Goal: Task Accomplishment & Management: Complete application form

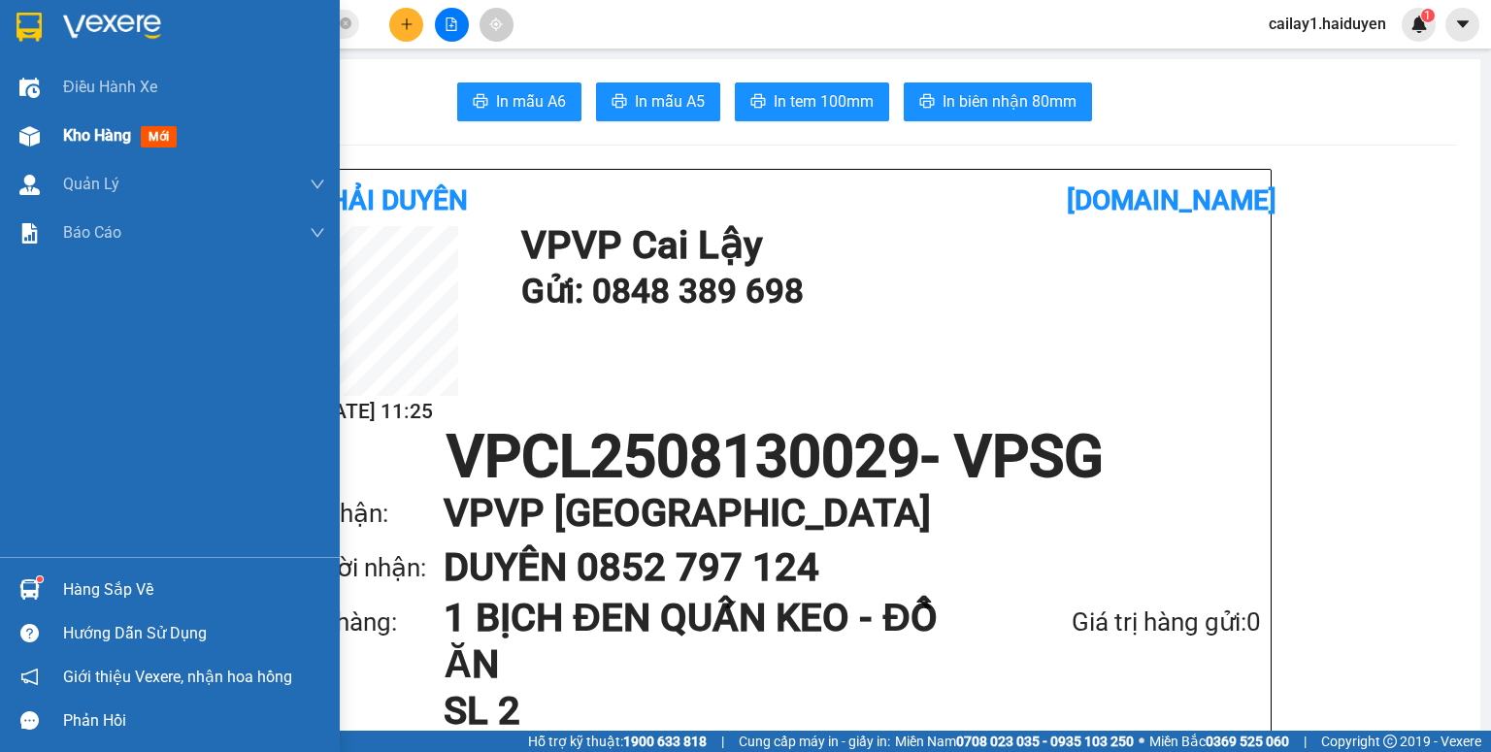
click at [82, 136] on span "Kho hàng" at bounding box center [97, 135] width 68 height 18
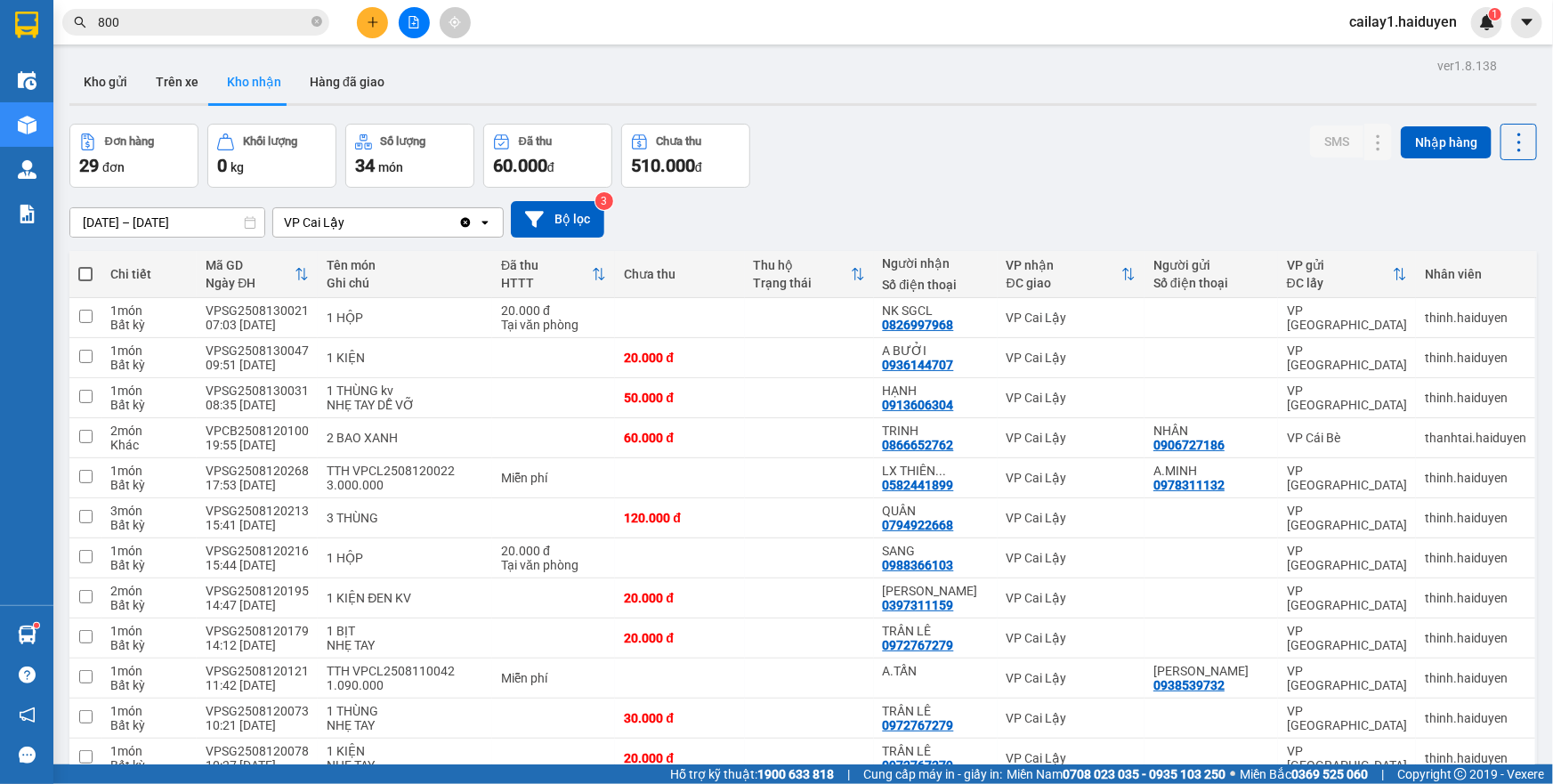
click at [1052, 133] on div "Đơn hàng 29 đơn Khối lượng 0 kg Số lượng 34 món Đã thu 60.000 đ Chưa thu 510.00…" at bounding box center [804, 156] width 1468 height 64
click at [1367, 26] on span "cailay1.haiduyen" at bounding box center [1403, 22] width 136 height 22
click at [1367, 50] on span "Đăng xuất" at bounding box center [1413, 54] width 96 height 19
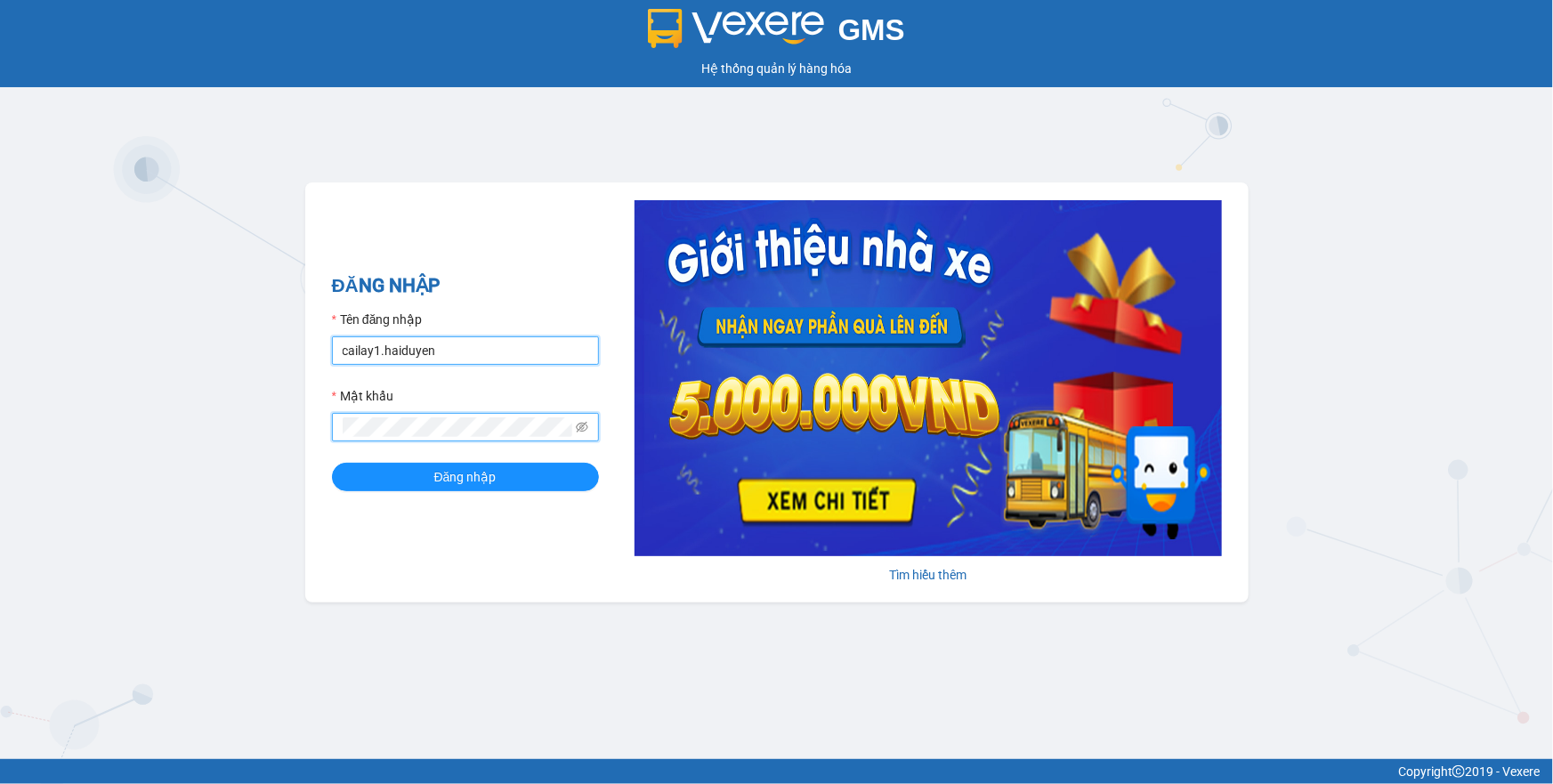
type input "lai.haiduyen"
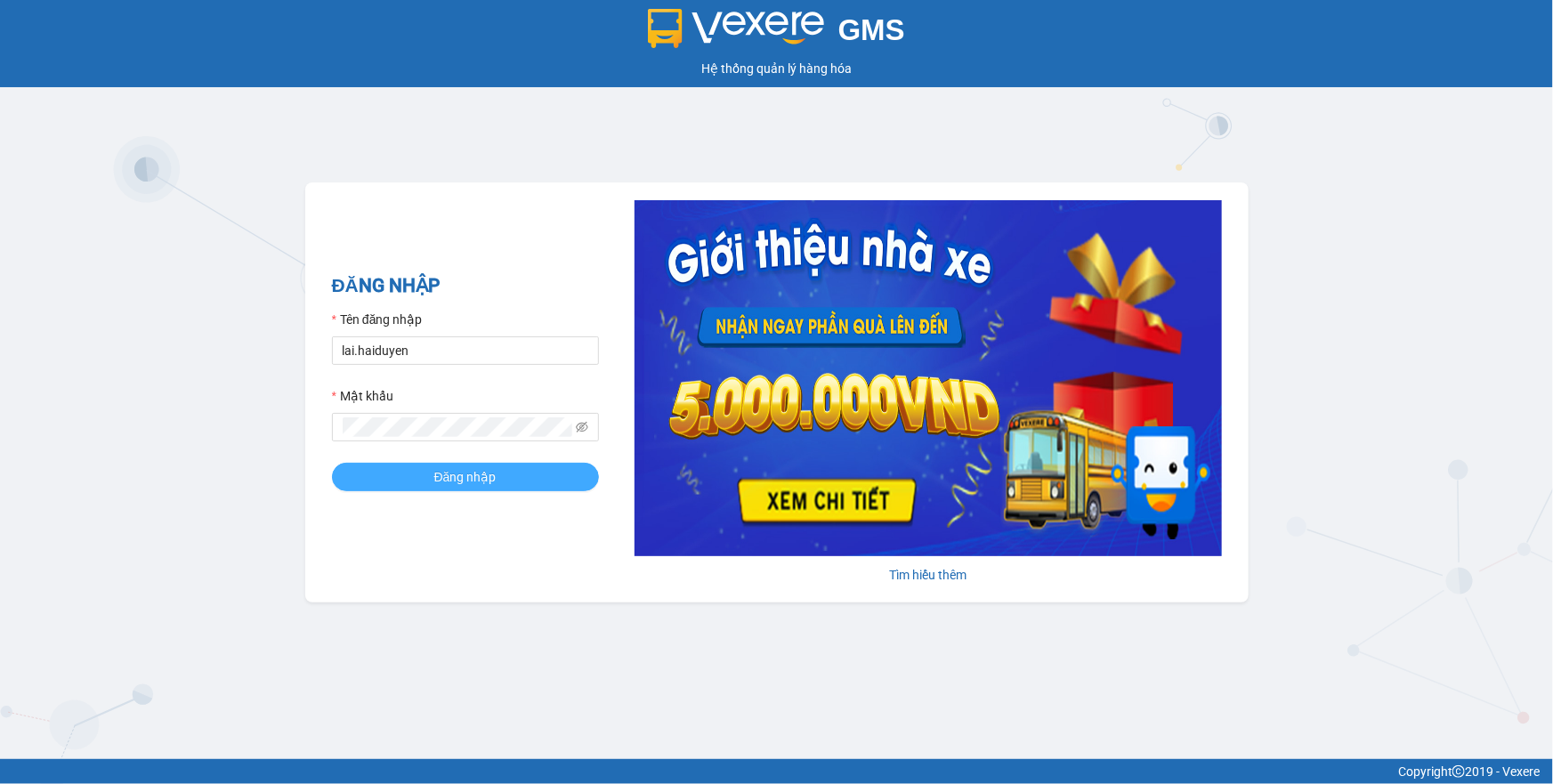
click at [474, 481] on span "Đăng nhập" at bounding box center [466, 476] width 62 height 19
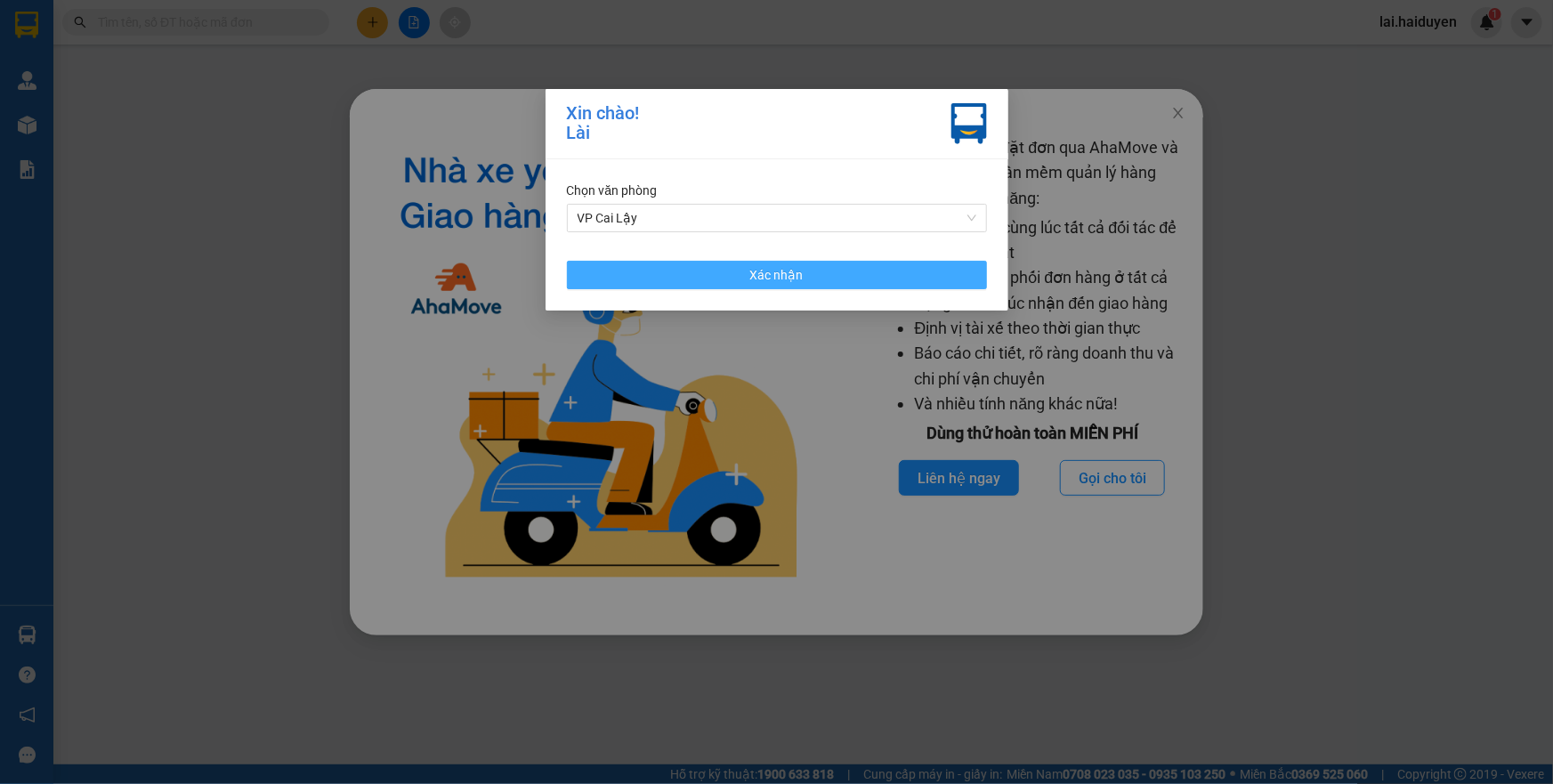
click at [617, 269] on button "Xác nhận" at bounding box center [777, 274] width 420 height 28
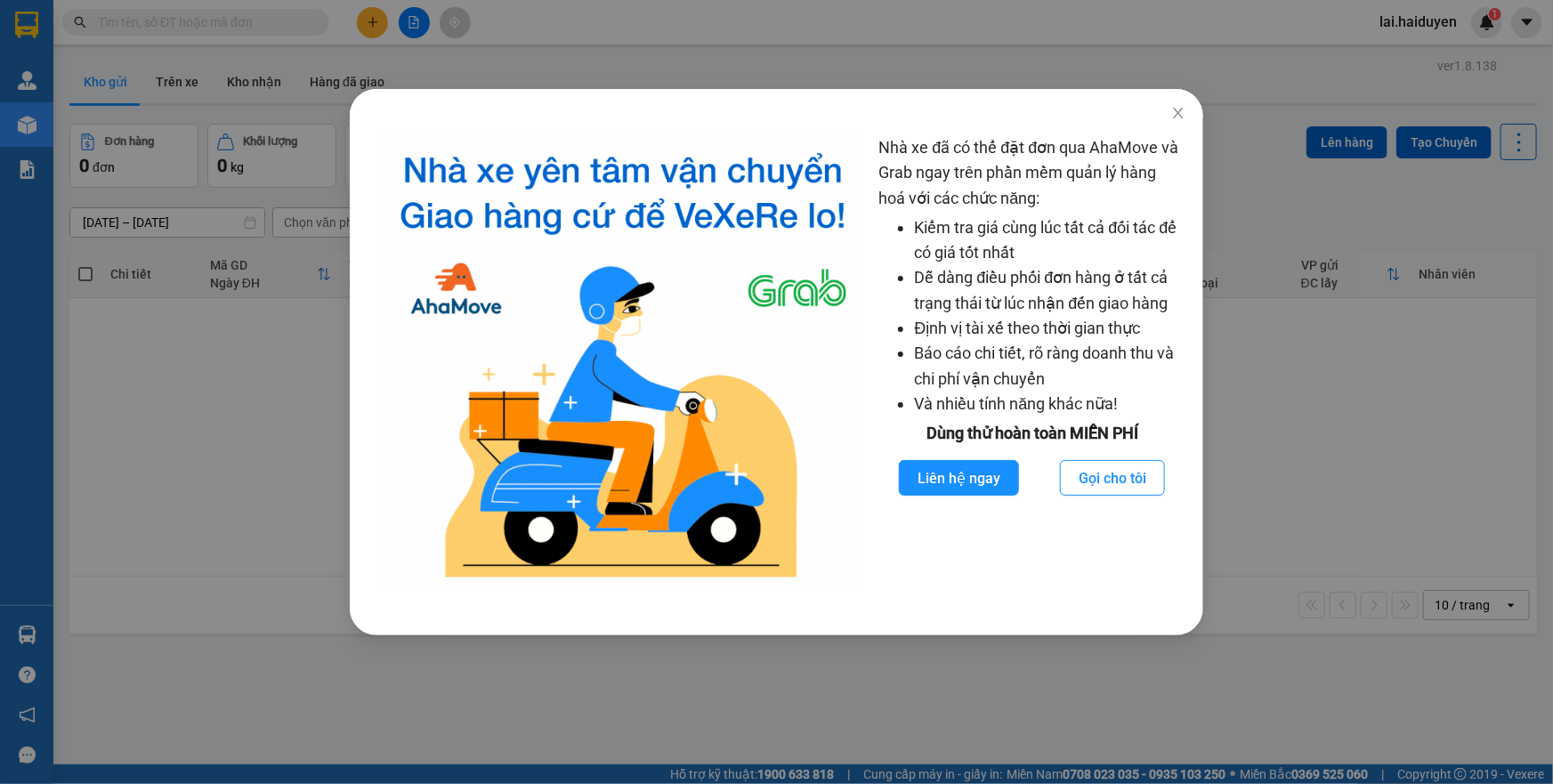
click at [605, 58] on div "Nhà xe đã có thể đặt đơn qua AhaMove và Grab ngay trên phần mềm quản lý hàng ho…" at bounding box center [776, 392] width 1553 height 784
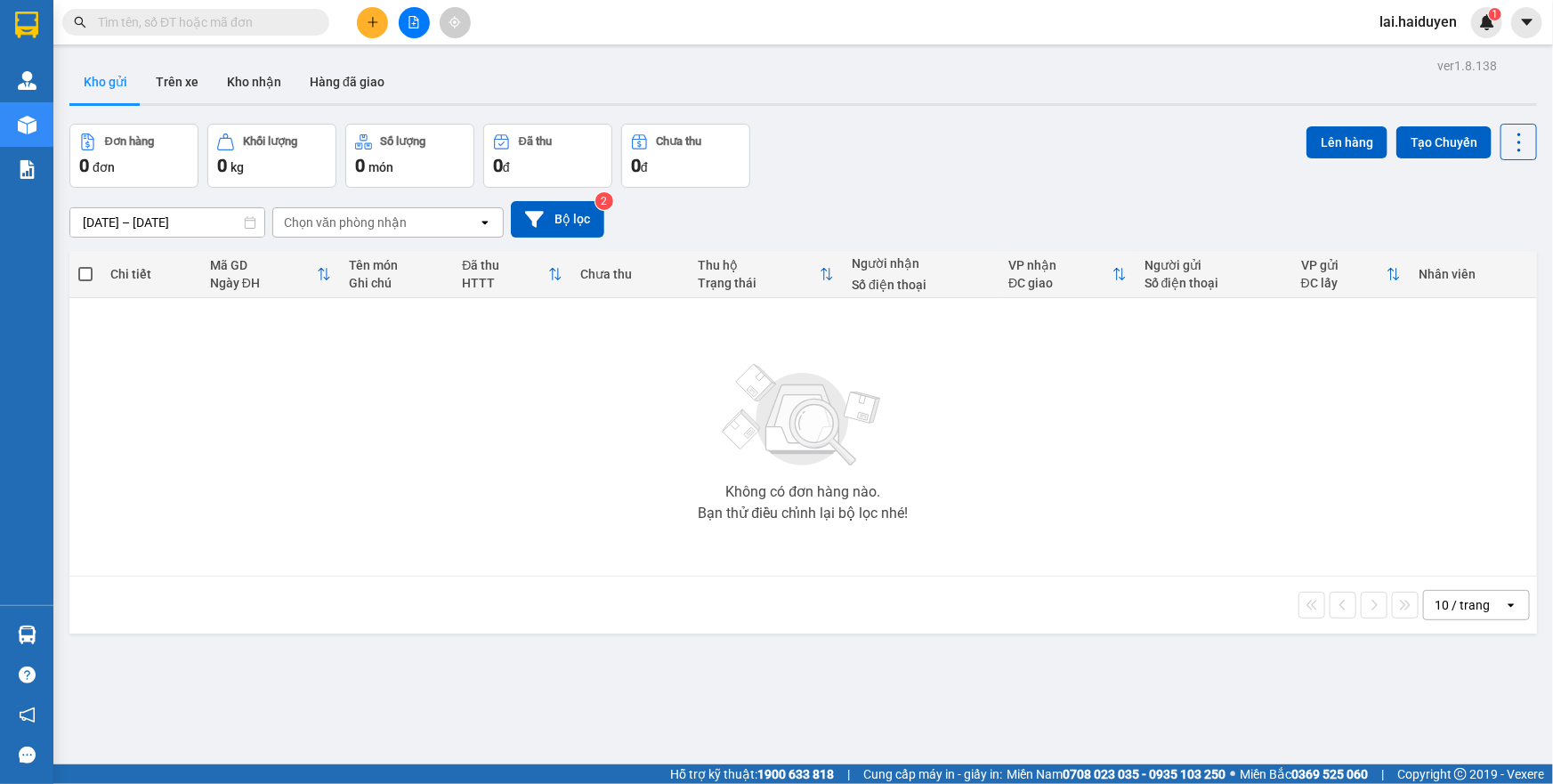
click at [145, 23] on input "text" at bounding box center [203, 22] width 210 height 19
click at [266, 26] on input "text" at bounding box center [203, 22] width 210 height 19
click at [246, 99] on button "Kho nhận" at bounding box center [254, 82] width 83 height 43
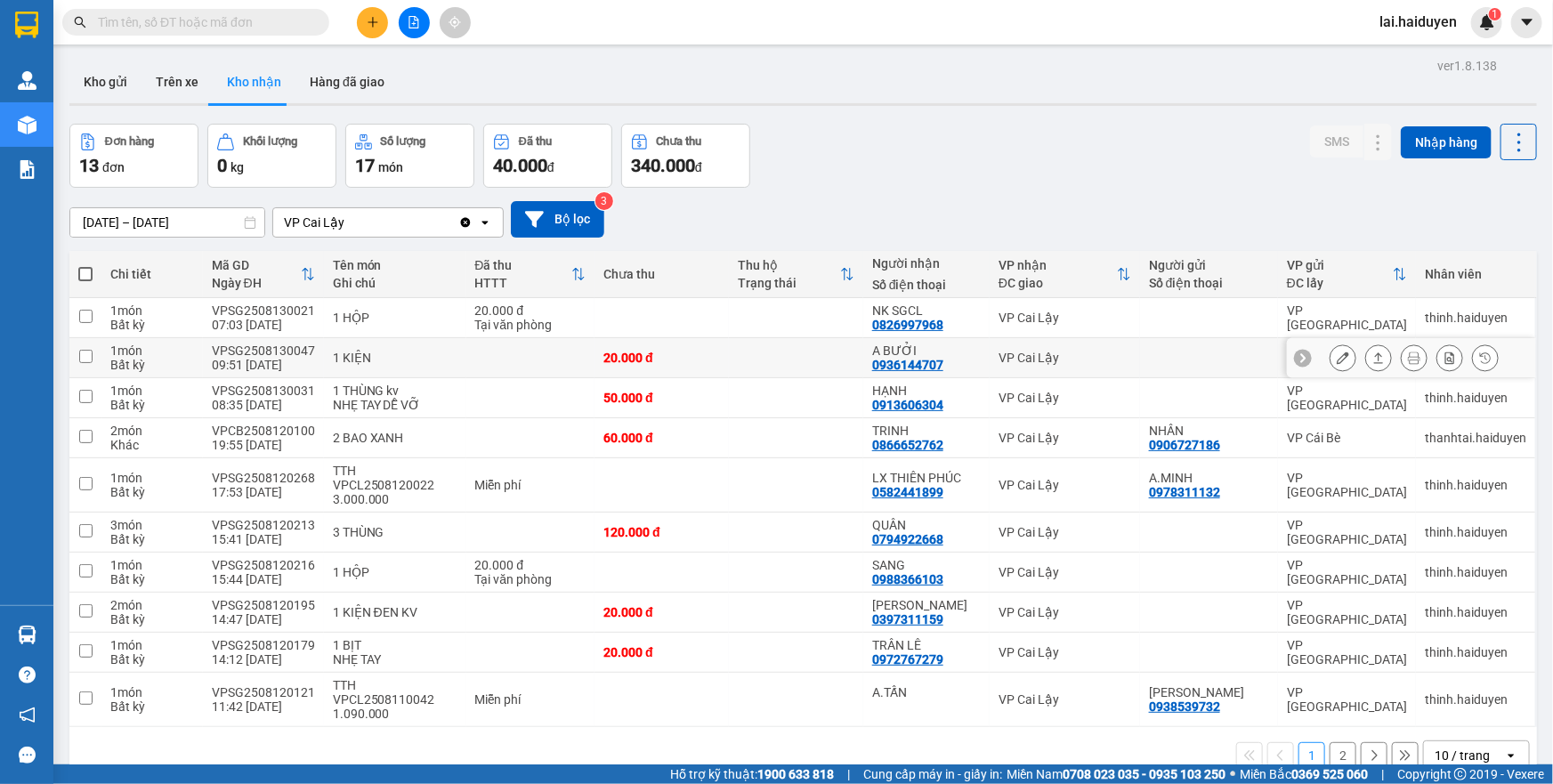
click at [913, 363] on div "0936144707" at bounding box center [908, 365] width 72 height 15
copy div "0936144707"
click at [250, 22] on input "text" at bounding box center [203, 22] width 210 height 19
paste input "0936144707"
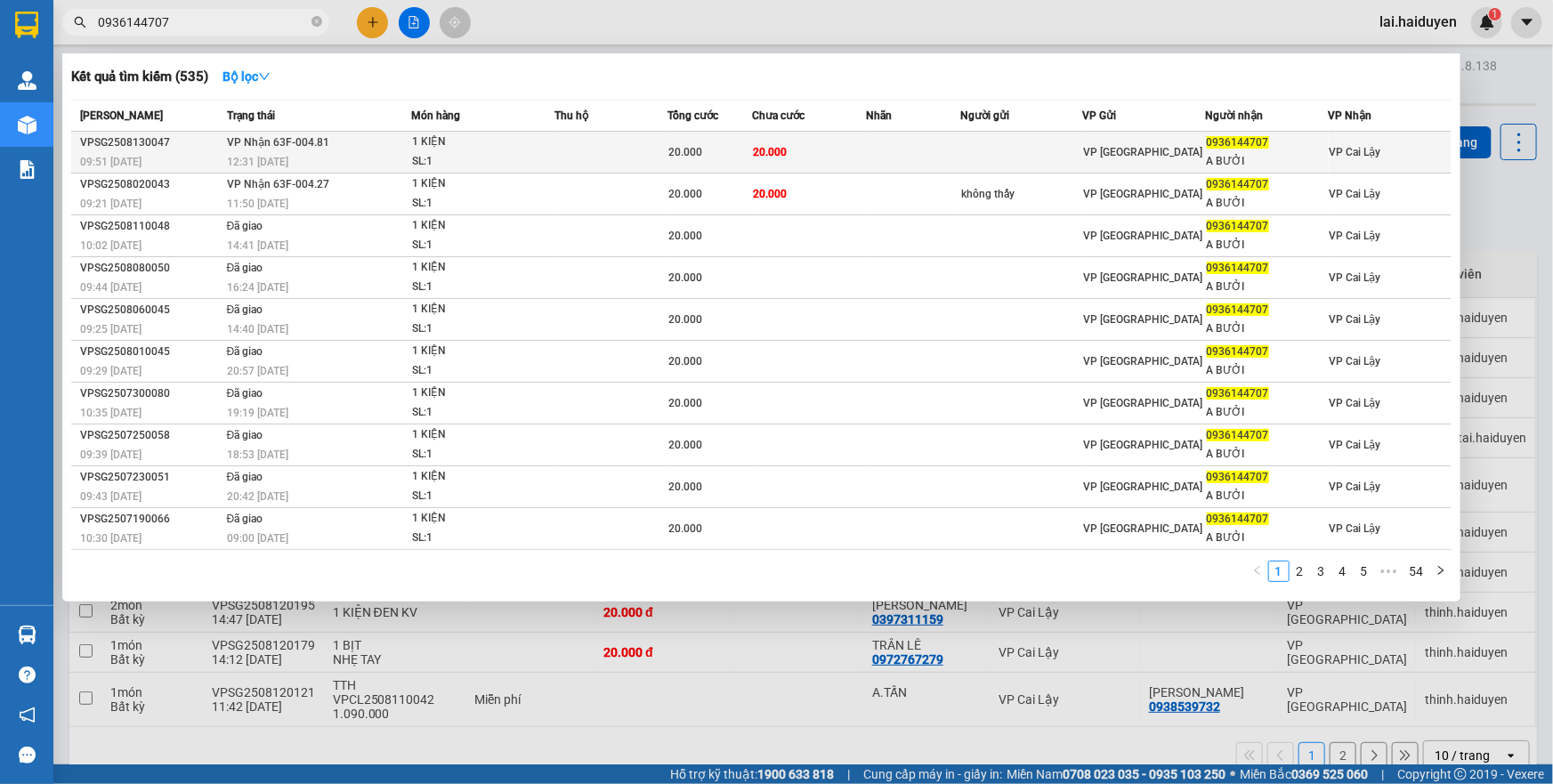
type input "0936144707"
click at [680, 159] on span "20.000" at bounding box center [685, 152] width 34 height 13
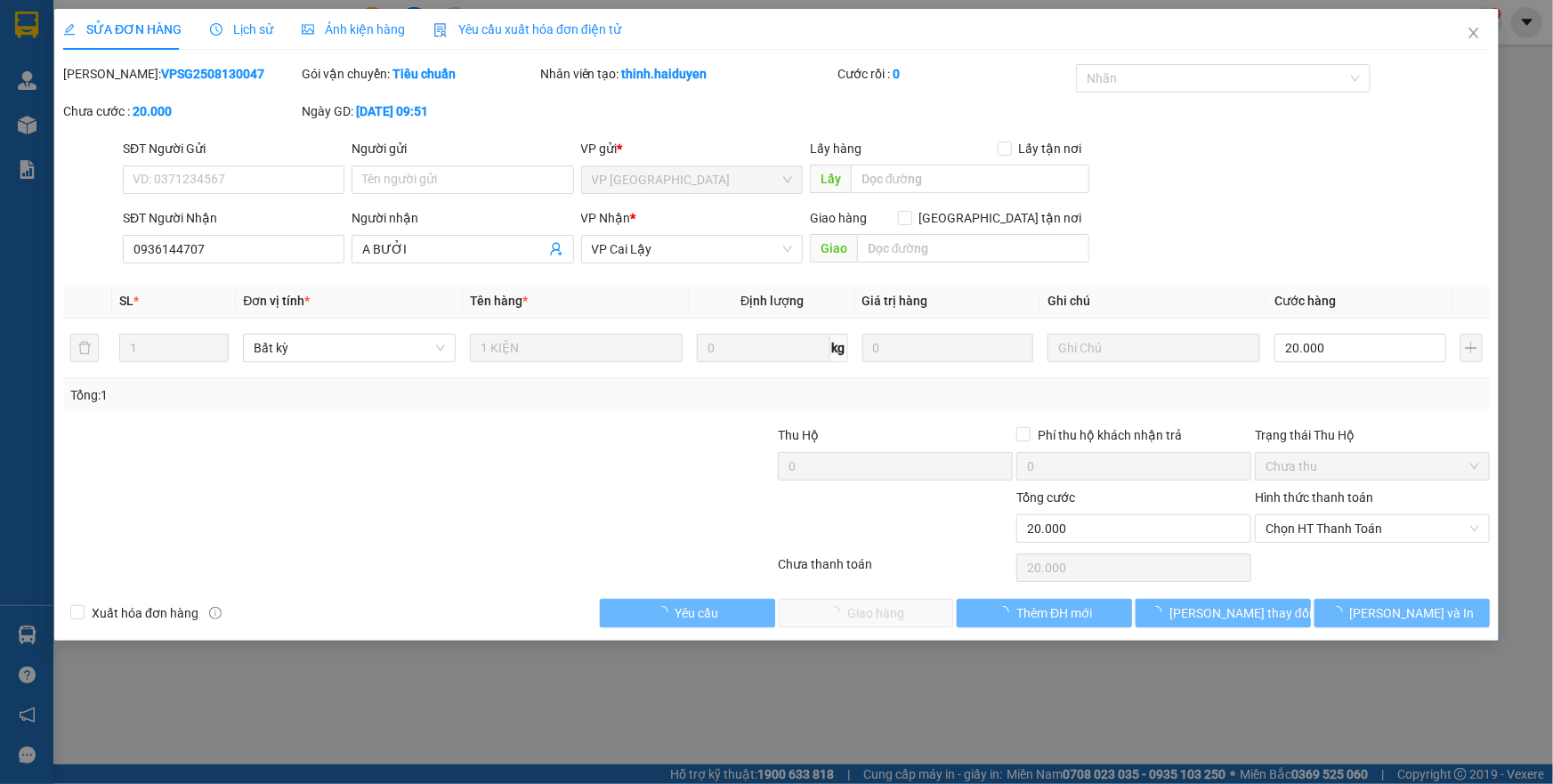
type input "0936144707"
type input "A BƯỞI"
type input "20.000"
click at [1308, 527] on span "Chọn HT Thanh Toán" at bounding box center [1372, 528] width 214 height 27
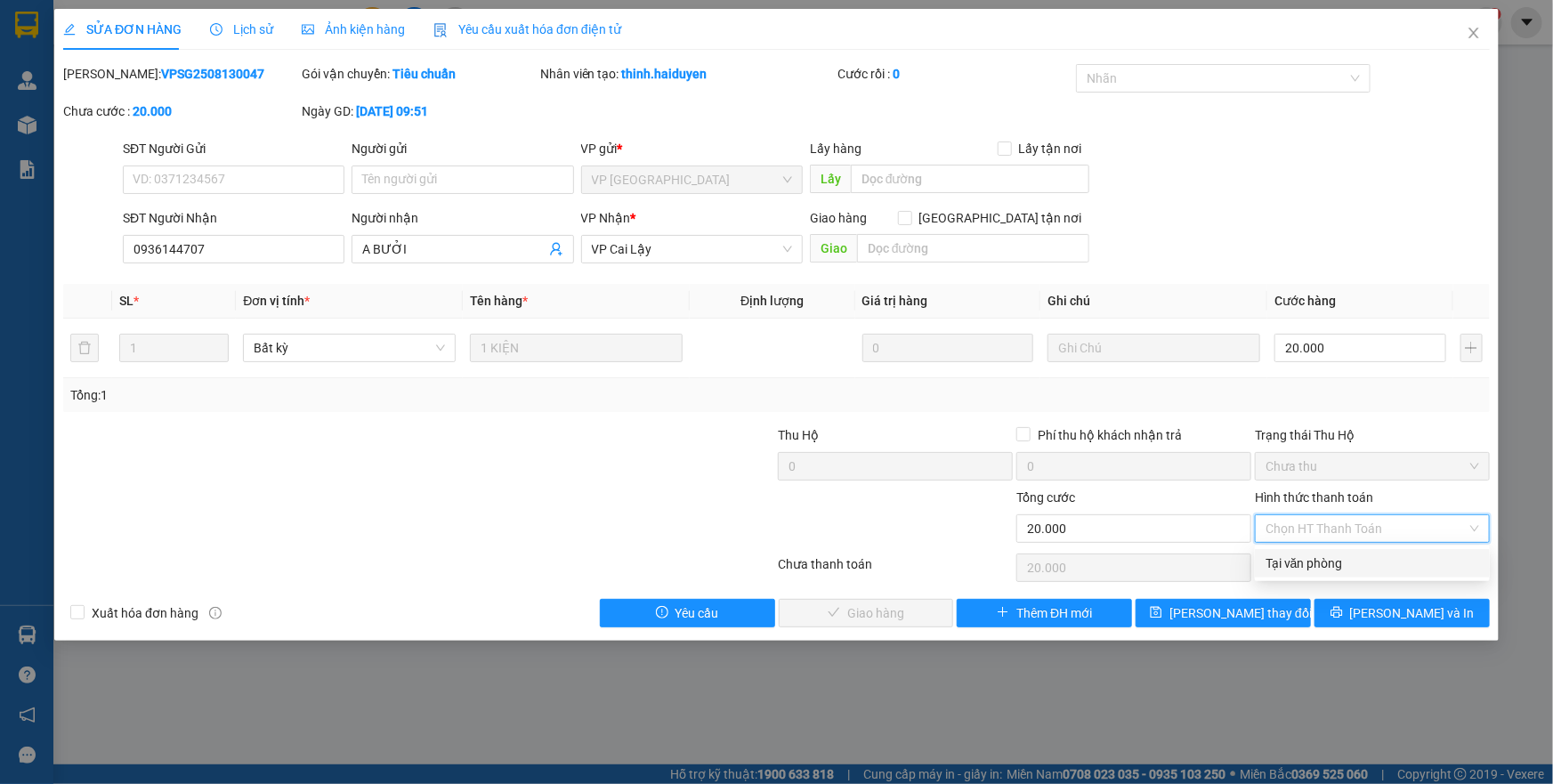
click at [1300, 558] on div "Tại văn phòng" at bounding box center [1372, 563] width 214 height 19
type input "0"
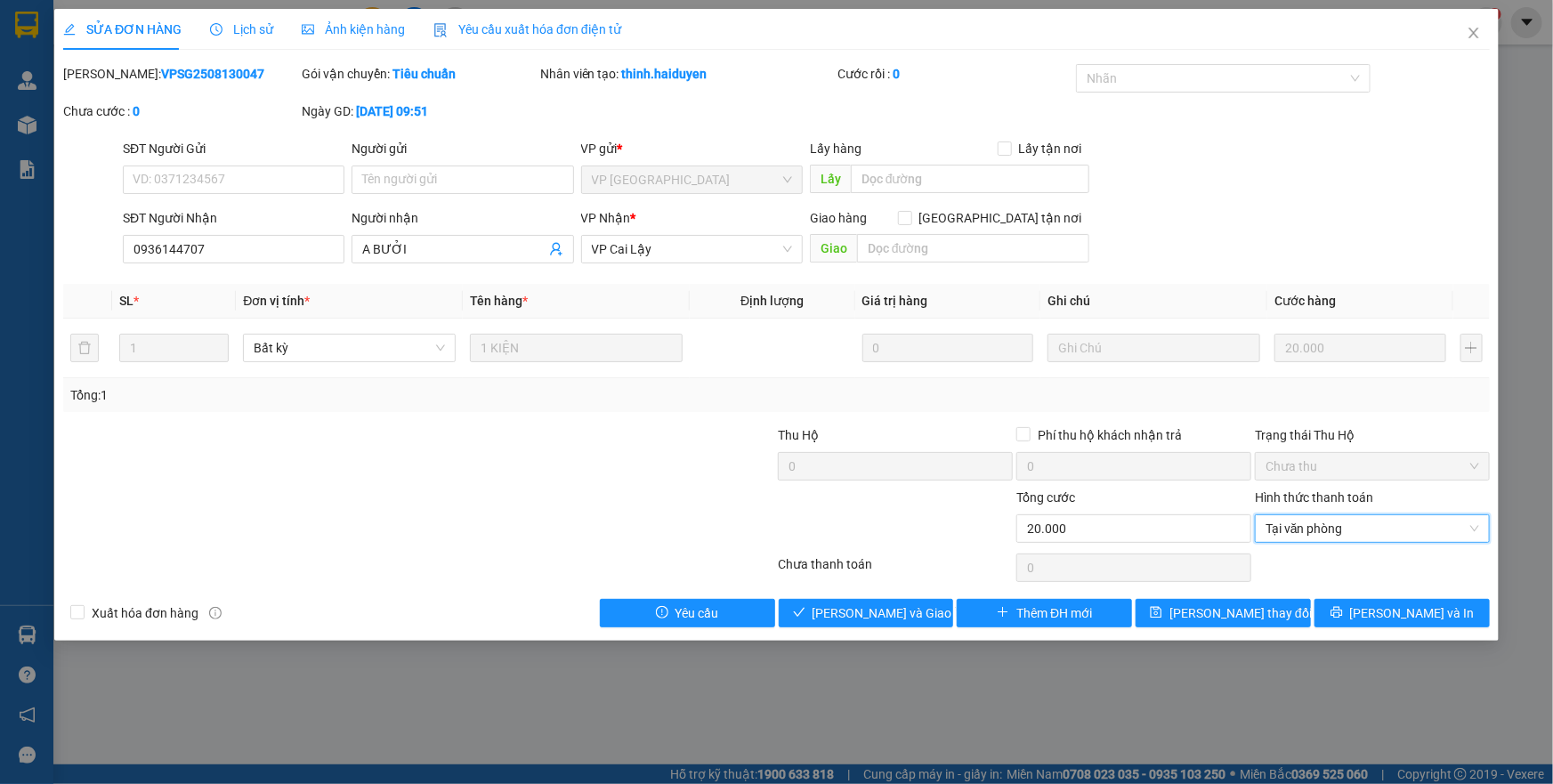
click at [825, 516] on div at bounding box center [895, 519] width 238 height 62
click at [853, 607] on span "[PERSON_NAME] và Giao hàng" at bounding box center [898, 613] width 171 height 19
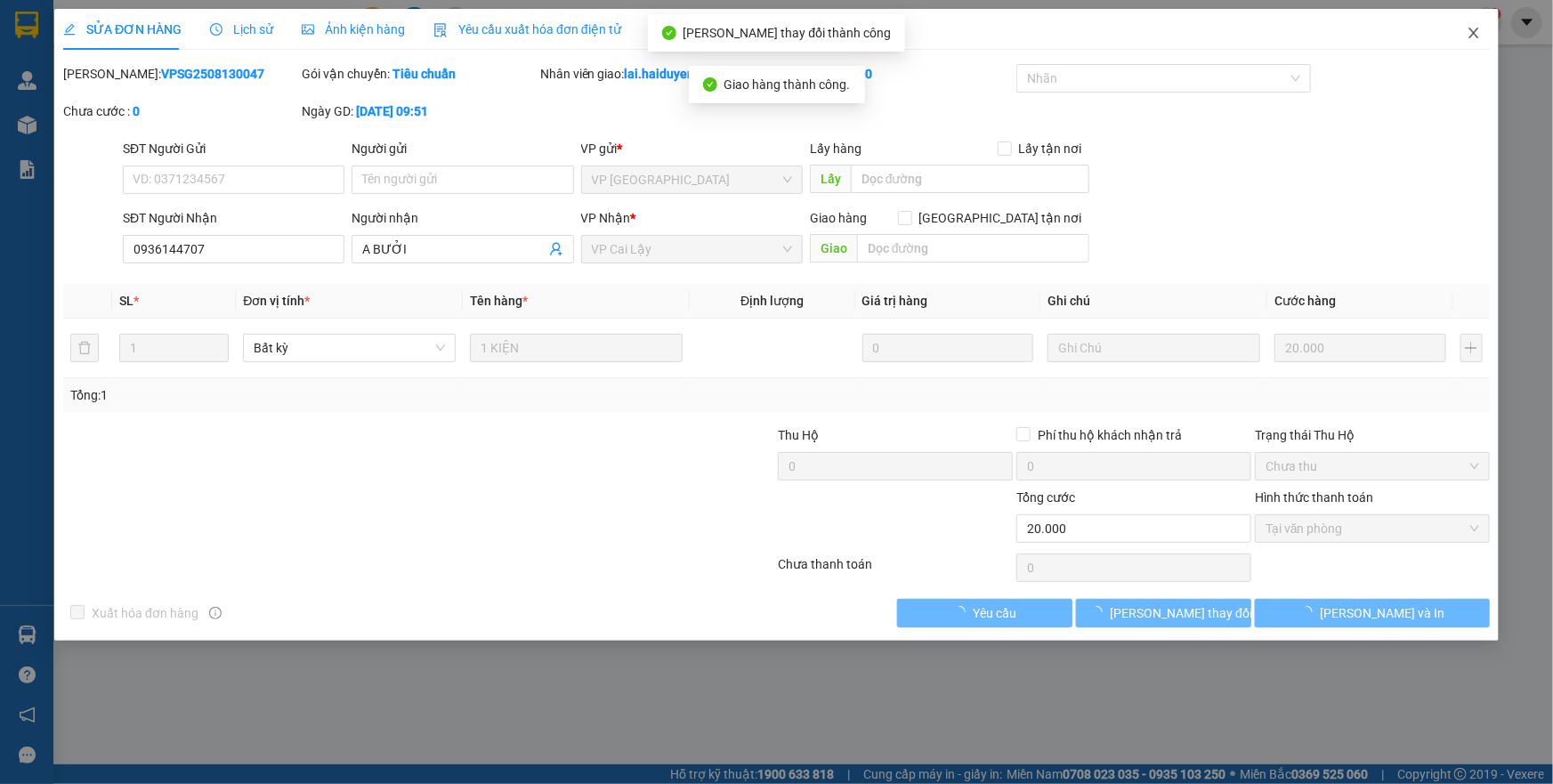
click at [1469, 39] on icon "close" at bounding box center [1474, 33] width 15 height 15
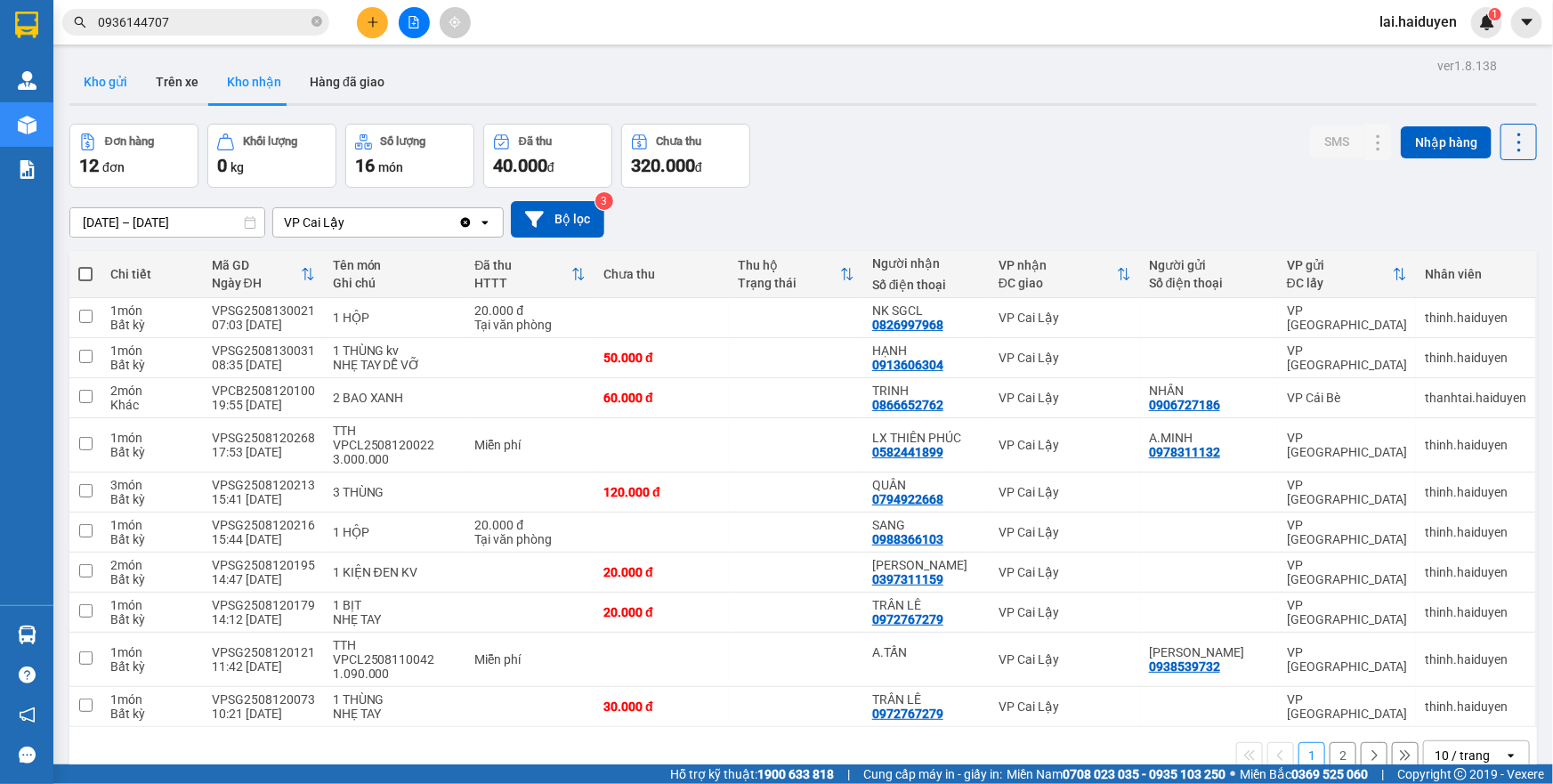
click at [107, 88] on button "Kho gửi" at bounding box center [105, 82] width 72 height 43
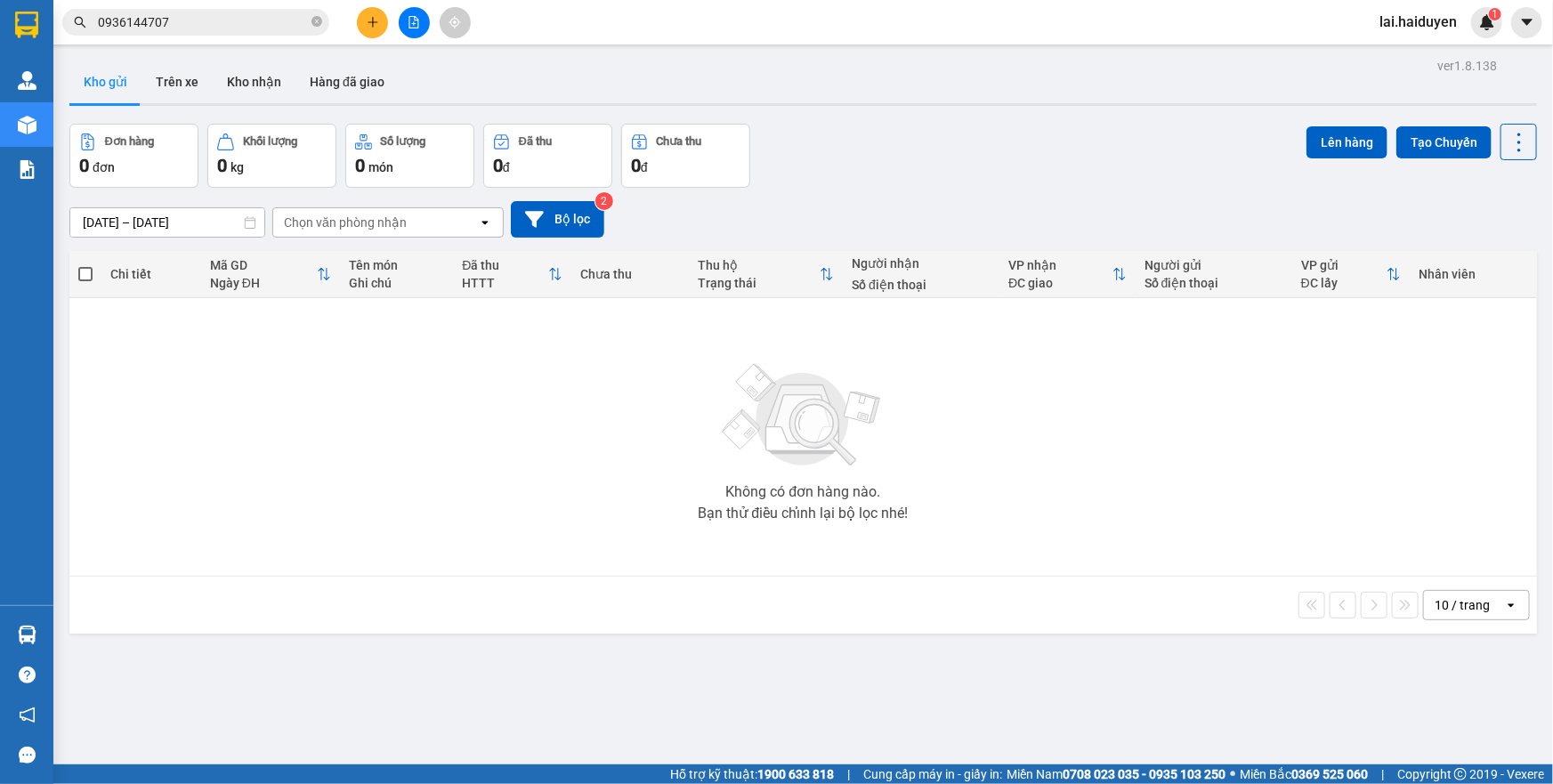
click at [371, 24] on icon "plus" at bounding box center [373, 22] width 13 height 13
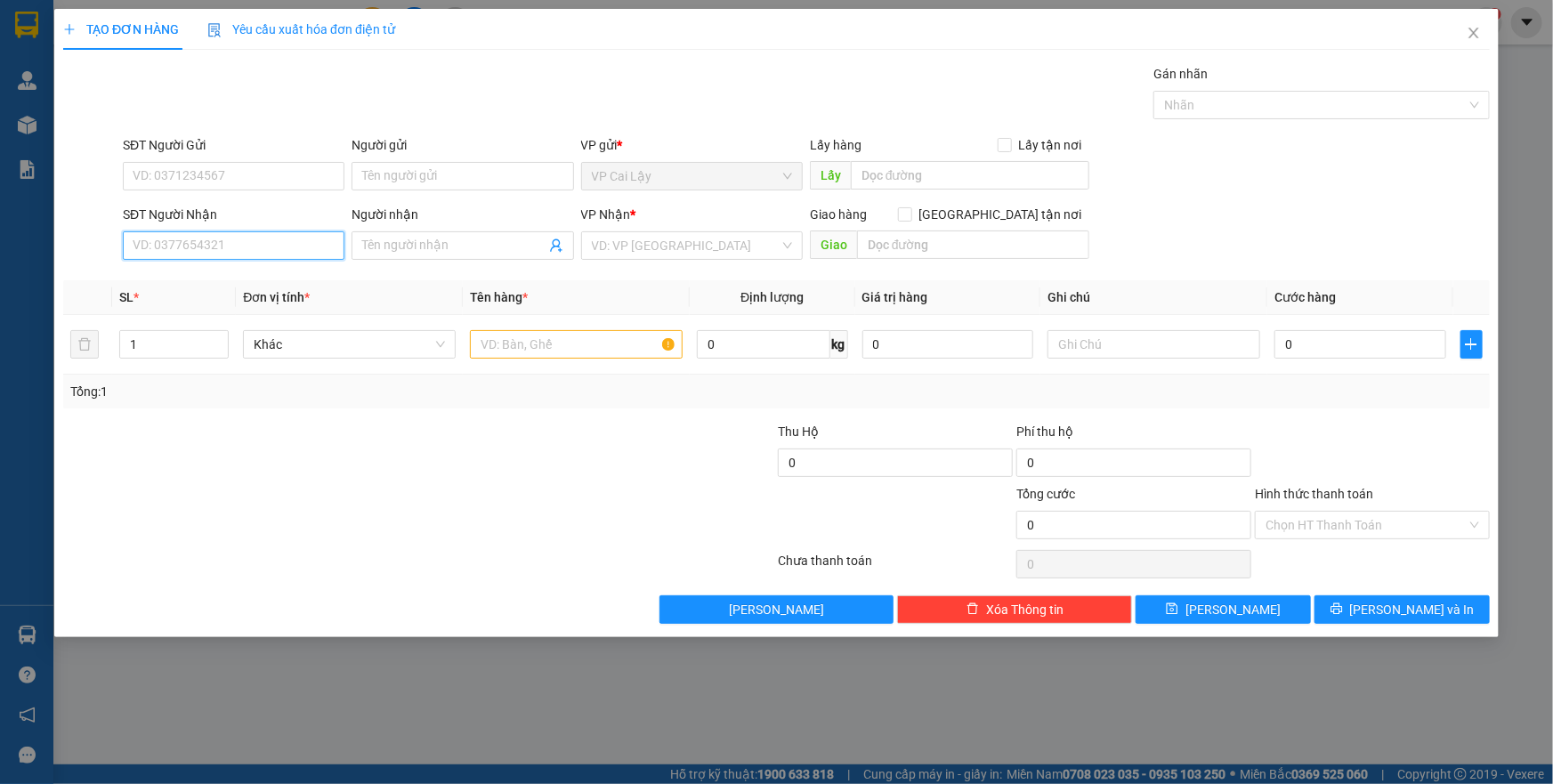
click at [250, 248] on input "SĐT Người Nhận" at bounding box center [234, 245] width 222 height 28
type input "0933727515"
click at [172, 286] on div "0933727515 - TRUNG" at bounding box center [234, 281] width 200 height 19
type input "TRUNG"
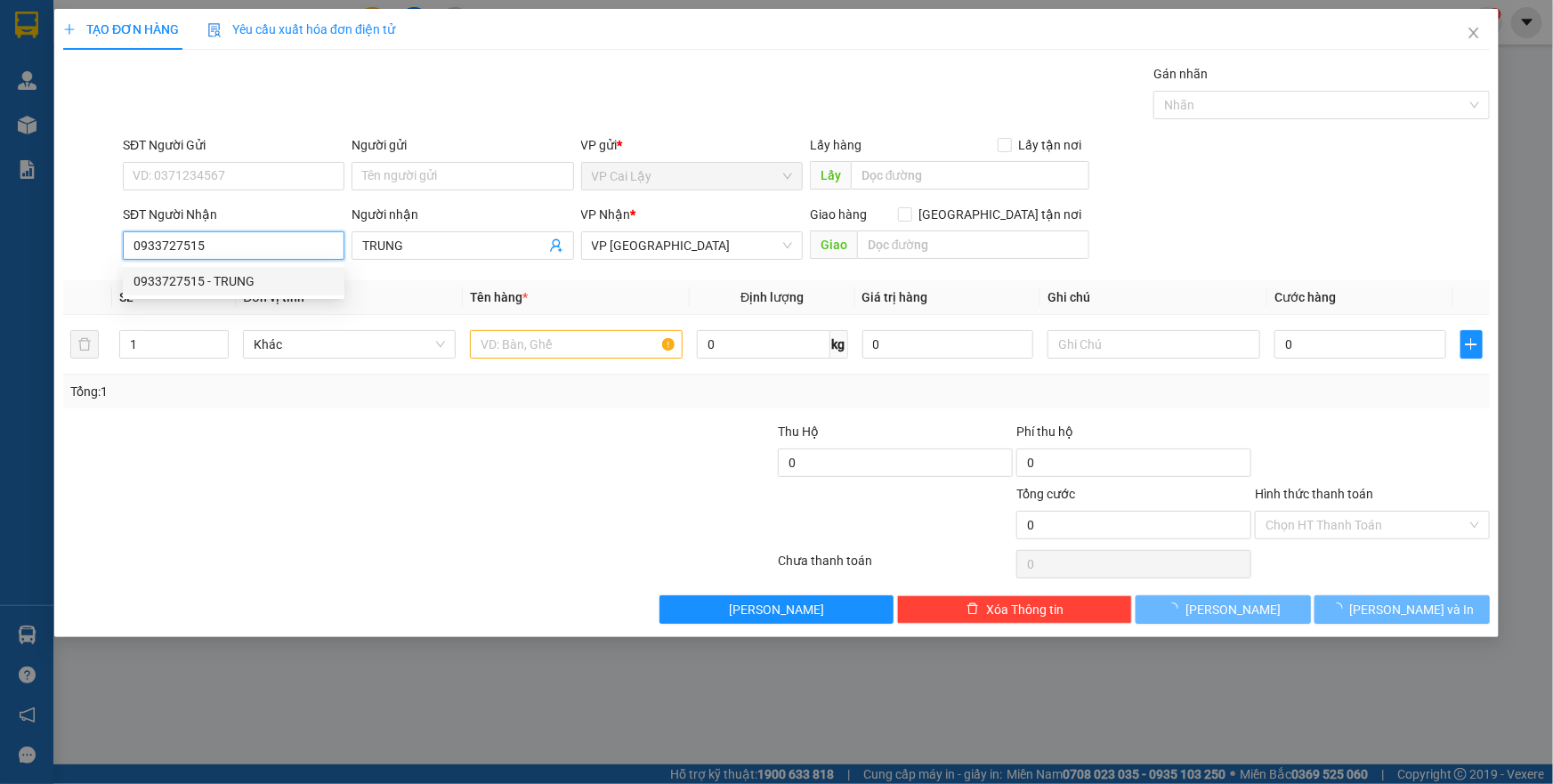
type input "20.000"
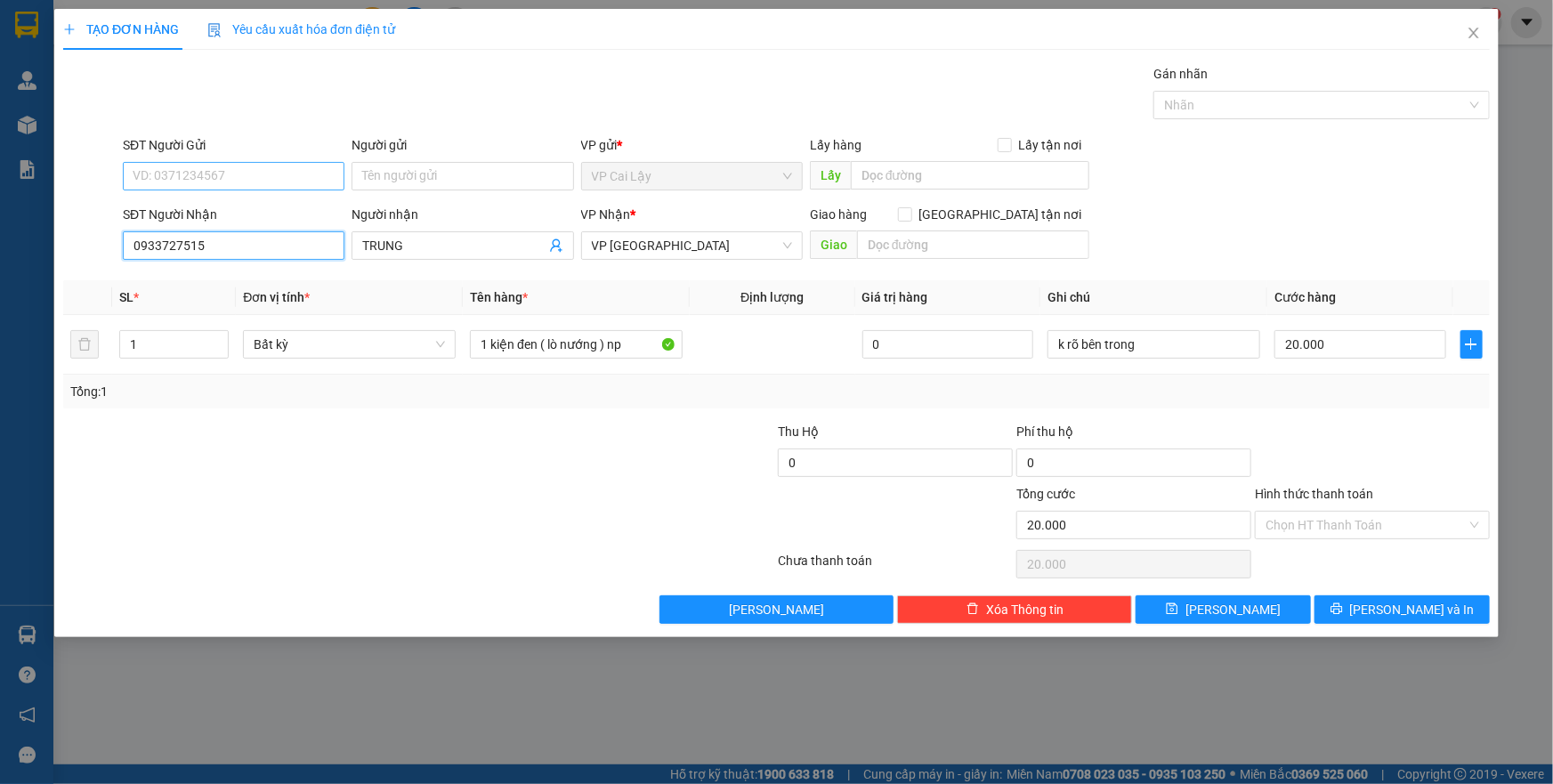
type input "0933727515"
click at [213, 170] on input "SĐT Người Gửi" at bounding box center [234, 176] width 222 height 28
click at [206, 206] on div "0938772243 - THẢO" at bounding box center [234, 211] width 200 height 19
type input "0938772243"
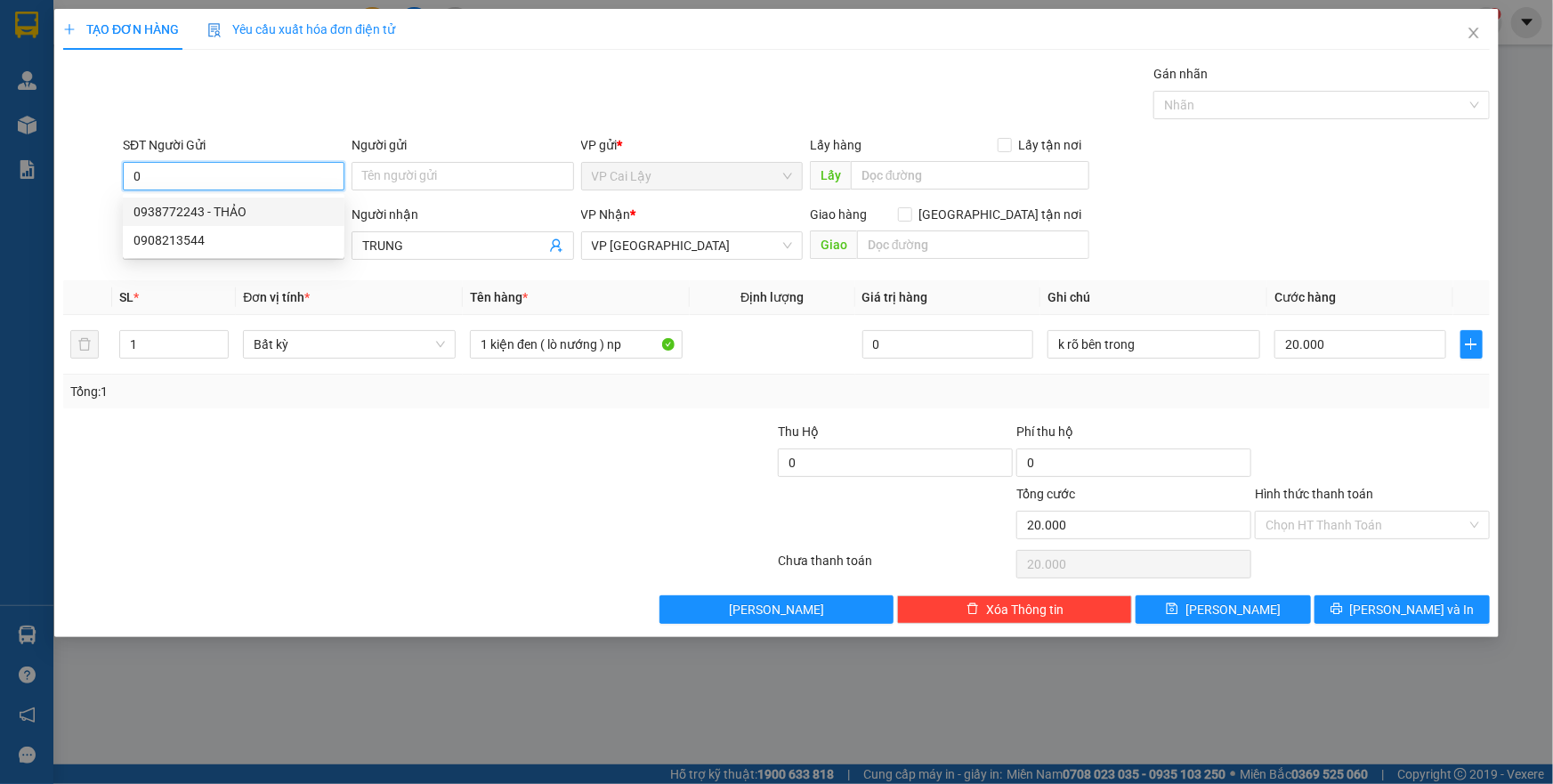
type input "THẢO"
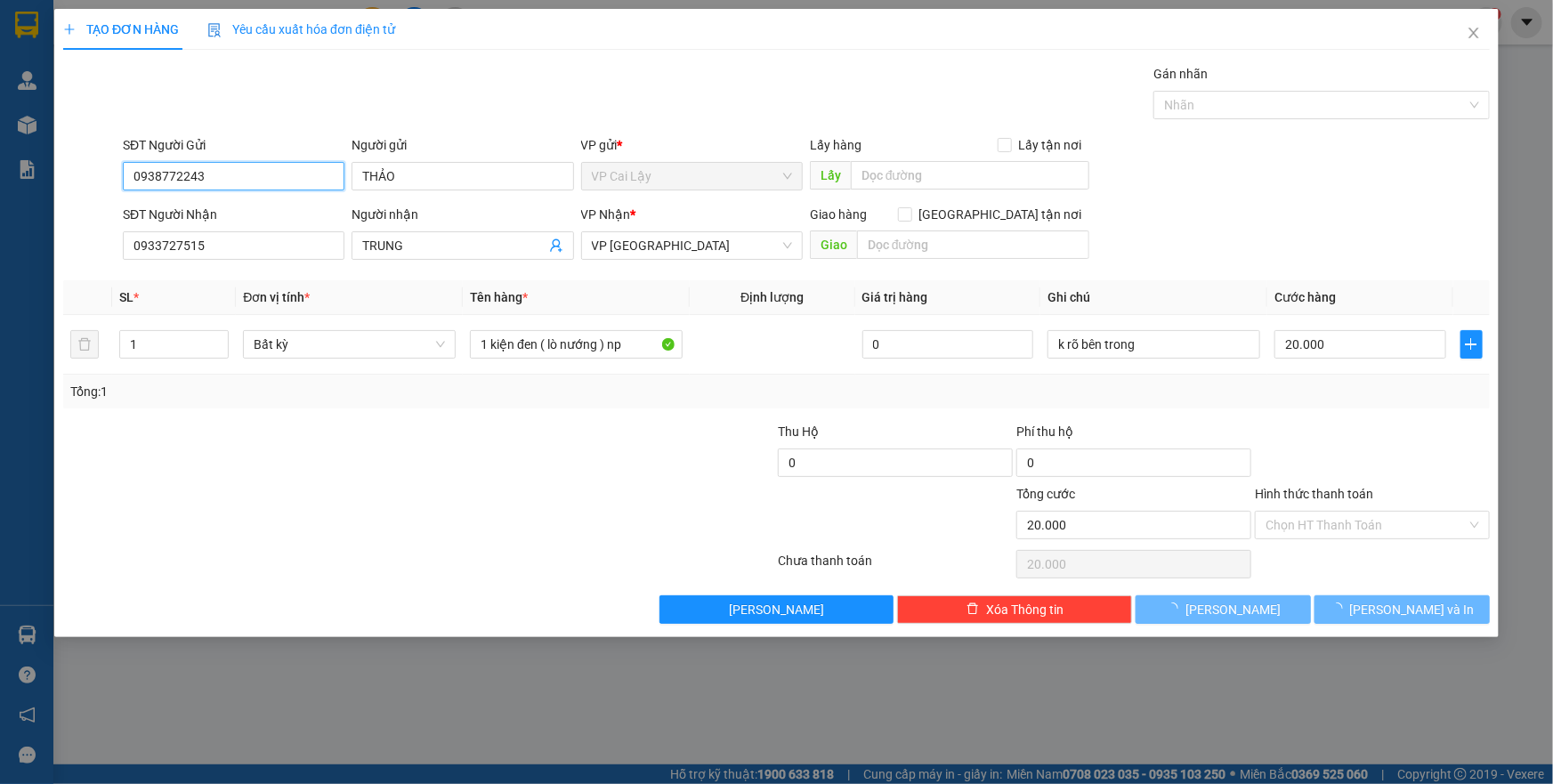
type input "0938772243"
click at [382, 94] on div "Gói vận chuyển * Tiêu chuẩn Gán nhãn Nhãn" at bounding box center [806, 95] width 1374 height 62
type input "40.000"
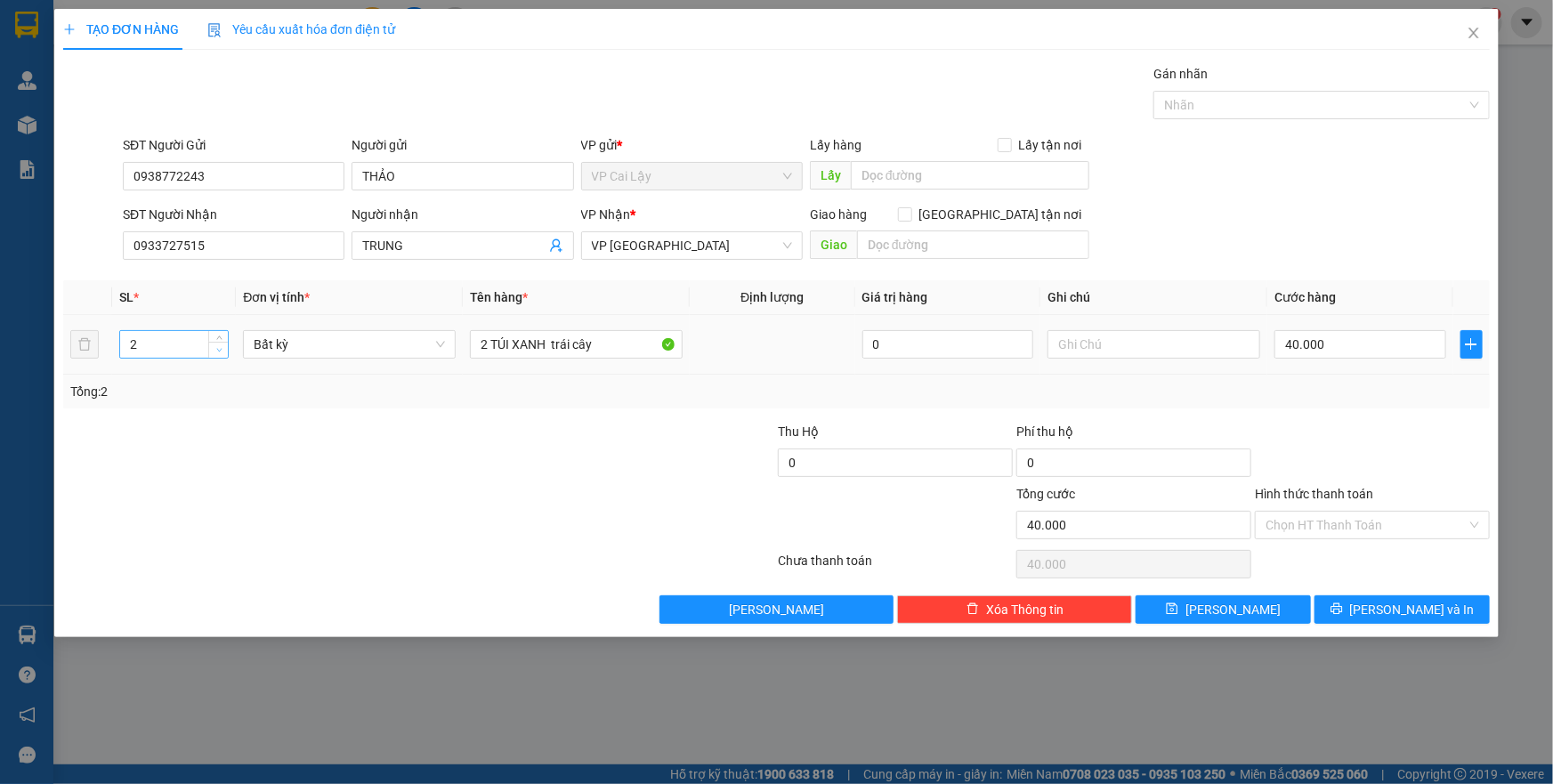
type input "1"
click at [222, 348] on icon "down" at bounding box center [219, 349] width 6 height 6
drag, startPoint x: 617, startPoint y: 342, endPoint x: 338, endPoint y: 325, distance: 279.5
click at [338, 326] on tr "1 Bất kỳ 2 TÚI XANH trái cây 0 40.000" at bounding box center [777, 345] width 1427 height 60
type input "0"
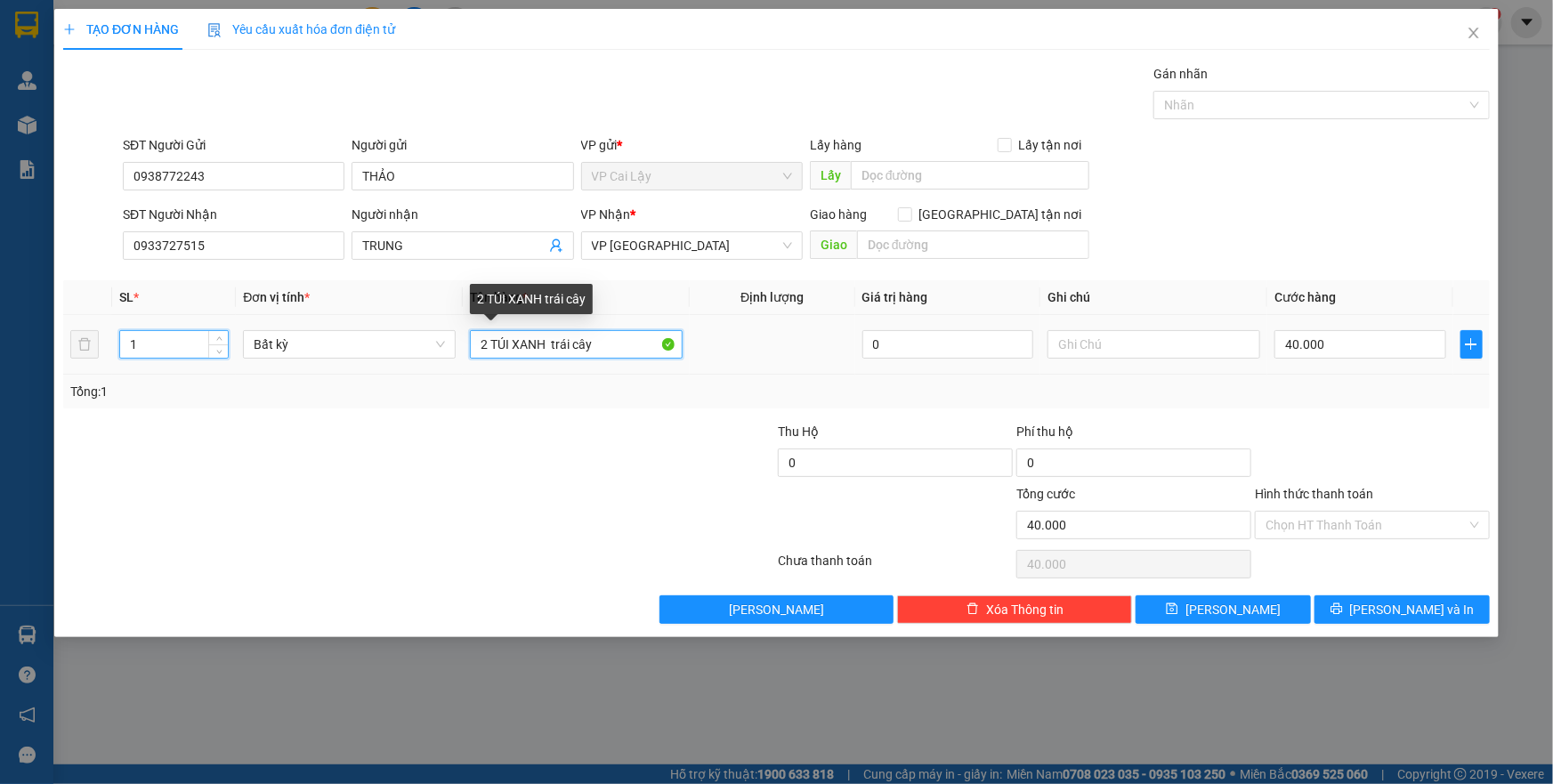
type input "0"
type input "1 tụng xanh đồ ăn"
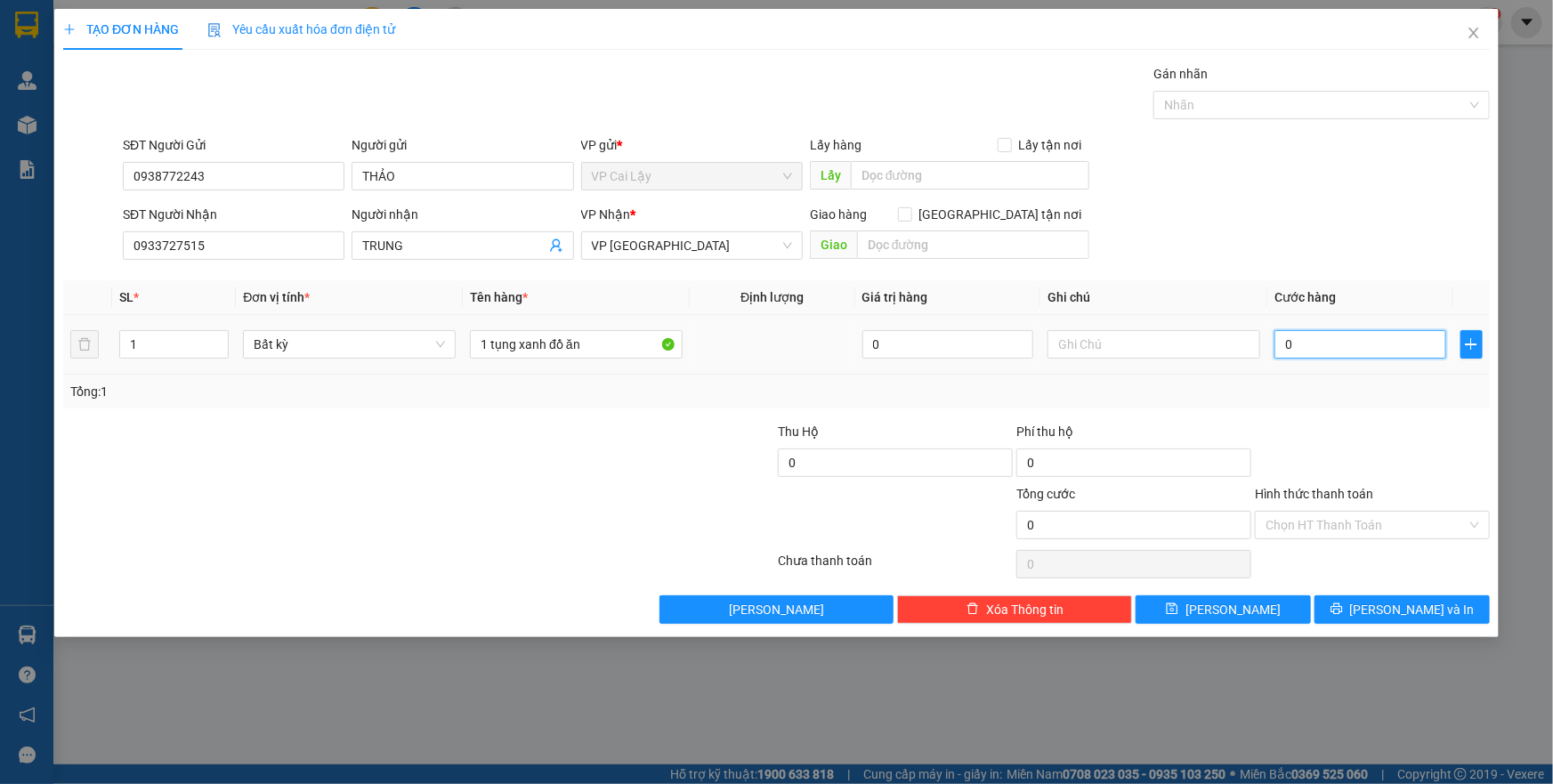
click at [1290, 342] on input "0" at bounding box center [1360, 344] width 172 height 28
type input "0"
type input "2"
type input "02"
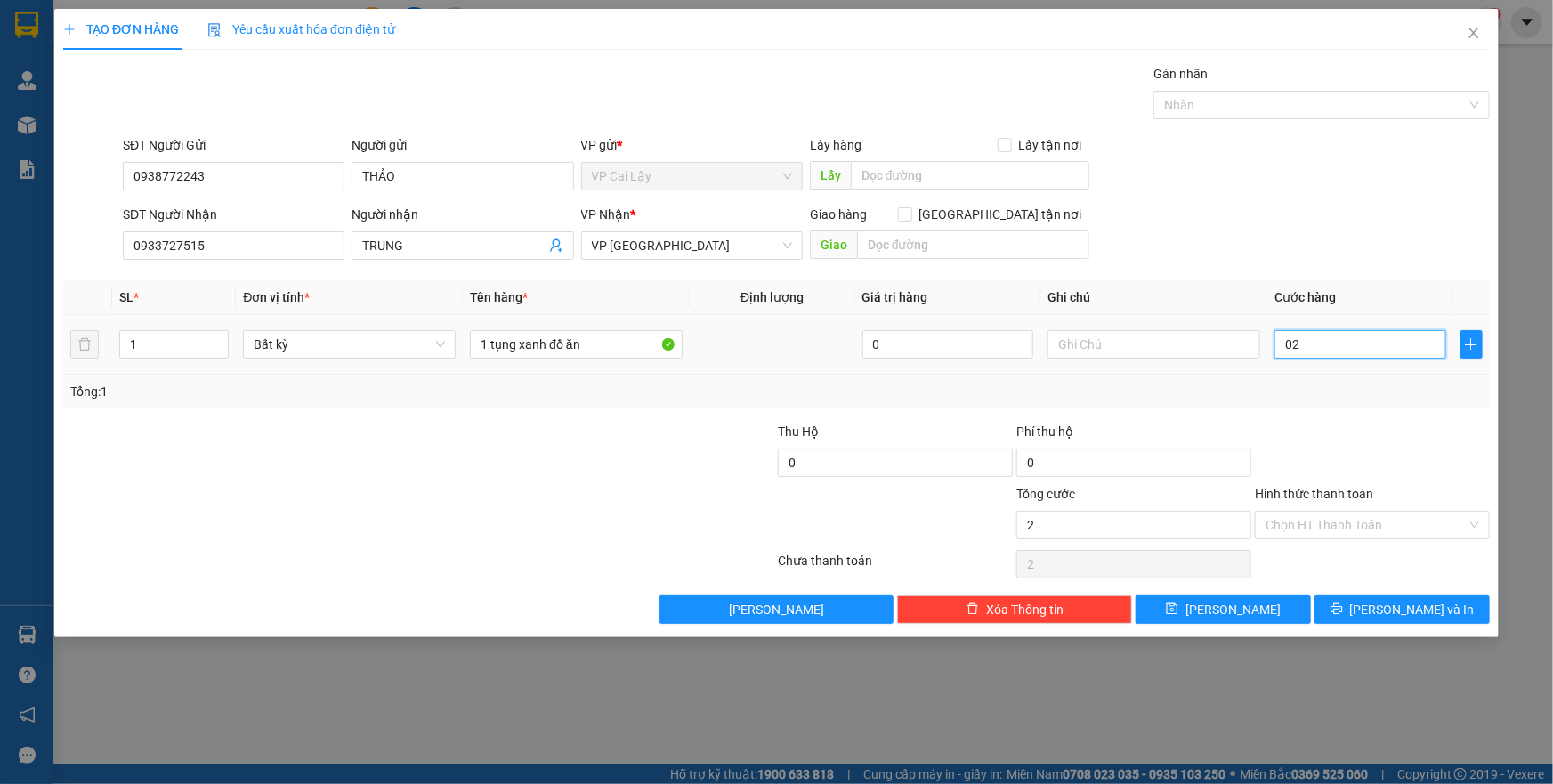
type input "20"
type input "020"
type input "20.000"
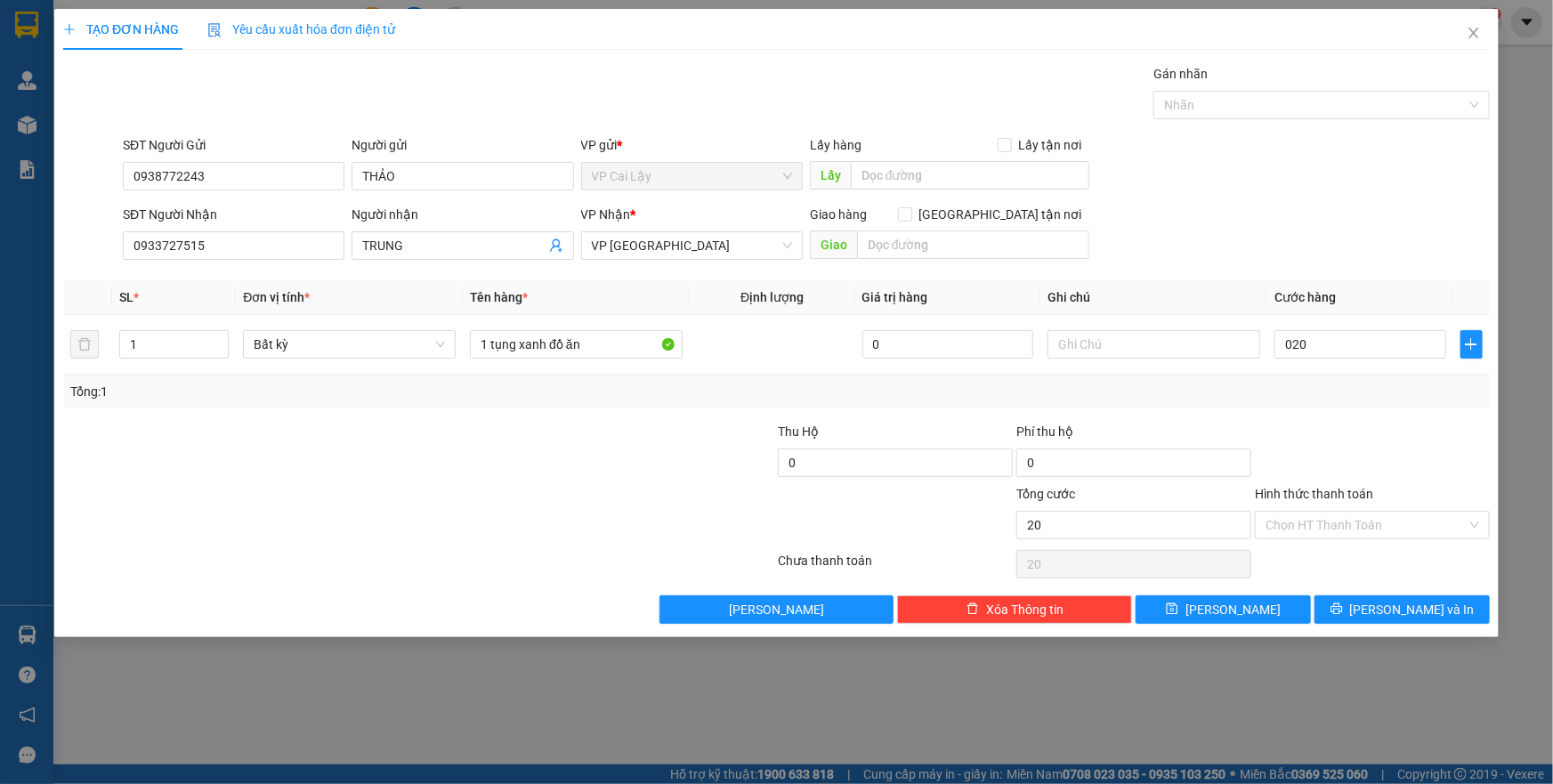
type input "20.000"
click at [1300, 410] on div "Transit Pickup Surcharge Ids Transit Deliver Surcharge Ids Transit Deliver Surc…" at bounding box center [777, 344] width 1427 height 559
click at [1370, 515] on input "Hình thức thanh toán" at bounding box center [1366, 525] width 201 height 27
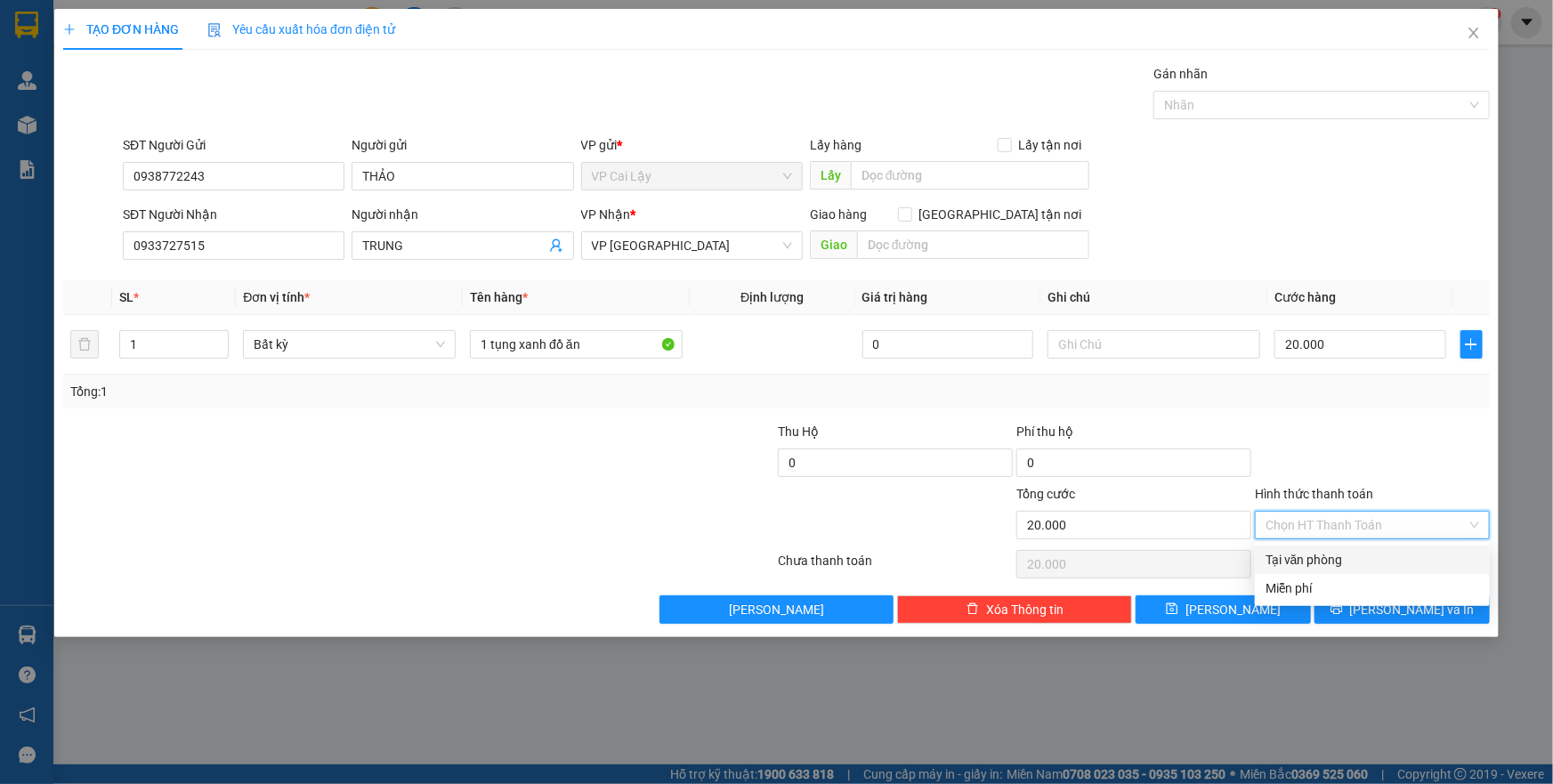
click at [1374, 548] on div "Tại văn phòng" at bounding box center [1372, 559] width 235 height 28
type input "0"
click at [1406, 477] on div at bounding box center [1372, 453] width 238 height 62
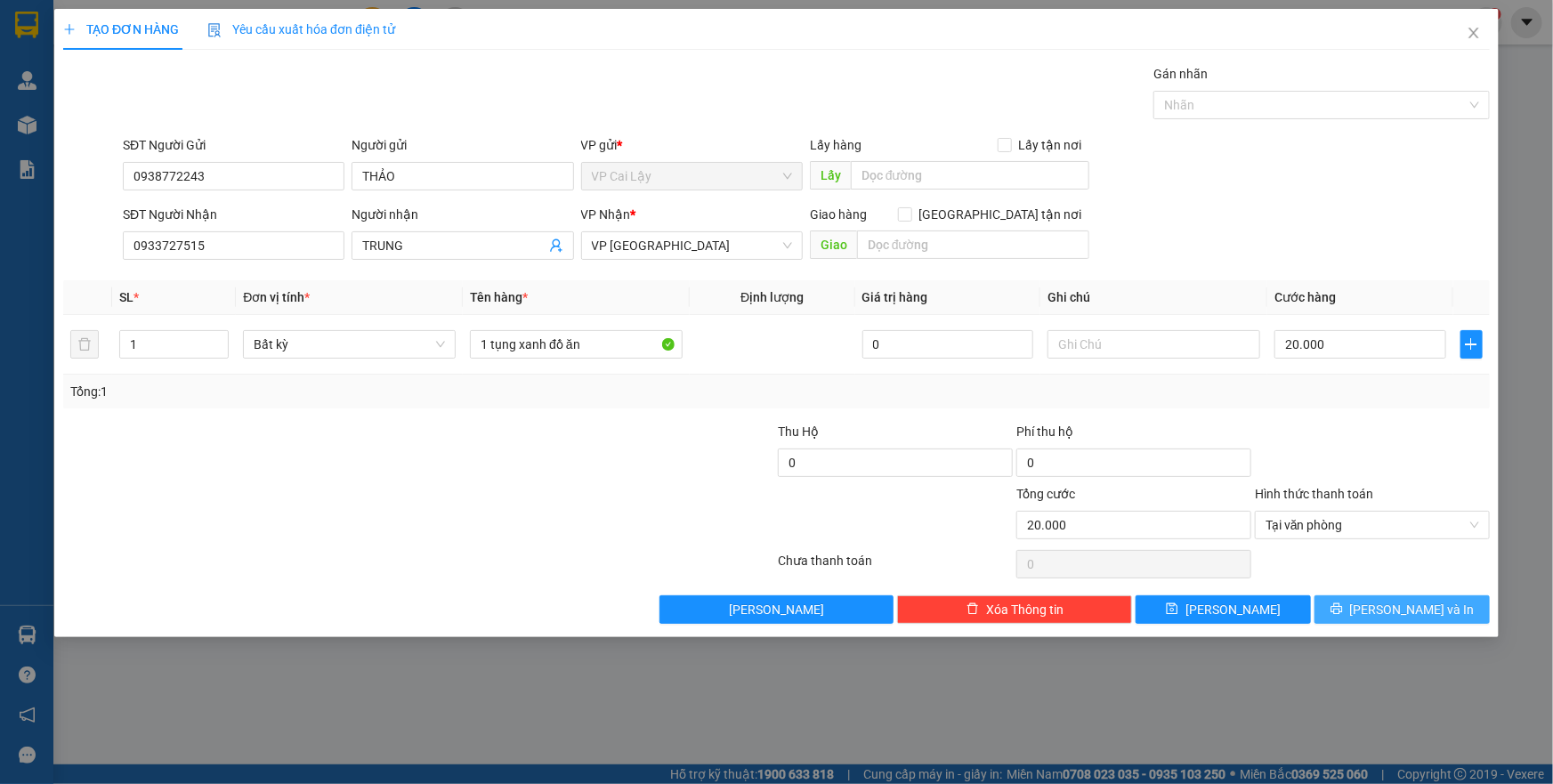
click at [1401, 601] on span "[PERSON_NAME] và In" at bounding box center [1413, 609] width 125 height 19
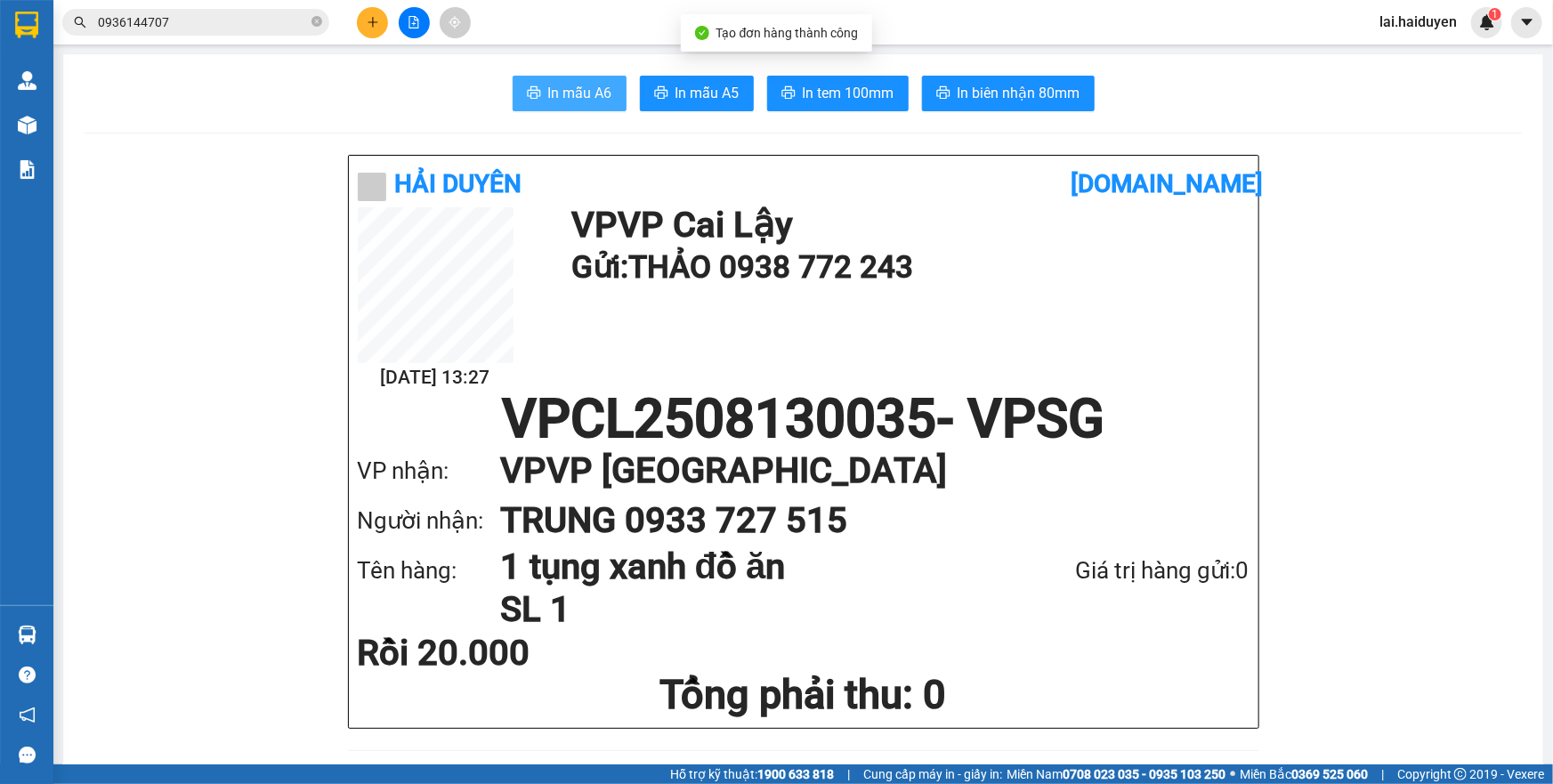
click at [572, 83] on span "In mẫu A6" at bounding box center [581, 93] width 64 height 22
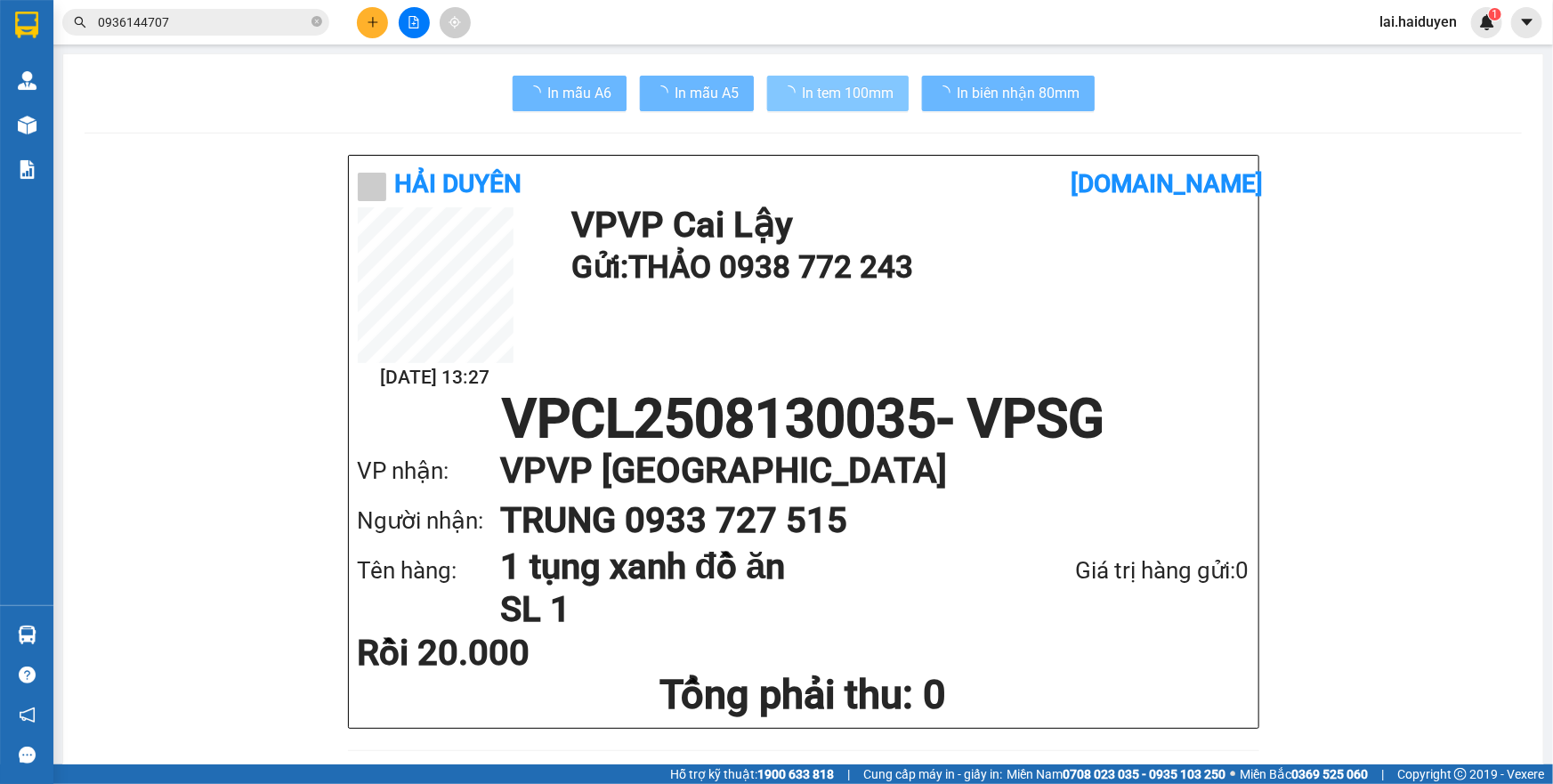
click at [827, 88] on span "In tem 100mm" at bounding box center [849, 93] width 92 height 22
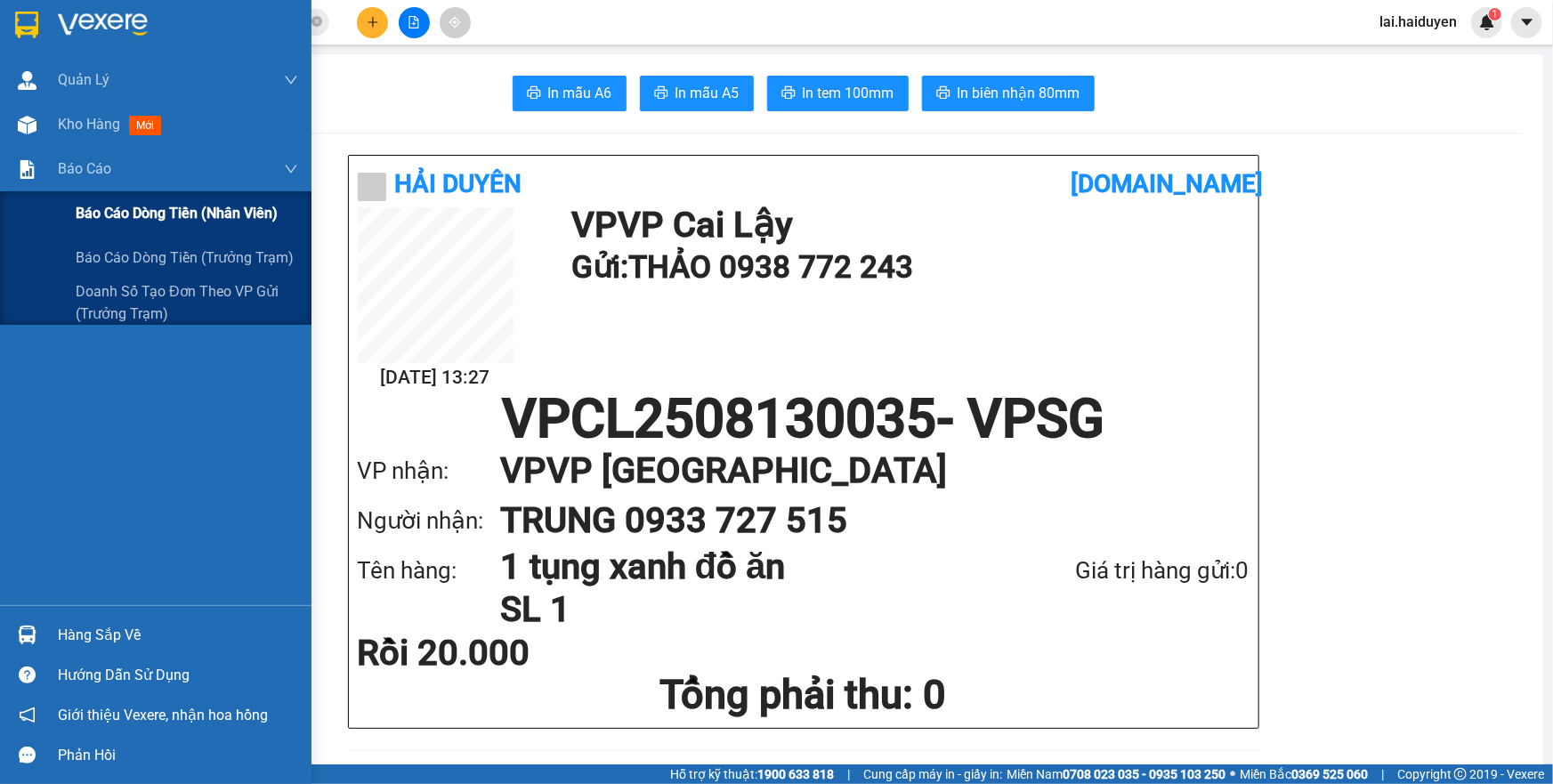
click at [171, 213] on span "Báo cáo dòng tiền (nhân viên)" at bounding box center [176, 213] width 202 height 22
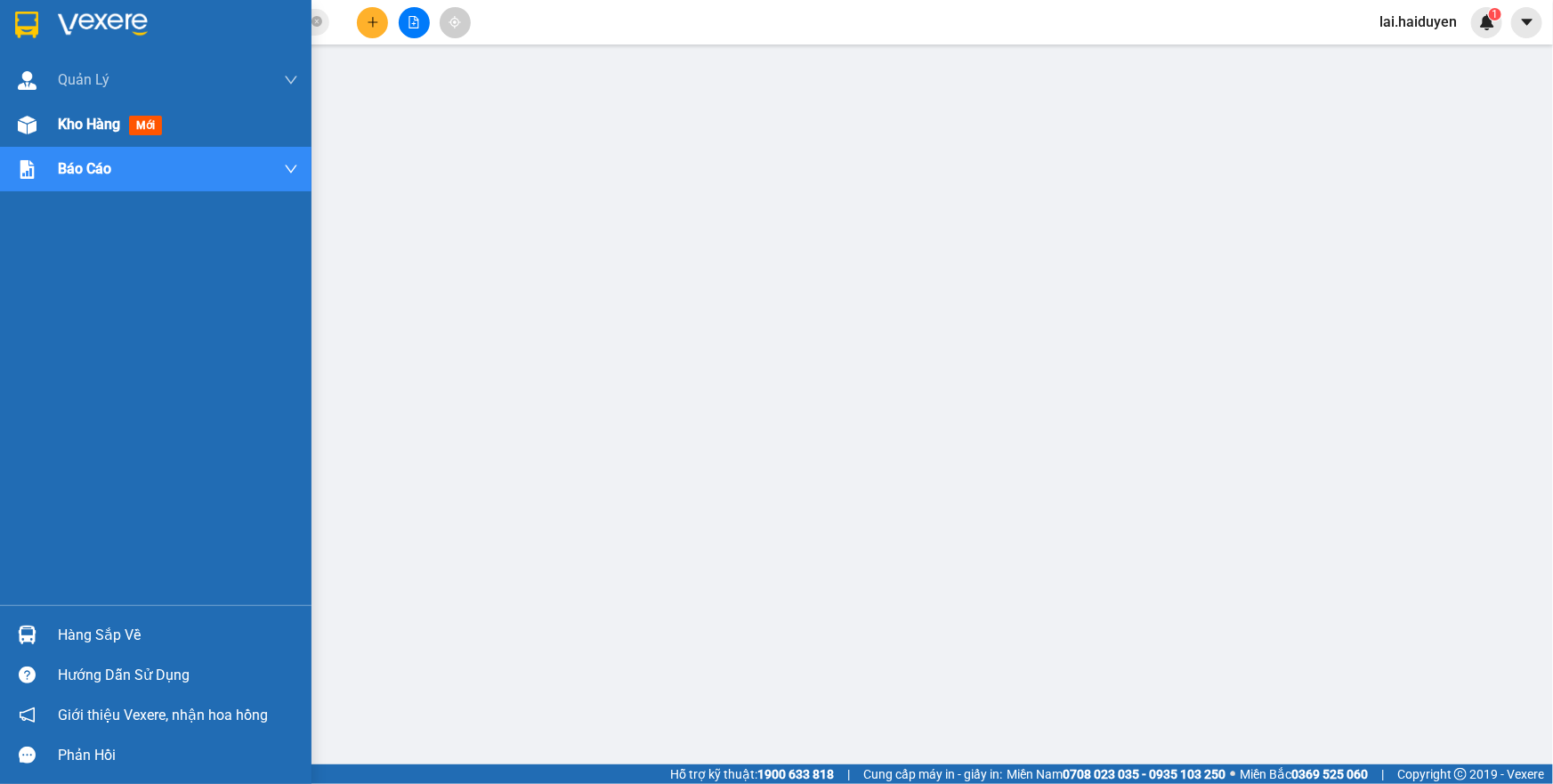
click at [78, 126] on span "Kho hàng" at bounding box center [89, 124] width 62 height 17
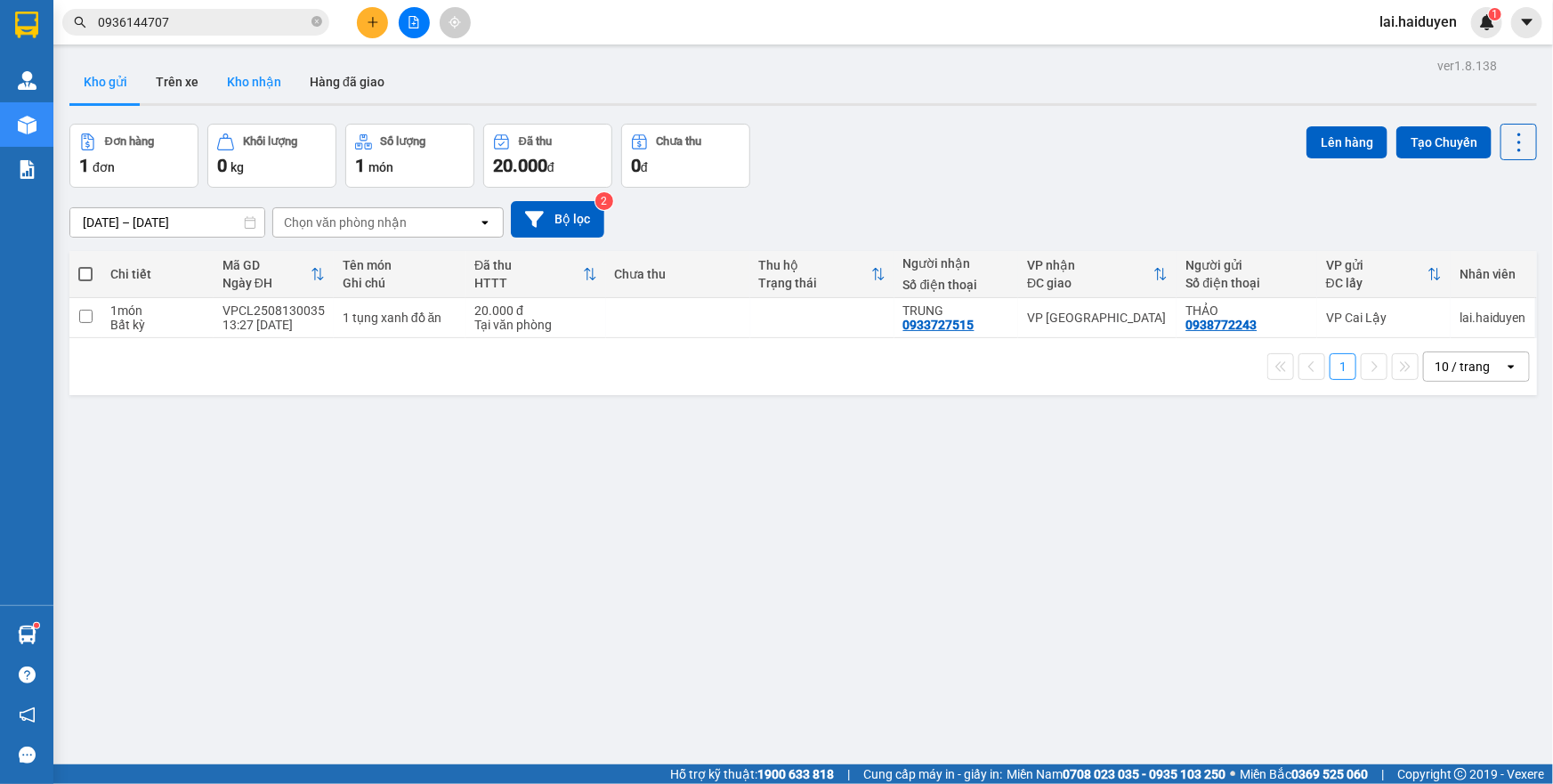
click at [246, 78] on button "Kho nhận" at bounding box center [254, 82] width 83 height 43
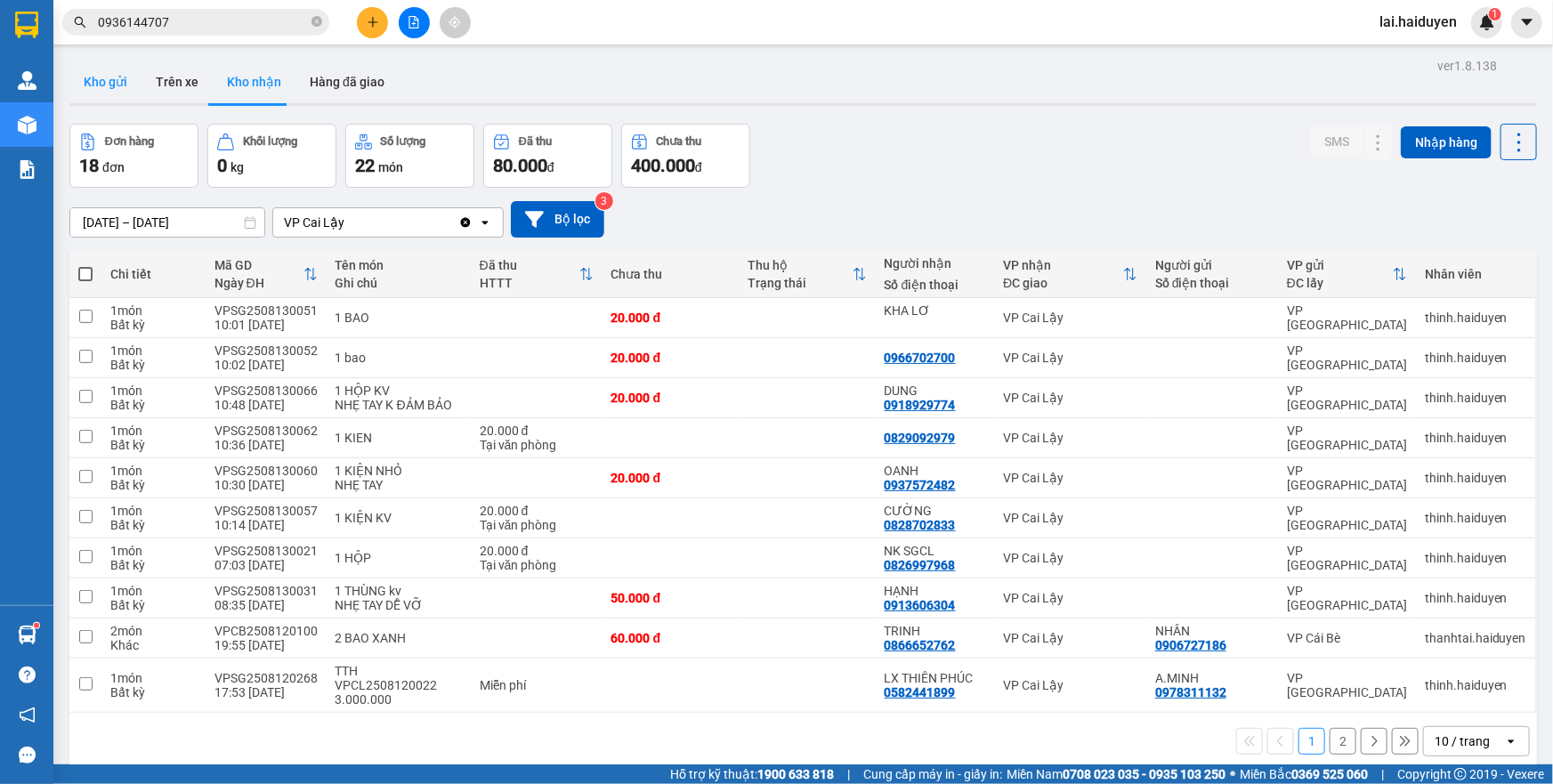
click at [107, 82] on button "Kho gửi" at bounding box center [105, 82] width 72 height 43
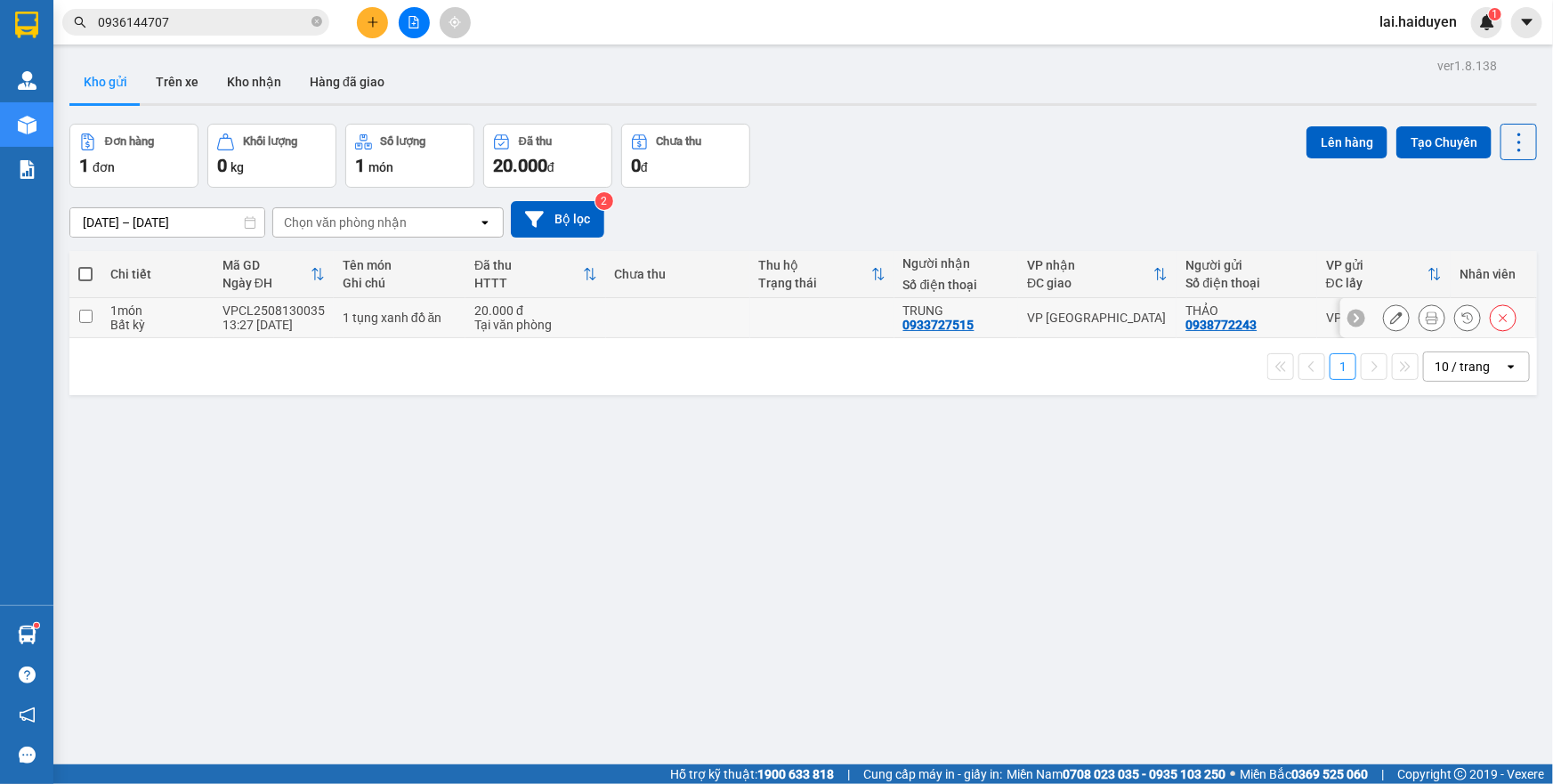
click at [673, 317] on td at bounding box center [678, 318] width 144 height 40
checkbox input "true"
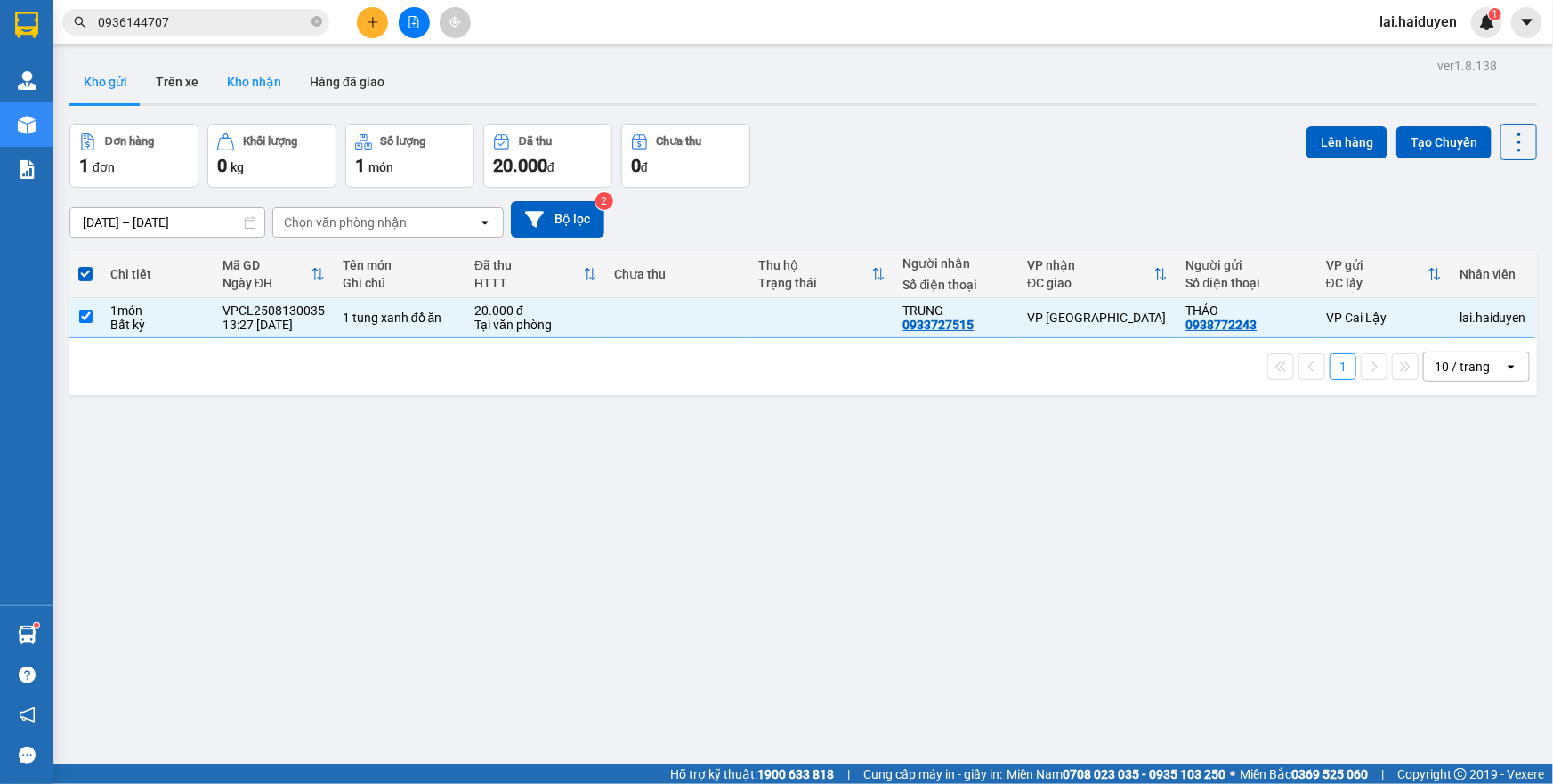
drag, startPoint x: 216, startPoint y: 77, endPoint x: 234, endPoint y: 72, distance: 18.7
click at [216, 76] on button "Kho nhận" at bounding box center [254, 82] width 83 height 43
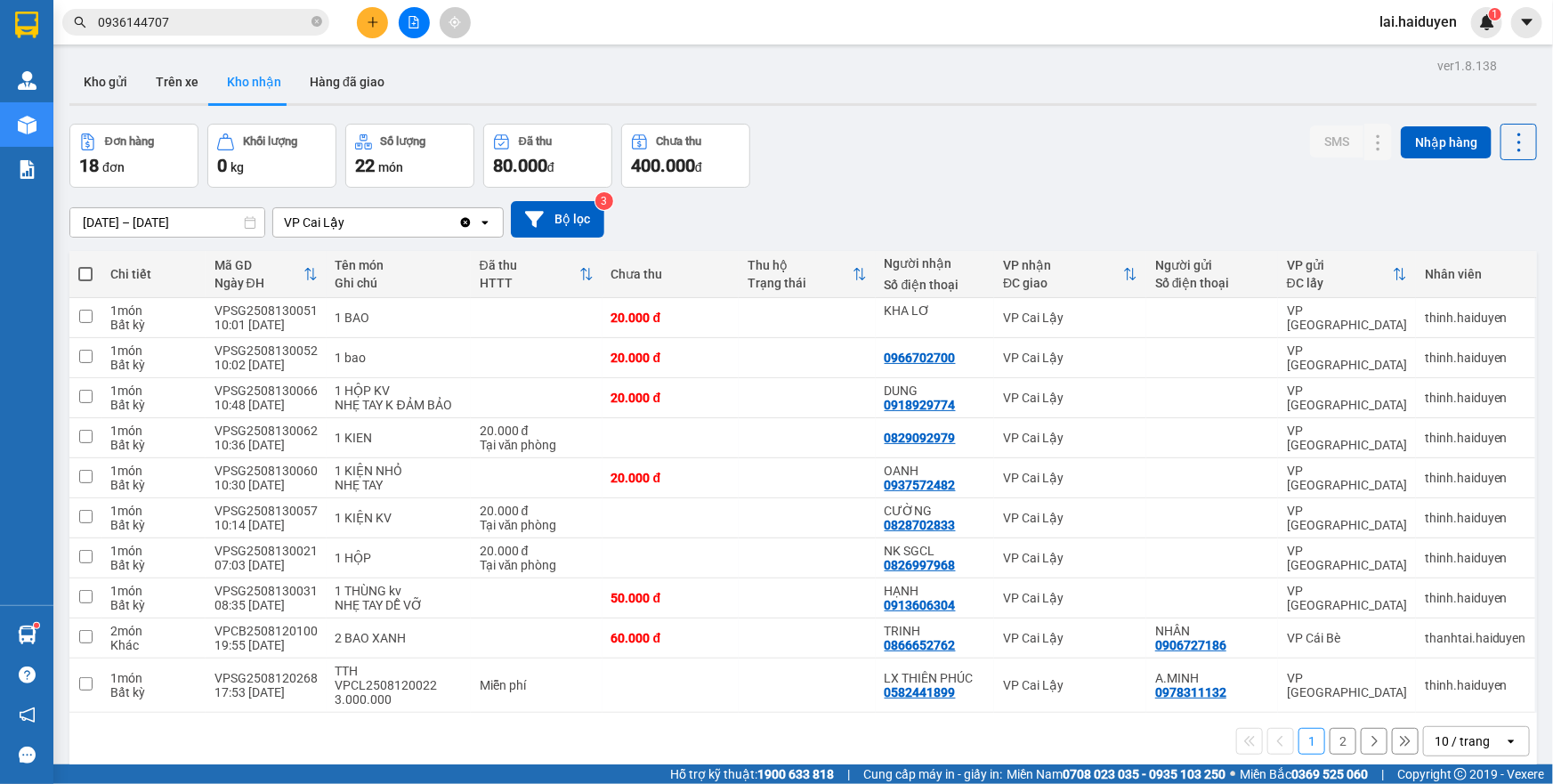
click at [151, 26] on input "0936144707" at bounding box center [203, 22] width 210 height 19
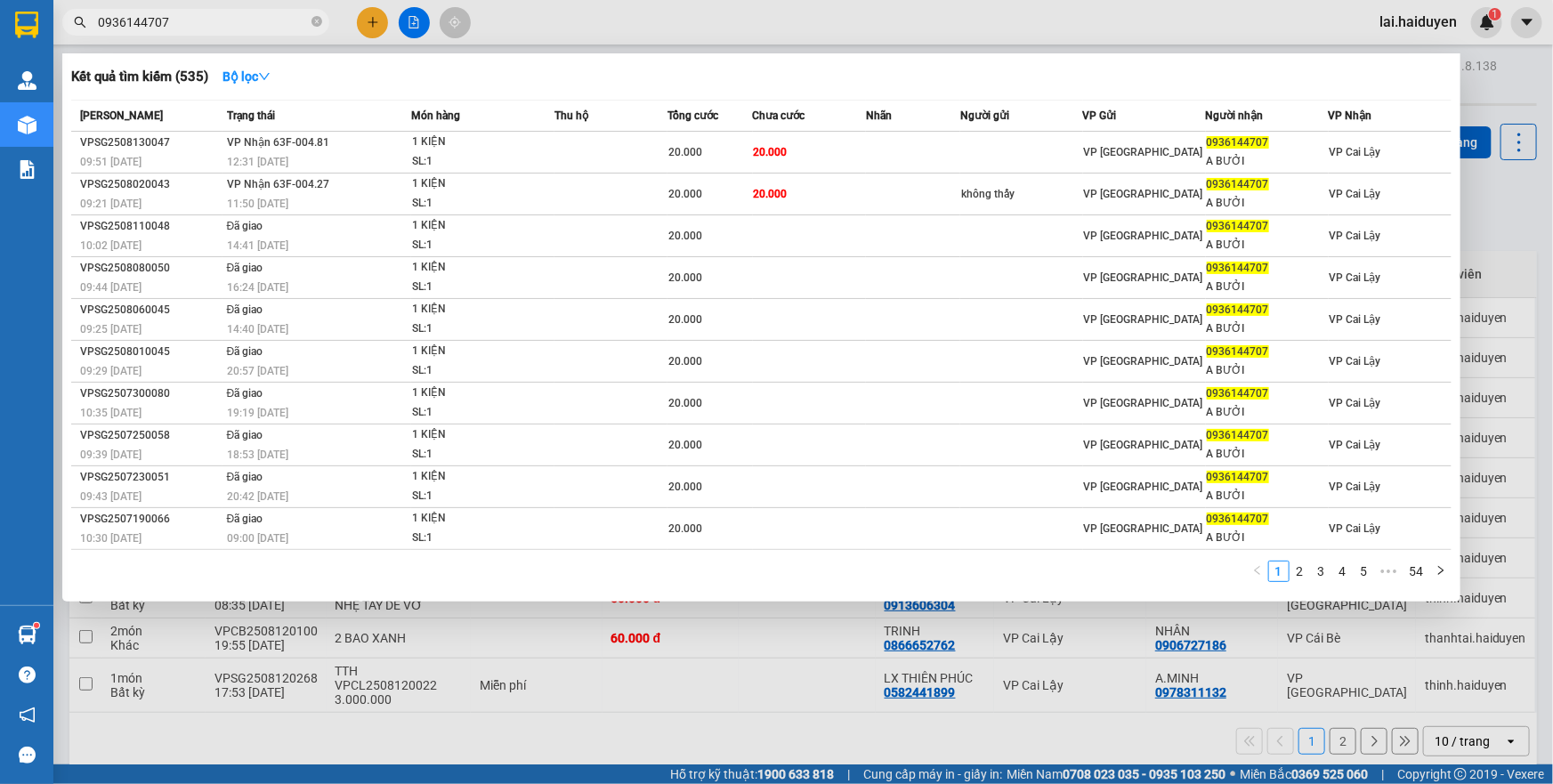
click at [151, 26] on input "0936144707" at bounding box center [203, 22] width 210 height 19
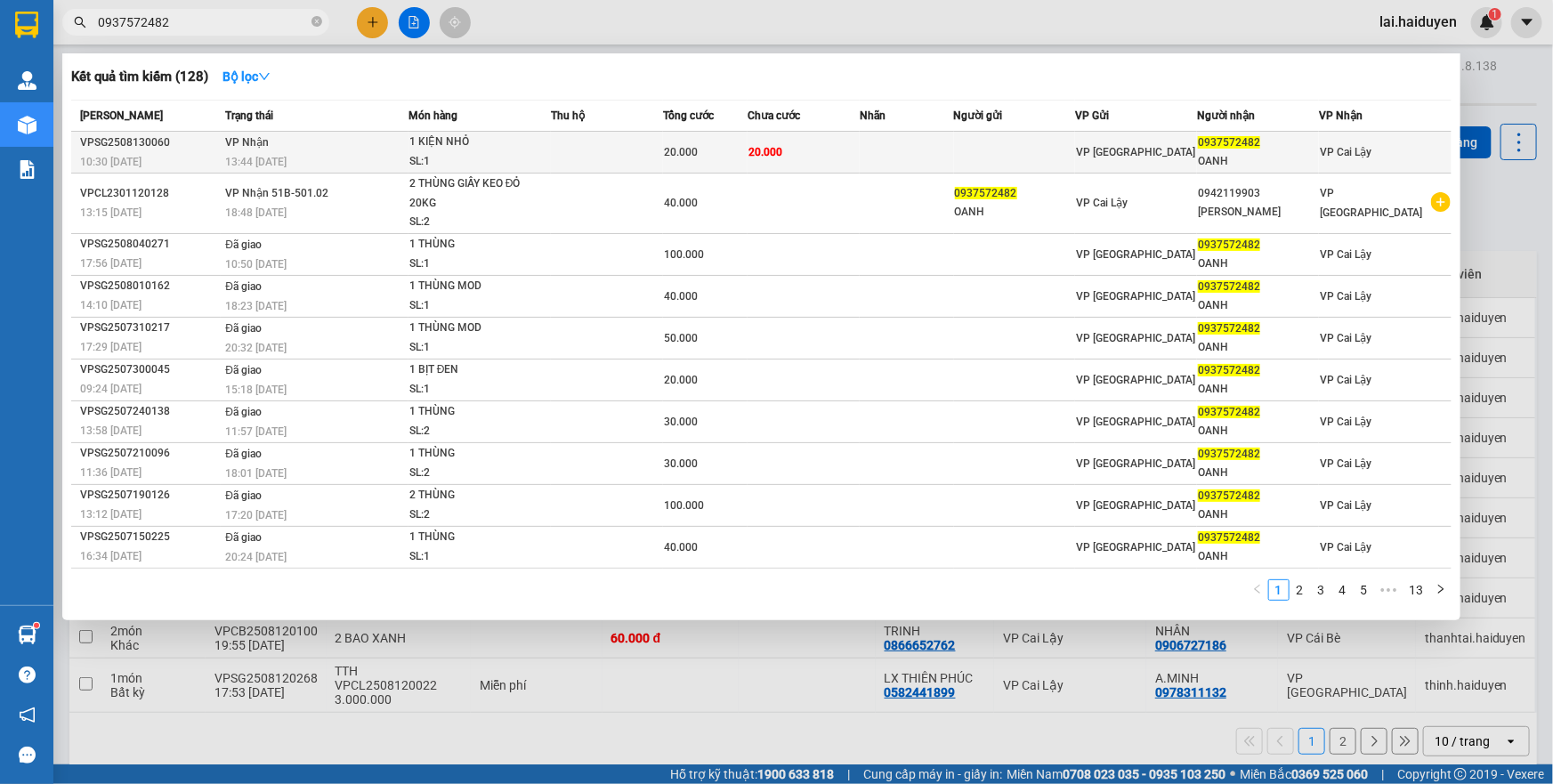
type input "0937572482"
click at [500, 158] on div "SL: 1" at bounding box center [476, 161] width 134 height 19
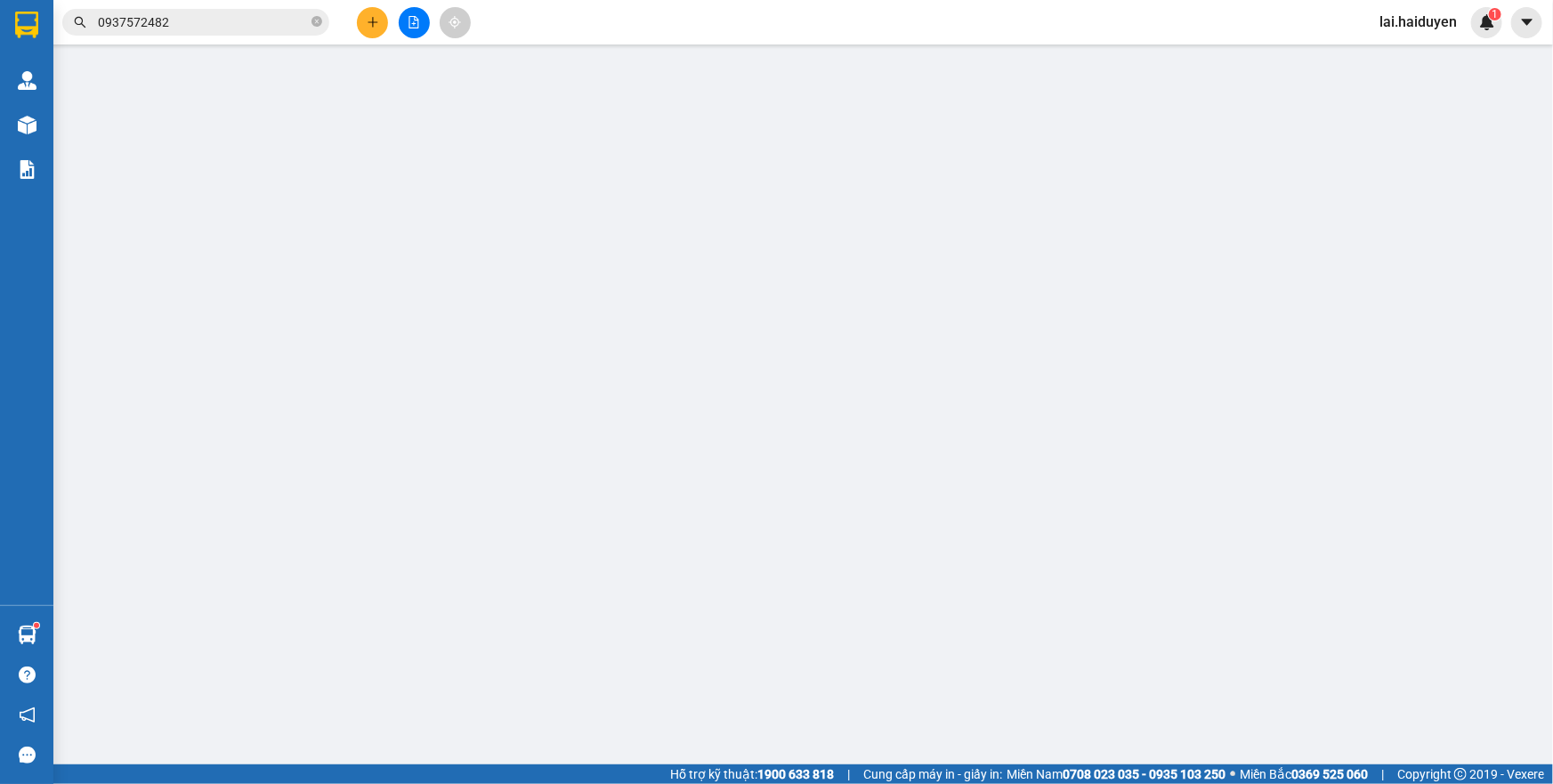
type input "0937572482"
type input "OANH"
type input "20.000"
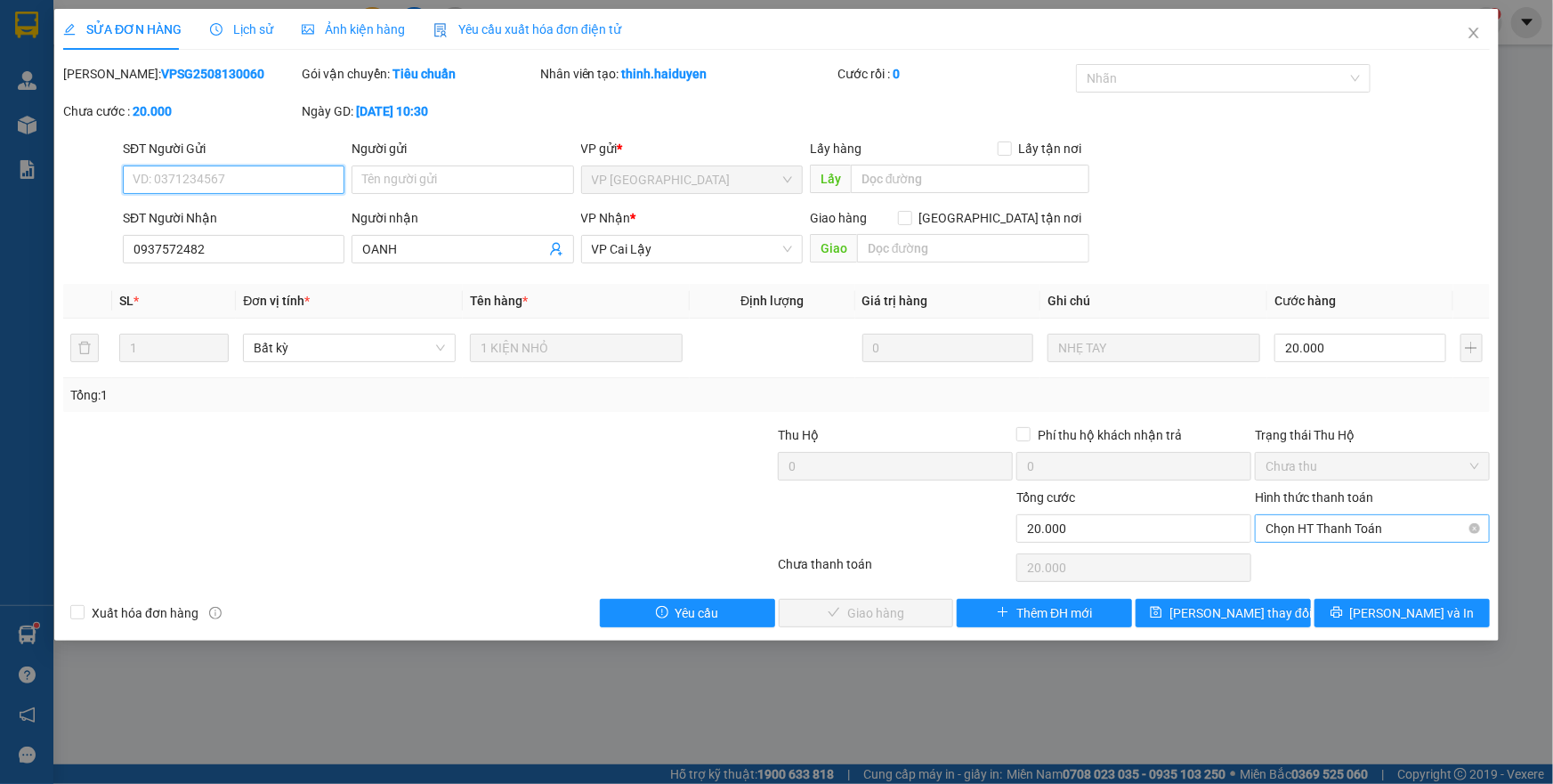
click at [1338, 530] on span "Chọn HT Thanh Toán" at bounding box center [1372, 528] width 214 height 27
click at [1327, 566] on div "Tại văn phòng" at bounding box center [1372, 563] width 214 height 19
type input "0"
click at [903, 616] on span "[PERSON_NAME] và Giao hàng" at bounding box center [898, 613] width 171 height 19
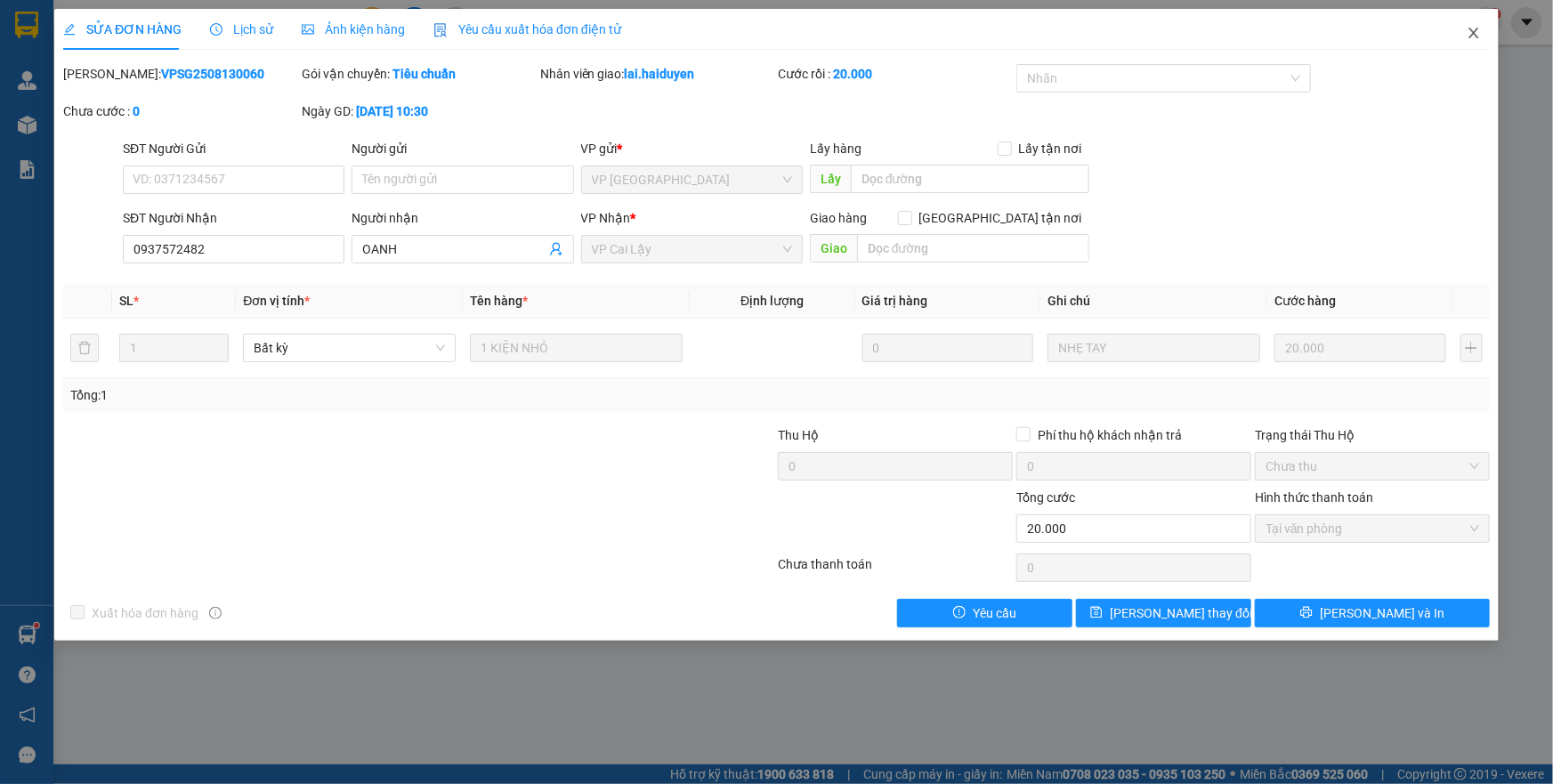
click at [1474, 36] on icon "close" at bounding box center [1474, 33] width 15 height 15
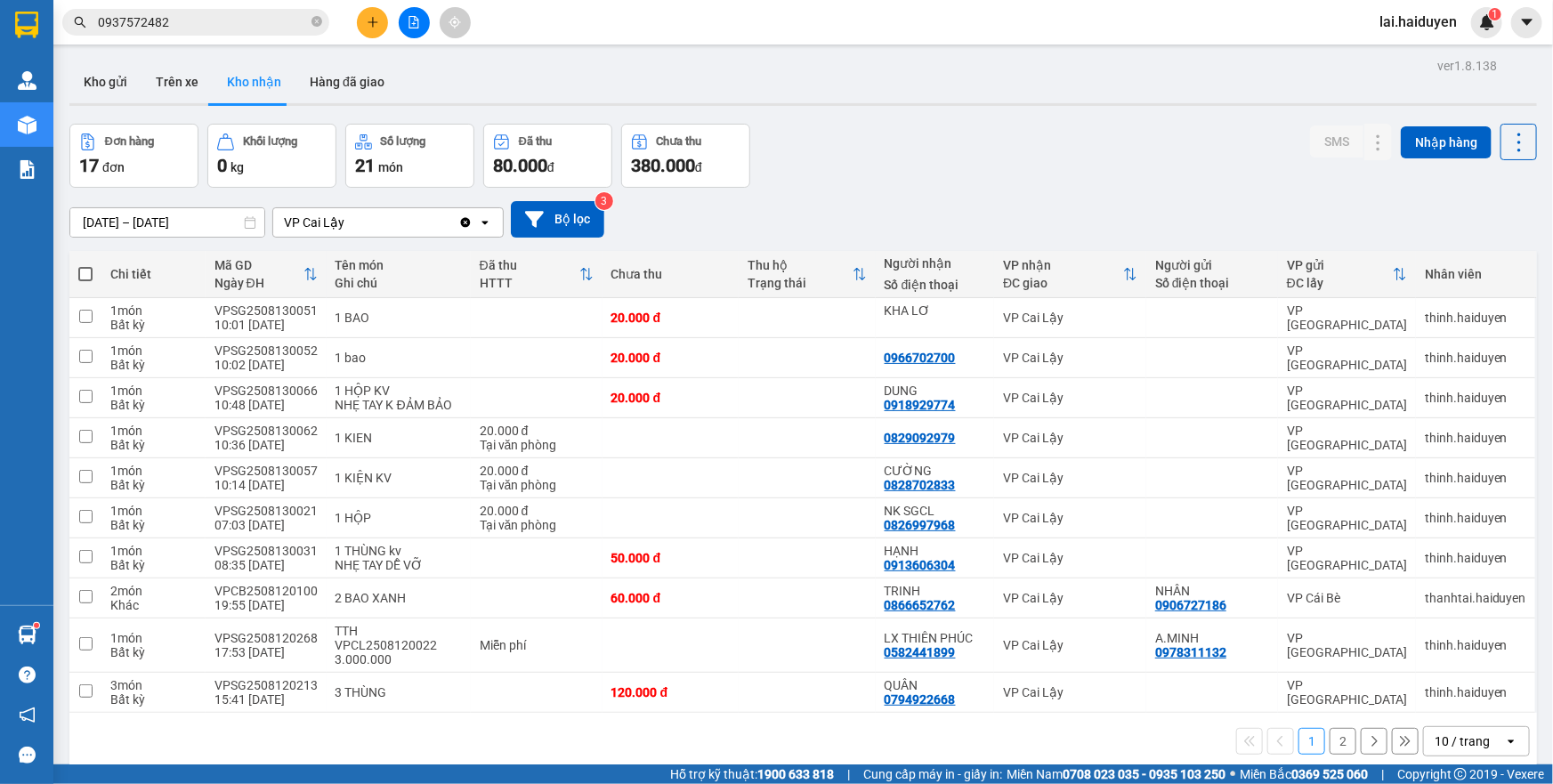
click at [150, 28] on input "0937572482" at bounding box center [203, 22] width 210 height 19
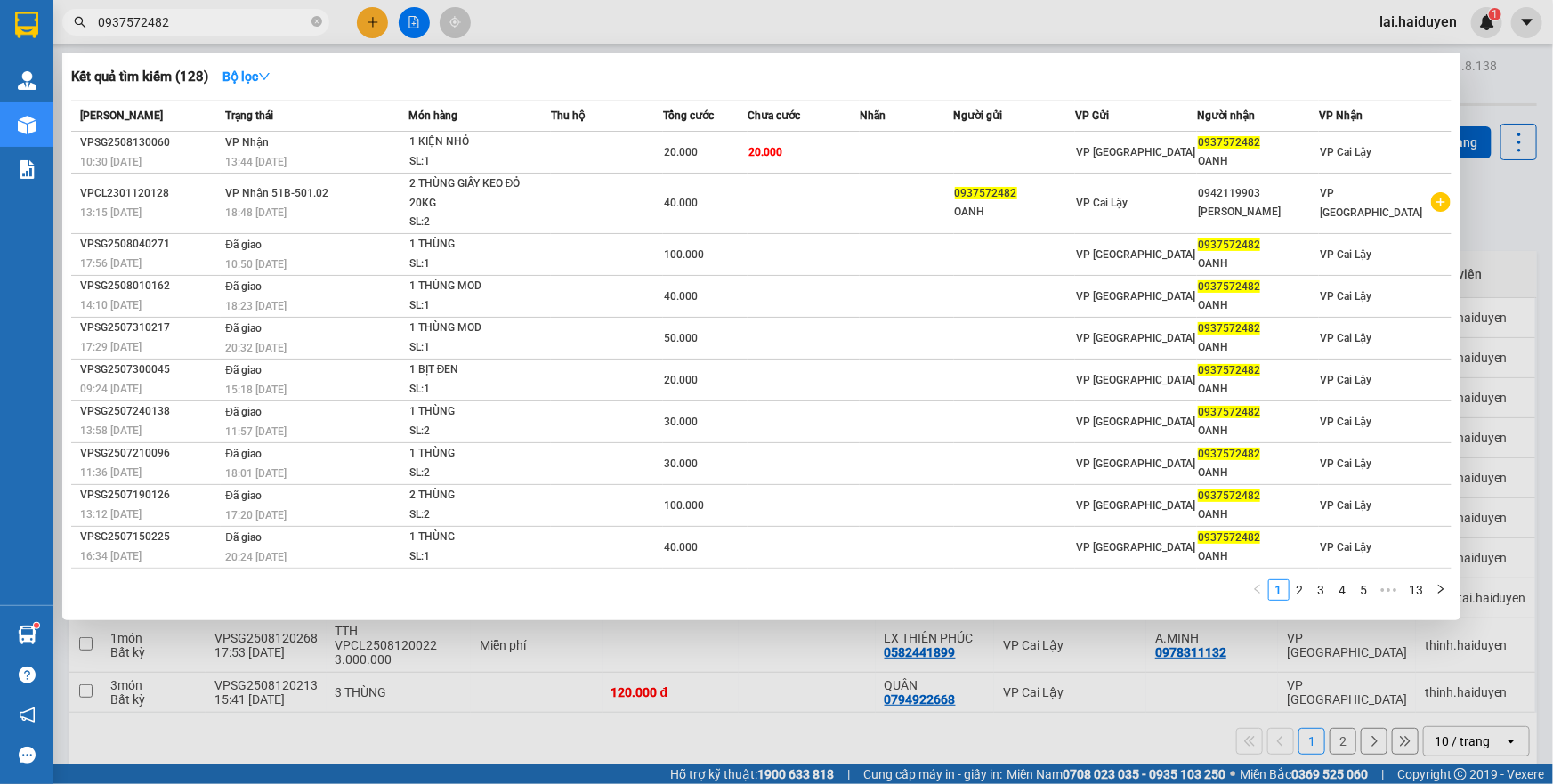
click at [150, 28] on input "0937572482" at bounding box center [203, 22] width 210 height 19
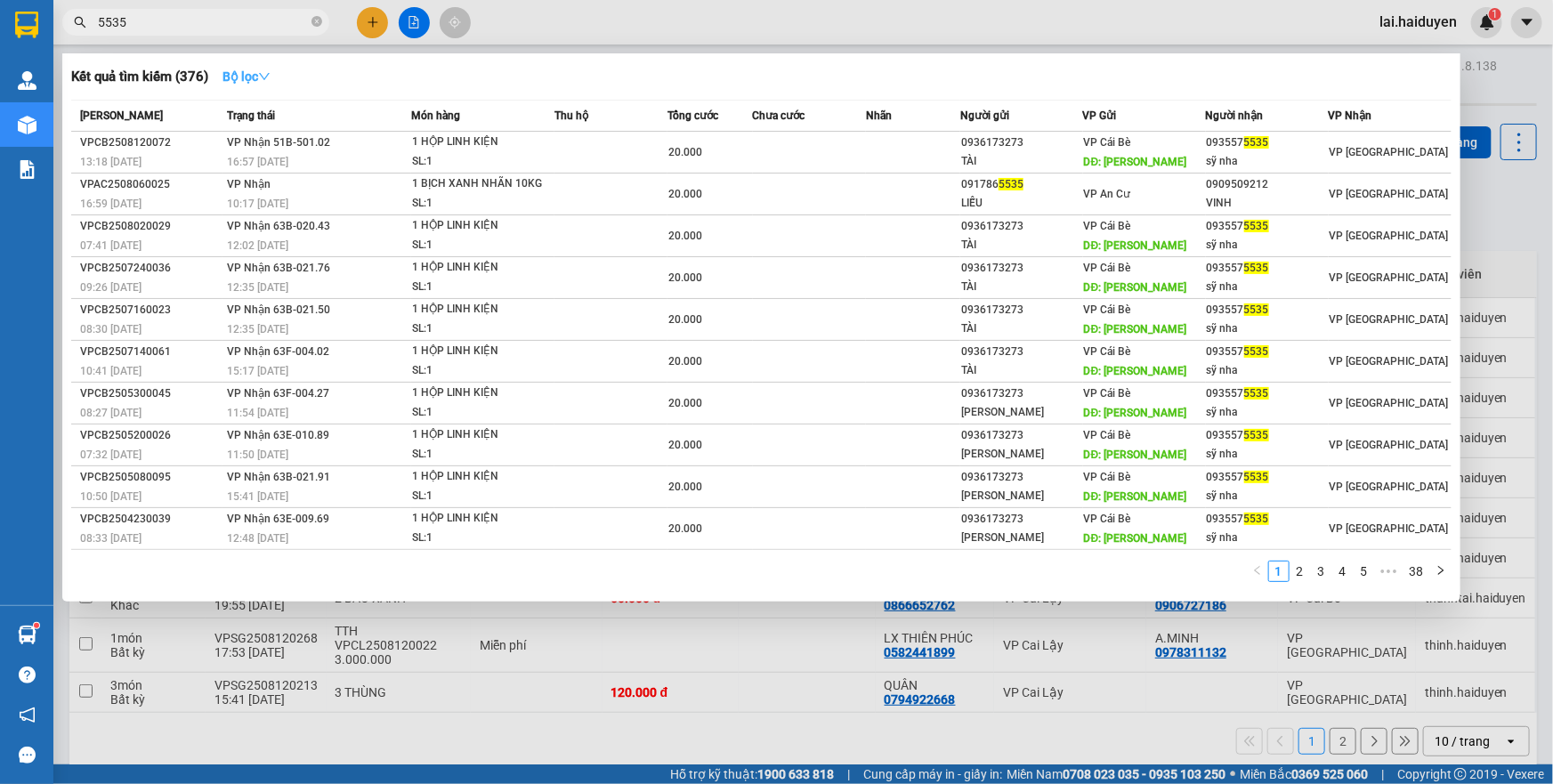
type input "5535"
click at [253, 64] on button "Bộ lọc" at bounding box center [246, 76] width 76 height 28
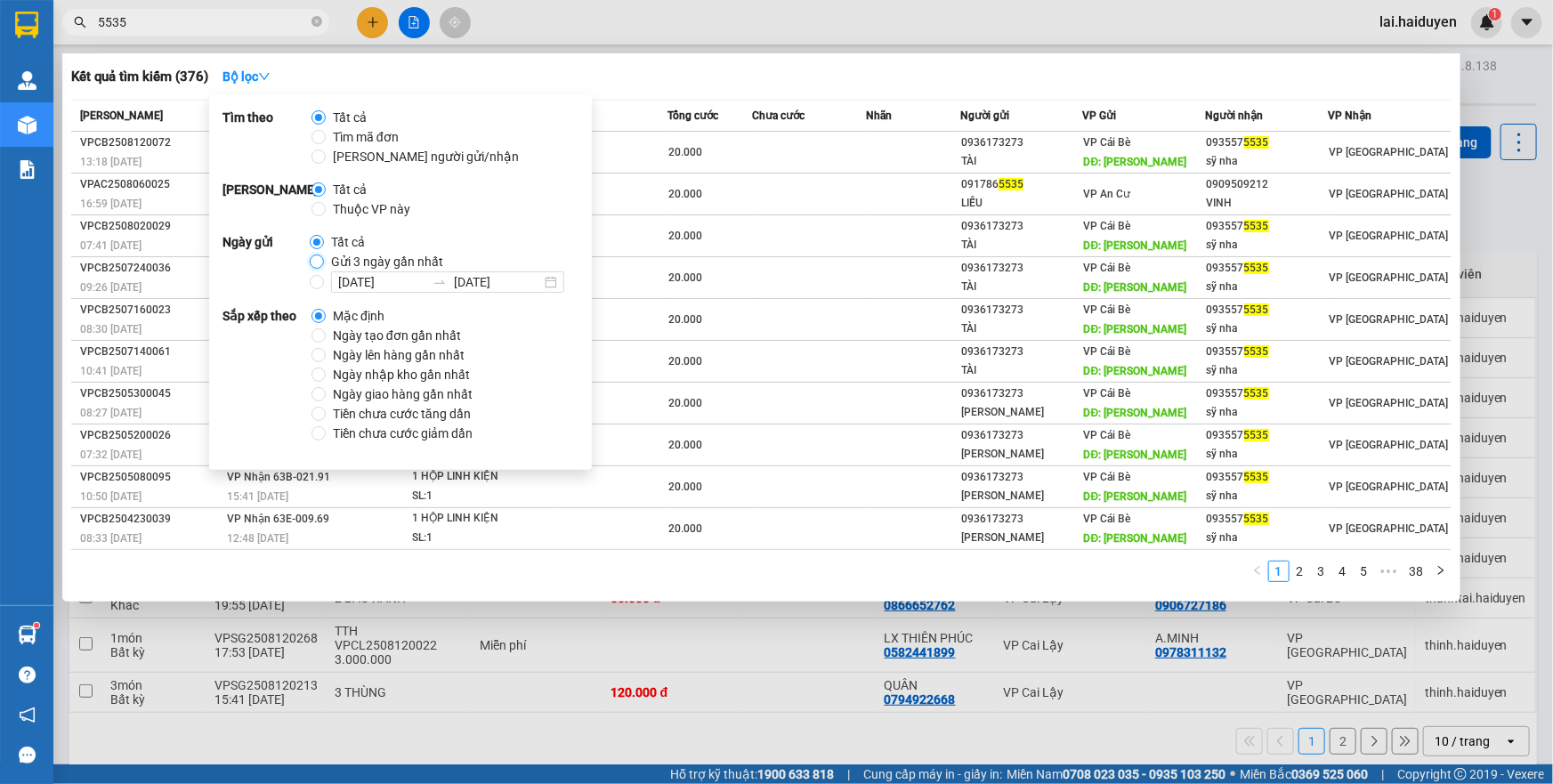
click at [316, 264] on input "Gửi 3 ngày gần nhất" at bounding box center [317, 262] width 15 height 15
radio input "true"
radio input "false"
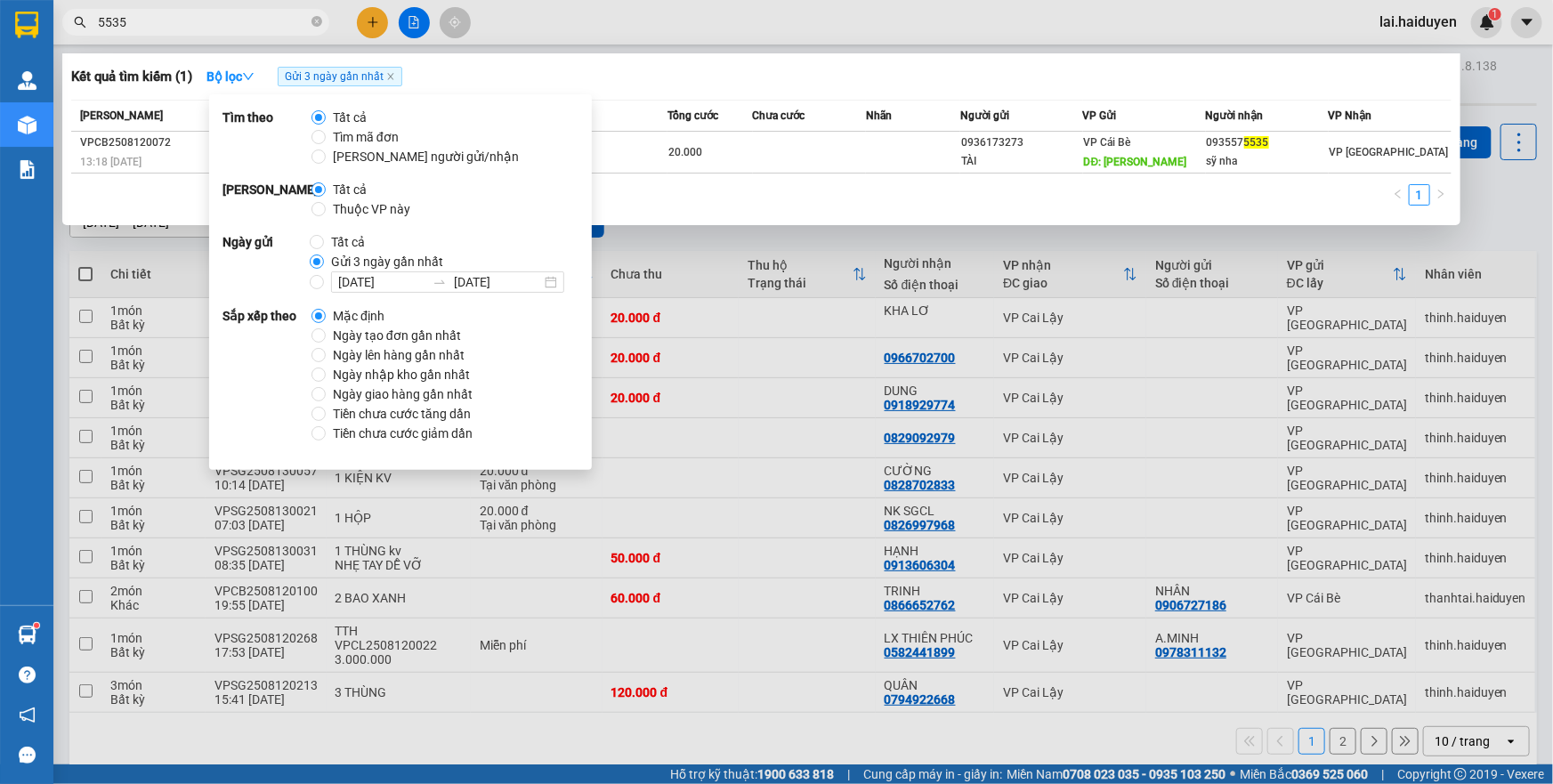
click at [231, 17] on input "5535" at bounding box center [203, 22] width 210 height 19
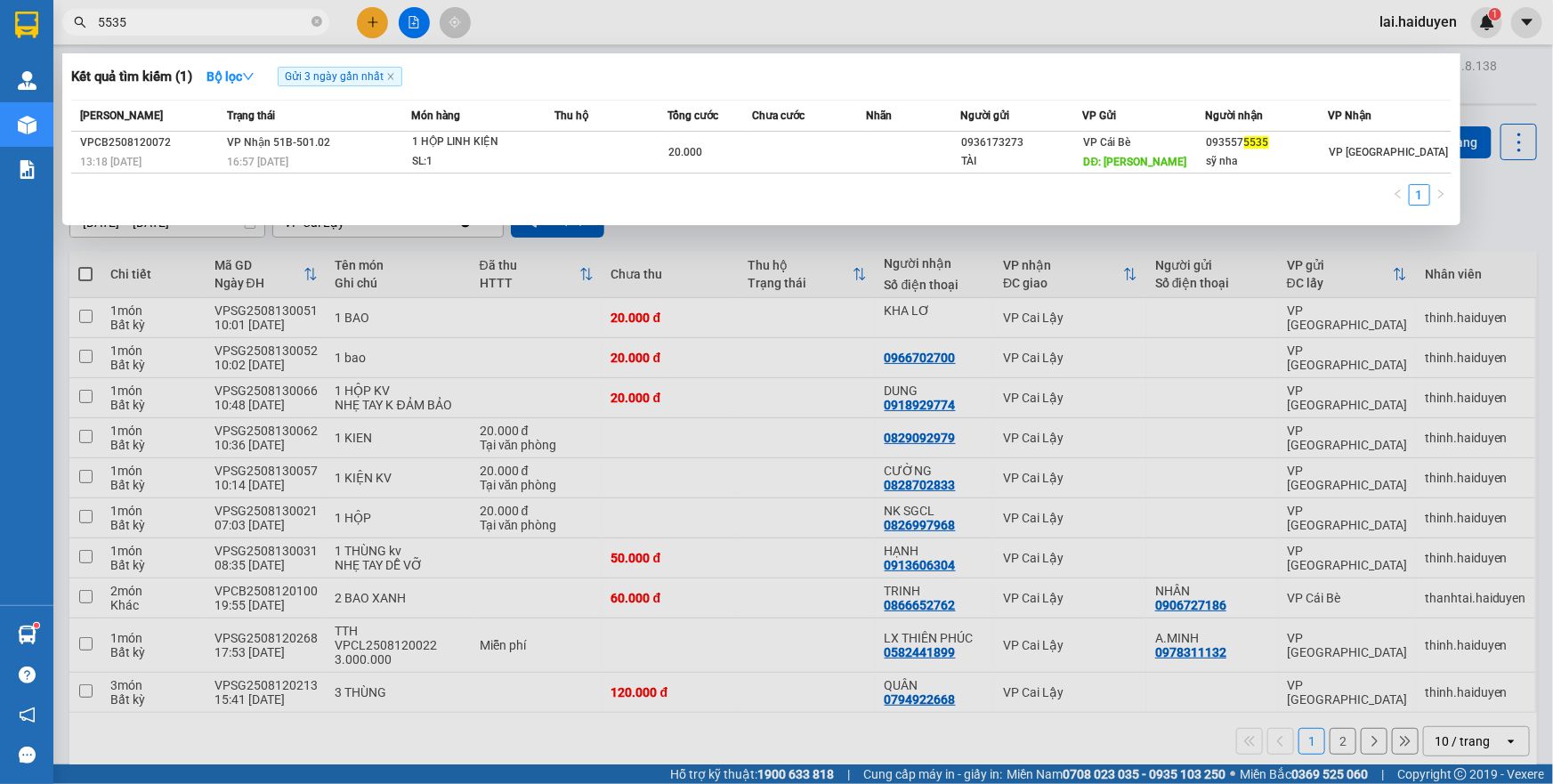
click at [842, 39] on div at bounding box center [776, 392] width 1553 height 784
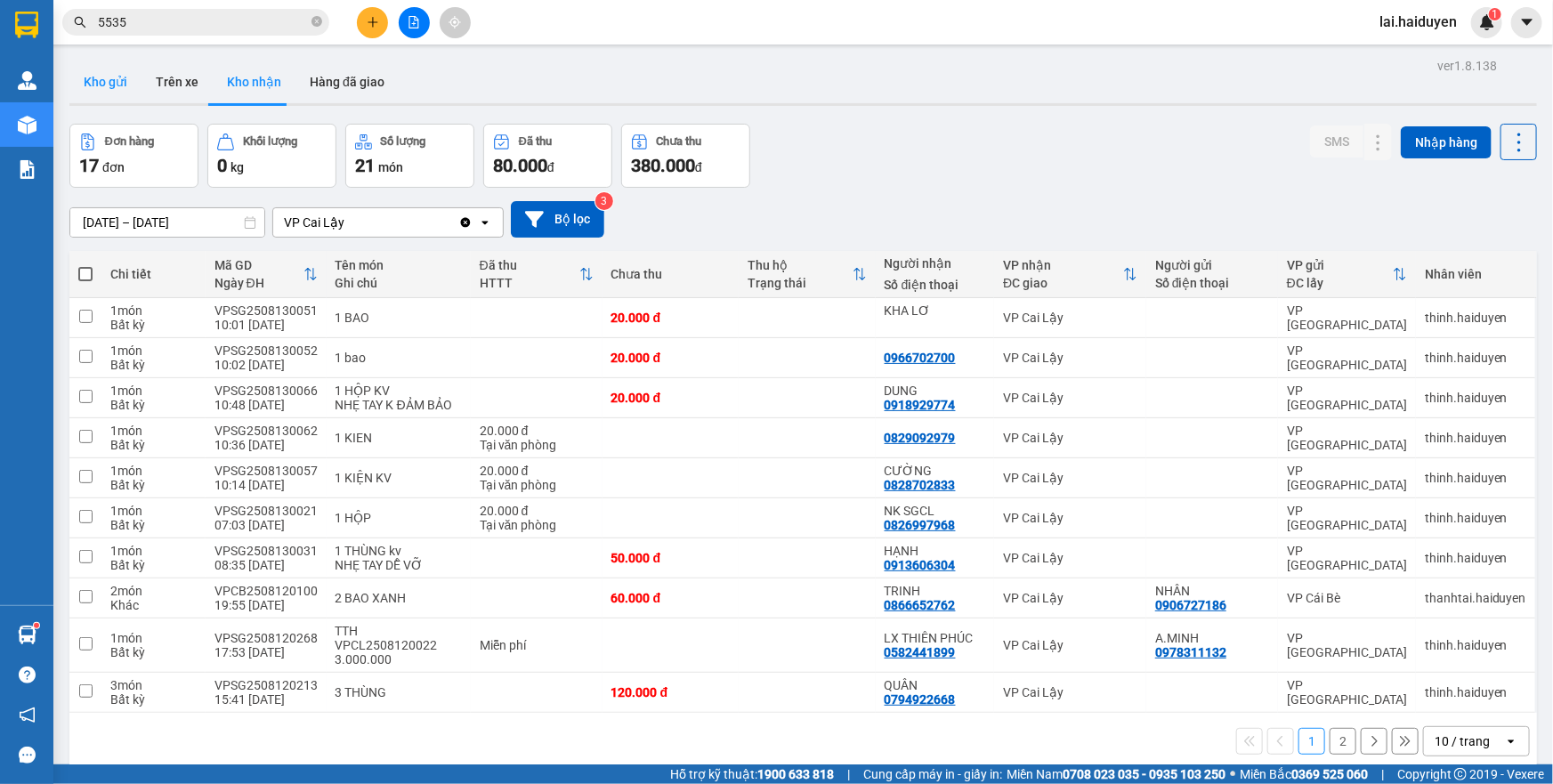
click at [125, 90] on button "Kho gửi" at bounding box center [105, 82] width 72 height 43
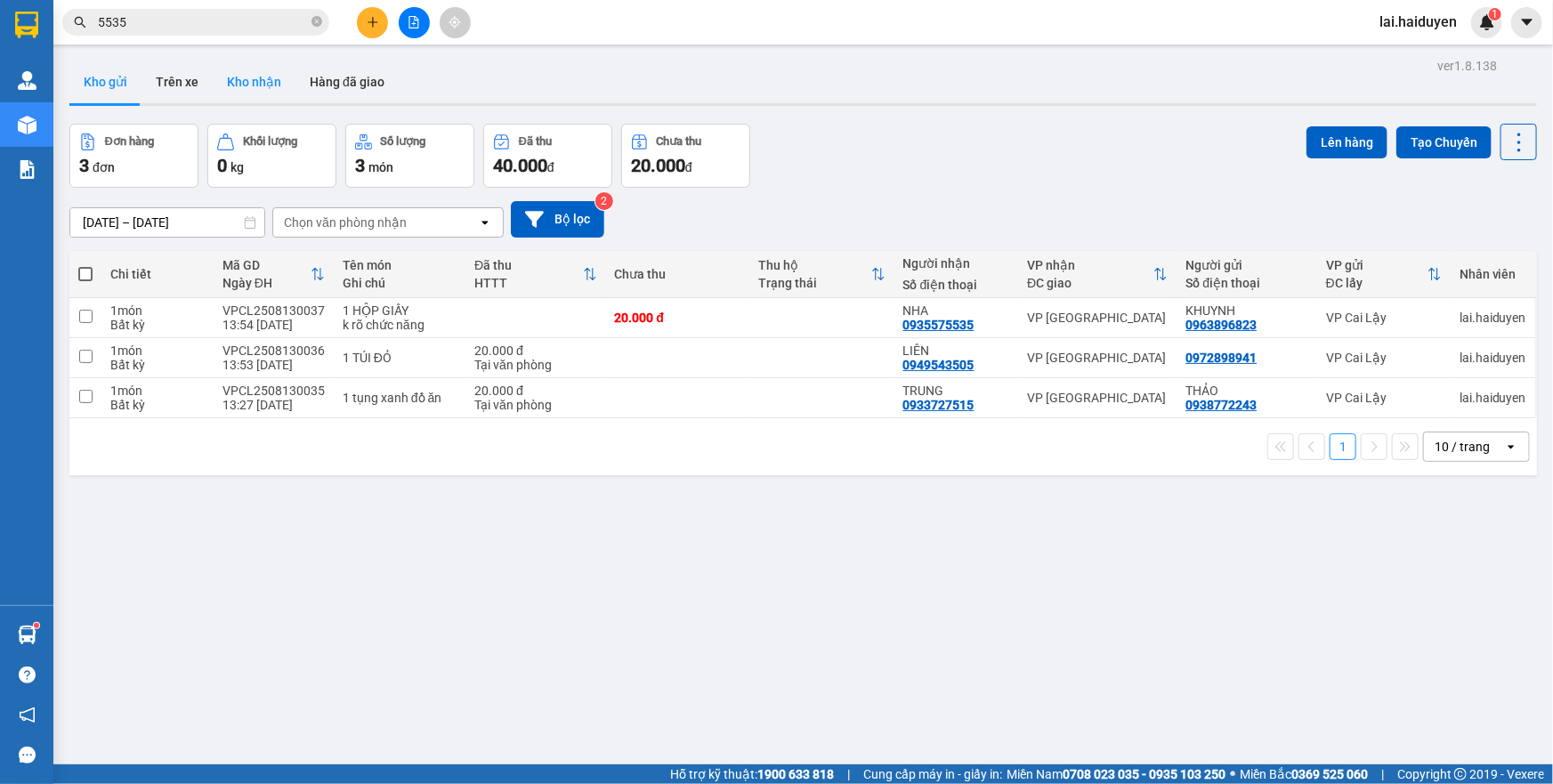
click at [261, 85] on button "Kho nhận" at bounding box center [254, 82] width 83 height 43
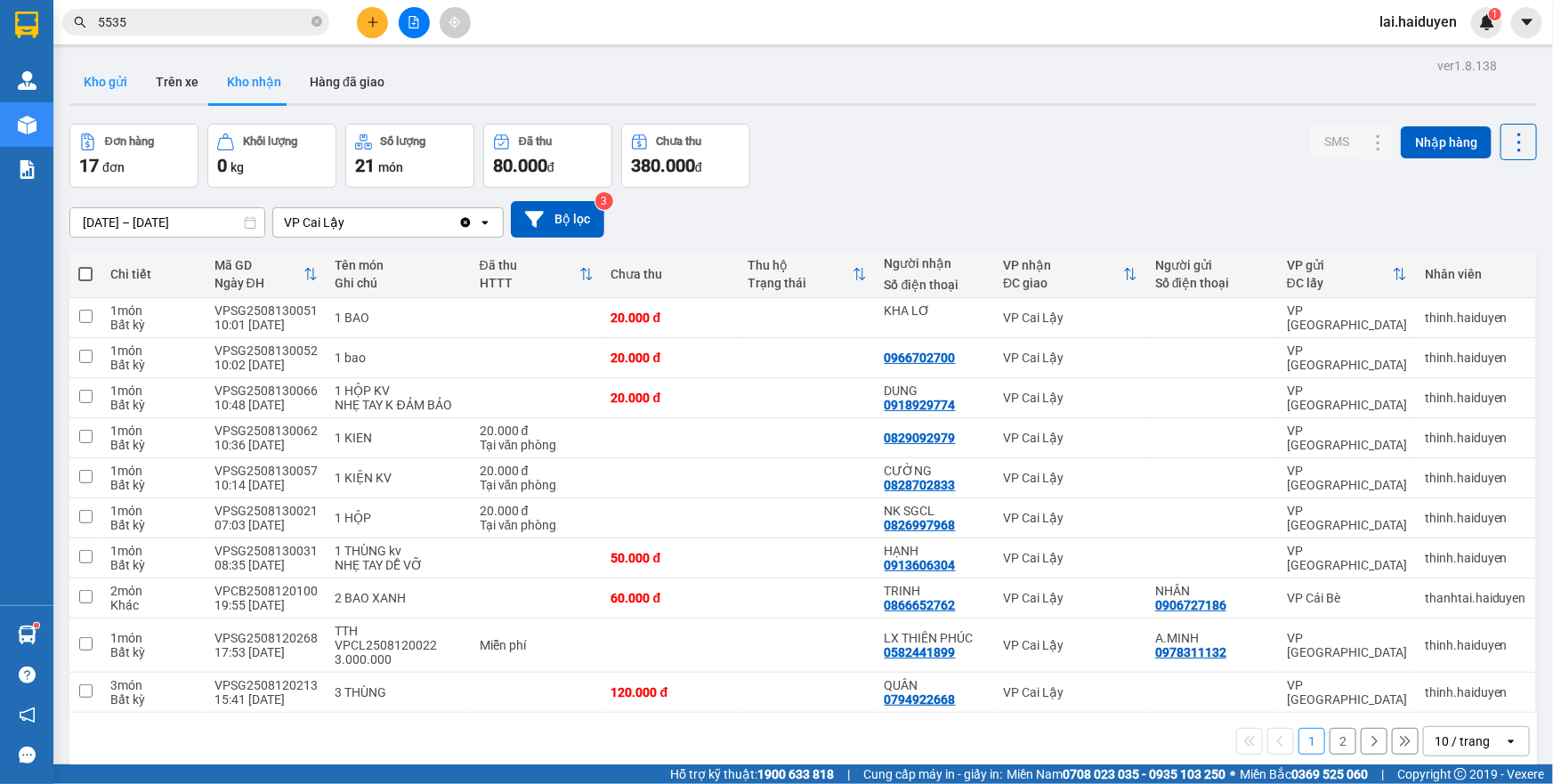
click at [104, 85] on button "Kho gửi" at bounding box center [105, 82] width 72 height 43
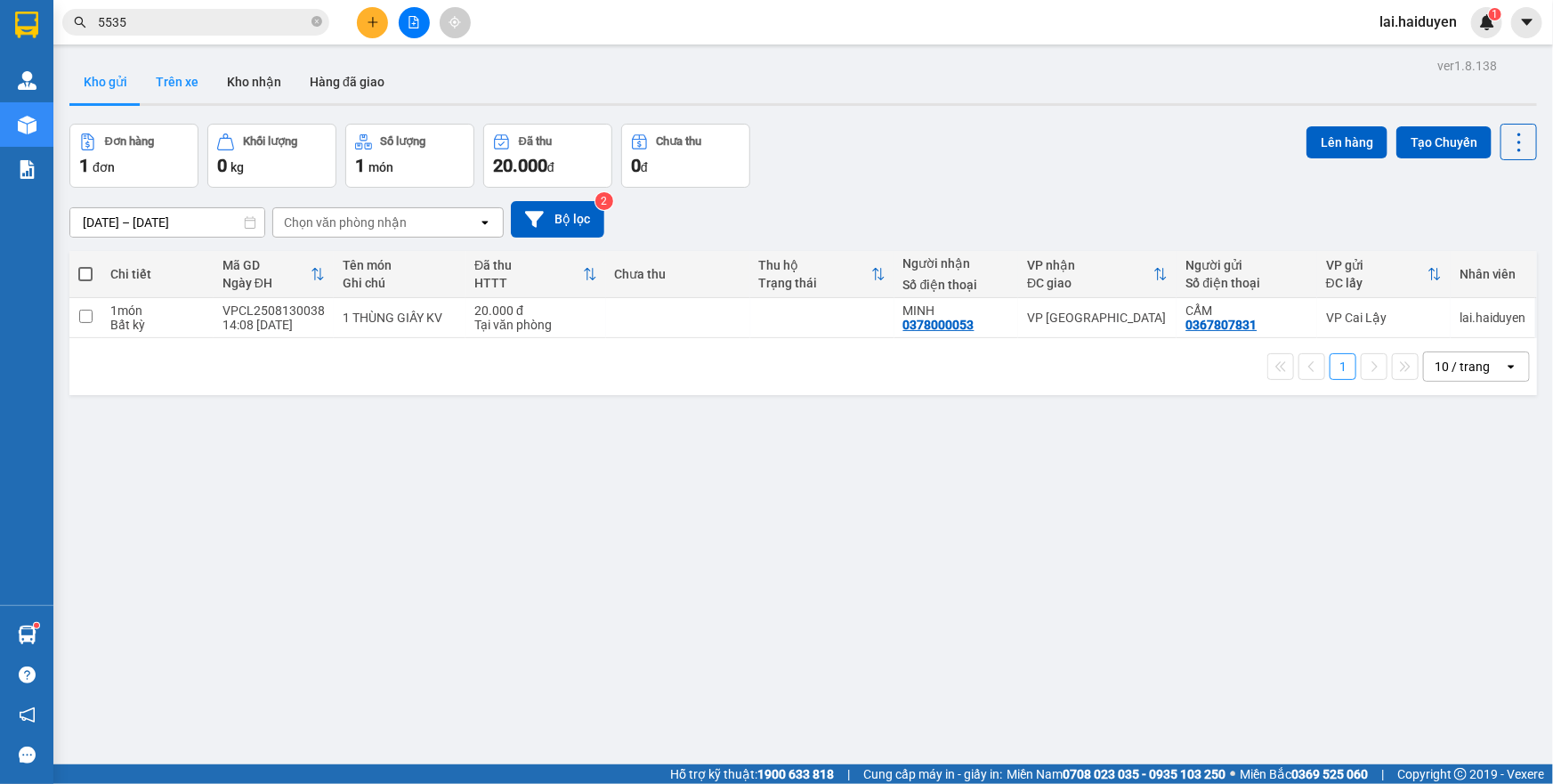
click at [206, 79] on button "Trên xe" at bounding box center [177, 82] width 72 height 43
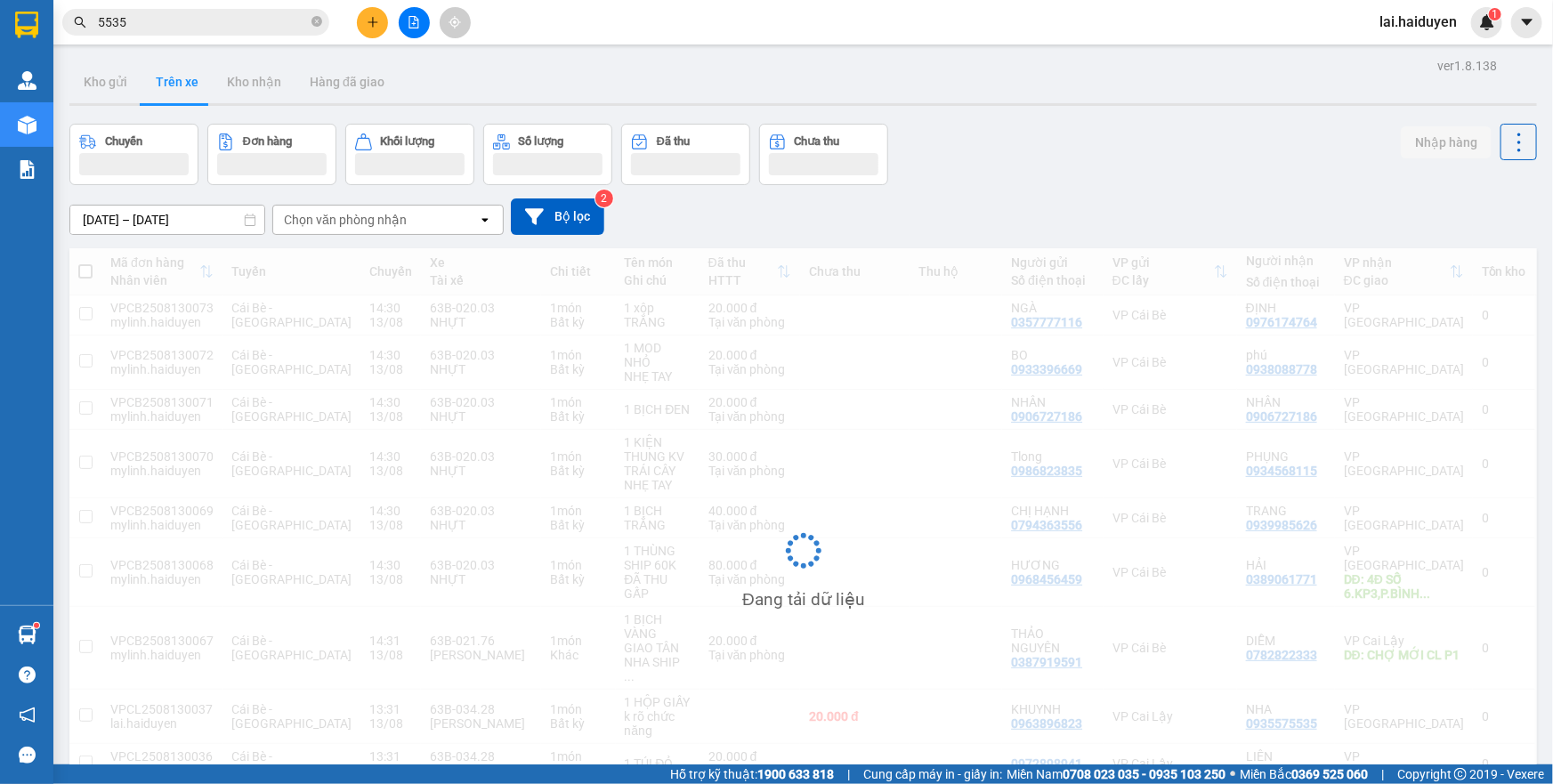
click at [105, 84] on button "Kho gửi" at bounding box center [105, 82] width 72 height 43
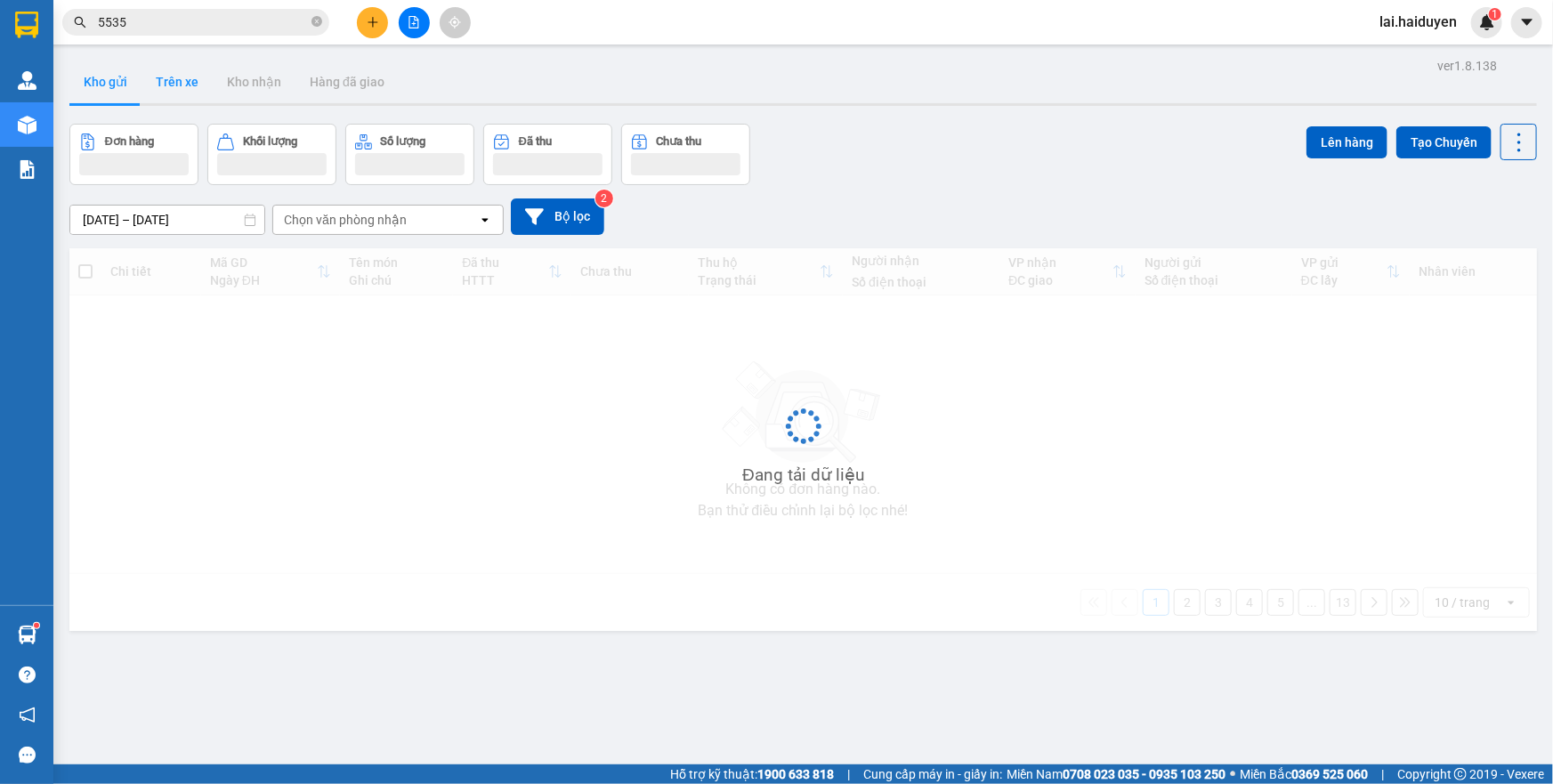
click at [105, 84] on button "Kho gửi" at bounding box center [105, 82] width 72 height 43
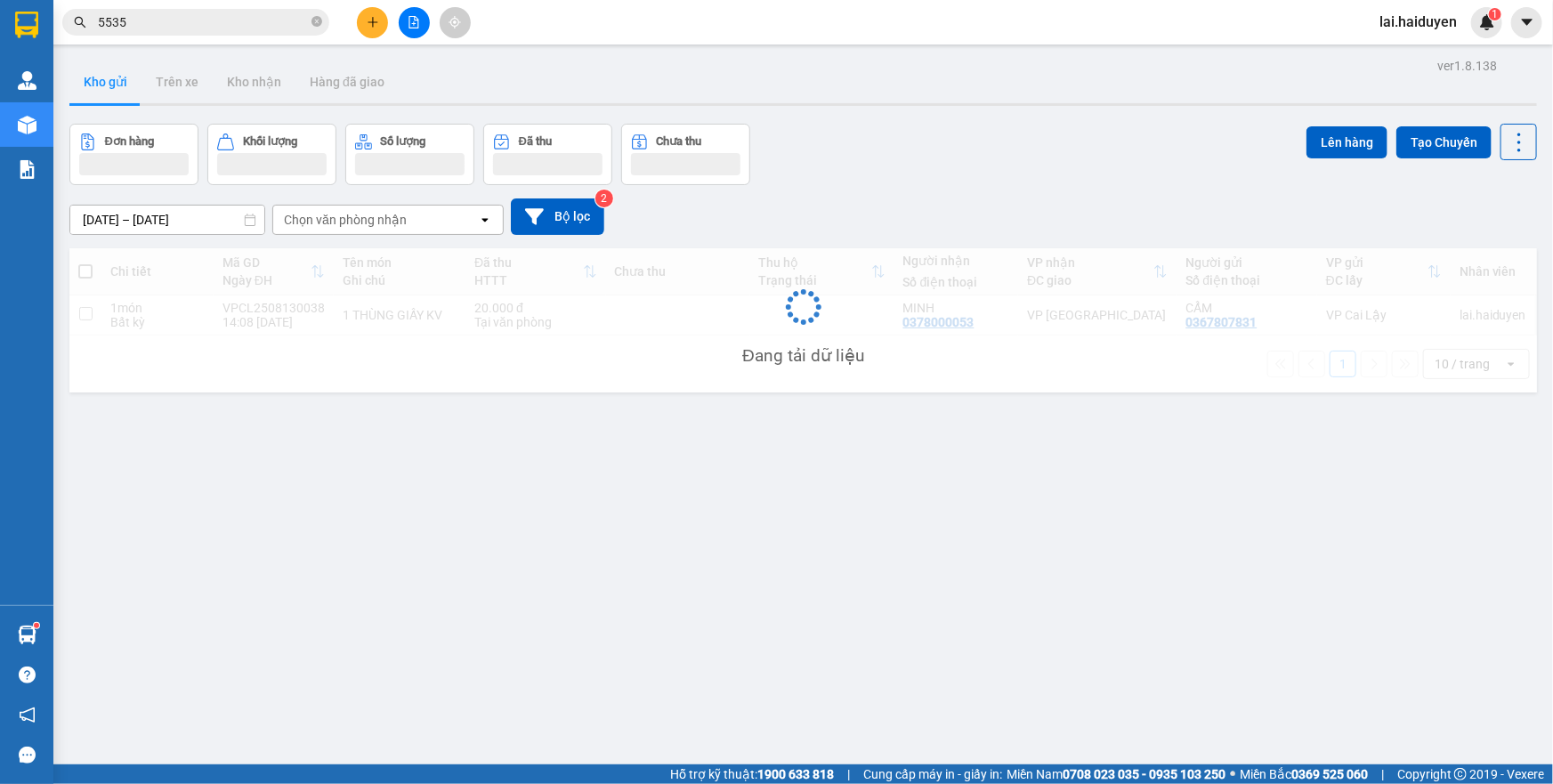
drag, startPoint x: 139, startPoint y: 92, endPoint x: 105, endPoint y: 84, distance: 34.9
click at [105, 84] on button "Kho gửi" at bounding box center [105, 82] width 72 height 43
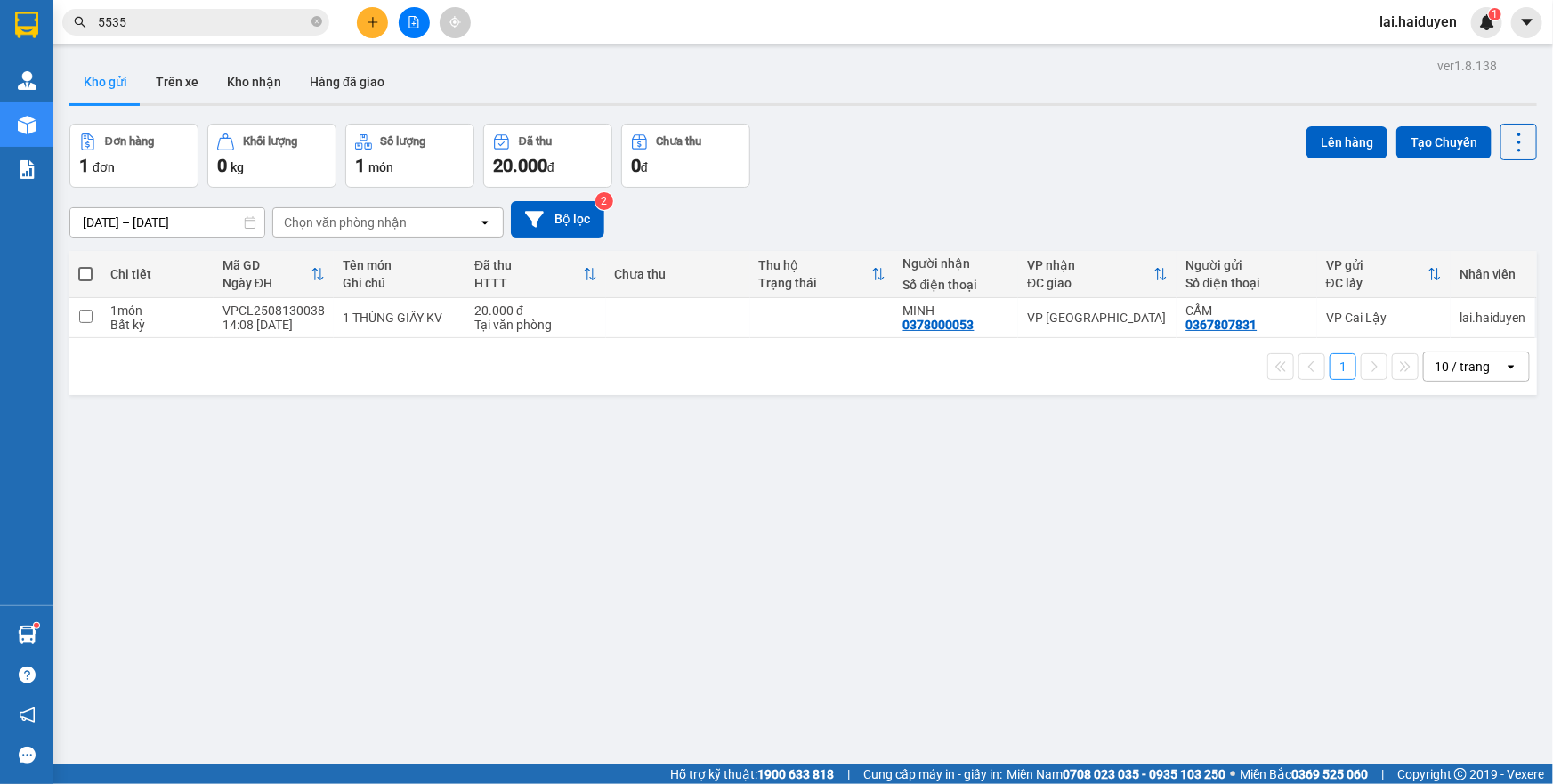
click at [258, 20] on input "5535" at bounding box center [203, 22] width 210 height 19
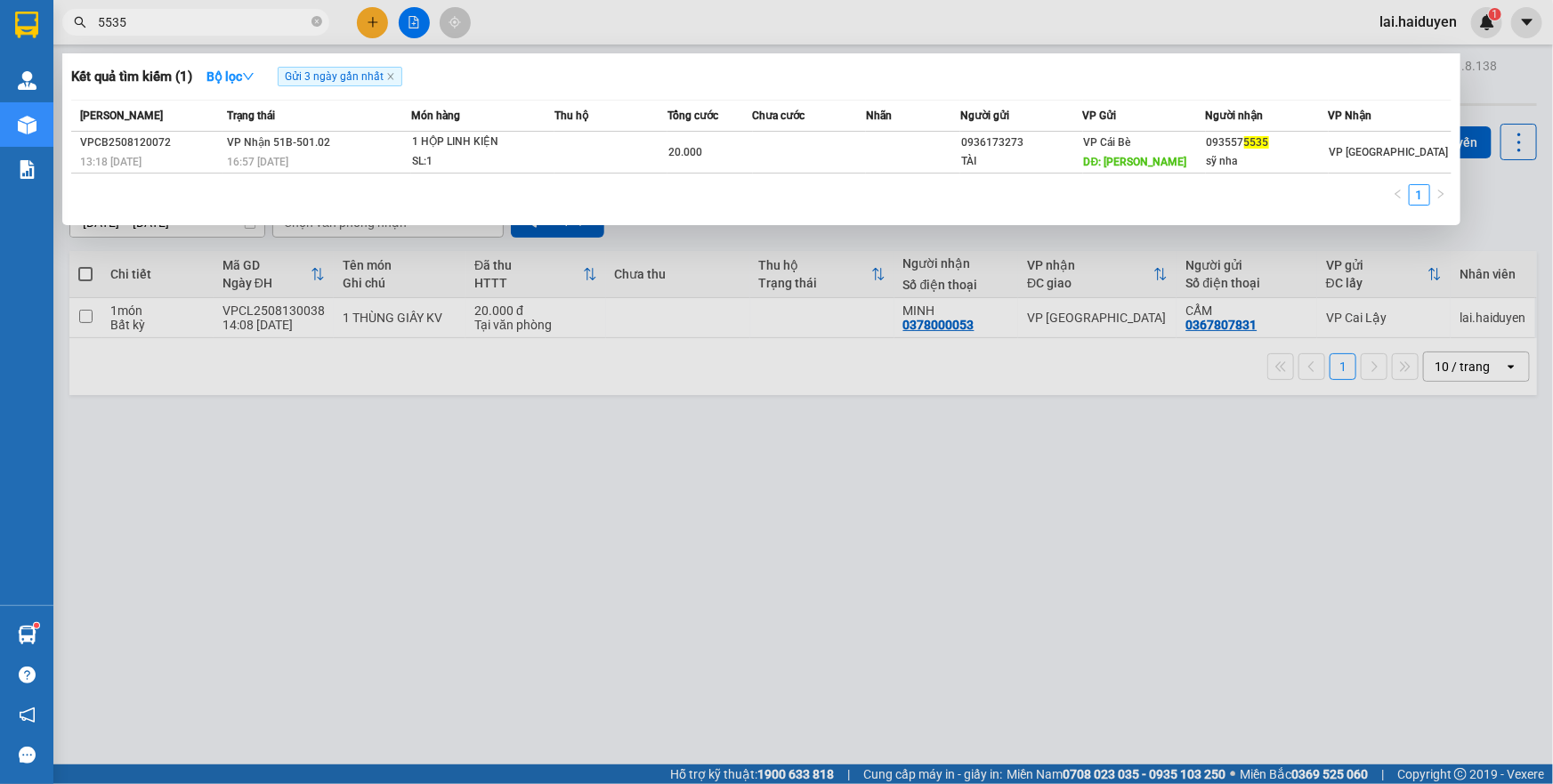
click at [258, 20] on input "5535" at bounding box center [203, 22] width 210 height 19
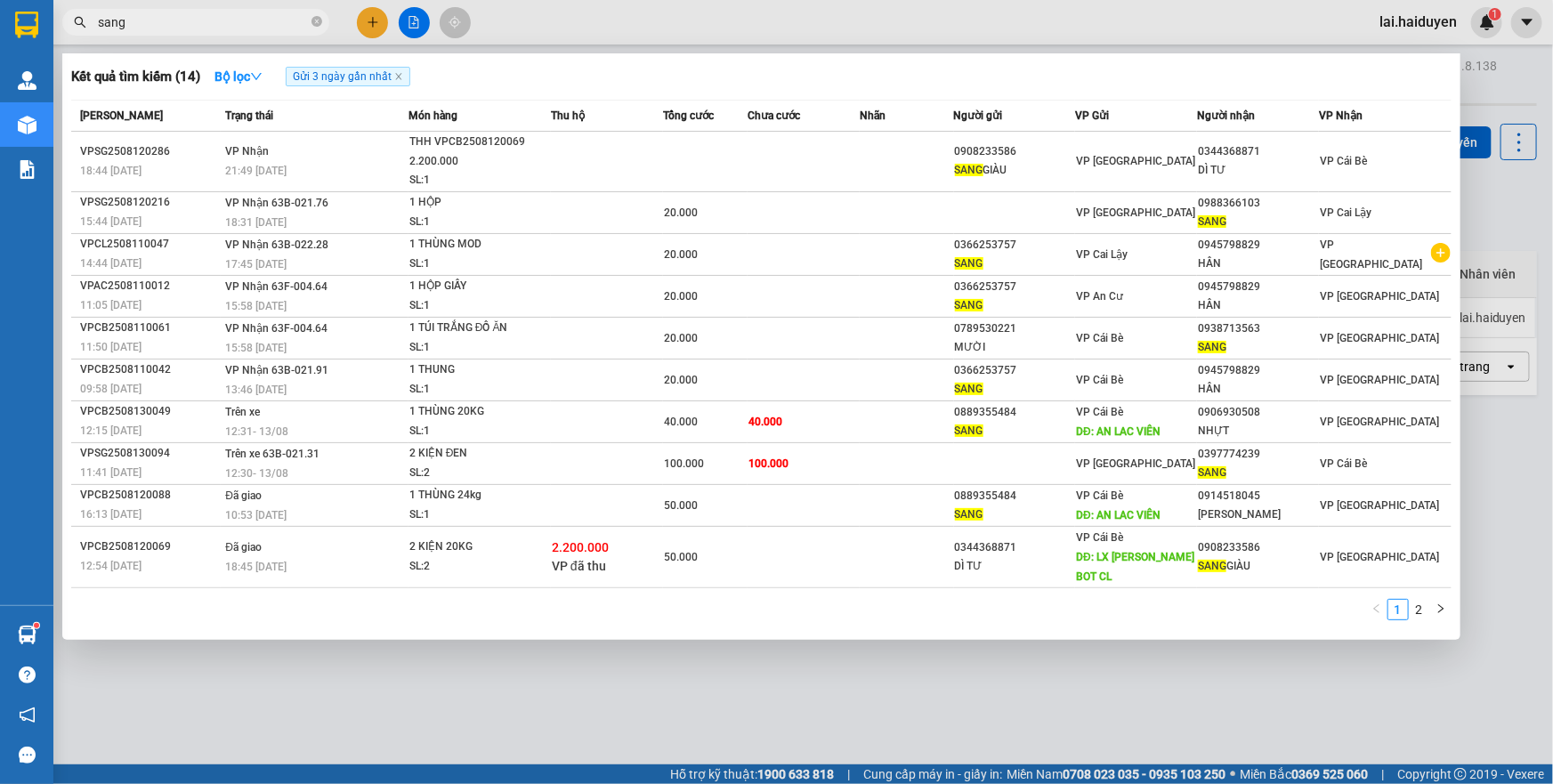
type input "sang"
click at [720, 24] on div at bounding box center [776, 392] width 1553 height 784
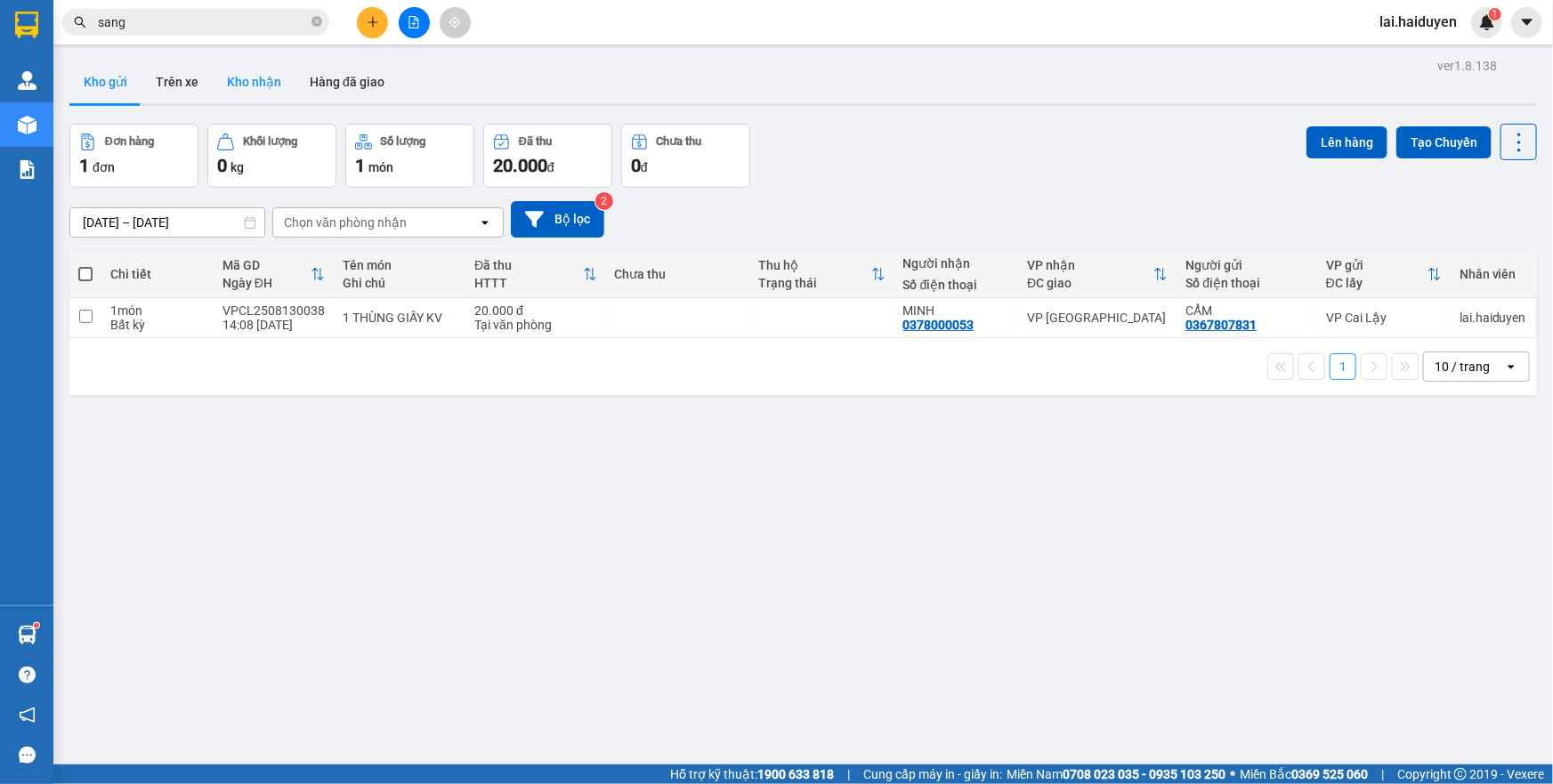
click at [240, 82] on button "Kho nhận" at bounding box center [254, 82] width 83 height 43
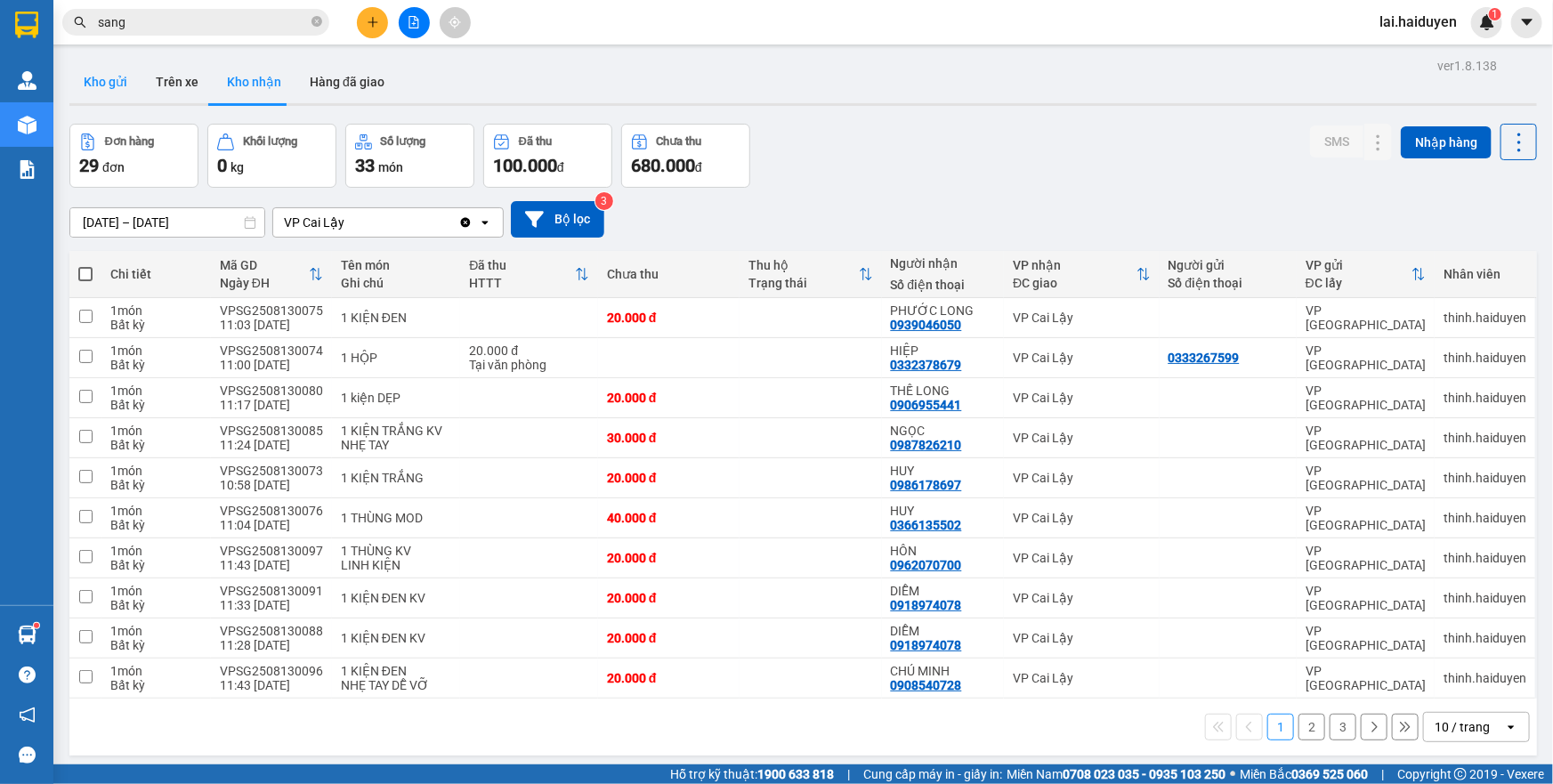
click at [104, 83] on button "Kho gửi" at bounding box center [105, 82] width 72 height 43
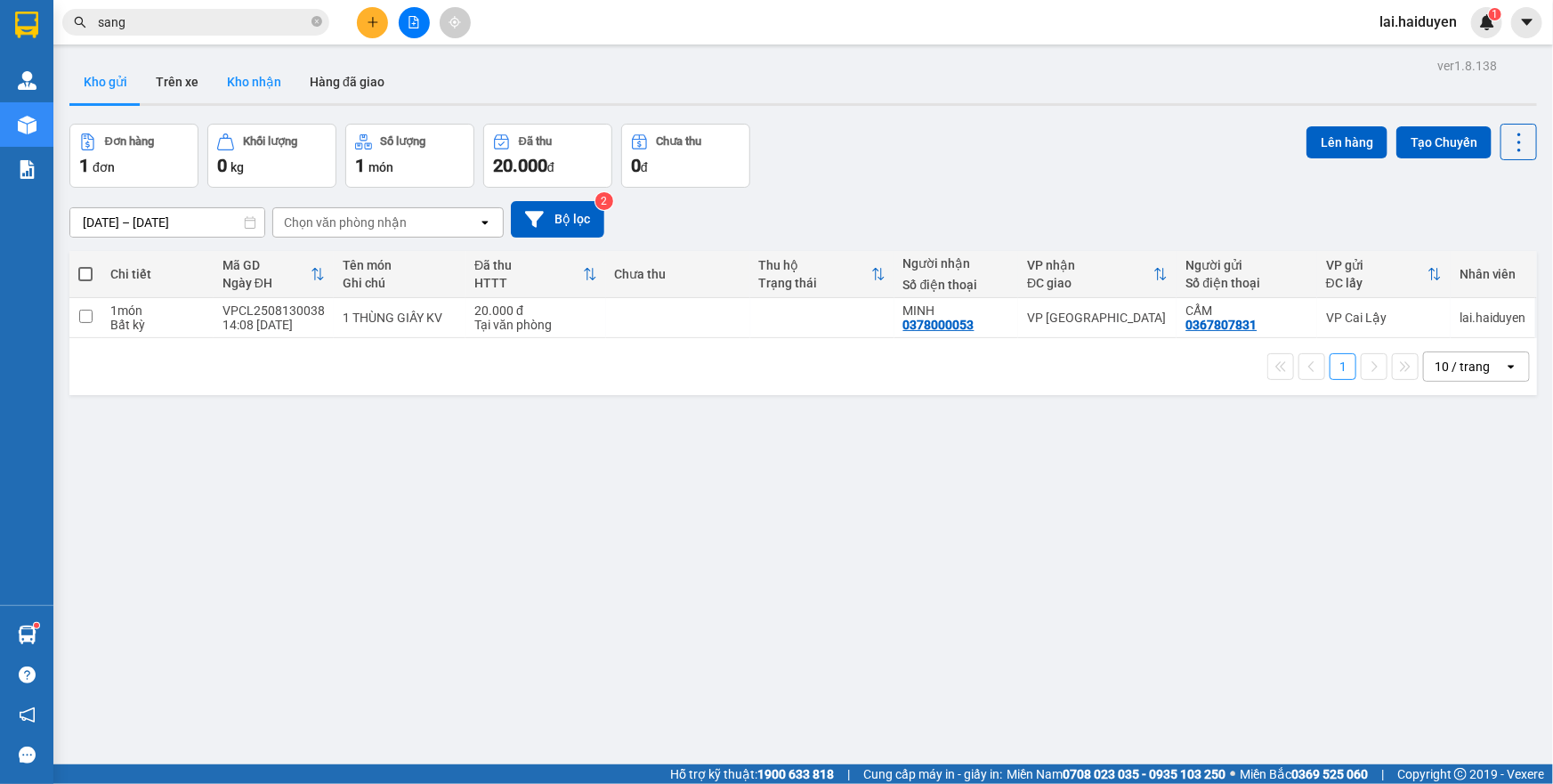
click at [260, 91] on button "Kho nhận" at bounding box center [254, 82] width 83 height 43
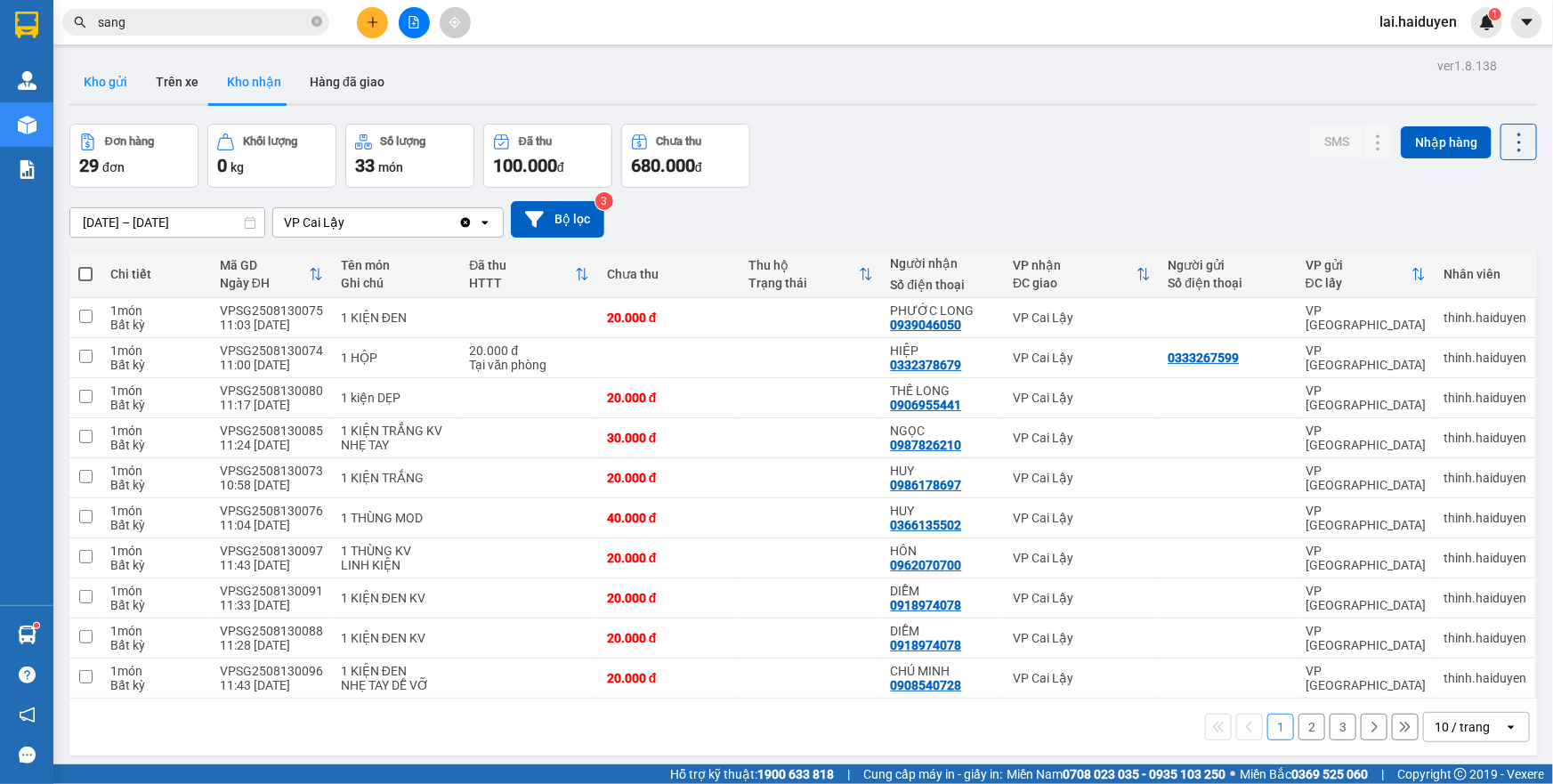
click at [120, 82] on button "Kho gửi" at bounding box center [105, 82] width 72 height 43
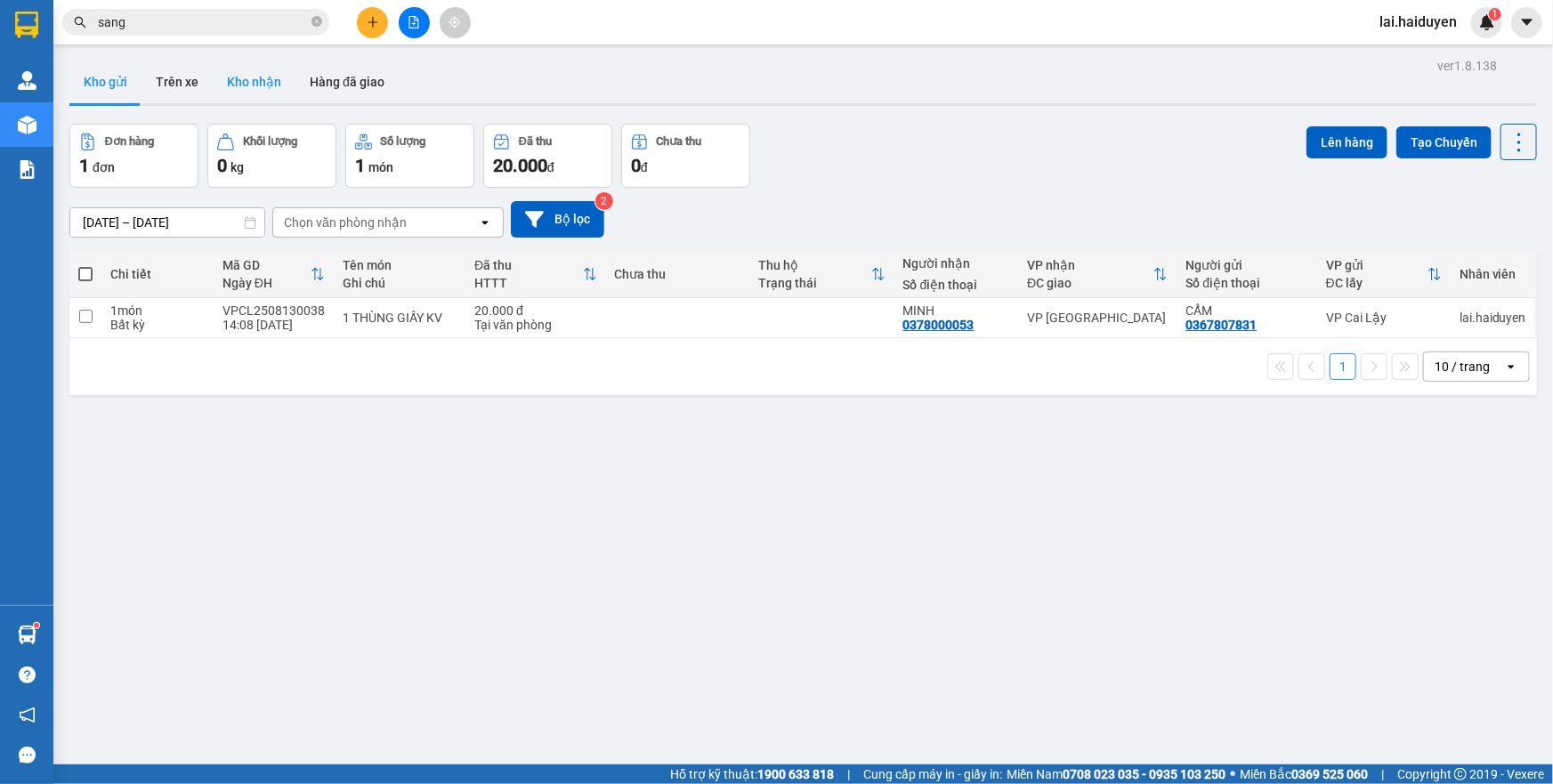
click at [237, 92] on button "Kho nhận" at bounding box center [254, 82] width 83 height 43
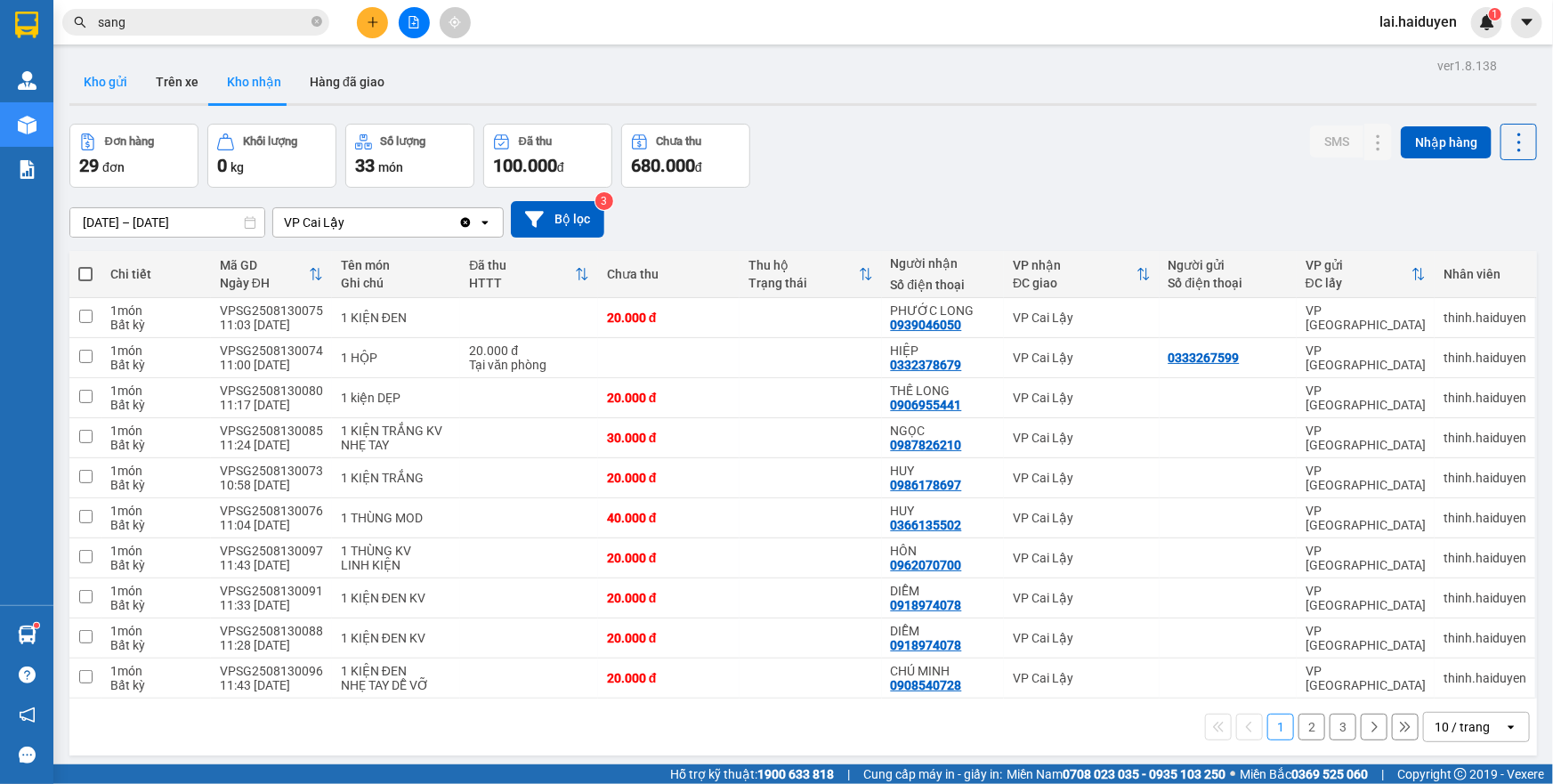
click at [104, 65] on button "Kho gửi" at bounding box center [105, 82] width 72 height 43
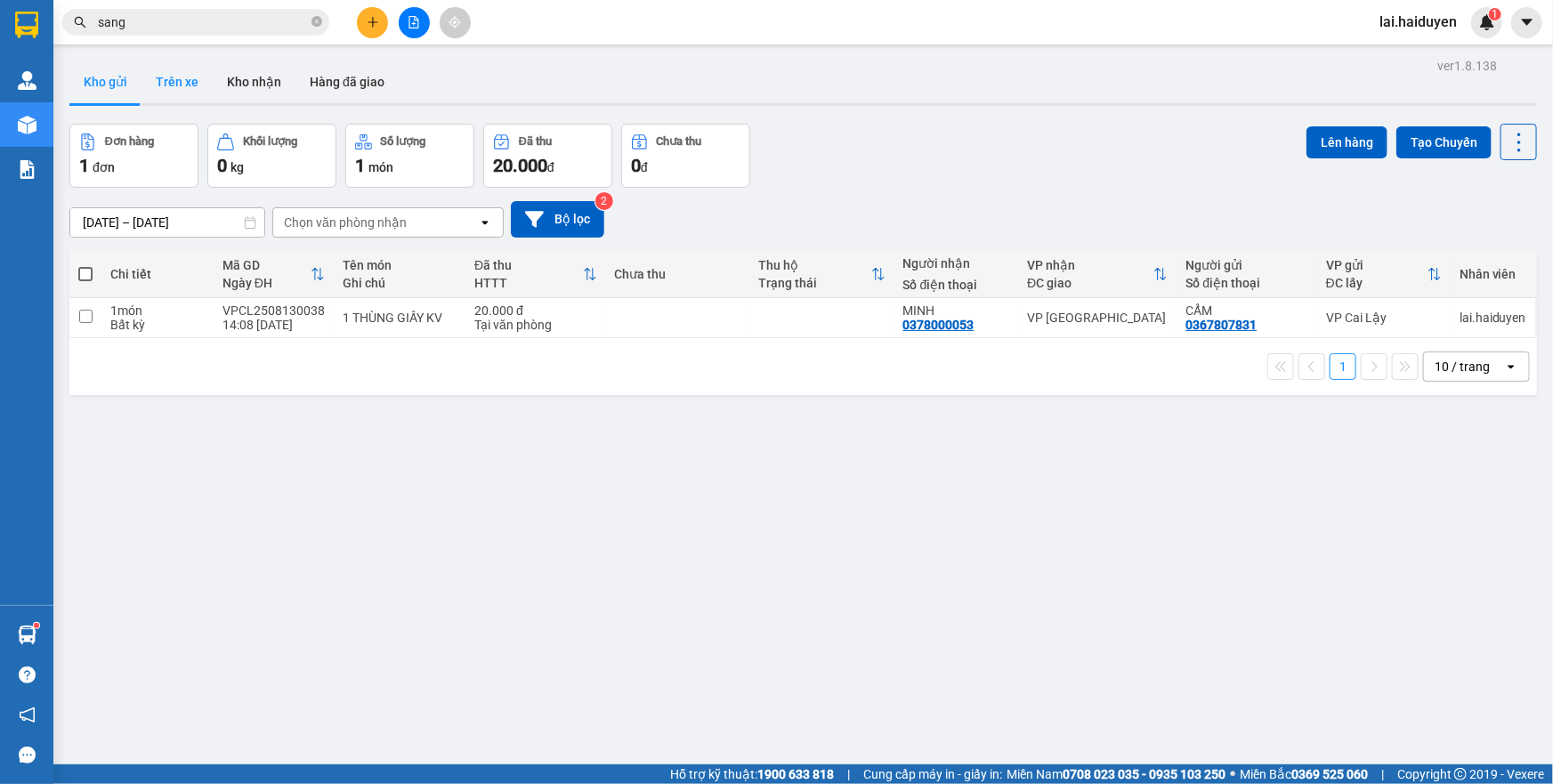
click at [183, 74] on button "Trên xe" at bounding box center [177, 82] width 72 height 43
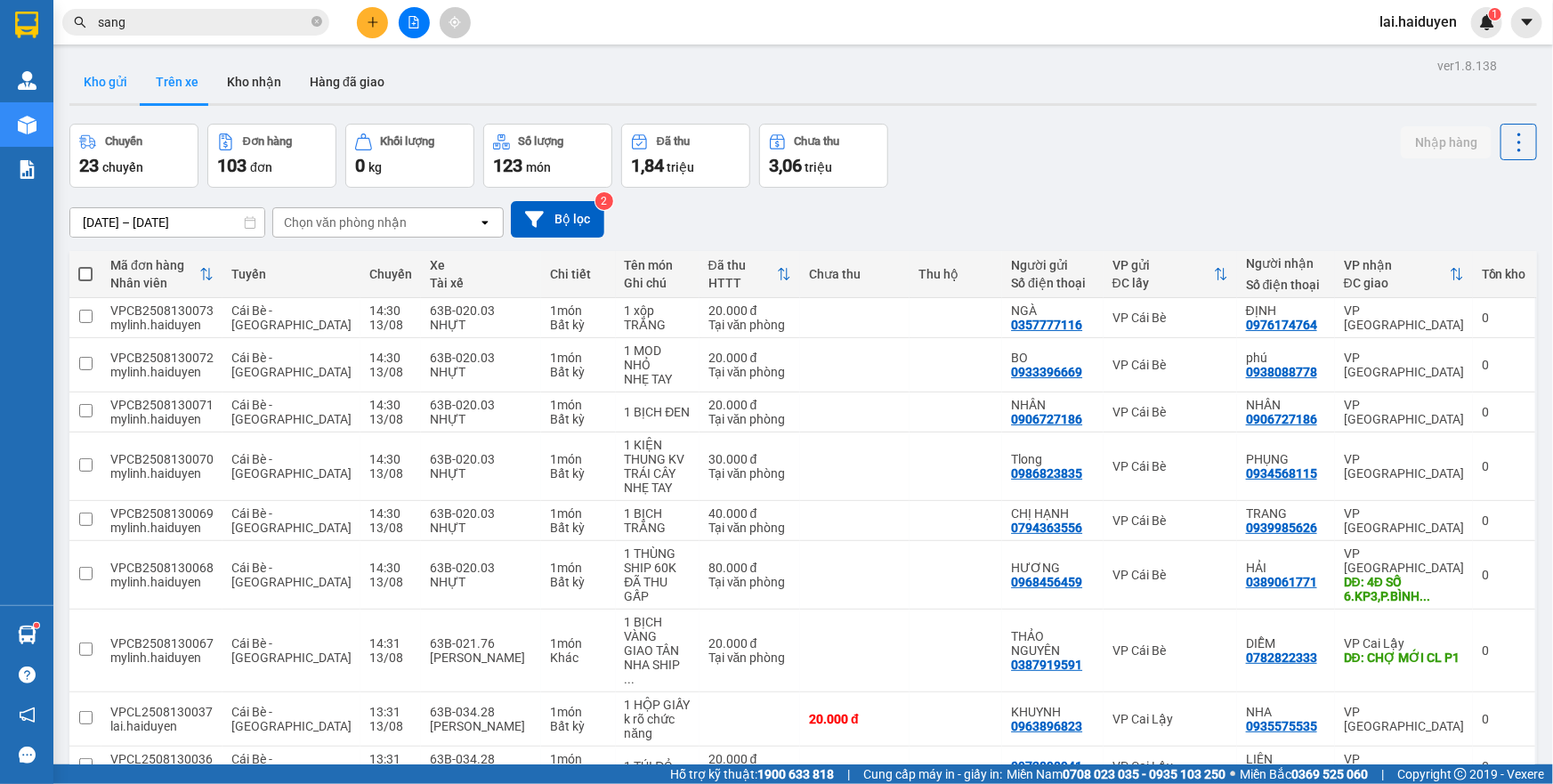
click at [108, 90] on button "Kho gửi" at bounding box center [105, 82] width 72 height 43
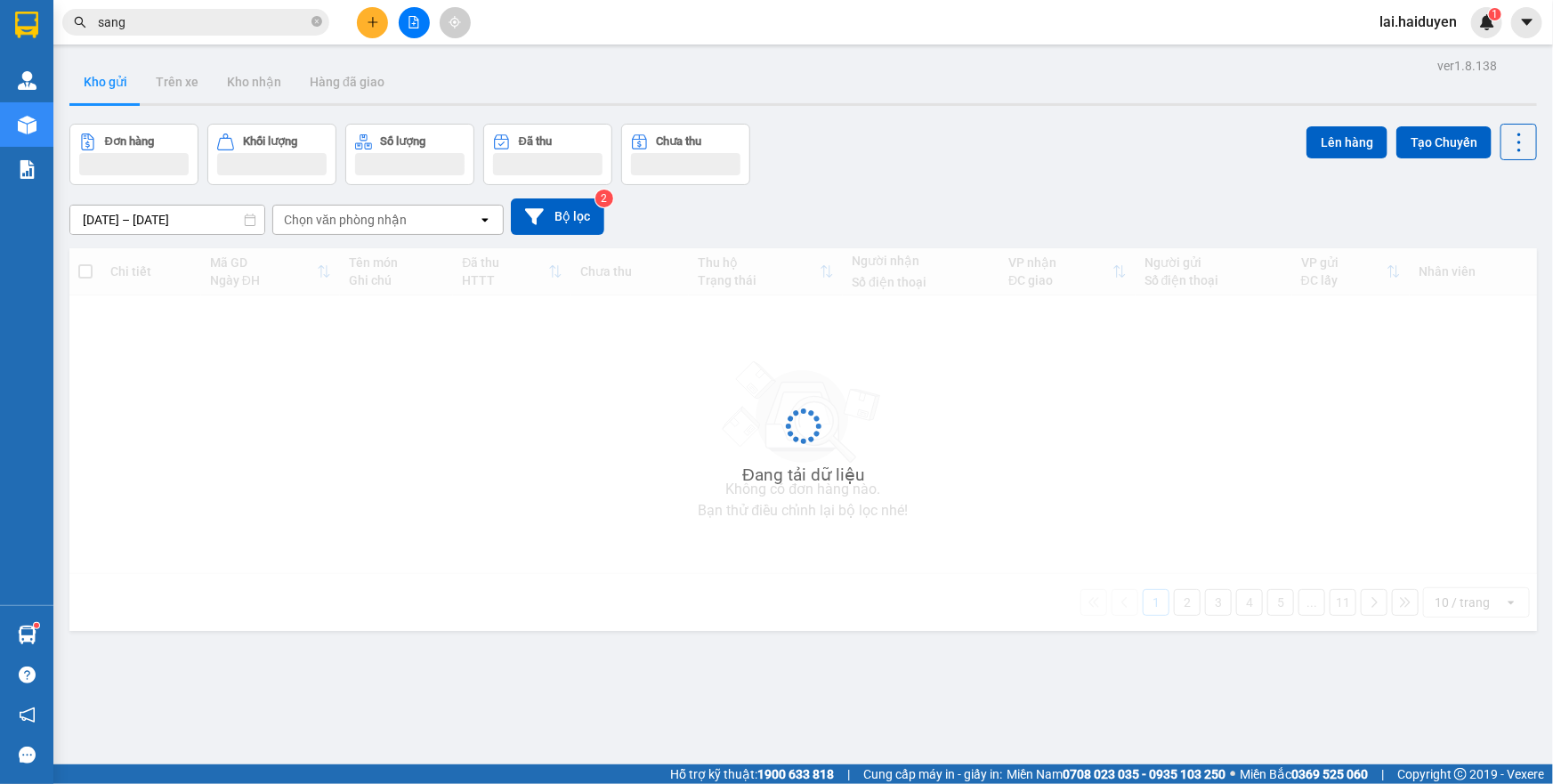
click at [108, 90] on button "Kho gửi" at bounding box center [105, 82] width 72 height 43
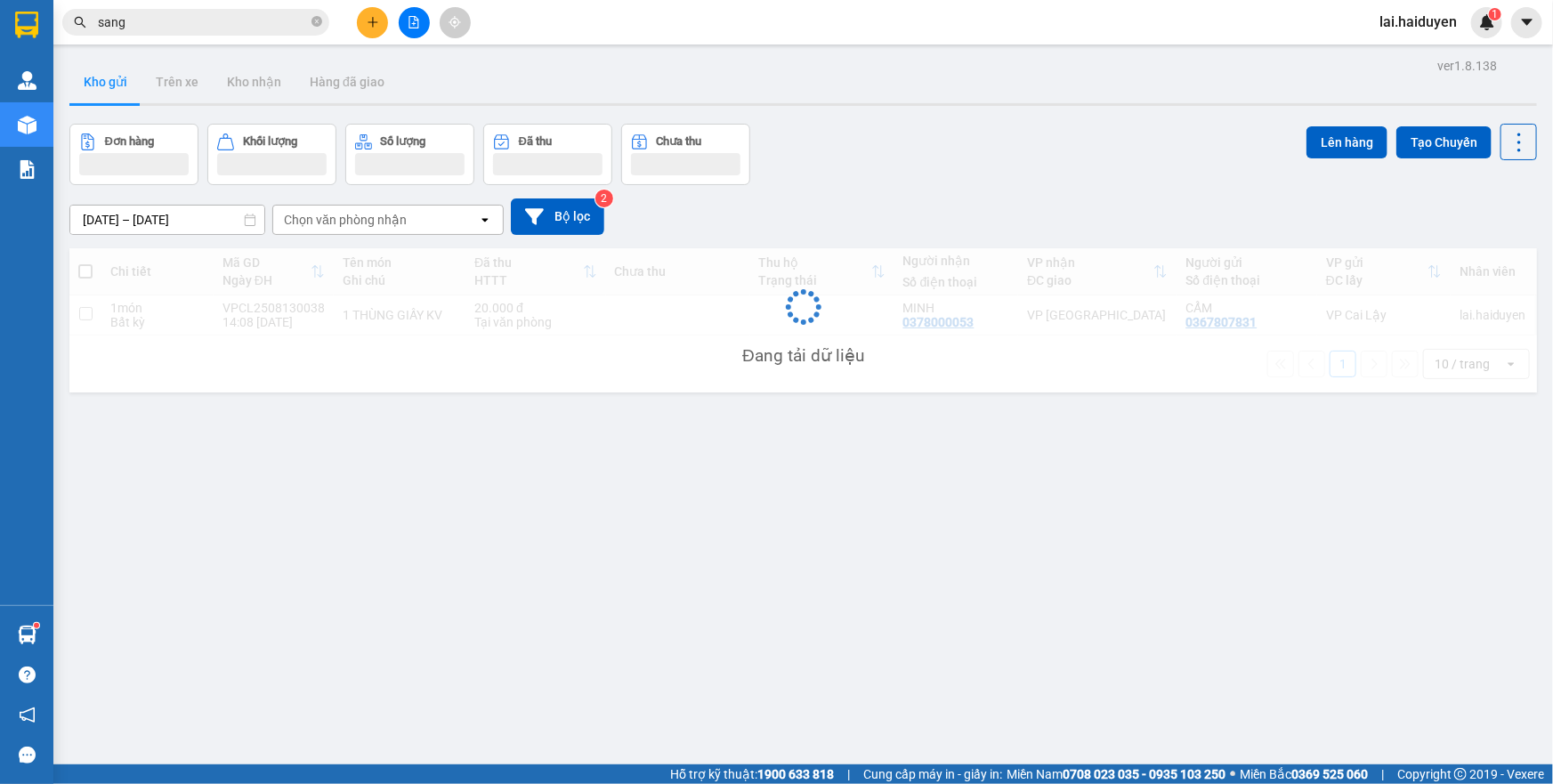
click at [108, 90] on button "Kho gửi" at bounding box center [105, 82] width 72 height 43
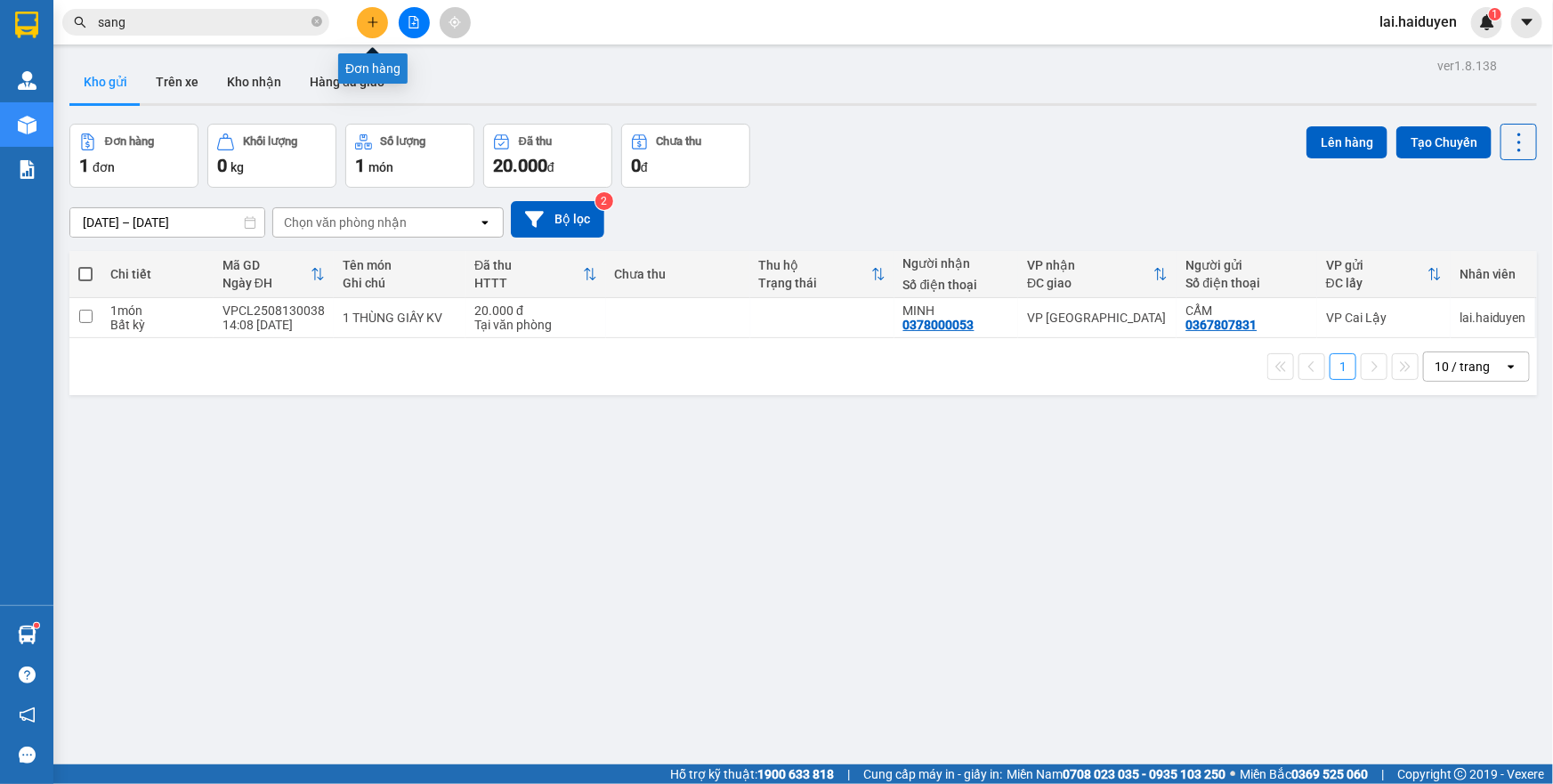
click at [367, 27] on icon "plus" at bounding box center [373, 22] width 13 height 13
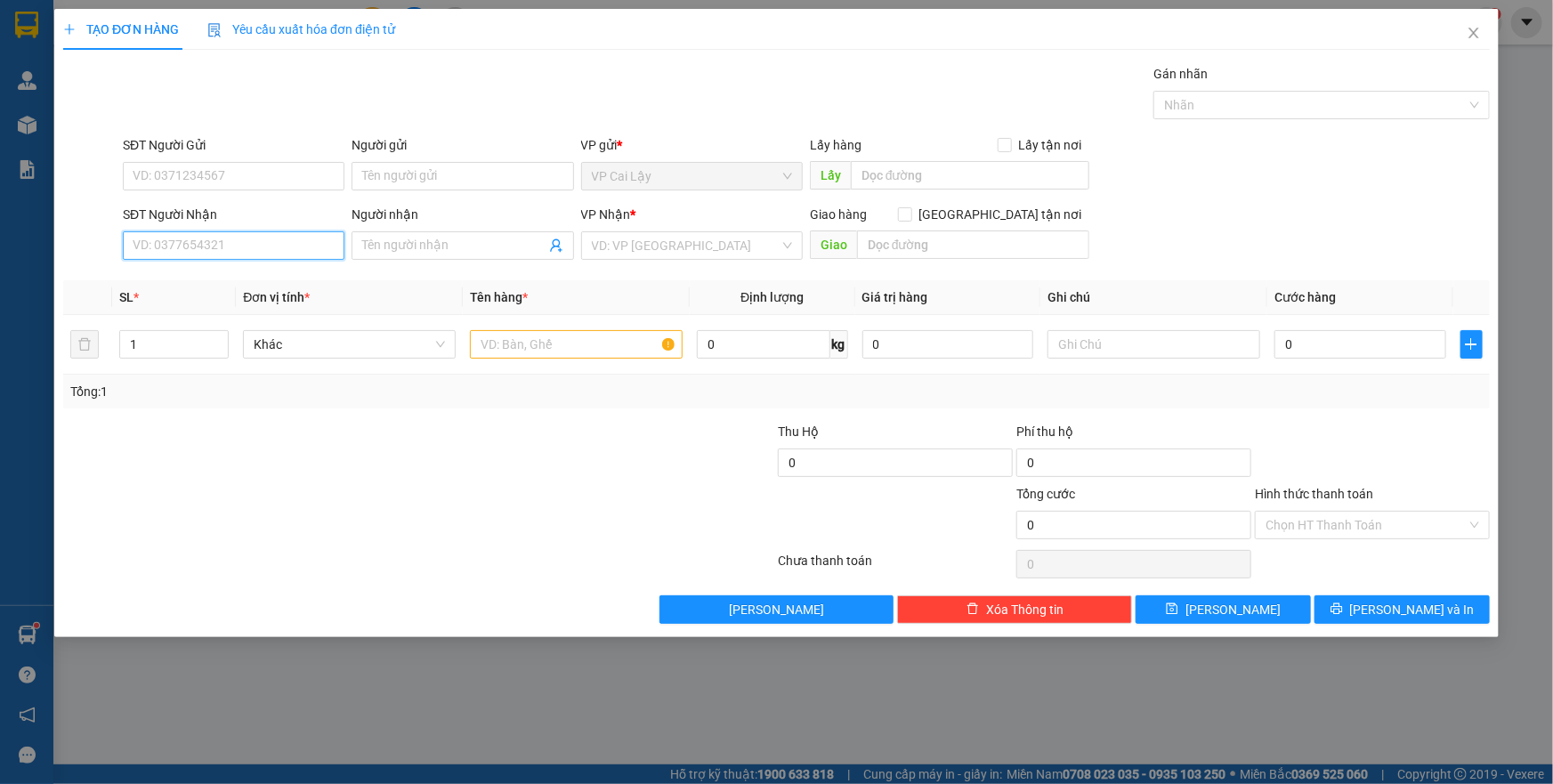
click at [225, 248] on input "SĐT Người Nhận" at bounding box center [234, 245] width 222 height 28
type input "0333998876"
click at [229, 249] on input "0333998876" at bounding box center [234, 245] width 222 height 28
click at [217, 282] on div "0333998876 - HUYEN" at bounding box center [234, 281] width 200 height 19
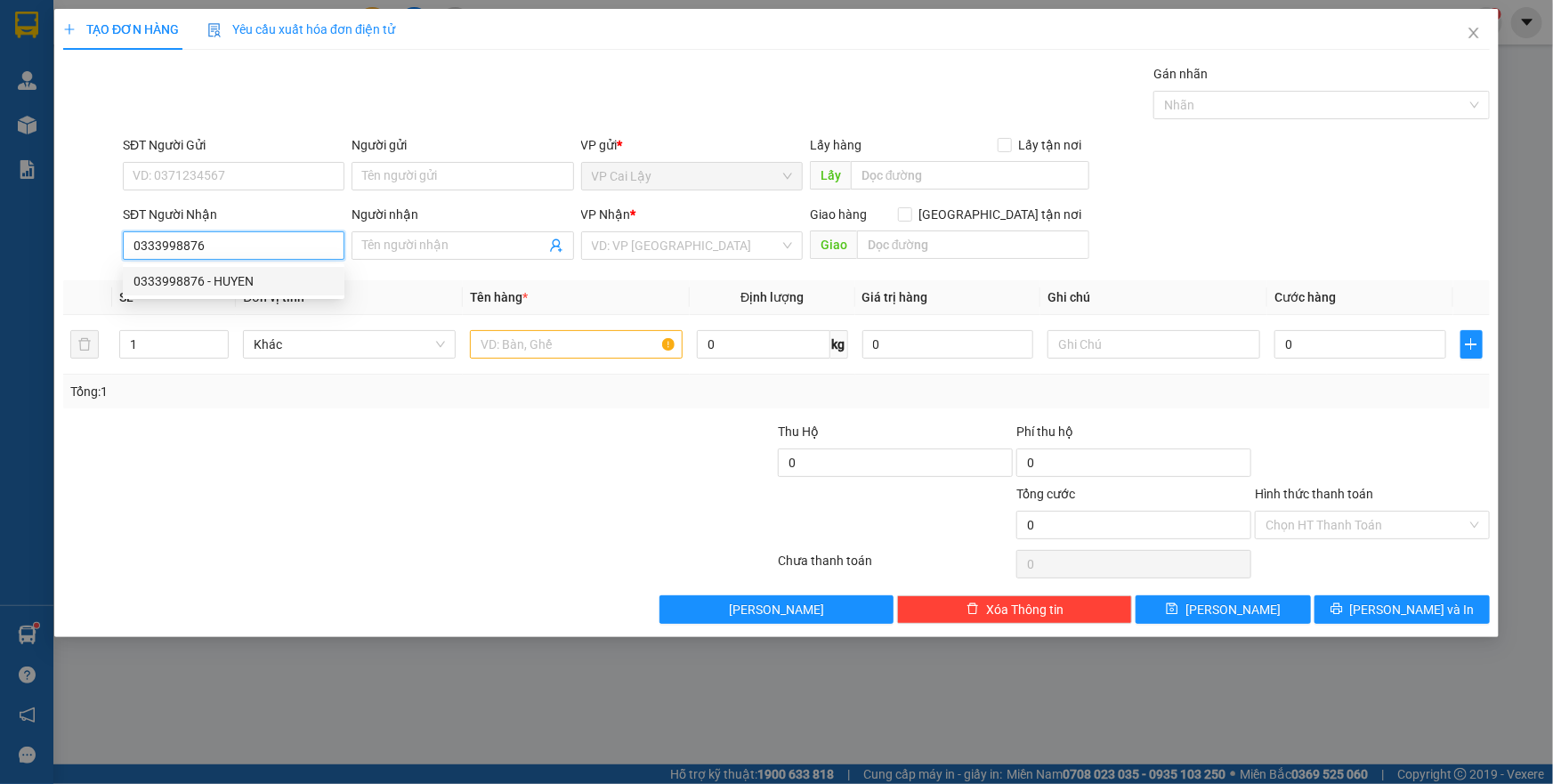
type input "HUYEN"
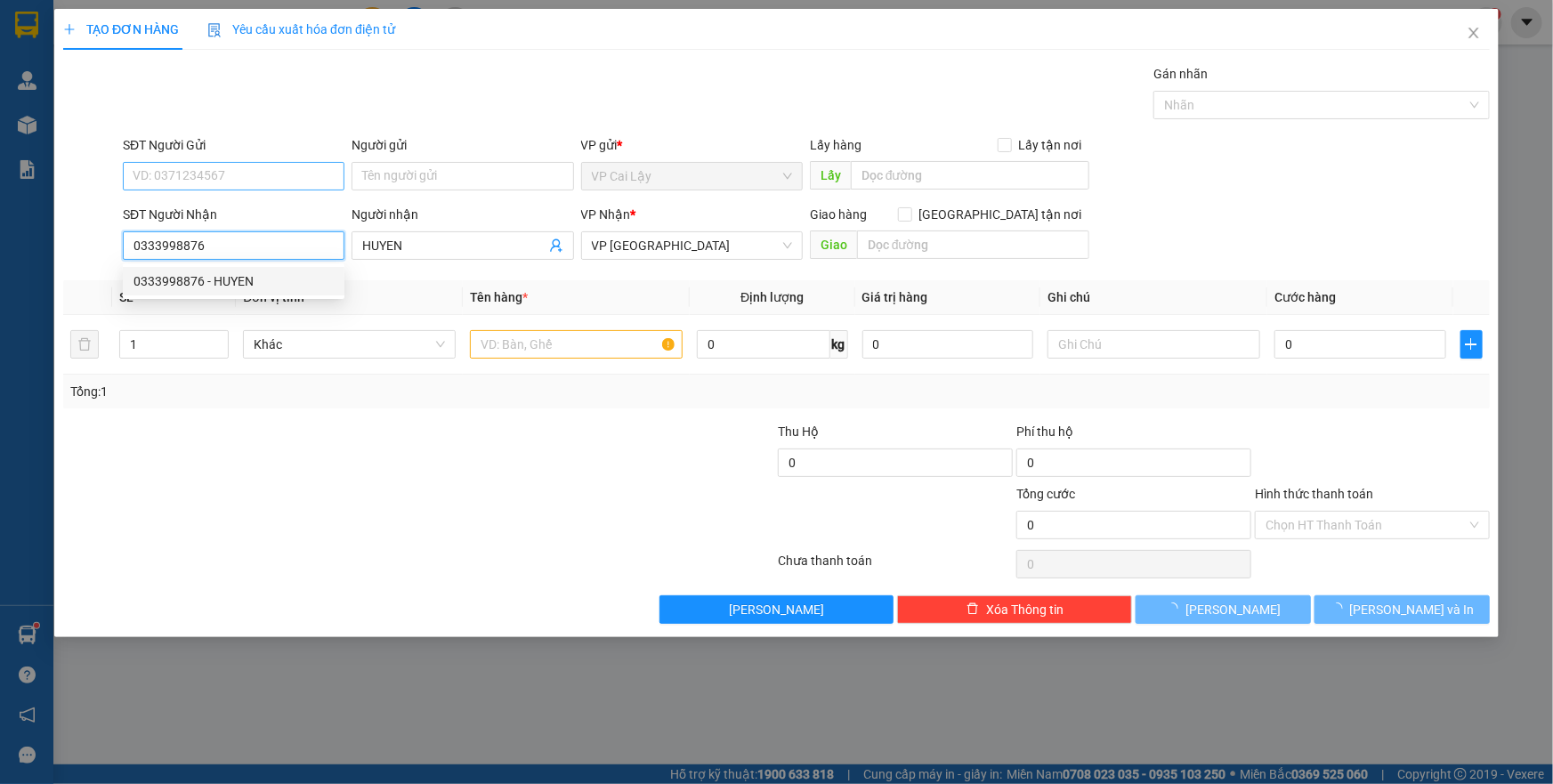
type input "20.000"
type input "0333998876"
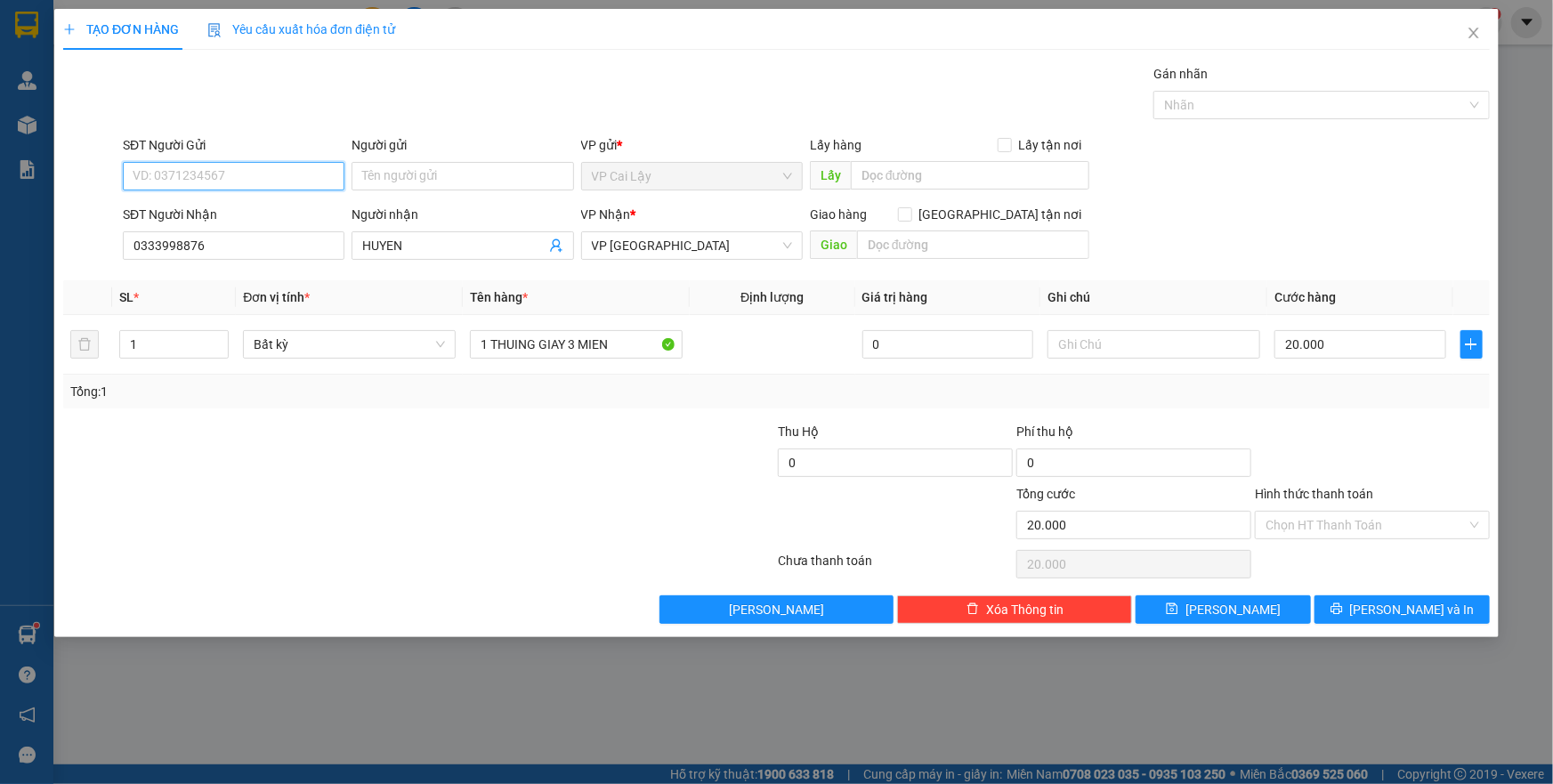
click at [220, 177] on input "SĐT Người Gửi" at bounding box center [234, 176] width 222 height 28
type input "0907372557"
click at [266, 214] on div "0907372557 - SƠN" at bounding box center [234, 211] width 200 height 19
type input "SƠN"
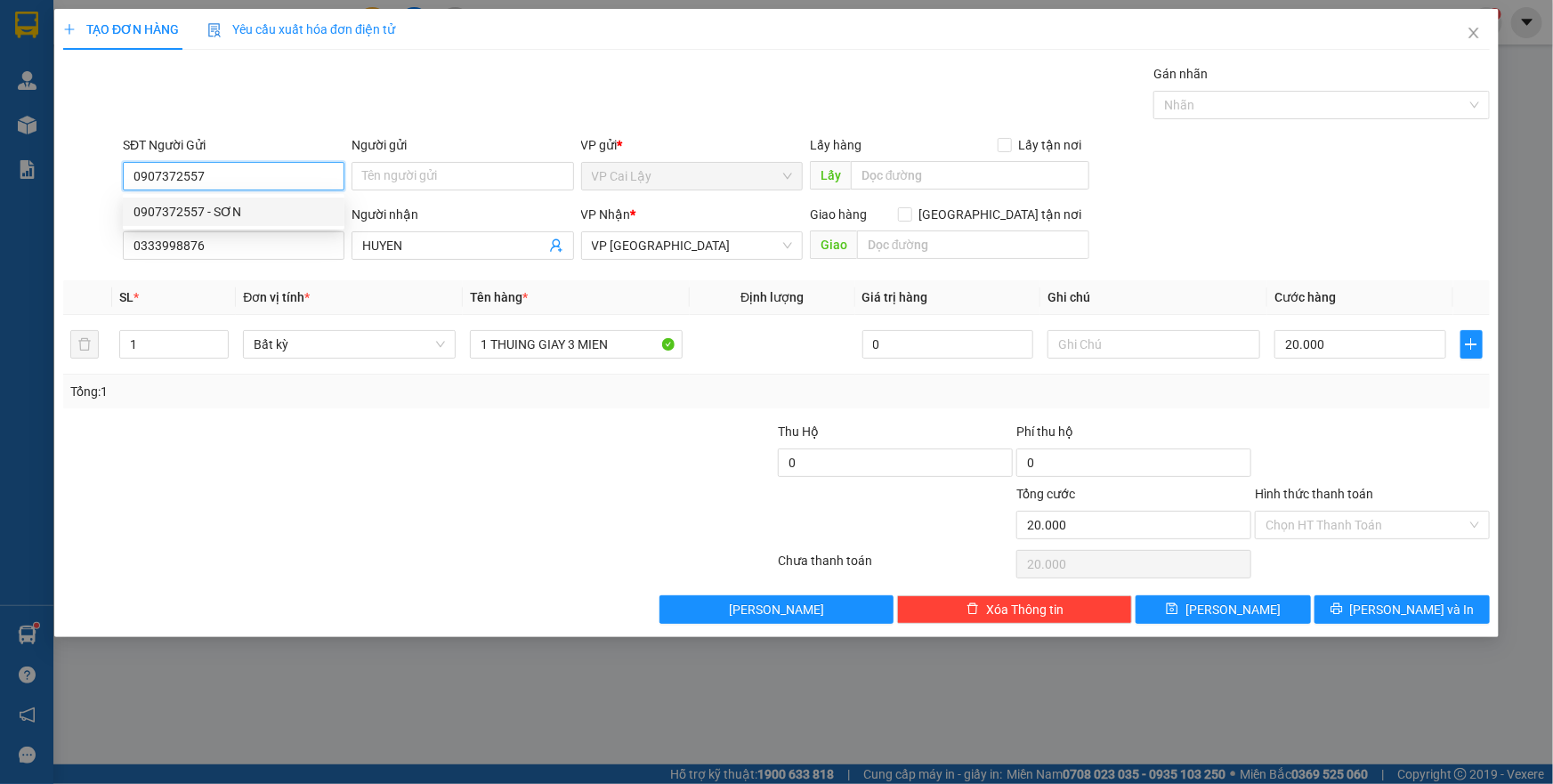
type input "CX TÂN PHÚ"
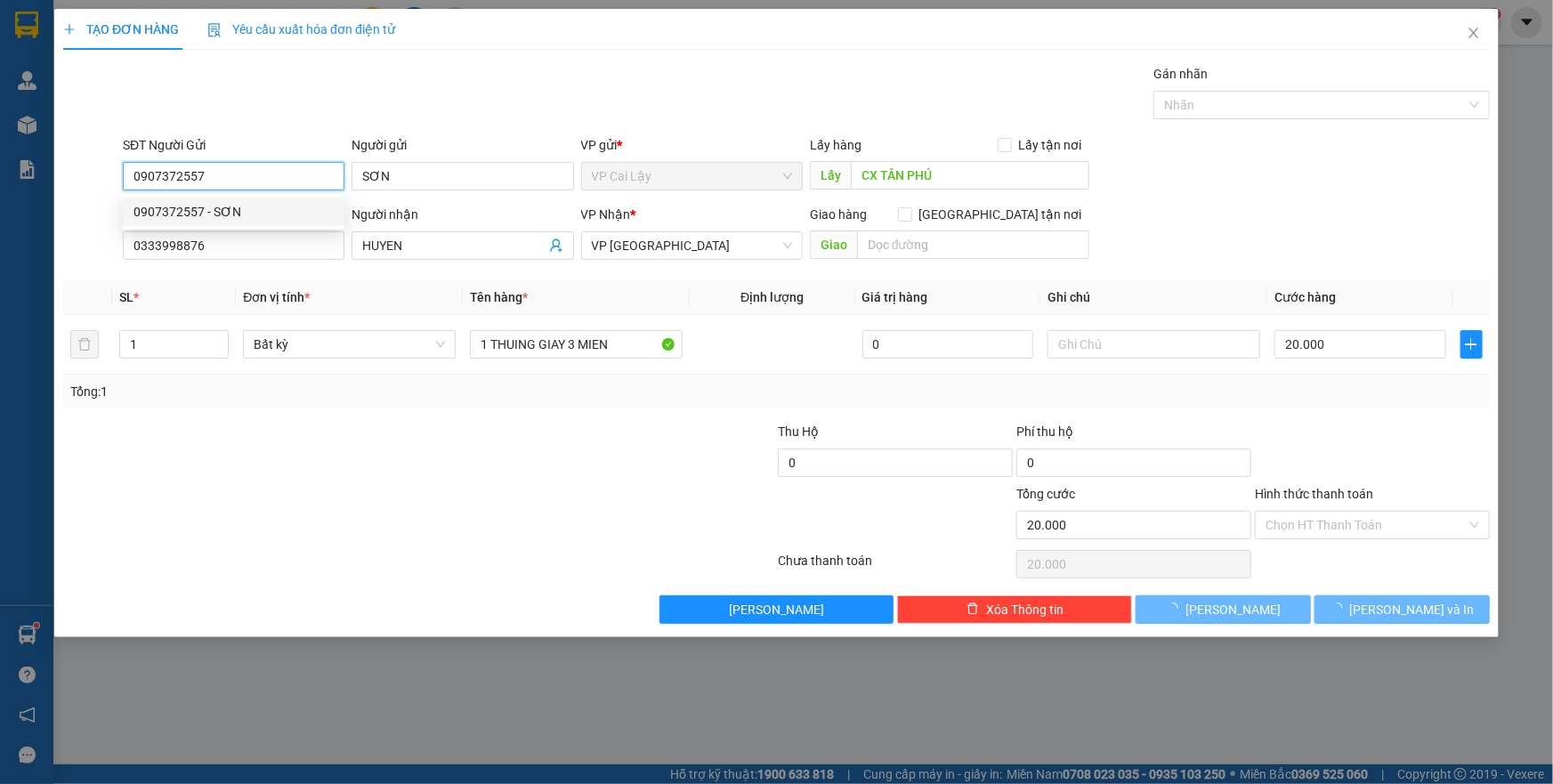
type input "30.000"
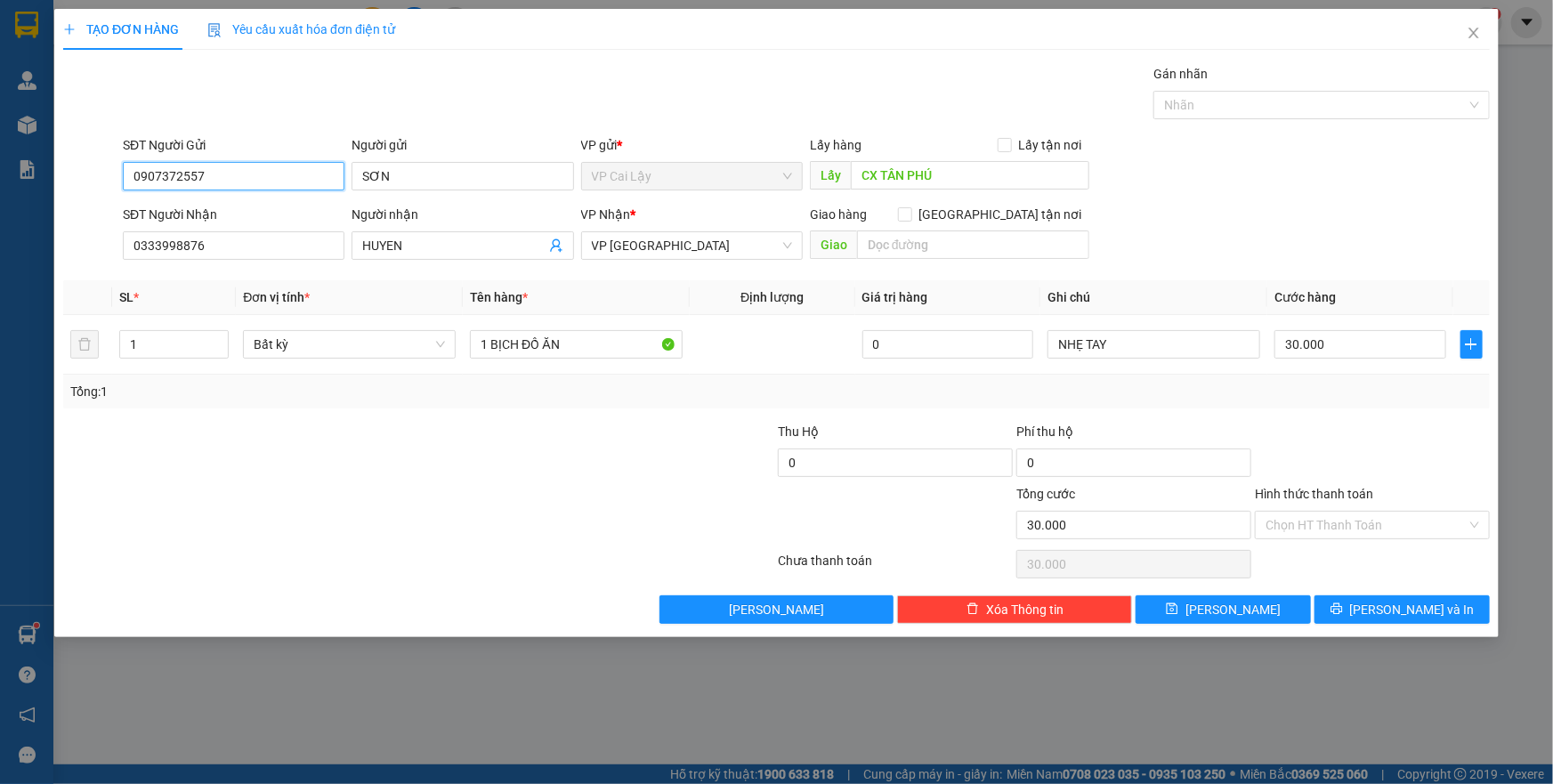
type input "0907372557"
click at [327, 106] on div "Gói vận chuyển * Tiêu chuẩn Gán nhãn Nhãn" at bounding box center [806, 95] width 1374 height 62
click at [863, 105] on div "Gói vận chuyển * Tiêu chuẩn Gán nhãn Nhãn" at bounding box center [806, 95] width 1374 height 62
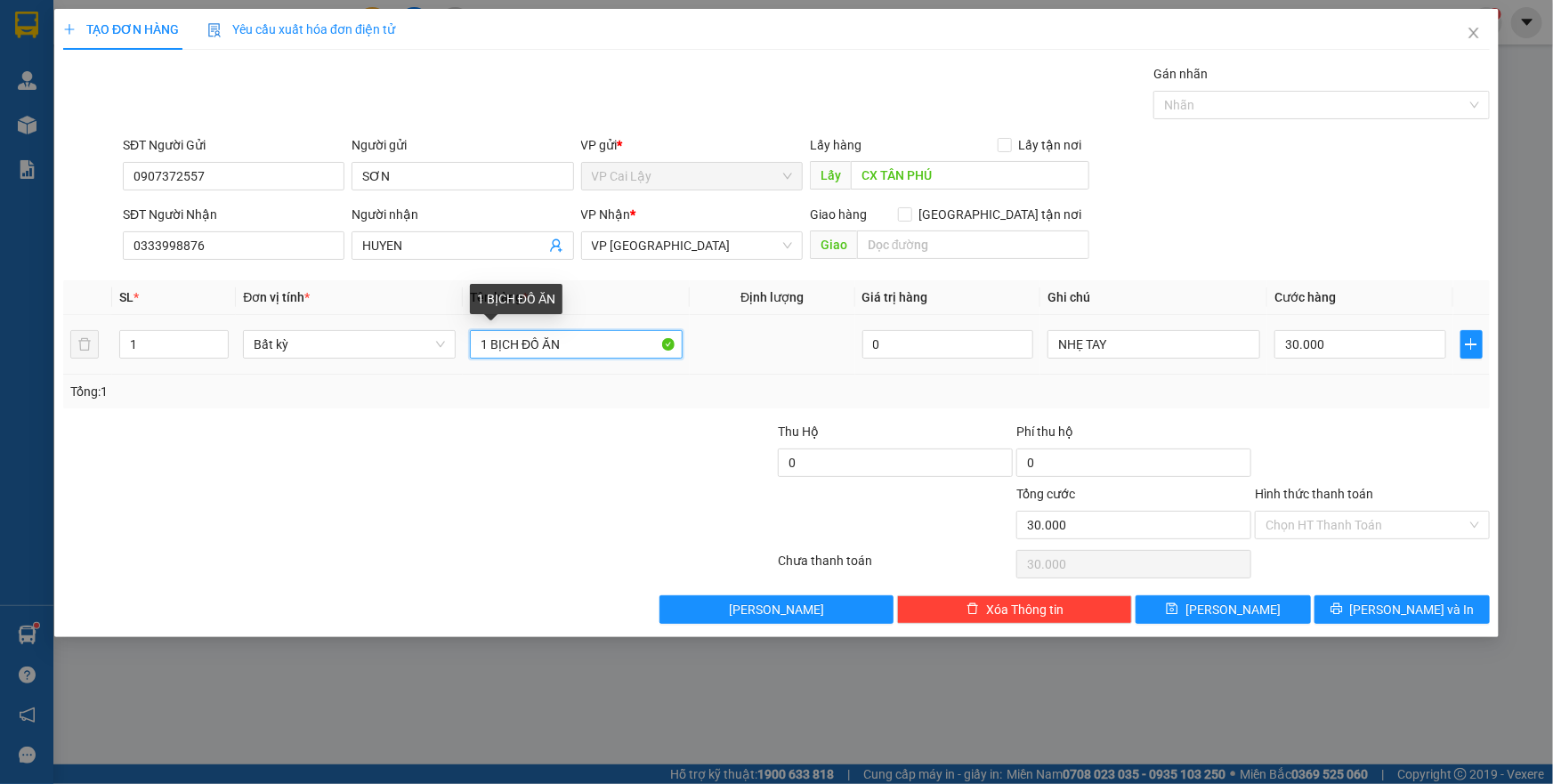
drag, startPoint x: 569, startPoint y: 341, endPoint x: 492, endPoint y: 352, distance: 77.8
click at [492, 352] on input "1 BỊCH ĐỒ ĂN" at bounding box center [576, 344] width 213 height 28
click at [582, 345] on input "1 BỊCH ĐỒ ĂN" at bounding box center [576, 344] width 213 height 28
click at [498, 417] on div "Transit Pickup Surcharge Ids Transit Deliver Surcharge Ids Transit Deliver Surc…" at bounding box center [777, 344] width 1427 height 559
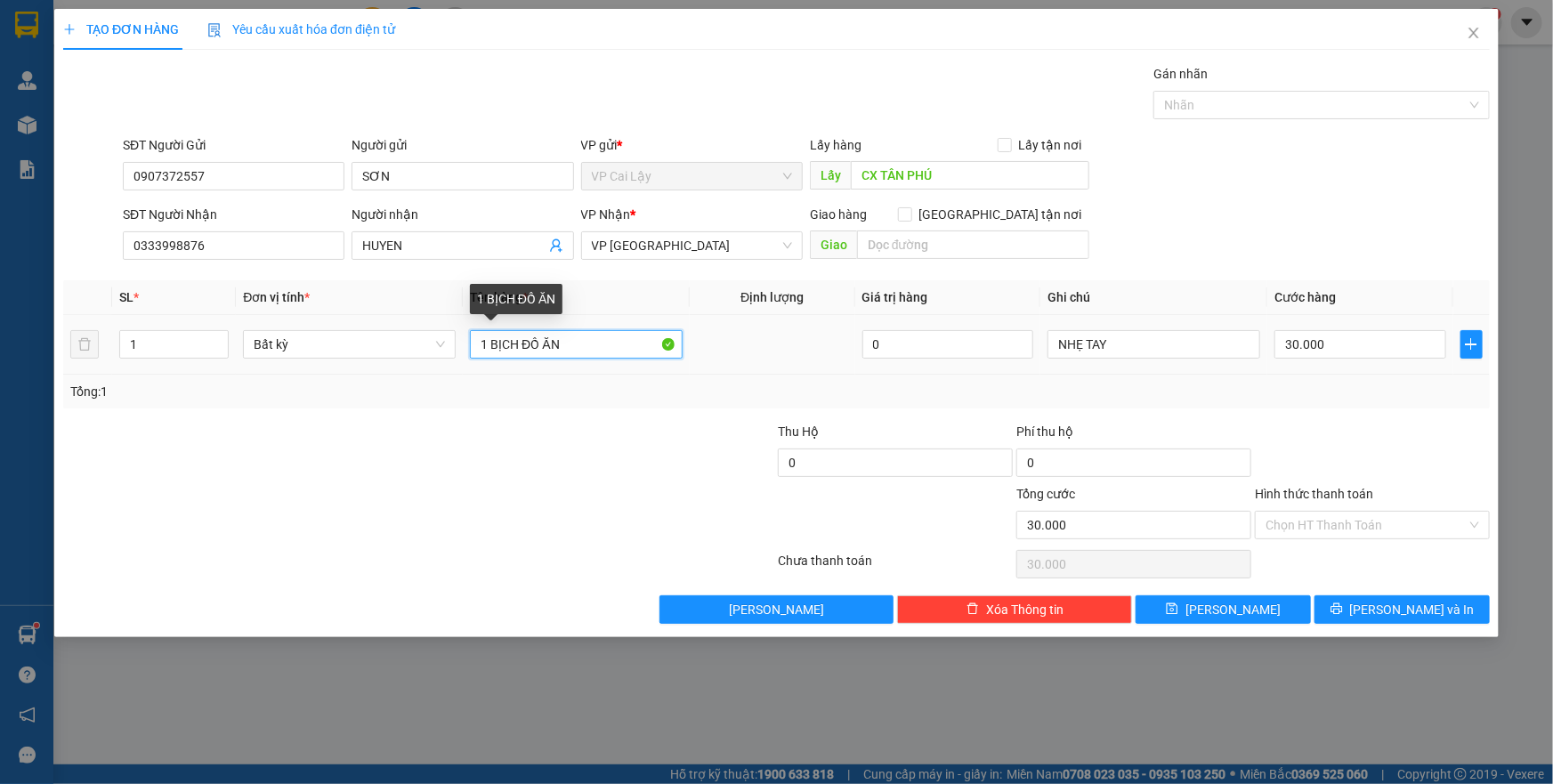
click at [518, 347] on input "1 BỊCH ĐỒ ĂN" at bounding box center [576, 344] width 213 height 28
drag, startPoint x: 565, startPoint y: 343, endPoint x: 491, endPoint y: 350, distance: 74.3
click at [491, 350] on input "1 BỊCH ĐỒ ĂN" at bounding box center [576, 344] width 213 height 28
click at [618, 350] on input "1 BỊCH ĐỒ ĂN" at bounding box center [576, 344] width 213 height 28
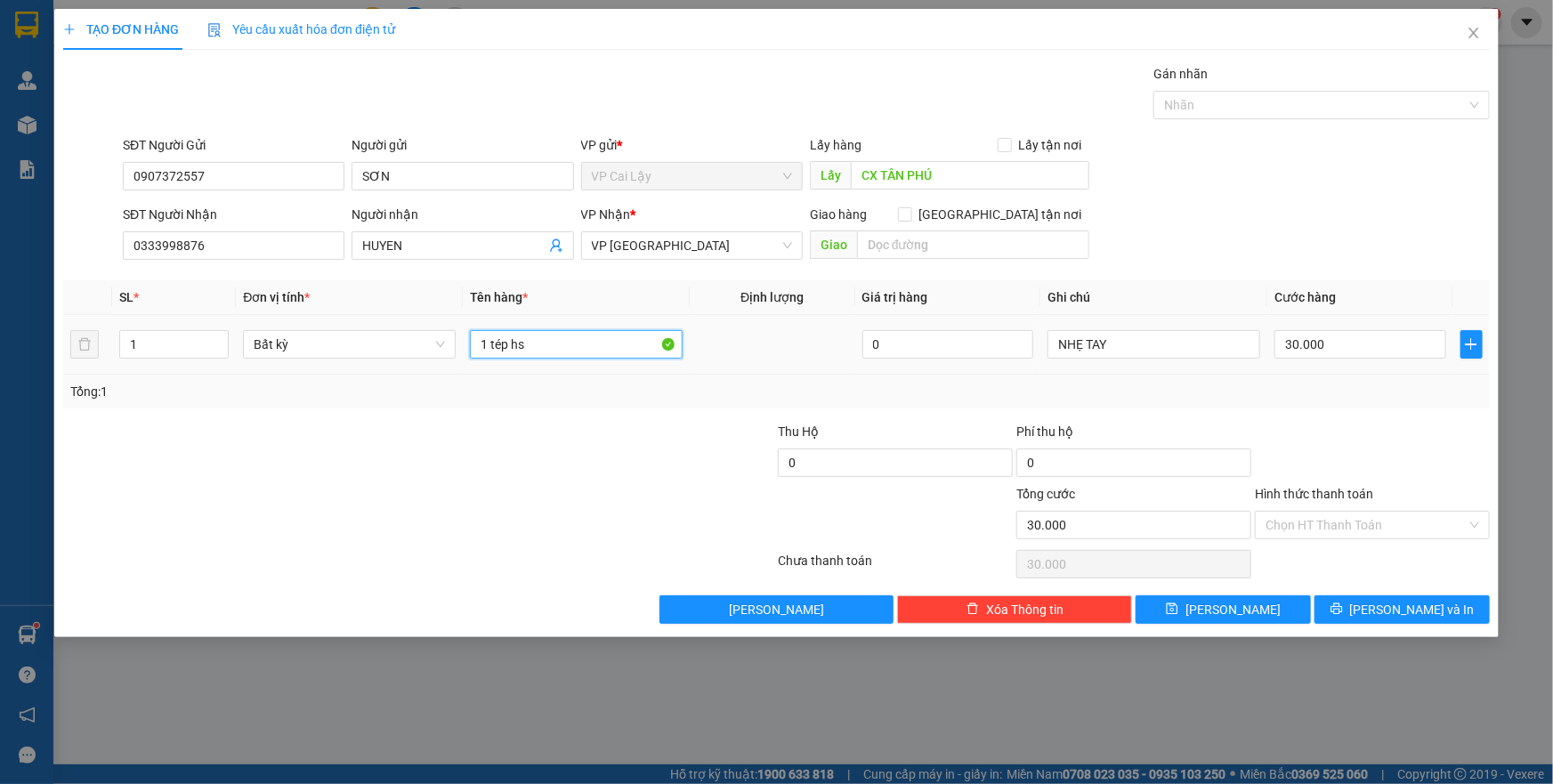
type input "1 tép hs"
click at [1321, 372] on td "30.000" at bounding box center [1360, 345] width 186 height 60
drag, startPoint x: 1313, startPoint y: 446, endPoint x: 1207, endPoint y: 385, distance: 122.3
click at [1307, 444] on div at bounding box center [1372, 453] width 238 height 62
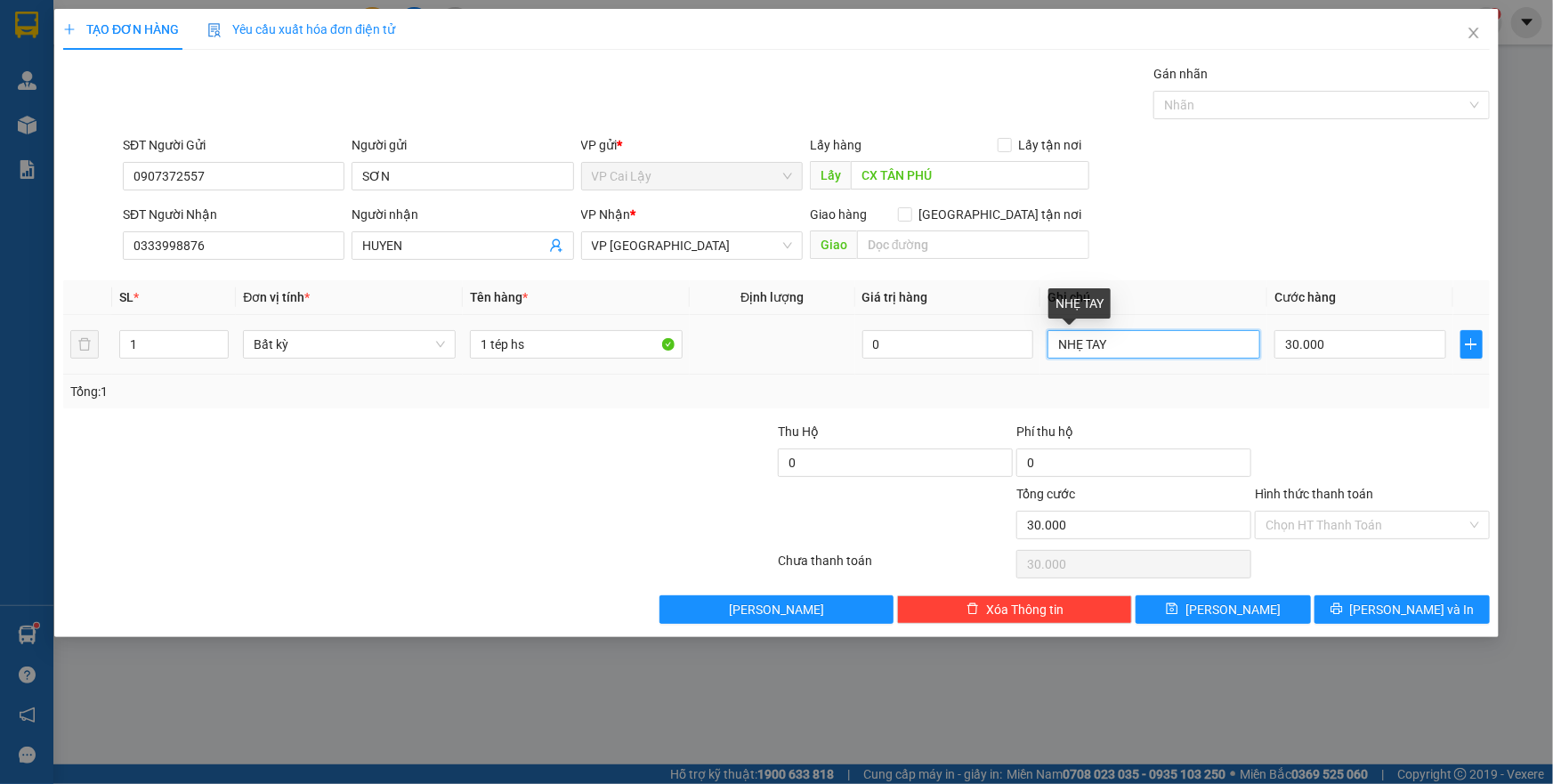
click at [1165, 348] on input "NHẸ TAY" at bounding box center [1154, 344] width 213 height 28
type input "NHẸ TAY , 15h"
click at [1316, 475] on div at bounding box center [1372, 453] width 238 height 62
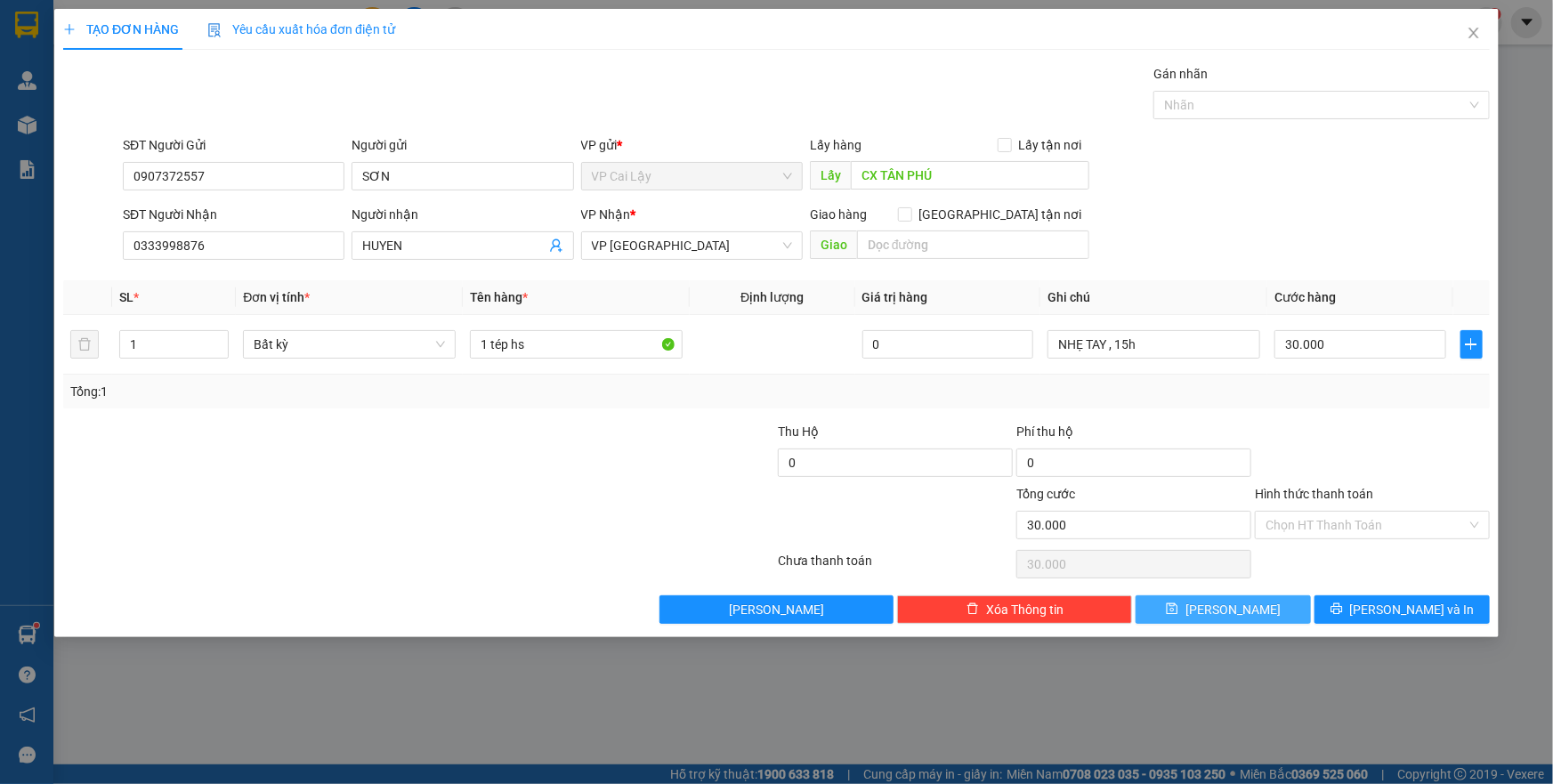
click at [1179, 607] on icon "save" at bounding box center [1172, 609] width 13 height 13
type input "0"
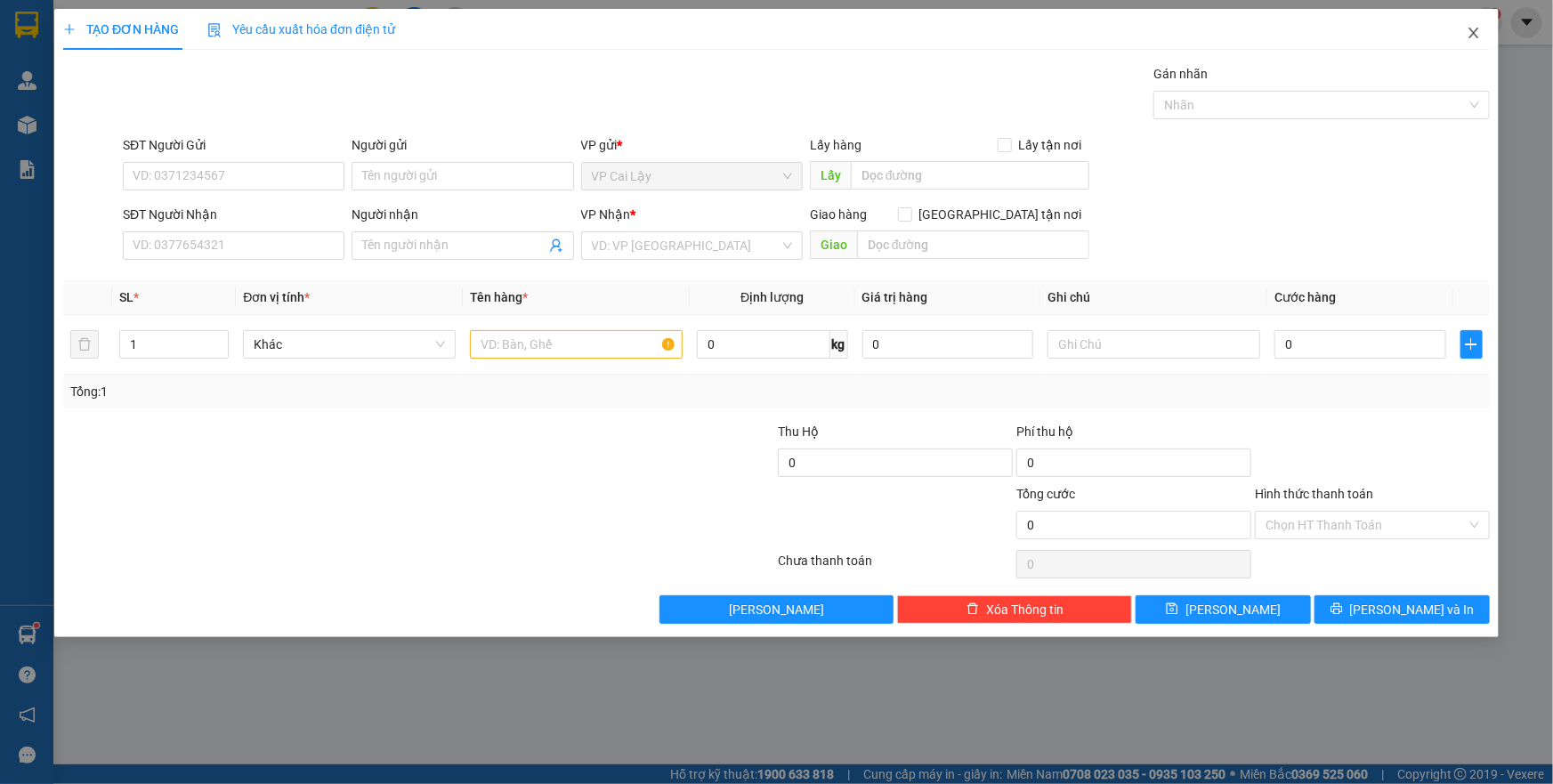
click at [1469, 28] on icon "close" at bounding box center [1473, 33] width 10 height 11
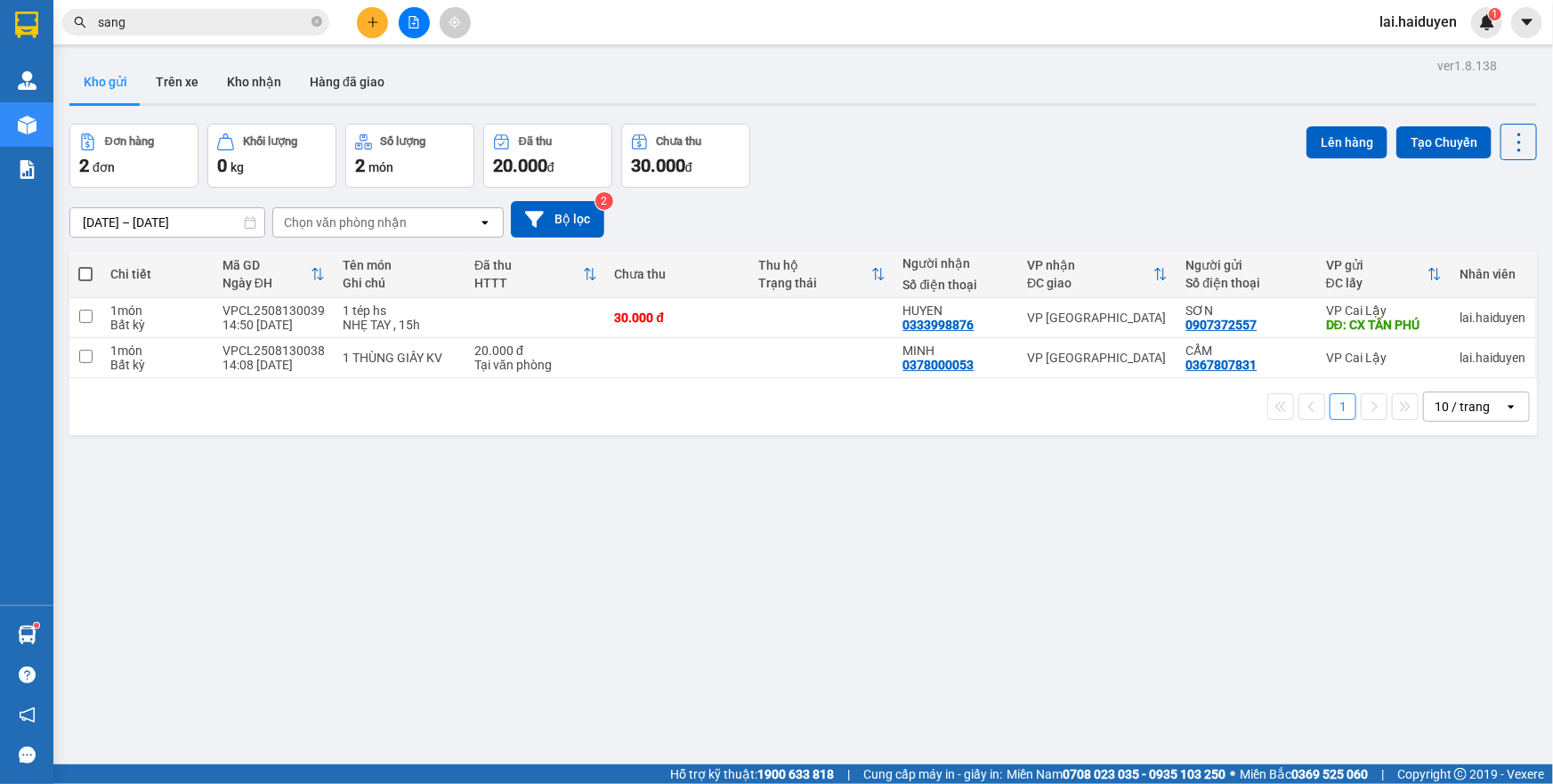
click at [824, 569] on div "ver 1.8.138 Kho gửi Trên xe Kho nhận Hàng đã giao Đơn hàng 2 đơn Khối lượng 0 k…" at bounding box center [804, 445] width 1482 height 784
click at [250, 79] on button "Kho nhận" at bounding box center [254, 82] width 83 height 43
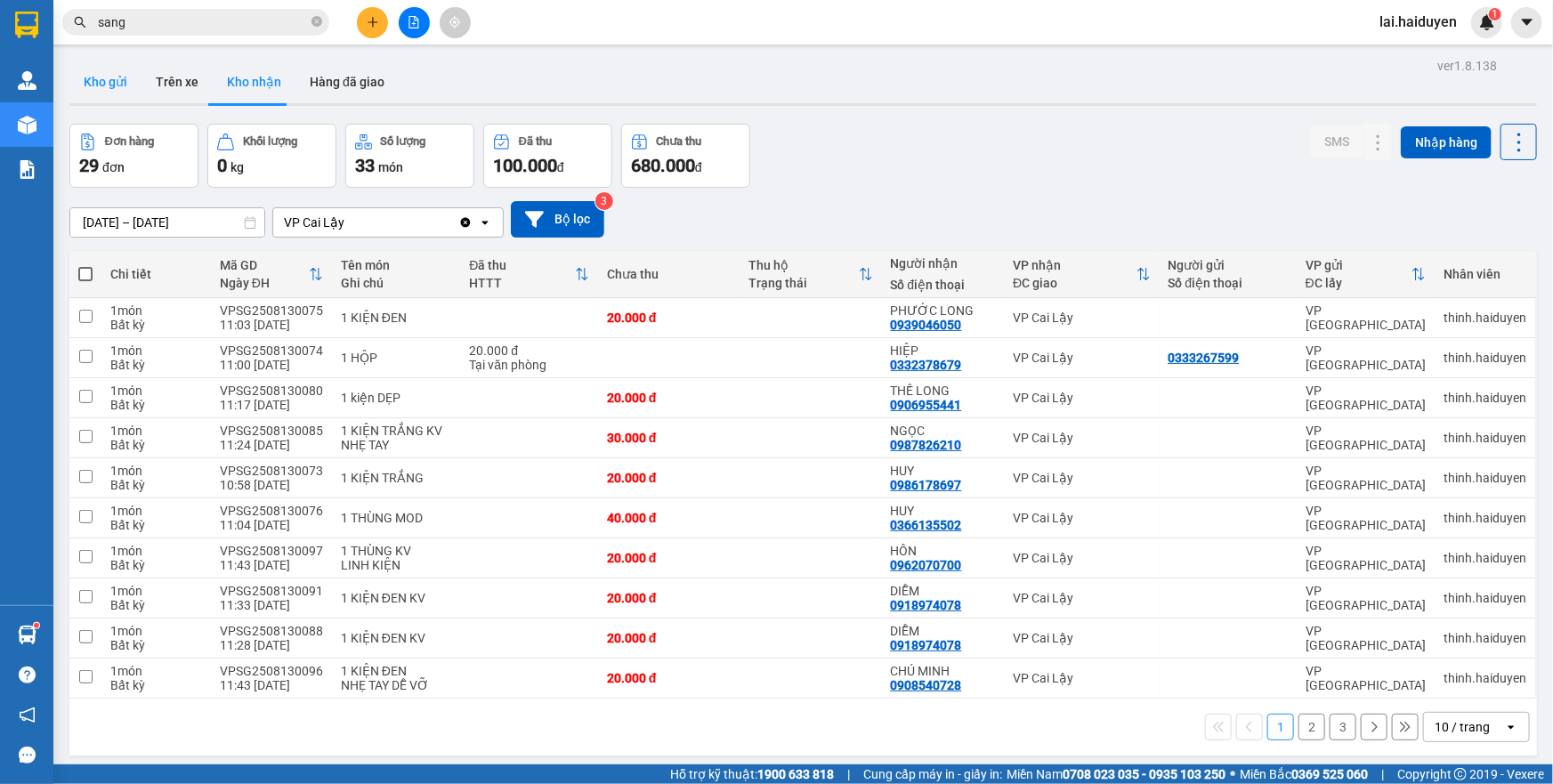
click at [111, 82] on button "Kho gửi" at bounding box center [105, 82] width 72 height 43
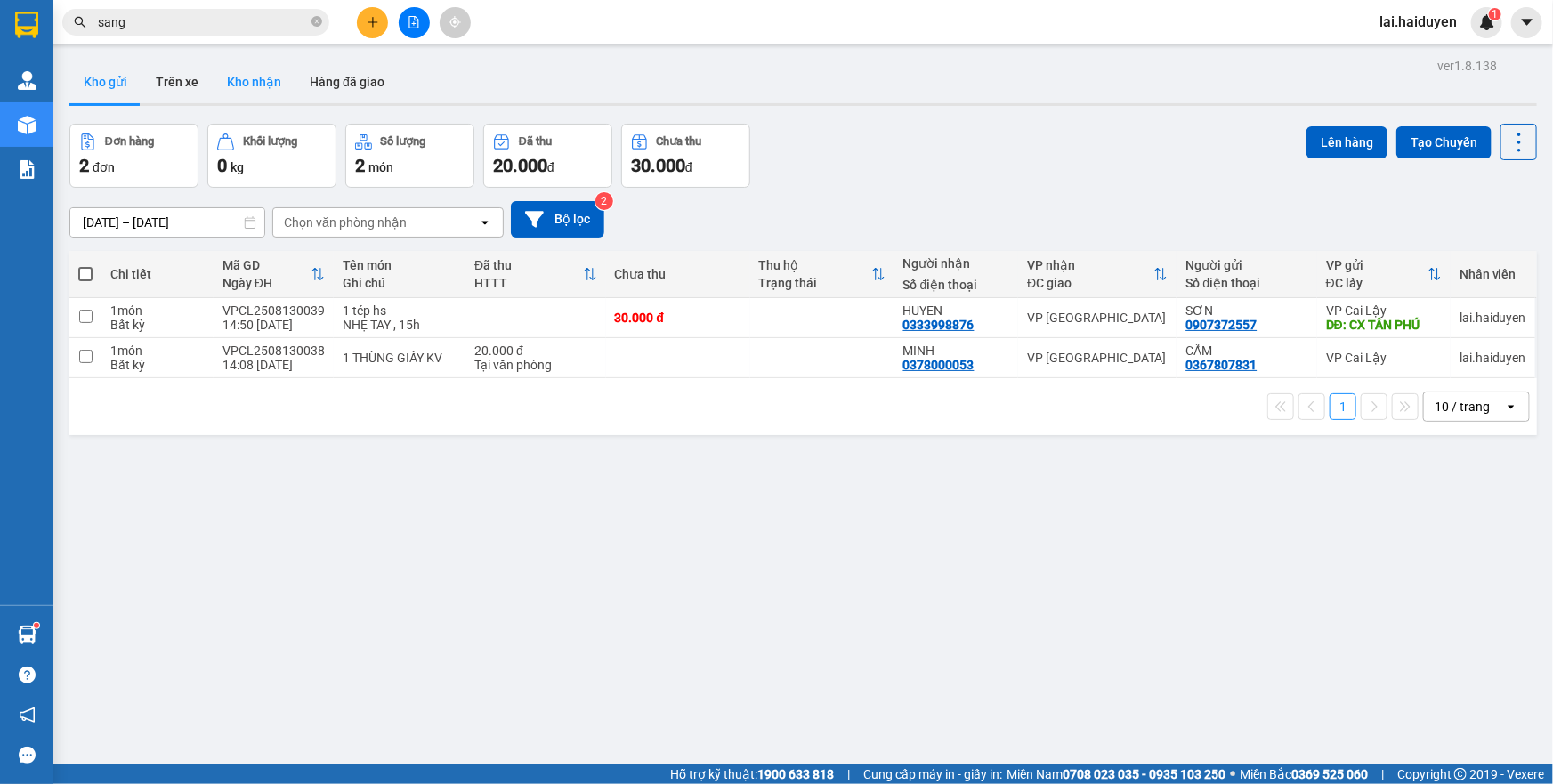
drag, startPoint x: 247, startPoint y: 67, endPoint x: 232, endPoint y: 69, distance: 15.1
click at [248, 68] on button "Kho nhận" at bounding box center [254, 82] width 83 height 43
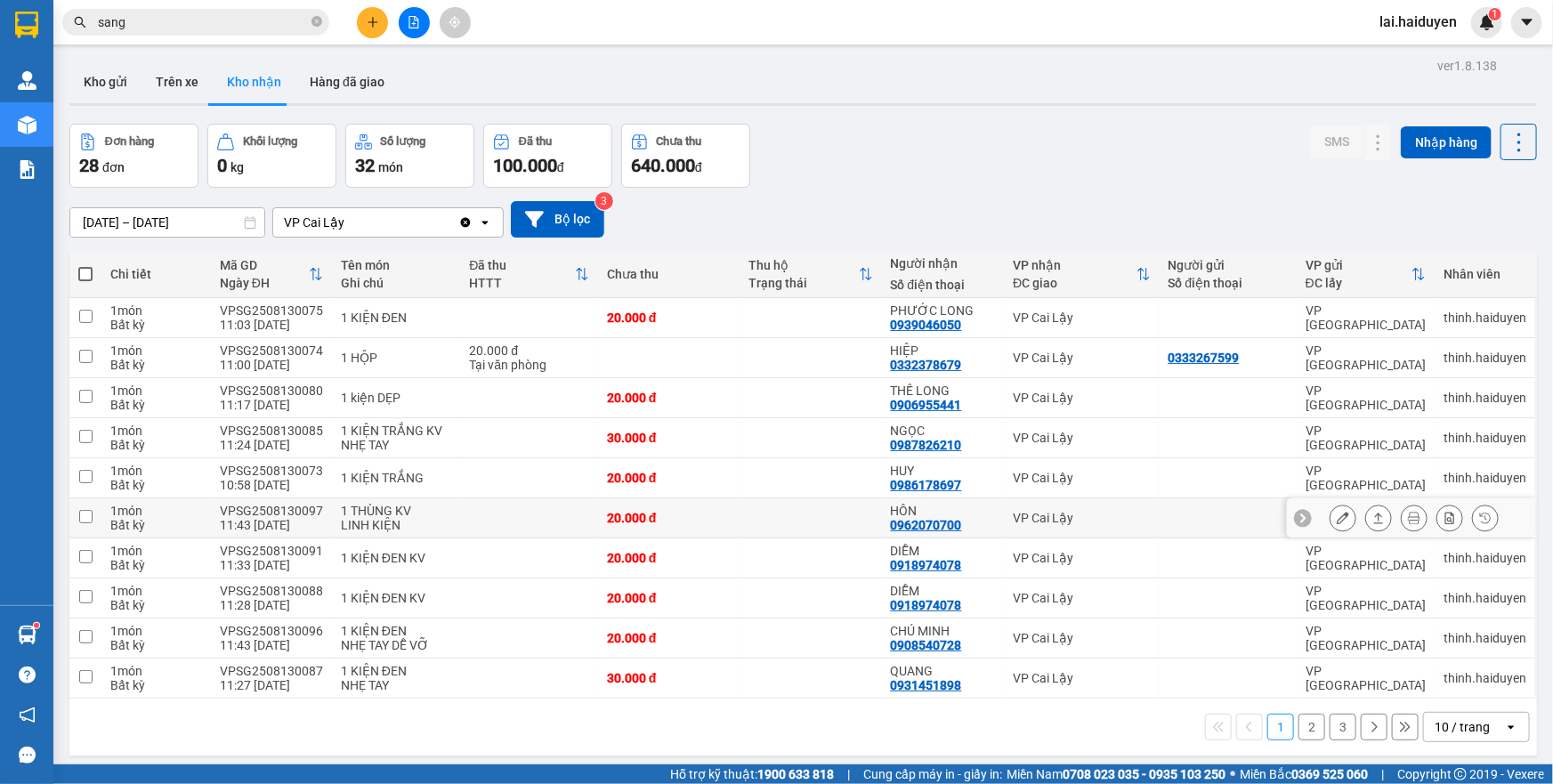
scroll to position [81, 0]
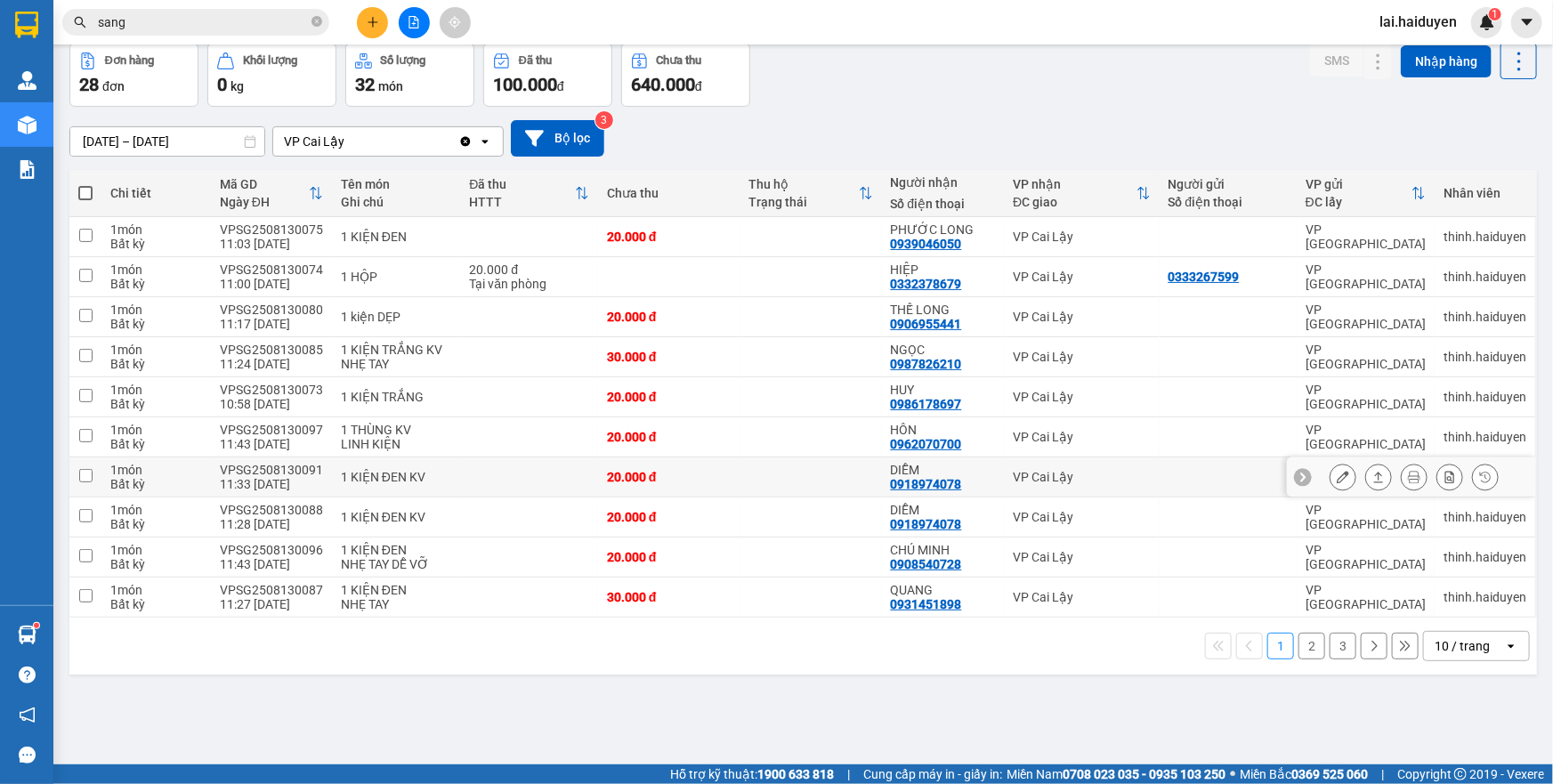
click at [826, 483] on td at bounding box center [810, 478] width 141 height 40
checkbox input "true"
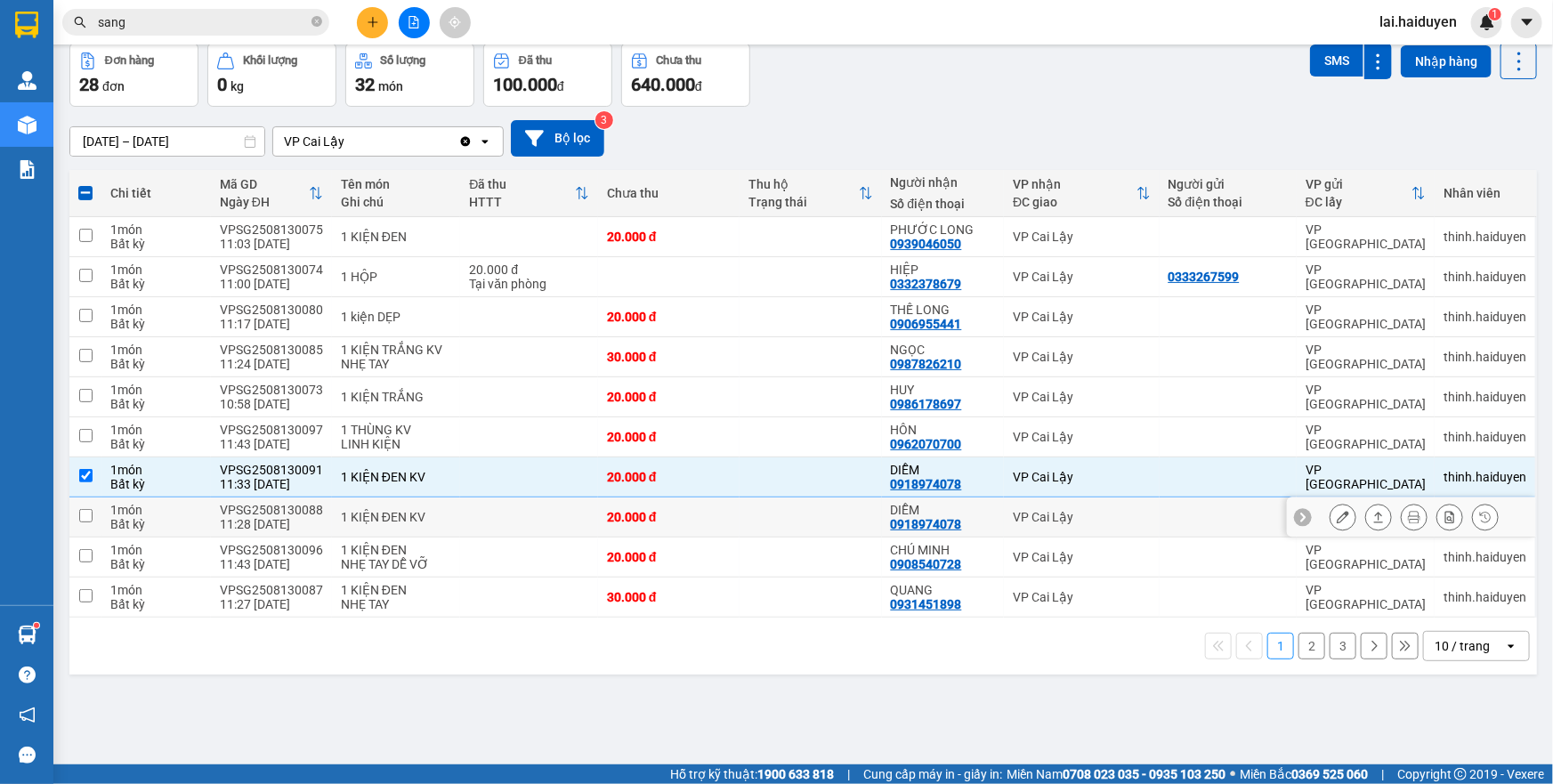
click at [813, 517] on td at bounding box center [810, 517] width 141 height 40
checkbox input "true"
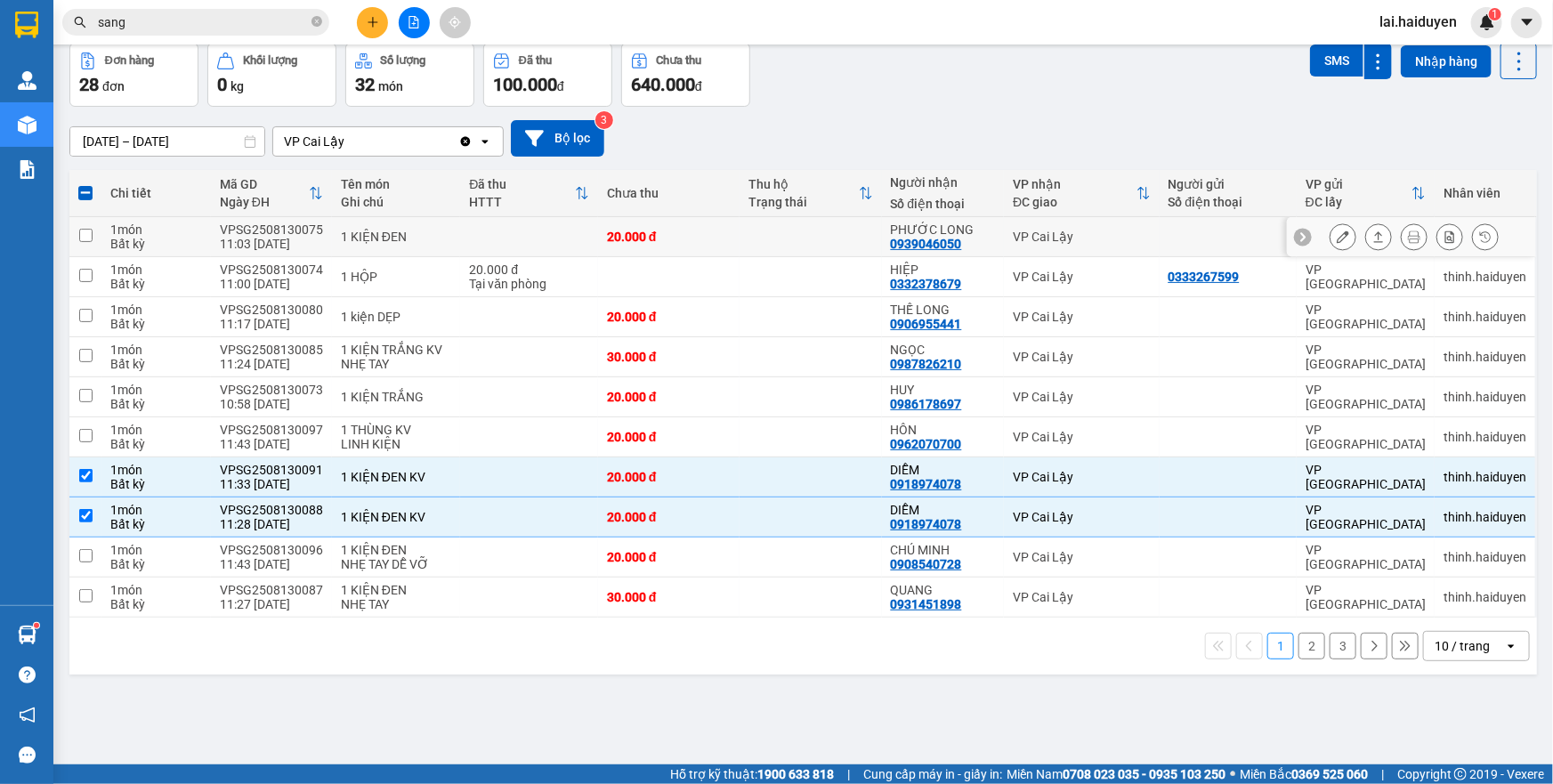
click at [739, 246] on td at bounding box center [810, 237] width 141 height 40
checkbox input "true"
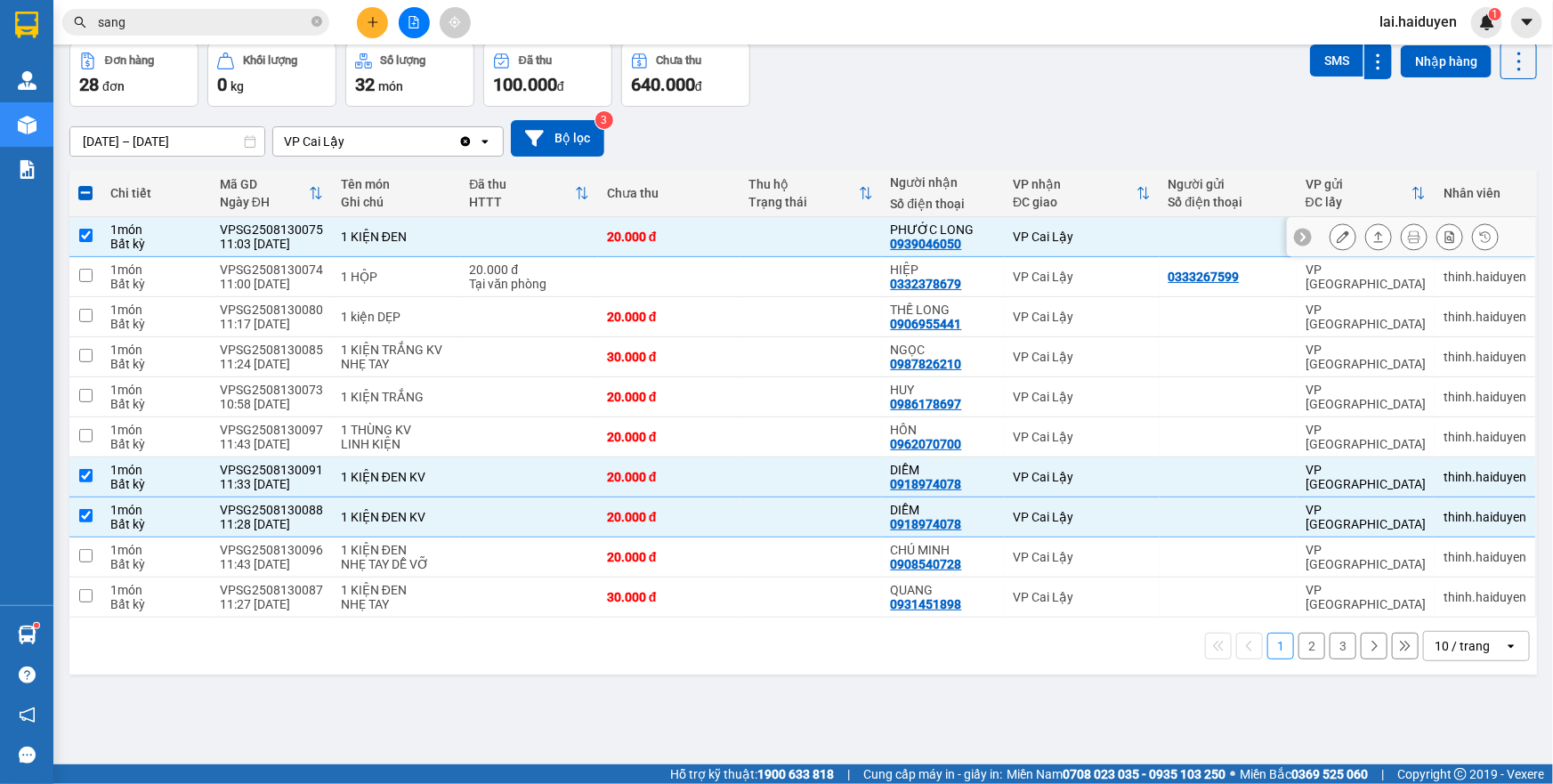
click at [922, 243] on div "0939046050" at bounding box center [926, 244] width 72 height 15
copy div "0939046050"
click at [175, 18] on input "sang" at bounding box center [203, 22] width 210 height 19
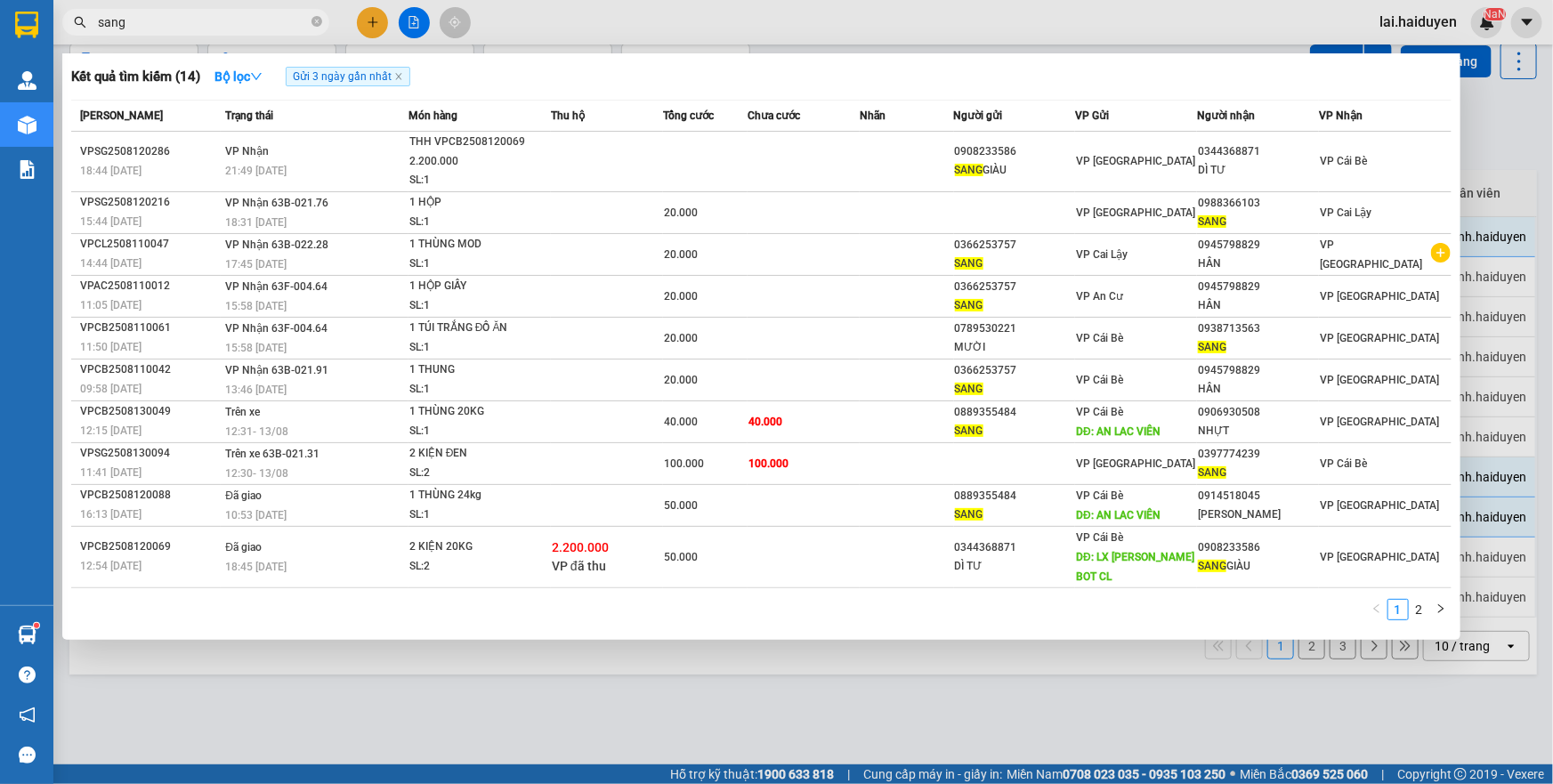
click at [175, 18] on input "sang" at bounding box center [203, 22] width 210 height 19
paste input "0939046050"
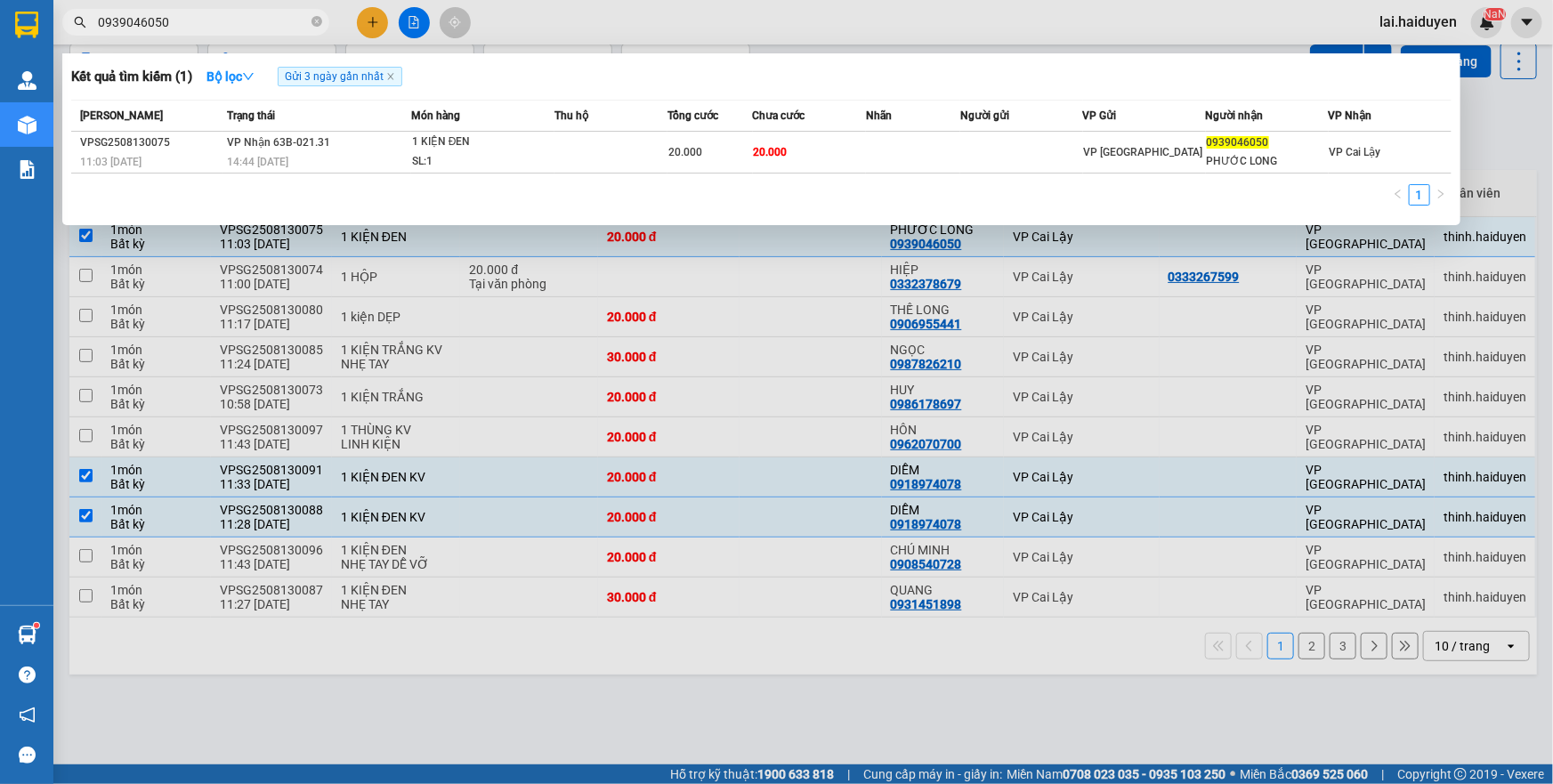
type input "0939046050"
click at [367, 17] on div at bounding box center [776, 392] width 1553 height 784
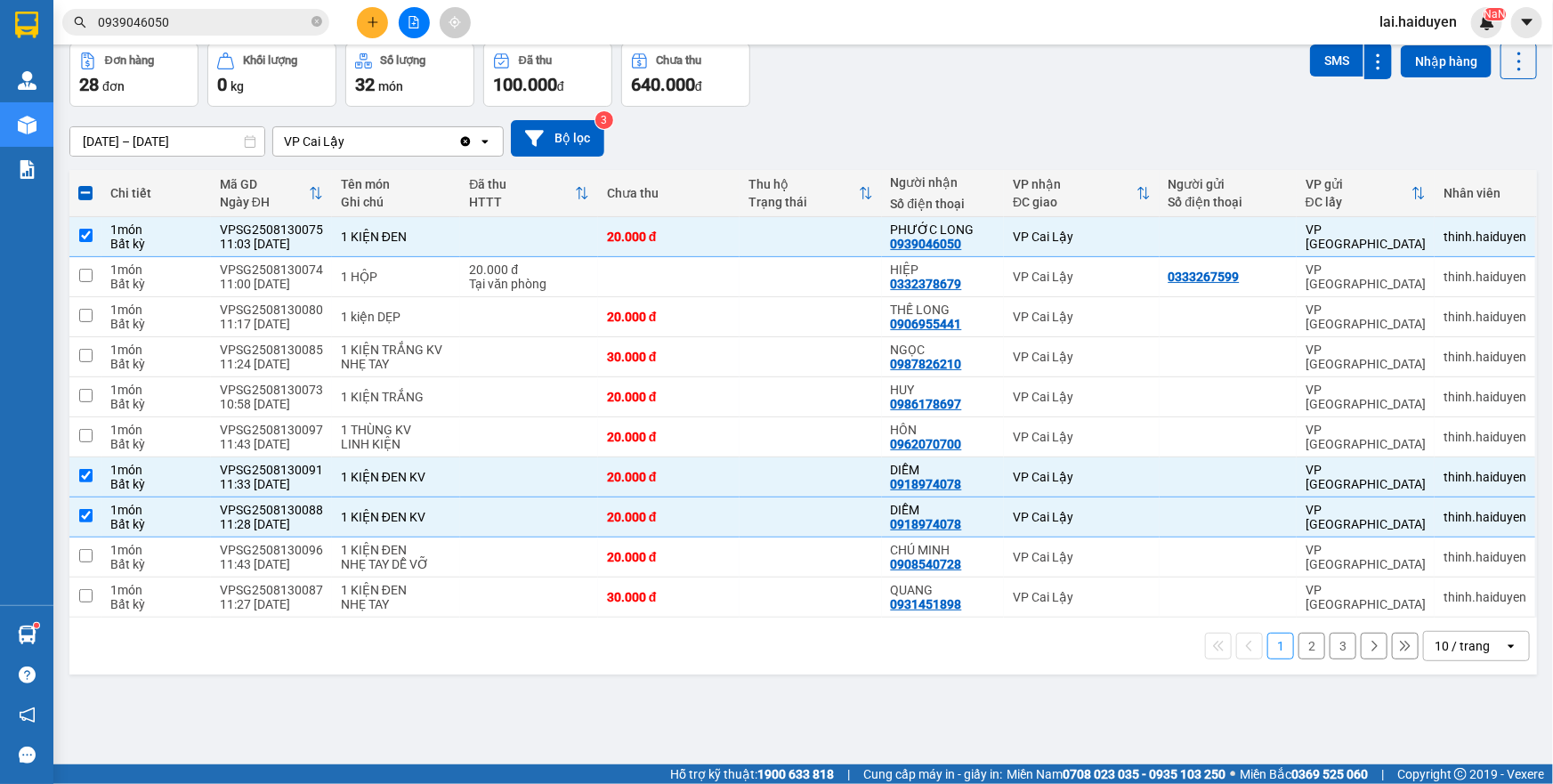
click at [377, 27] on icon "plus" at bounding box center [373, 22] width 13 height 13
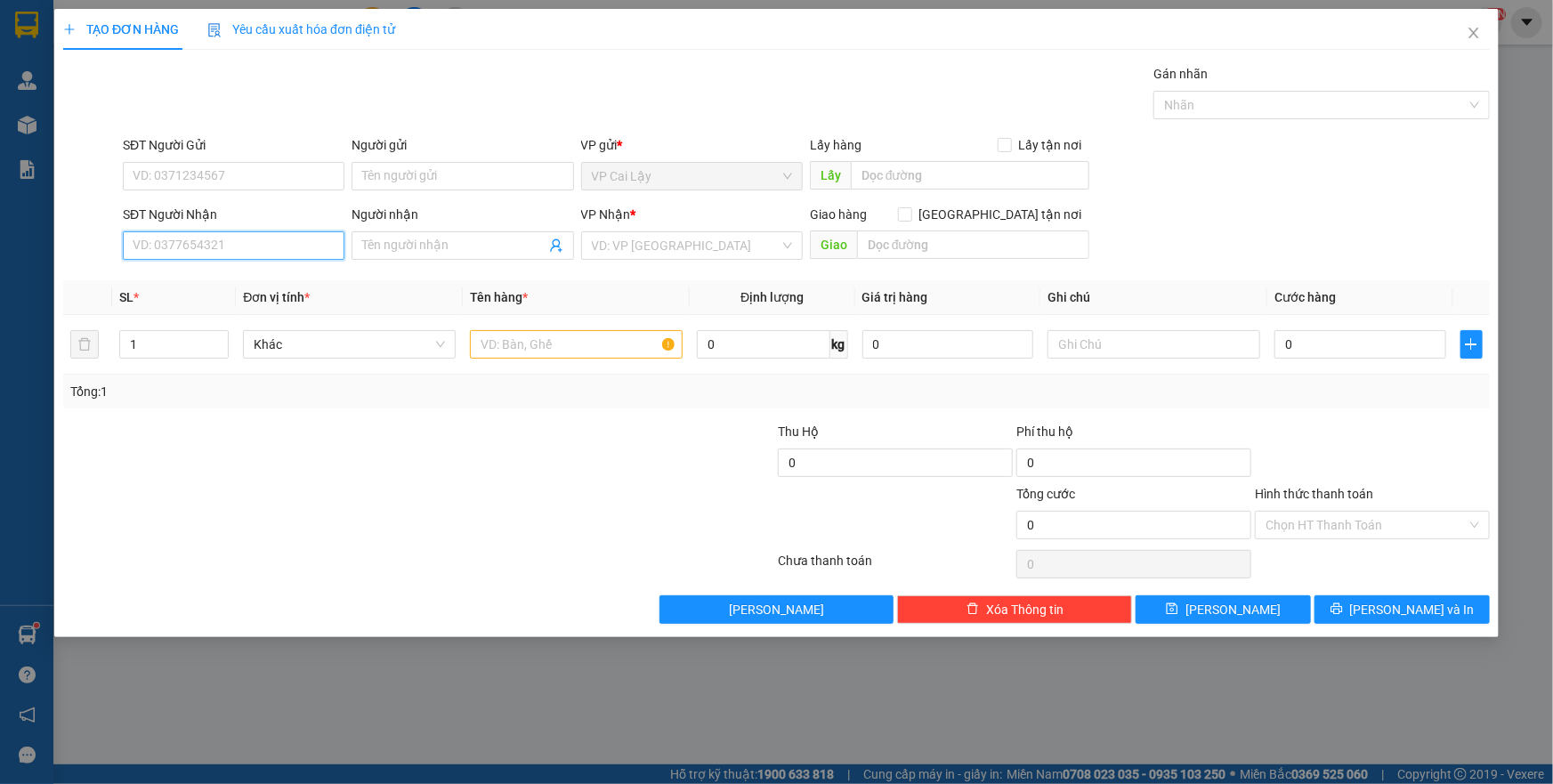
click at [267, 250] on input "SĐT Người Nhận" at bounding box center [234, 245] width 222 height 28
click at [214, 182] on input "SĐT Người Gửi" at bounding box center [234, 176] width 222 height 28
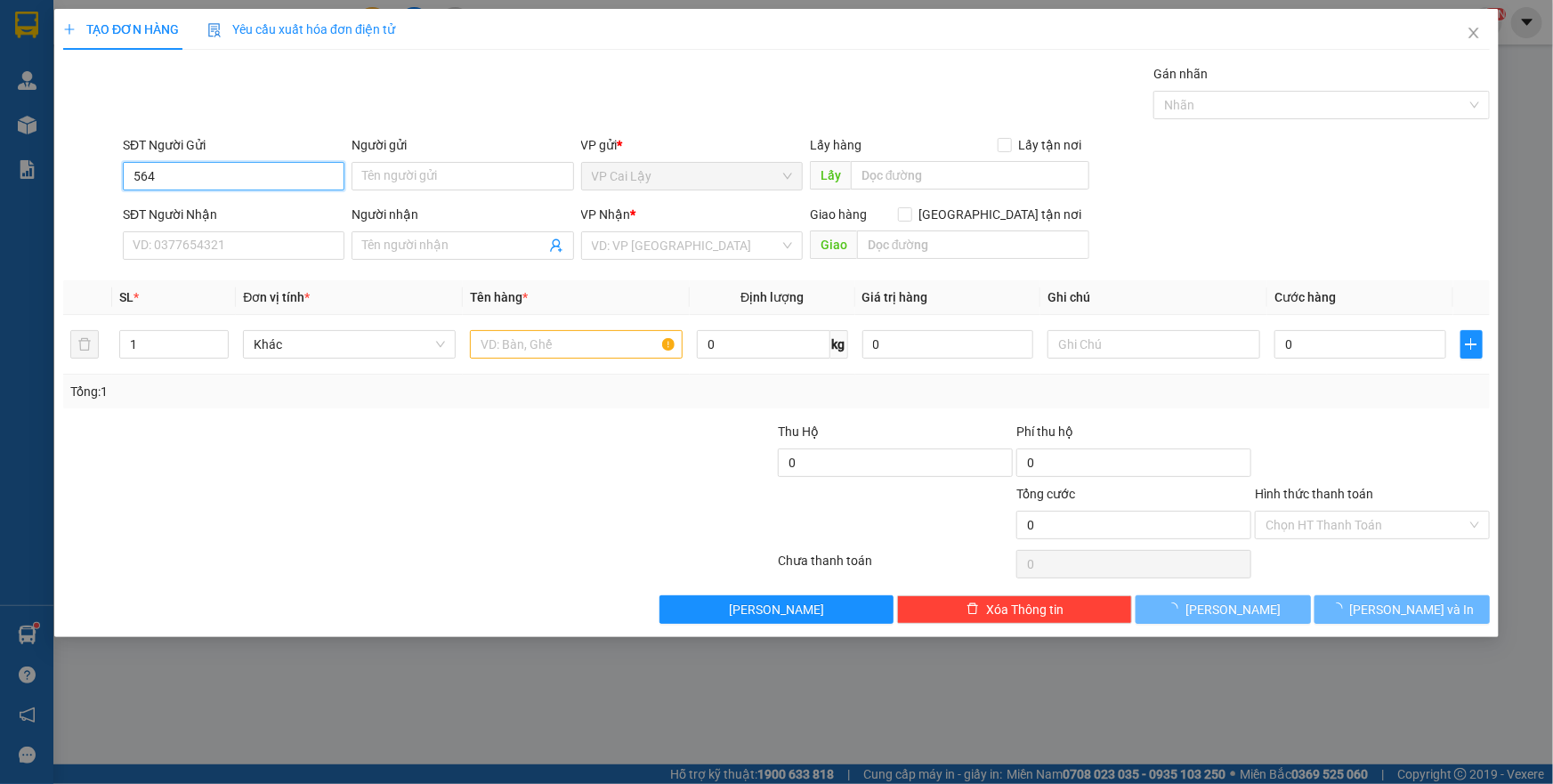
click at [237, 178] on input "564" at bounding box center [234, 176] width 222 height 28
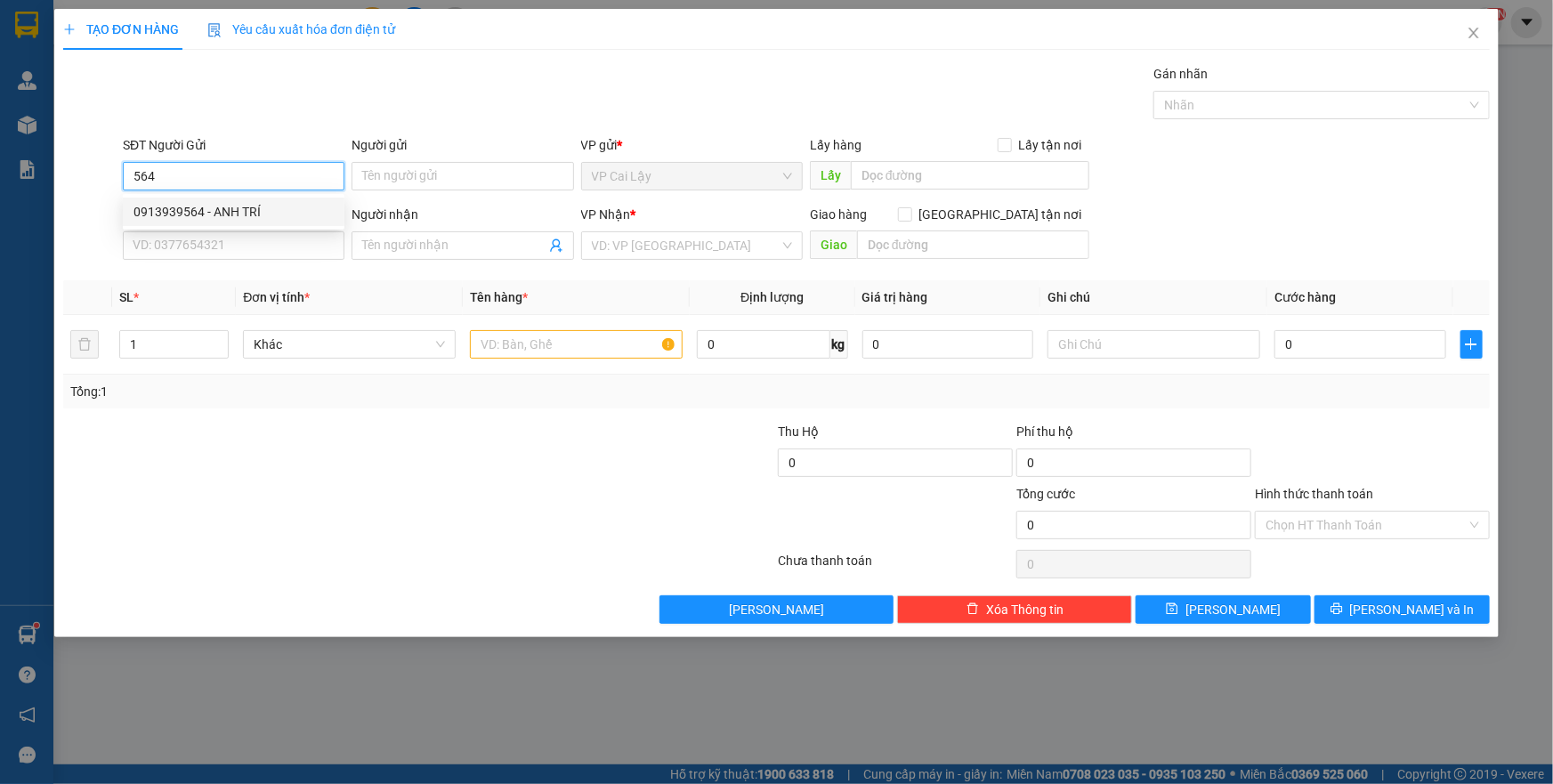
click at [226, 208] on div "0913939564 - ANH TRÍ" at bounding box center [234, 211] width 200 height 19
type input "0913939564"
type input "ANH TRÍ"
type input "0937767676"
type input "Nhí Q10"
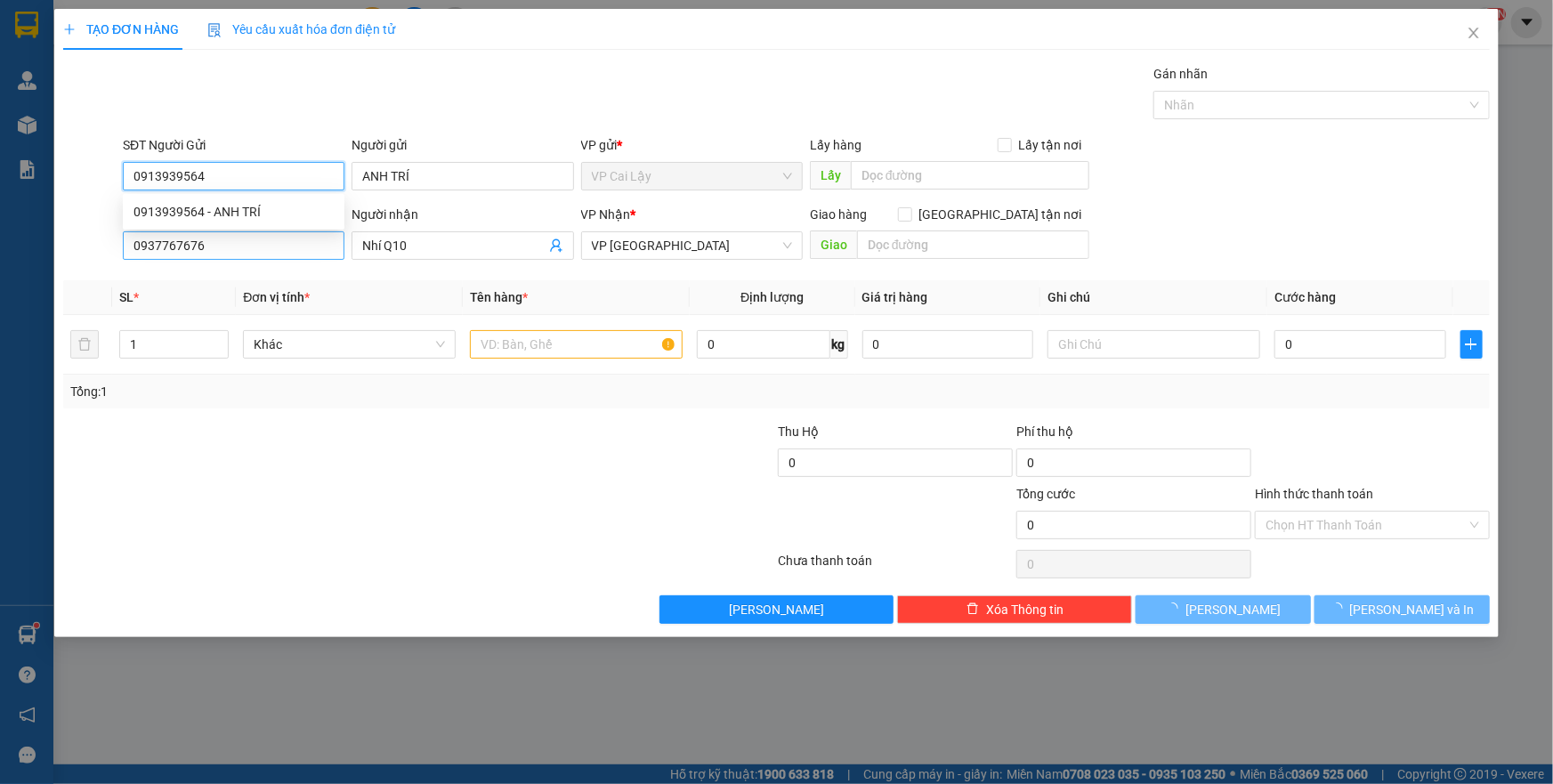
type input "50.000"
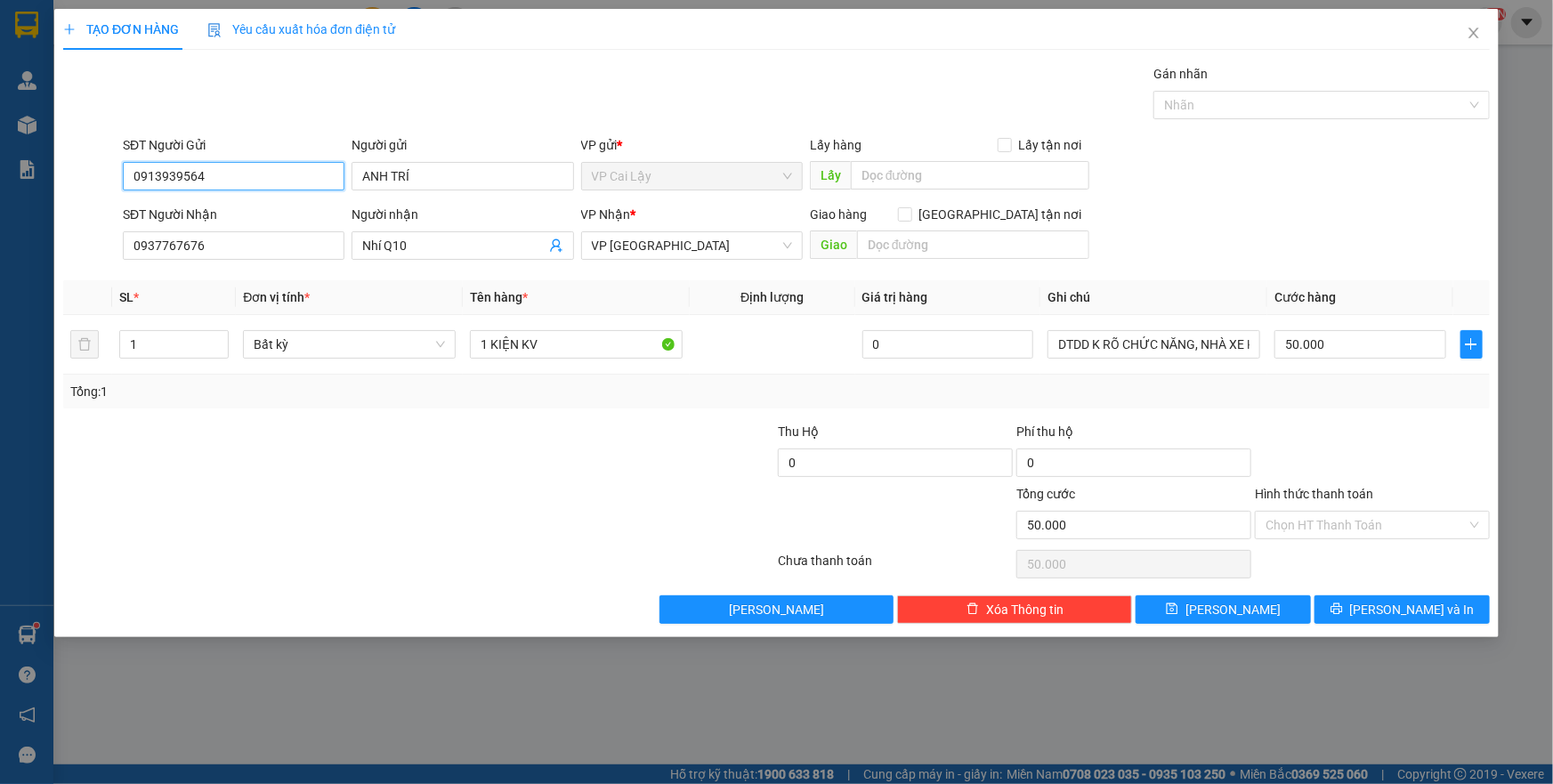
type input "0913939564"
click at [477, 446] on div at bounding box center [300, 453] width 477 height 62
click at [638, 424] on div at bounding box center [658, 453] width 238 height 62
click at [1413, 457] on div at bounding box center [1372, 453] width 238 height 62
click at [1363, 529] on input "Hình thức thanh toán" at bounding box center [1366, 525] width 201 height 27
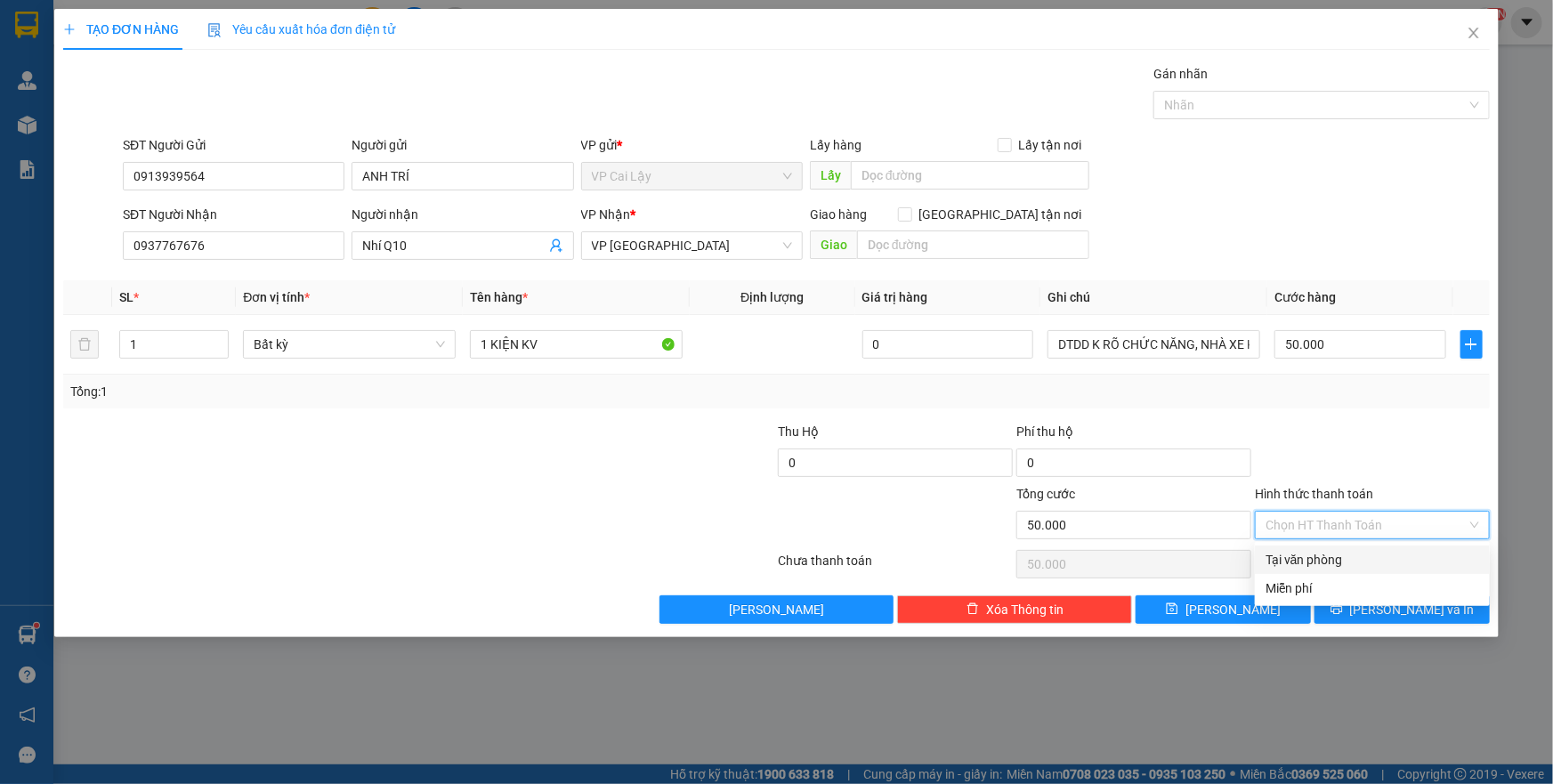
click at [1360, 560] on div "Tại văn phòng" at bounding box center [1372, 559] width 214 height 19
type input "0"
click at [1400, 476] on div at bounding box center [1372, 453] width 238 height 62
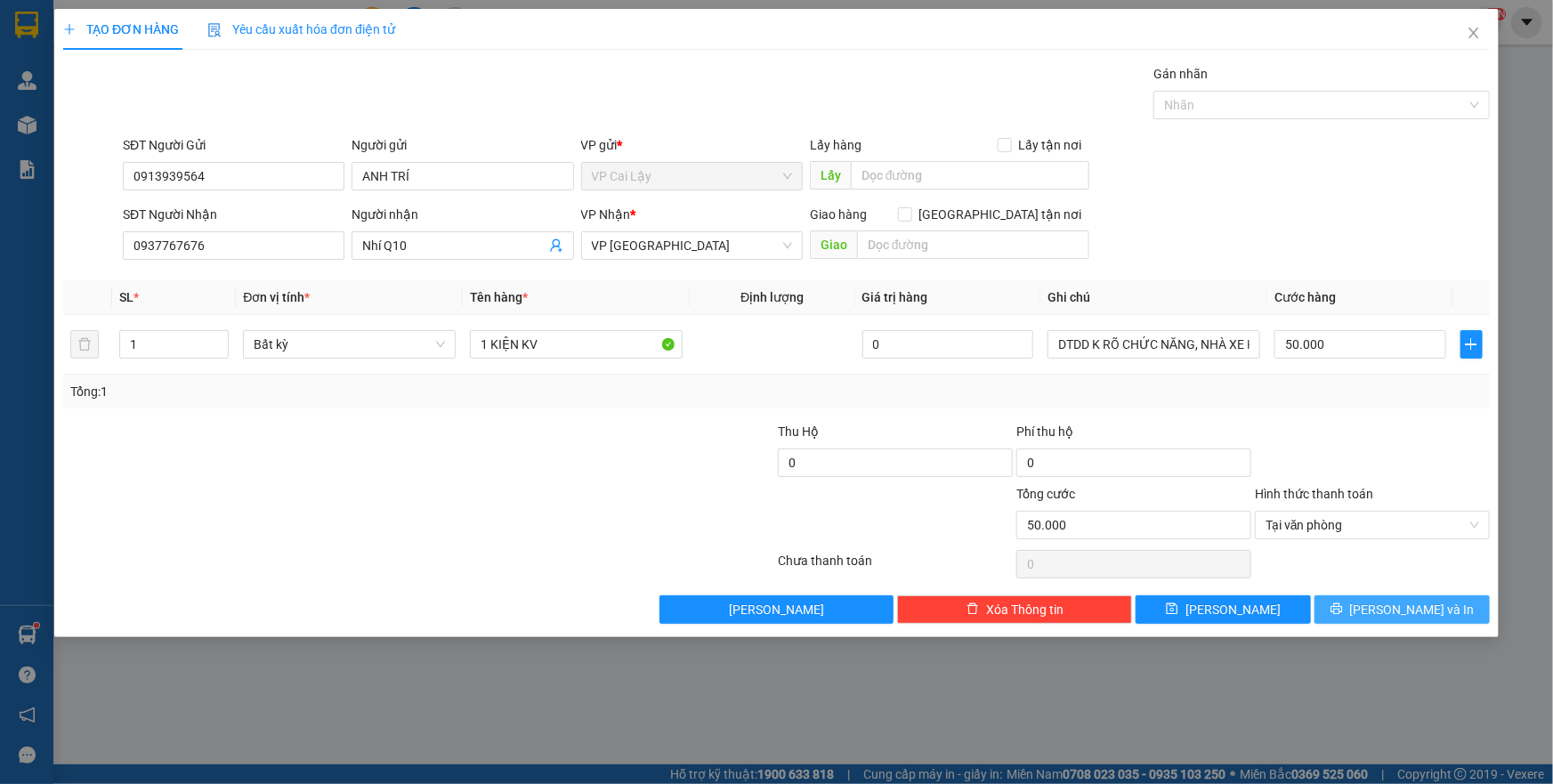
click at [1386, 614] on button "[PERSON_NAME] và In" at bounding box center [1402, 609] width 175 height 28
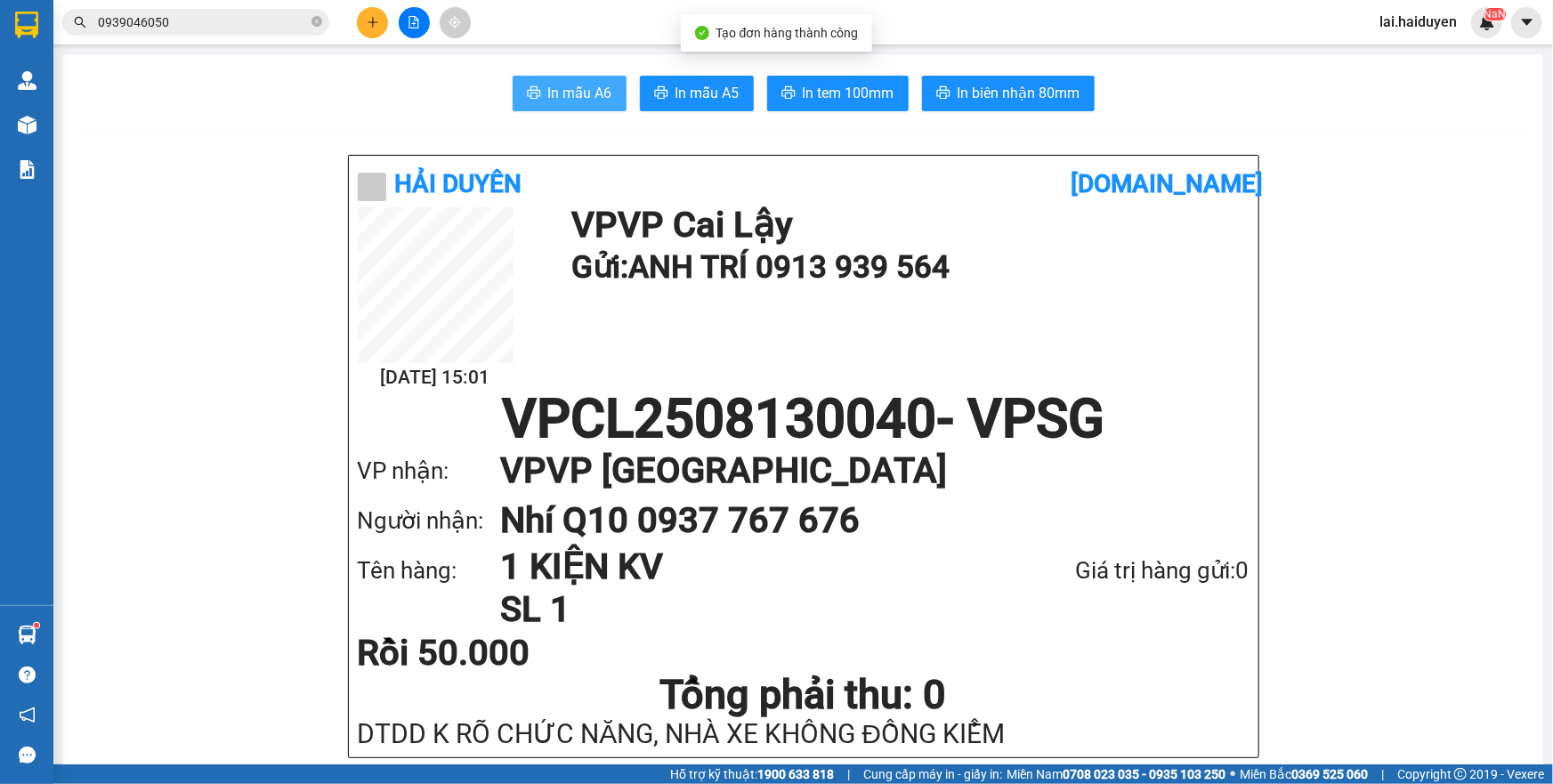
click at [528, 103] on button "In mẫu A6" at bounding box center [570, 93] width 114 height 36
click at [1138, 404] on h1 "VPCL2508130040 - VPSG" at bounding box center [804, 419] width 892 height 53
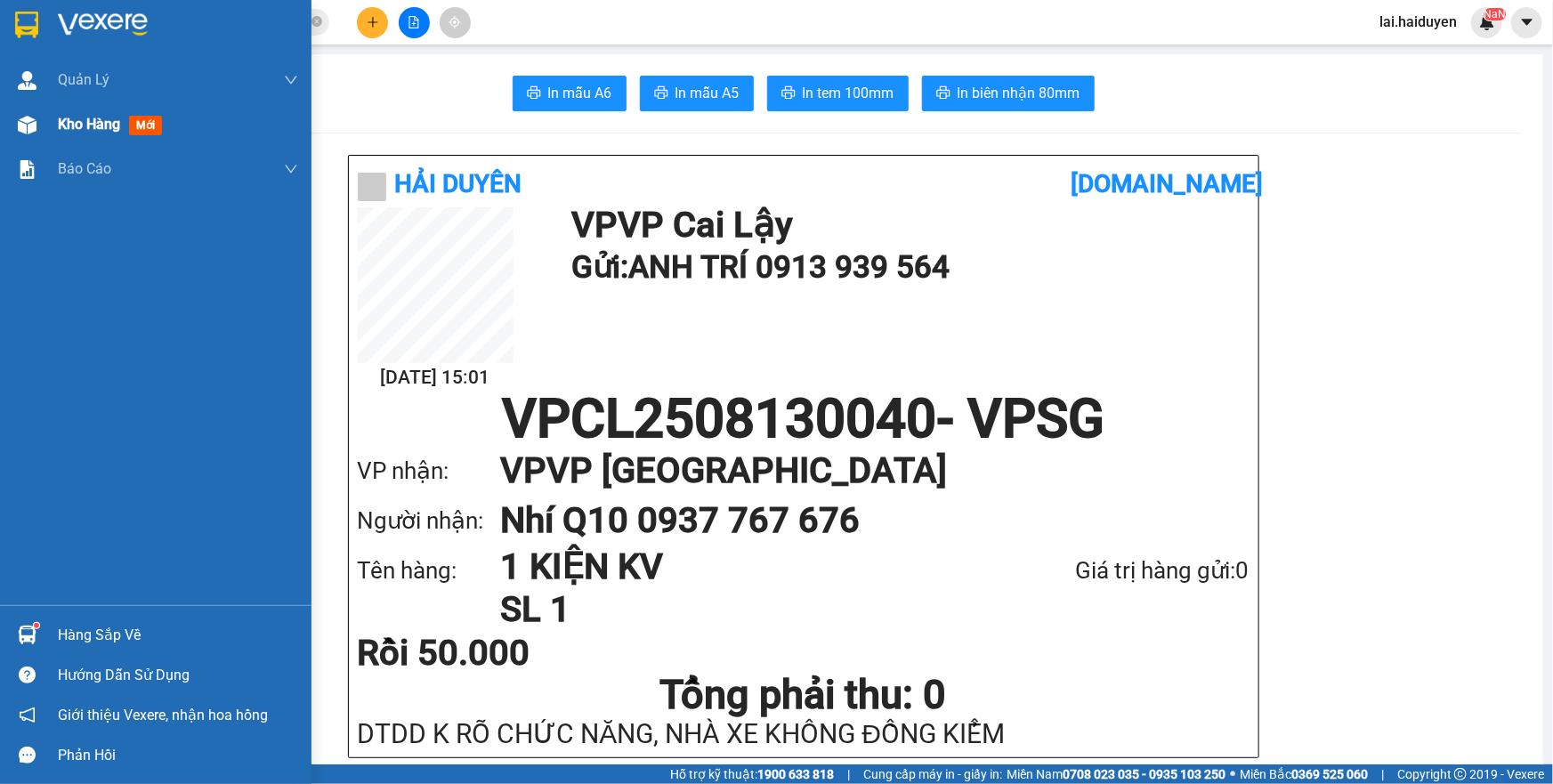
click at [58, 124] on span "Kho hàng" at bounding box center [89, 124] width 62 height 17
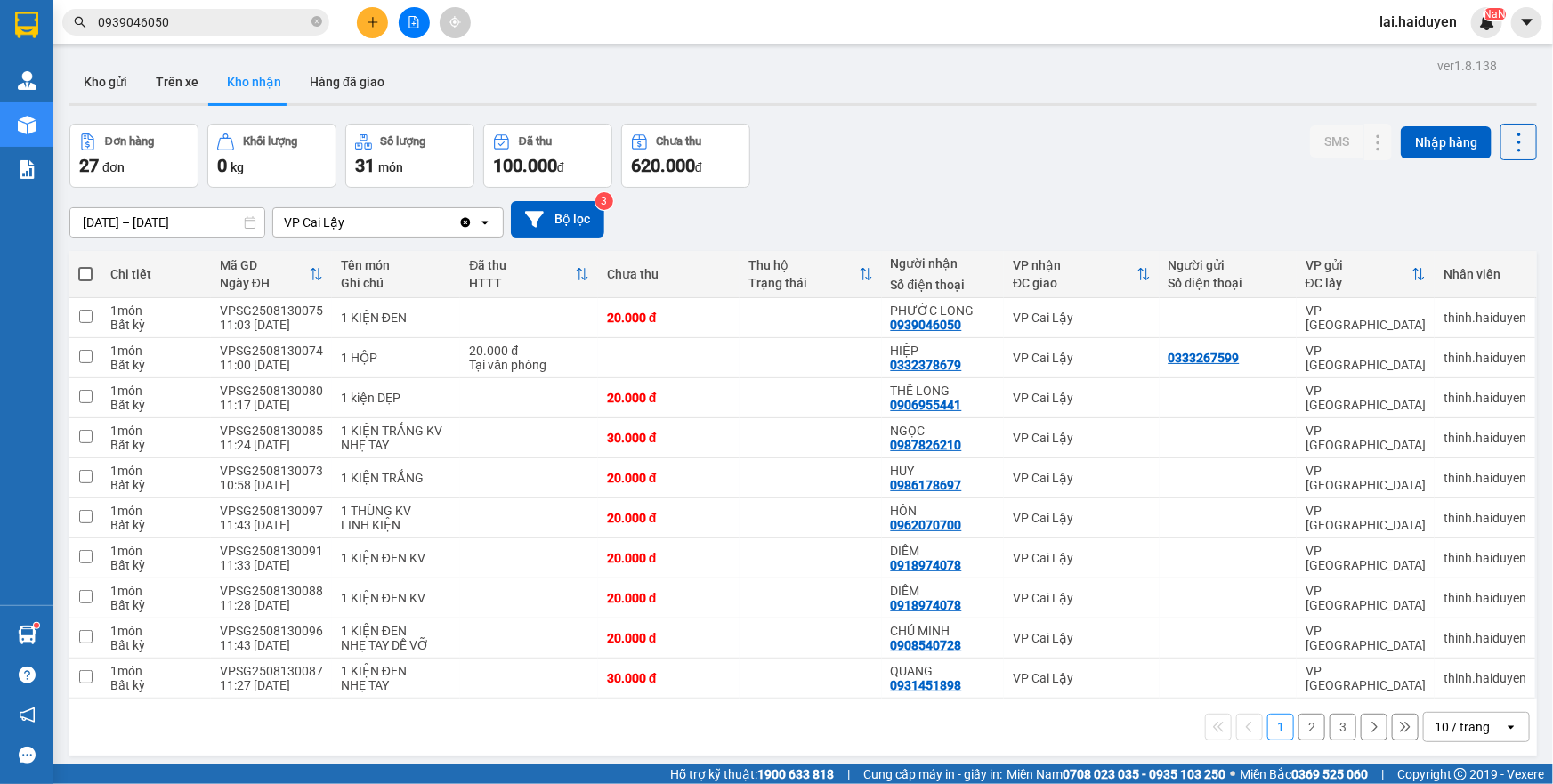
click at [171, 23] on input "0939046050" at bounding box center [203, 22] width 210 height 19
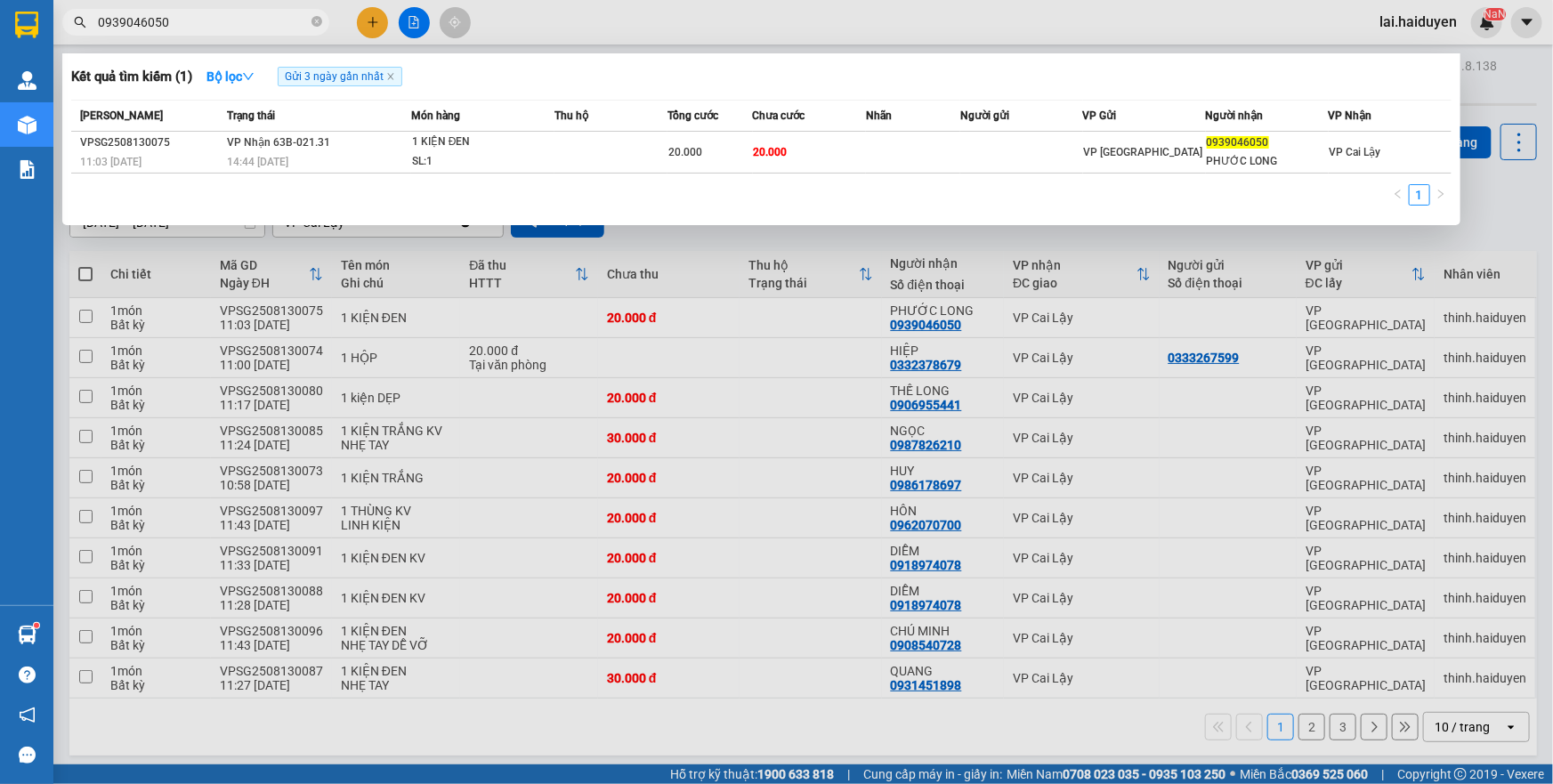
click at [171, 23] on input "0939046050" at bounding box center [203, 22] width 210 height 19
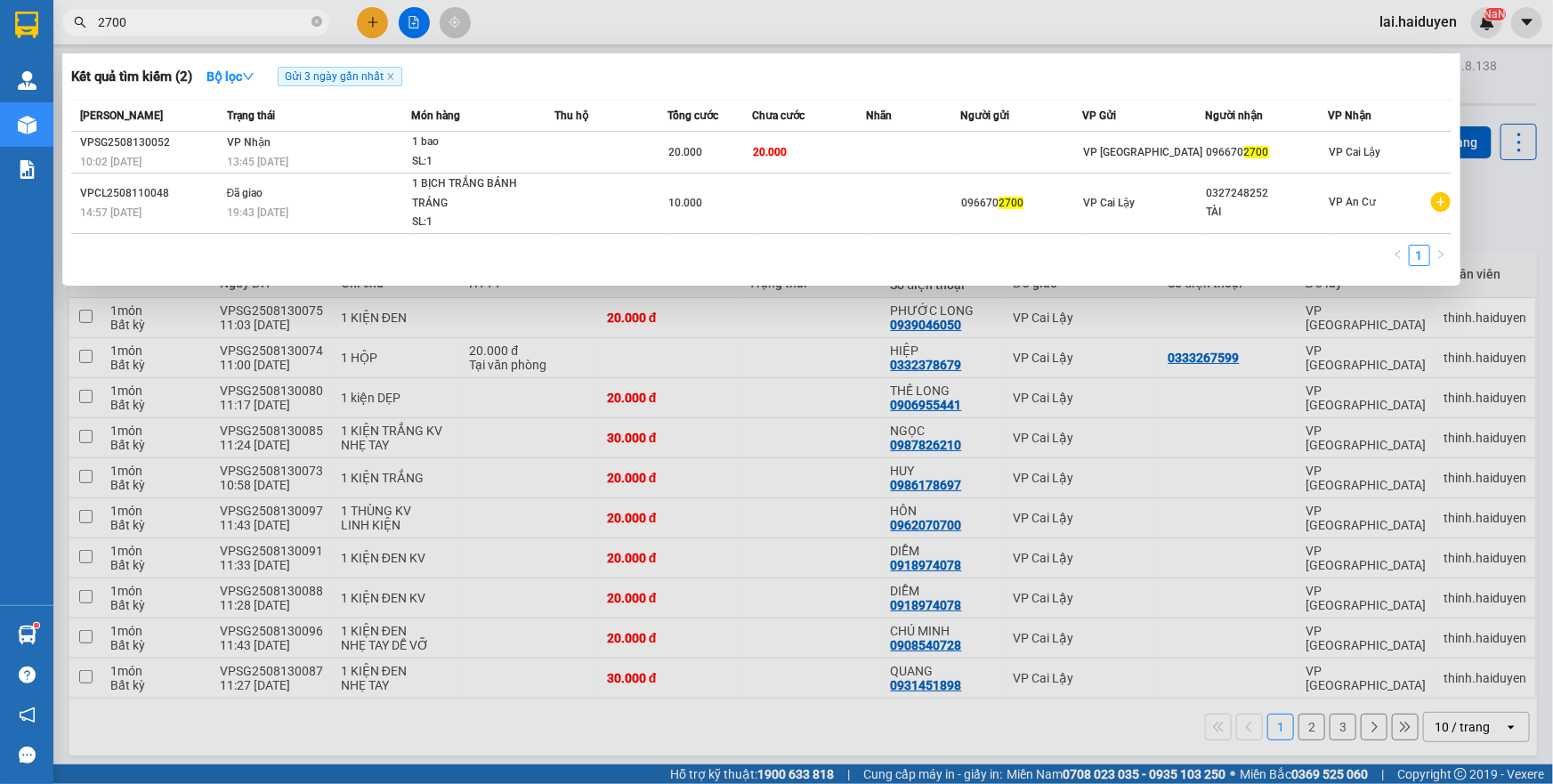
type input "2700"
click at [557, 36] on div at bounding box center [776, 392] width 1553 height 784
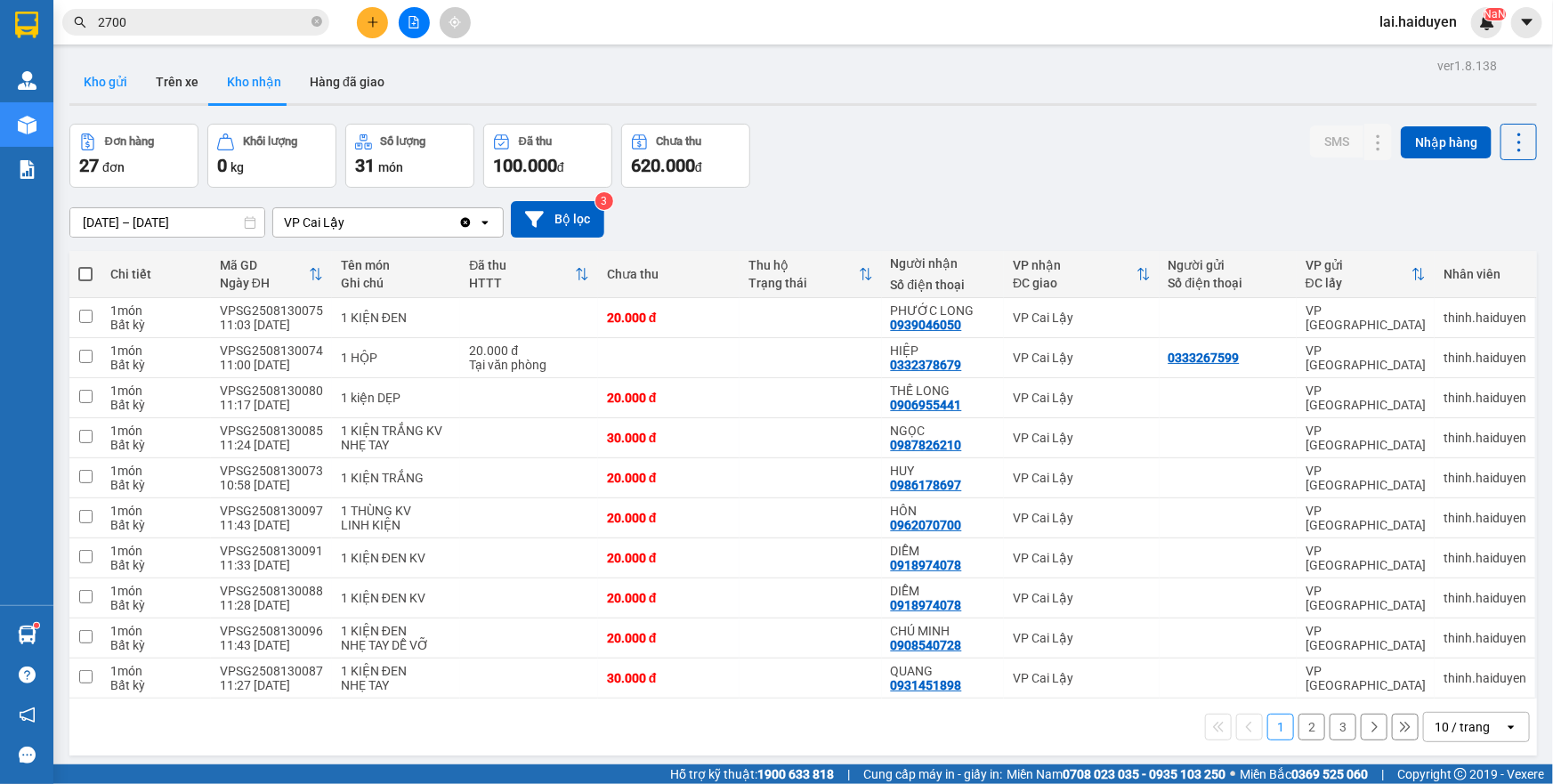
click at [111, 91] on button "Kho gửi" at bounding box center [105, 82] width 72 height 43
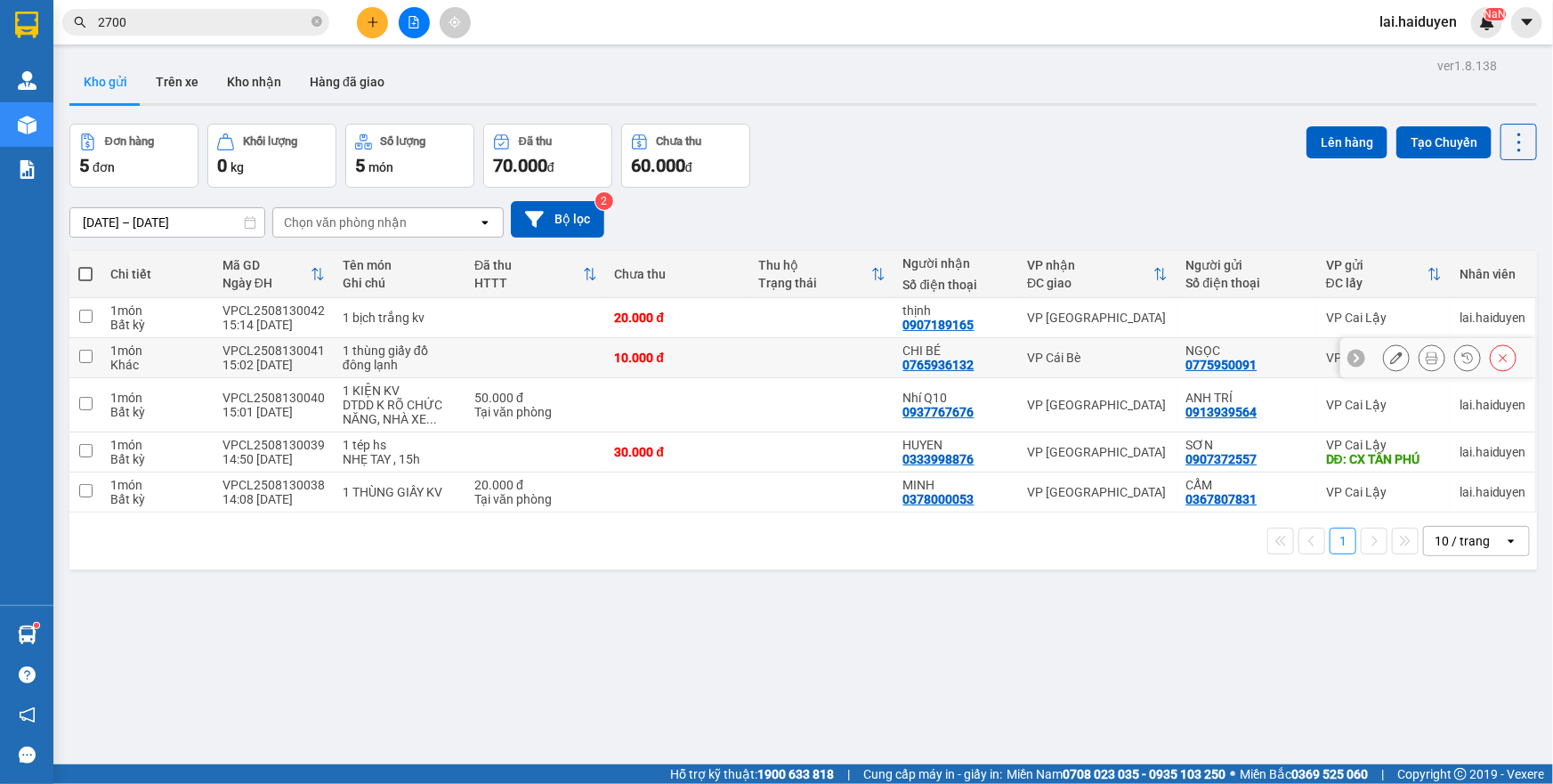
click at [848, 356] on td at bounding box center [822, 359] width 144 height 40
checkbox input "true"
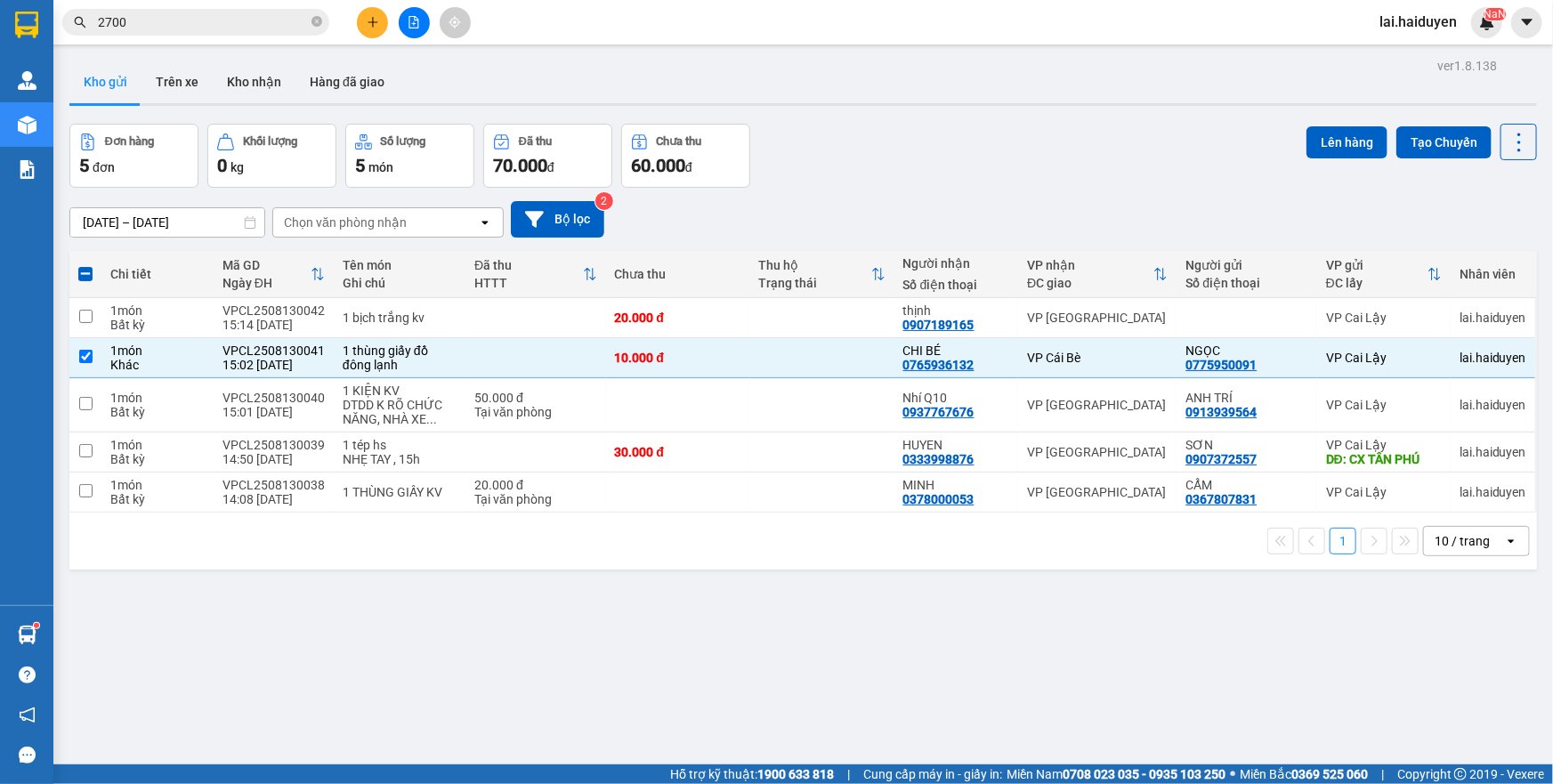
click at [369, 35] on button at bounding box center [372, 23] width 31 height 31
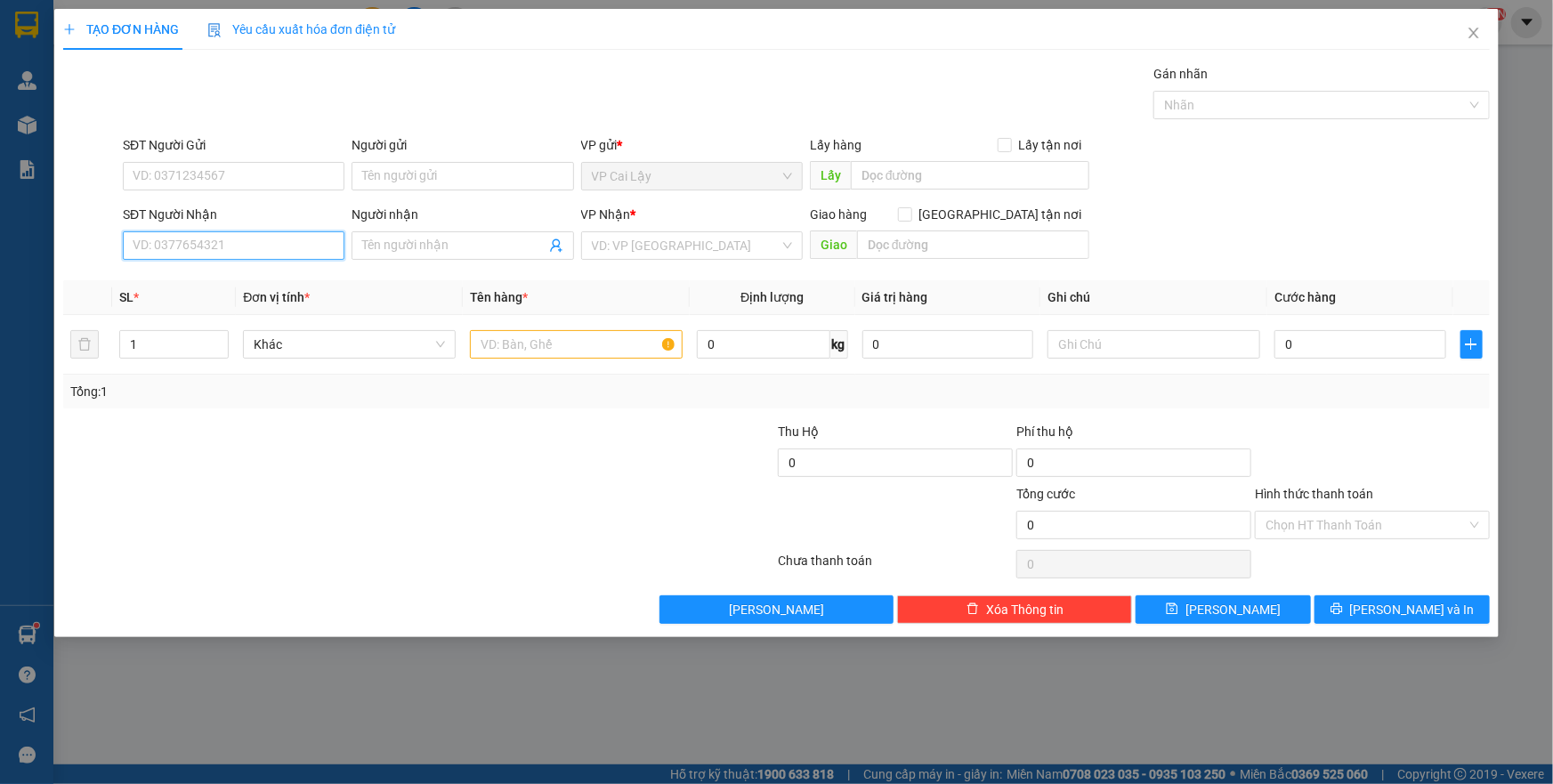
click at [215, 242] on input "SĐT Người Nhận" at bounding box center [234, 245] width 222 height 28
type input "0913888348"
click at [229, 273] on div "0913888348 - NGỌC" at bounding box center [234, 281] width 200 height 19
type input "NGỌC"
type input "156/1/23 CỘNG HÒA P12 Q. [GEOGRAPHIC_DATA]"
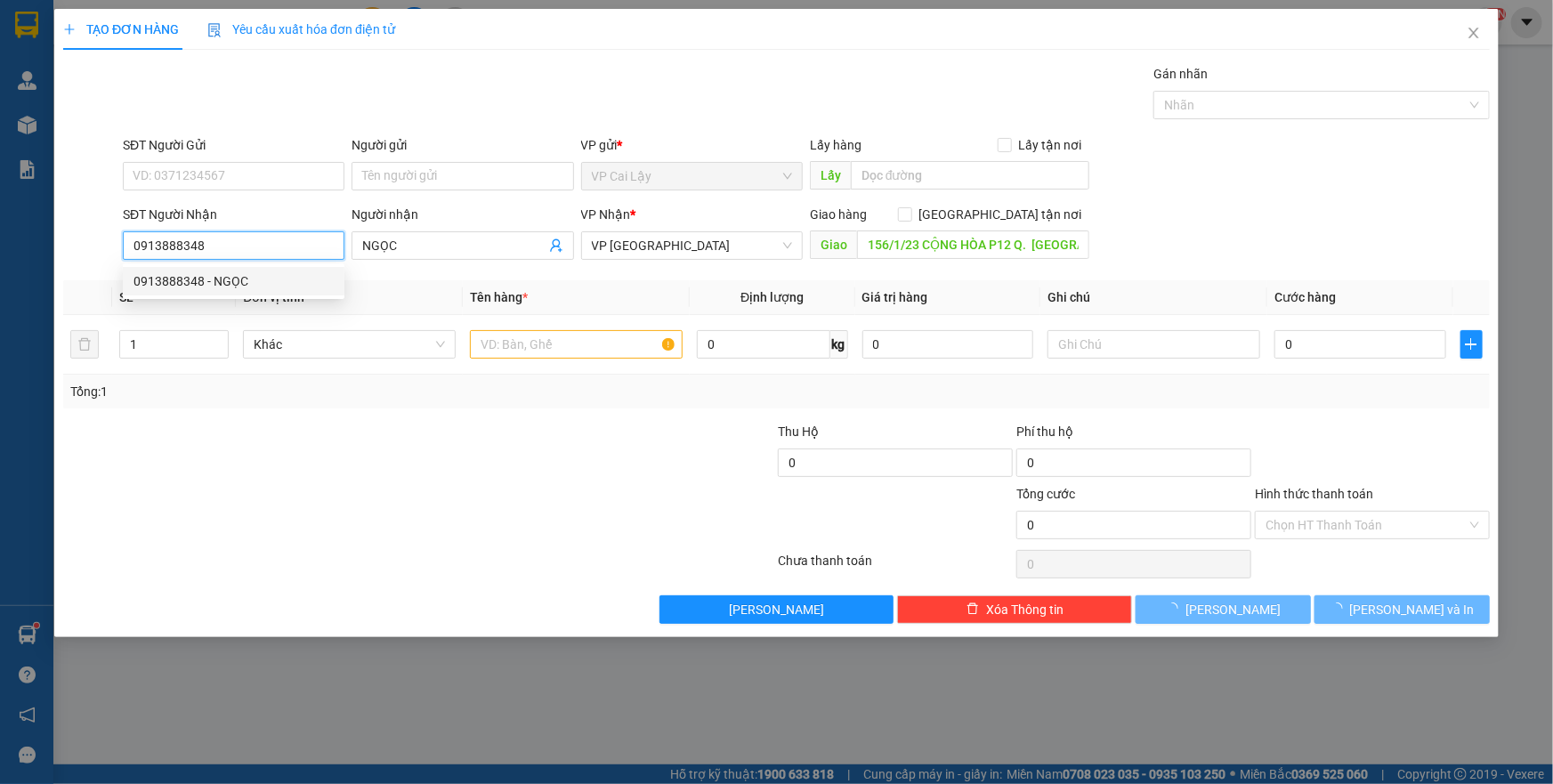
type input "70.000"
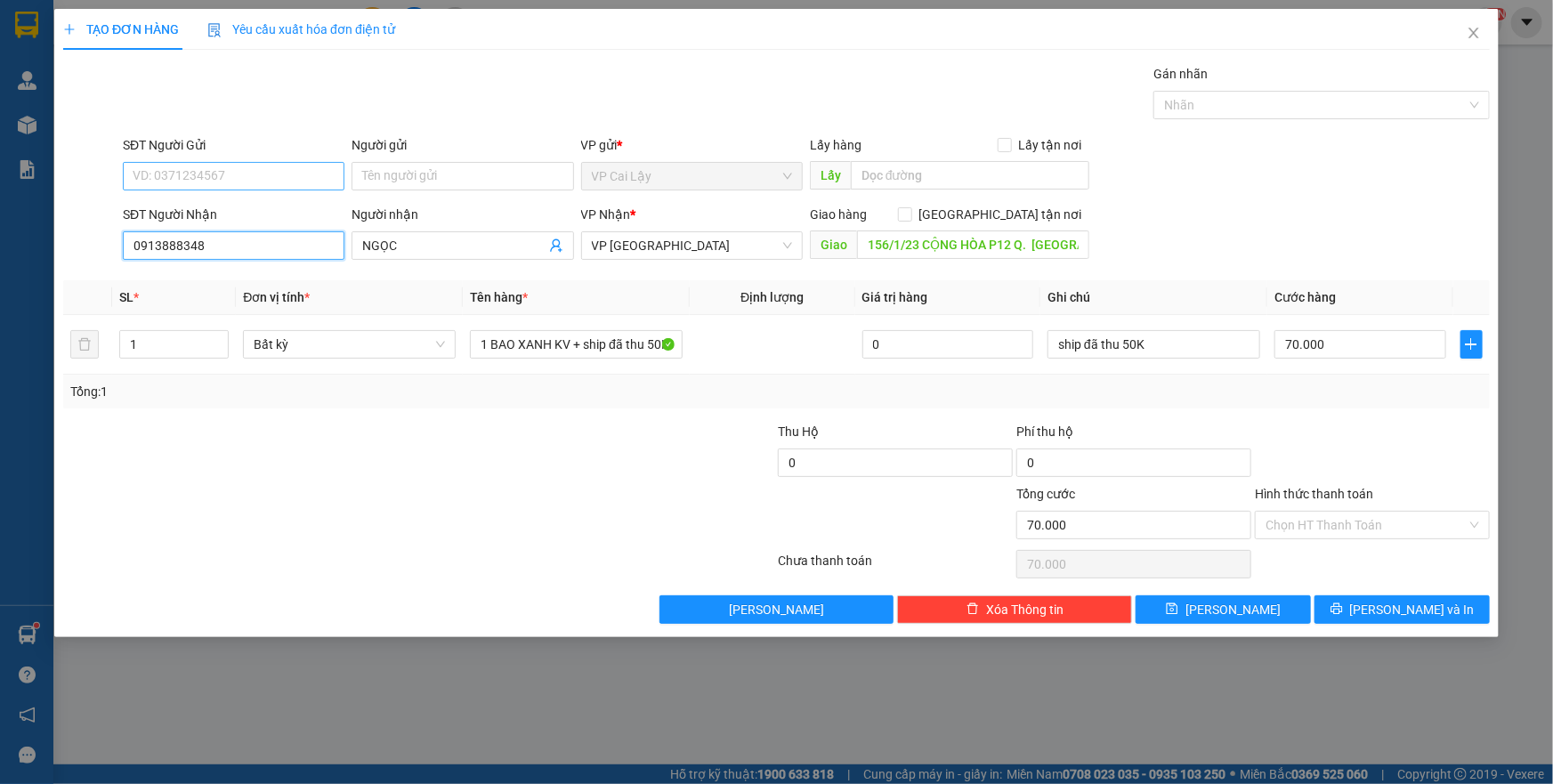
type input "0913888348"
click at [250, 174] on input "SĐT Người Gửi" at bounding box center [234, 176] width 222 height 28
click at [250, 173] on input "SĐT Người Gửi" at bounding box center [234, 176] width 222 height 28
click at [241, 221] on div "0837120456 - THƯ" at bounding box center [234, 211] width 200 height 19
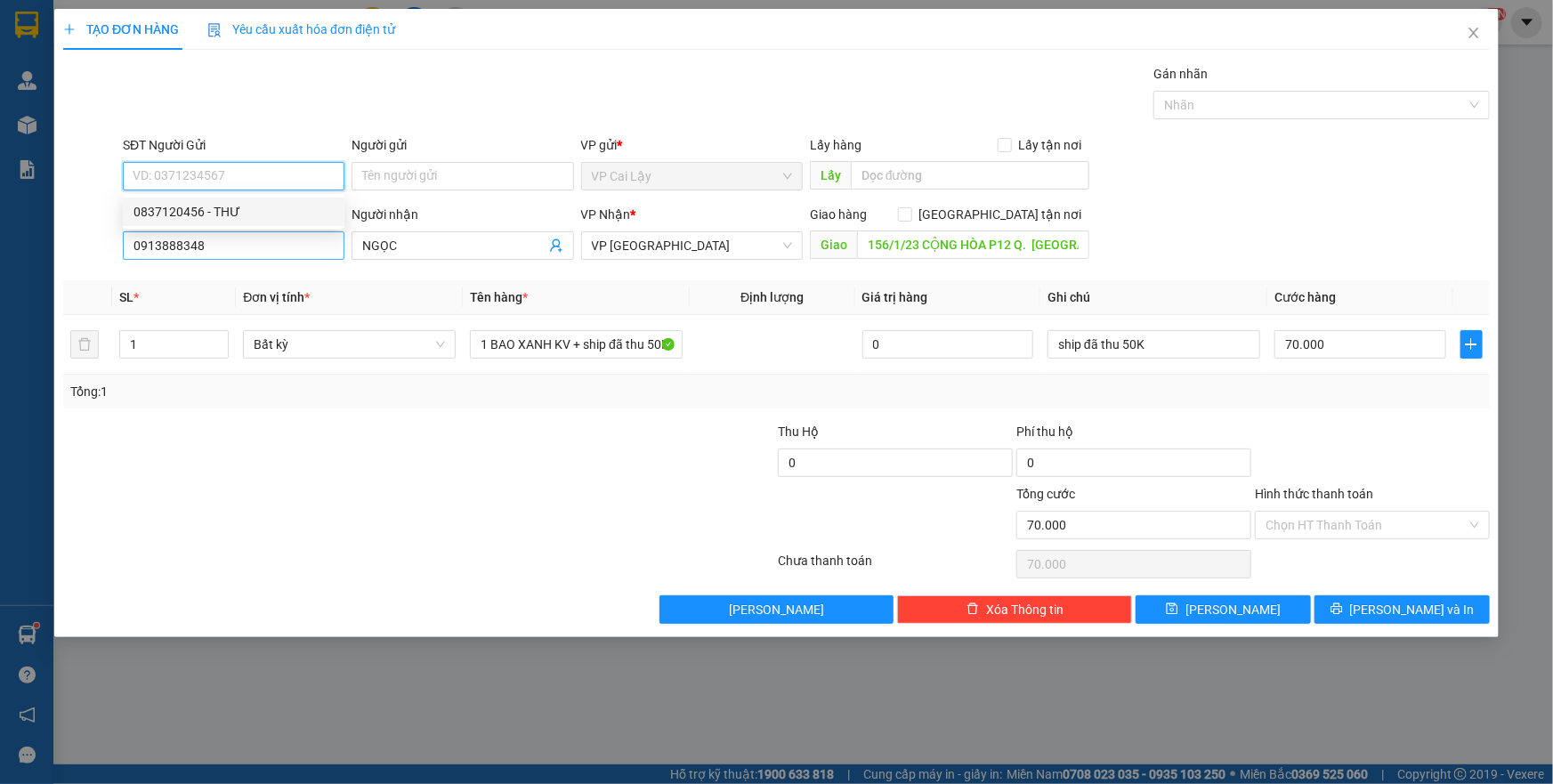
type input "0837120456"
type input "THƯ"
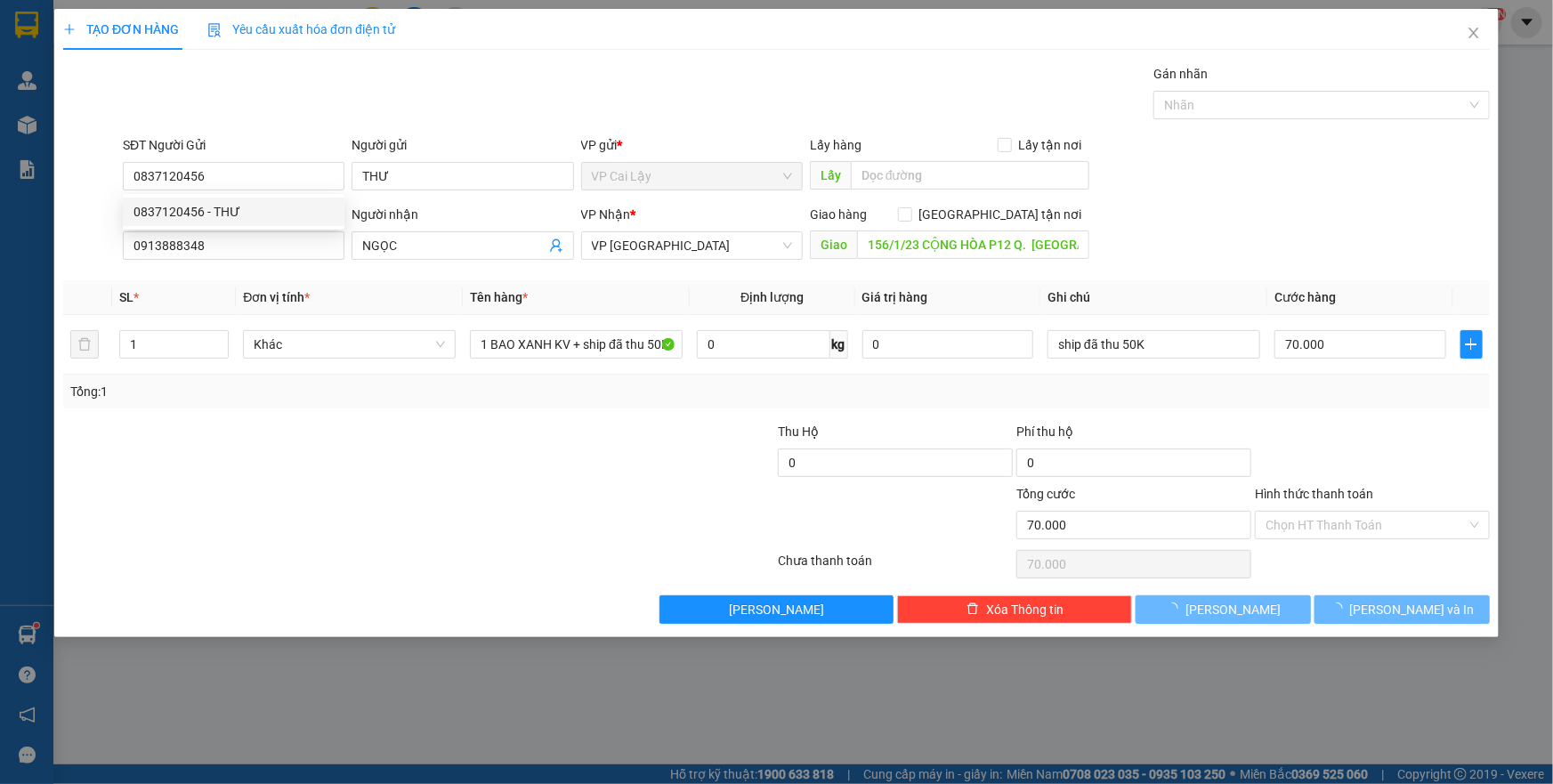
drag, startPoint x: 527, startPoint y: 429, endPoint x: 863, endPoint y: 320, distance: 353.2
click at [530, 427] on div at bounding box center [300, 453] width 477 height 62
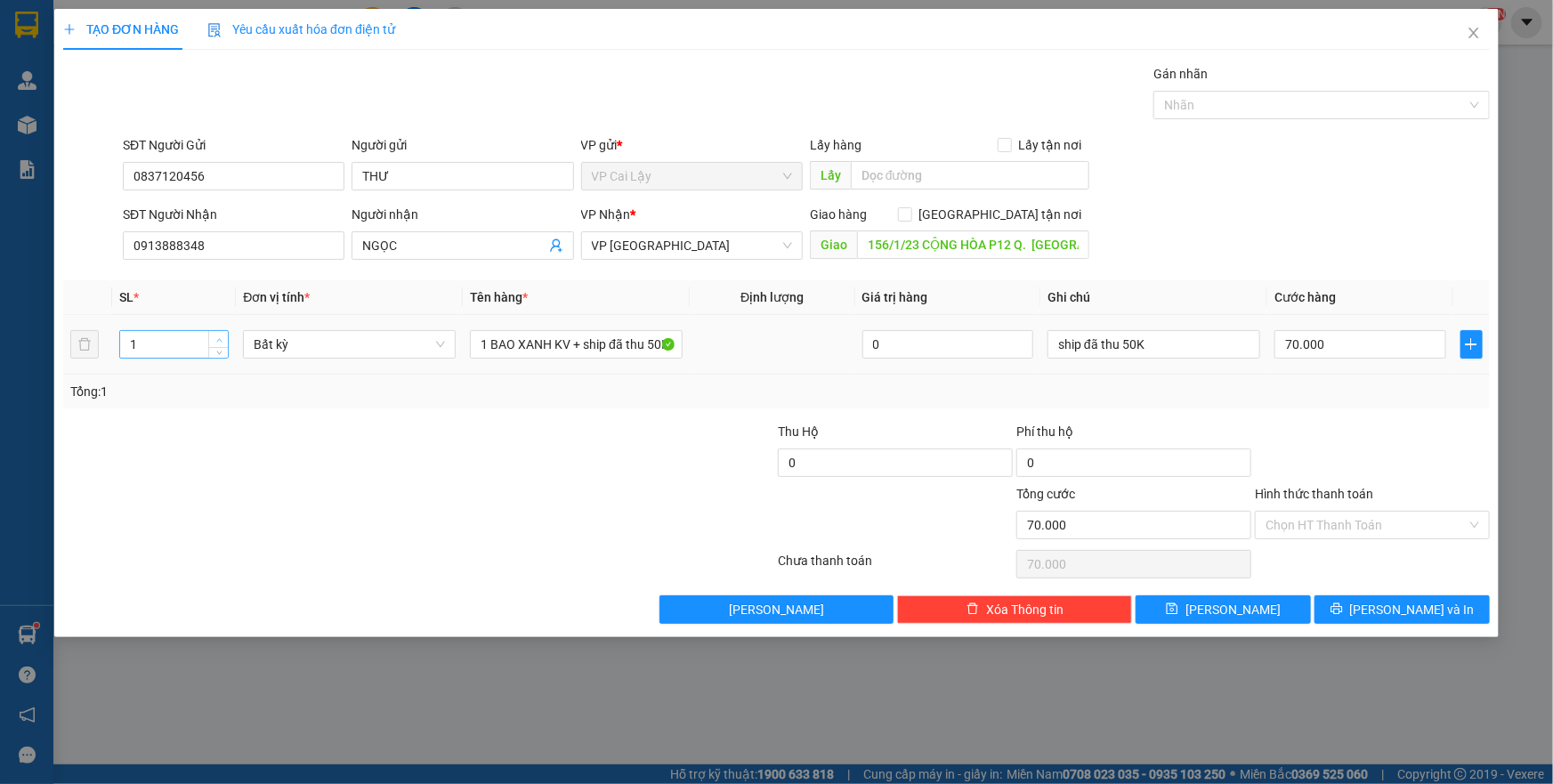
click at [214, 335] on span "up" at bounding box center [219, 340] width 11 height 11
type input "2"
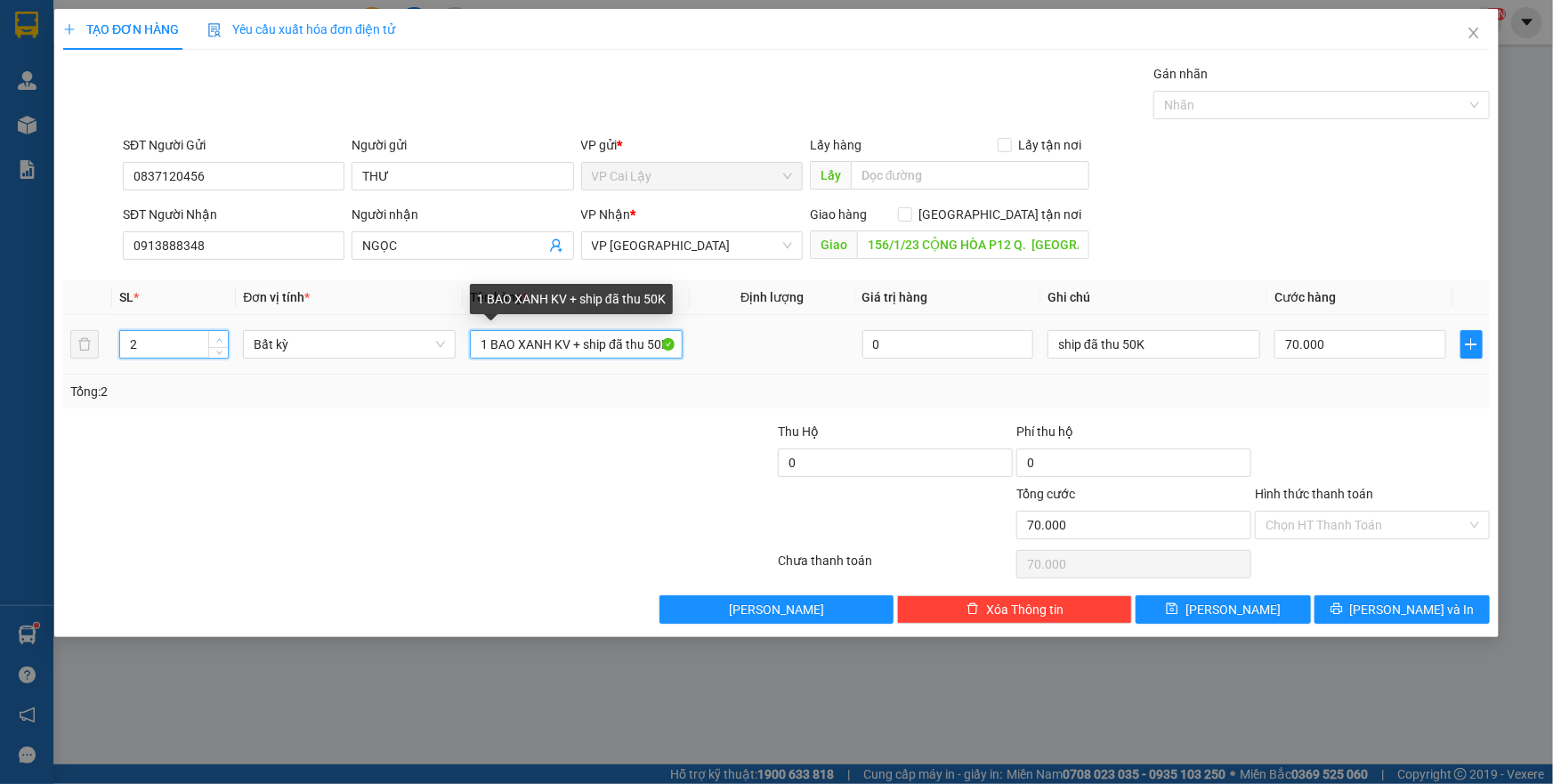
drag, startPoint x: 573, startPoint y: 341, endPoint x: 211, endPoint y: 334, distance: 362.1
click at [238, 340] on tr "2 Bất kỳ 1 BAO XANH KV + ship đã thu 50K 0 ship đã thu 50K 70.000" at bounding box center [777, 345] width 1427 height 60
type input "0"
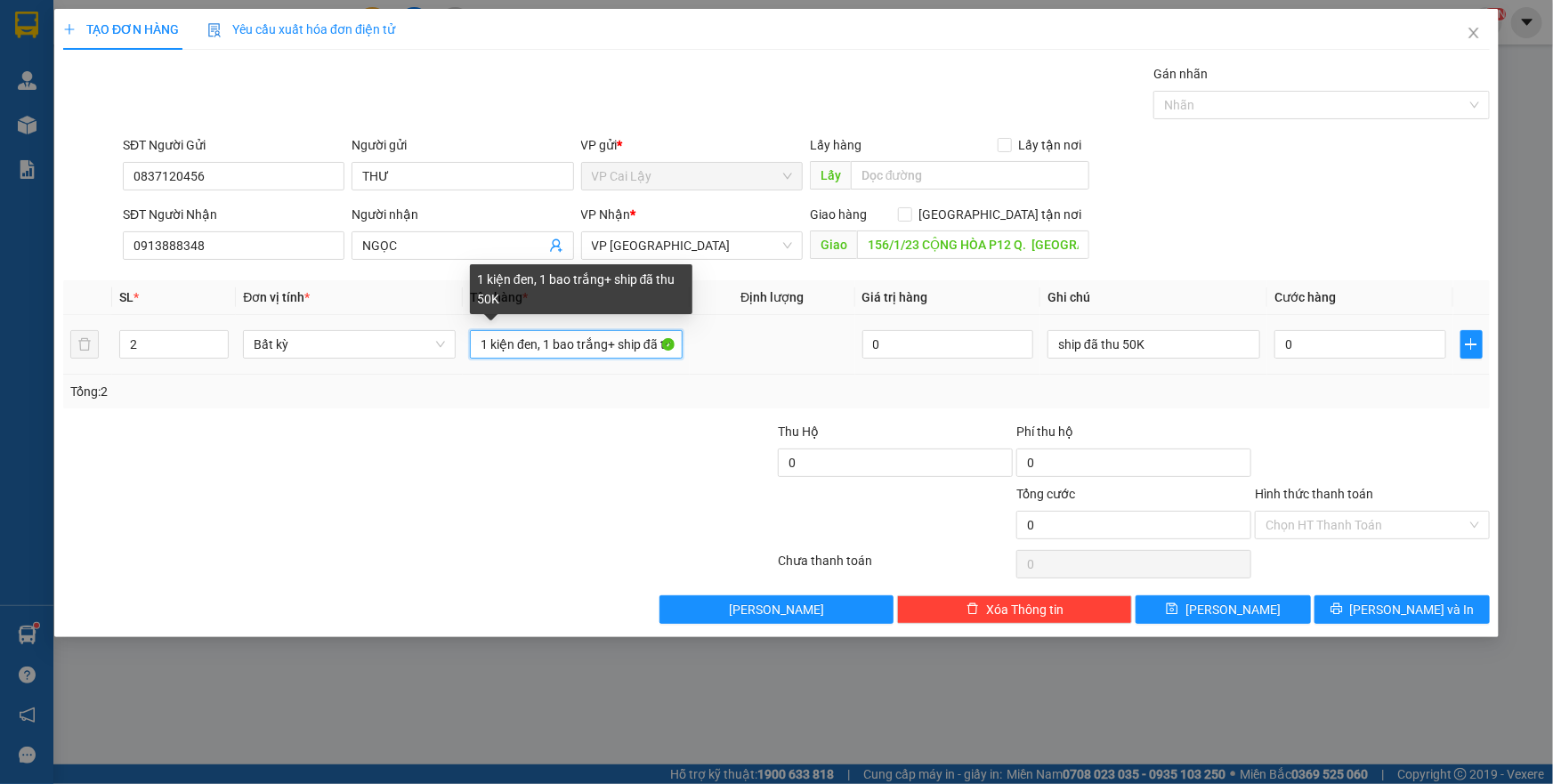
scroll to position [0, 33]
drag, startPoint x: 607, startPoint y: 343, endPoint x: 920, endPoint y: 379, distance: 315.1
click at [920, 379] on div "SL * Đơn vị tính * Tên hàng * Định lượng Giá trị hàng Ghi chú Cước hàng 2 Bất k…" at bounding box center [777, 345] width 1427 height 128
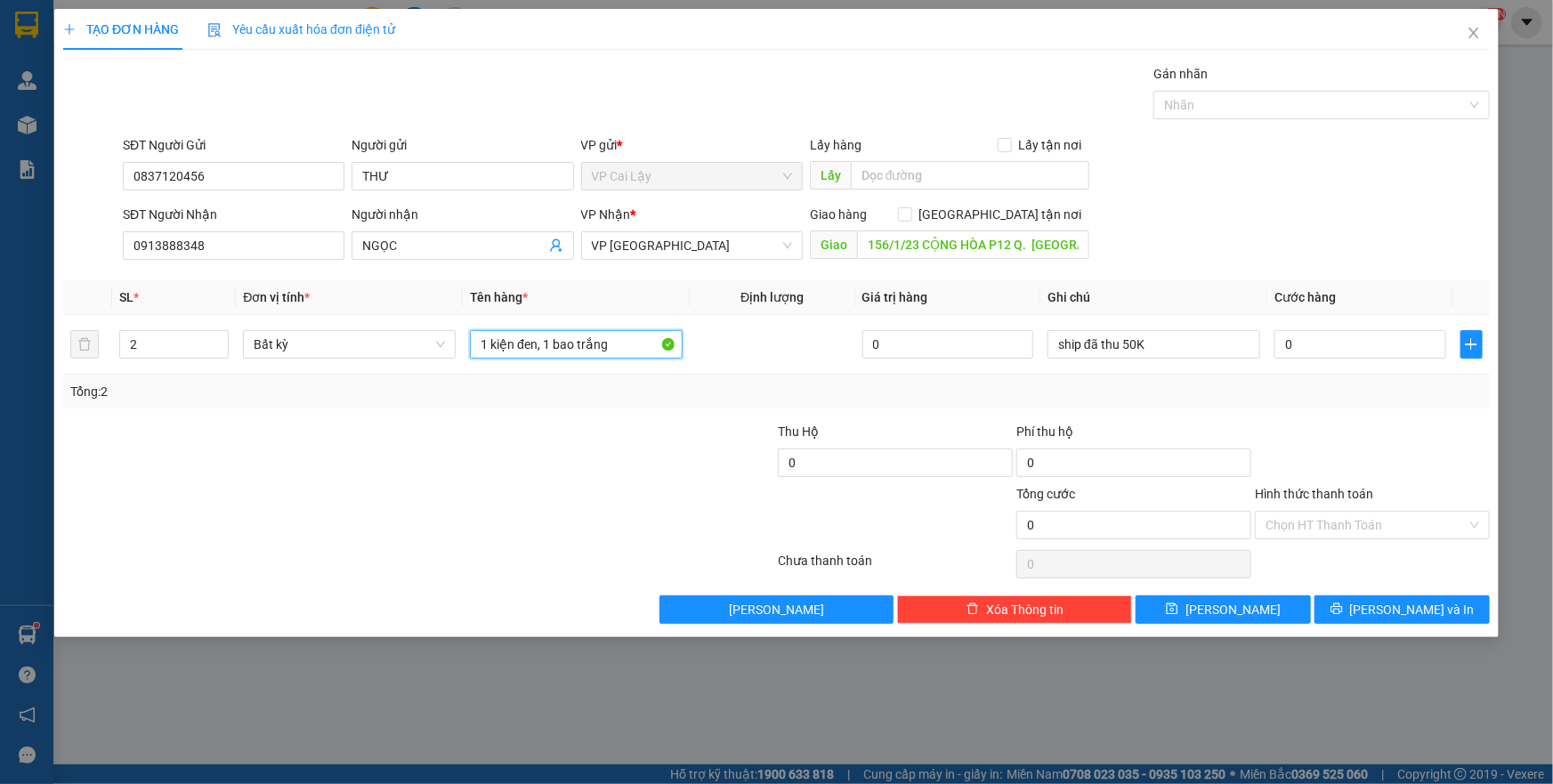
scroll to position [0, 0]
type input "1 kiện đen, 1 bao trắng"
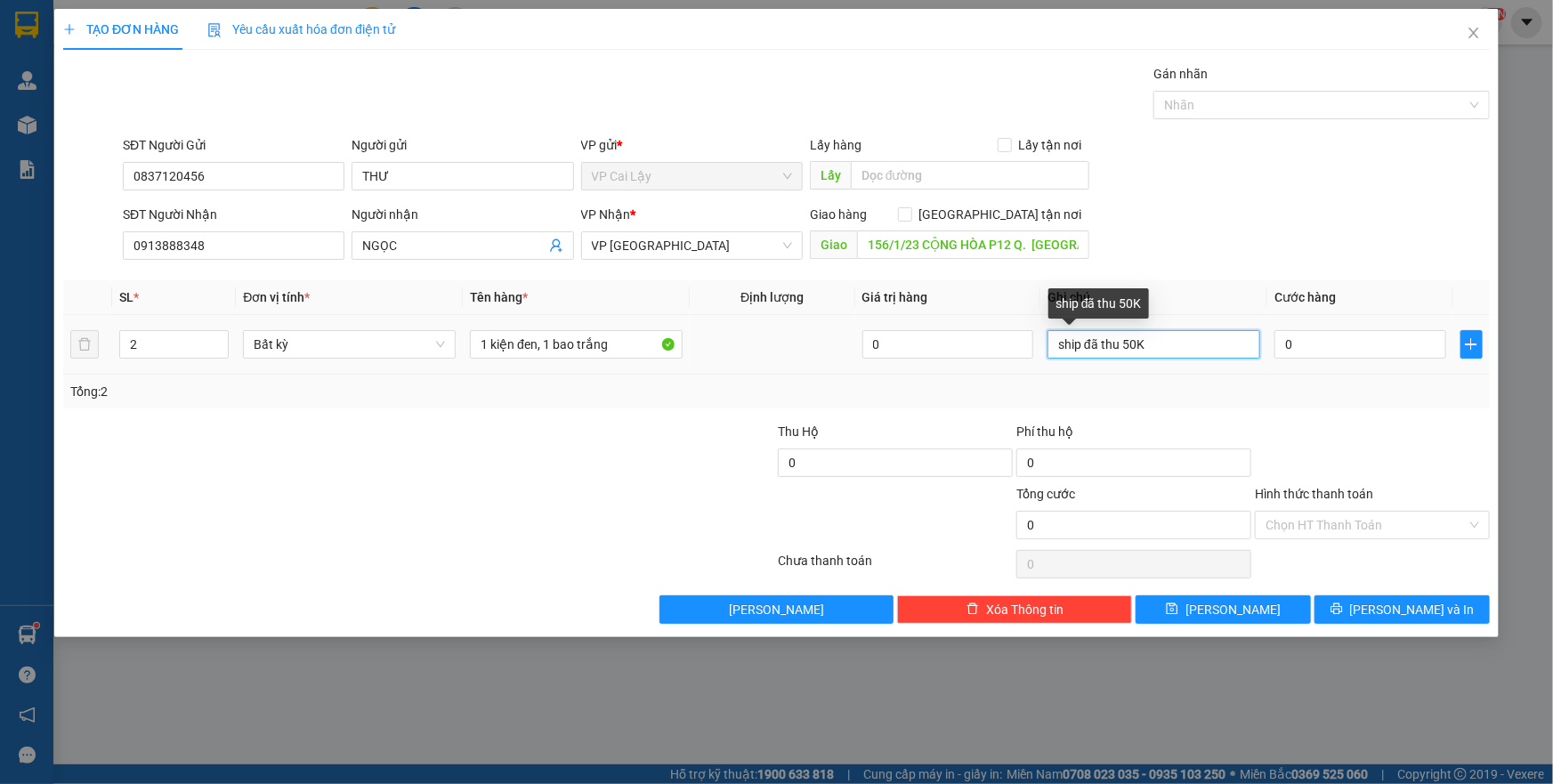
click at [1186, 343] on input "ship đã thu 50K" at bounding box center [1154, 344] width 213 height 28
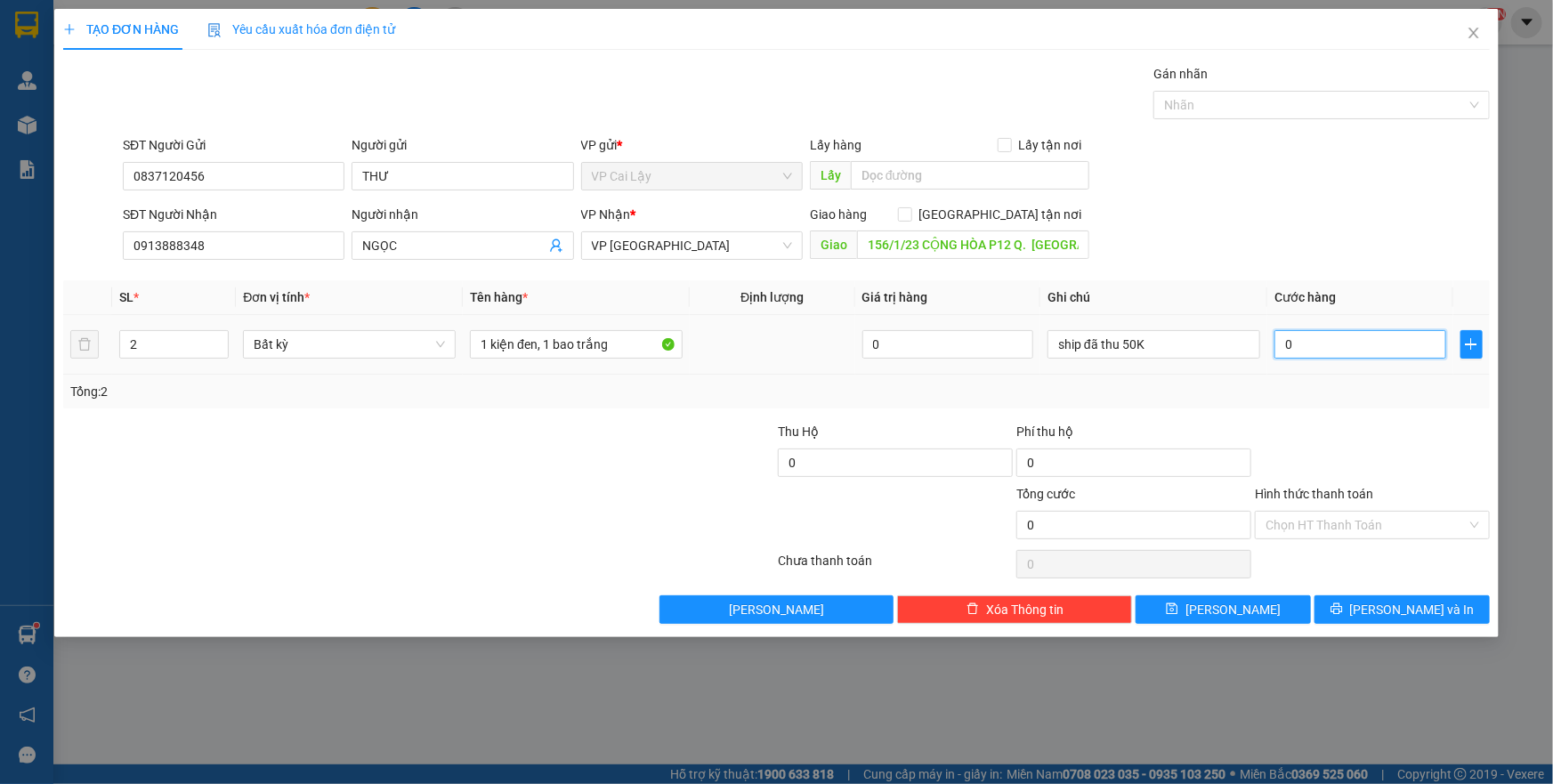
click at [1338, 336] on input "0" at bounding box center [1360, 344] width 172 height 28
type input "05"
type input "5"
type input "050"
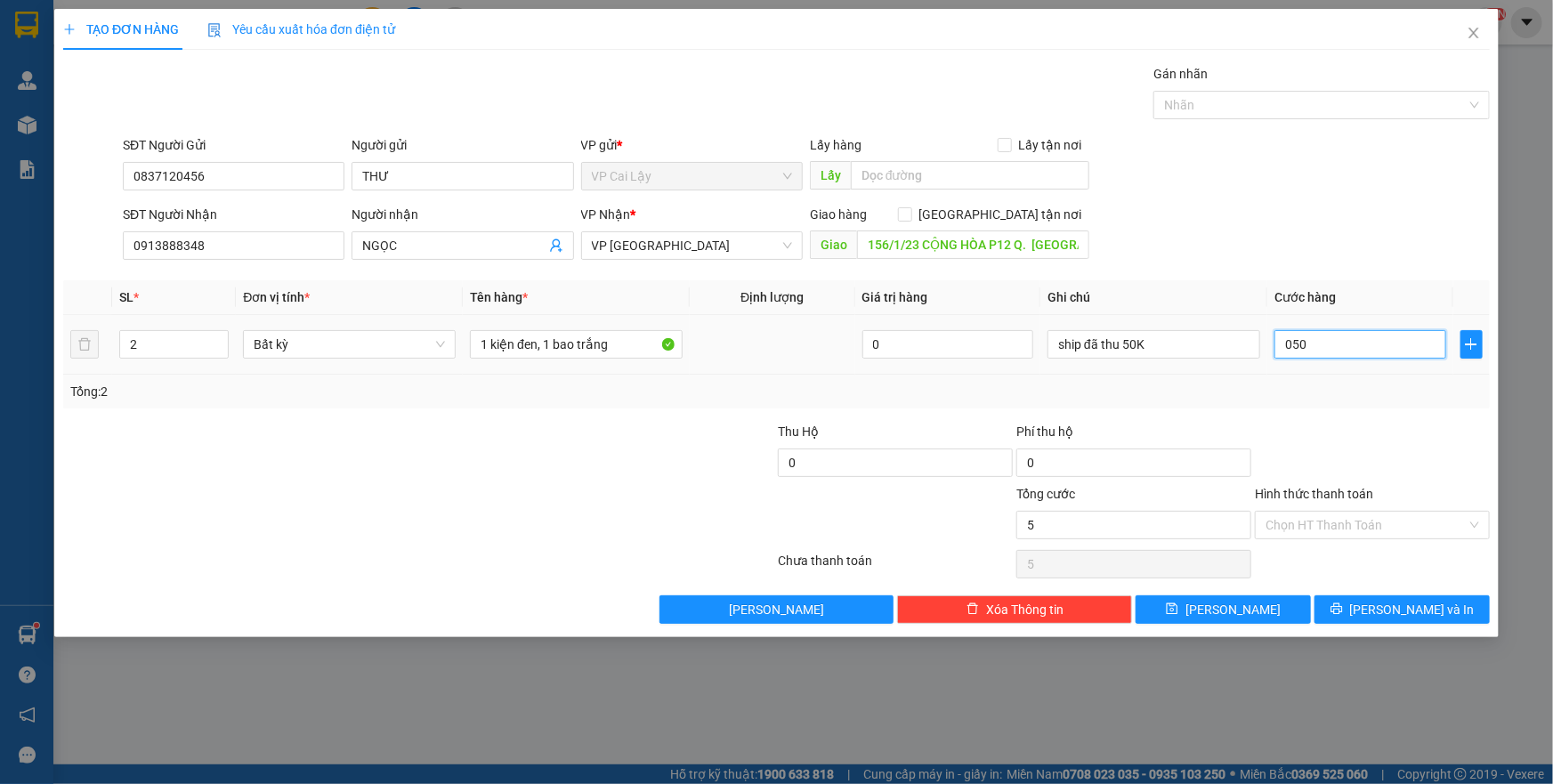
type input "50"
type input "5"
type input "05"
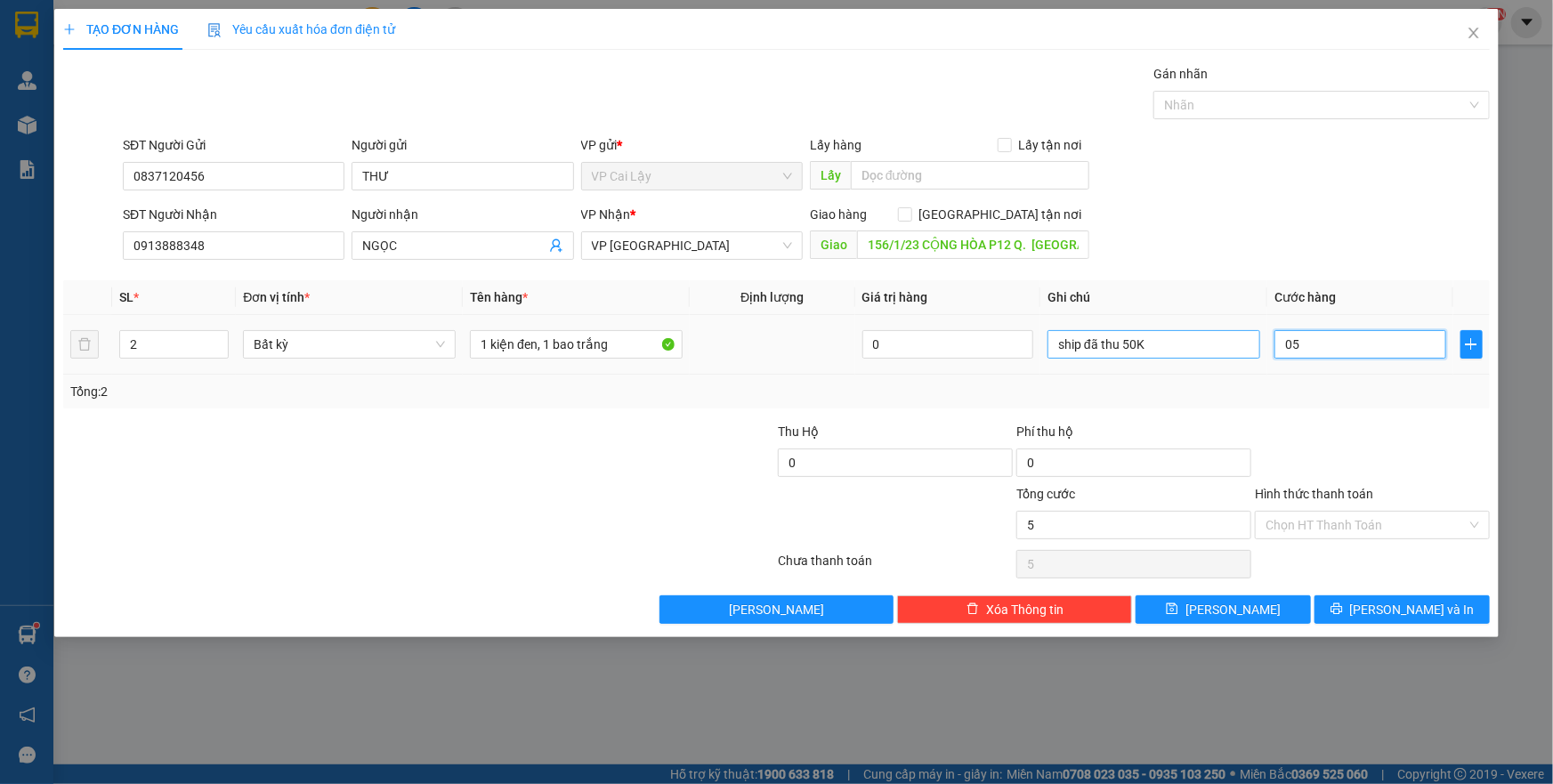
type input "0"
click at [1237, 408] on div "Transit Pickup Surcharge Ids Transit Deliver Surcharge Ids Transit Deliver Surc…" at bounding box center [777, 344] width 1427 height 559
click at [1138, 349] on input "ship đã thu 50K" at bounding box center [1154, 344] width 213 height 28
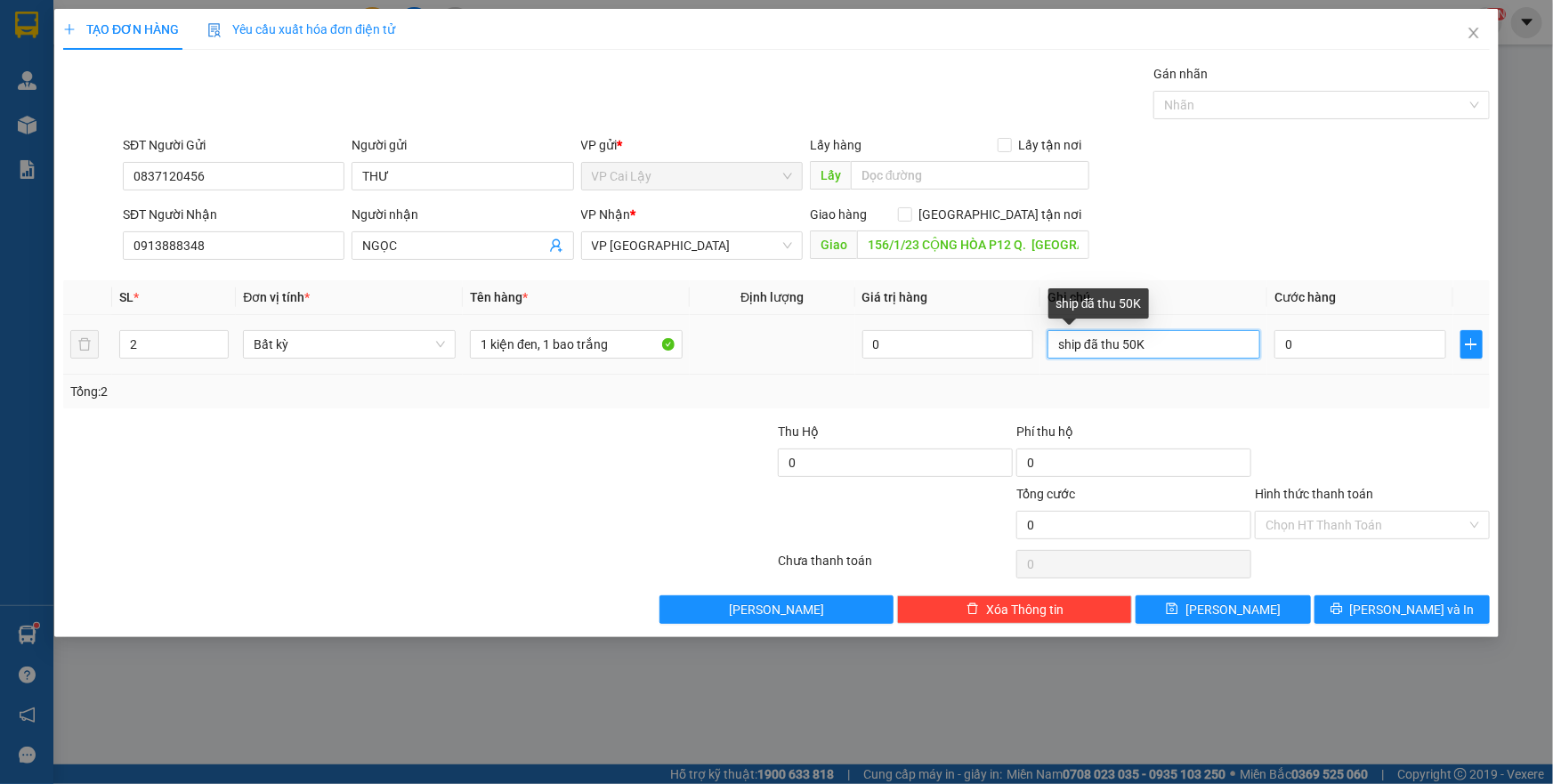
click at [1172, 338] on input "ship đã thu 50K" at bounding box center [1154, 344] width 213 height 28
drag, startPoint x: 1199, startPoint y: 343, endPoint x: 1037, endPoint y: 334, distance: 162.2
click at [1037, 334] on tr "2 Bất kỳ 1 kiện đen, 1 bao trắng 0 ship đã thu 50K 0" at bounding box center [777, 345] width 1427 height 60
click at [1215, 227] on div "SĐT Người Nhận 0913888348 Người nhận NGỌC VP Nhận * VP [GEOGRAPHIC_DATA] Giao h…" at bounding box center [806, 236] width 1374 height 62
drag, startPoint x: 1161, startPoint y: 351, endPoint x: 1007, endPoint y: 342, distance: 154.3
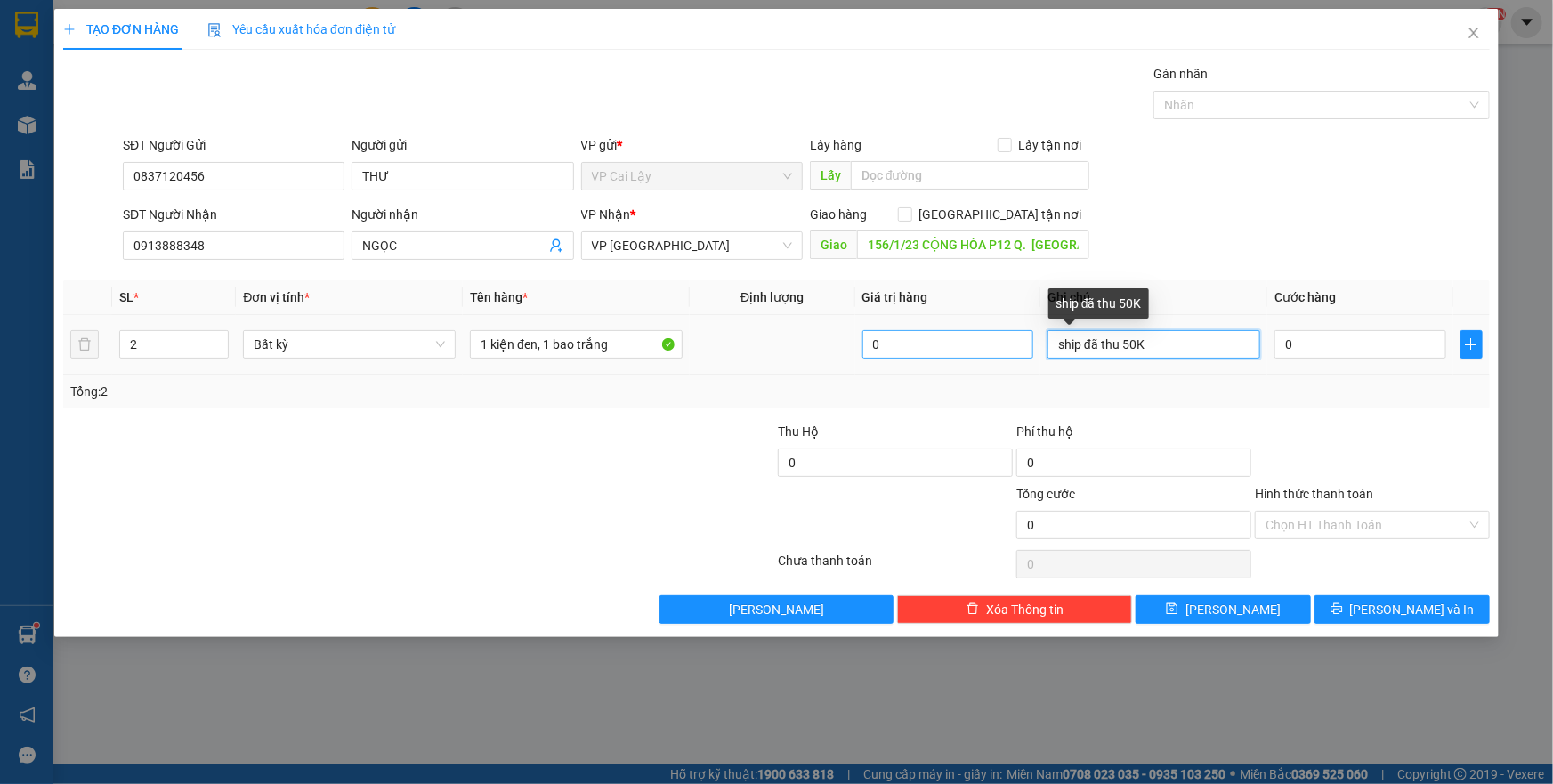
click at [1007, 342] on tr "2 Bất kỳ 1 kiện đen, 1 bao trắng 0 ship đã thu 50K 0" at bounding box center [777, 345] width 1427 height 60
click at [1036, 243] on input "156/1/23 CỘNG HÒA P12 Q. [GEOGRAPHIC_DATA]" at bounding box center [973, 244] width 232 height 28
click at [1039, 240] on input "156/1/23 CỘNG HÒA P12 Q. [GEOGRAPHIC_DATA]" at bounding box center [973, 244] width 232 height 28
click at [1033, 241] on input "156/1/23 CỘNG HÒA P12 Q. [GEOGRAPHIC_DATA]" at bounding box center [973, 244] width 232 height 28
type input "156/1/23 CỘNG HÒA P12 Q. [GEOGRAPHIC_DATA]"
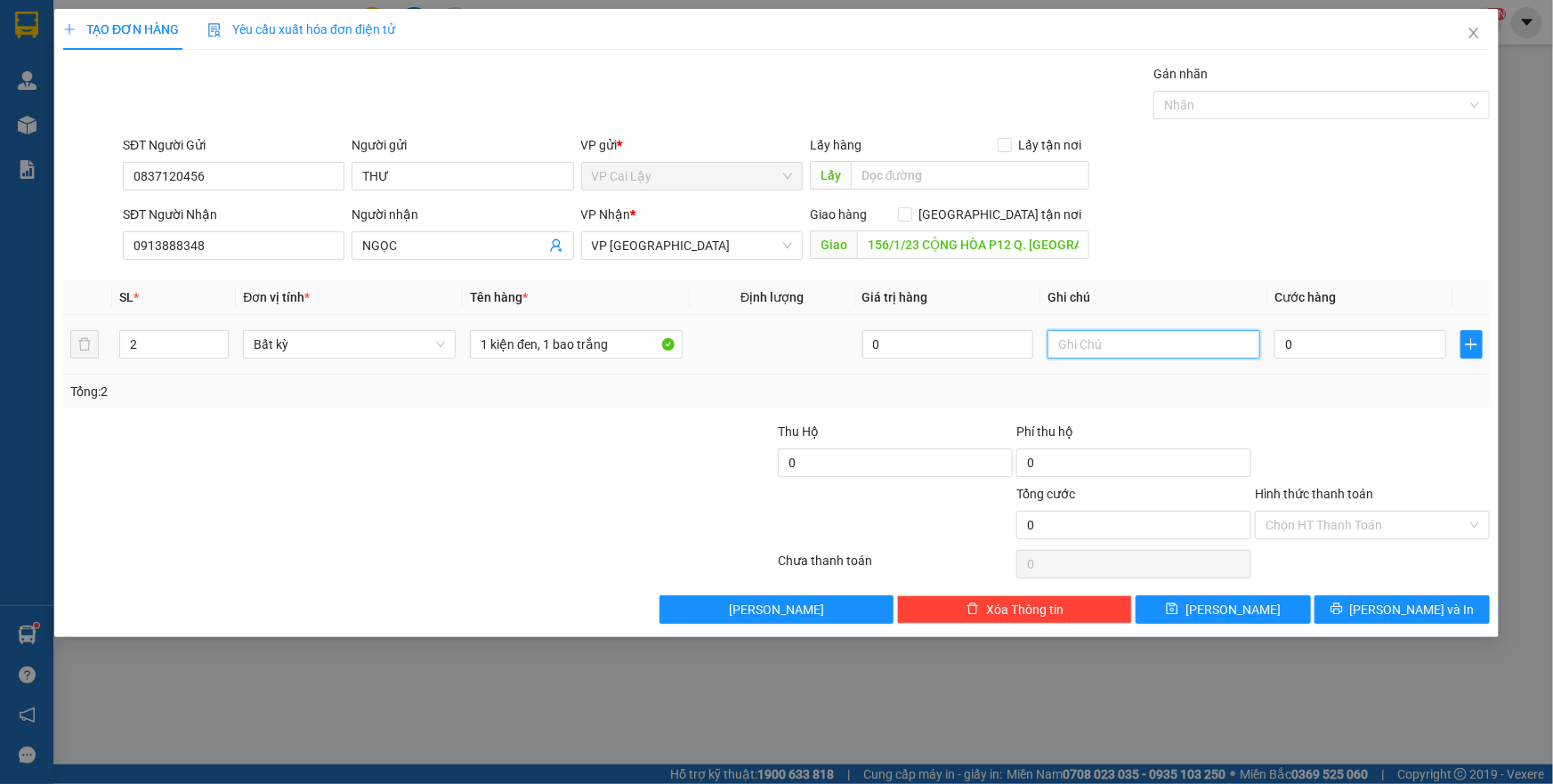
click at [1105, 348] on input "text" at bounding box center [1154, 344] width 213 height 28
click at [1142, 340] on input "text" at bounding box center [1154, 344] width 213 height 28
click at [1234, 192] on div "SĐT Người Gửi 0837120456 Người gửi THƯ VP gửi * VP [PERSON_NAME] Lậy Lấy hàng L…" at bounding box center [806, 167] width 1374 height 62
click at [1294, 341] on input "0" at bounding box center [1360, 344] width 172 height 28
type input "0"
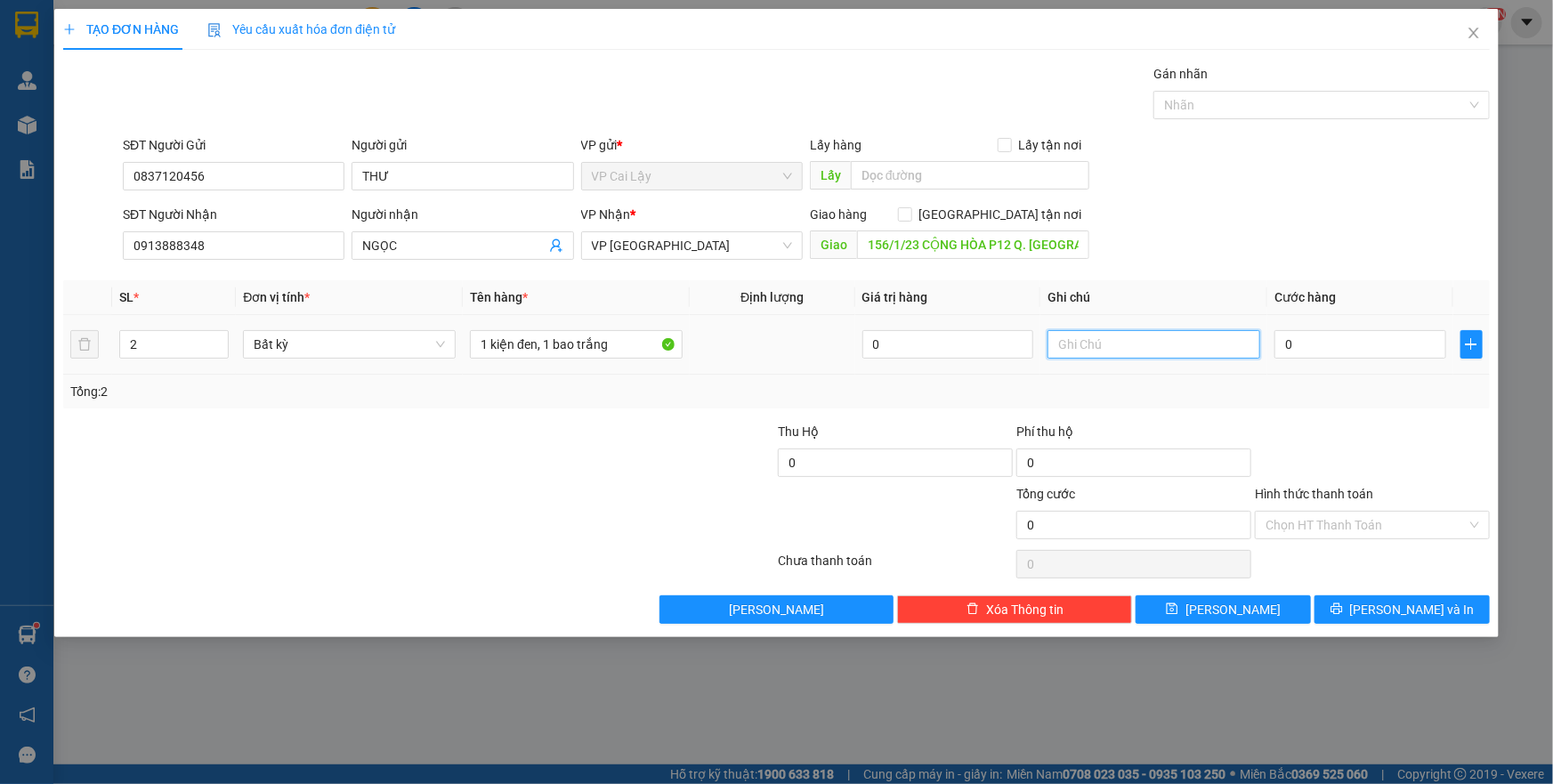
click at [1123, 343] on input "text" at bounding box center [1154, 344] width 213 height 28
type input "mai ship, ship đã thu 70k"
click at [1266, 306] on th "Ghi chú" at bounding box center [1153, 298] width 227 height 35
click at [1302, 344] on input "0" at bounding box center [1360, 344] width 172 height 28
type input "0"
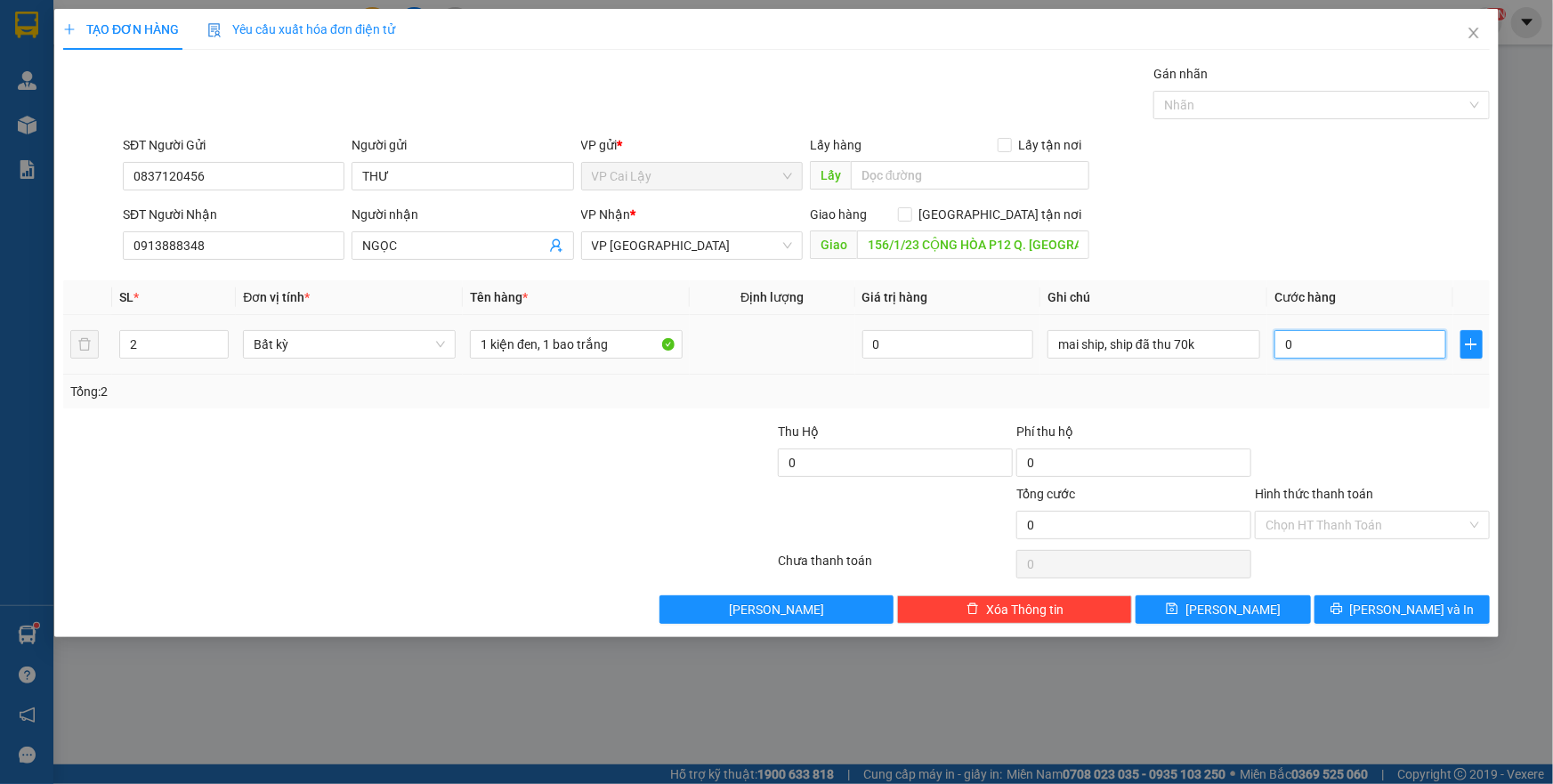
type input "1"
type input "012"
type input "12"
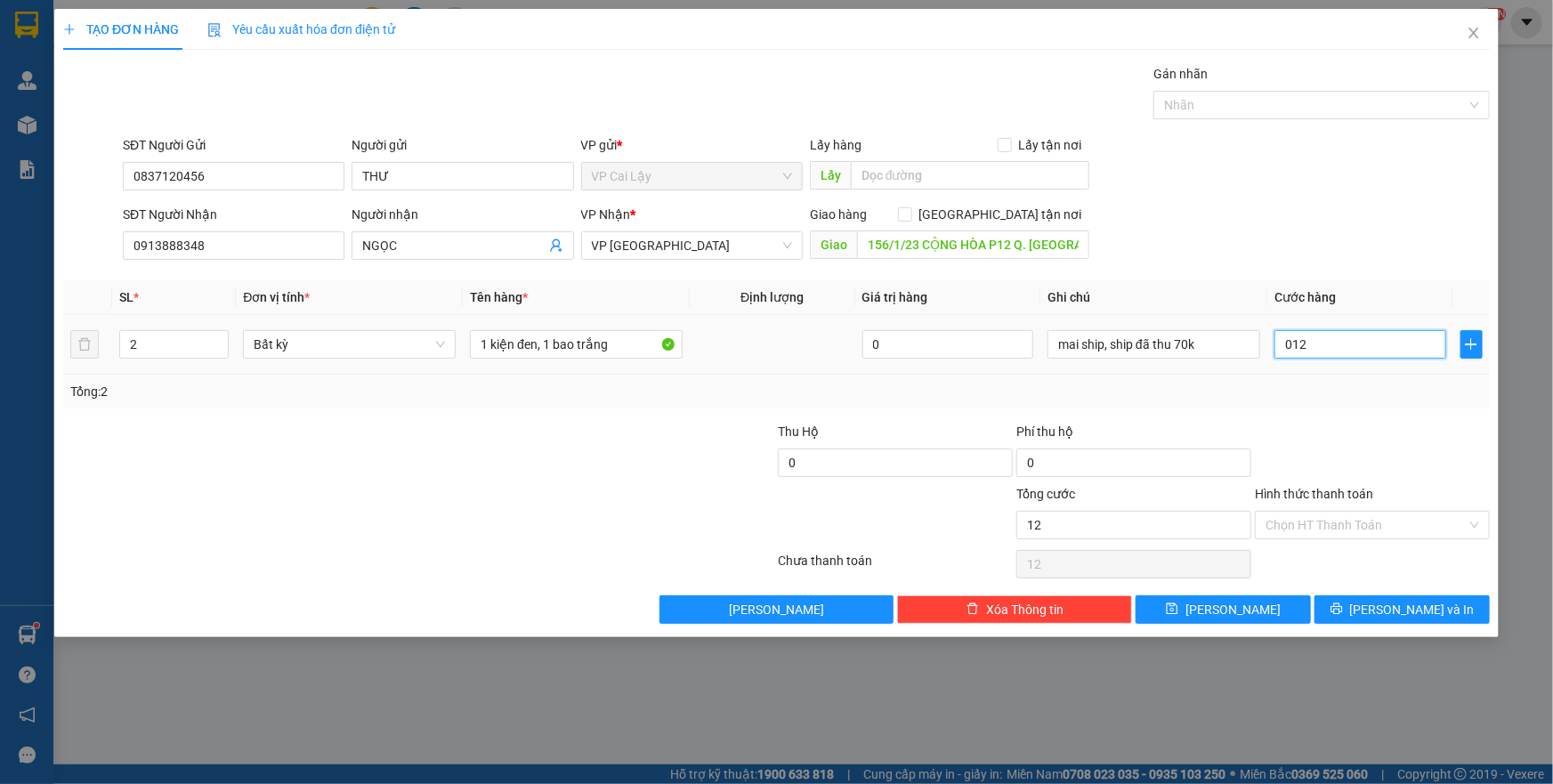
type input "0.120"
type input "120"
type input "0.120"
click at [1407, 457] on div at bounding box center [1372, 453] width 238 height 62
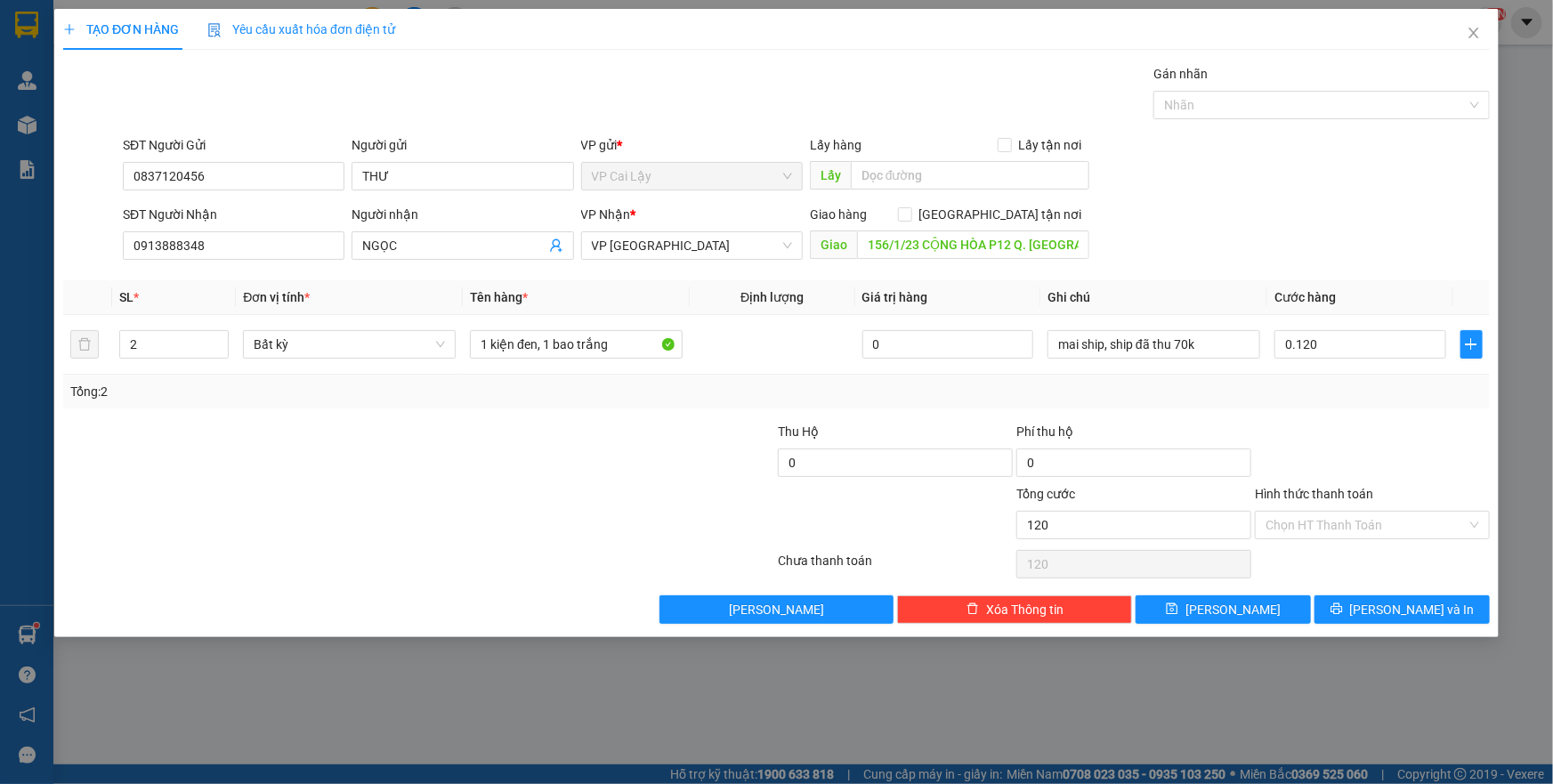
type input "120.000"
click at [1357, 533] on input "Hình thức thanh toán" at bounding box center [1366, 525] width 201 height 27
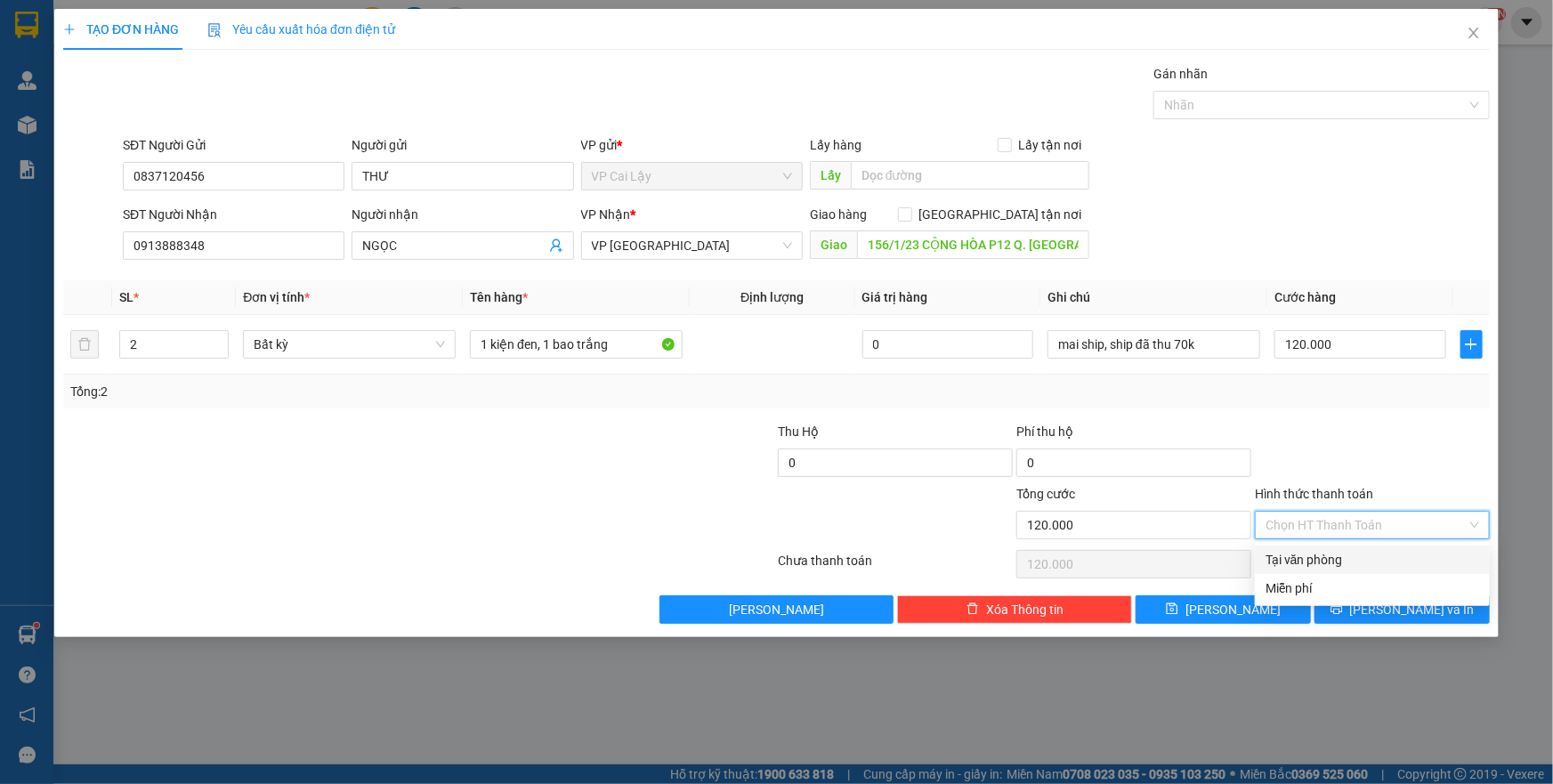
click at [1363, 557] on div "Tại văn phòng" at bounding box center [1372, 559] width 214 height 19
type input "0"
click at [1471, 450] on div at bounding box center [1372, 453] width 238 height 62
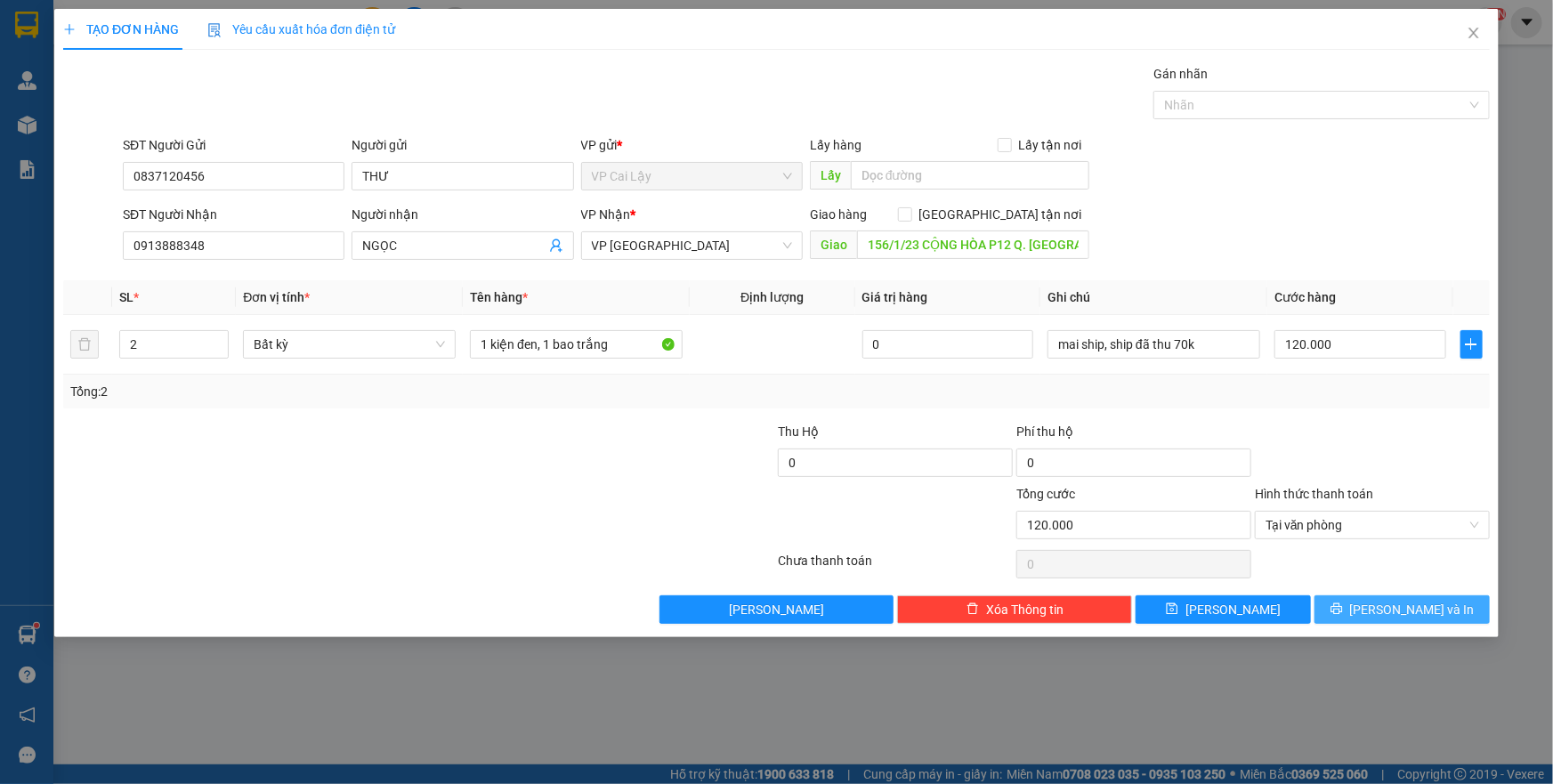
click at [1363, 609] on button "[PERSON_NAME] và In" at bounding box center [1402, 609] width 175 height 28
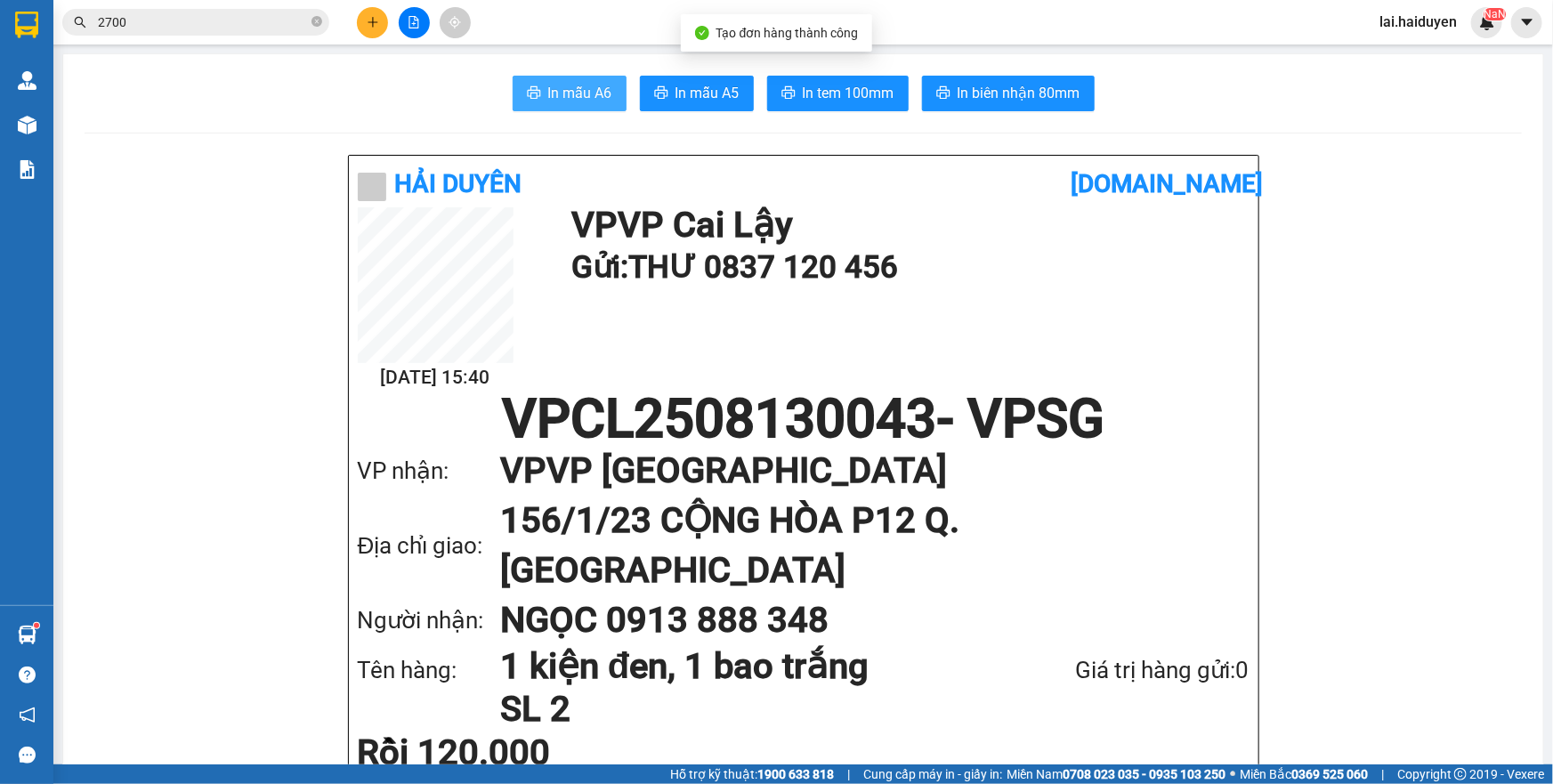
click at [537, 94] on button "In mẫu A6" at bounding box center [570, 93] width 114 height 36
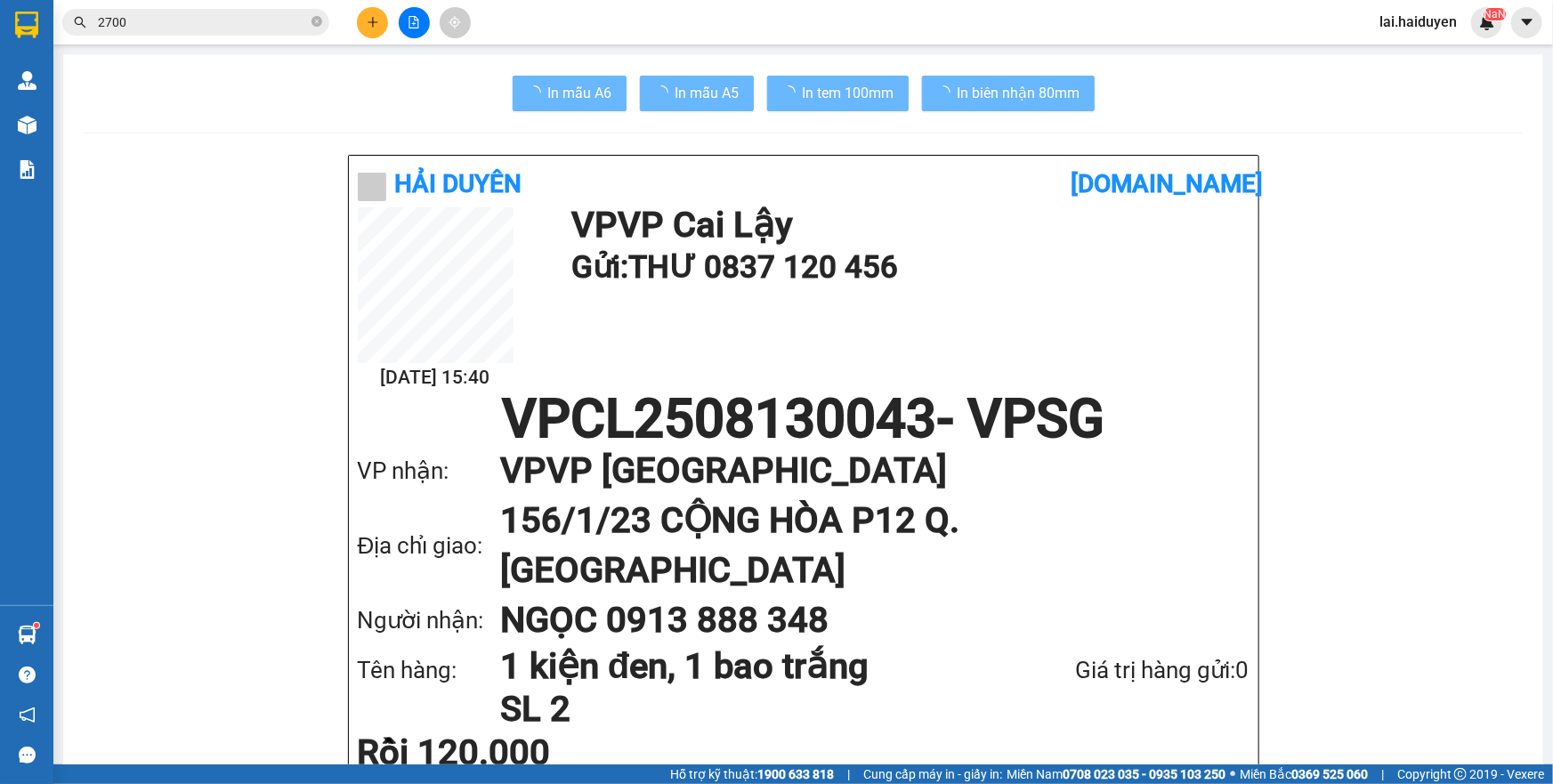
click at [935, 392] on h1 "VPCL2508130043 - VPSG" at bounding box center [804, 419] width 892 height 53
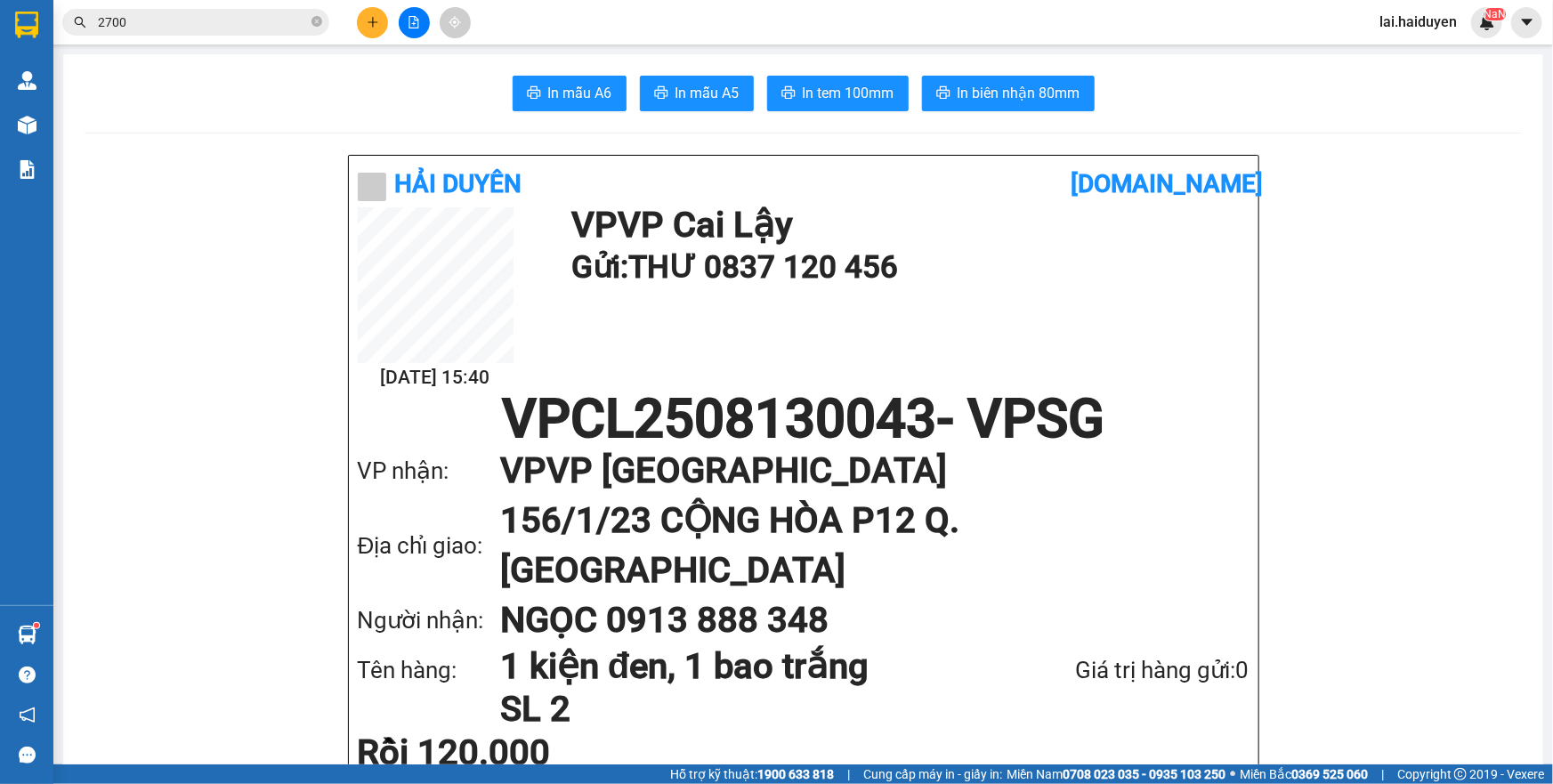
drag, startPoint x: 571, startPoint y: 229, endPoint x: 593, endPoint y: 218, distance: 24.6
click at [571, 229] on h1 "VP VP [PERSON_NAME] Lậy" at bounding box center [906, 225] width 670 height 36
click at [812, 95] on span "In tem 100mm" at bounding box center [849, 93] width 92 height 22
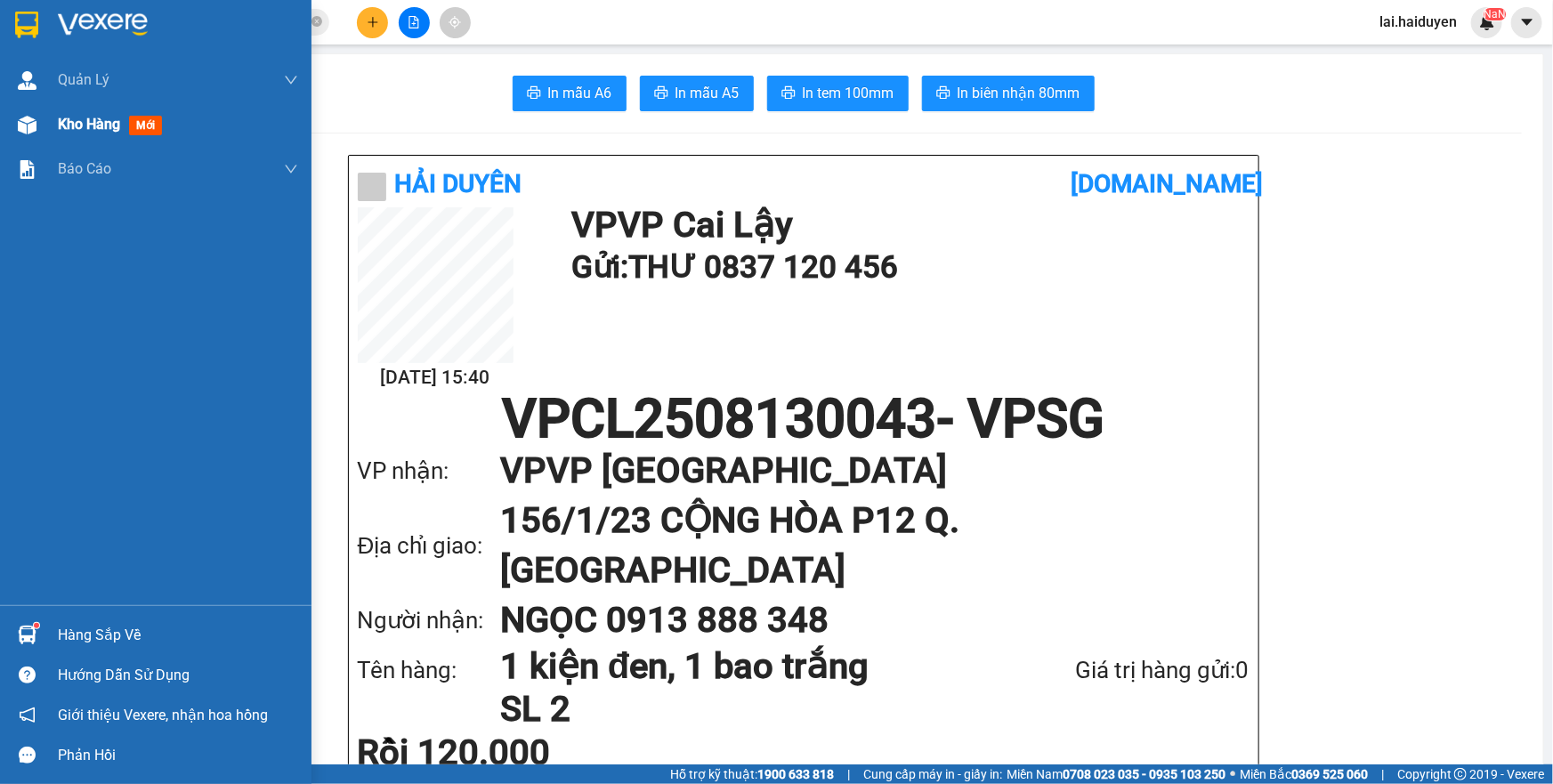
click at [59, 125] on span "Kho hàng" at bounding box center [89, 124] width 62 height 17
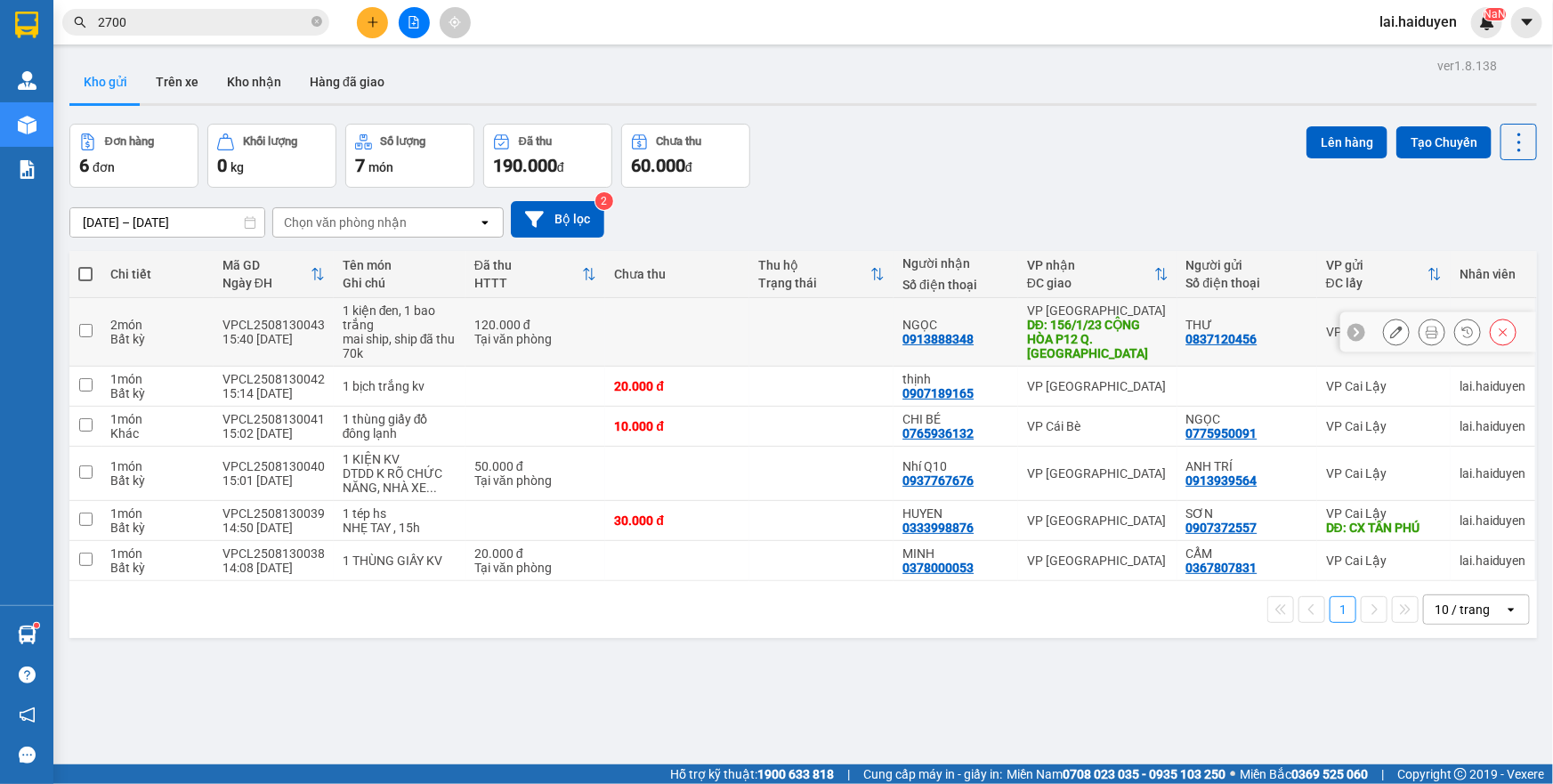
click at [1426, 332] on icon at bounding box center [1433, 332] width 13 height 13
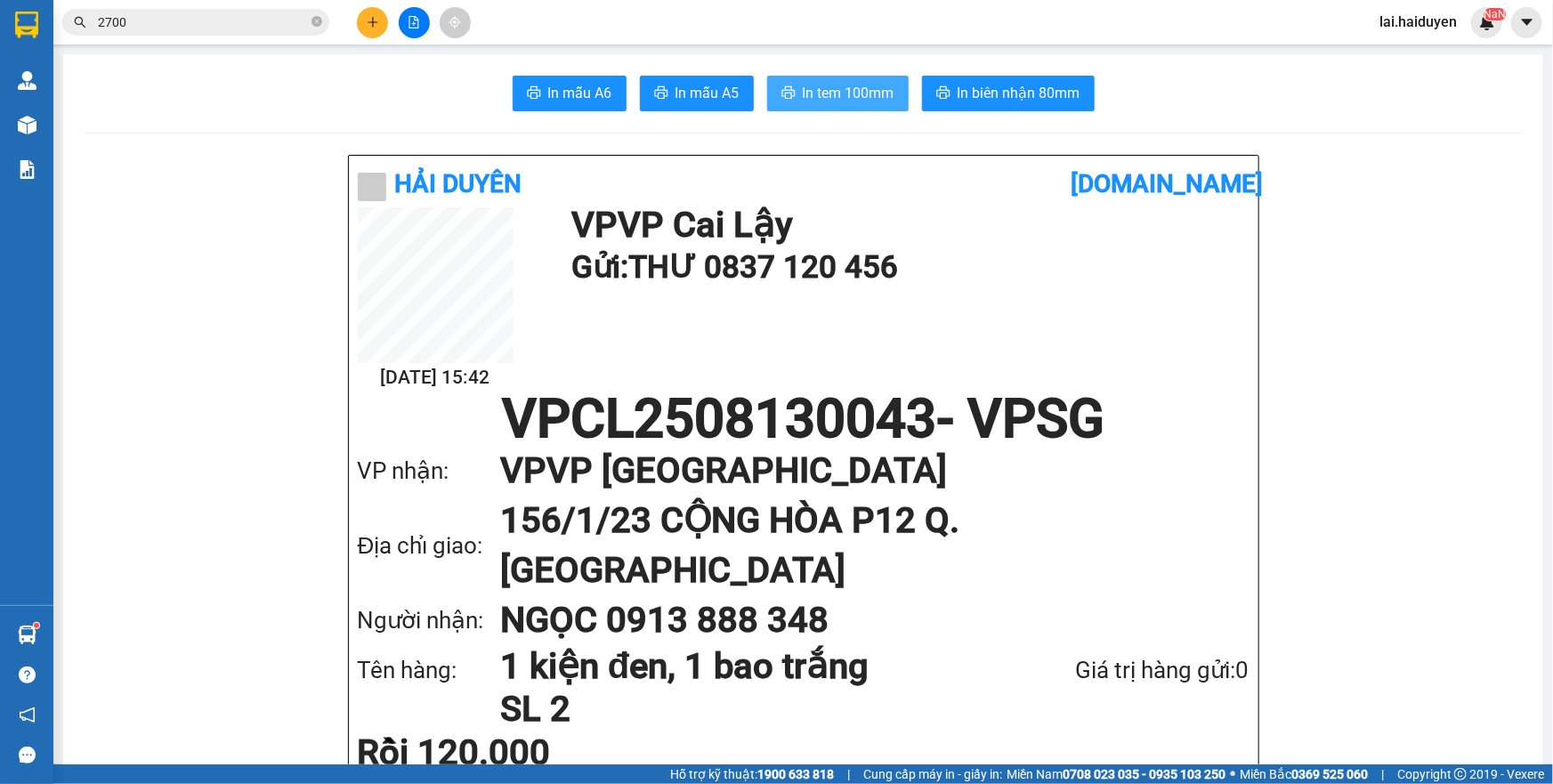
click at [853, 93] on span "In tem 100mm" at bounding box center [849, 93] width 92 height 22
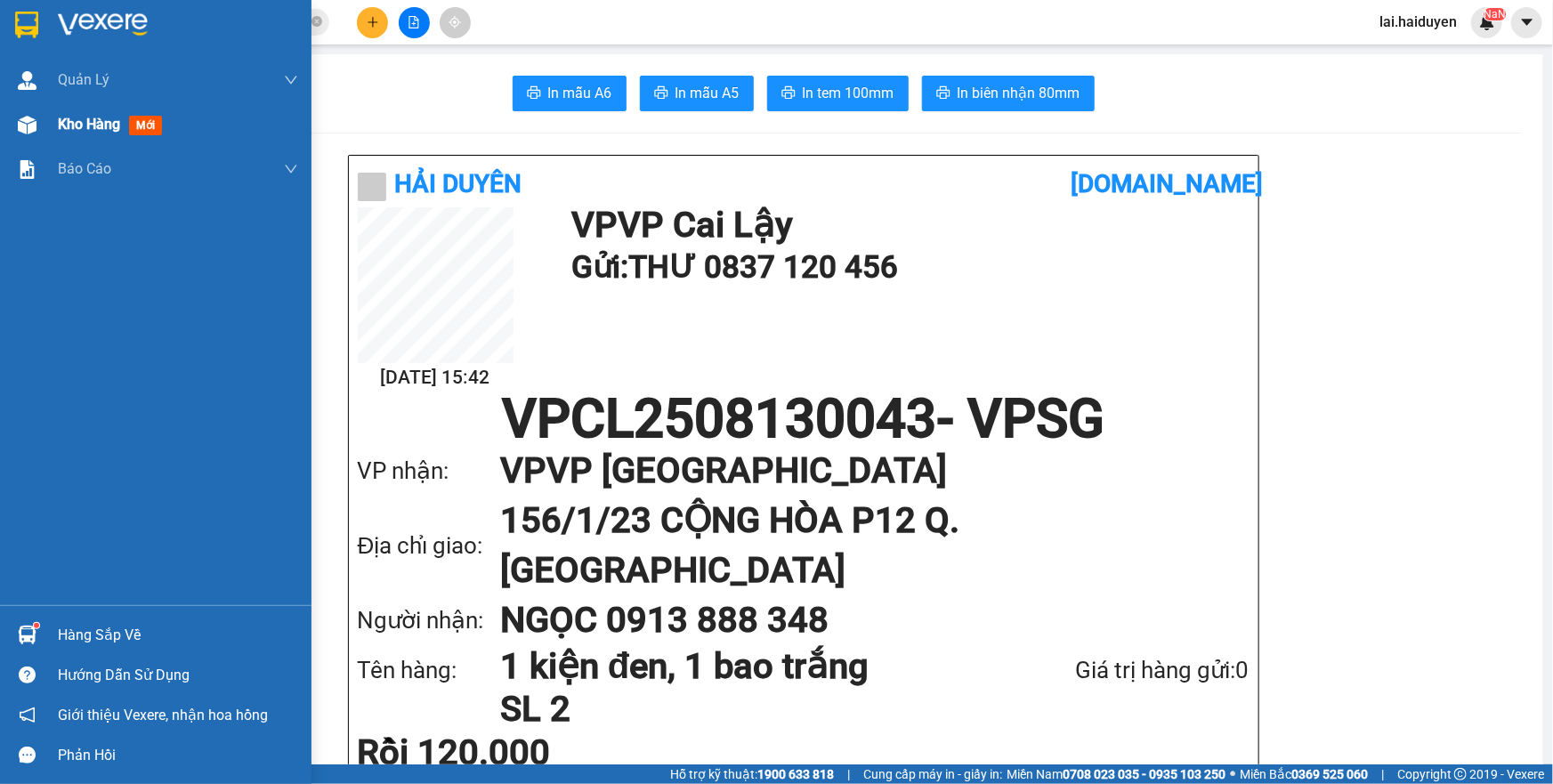
click at [85, 130] on span "Kho hàng" at bounding box center [89, 124] width 62 height 17
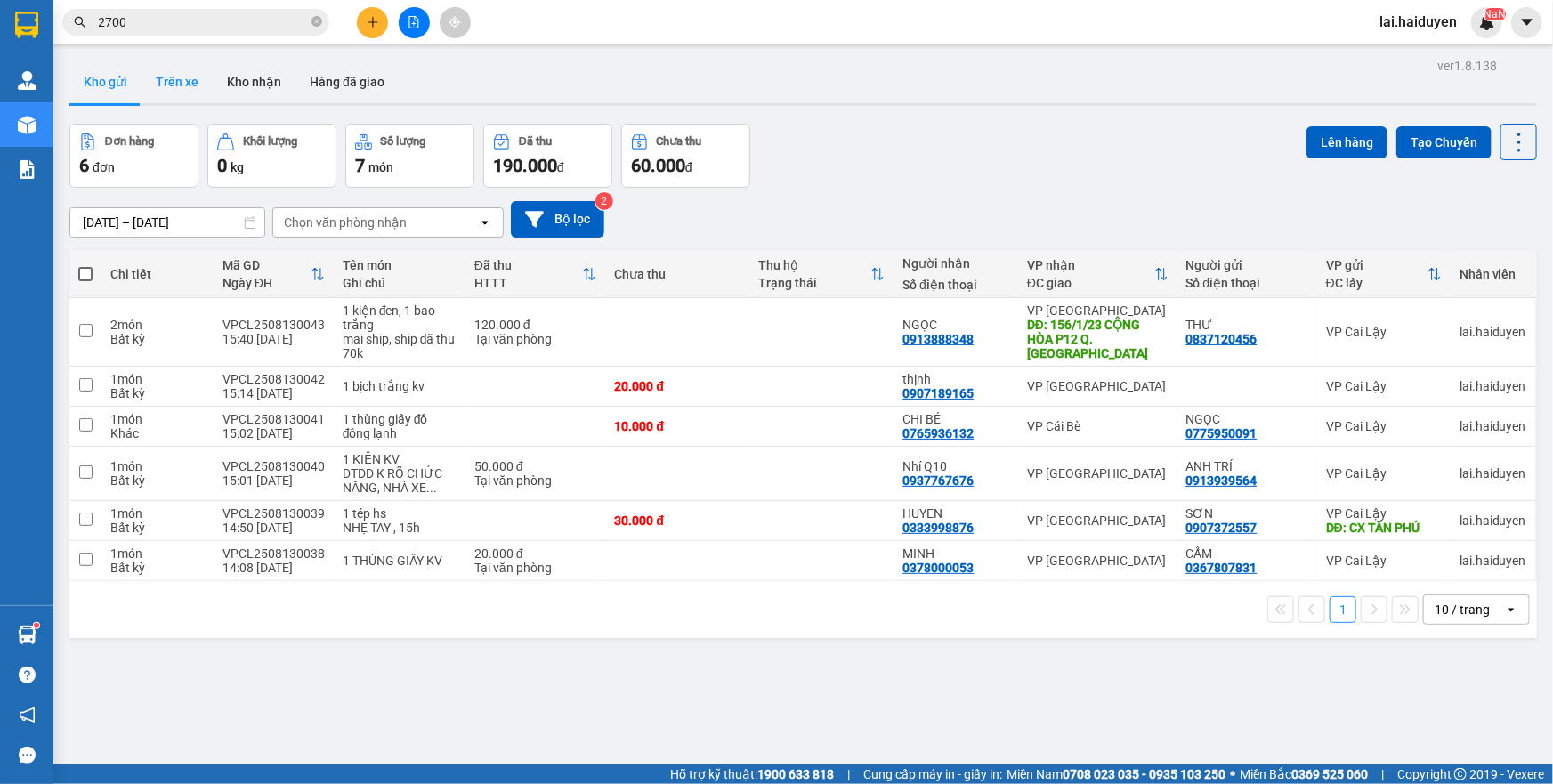
click at [179, 83] on button "Trên xe" at bounding box center [177, 82] width 72 height 43
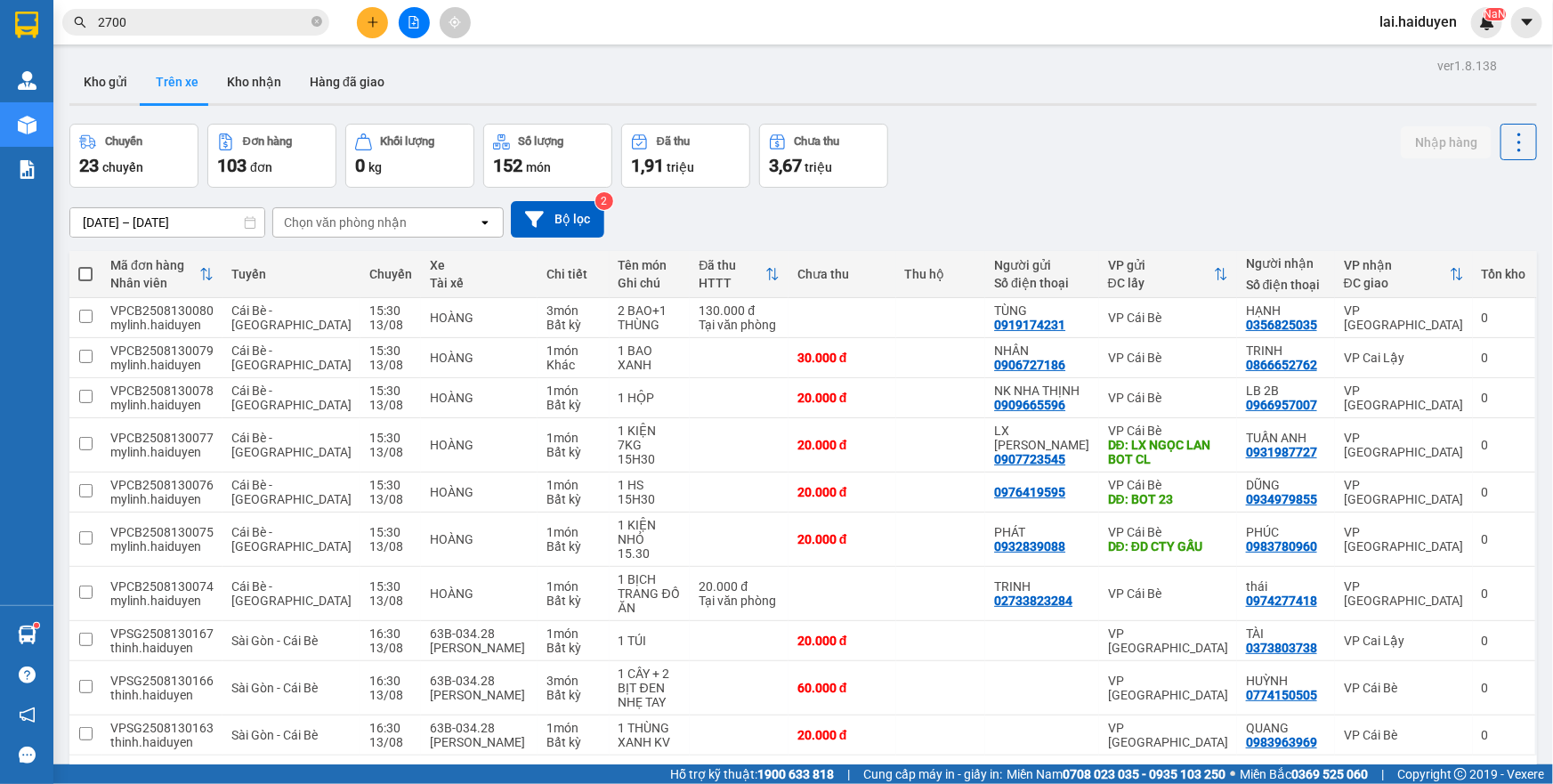
click at [338, 231] on div "Chọn văn phòng nhận" at bounding box center [375, 222] width 205 height 28
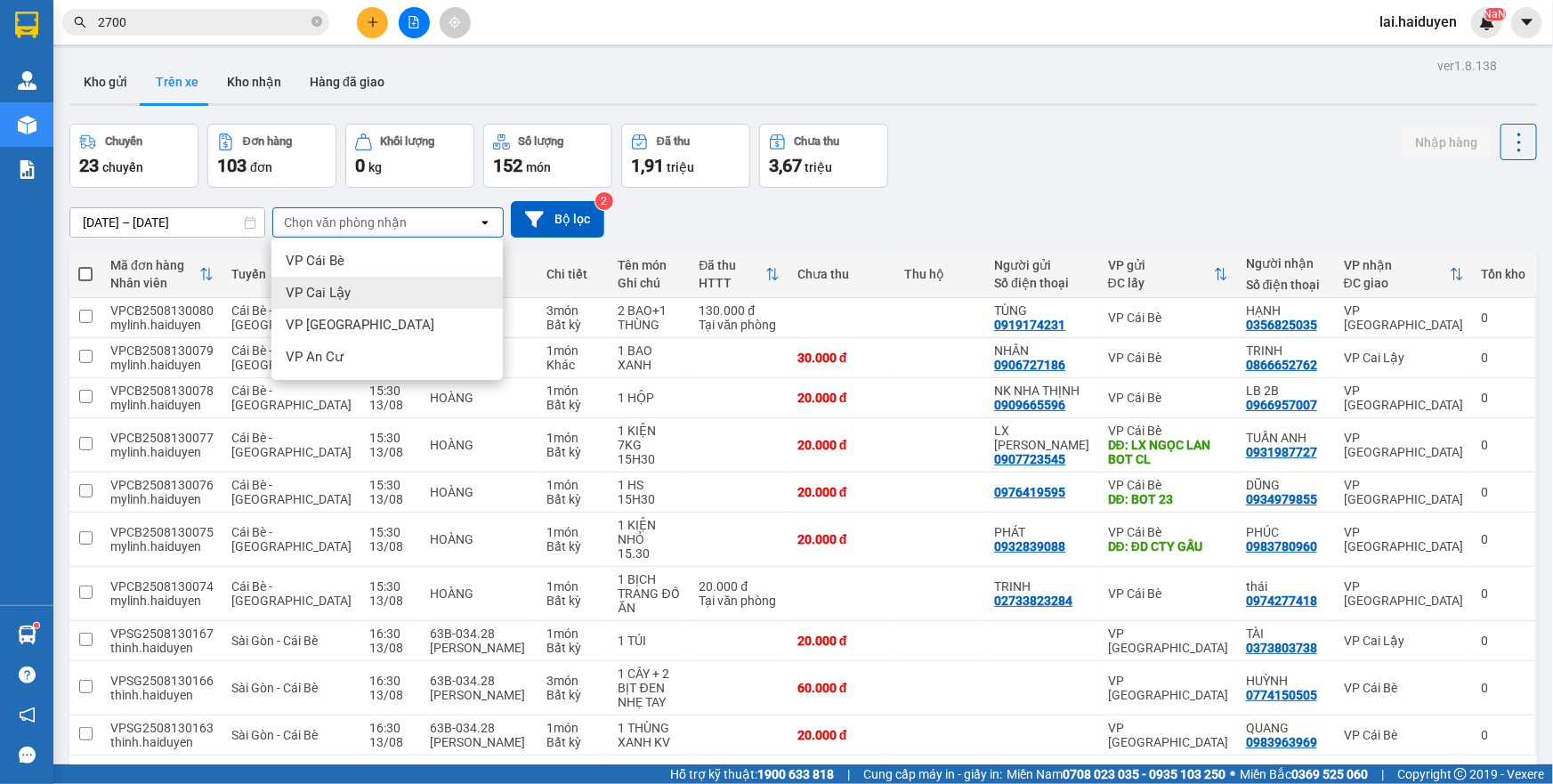
click at [351, 280] on div "VP Cai Lậy" at bounding box center [387, 293] width 231 height 32
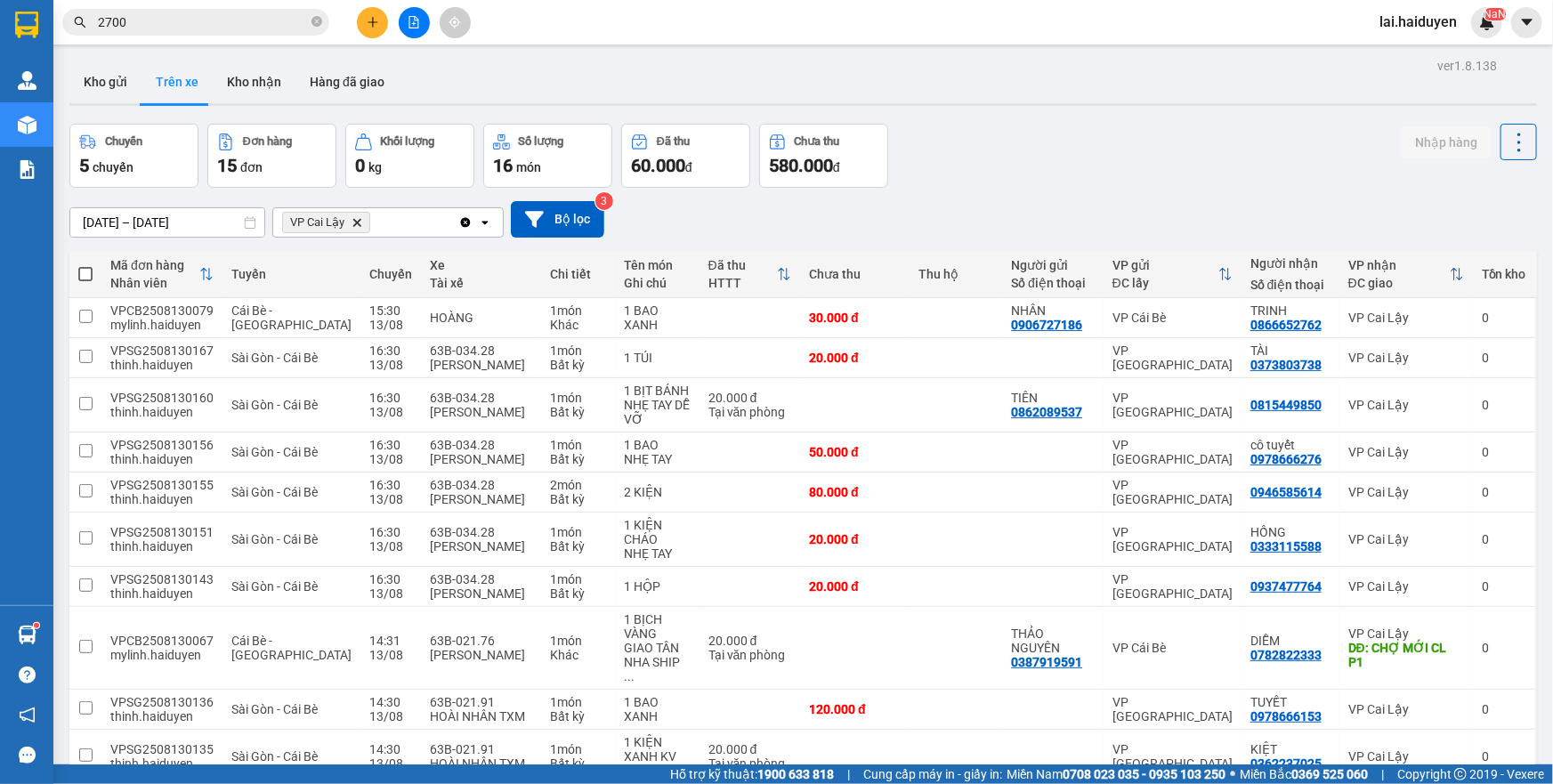
click at [1433, 749] on span "100 / trang" at bounding box center [1457, 757] width 64 height 17
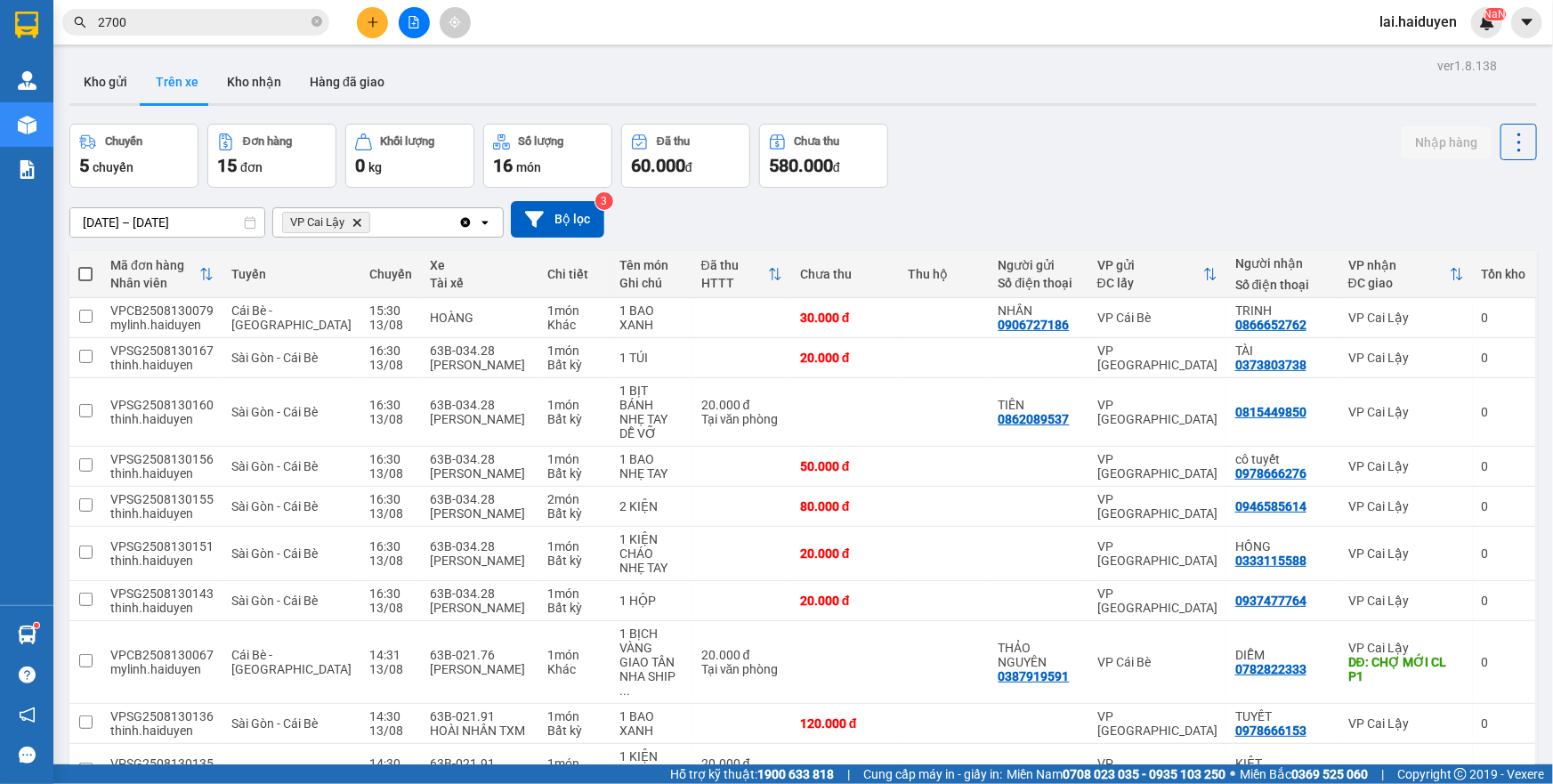
drag, startPoint x: 942, startPoint y: 490, endPoint x: 934, endPoint y: 435, distance: 55.6
checkbox input "false"
click at [958, 621] on td at bounding box center [944, 662] width 90 height 83
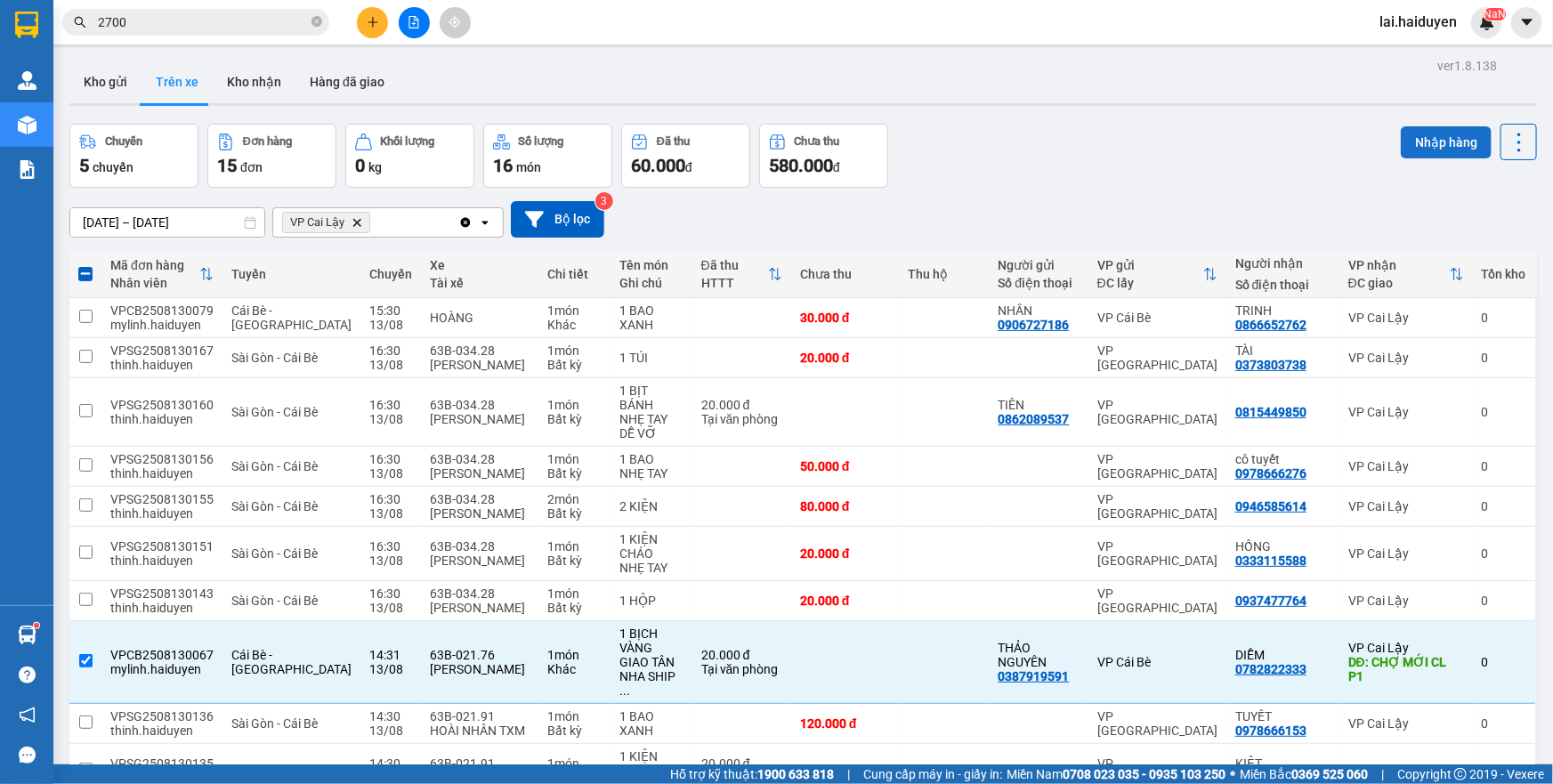
click at [1445, 140] on button "Nhập hàng" at bounding box center [1446, 142] width 91 height 32
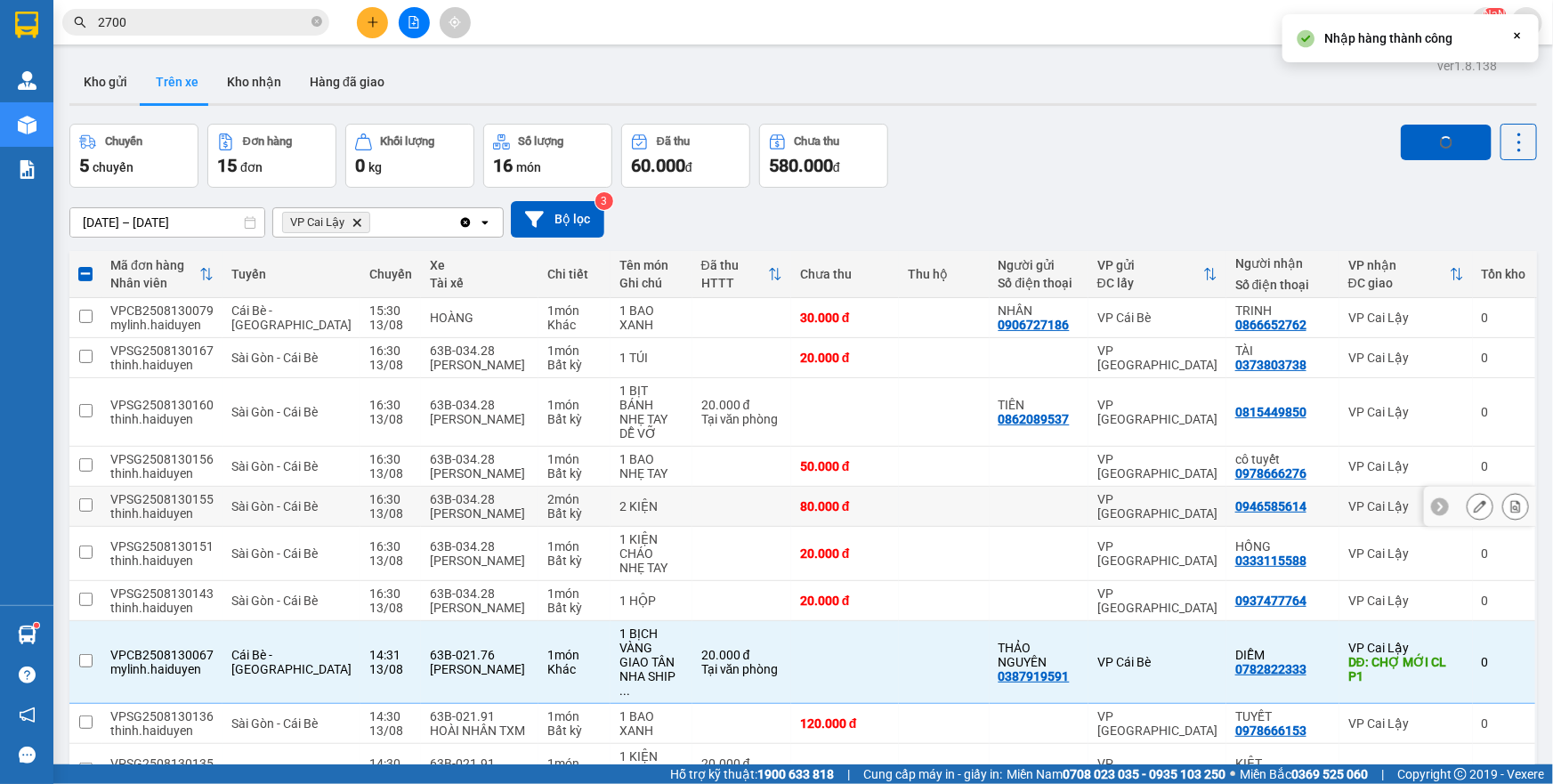
checkbox input "false"
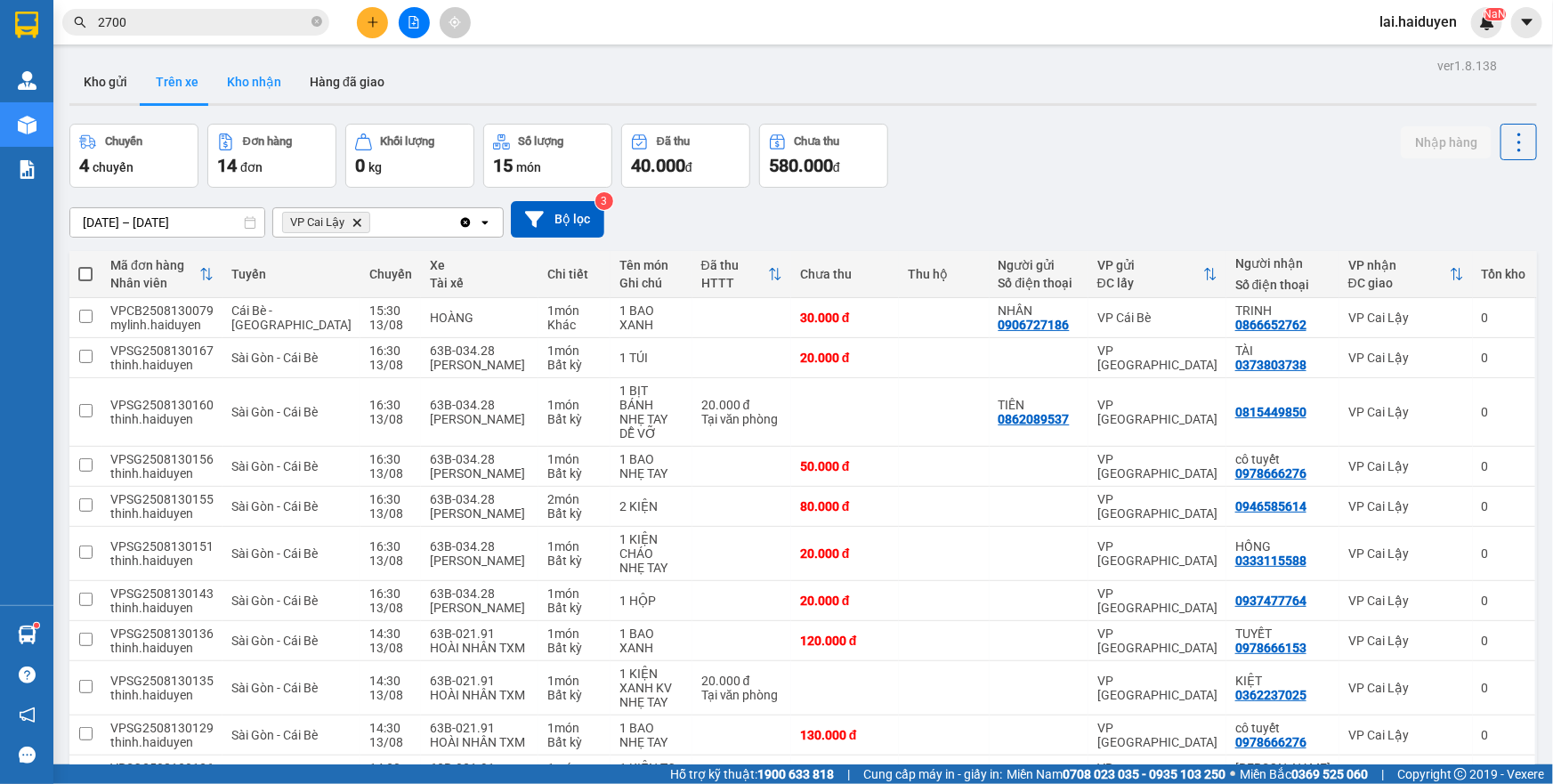
click at [256, 81] on button "Kho nhận" at bounding box center [254, 82] width 83 height 43
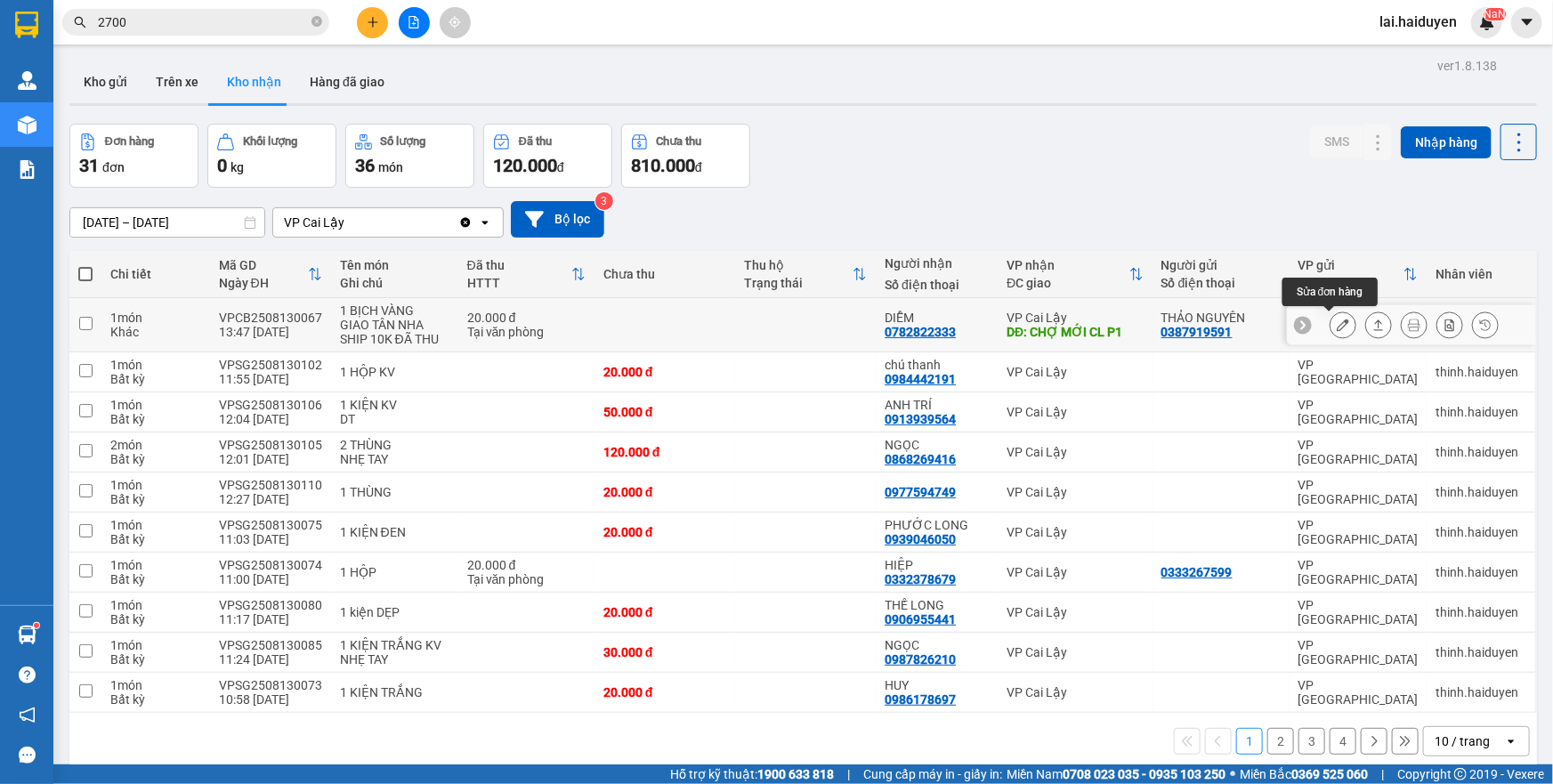
click at [1337, 321] on icon at bounding box center [1344, 325] width 13 height 13
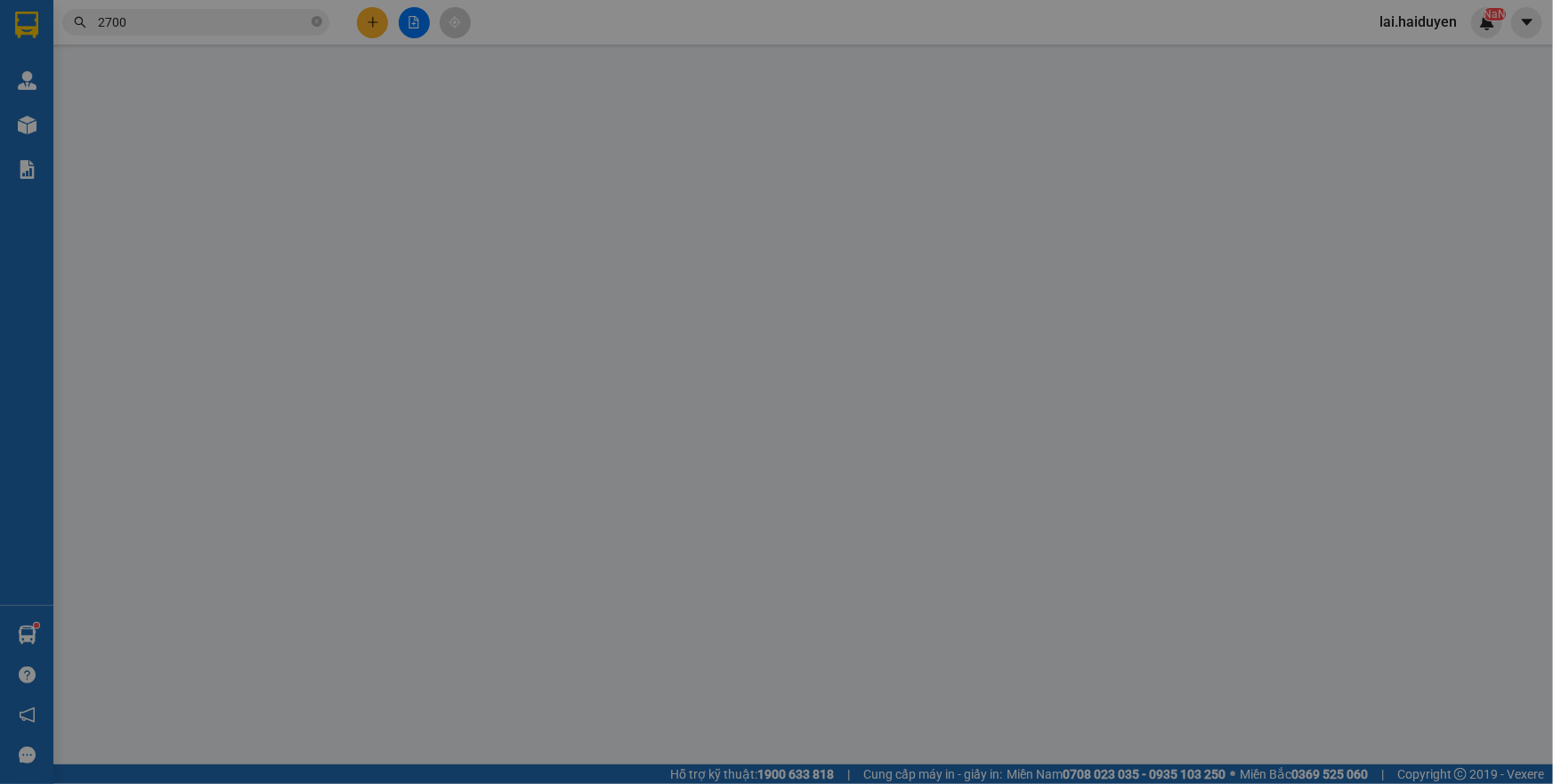
type input "0387919591"
type input "THẢO NGUYÊN"
type input "0782822333"
type input "DIỄM"
type input "CHỢ MỚI CL P1"
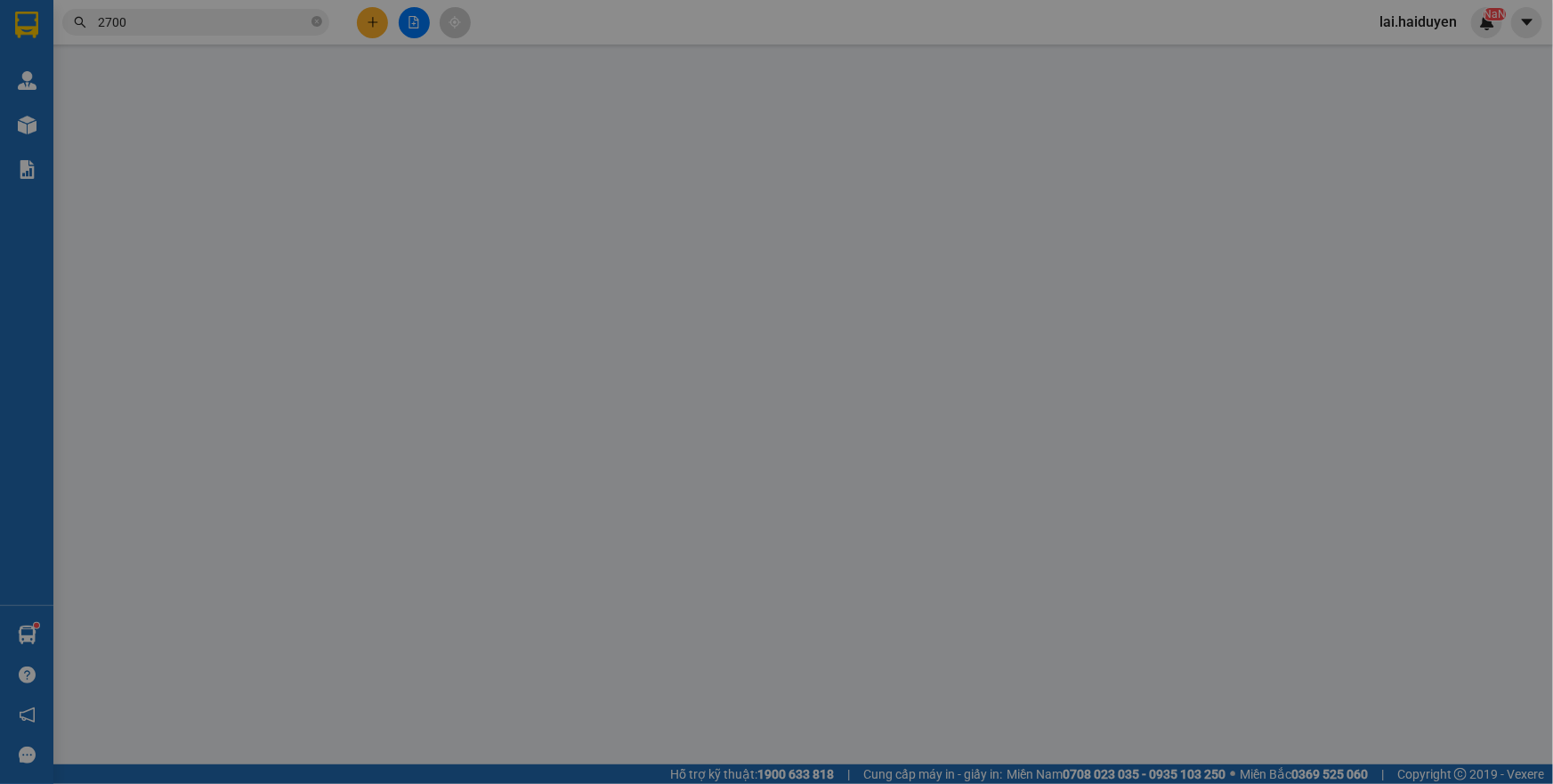
type input "20.000"
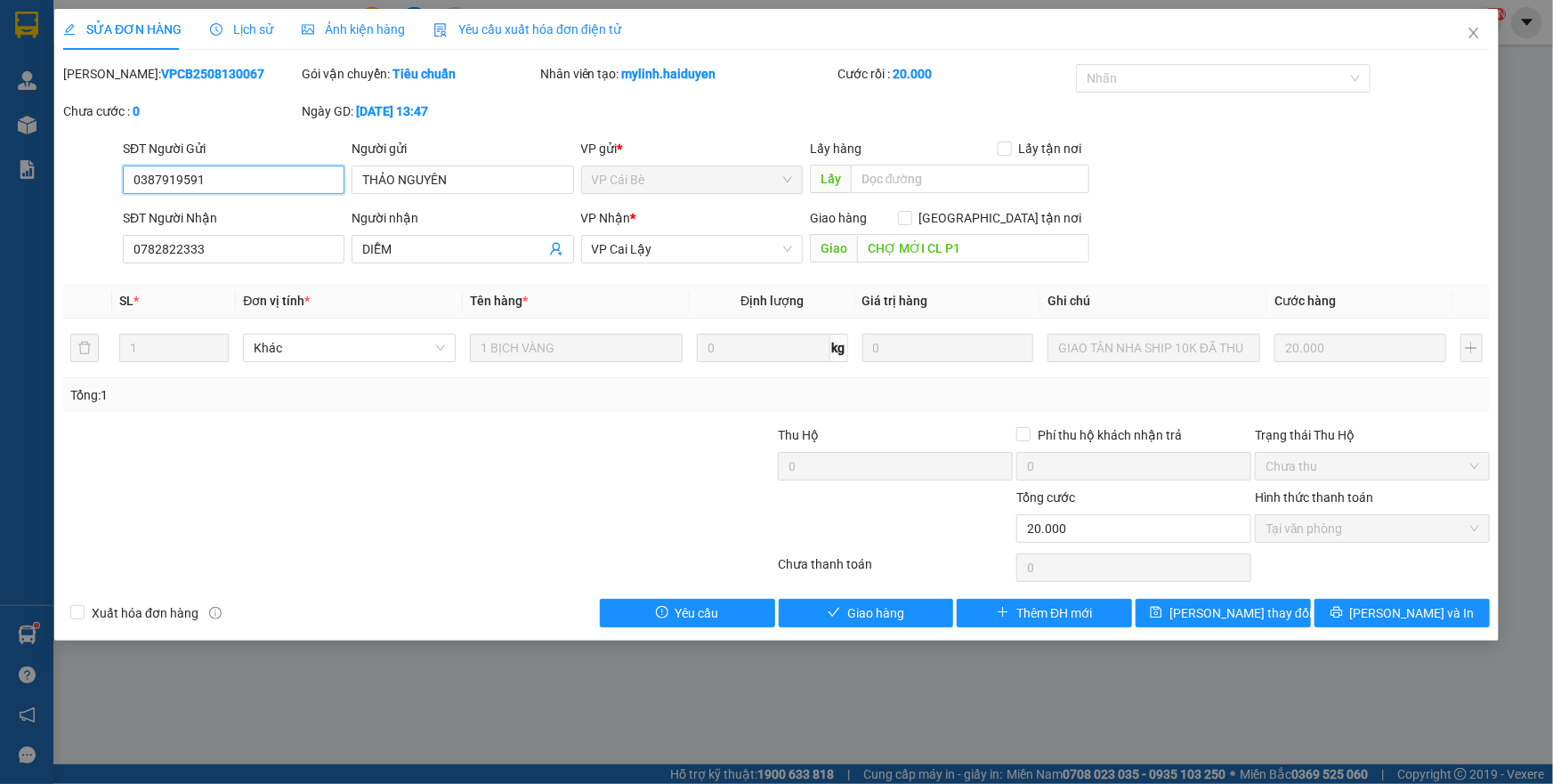
click at [1316, 538] on span "Tại văn phòng" at bounding box center [1372, 528] width 214 height 27
click at [891, 620] on span "Giao hàng" at bounding box center [876, 613] width 57 height 19
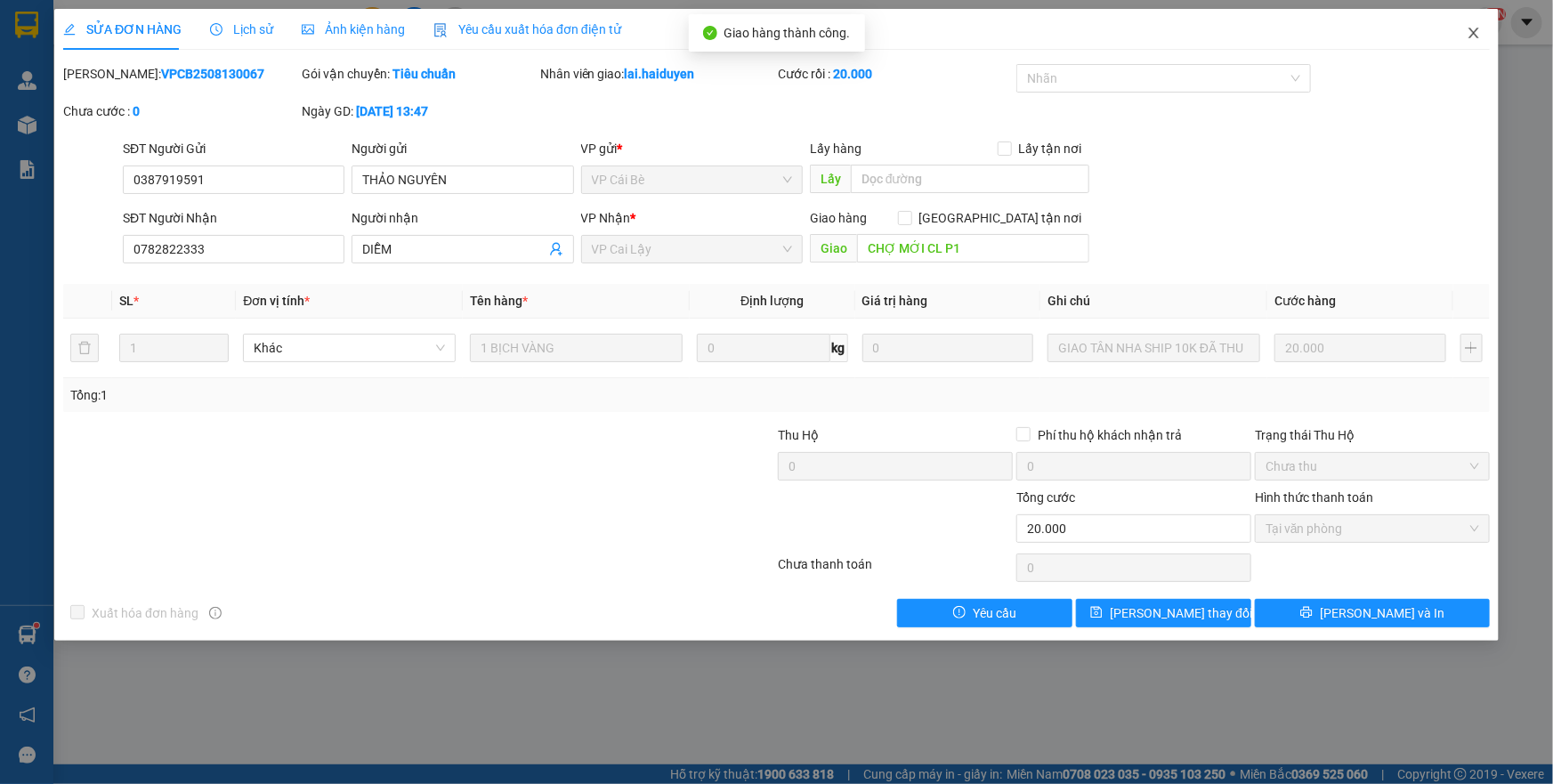
click at [1470, 29] on icon "close" at bounding box center [1473, 33] width 10 height 11
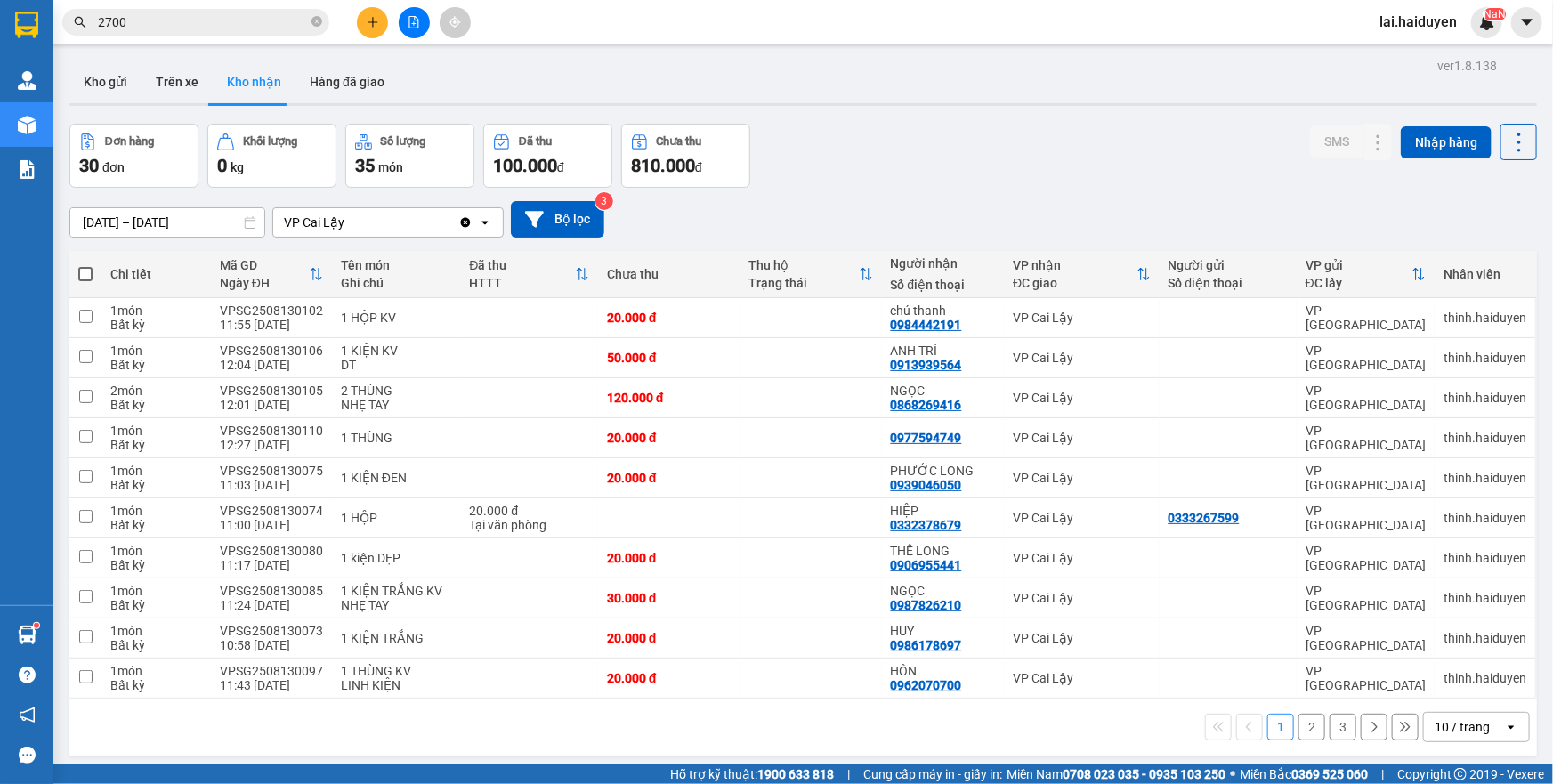
click at [91, 87] on button "Kho gửi" at bounding box center [105, 82] width 72 height 43
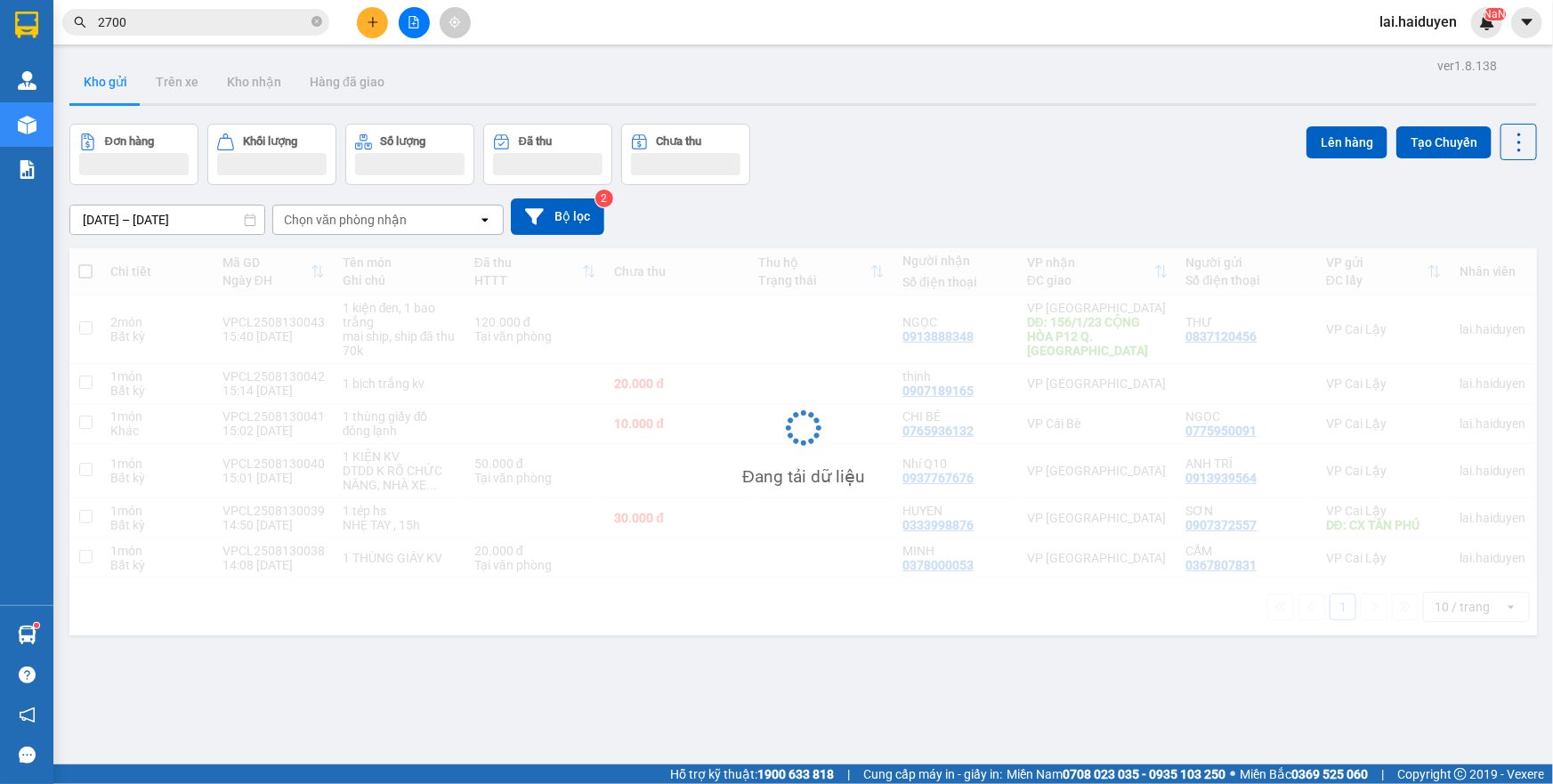
click at [91, 87] on button "Kho gửi" at bounding box center [105, 82] width 72 height 43
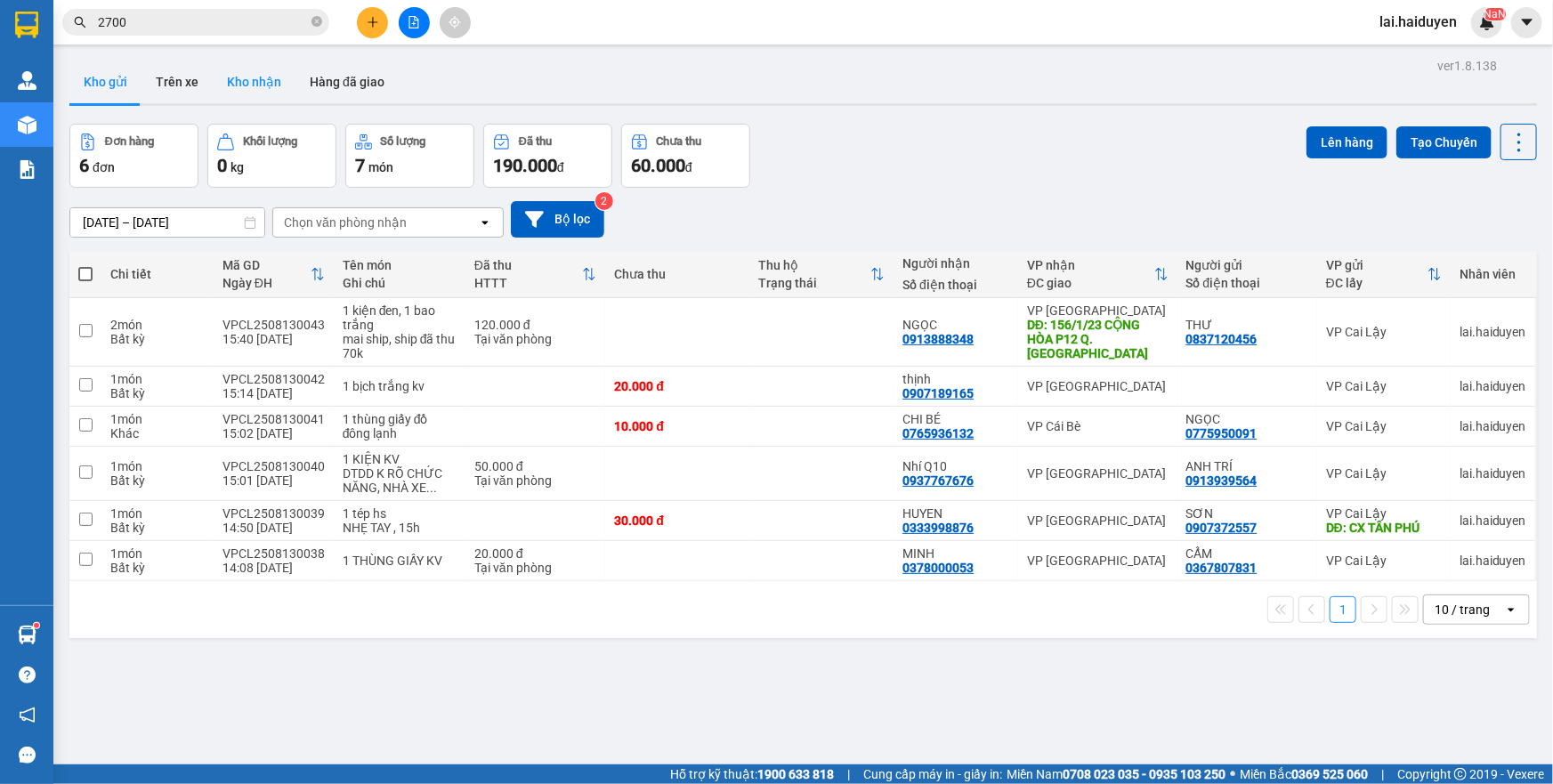
click at [250, 89] on button "Kho nhận" at bounding box center [254, 82] width 83 height 43
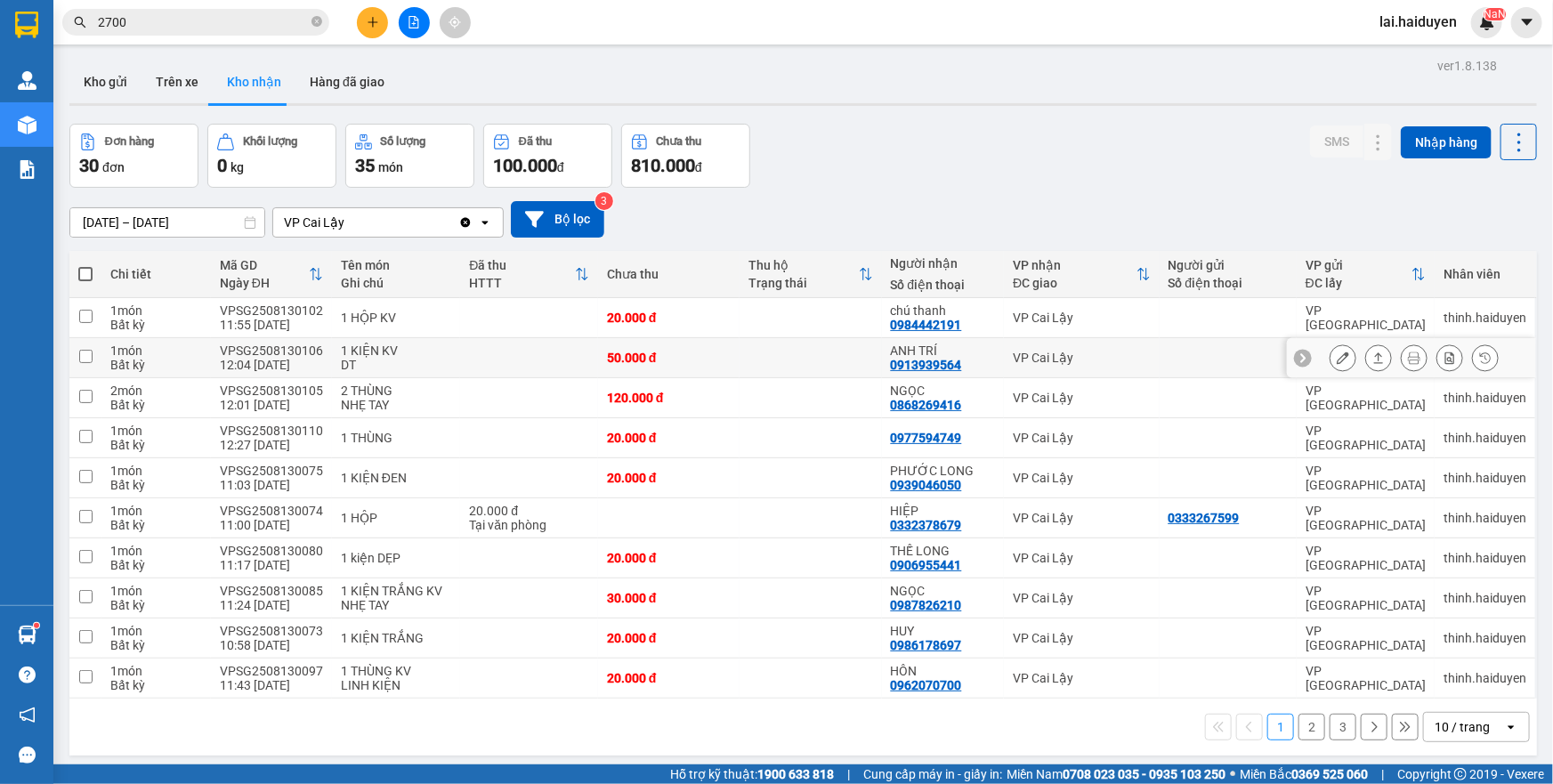
click at [824, 353] on td at bounding box center [810, 359] width 141 height 40
checkbox input "true"
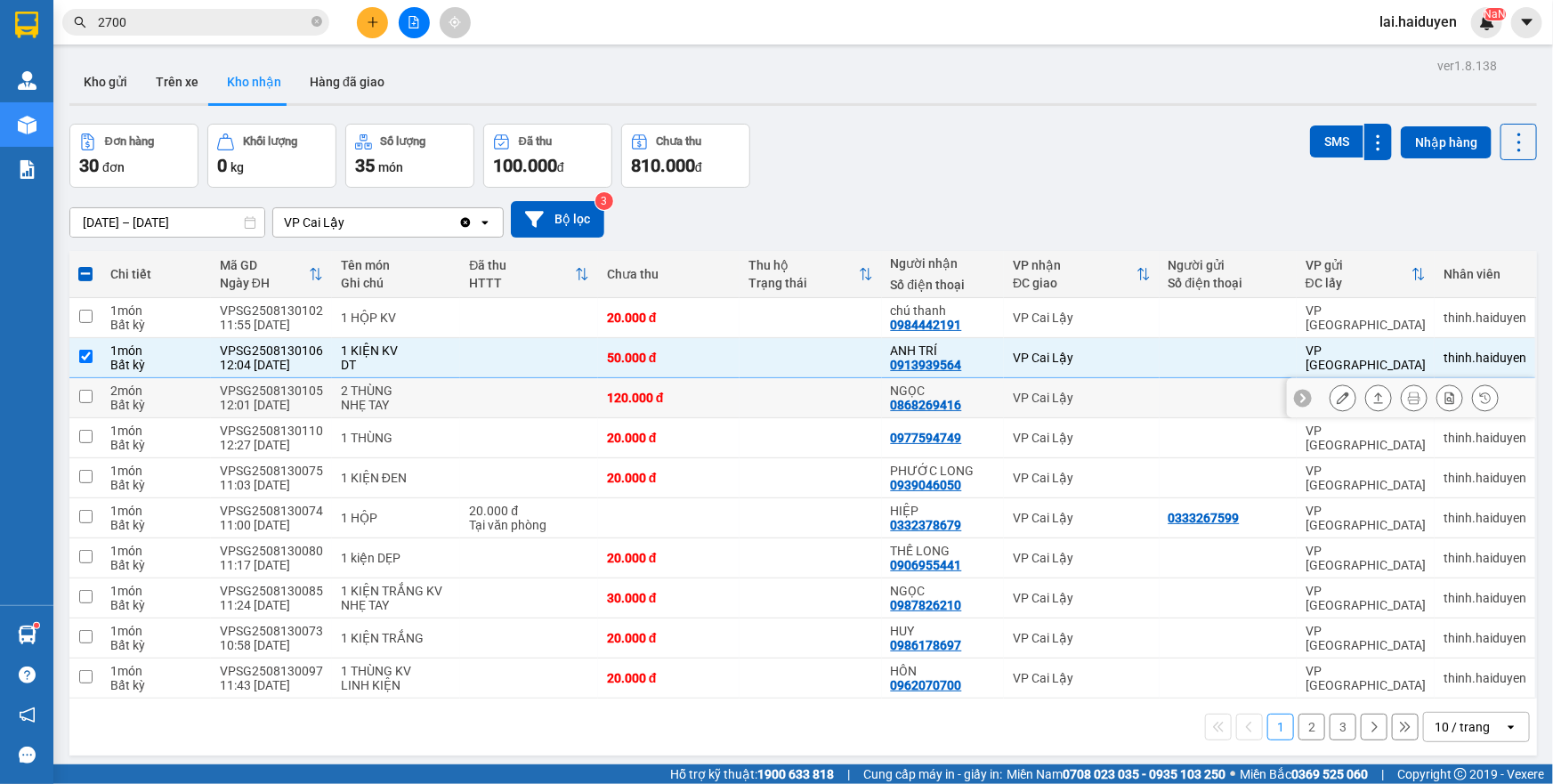
click at [909, 406] on div "0868269416" at bounding box center [926, 405] width 72 height 15
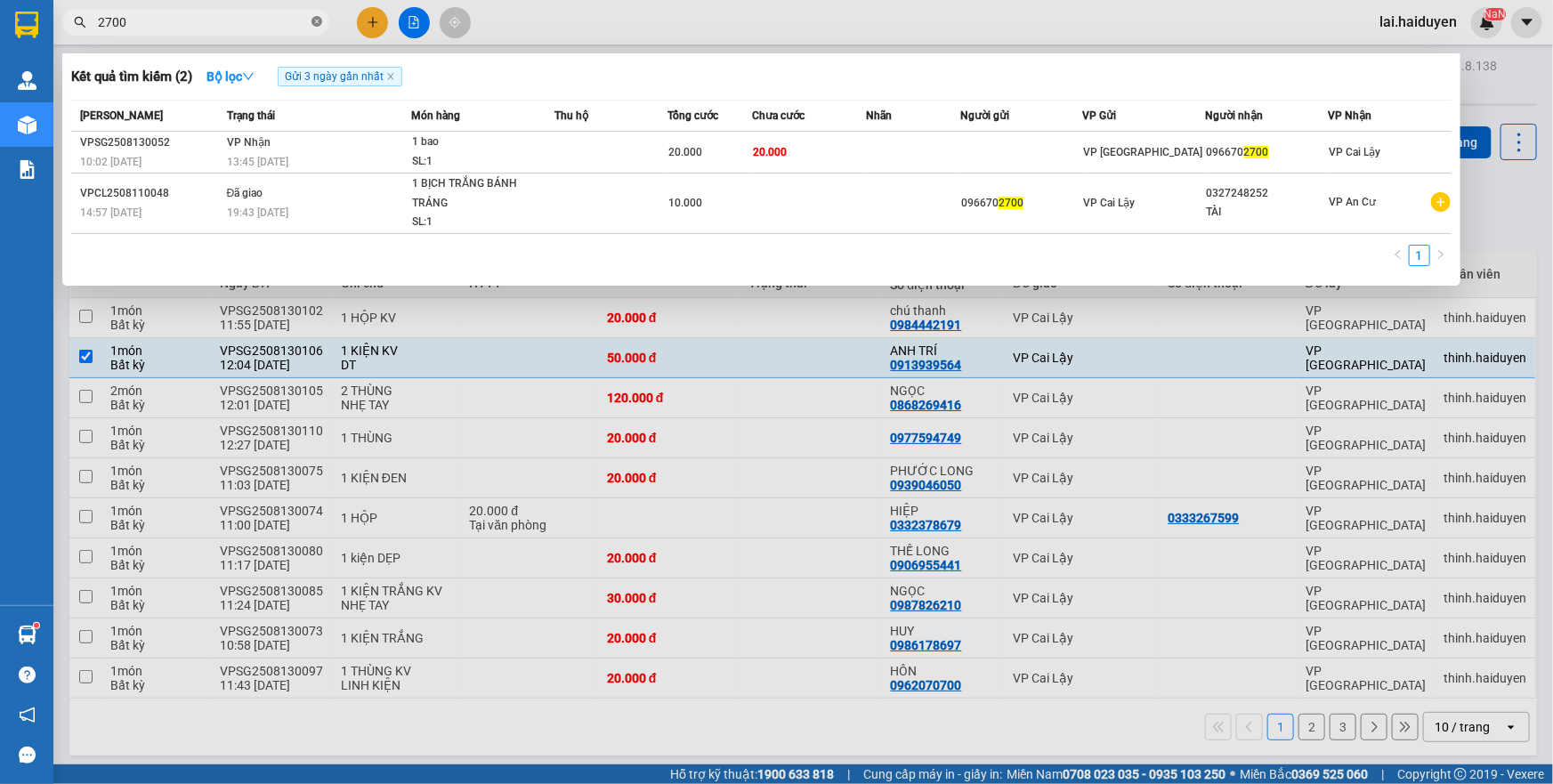
click at [314, 21] on icon "close-circle" at bounding box center [317, 21] width 11 height 11
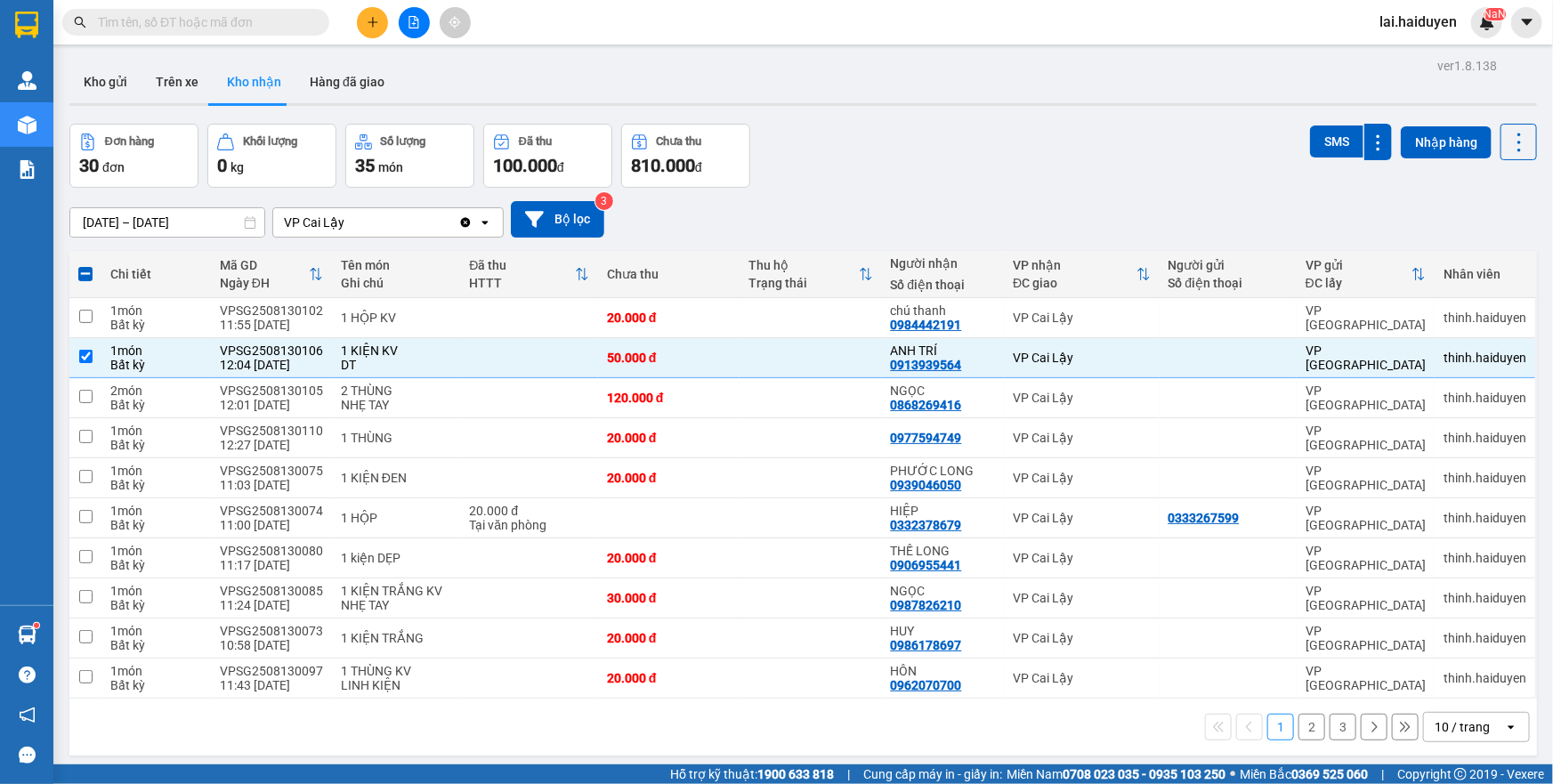
paste input "0868269416"
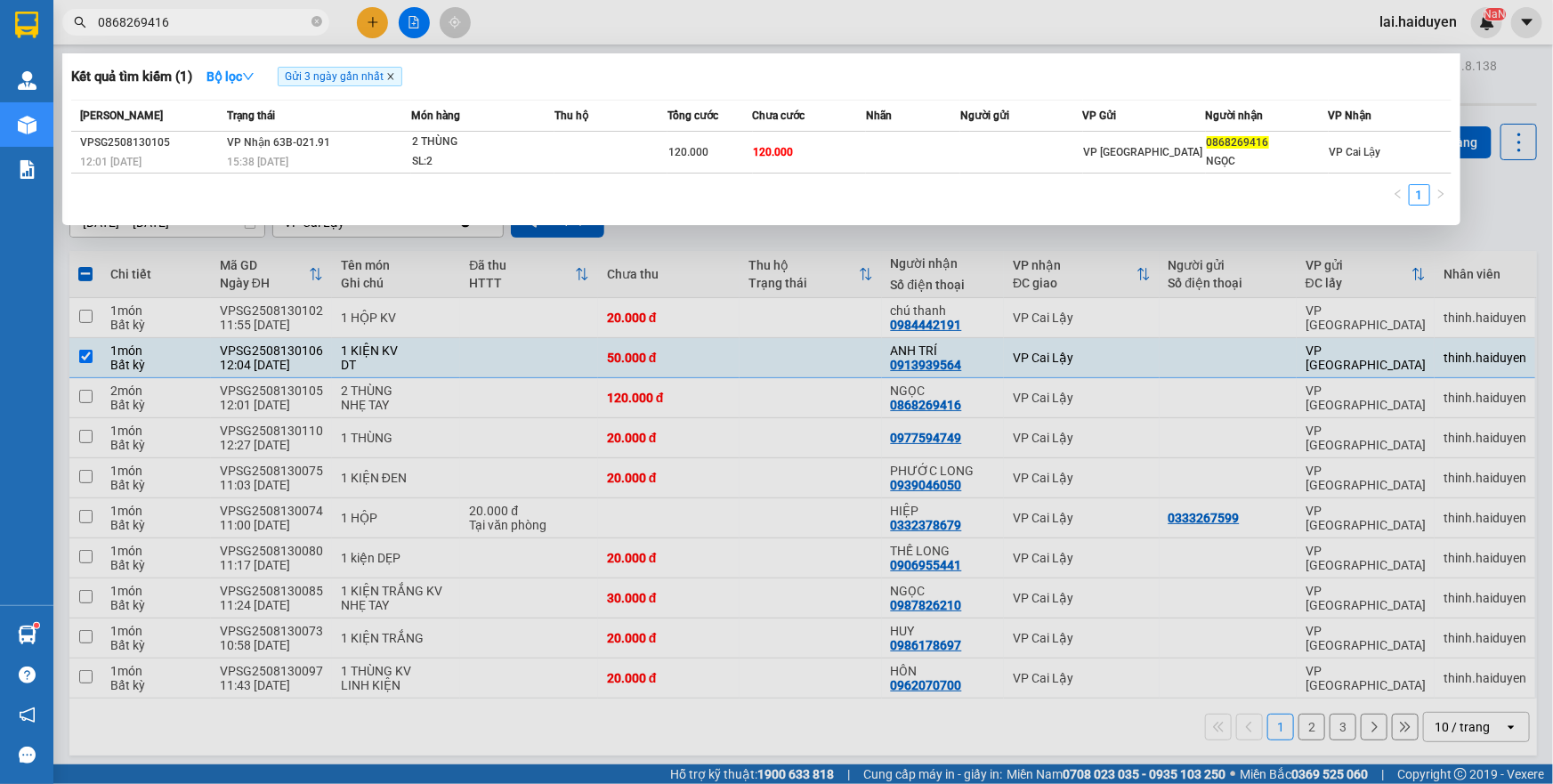
type input "0868269416"
click at [394, 75] on icon "close" at bounding box center [391, 77] width 9 height 9
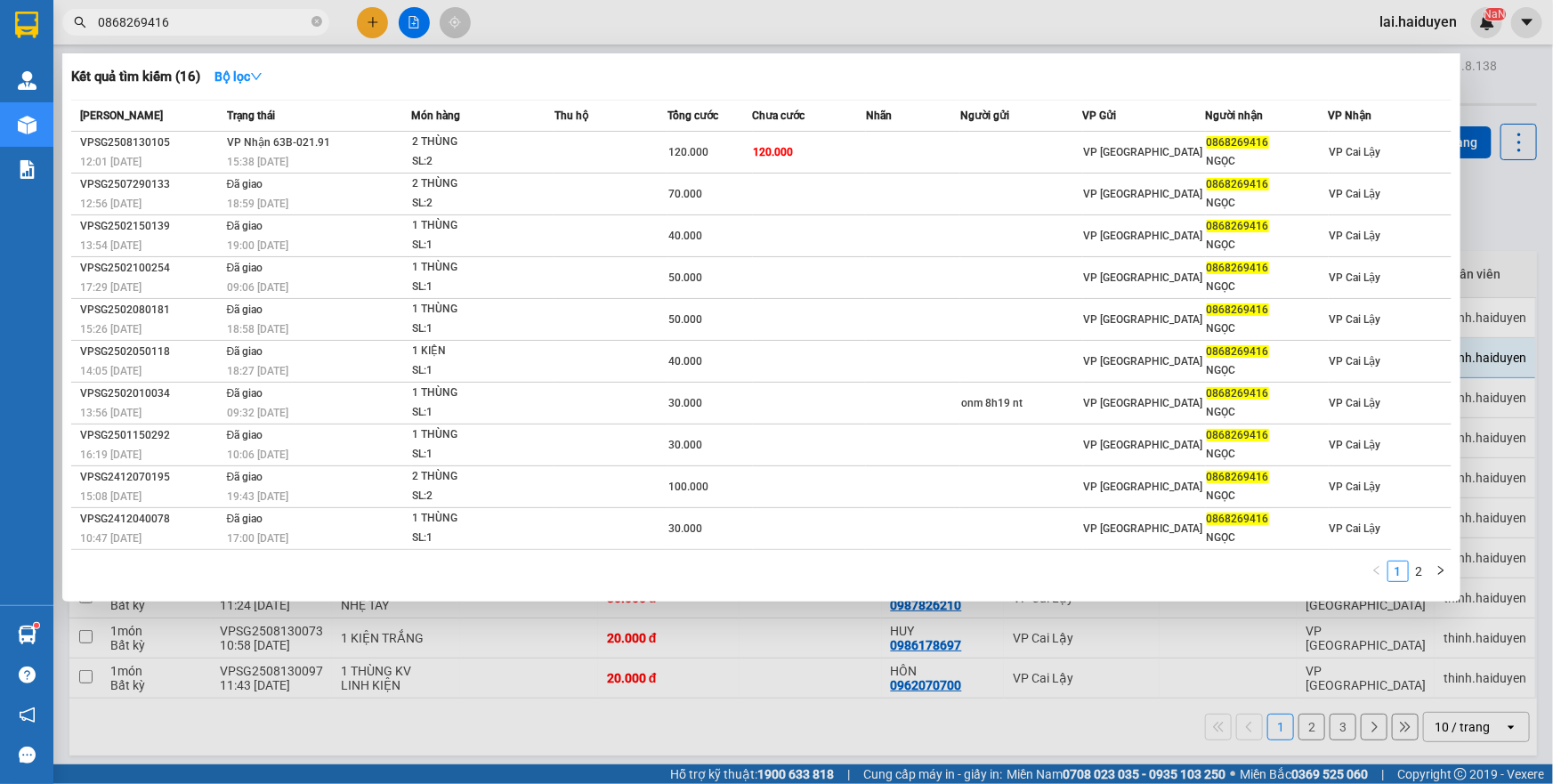
click at [897, 26] on div at bounding box center [776, 392] width 1553 height 784
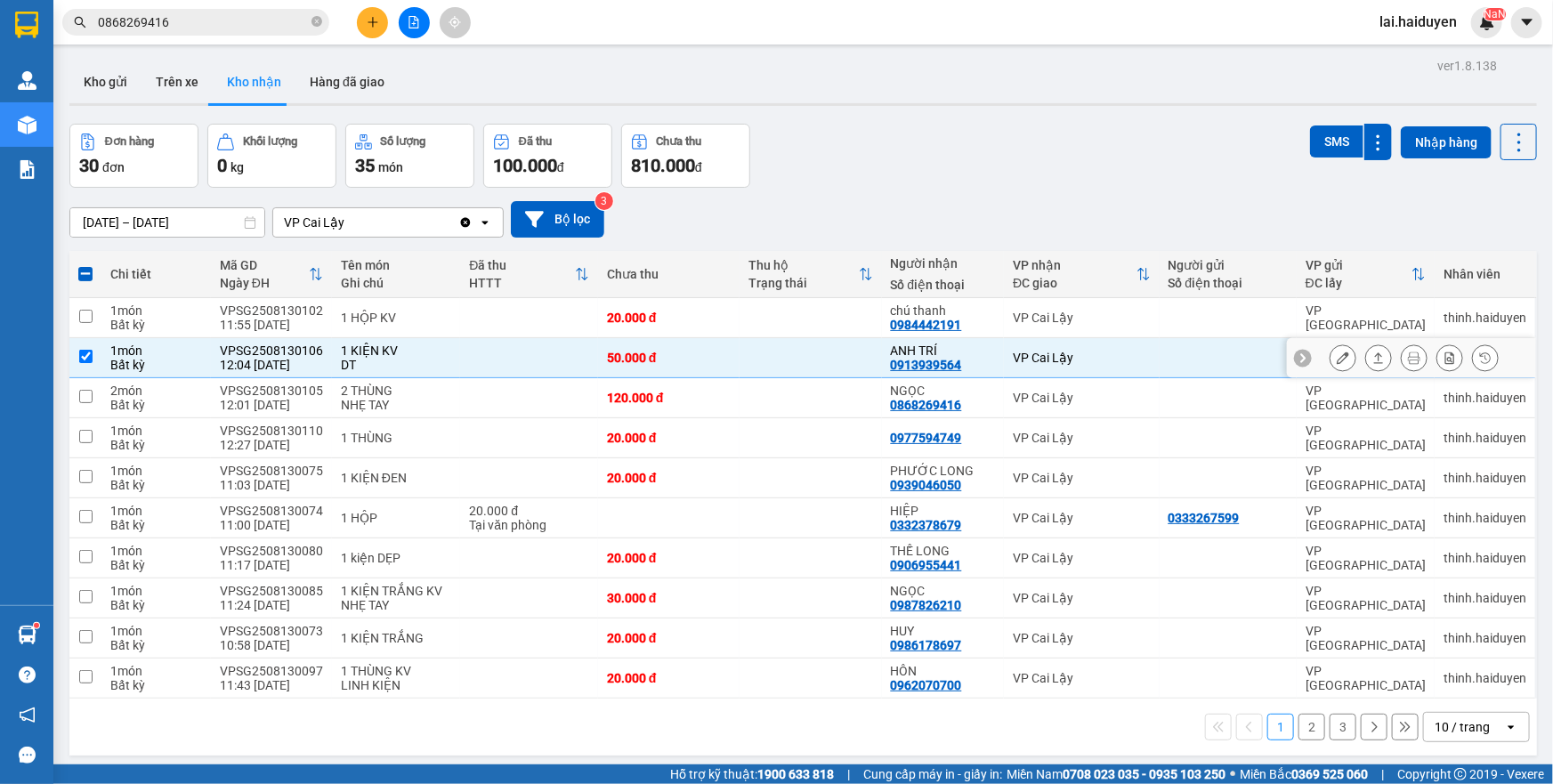
click at [800, 346] on td at bounding box center [810, 359] width 141 height 40
checkbox input "false"
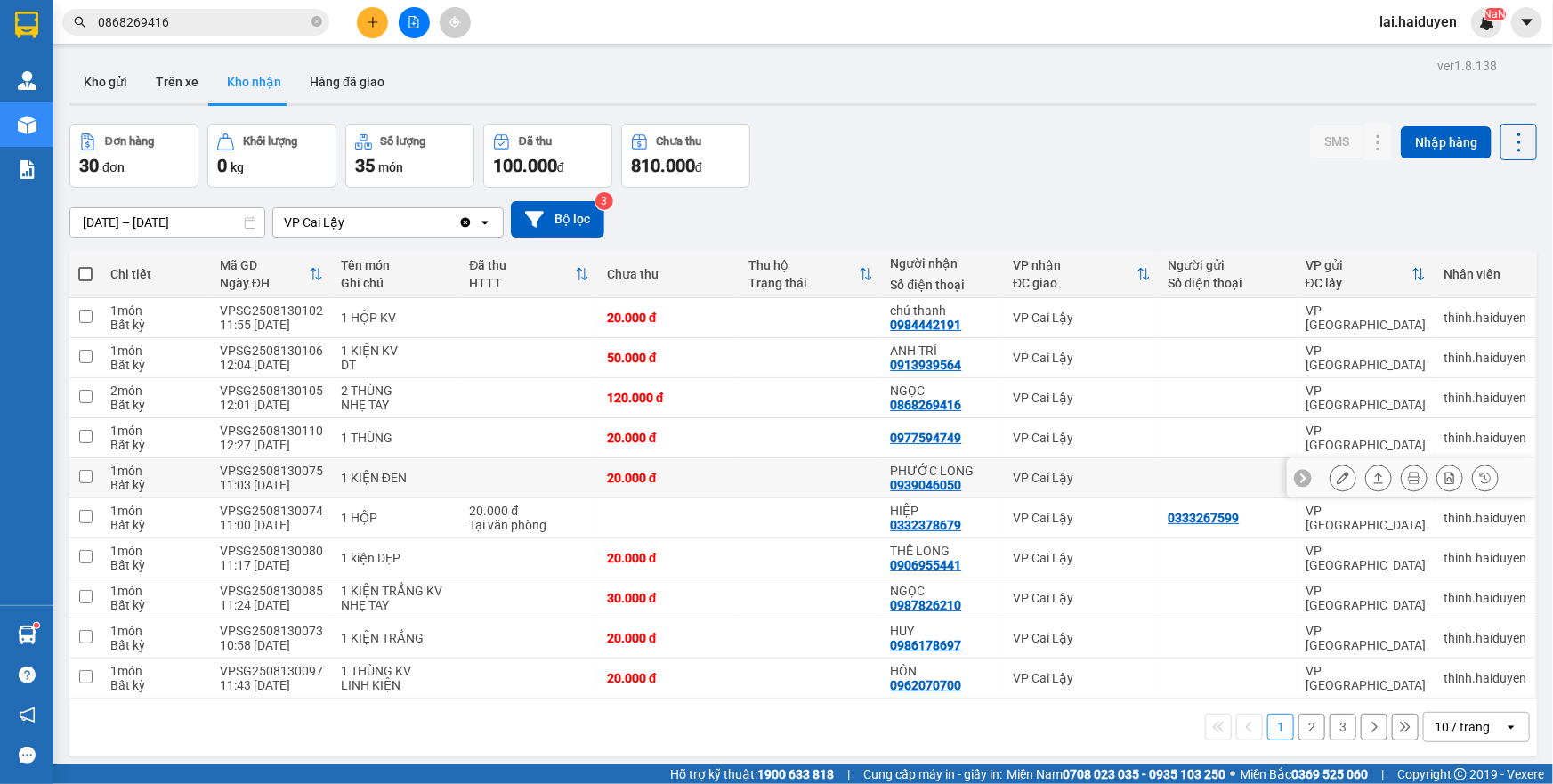
click at [782, 476] on td at bounding box center [810, 479] width 141 height 40
checkbox input "true"
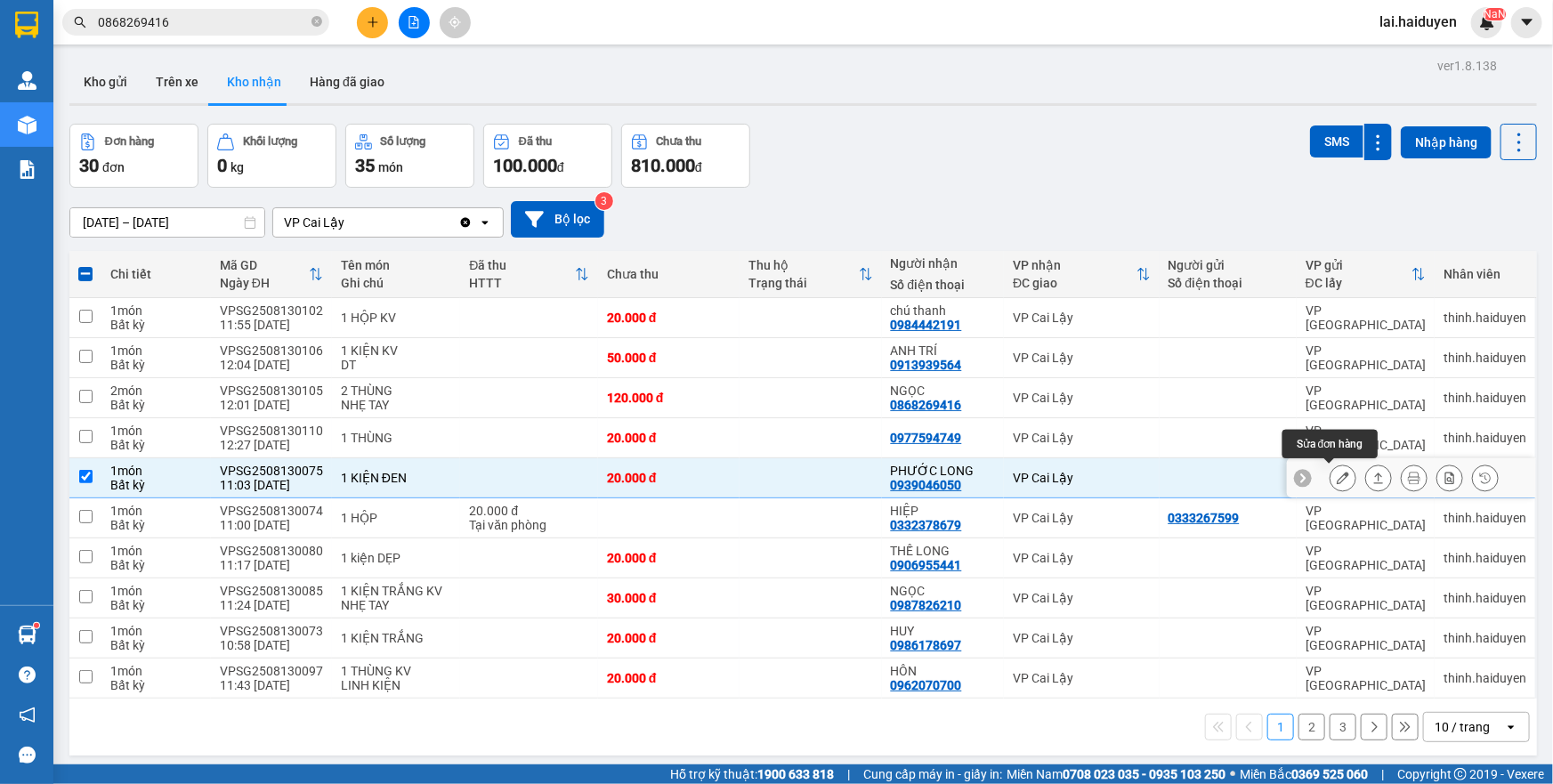
click at [1337, 479] on icon at bounding box center [1344, 478] width 13 height 13
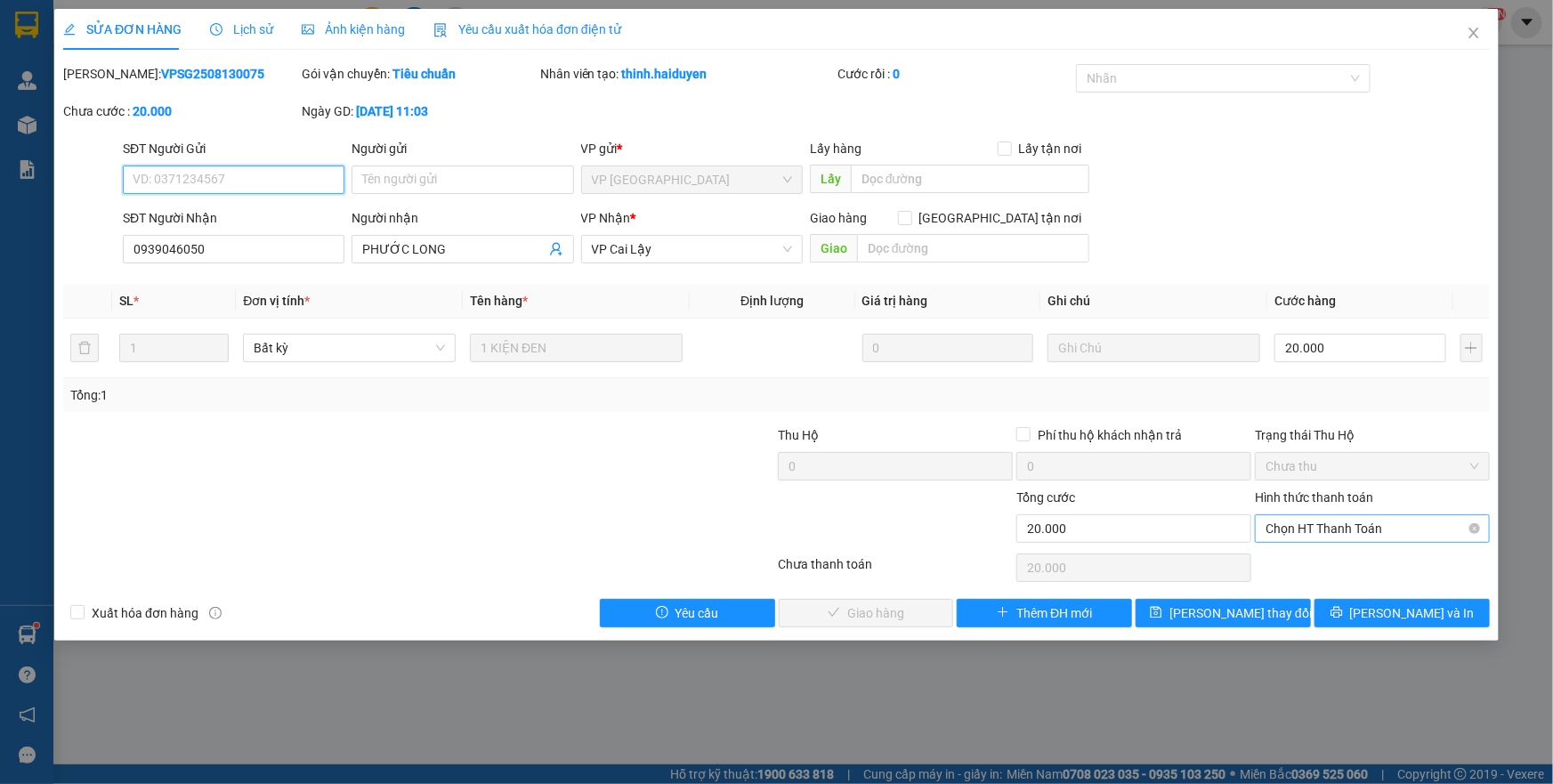
click at [1291, 528] on span "Chọn HT Thanh Toán" at bounding box center [1372, 528] width 214 height 27
click at [1291, 554] on div "Tại văn phòng" at bounding box center [1372, 563] width 214 height 19
click at [889, 615] on span "[PERSON_NAME] và Giao hàng" at bounding box center [898, 613] width 171 height 19
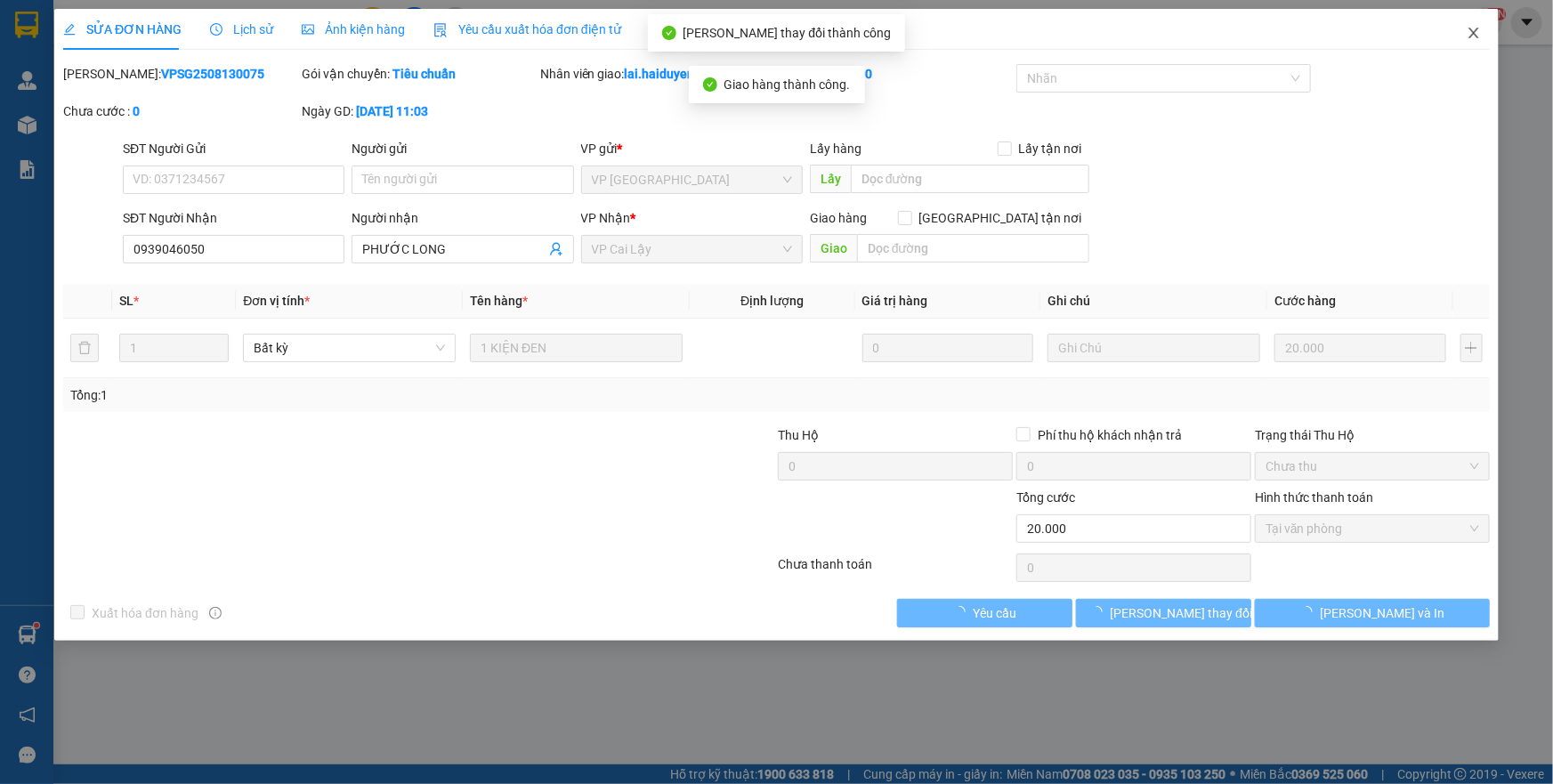
click at [1473, 33] on icon "close" at bounding box center [1473, 33] width 10 height 11
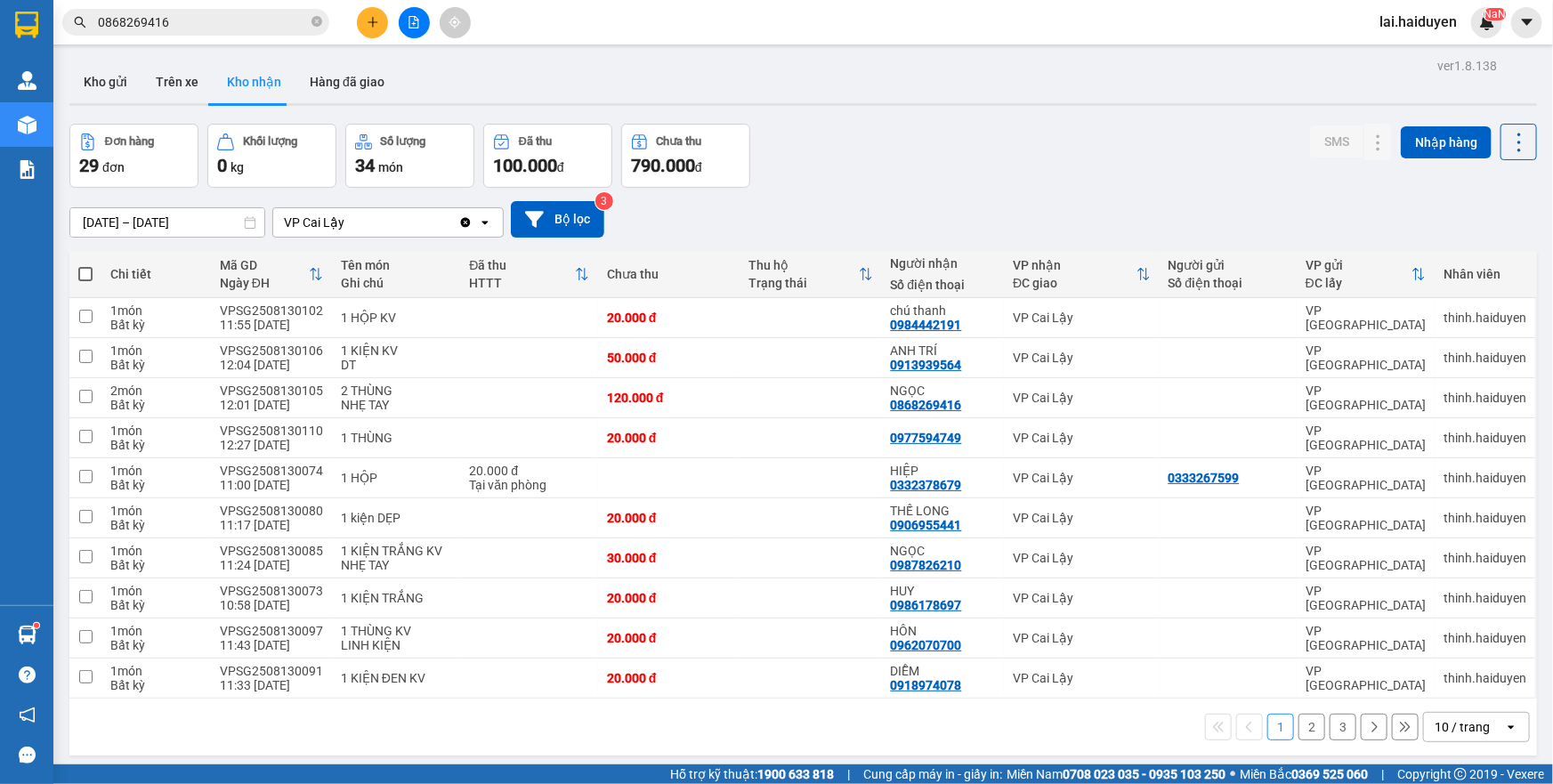
click at [1435, 723] on div "10 / trang" at bounding box center [1462, 726] width 55 height 17
click at [1437, 690] on span "100 / trang" at bounding box center [1457, 686] width 64 height 17
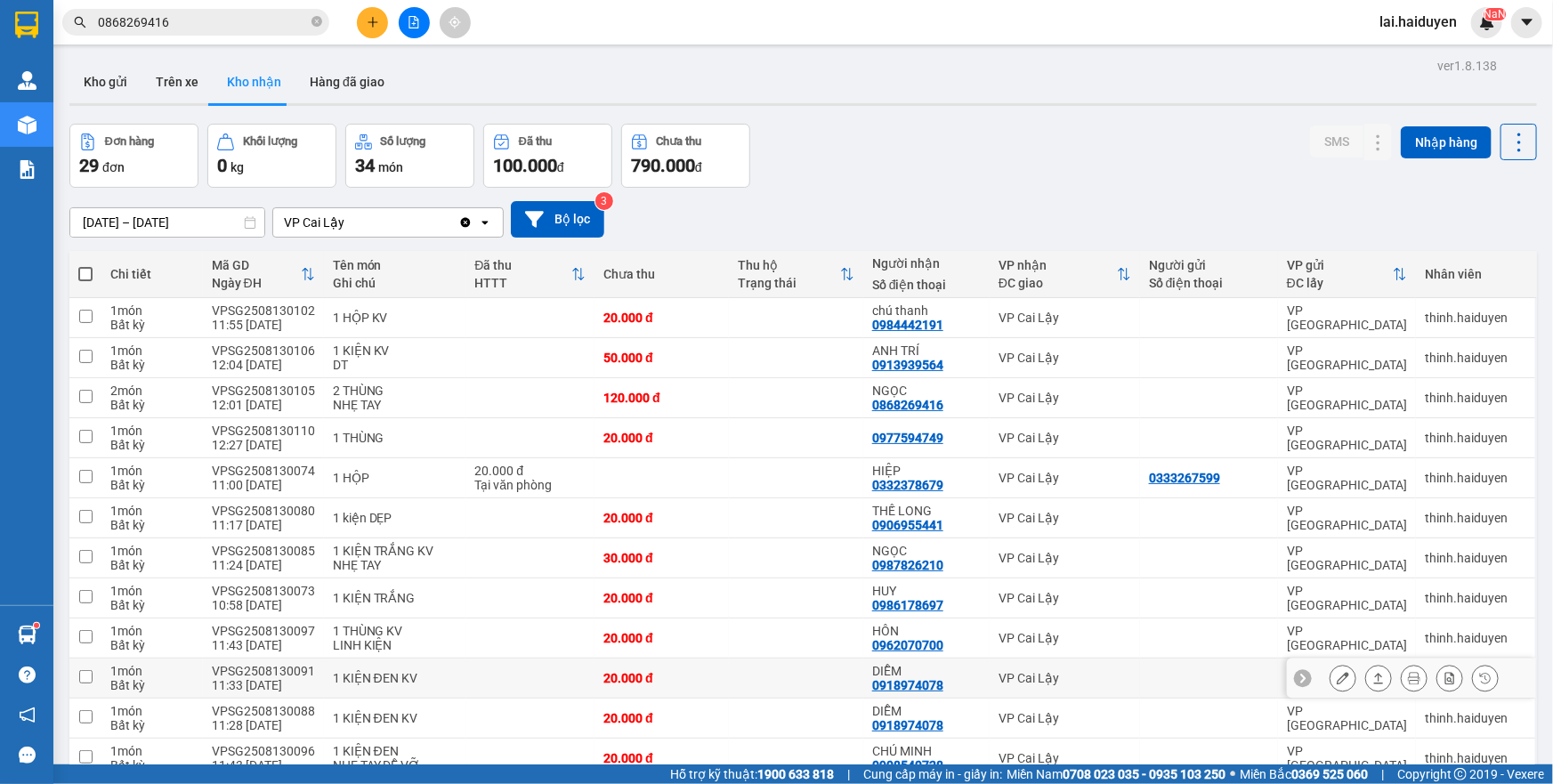
click at [772, 658] on td at bounding box center [796, 679] width 135 height 40
checkbox input "true"
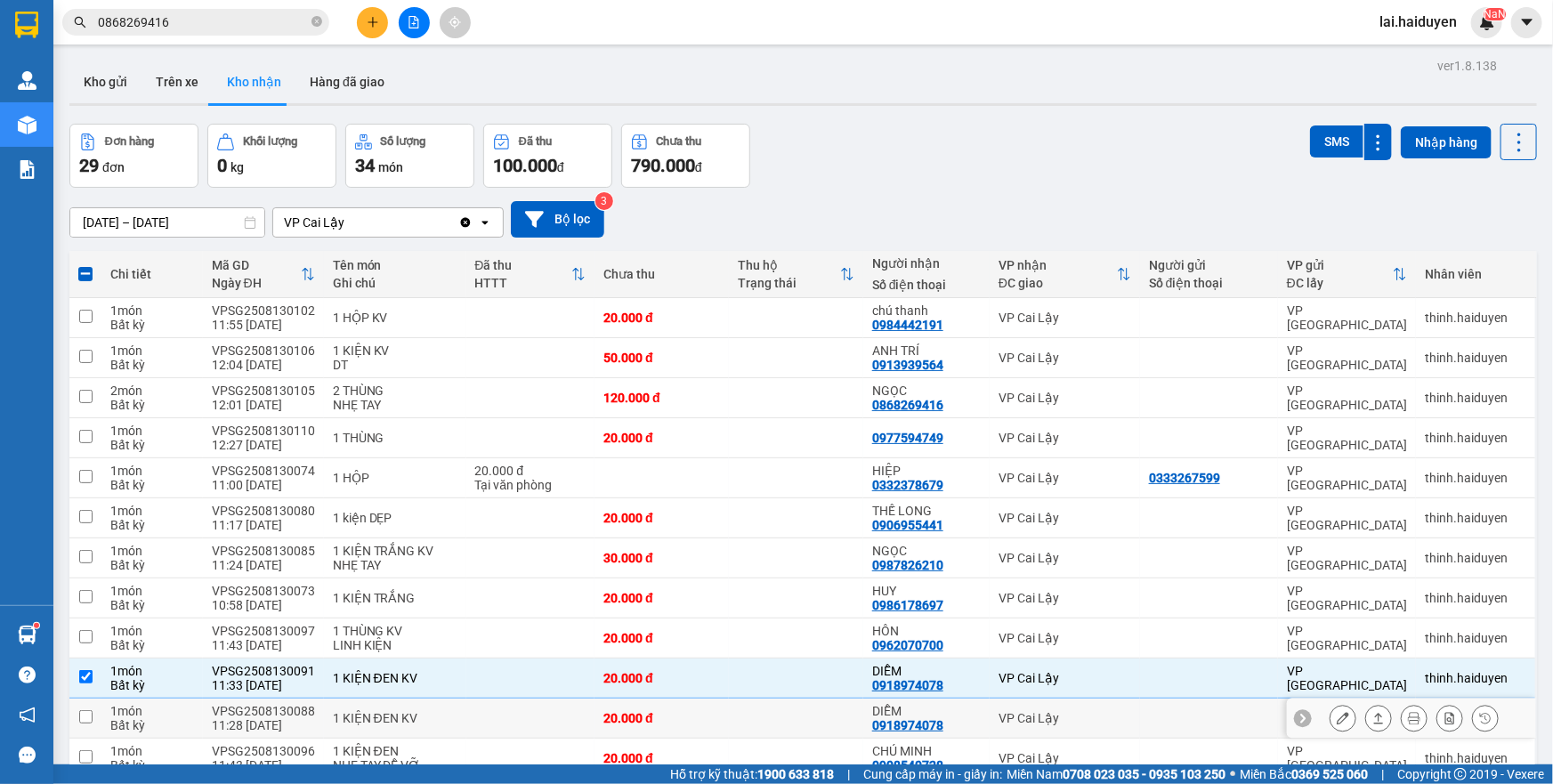
click at [765, 699] on td at bounding box center [796, 719] width 135 height 40
checkbox input "true"
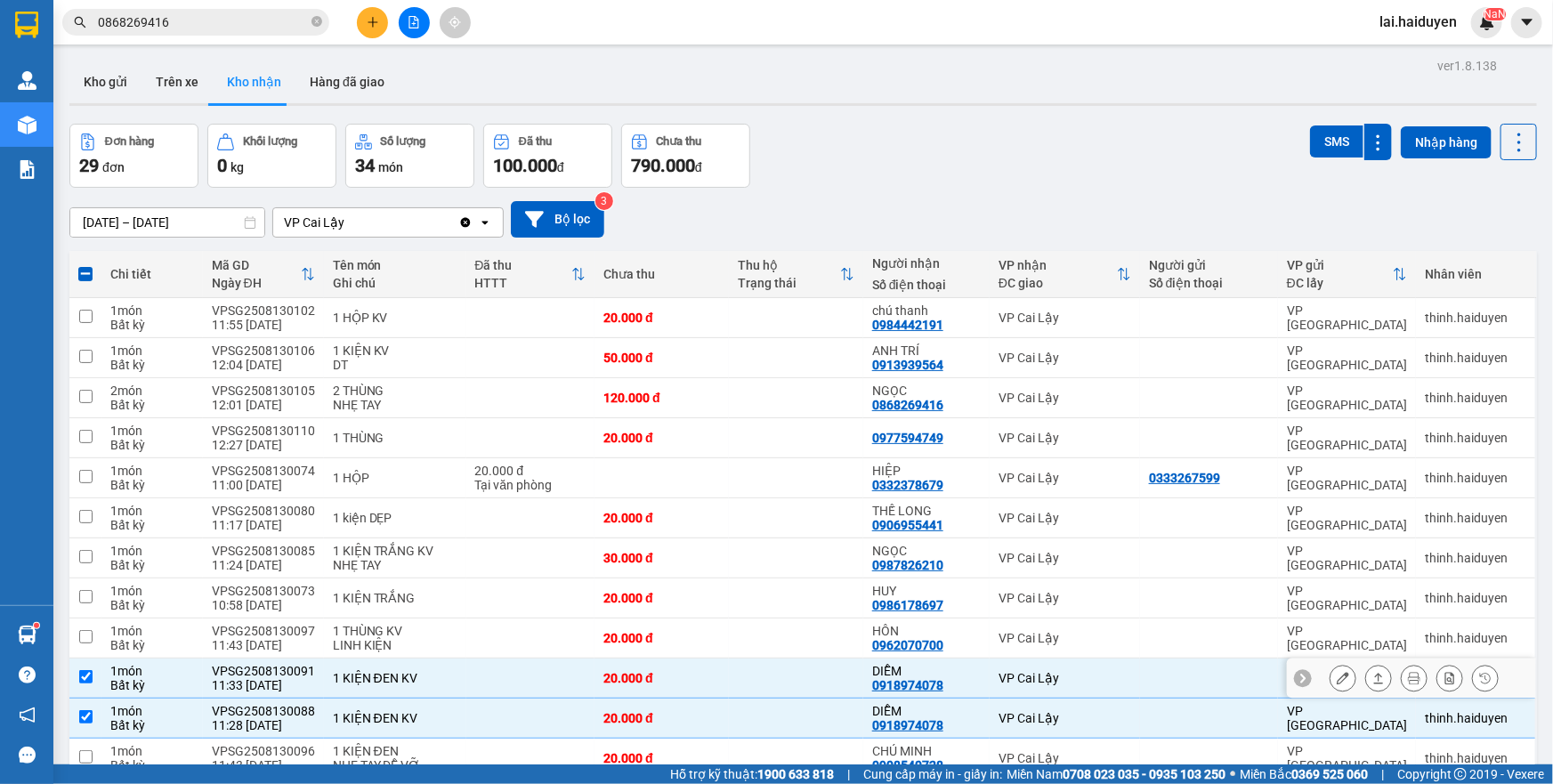
click at [917, 678] on div "0918974078" at bounding box center [908, 685] width 72 height 15
click at [187, 26] on input "0868269416" at bounding box center [203, 22] width 210 height 19
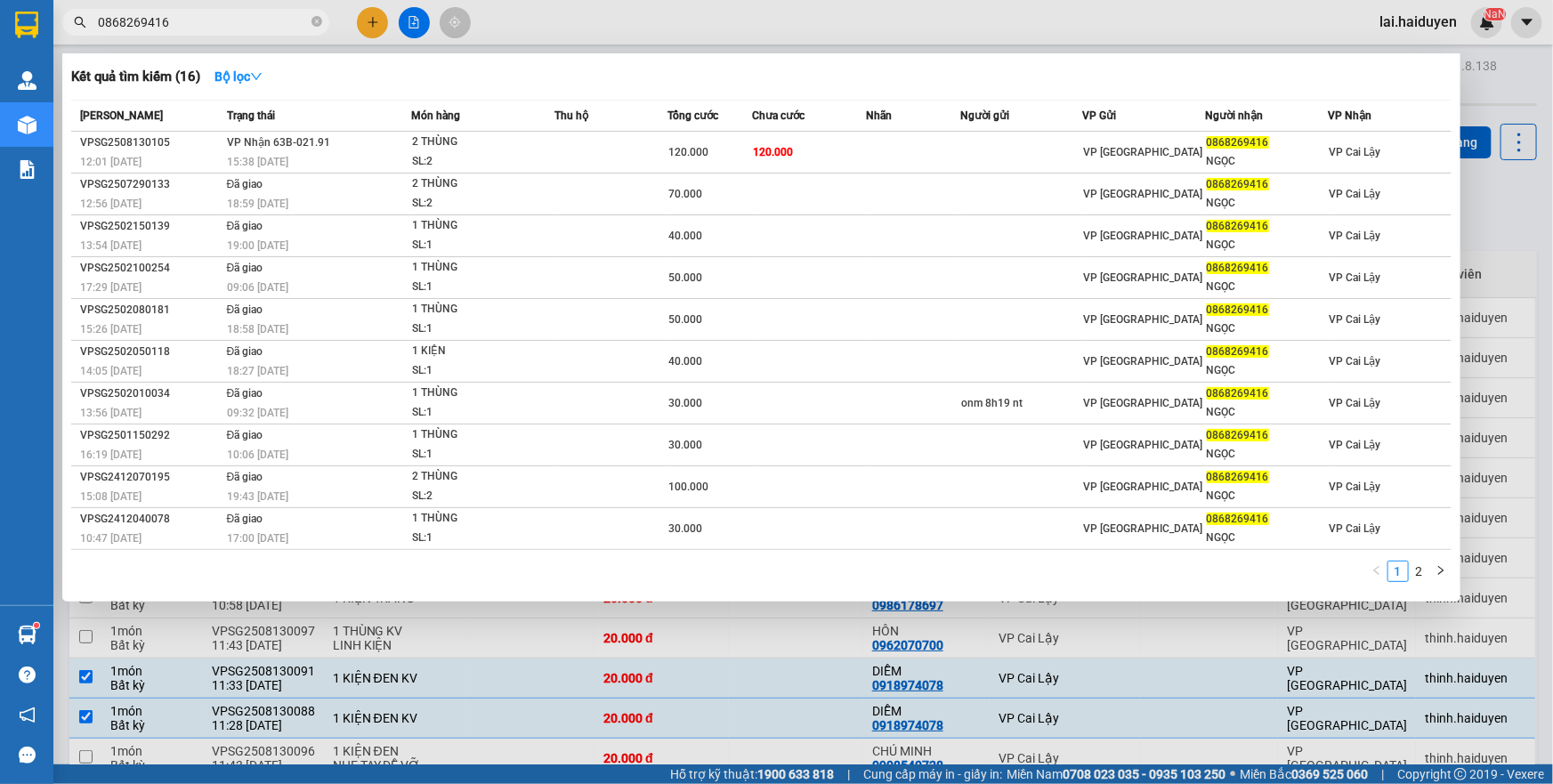
click at [187, 26] on input "0868269416" at bounding box center [203, 22] width 210 height 19
paste input "918974078"
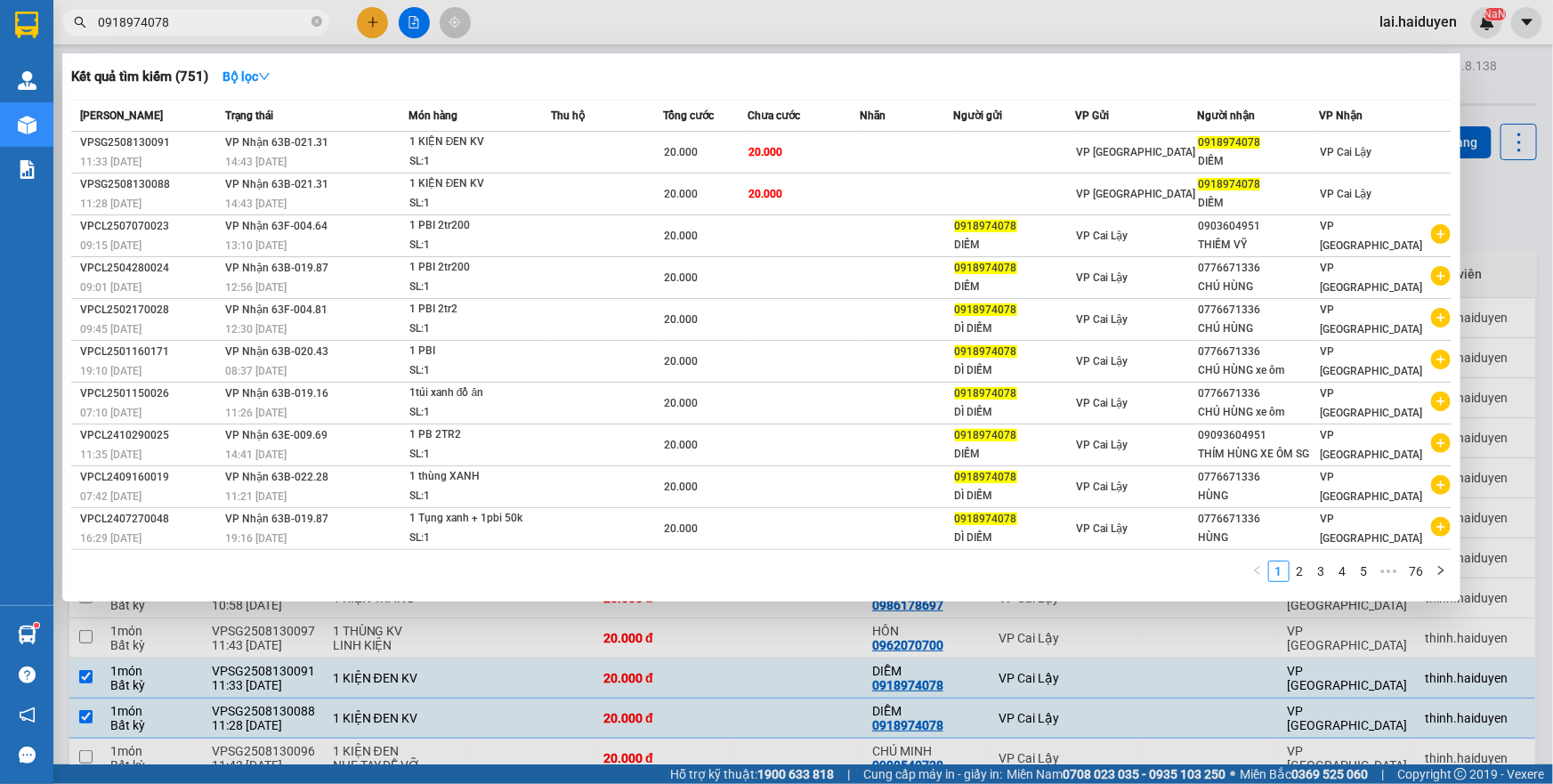
type input "0918974078"
click at [738, 32] on div at bounding box center [776, 392] width 1553 height 784
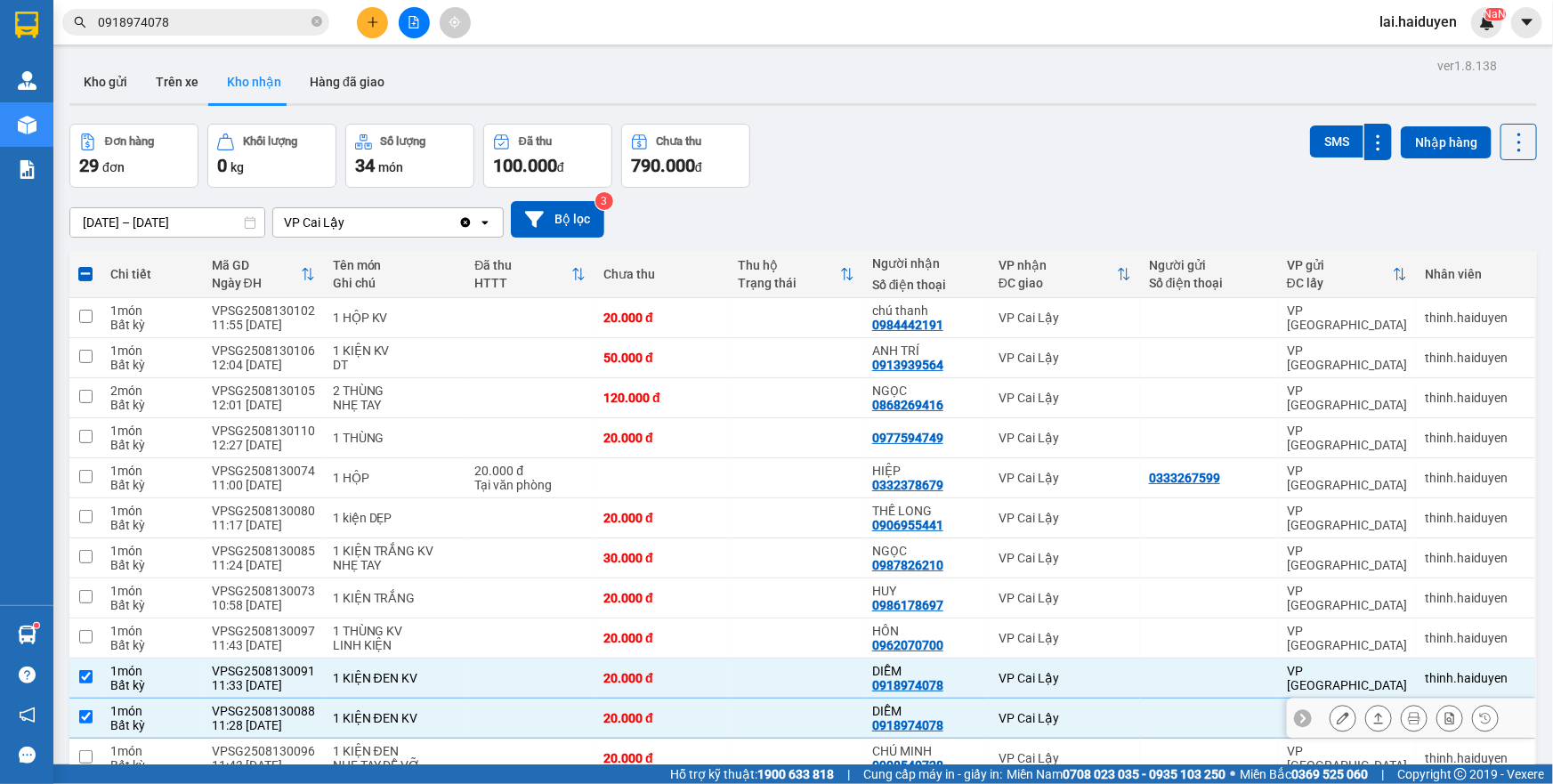
click at [782, 699] on td at bounding box center [796, 719] width 135 height 40
checkbox input "false"
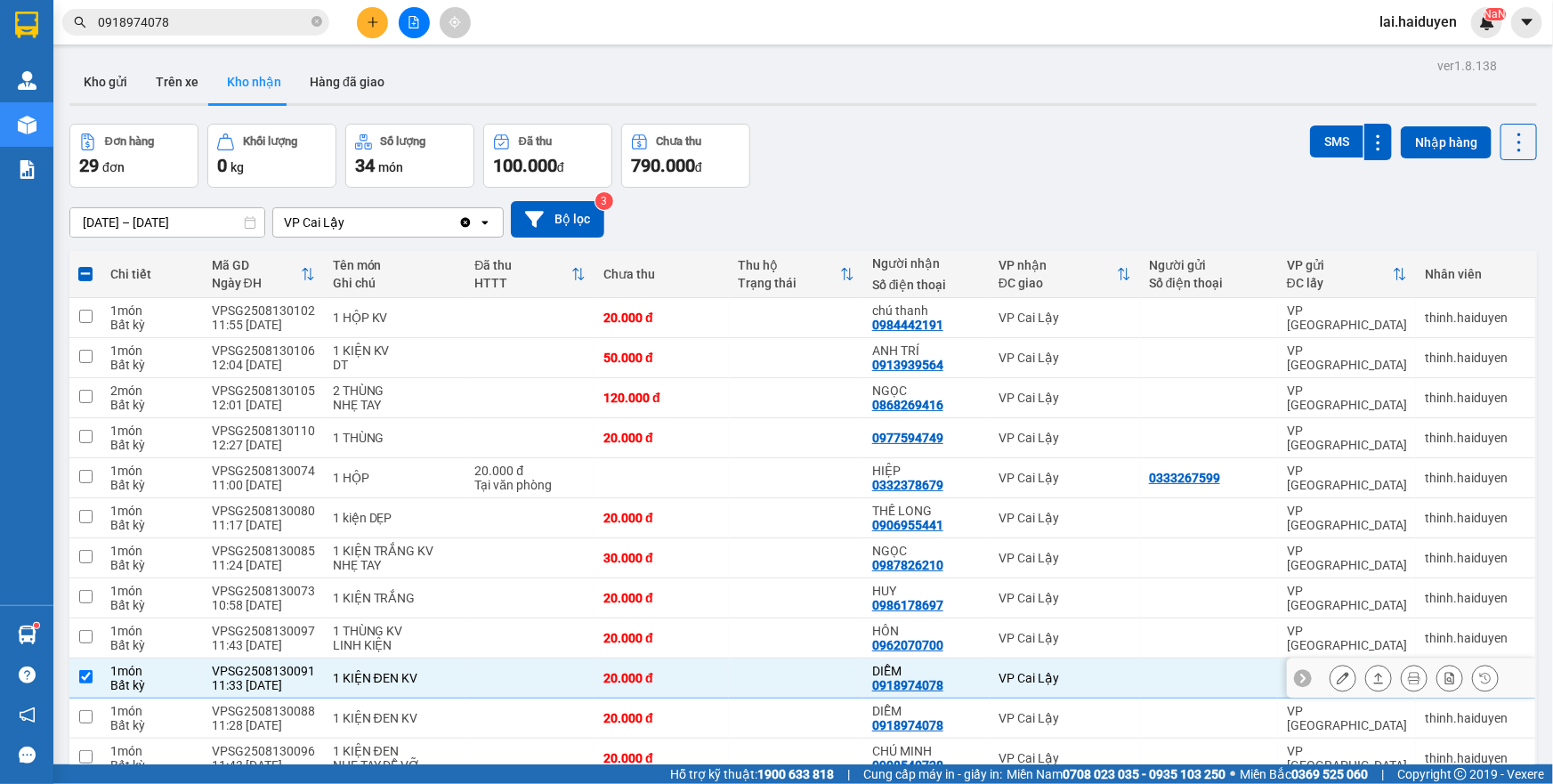
click at [799, 658] on td at bounding box center [796, 679] width 135 height 40
checkbox input "false"
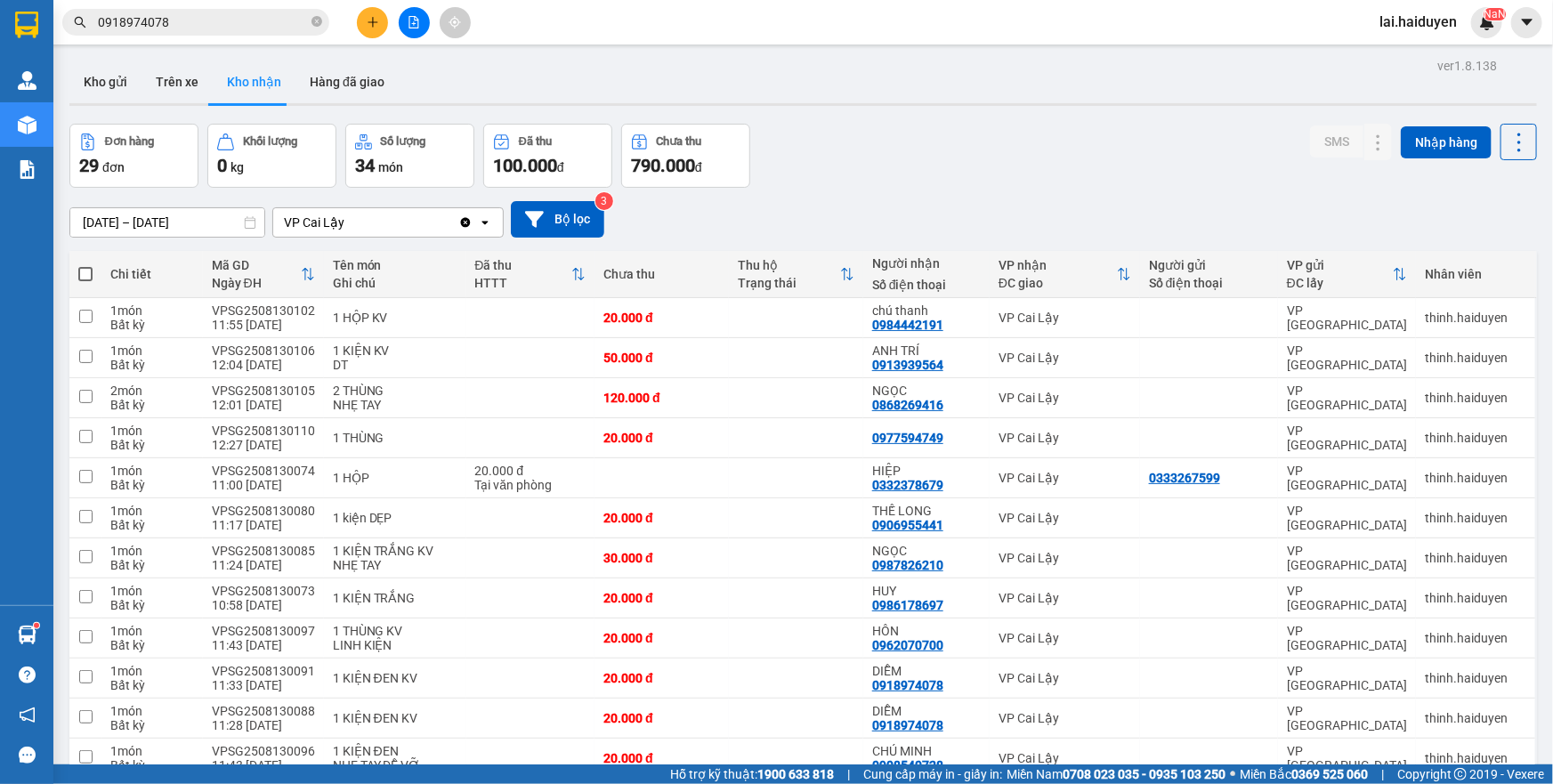
checkbox input "true"
click at [105, 69] on button "Kho gửi" at bounding box center [105, 82] width 72 height 43
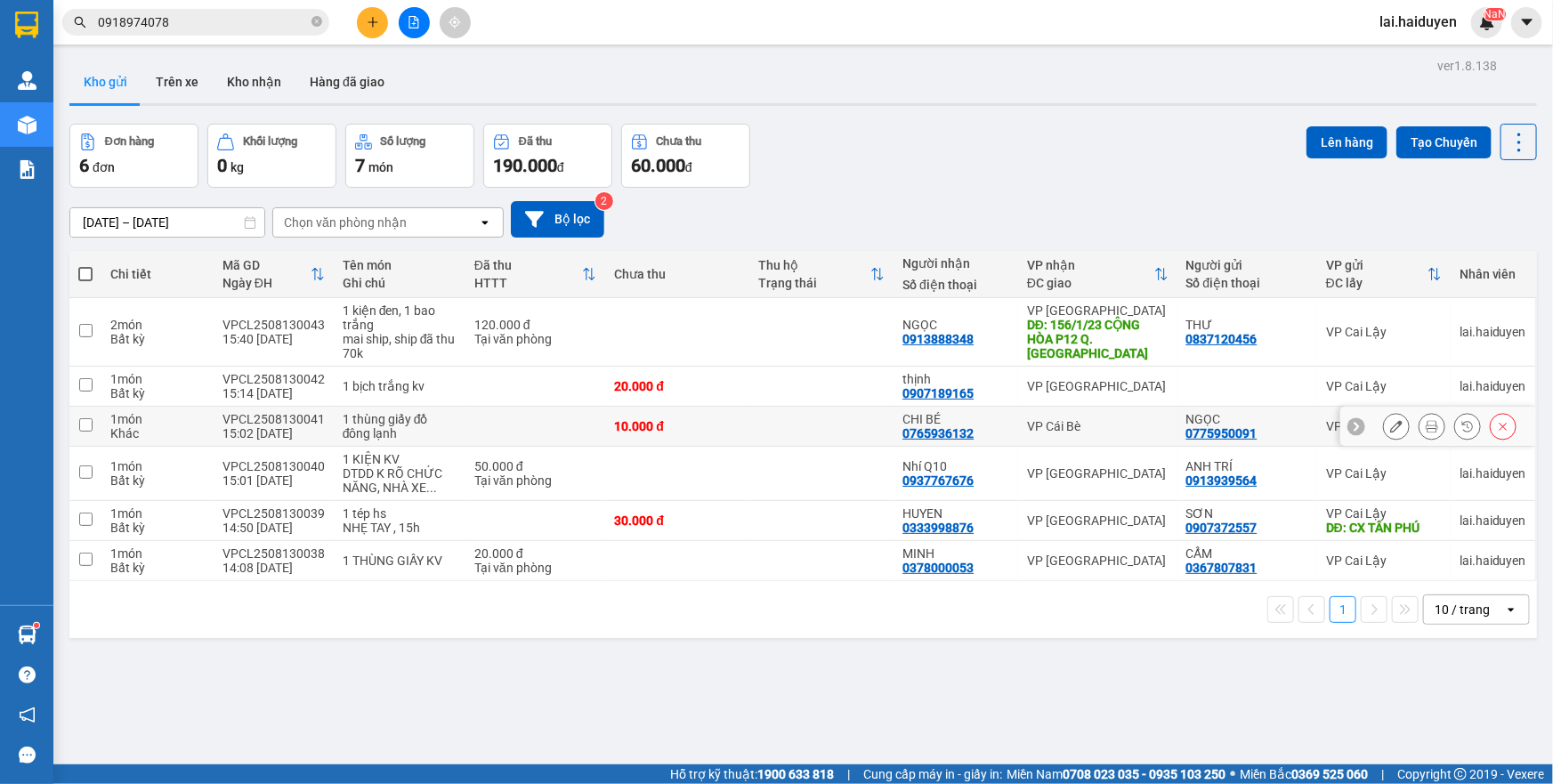
click at [781, 432] on td at bounding box center [821, 426] width 144 height 40
checkbox input "true"
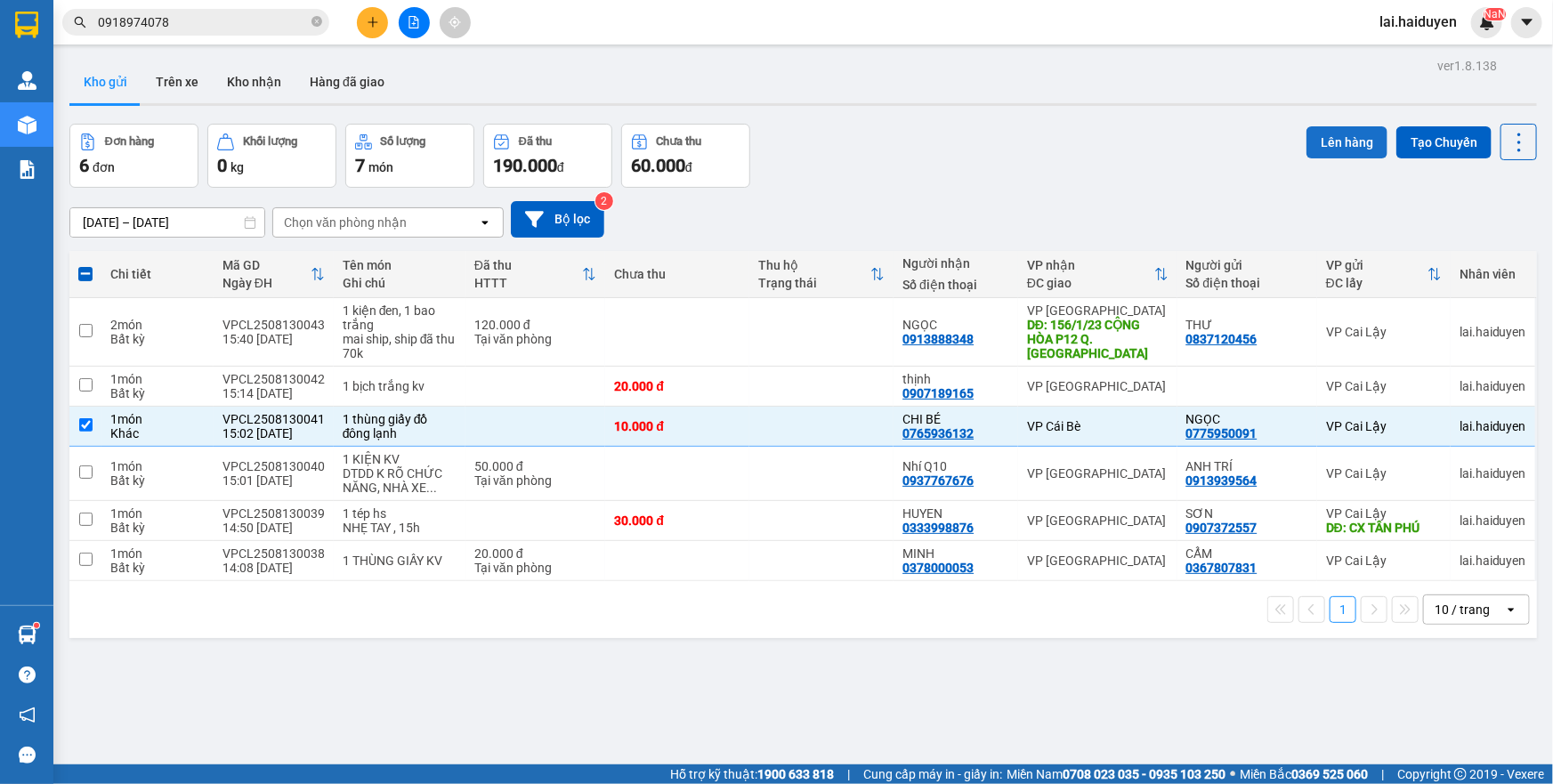
click at [1344, 138] on button "Lên hàng" at bounding box center [1348, 142] width 81 height 32
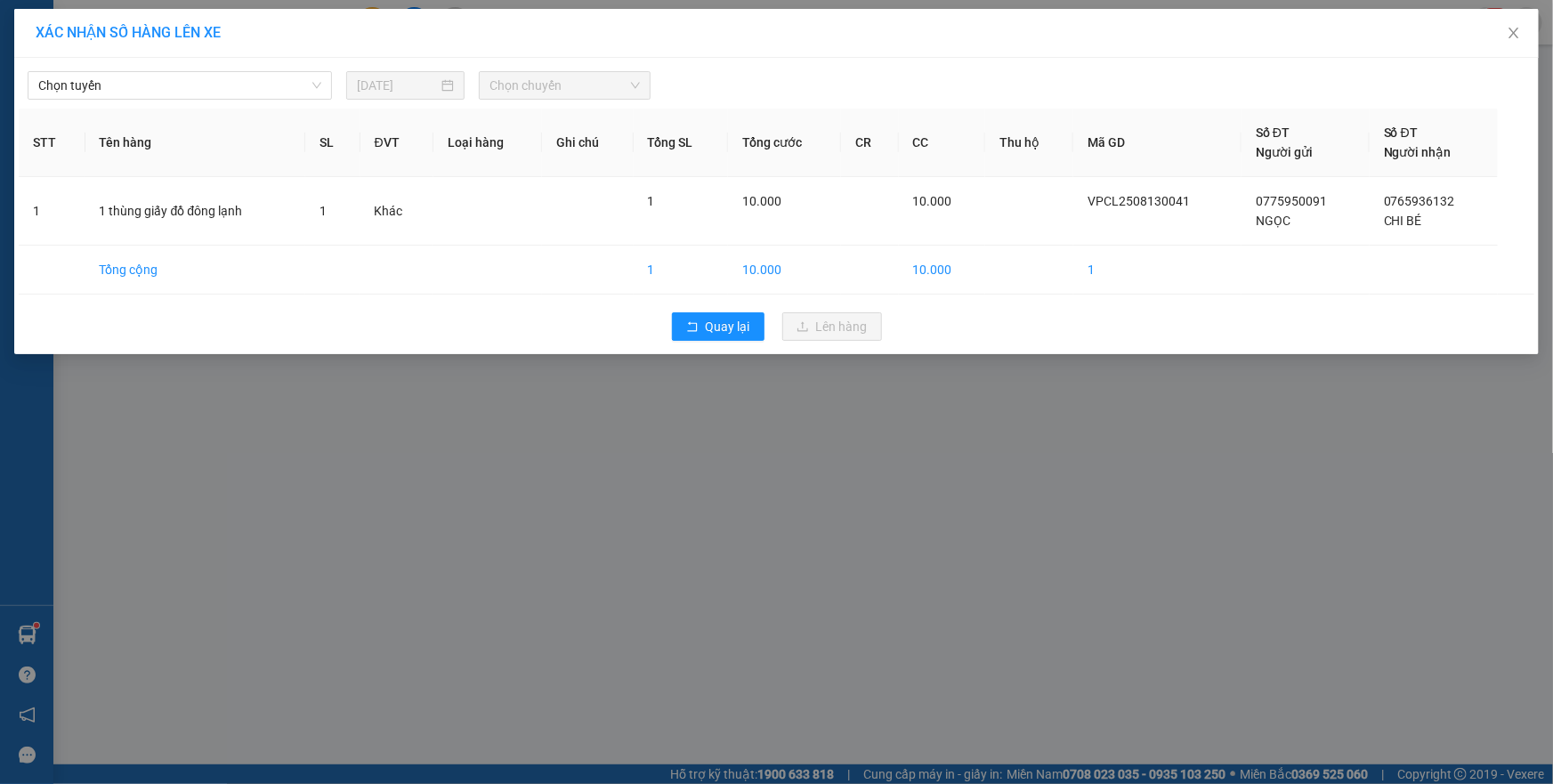
drag, startPoint x: 178, startPoint y: 88, endPoint x: 178, endPoint y: 100, distance: 12.0
click at [178, 90] on span "Chọn tuyến" at bounding box center [180, 85] width 283 height 27
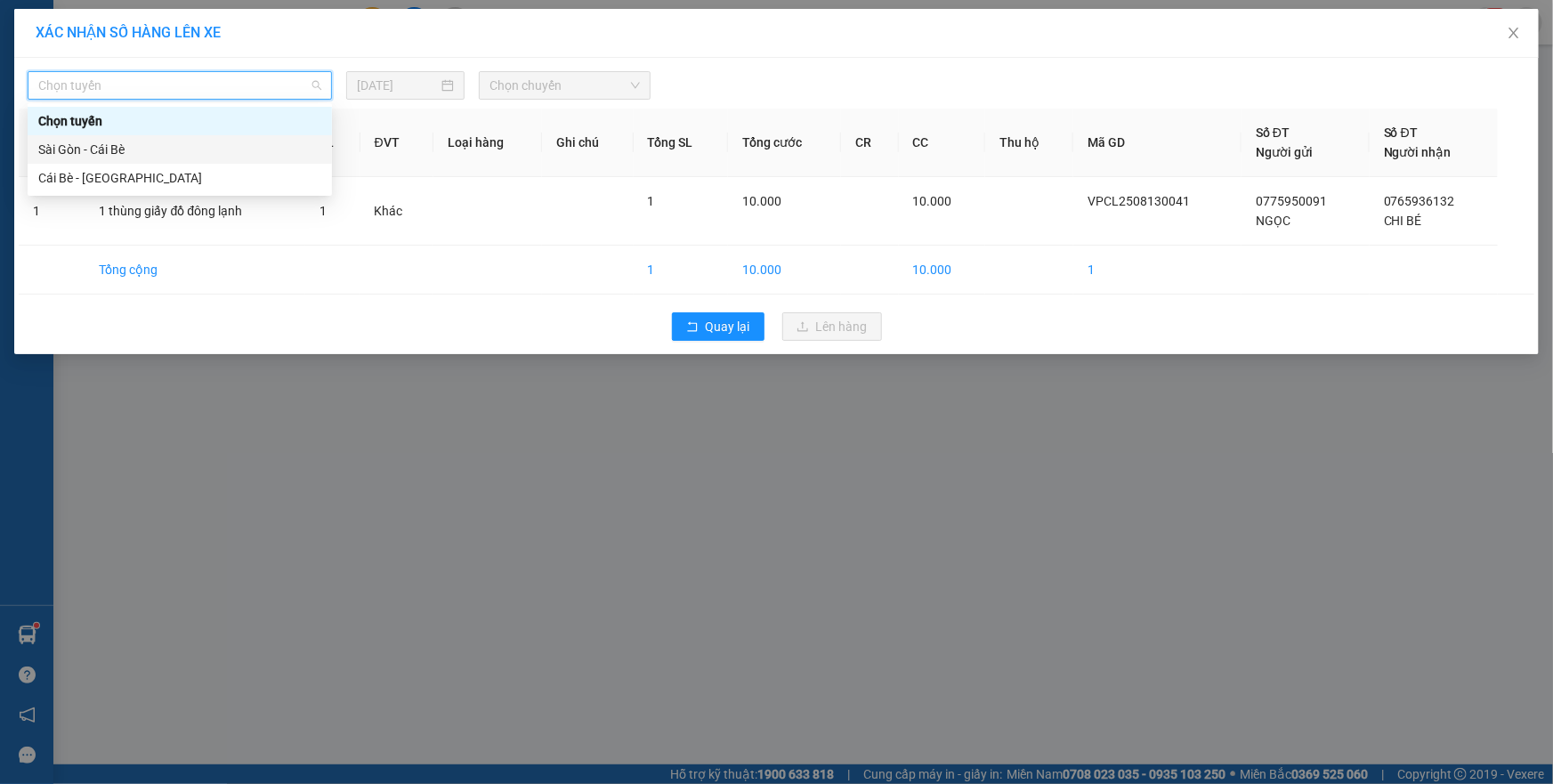
drag, startPoint x: 184, startPoint y: 136, endPoint x: 204, endPoint y: 138, distance: 20.1
click at [184, 137] on div "Sài Gòn - Cái Bè" at bounding box center [180, 149] width 305 height 28
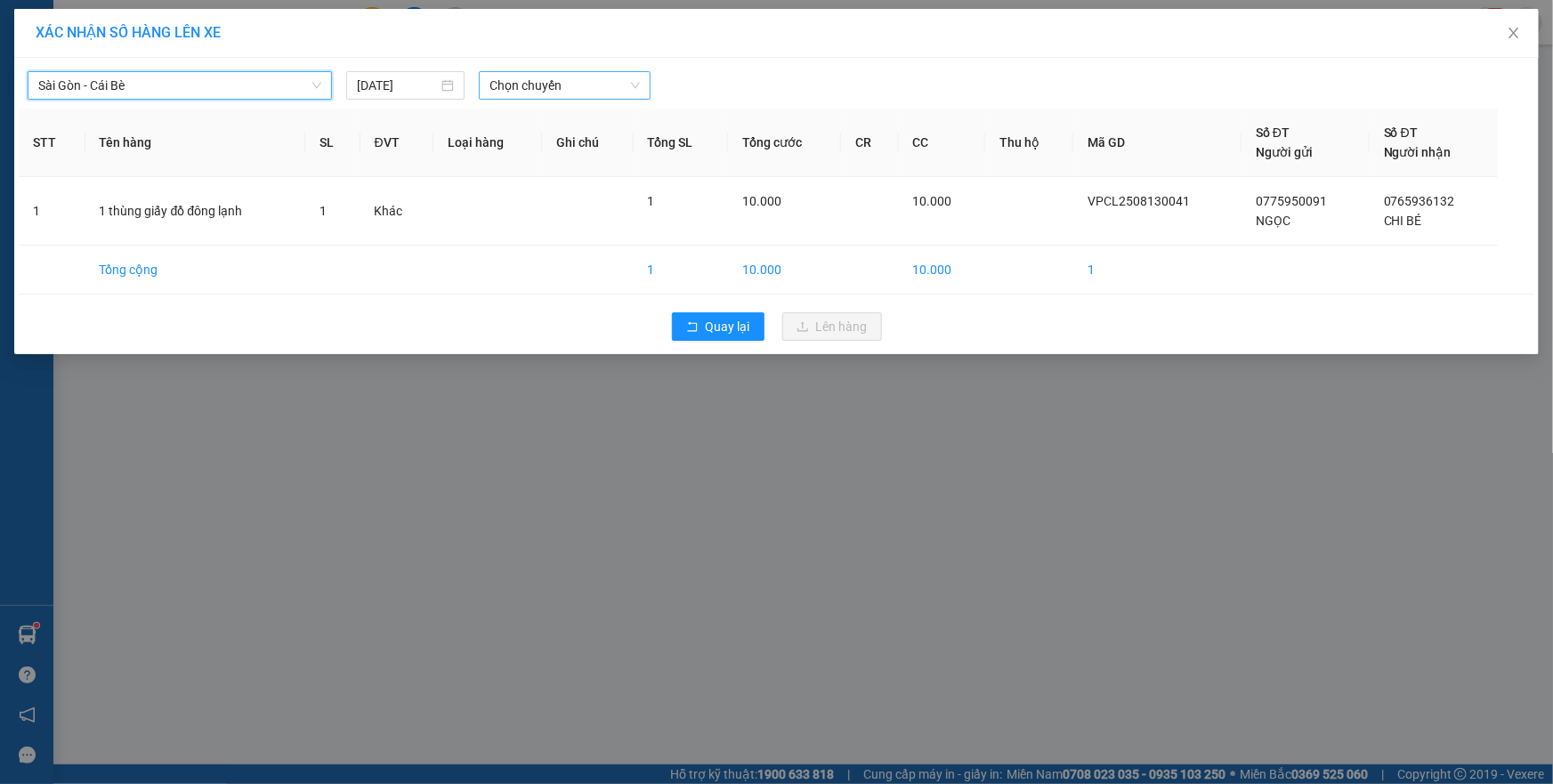
click at [617, 72] on div "Chọn chuyến" at bounding box center [564, 85] width 172 height 28
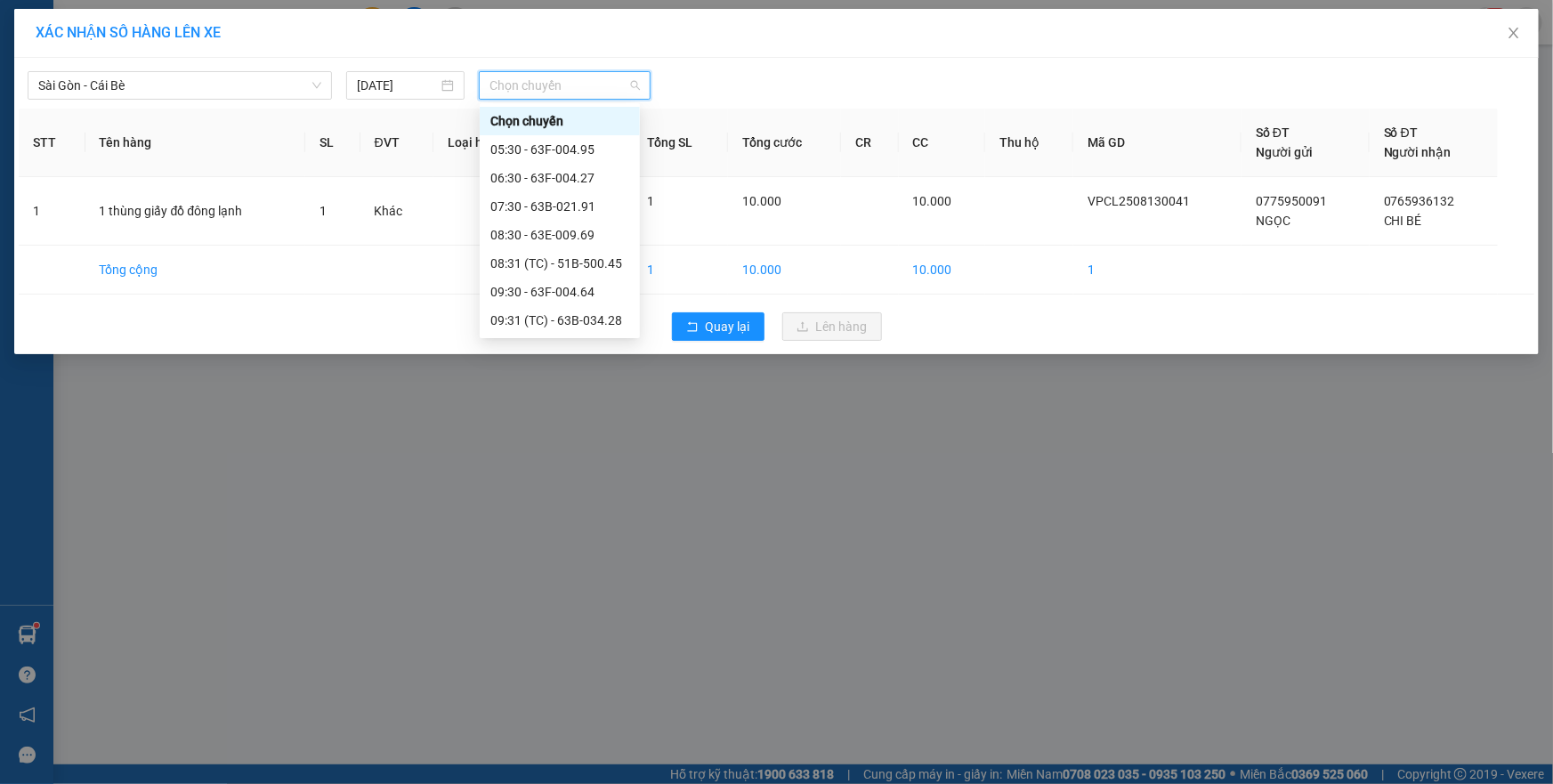
click at [584, 538] on div "13:31 (TC) - 63F-004.27" at bounding box center [560, 547] width 139 height 19
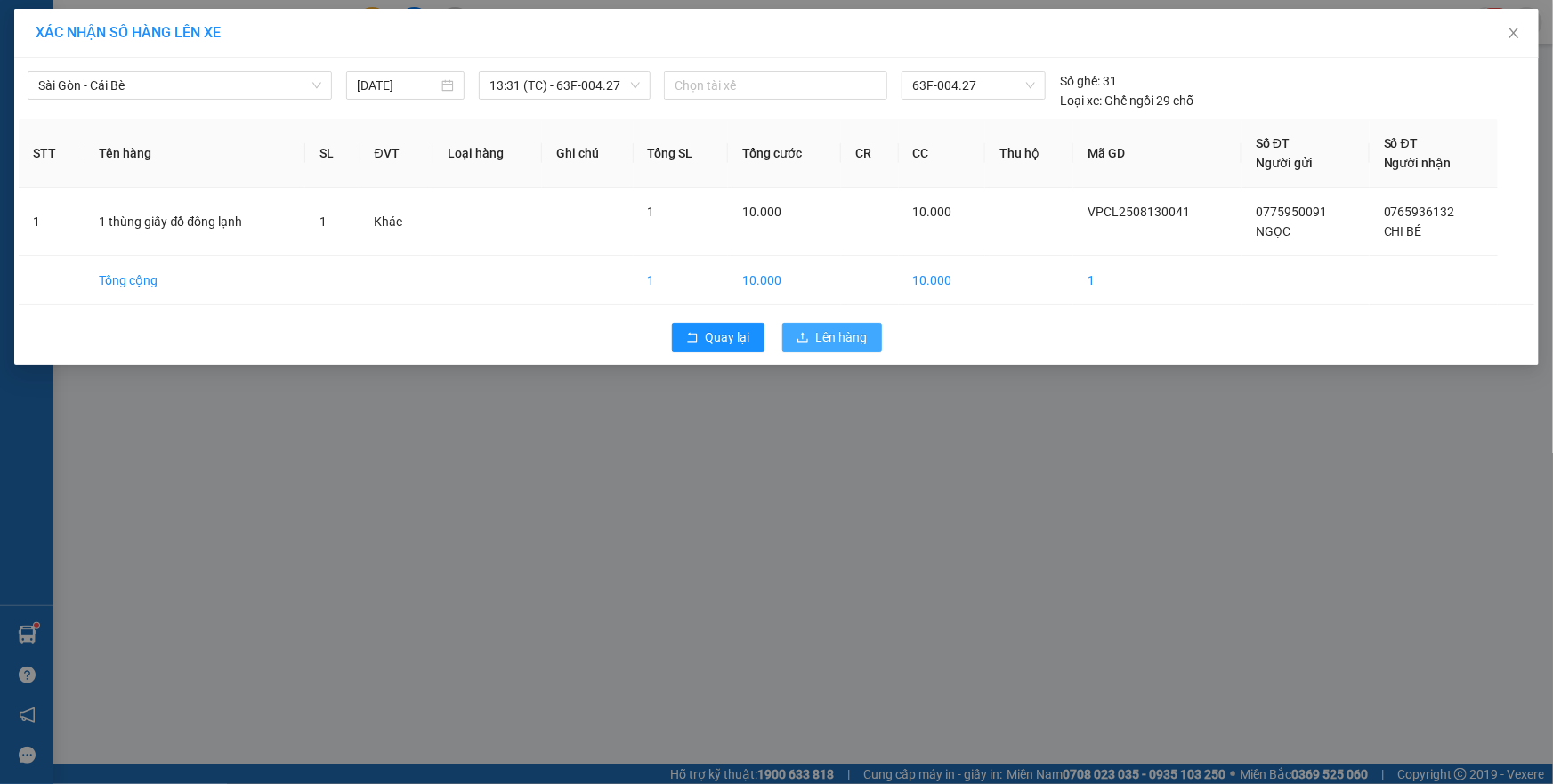
click at [831, 337] on span "Lên hàng" at bounding box center [842, 337] width 51 height 19
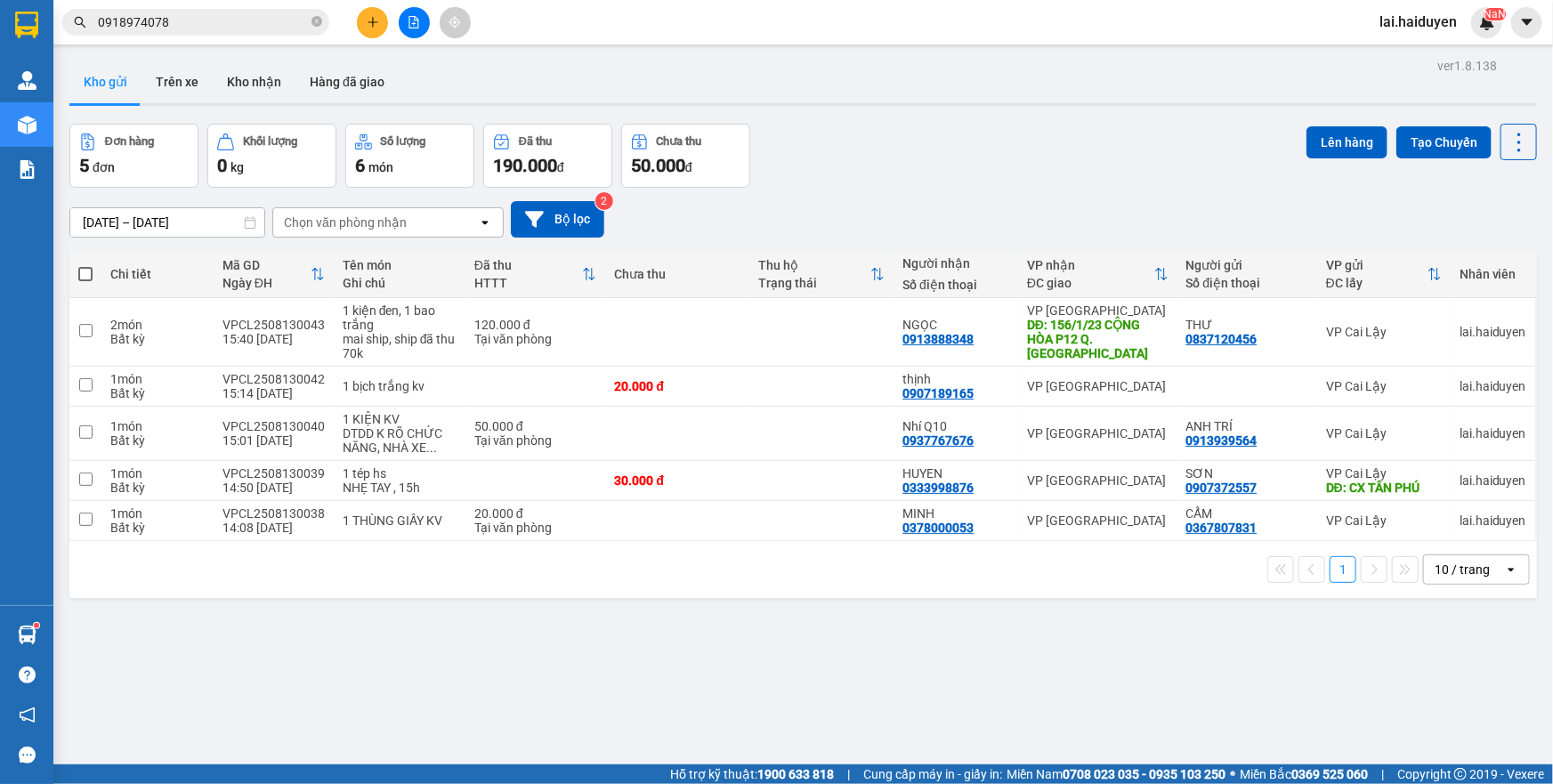
click at [184, 19] on input "0918974078" at bounding box center [203, 22] width 210 height 19
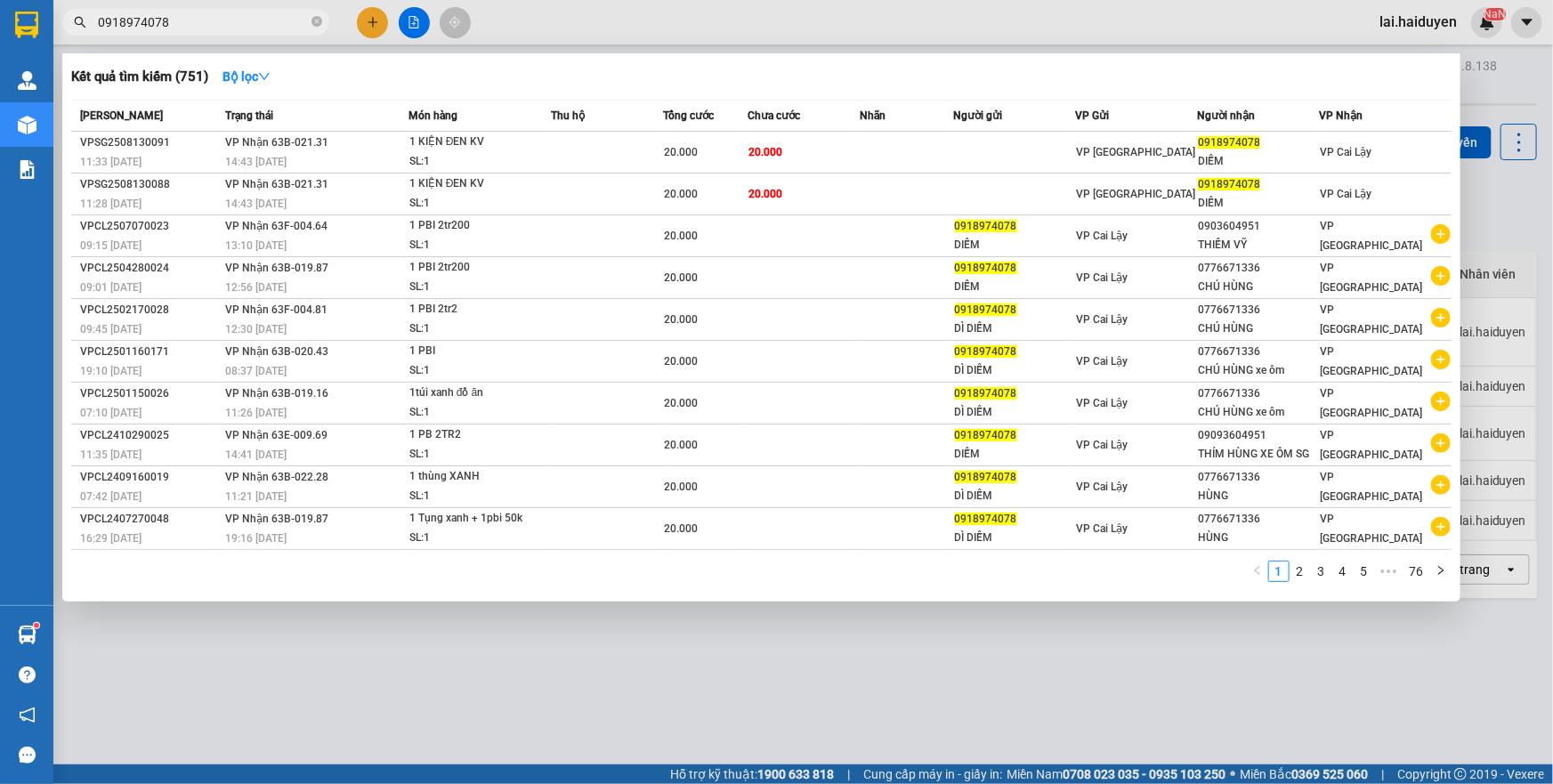
click at [184, 19] on input "0918974078" at bounding box center [203, 22] width 210 height 19
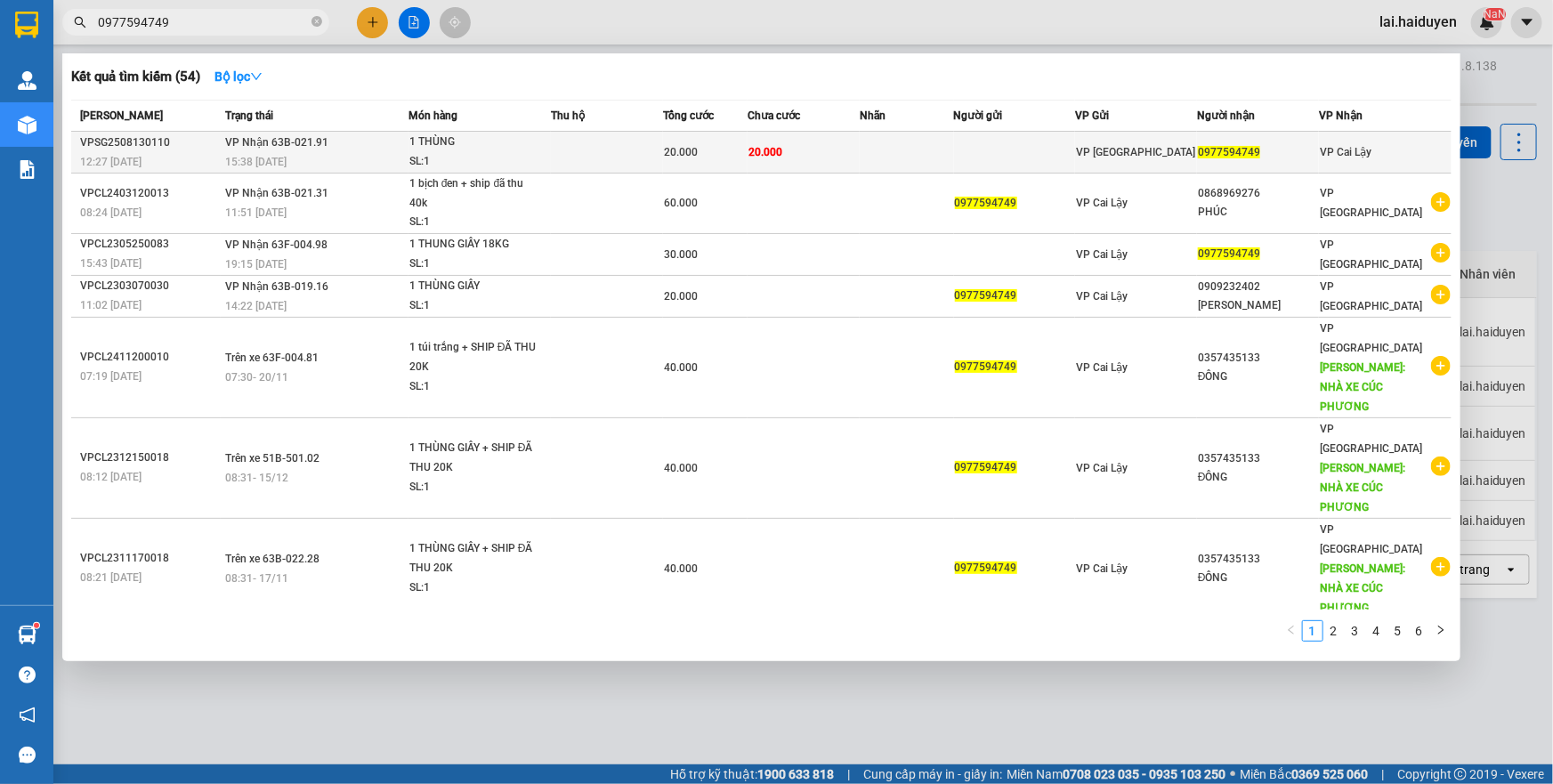
type input "0977594749"
click at [365, 150] on td "VP Nhận 63B-021.91 15:38 [DATE]" at bounding box center [315, 153] width 188 height 42
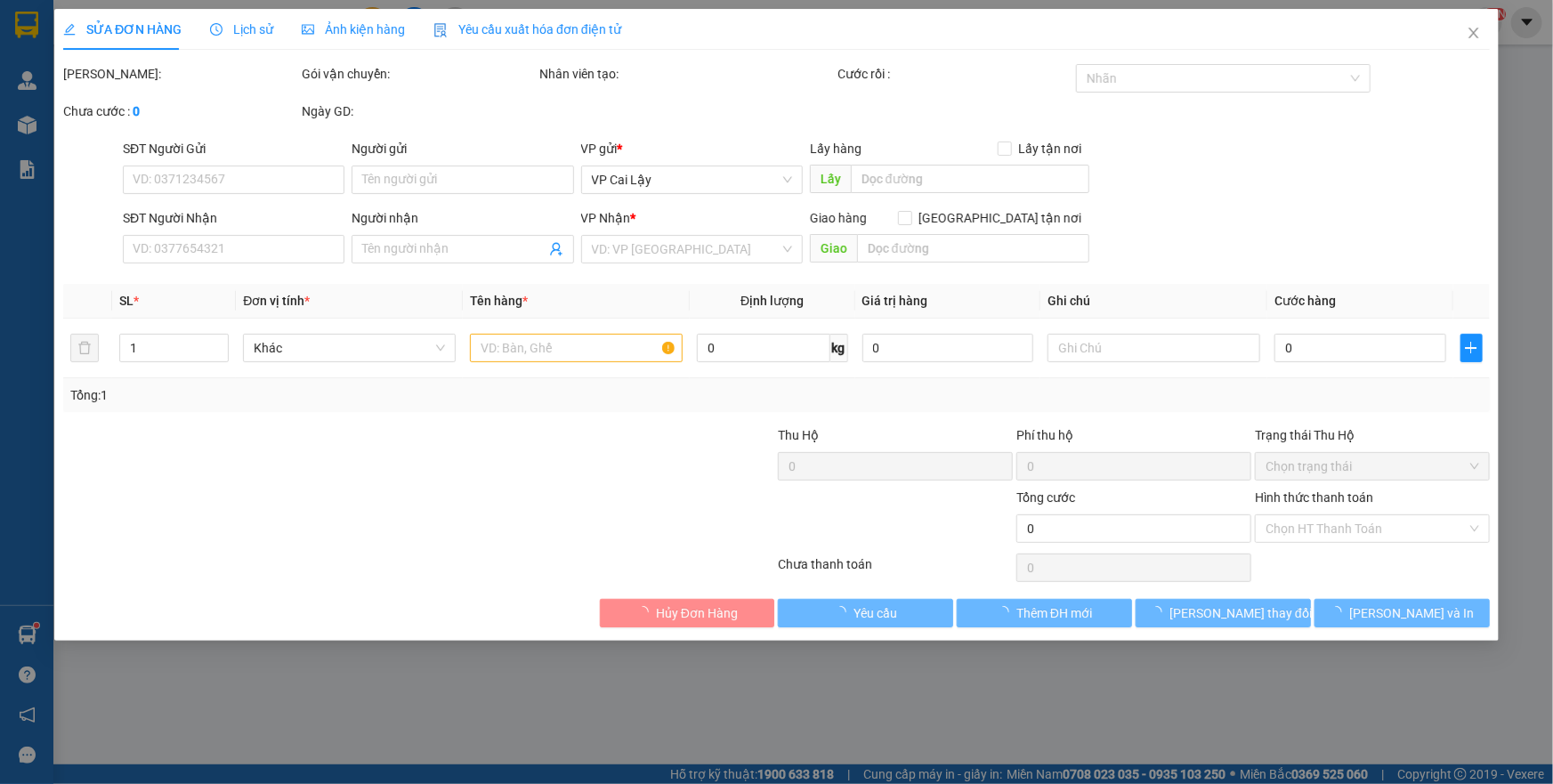
type input "0977594749"
type input "20.000"
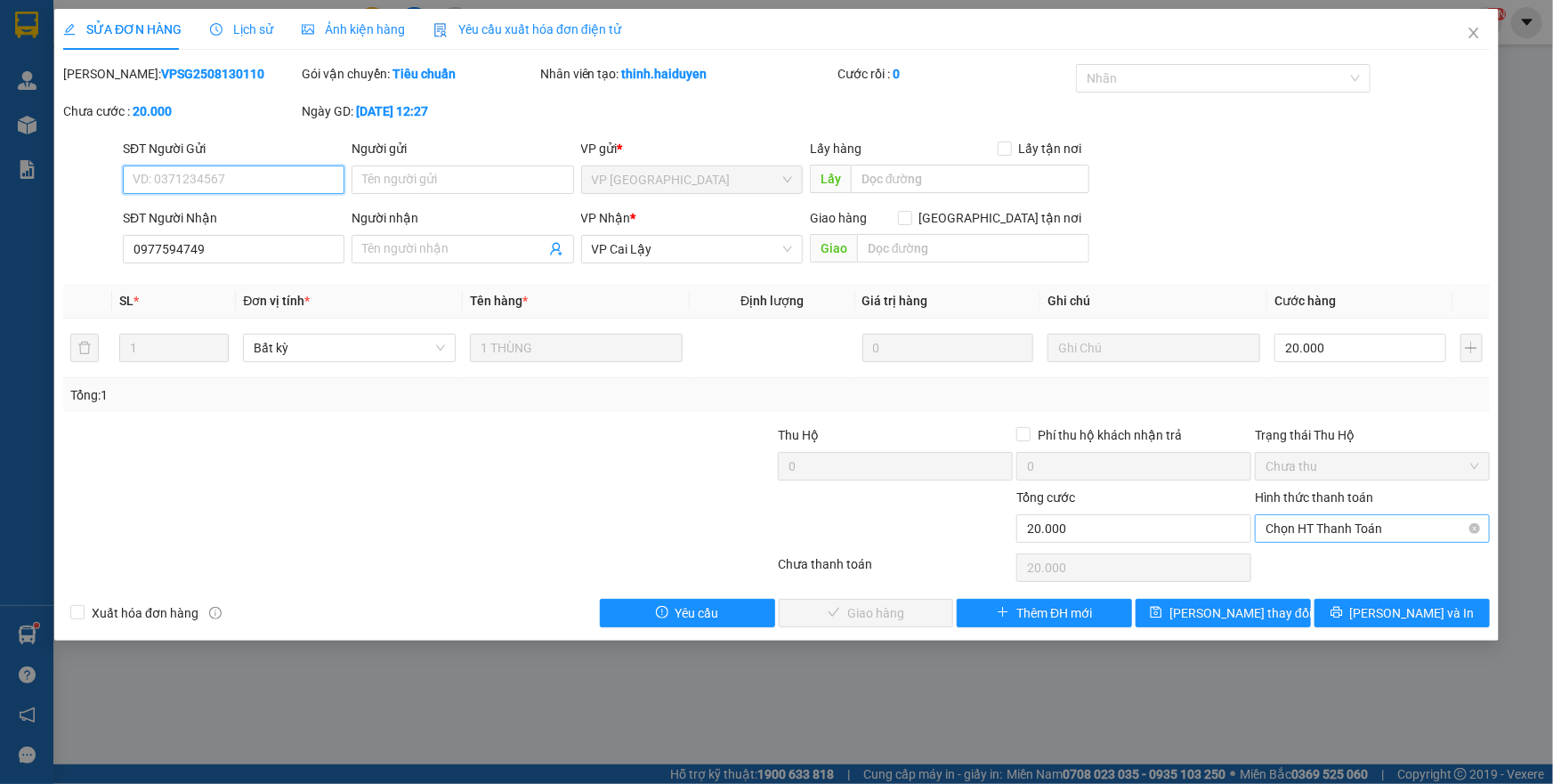
click at [1326, 523] on span "Chọn HT Thanh Toán" at bounding box center [1372, 528] width 214 height 27
click at [1322, 565] on div "Tại văn phòng" at bounding box center [1372, 563] width 214 height 19
type input "0"
click at [839, 551] on div "Chưa thanh toán 0" at bounding box center [776, 568] width 1430 height 36
click at [857, 614] on span "[PERSON_NAME] và Giao hàng" at bounding box center [898, 613] width 171 height 19
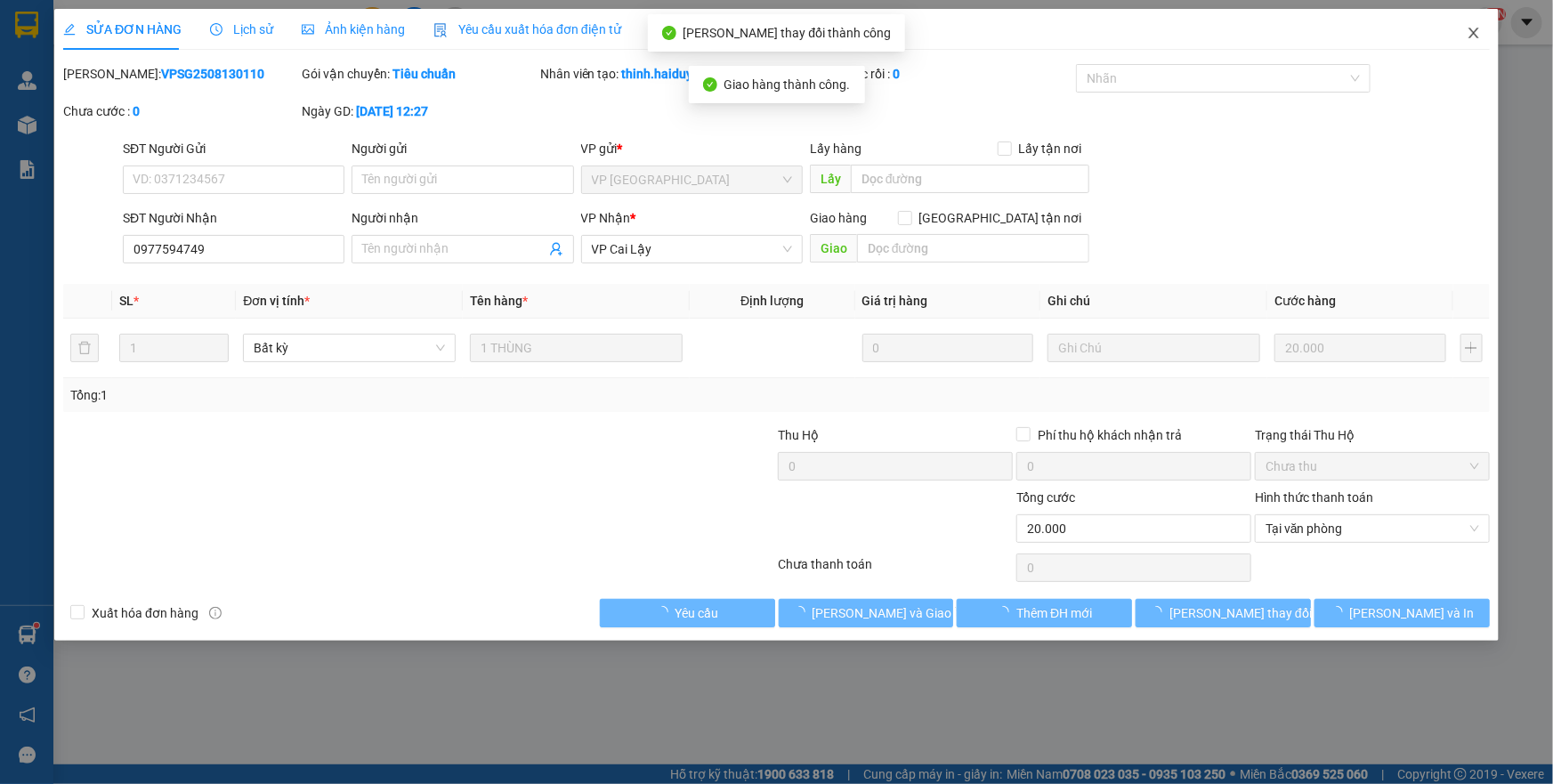
click at [1478, 28] on icon "close" at bounding box center [1473, 33] width 10 height 11
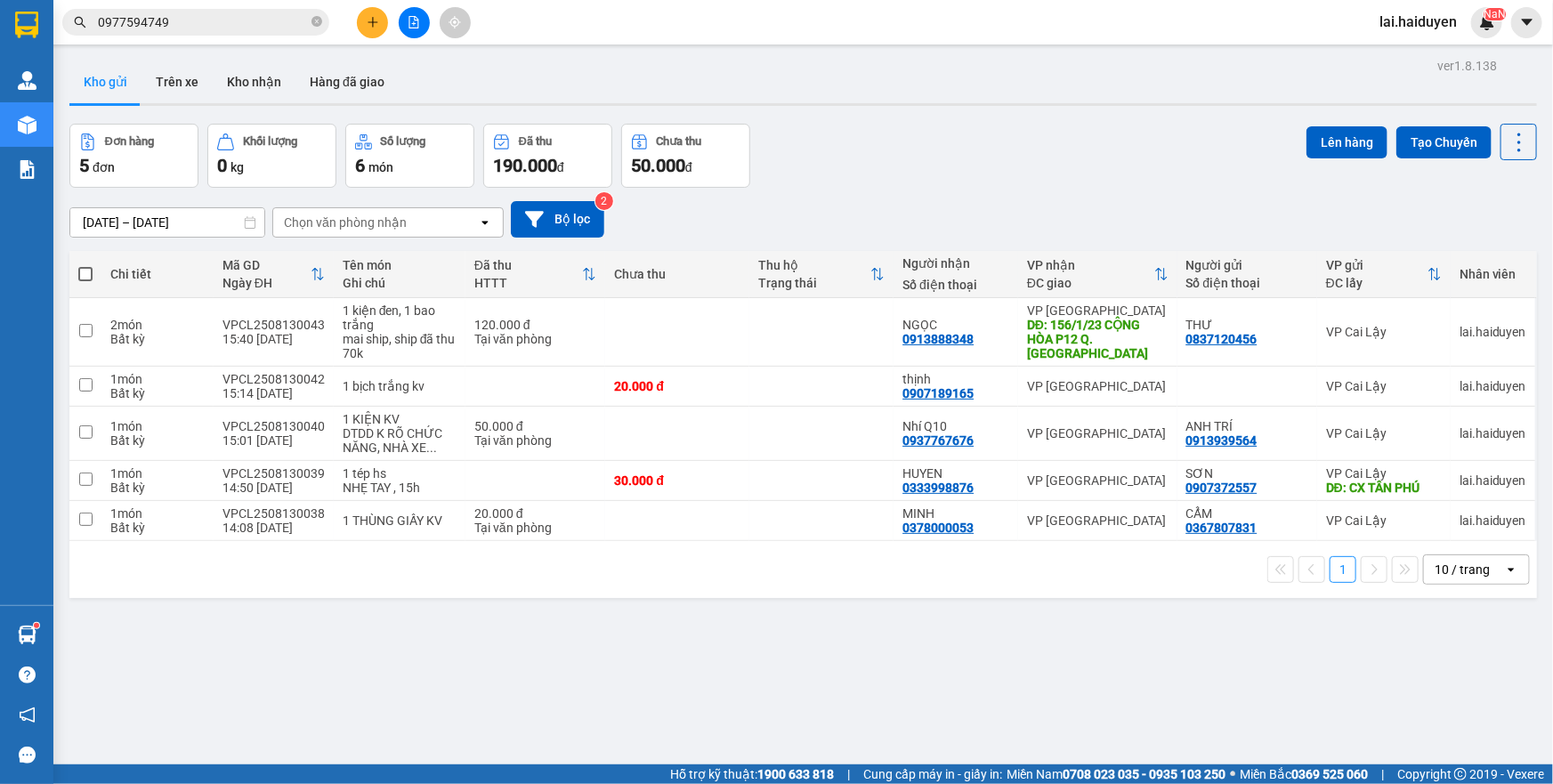
click at [286, 17] on input "0977594749" at bounding box center [203, 22] width 210 height 19
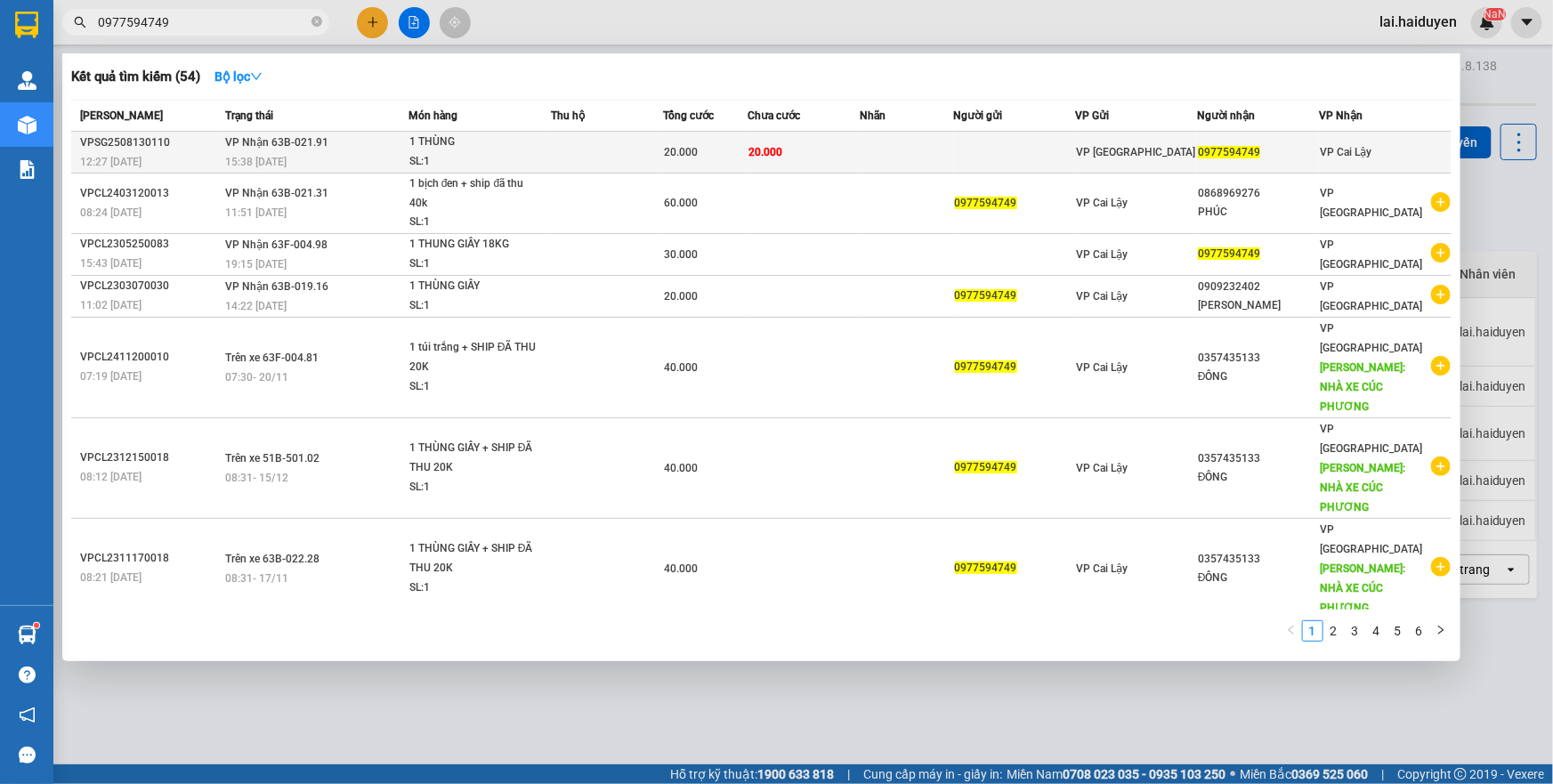
click at [788, 148] on td "20.000" at bounding box center [804, 153] width 112 height 42
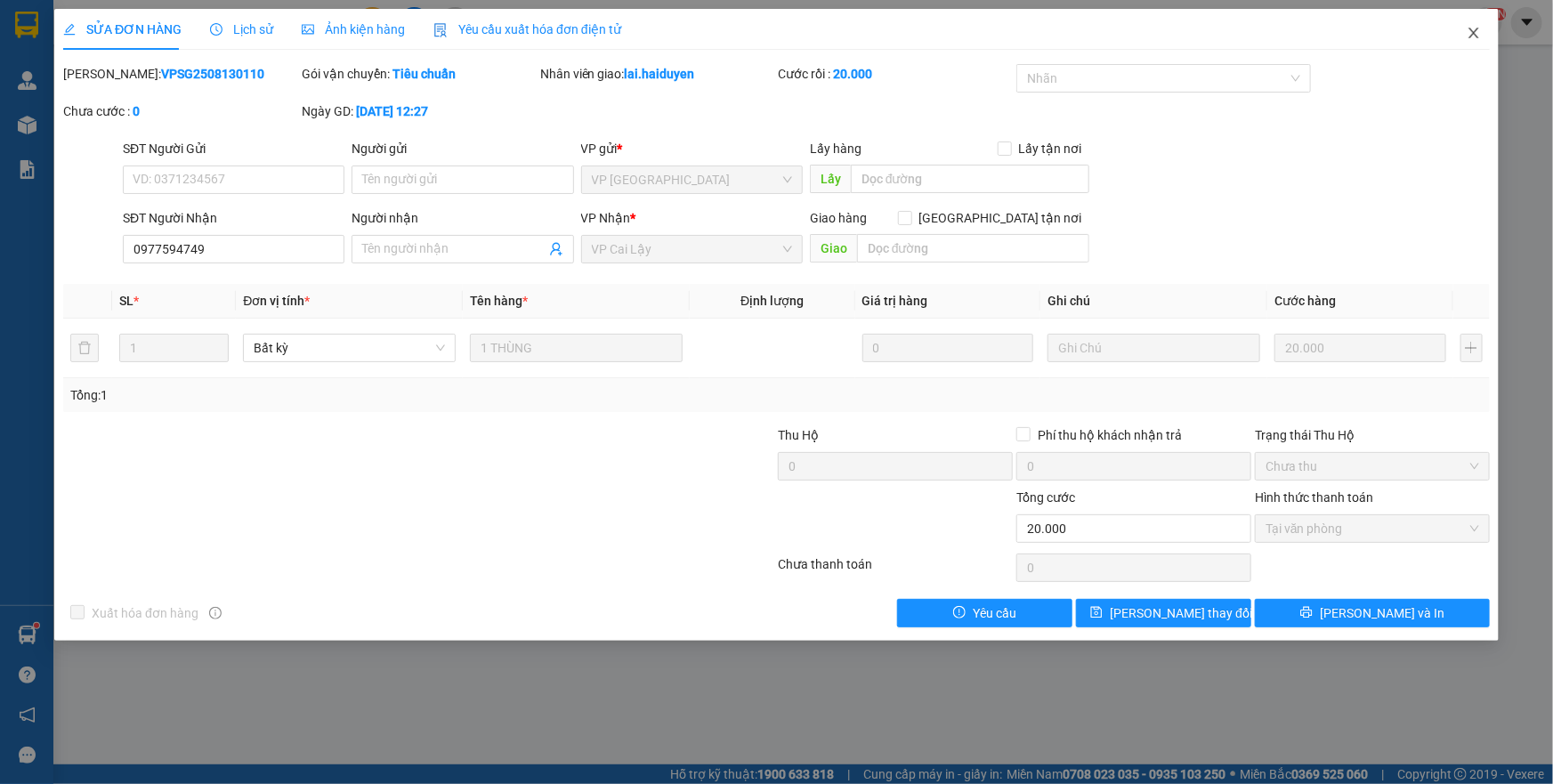
click at [1472, 35] on icon "close" at bounding box center [1474, 33] width 15 height 15
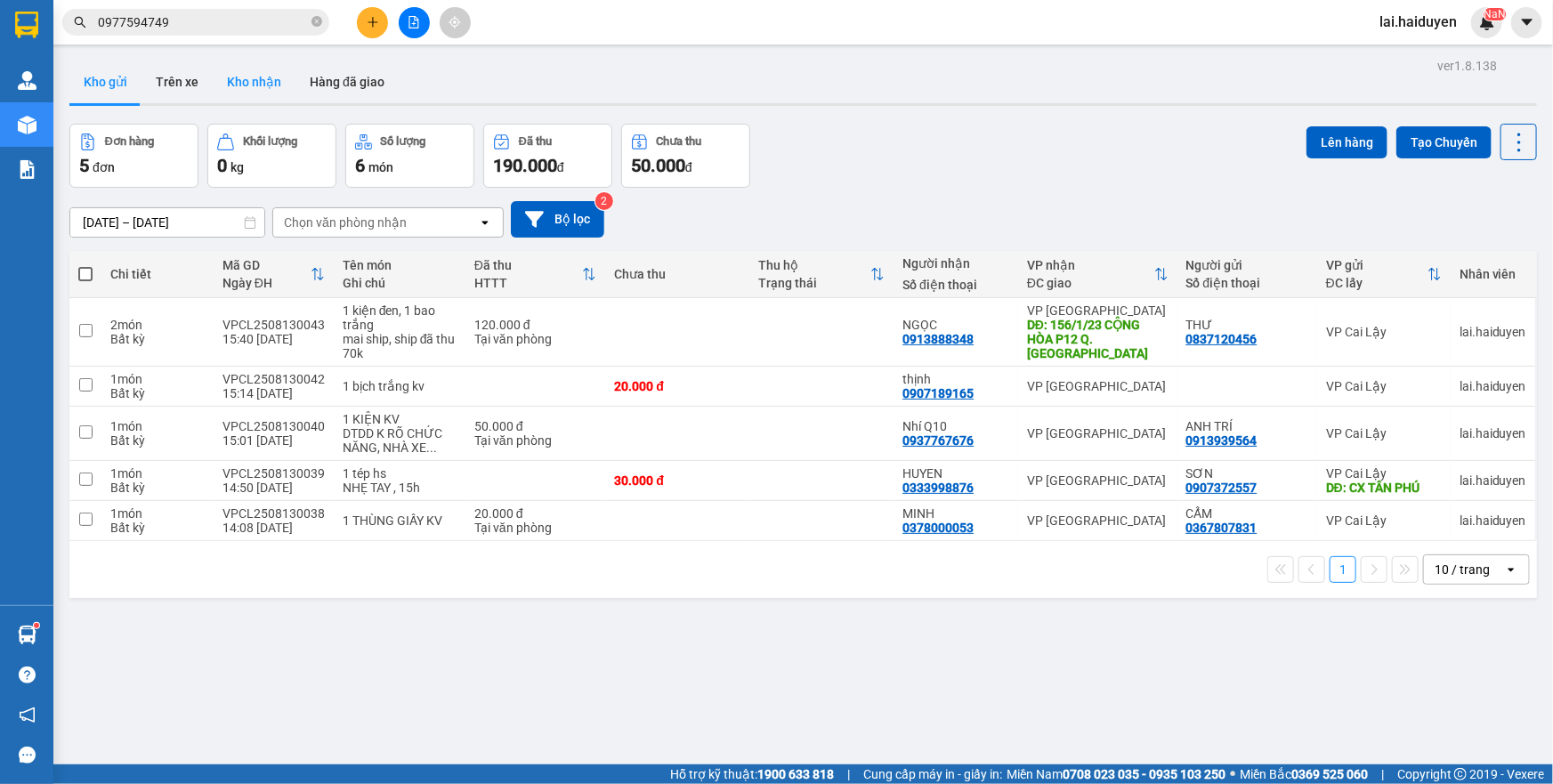
click at [235, 89] on button "Kho nhận" at bounding box center [254, 82] width 83 height 43
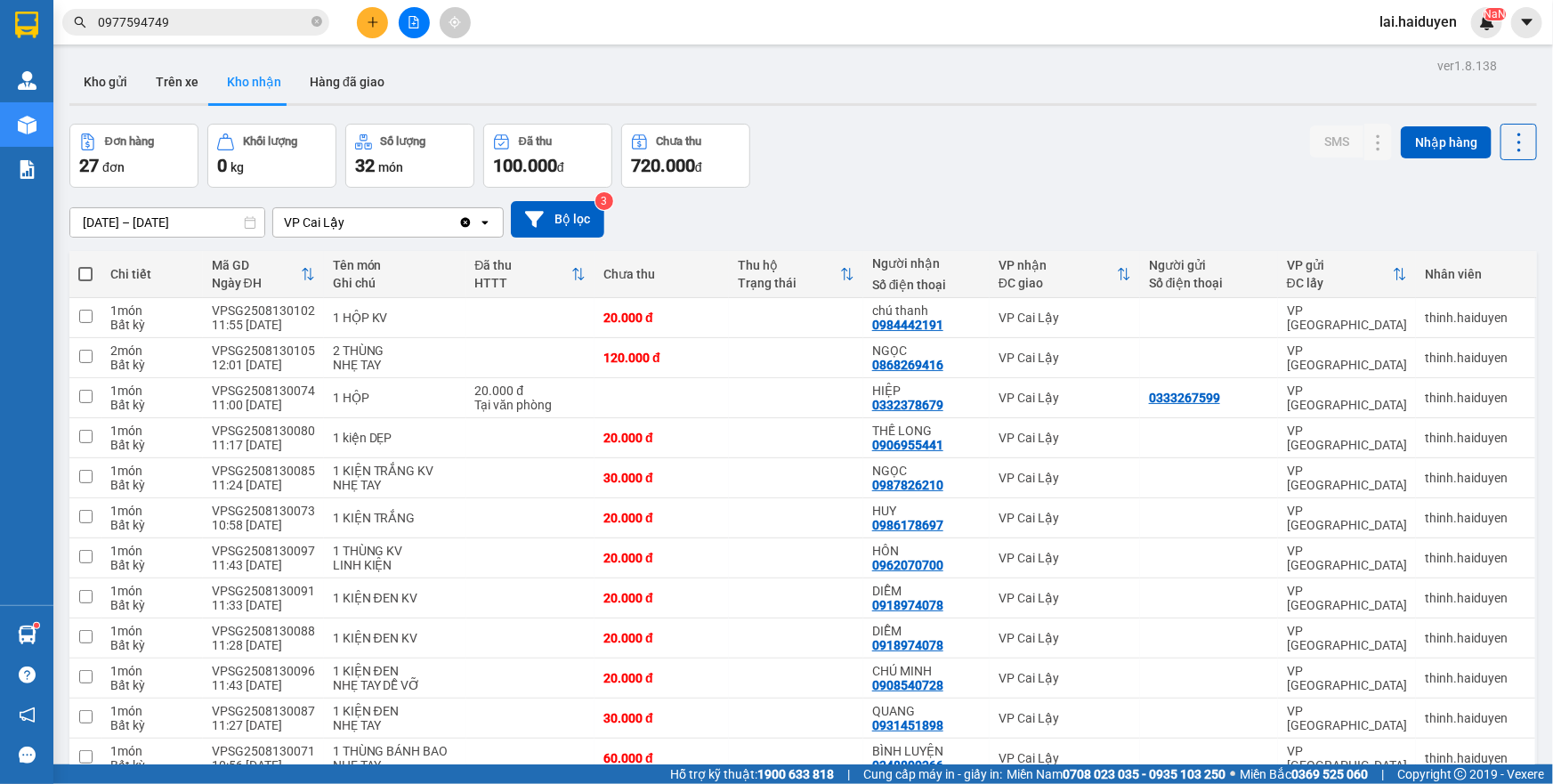
click at [224, 28] on input "0977594749" at bounding box center [203, 22] width 210 height 19
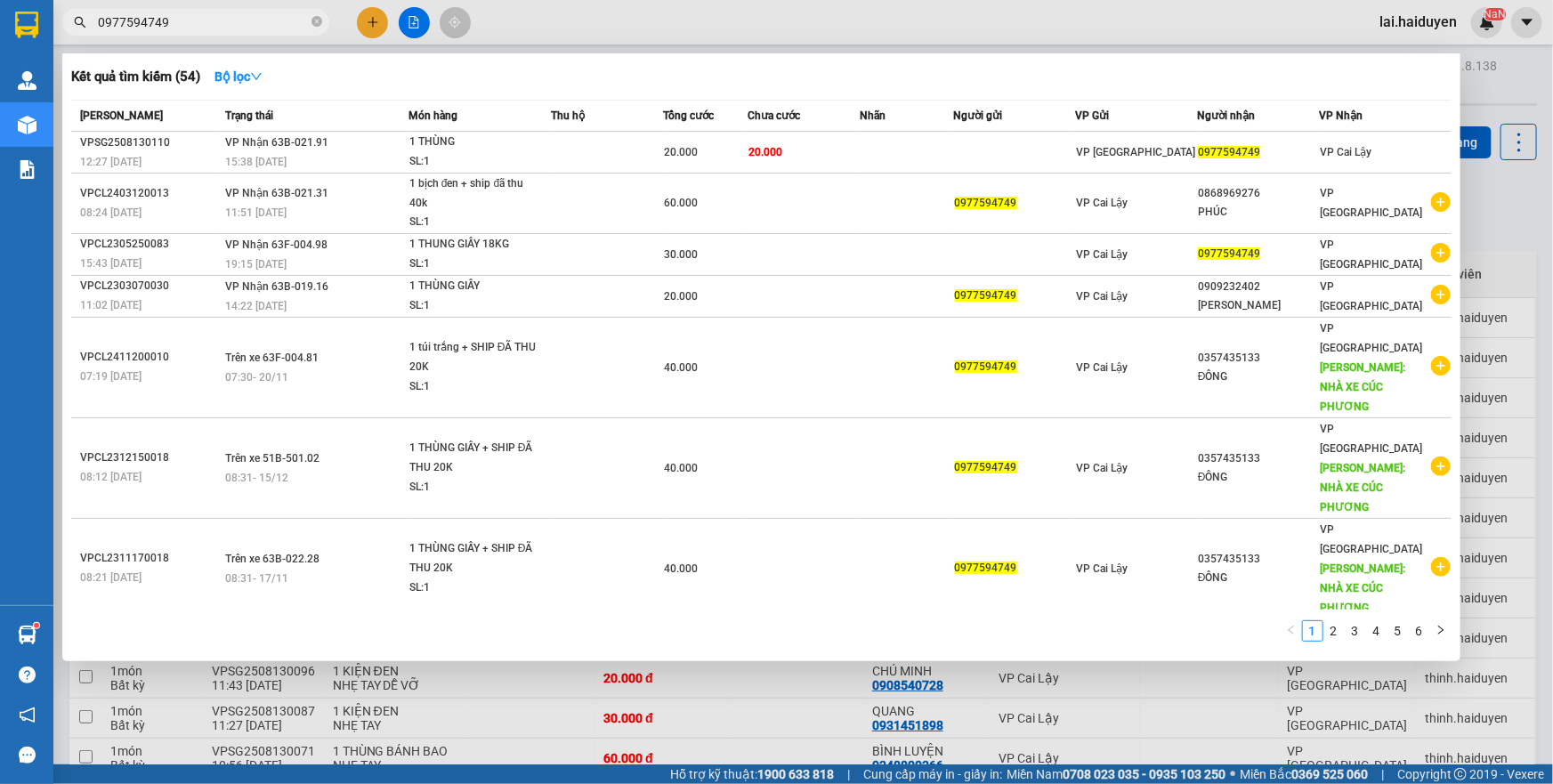
click at [224, 28] on input "0977594749" at bounding box center [203, 22] width 210 height 19
drag, startPoint x: 649, startPoint y: 14, endPoint x: 583, endPoint y: 9, distance: 66.2
click at [649, 11] on div at bounding box center [776, 392] width 1553 height 784
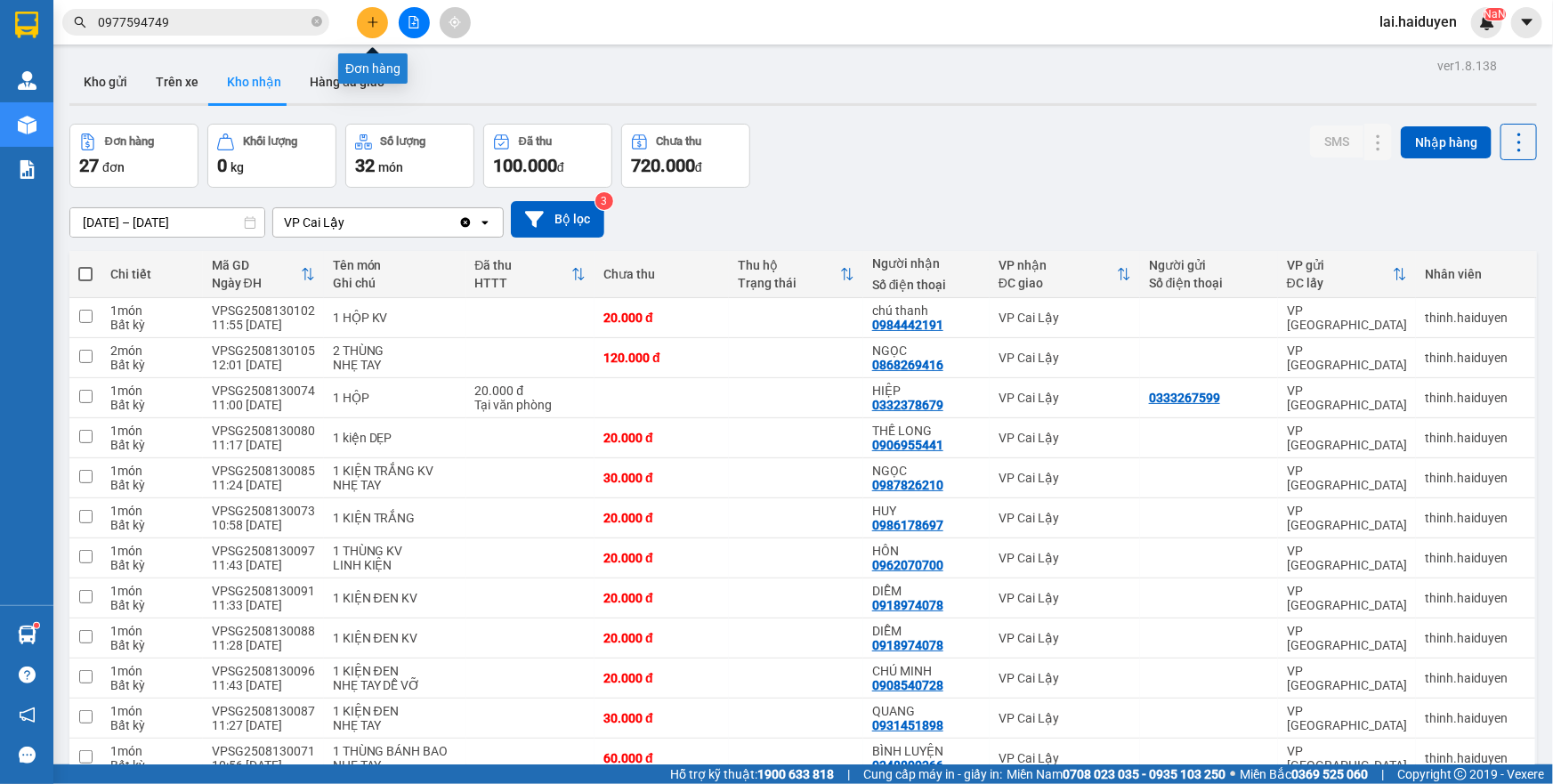
click at [373, 25] on icon "plus" at bounding box center [372, 21] width 1 height 10
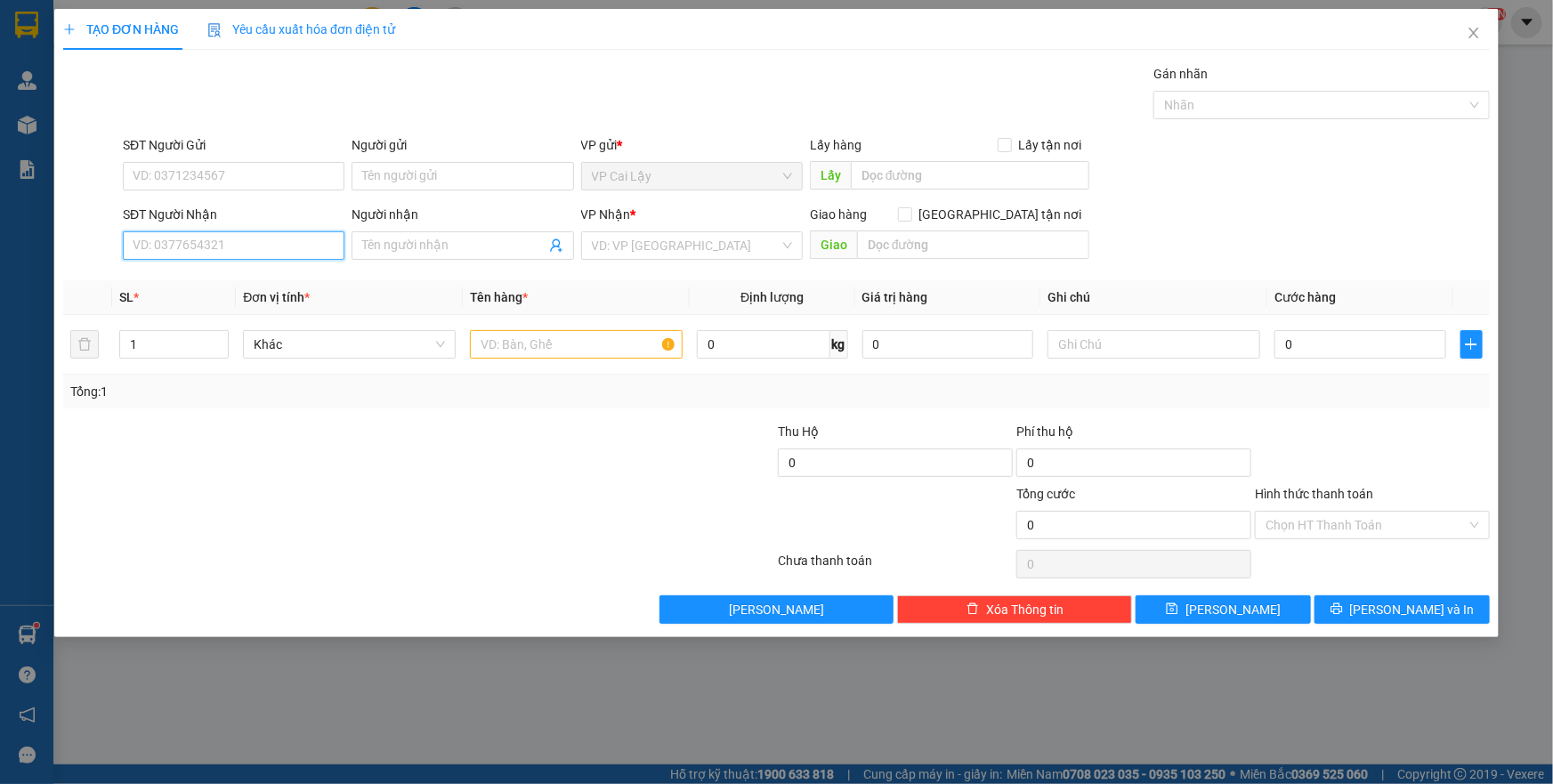
click at [227, 248] on input "SĐT Người Nhận" at bounding box center [234, 245] width 222 height 28
type input "0974778847"
drag, startPoint x: 267, startPoint y: 274, endPoint x: 242, endPoint y: 222, distance: 57.7
click at [267, 272] on div "0974778847 - LABO TOÀN ANH" at bounding box center [234, 281] width 200 height 19
type input "LABO TOÀN ANH"
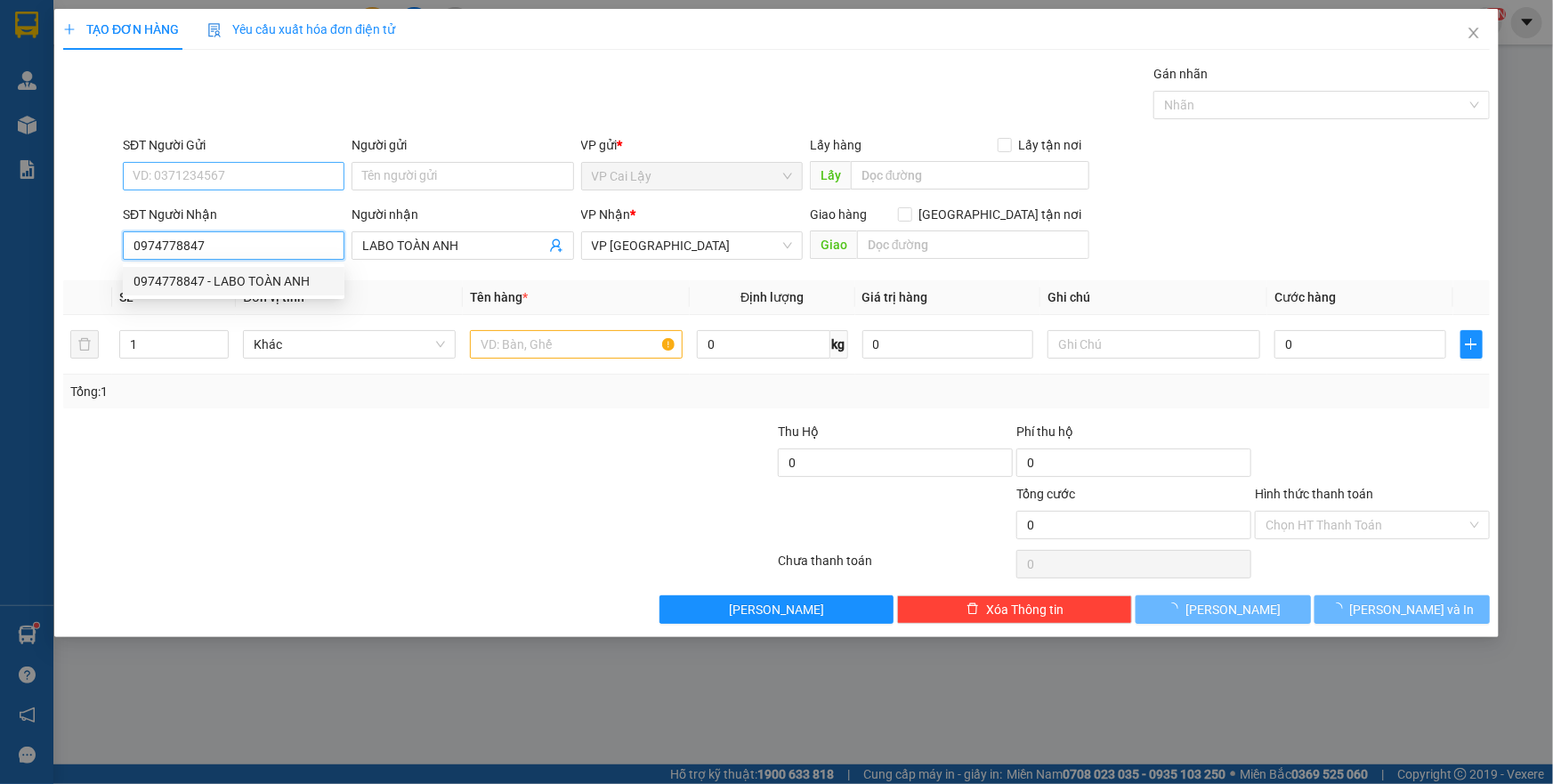
type input "20.000"
type input "0974778847"
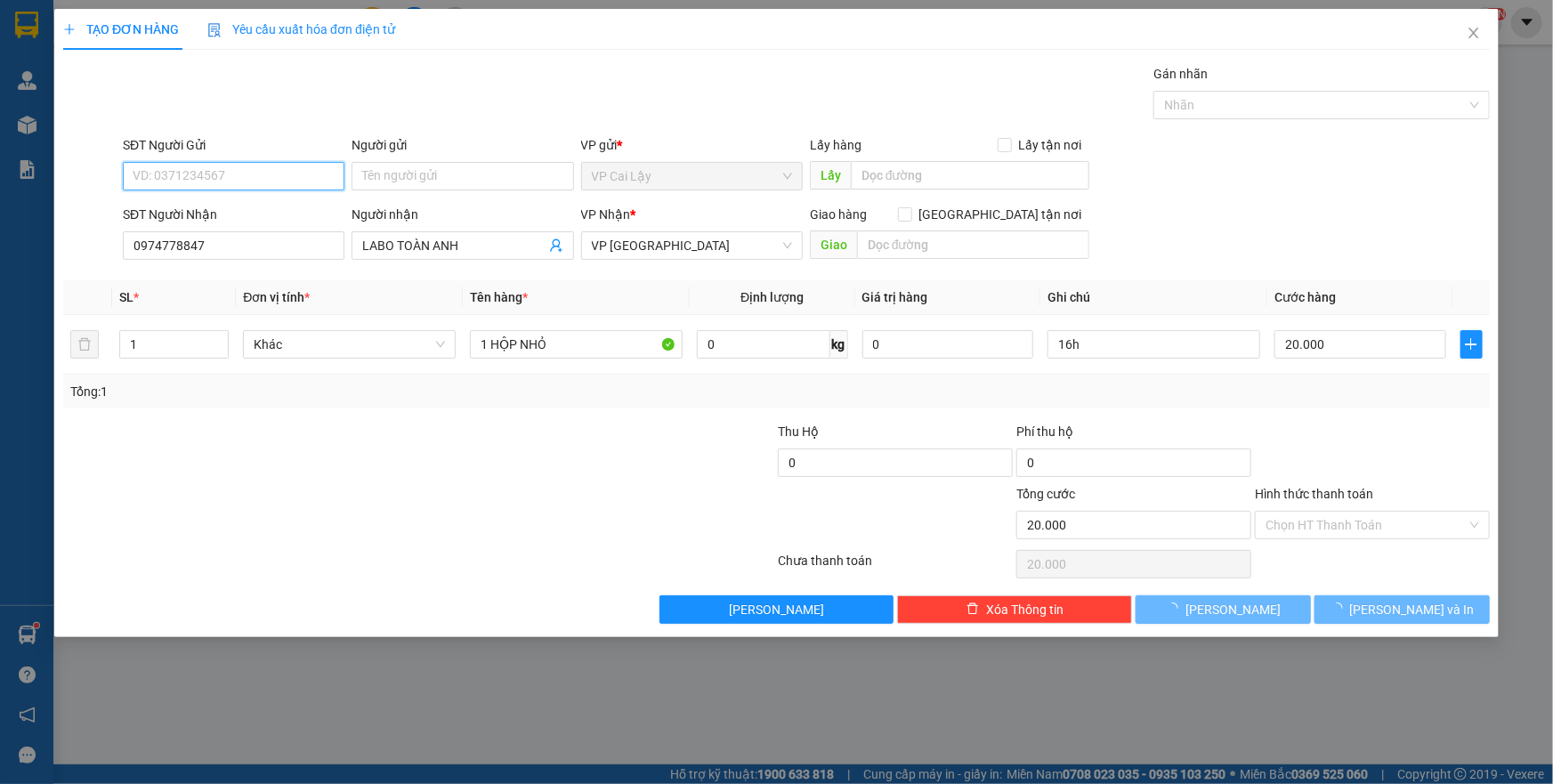
click at [250, 178] on input "SĐT Người Gửi" at bounding box center [234, 176] width 222 height 28
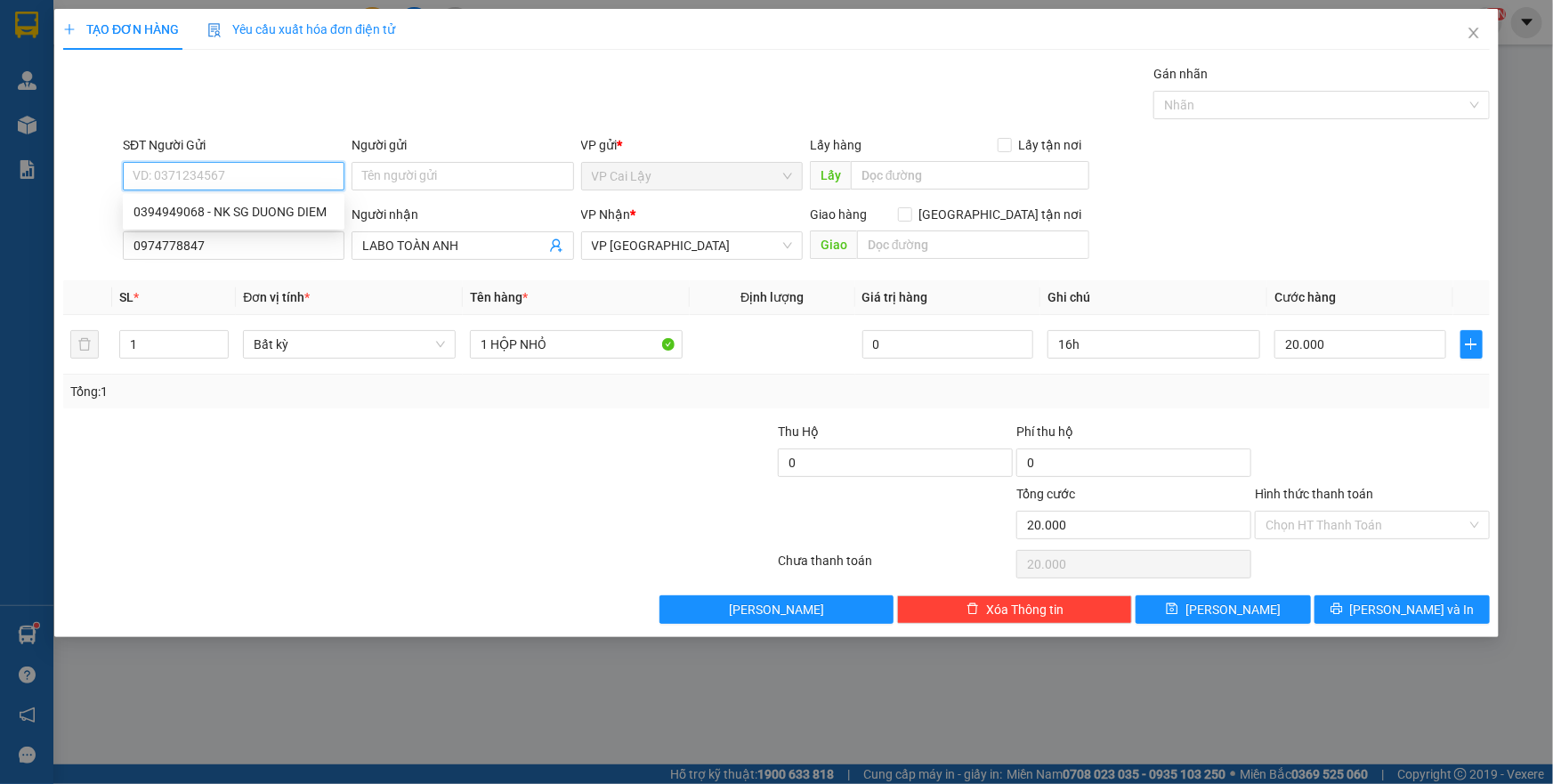
click at [250, 177] on input "SĐT Người Gửi" at bounding box center [234, 176] width 222 height 28
click at [250, 214] on div "0394949068 - NK SG DUONG DIEM" at bounding box center [234, 211] width 200 height 19
type input "0394949068"
type input "NK SG DUONG DIEM"
type input "CHỢ THUỘC [GEOGRAPHIC_DATA]"
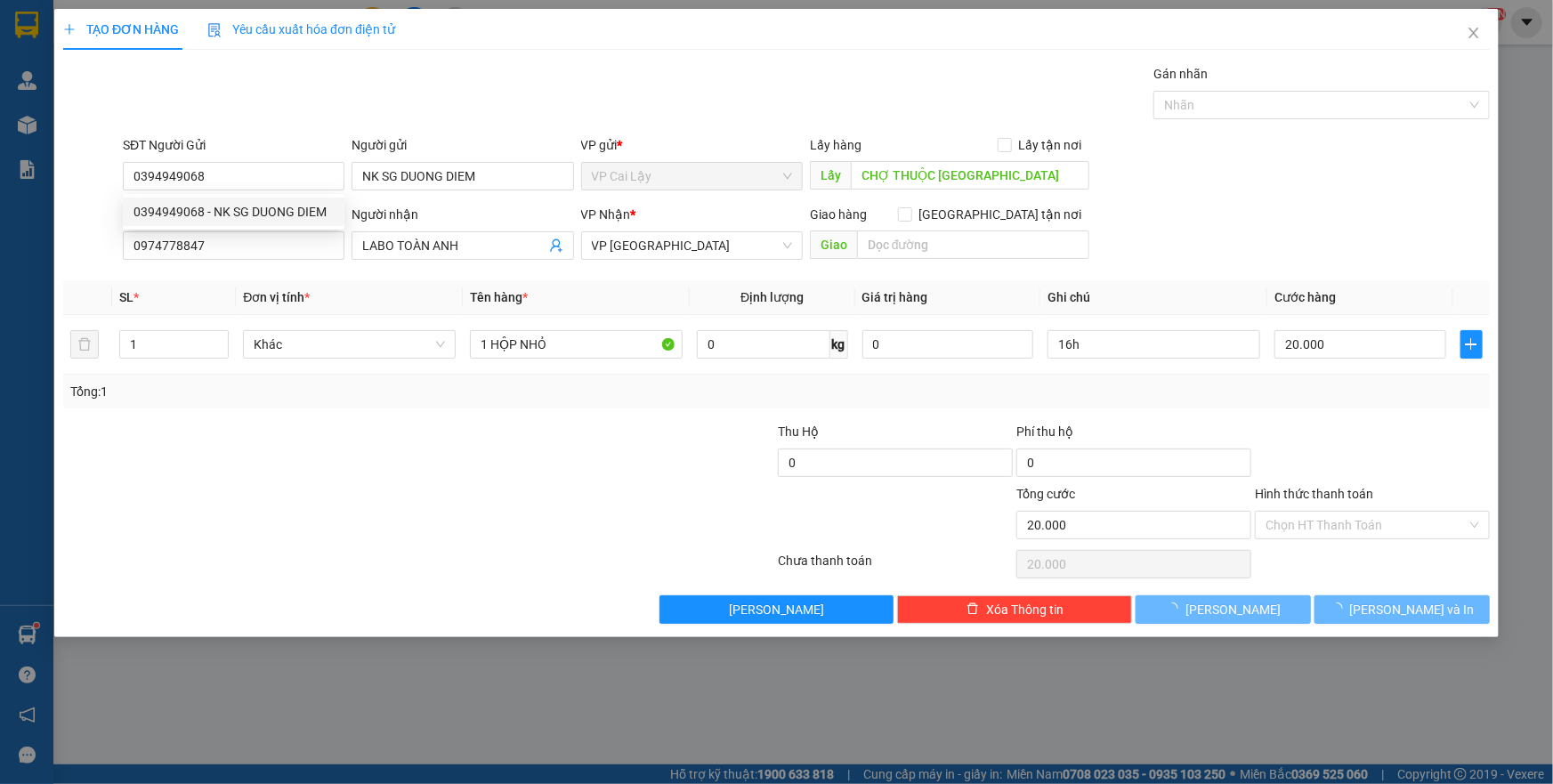
drag, startPoint x: 489, startPoint y: 492, endPoint x: 432, endPoint y: 476, distance: 59.2
click at [483, 490] on div at bounding box center [300, 515] width 477 height 62
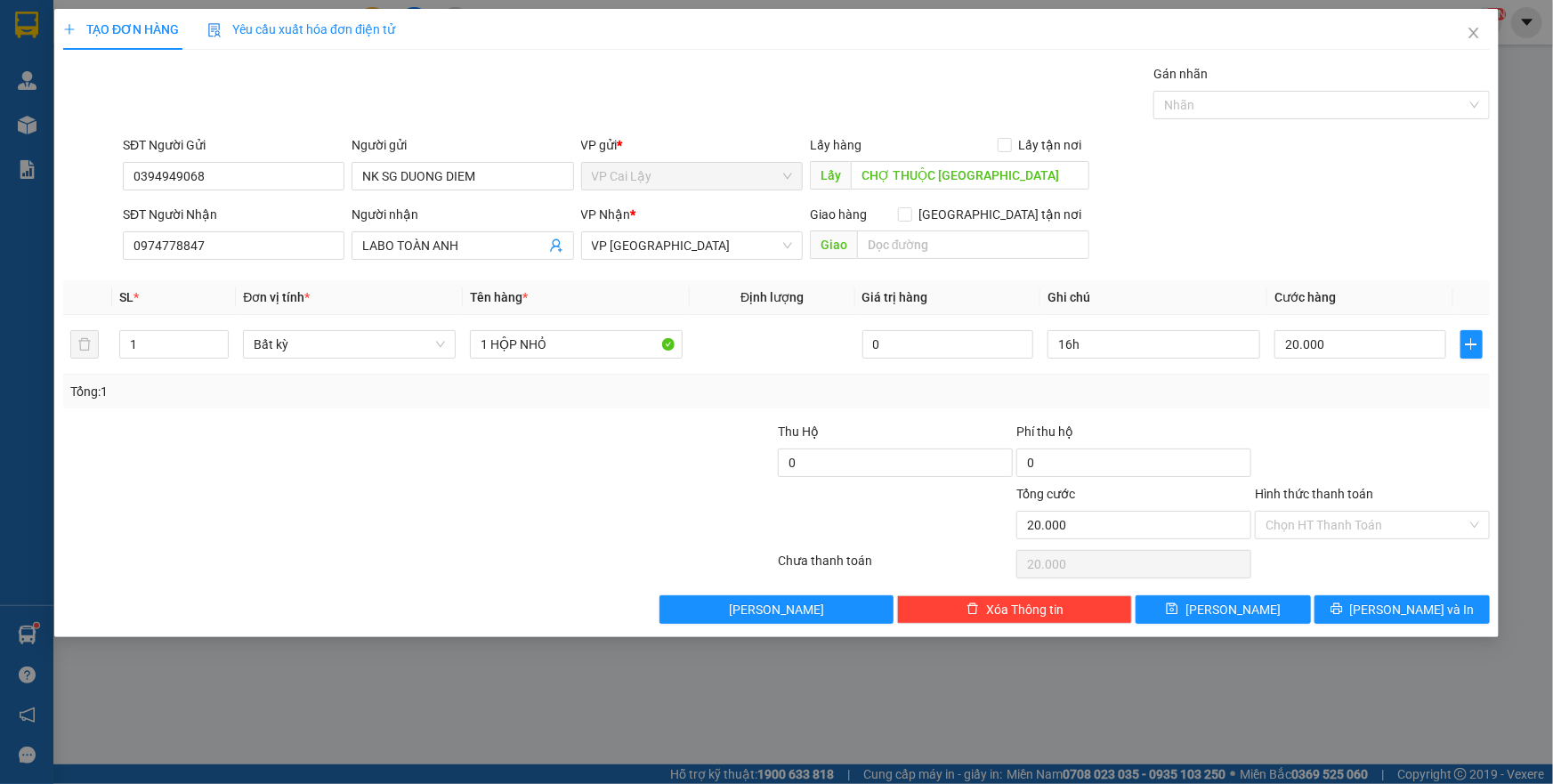
click at [1196, 419] on div "Transit Pickup Surcharge Ids Transit Deliver Surcharge Ids Transit Deliver Surc…" at bounding box center [777, 344] width 1427 height 559
drag, startPoint x: 1096, startPoint y: 343, endPoint x: 915, endPoint y: 337, distance: 181.1
click at [917, 337] on tr "1 Bất kỳ 1 HỘP NHỎ 0 16h 20.000" at bounding box center [777, 345] width 1427 height 60
type input "17h"
drag, startPoint x: 1331, startPoint y: 489, endPoint x: 1310, endPoint y: 502, distance: 24.7
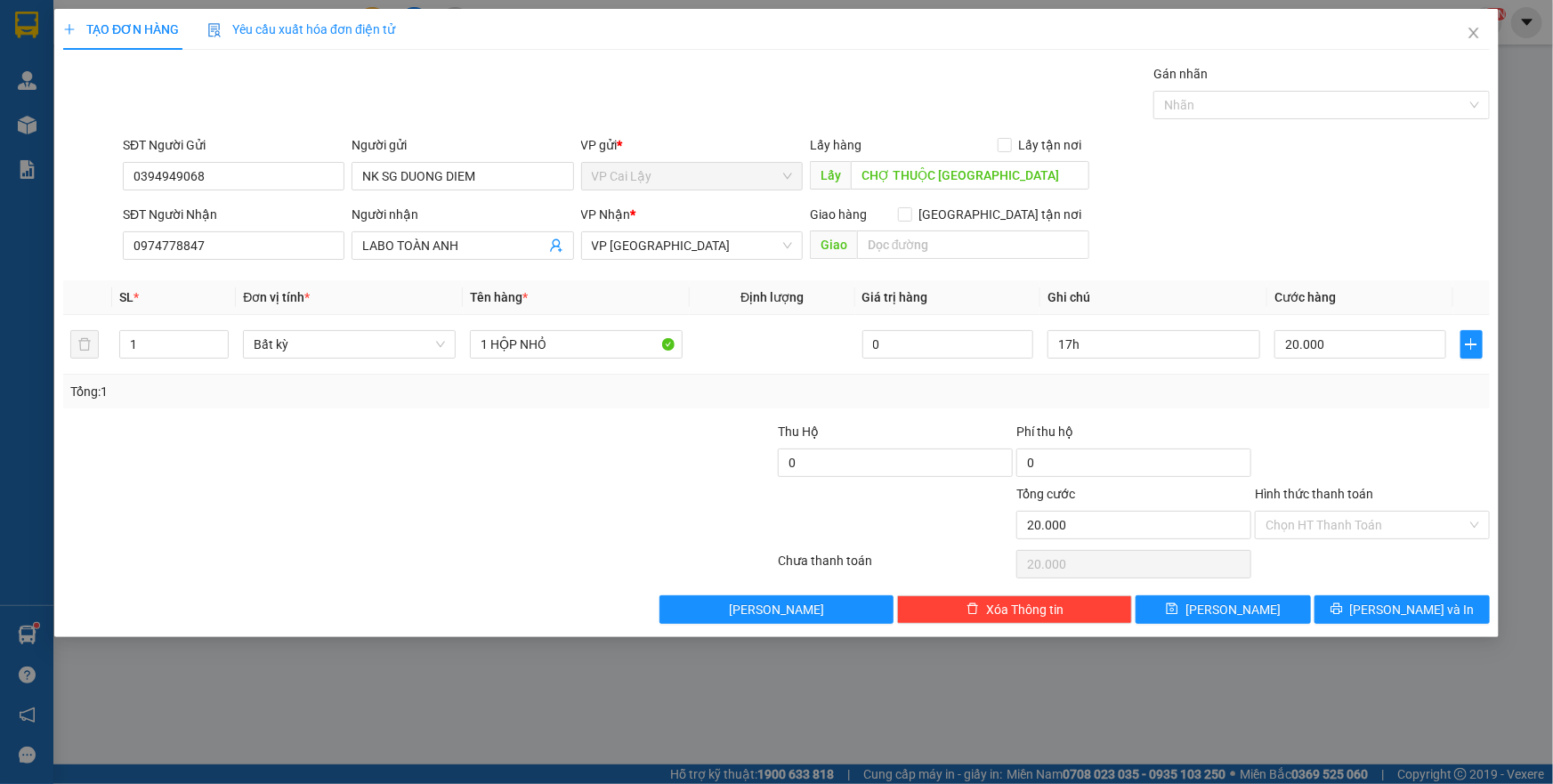
click at [1329, 490] on label "Hình thức thanh toán" at bounding box center [1314, 494] width 118 height 15
click at [1329, 512] on input "Hình thức thanh toán" at bounding box center [1366, 525] width 201 height 27
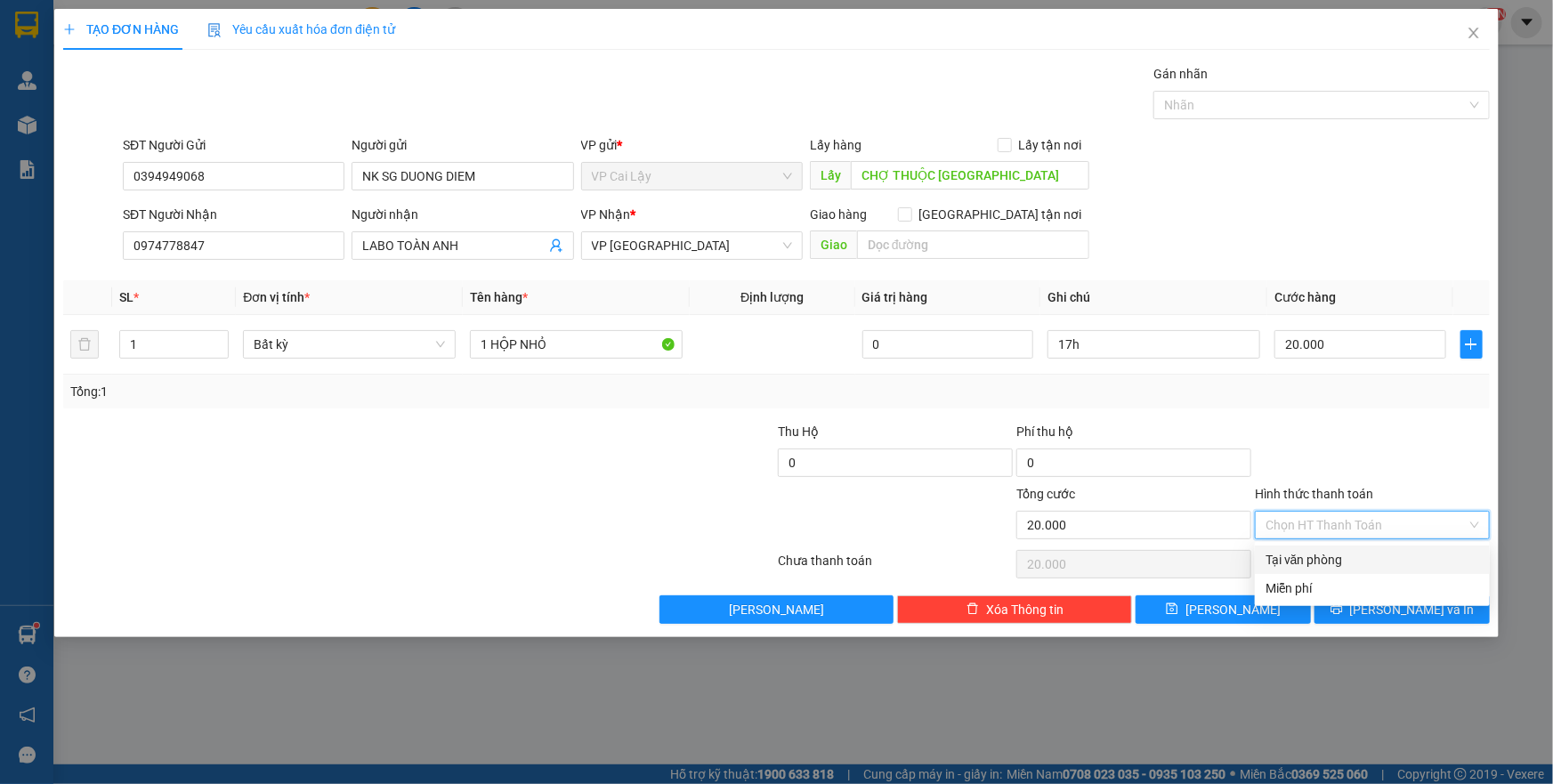
click at [1289, 532] on input "Hình thức thanh toán" at bounding box center [1366, 525] width 201 height 27
drag, startPoint x: 1300, startPoint y: 558, endPoint x: 1425, endPoint y: 473, distance: 151.2
click at [1303, 558] on div "Tại văn phòng" at bounding box center [1372, 559] width 214 height 19
type input "0"
click at [1434, 460] on div at bounding box center [1372, 453] width 238 height 62
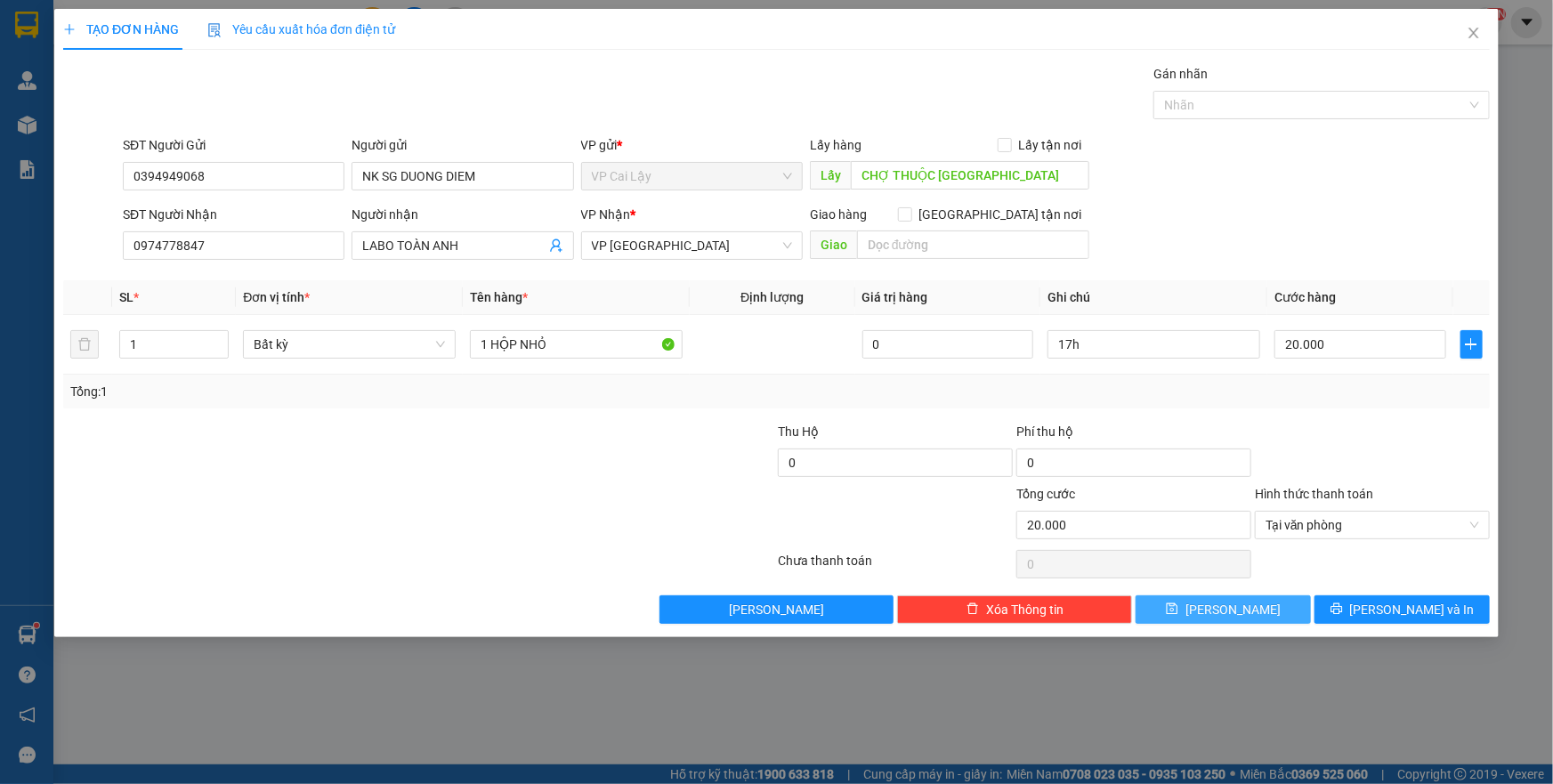
click at [1179, 613] on icon "save" at bounding box center [1172, 609] width 12 height 12
type input "0"
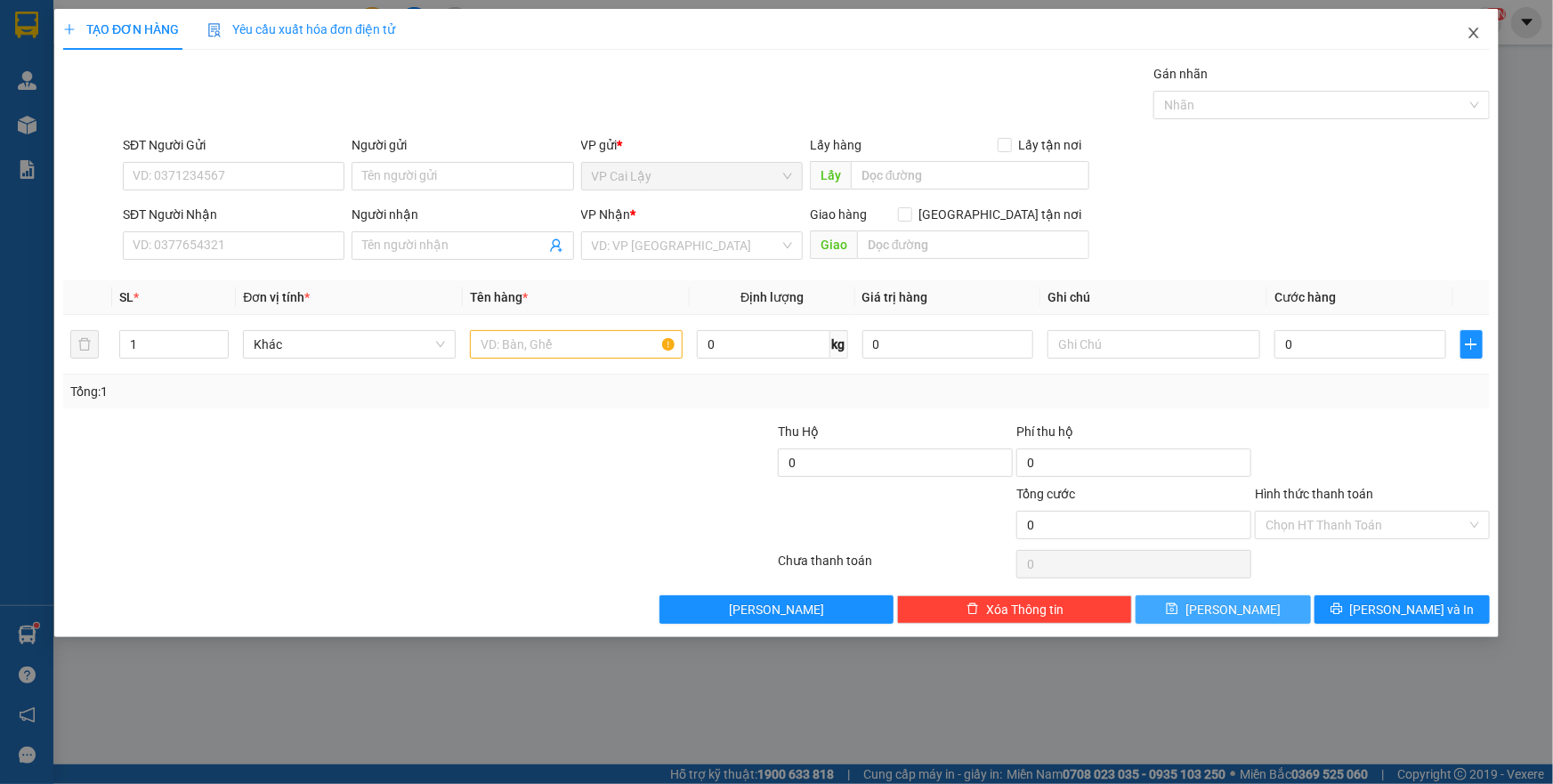
click at [1471, 36] on icon "close" at bounding box center [1473, 33] width 10 height 11
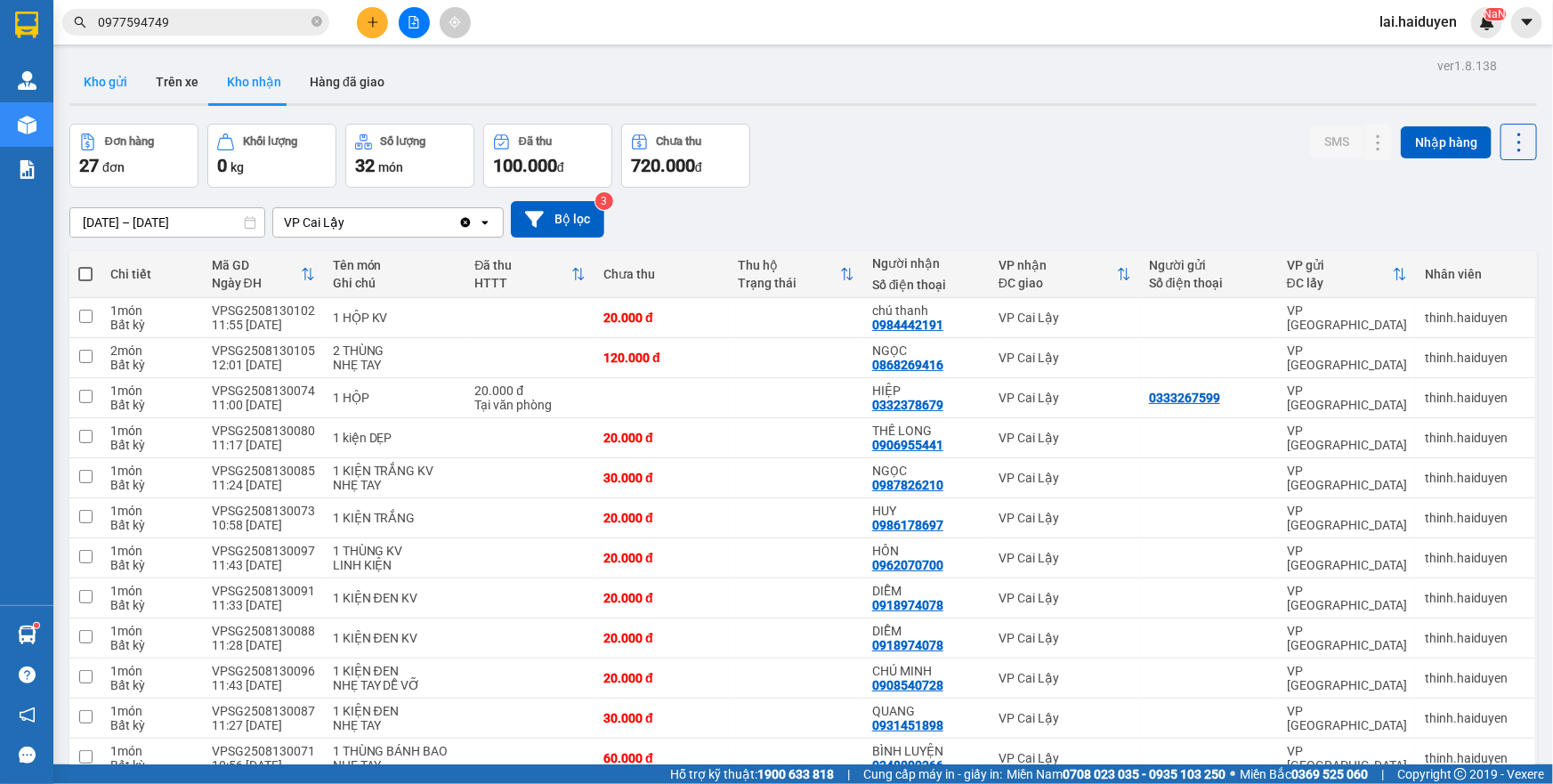
click at [94, 78] on button "Kho gửi" at bounding box center [105, 82] width 72 height 43
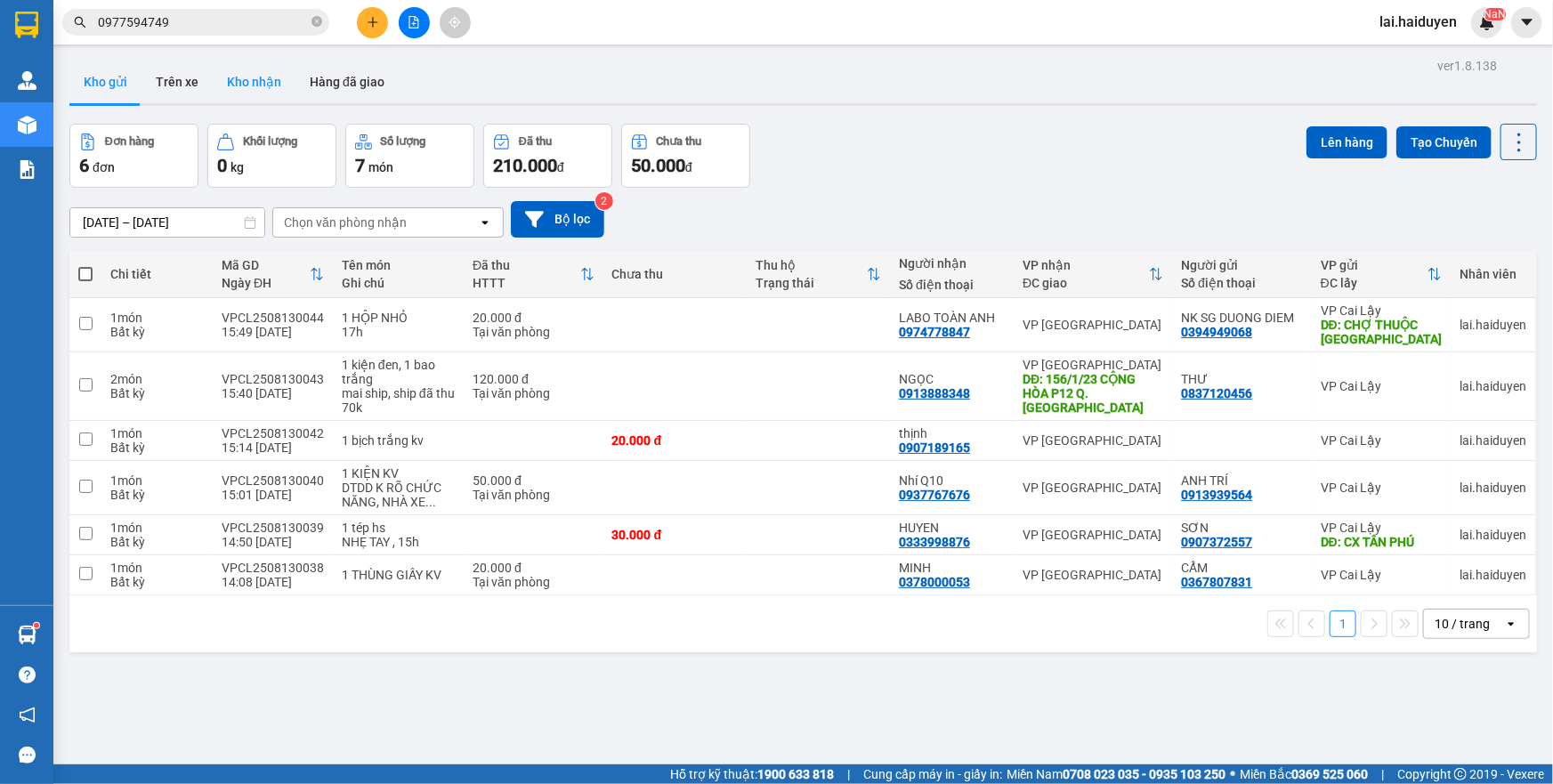
click at [226, 72] on button "Kho nhận" at bounding box center [254, 82] width 83 height 43
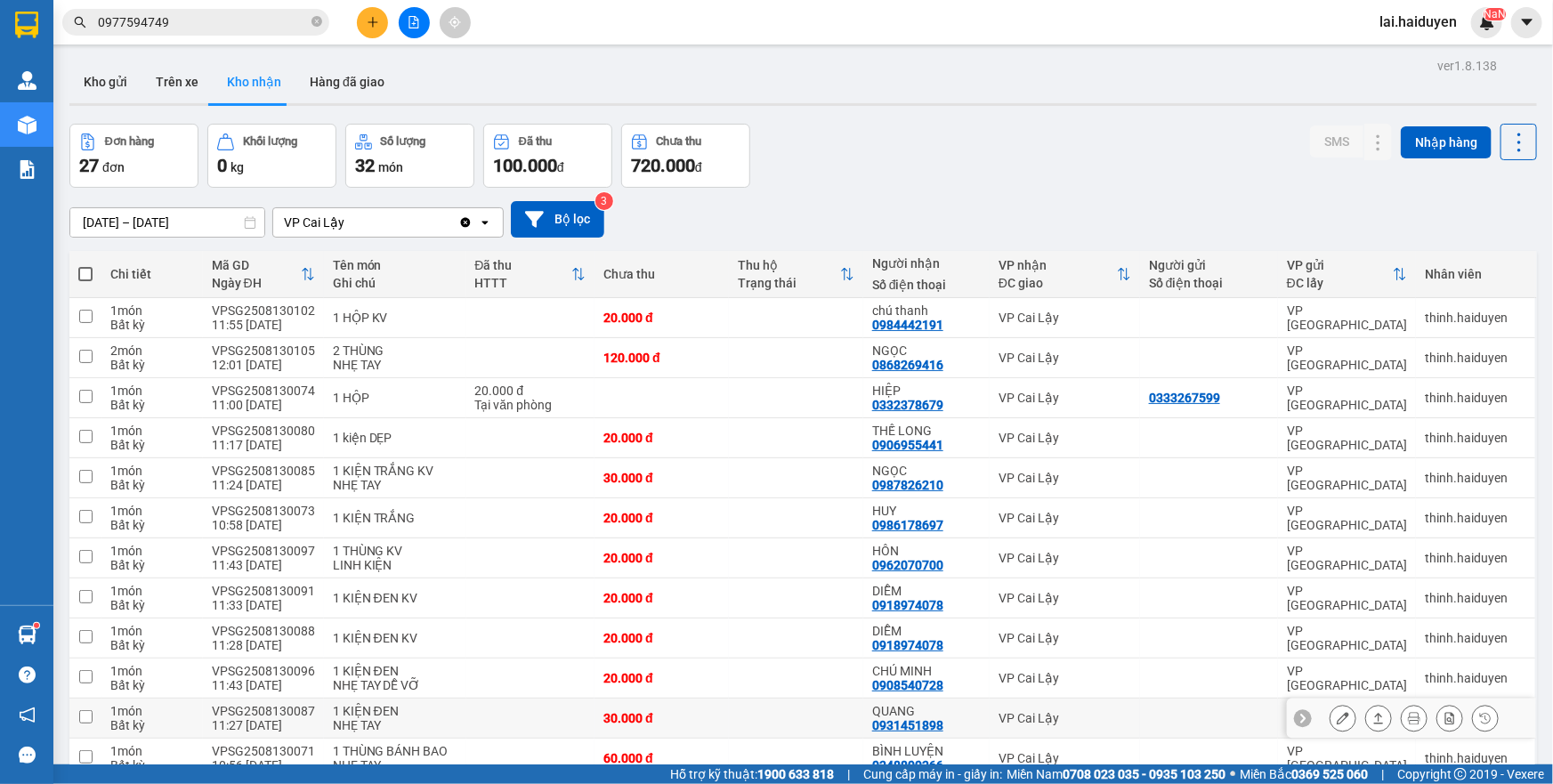
click at [805, 699] on td at bounding box center [796, 719] width 135 height 40
checkbox input "true"
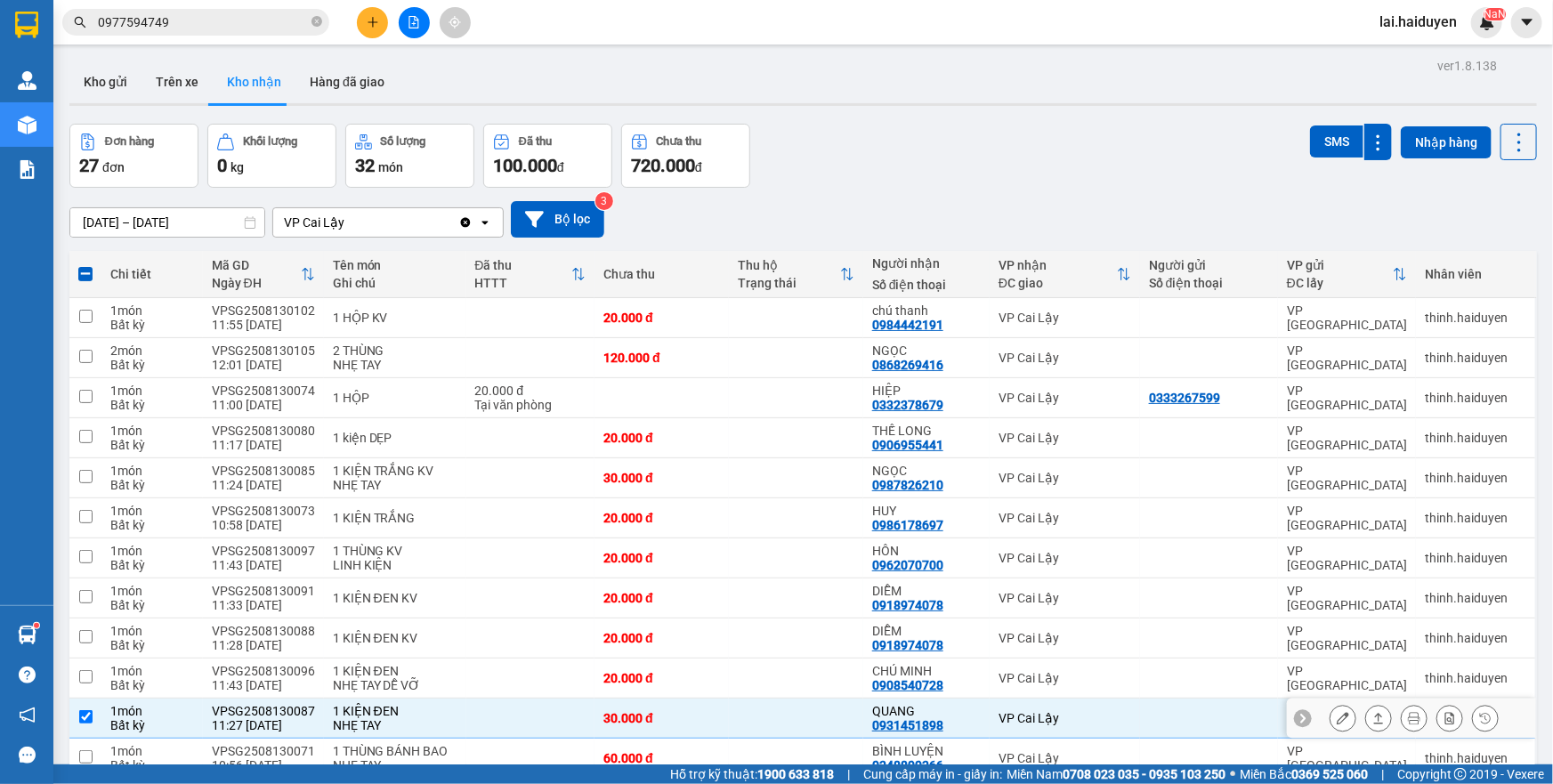
click at [757, 699] on td at bounding box center [796, 719] width 135 height 40
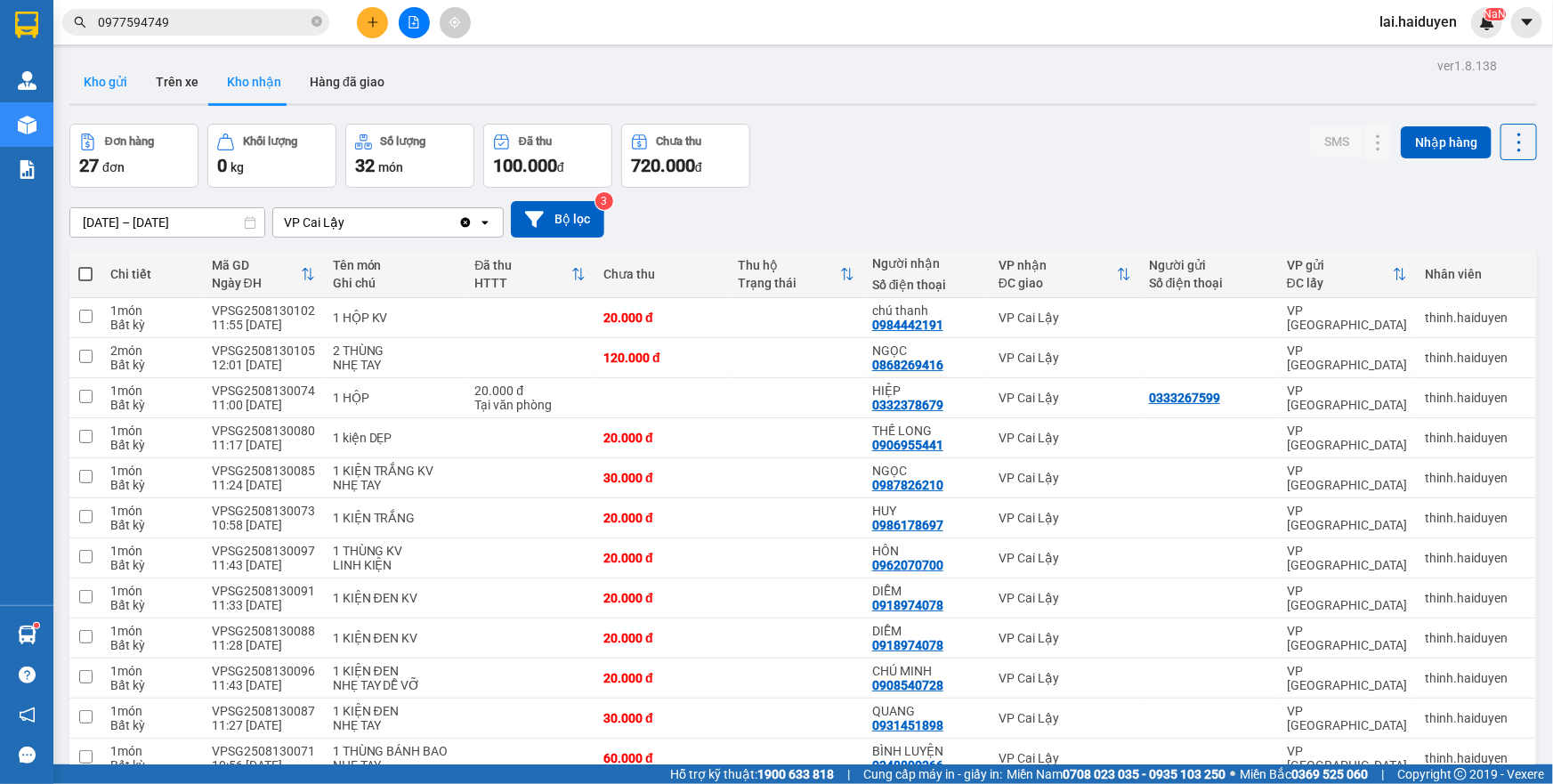
click at [112, 76] on button "Kho gửi" at bounding box center [105, 82] width 72 height 43
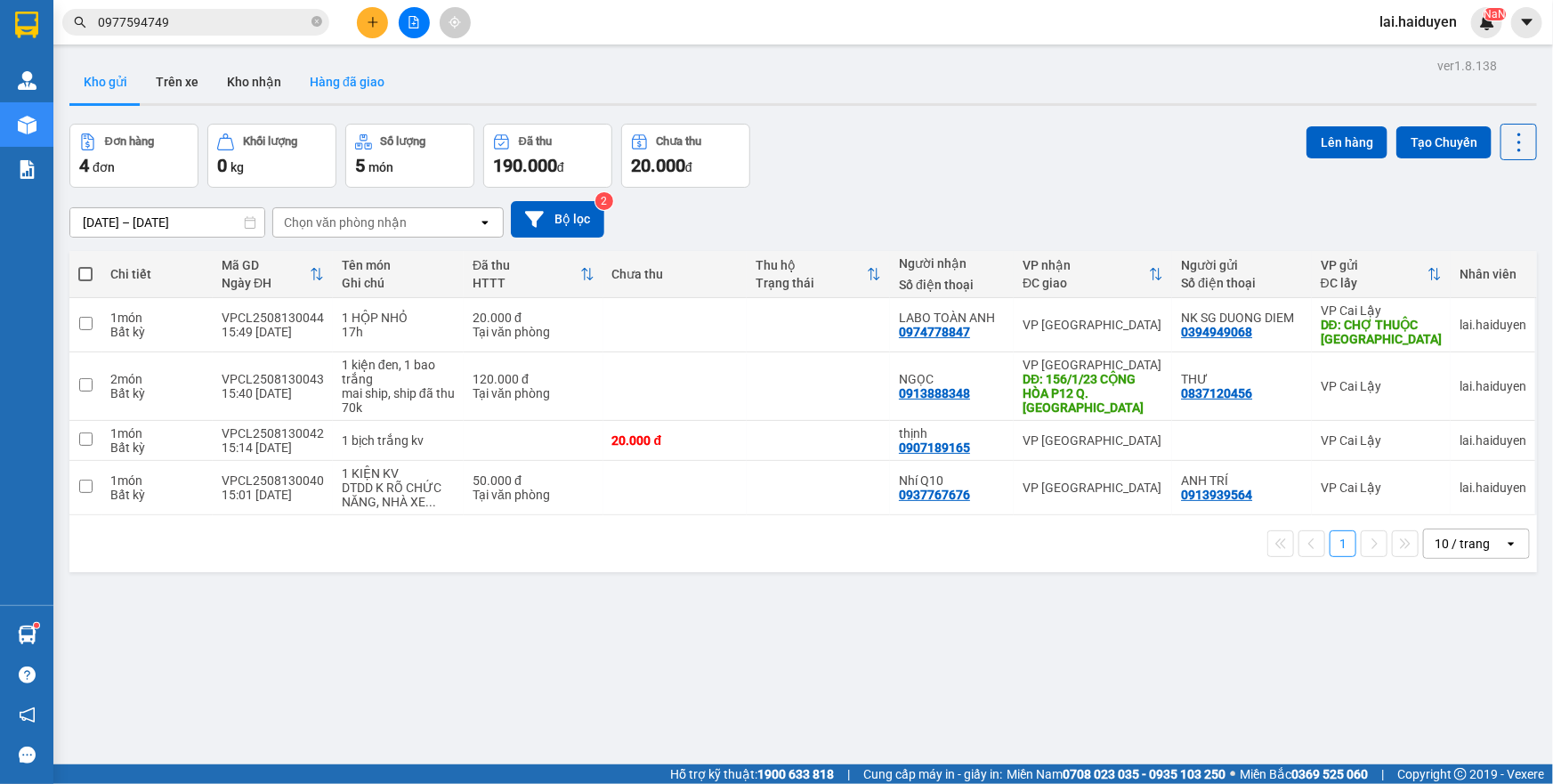
click at [342, 92] on button "Hàng đã giao" at bounding box center [347, 82] width 104 height 43
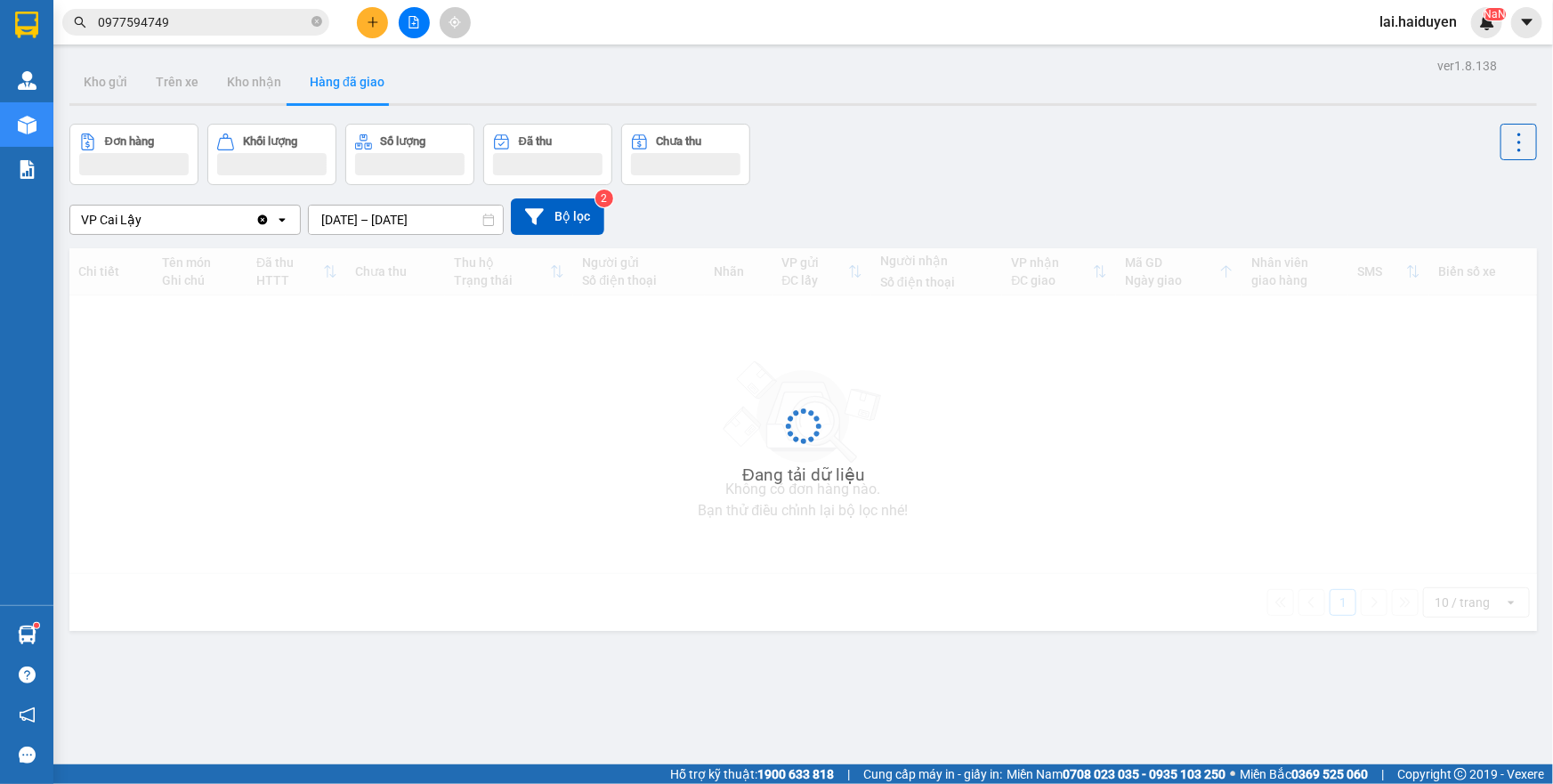
click at [342, 92] on button "Hàng đã giao" at bounding box center [347, 82] width 104 height 43
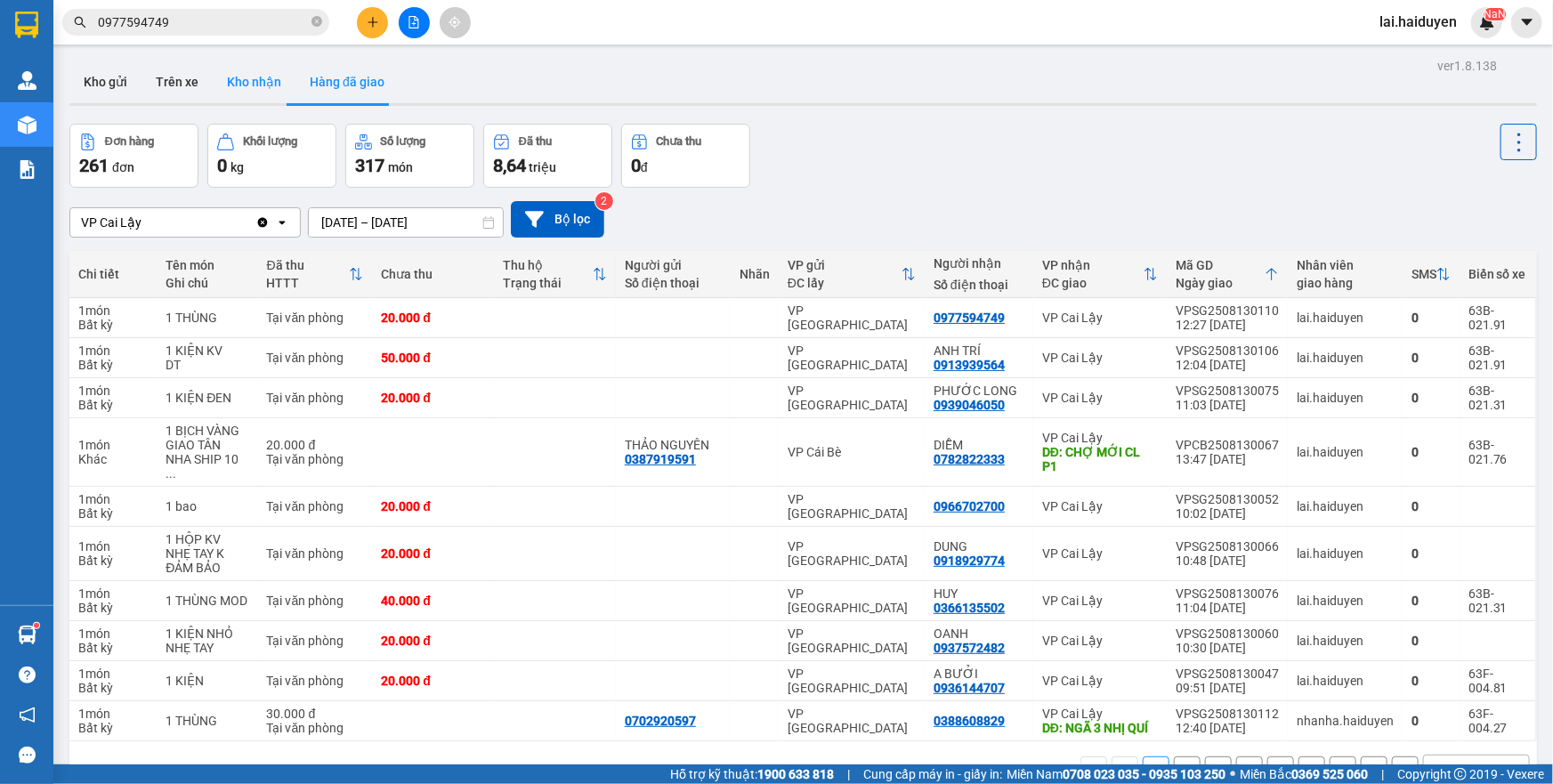
click at [242, 81] on button "Kho nhận" at bounding box center [254, 82] width 83 height 43
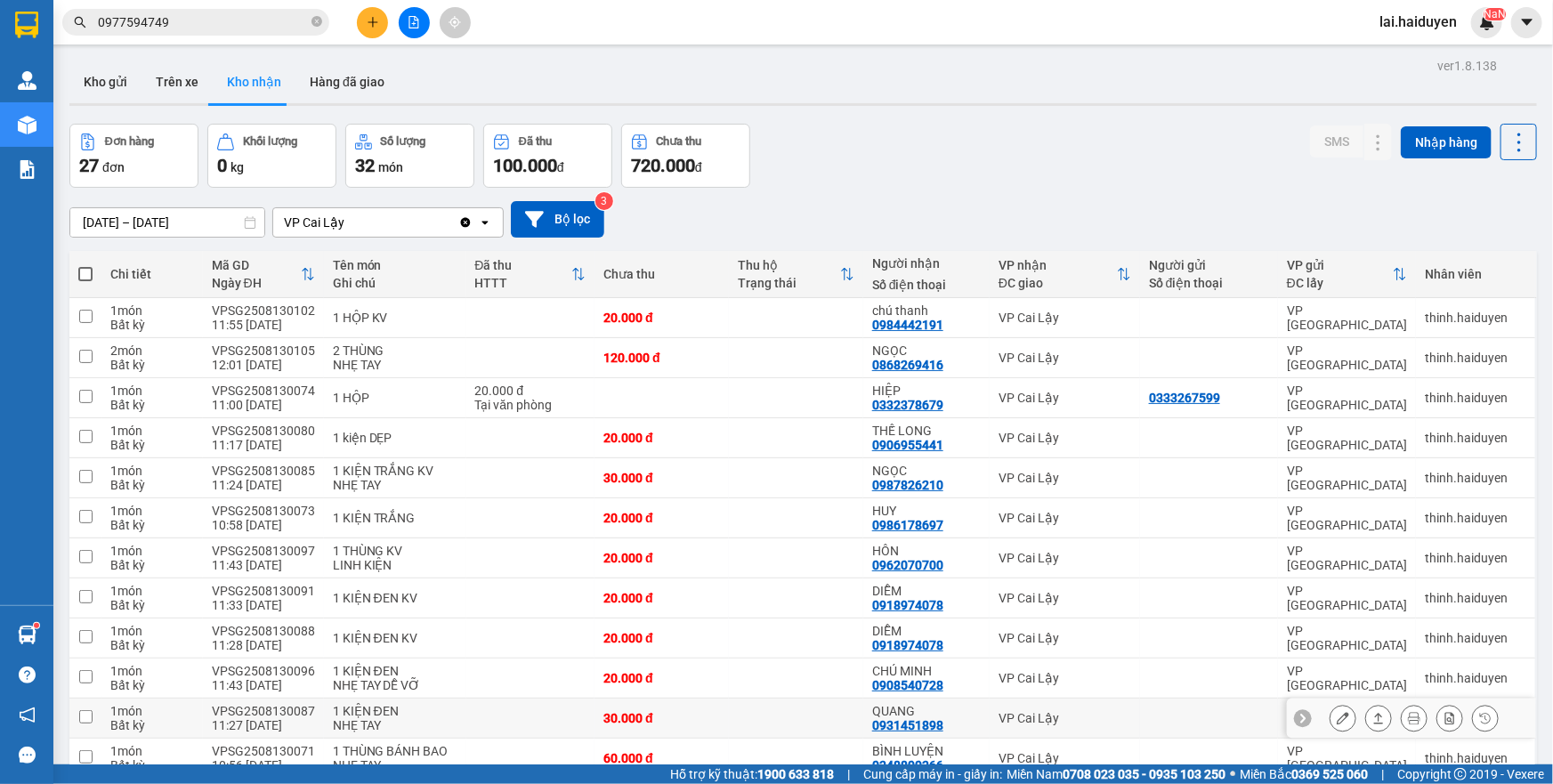
click at [1093, 711] on div "VP Cai Lậy" at bounding box center [1065, 718] width 133 height 15
checkbox input "true"
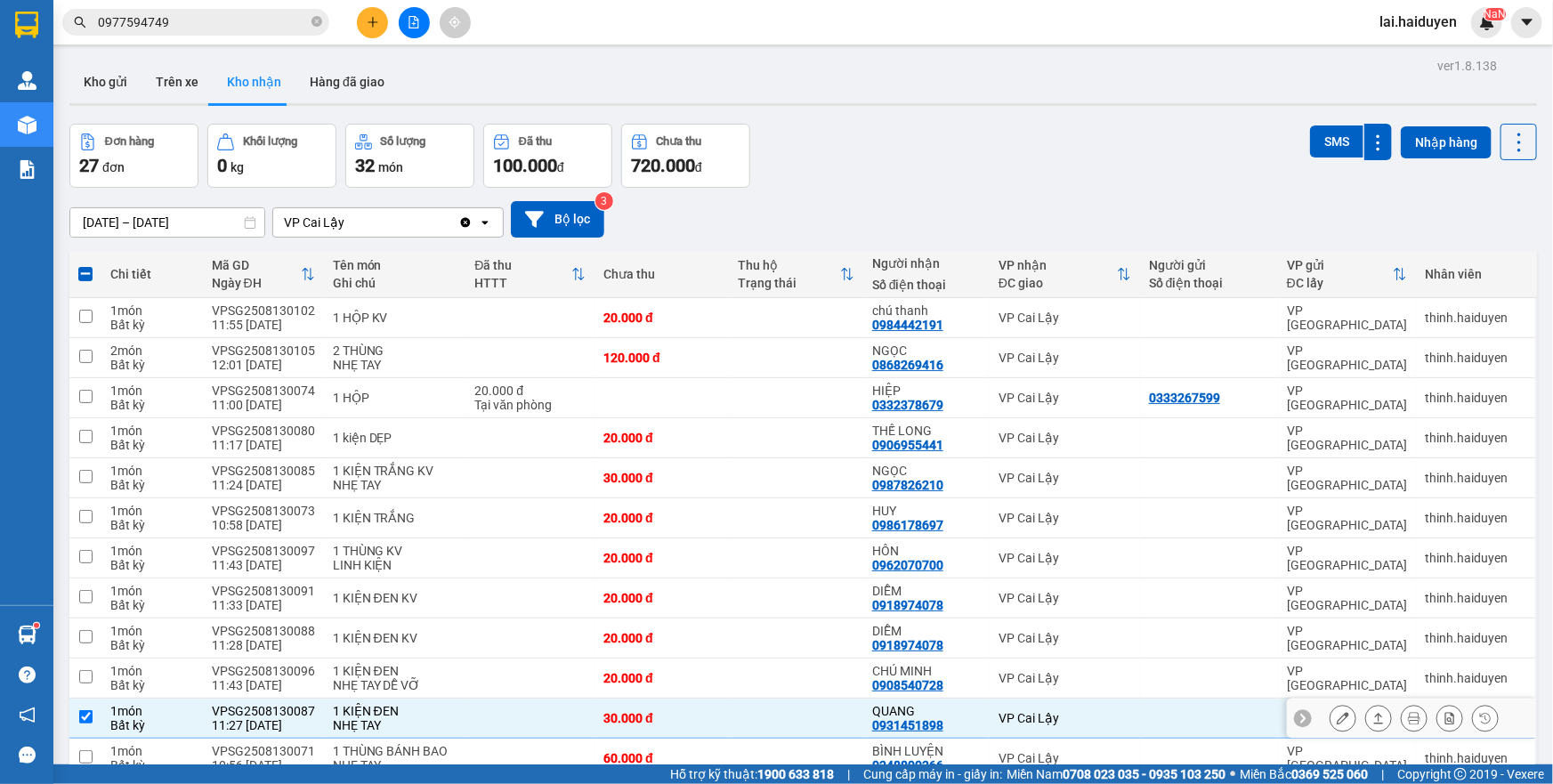
click at [1331, 703] on button at bounding box center [1343, 719] width 25 height 31
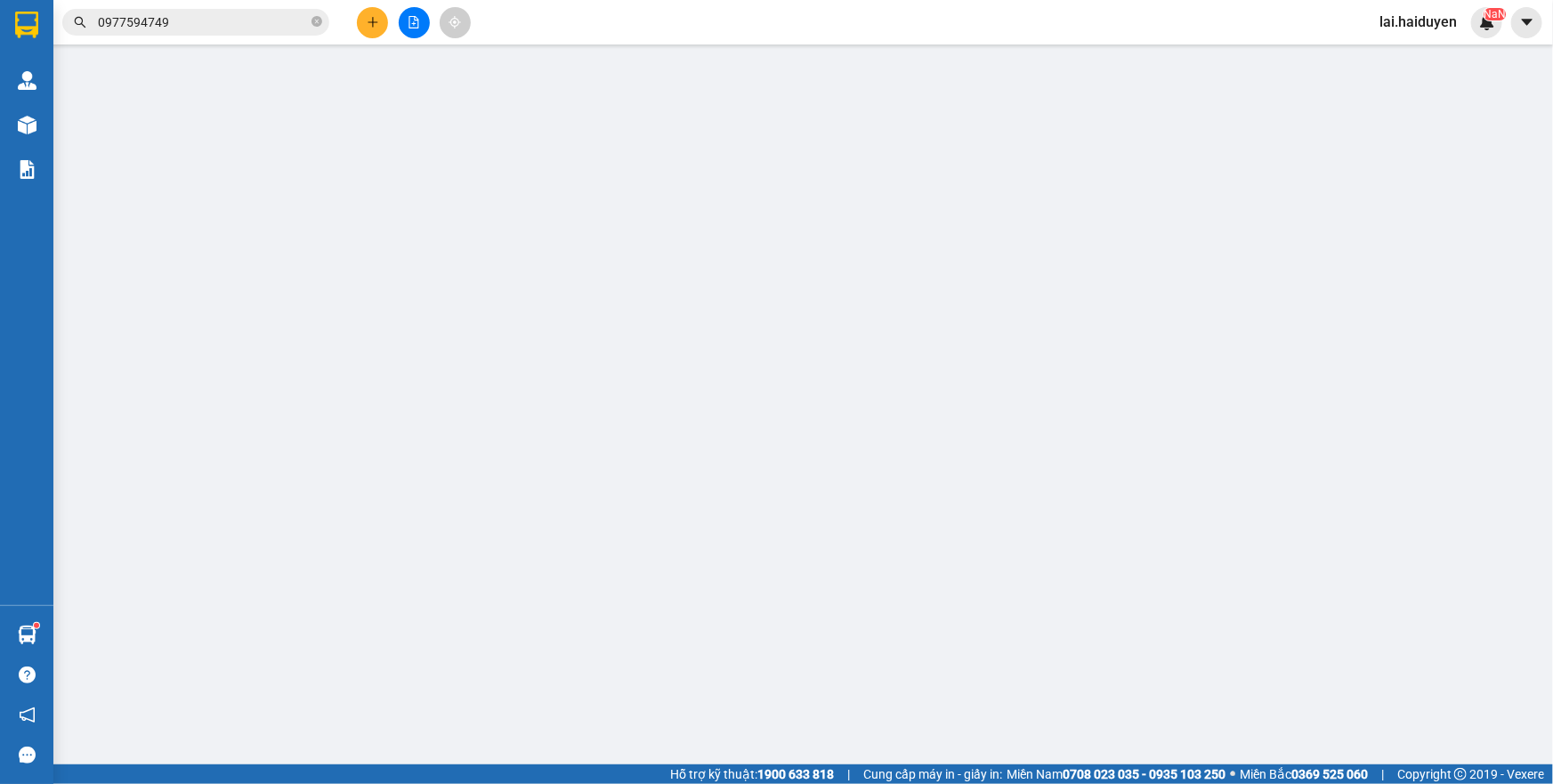
type input "0931451898"
type input "QUANG"
type input "30.000"
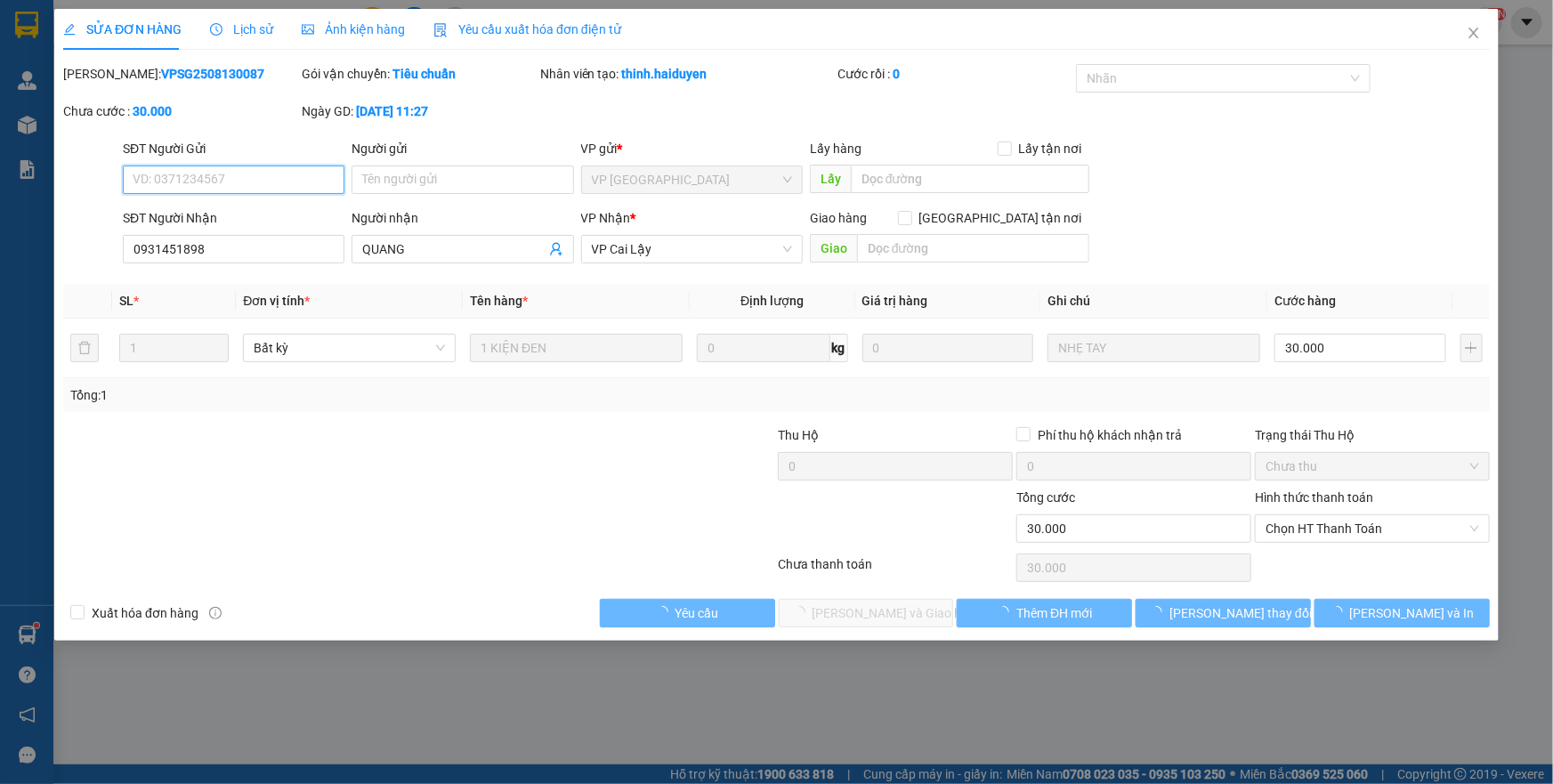
click at [1317, 530] on span "Chọn HT Thanh Toán" at bounding box center [1372, 528] width 214 height 27
click at [1304, 555] on div "Chọn HT Thanh Toán" at bounding box center [1372, 568] width 238 height 36
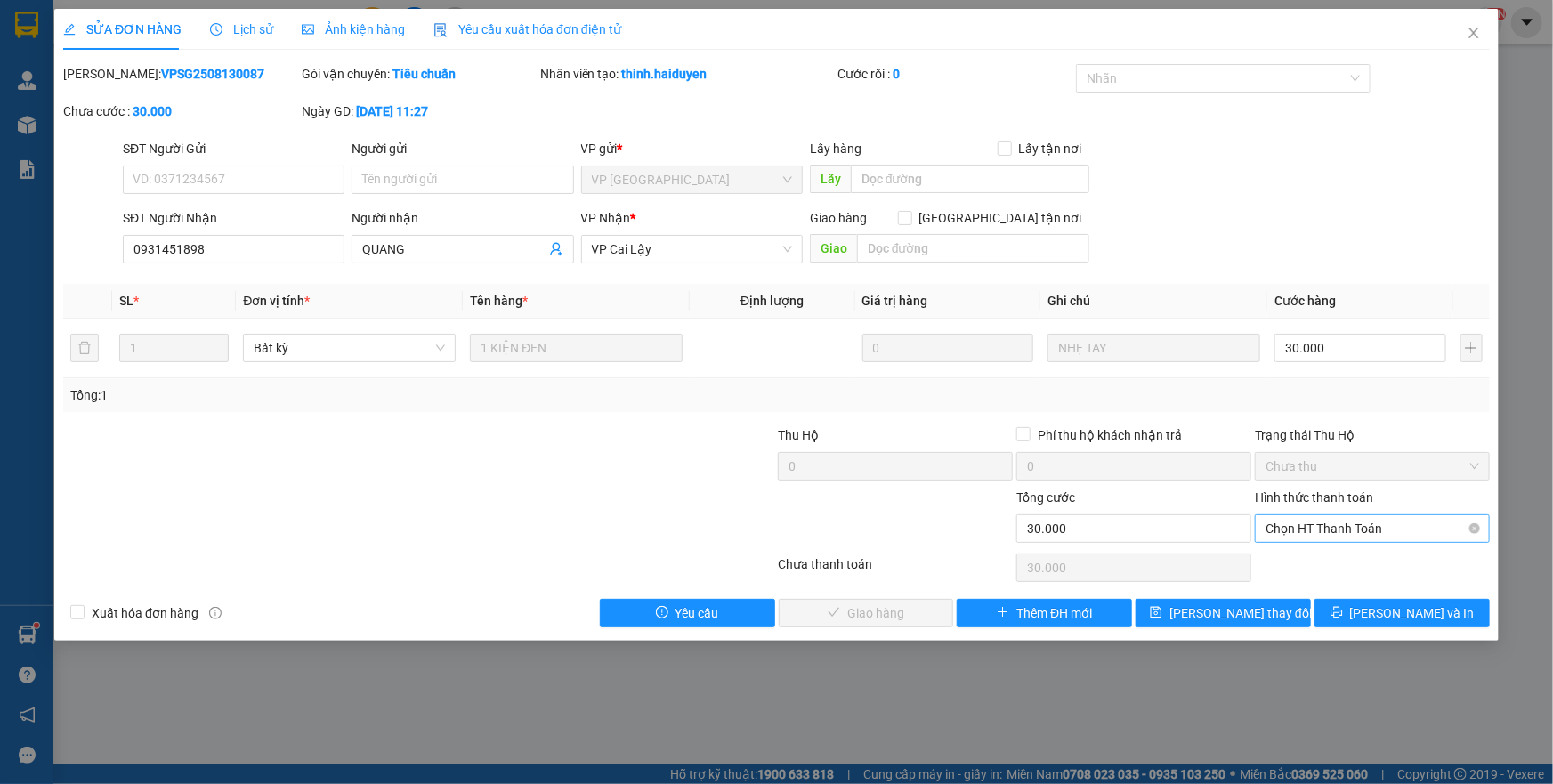
click at [1325, 525] on span "Chọn HT Thanh Toán" at bounding box center [1372, 528] width 214 height 27
click at [1306, 566] on div "Tại văn phòng" at bounding box center [1372, 563] width 214 height 19
type input "0"
click at [836, 619] on span "[PERSON_NAME] và Giao hàng" at bounding box center [898, 613] width 171 height 19
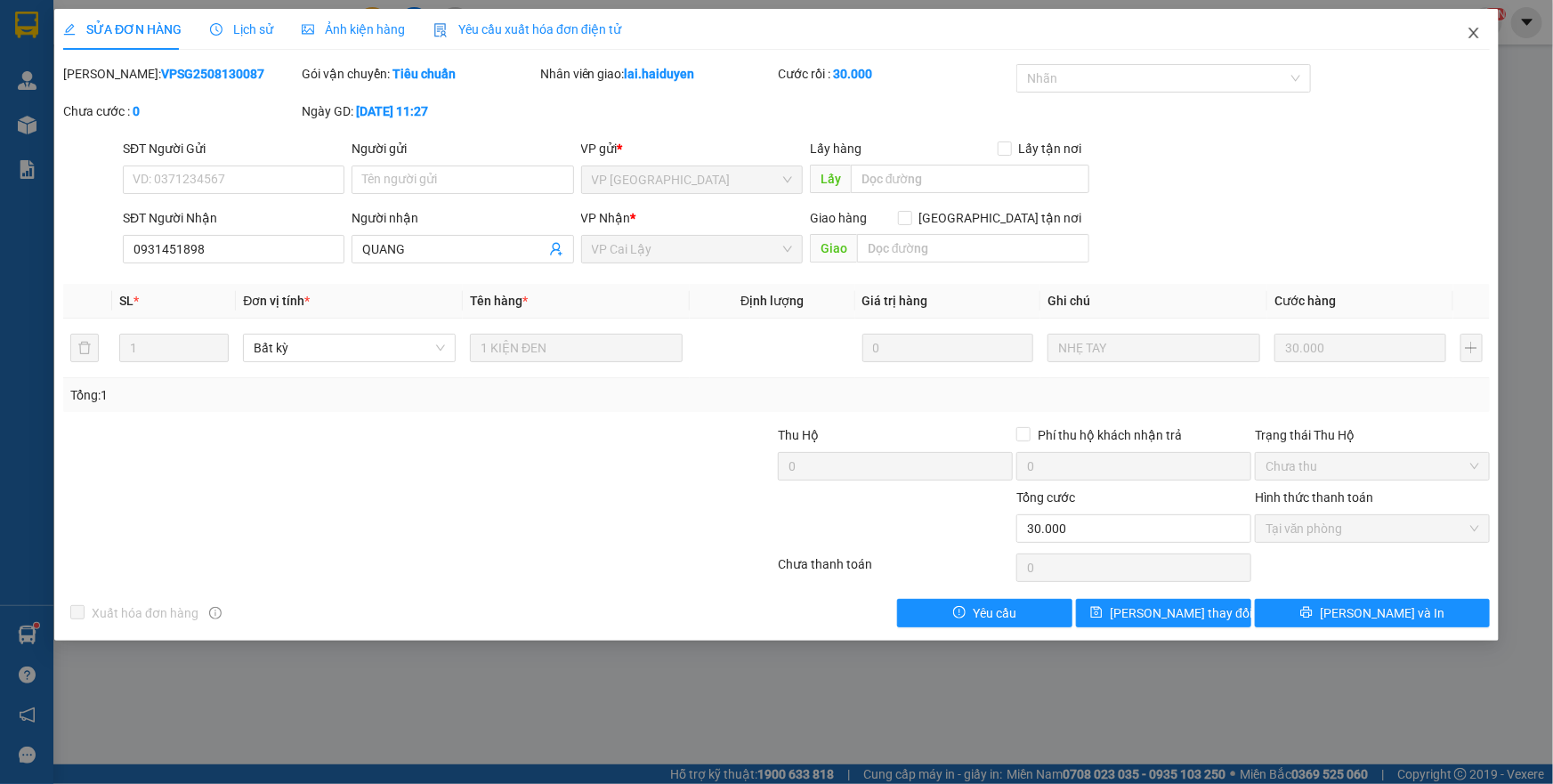
click at [1474, 38] on icon "close" at bounding box center [1474, 33] width 15 height 15
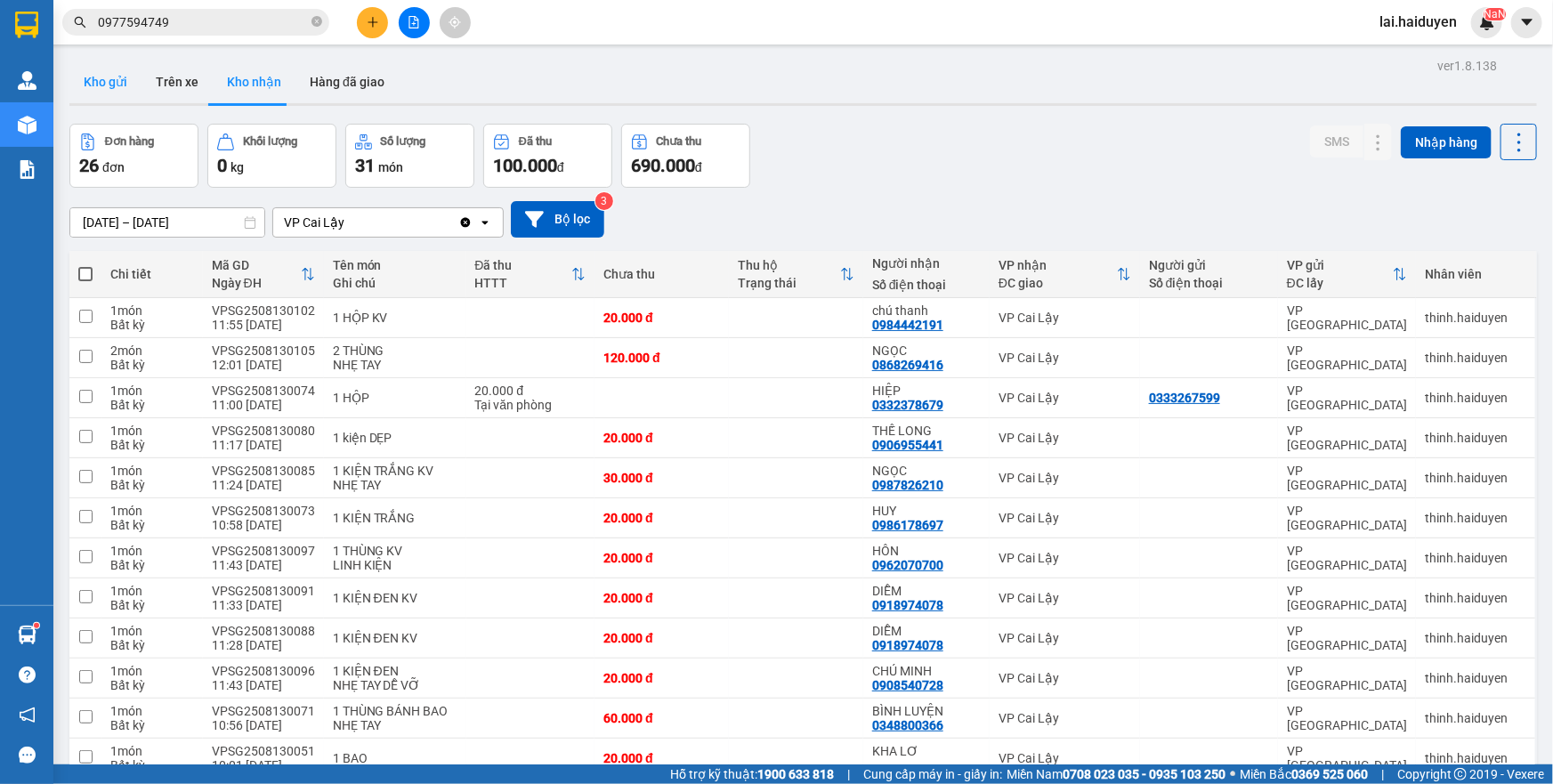
drag, startPoint x: 104, startPoint y: 87, endPoint x: 97, endPoint y: 71, distance: 17.5
click at [101, 86] on button "Kho gửi" at bounding box center [105, 82] width 72 height 43
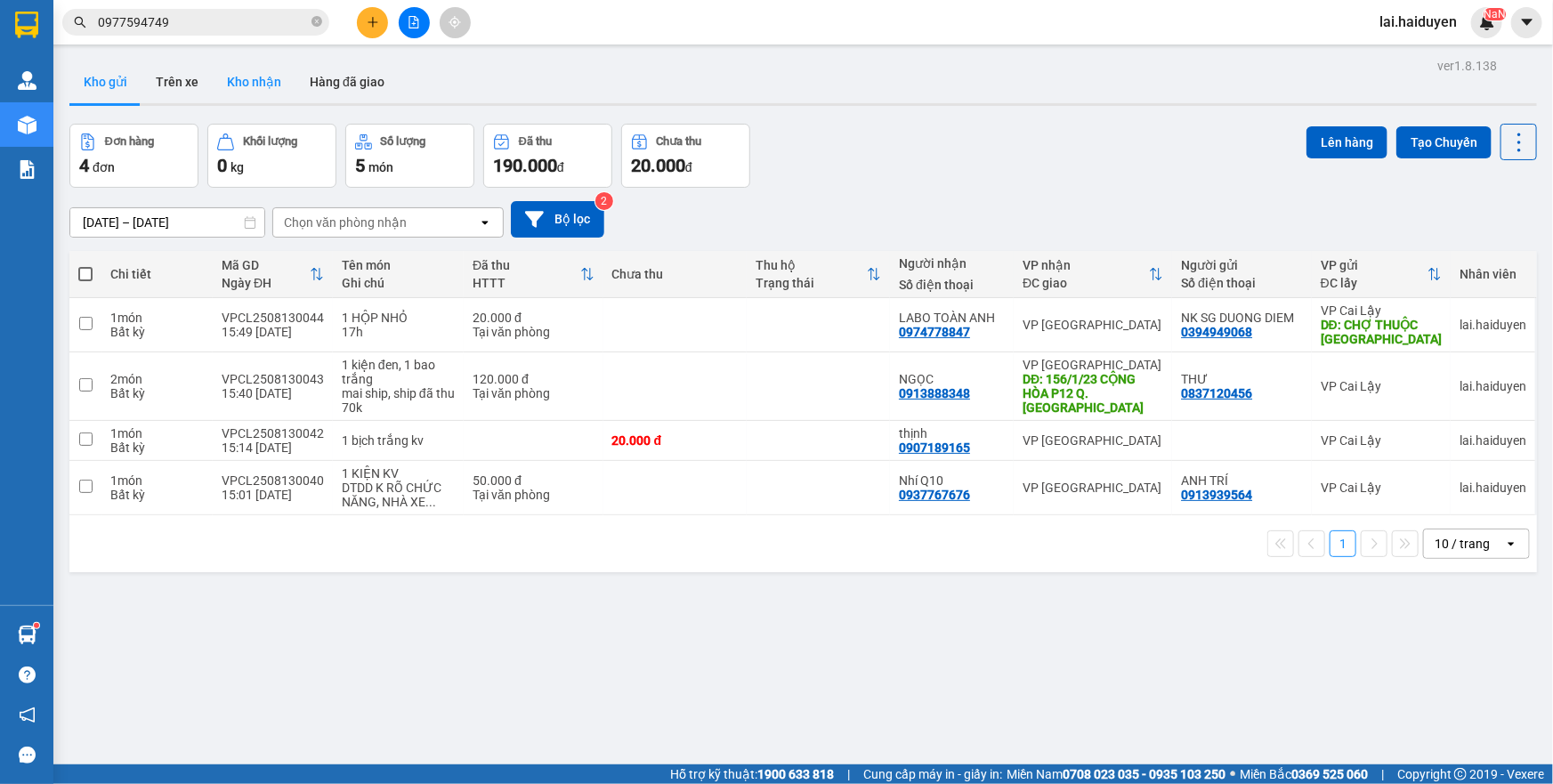
click at [246, 84] on button "Kho nhận" at bounding box center [254, 82] width 83 height 43
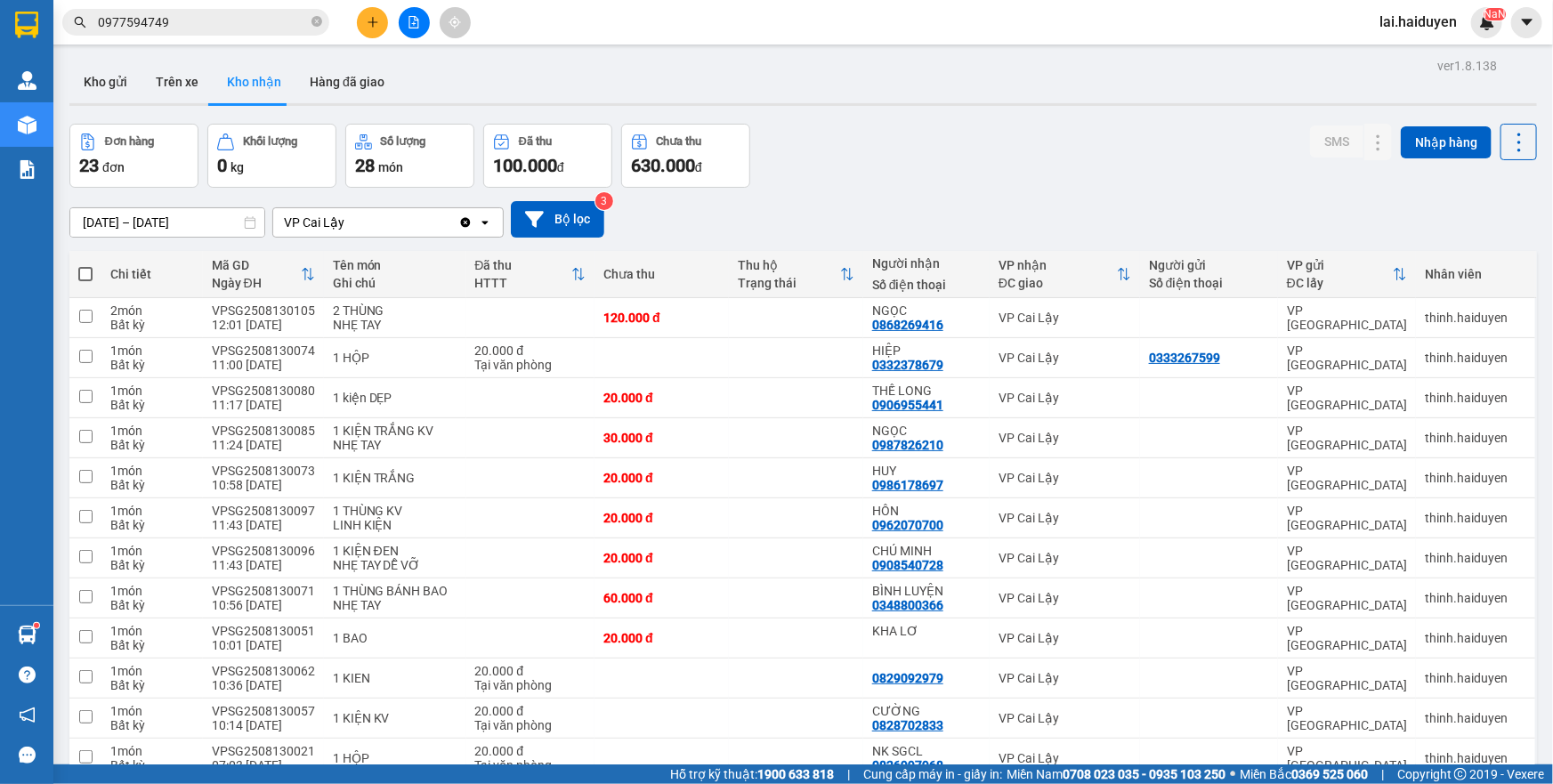
click at [214, 19] on input "0977594749" at bounding box center [203, 22] width 210 height 19
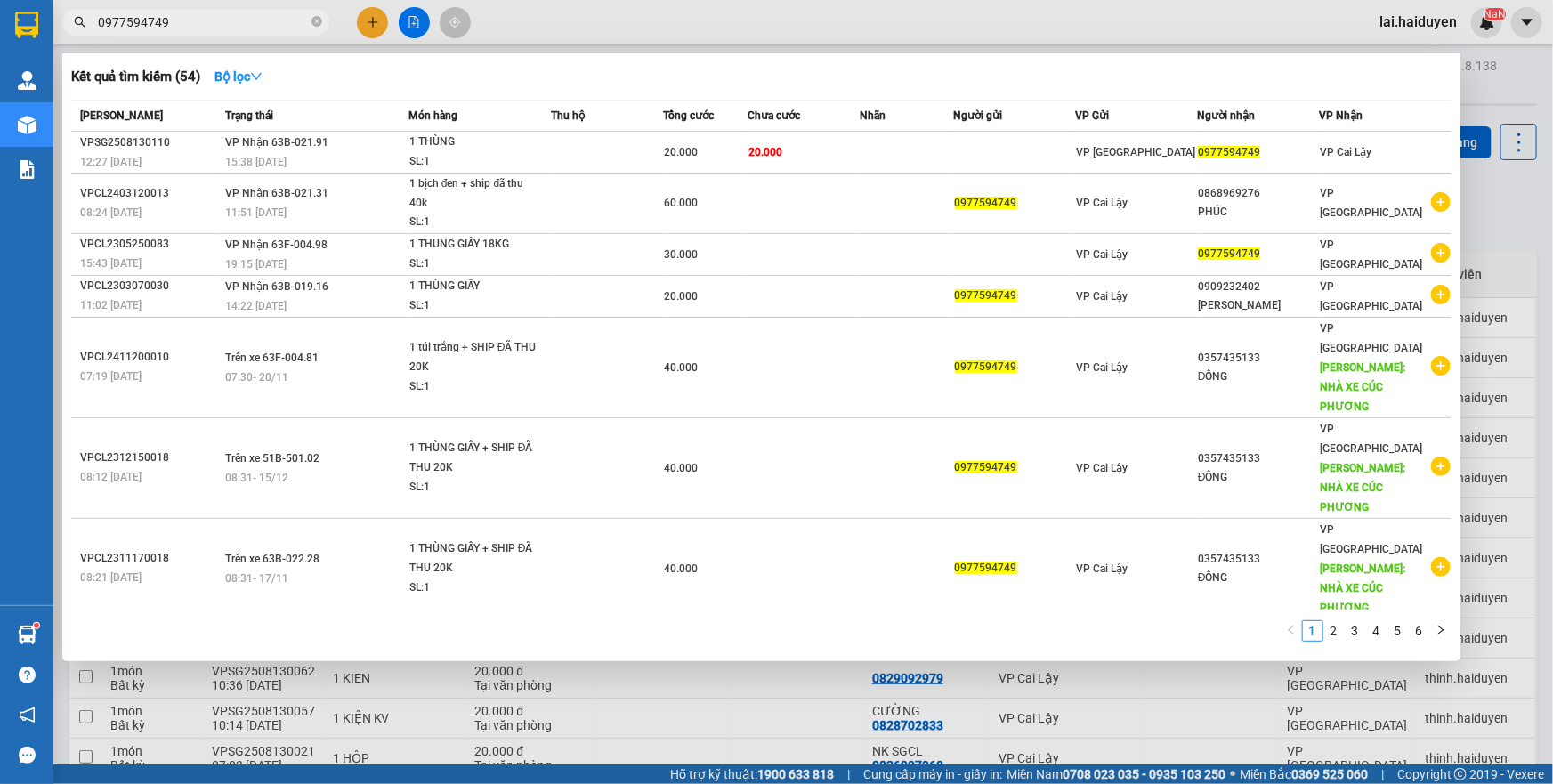
click at [214, 19] on input "0977594749" at bounding box center [203, 22] width 210 height 19
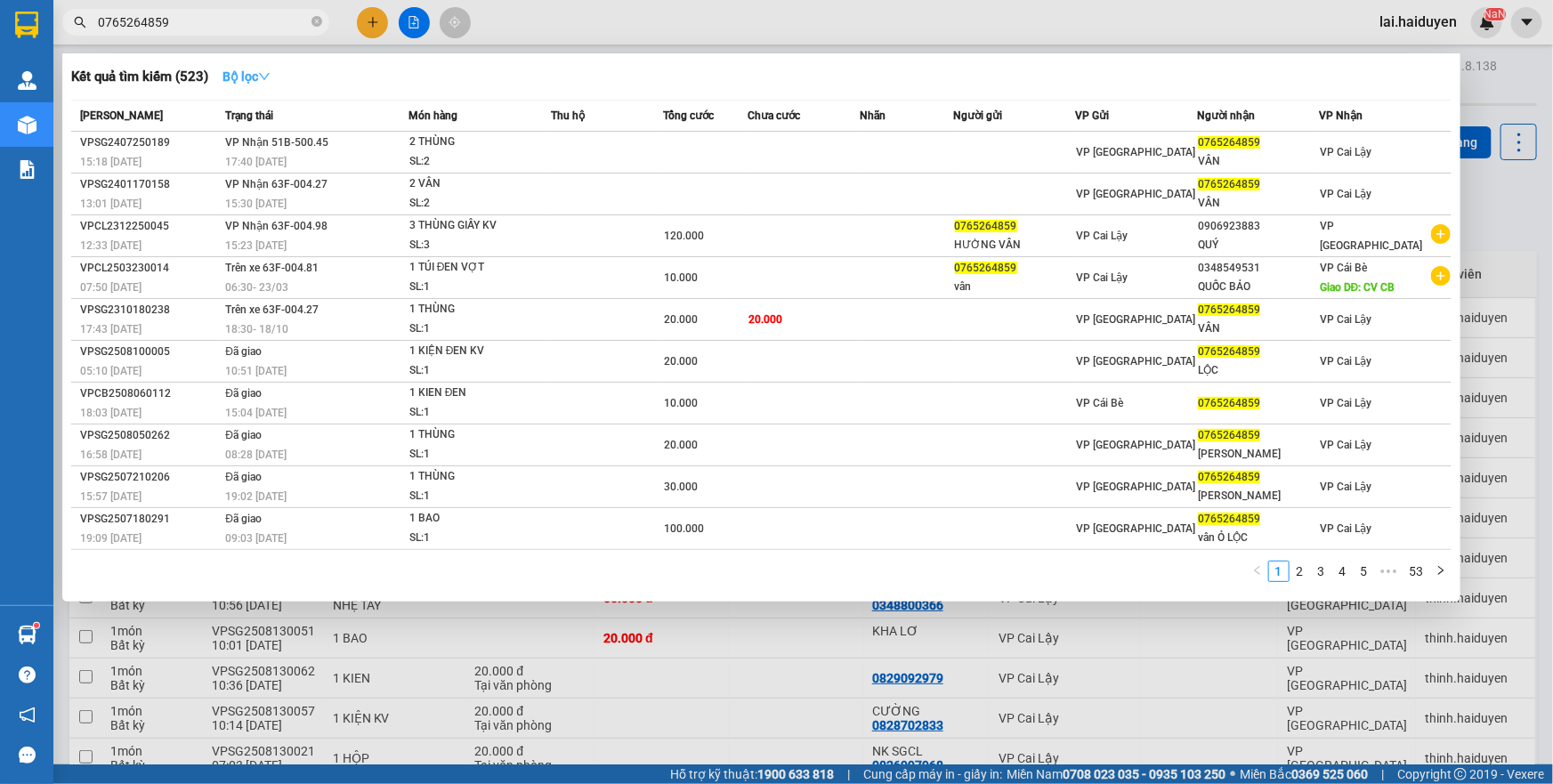
type input "0765264859"
click at [246, 82] on strong "Bộ lọc" at bounding box center [247, 77] width 48 height 15
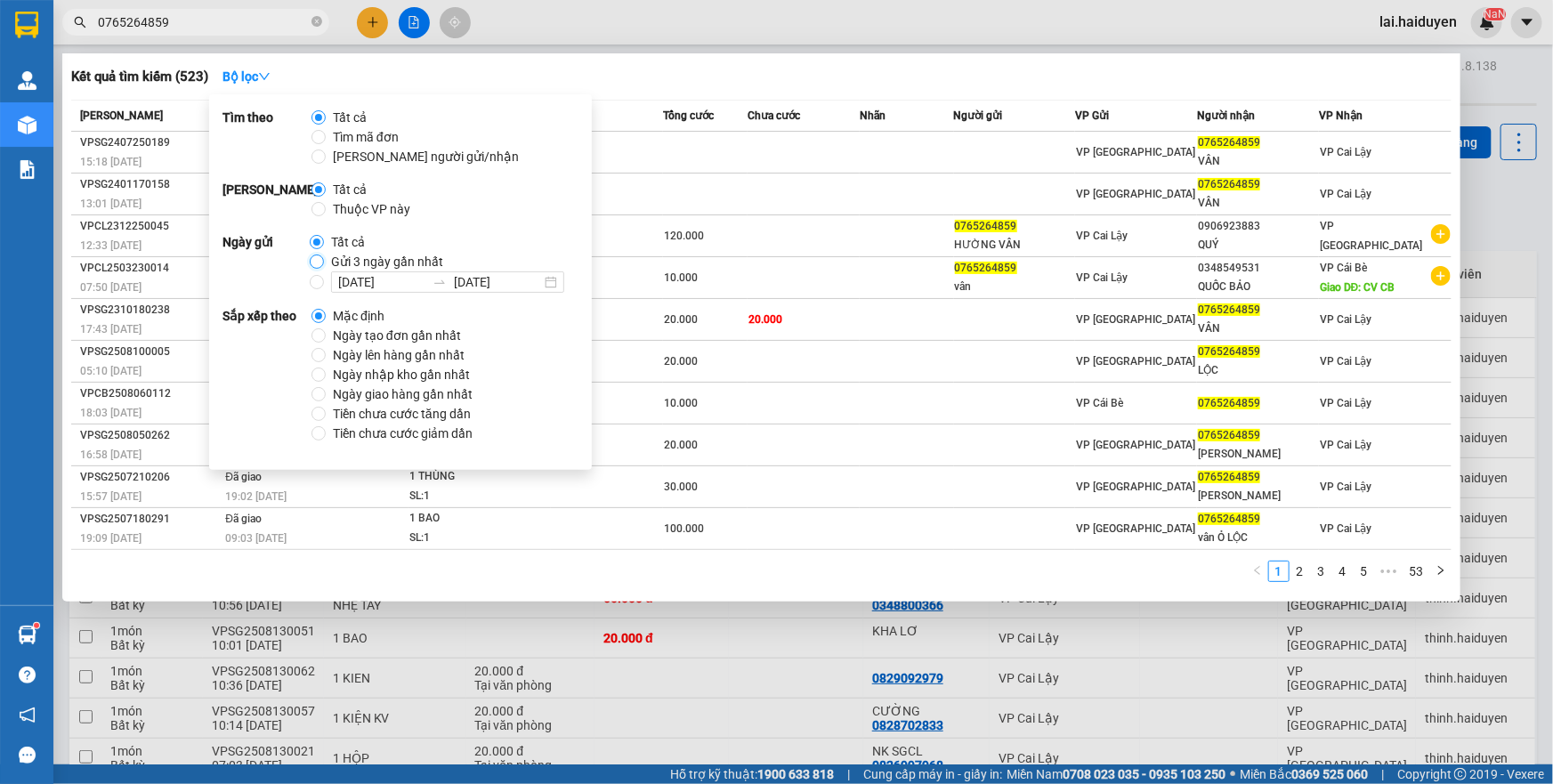
drag, startPoint x: 318, startPoint y: 262, endPoint x: 307, endPoint y: 243, distance: 22.0
click at [316, 262] on input "Gửi 3 ngày gần nhất" at bounding box center [317, 262] width 15 height 15
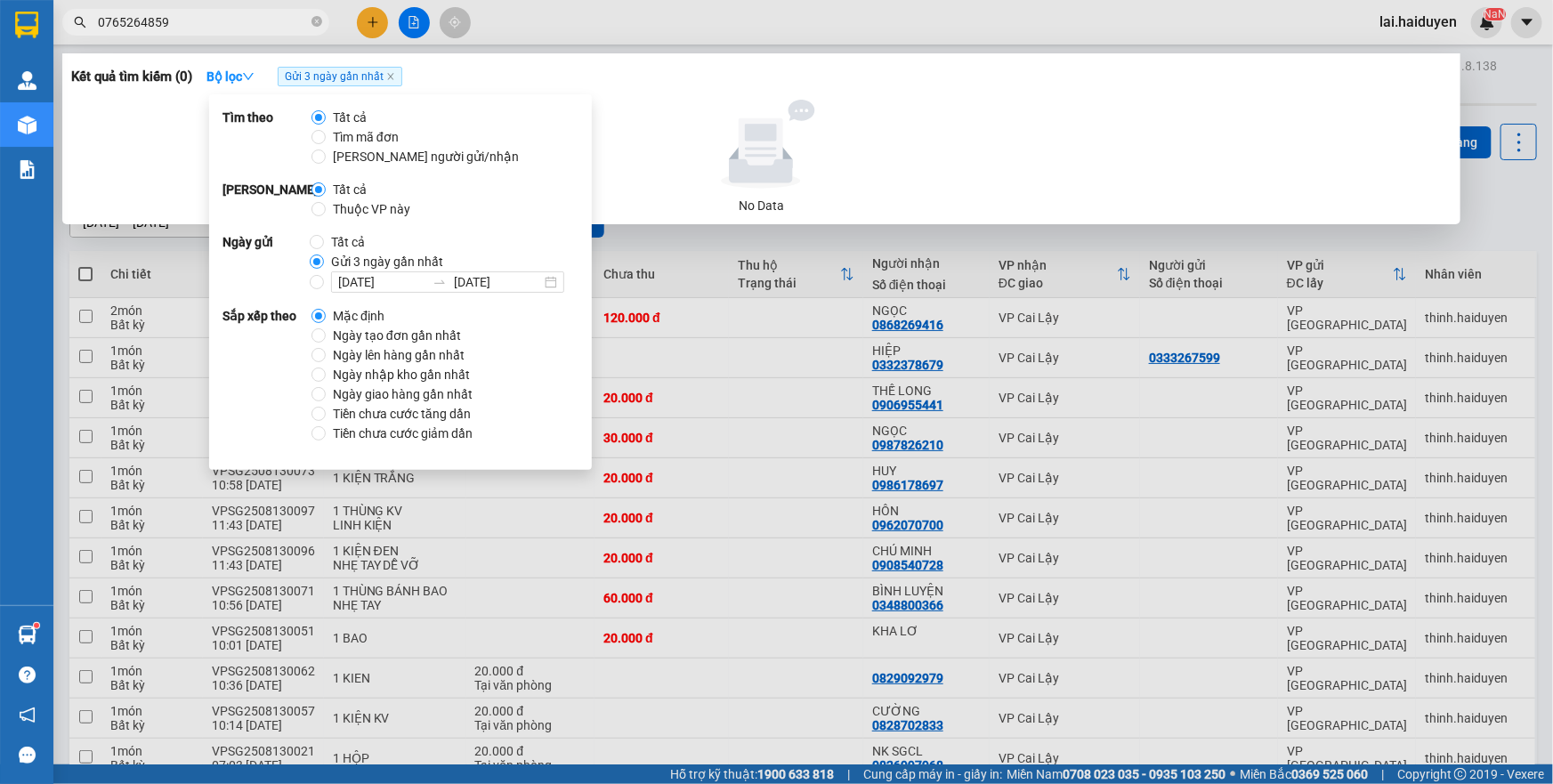
click at [204, 24] on input "0765264859" at bounding box center [203, 22] width 210 height 19
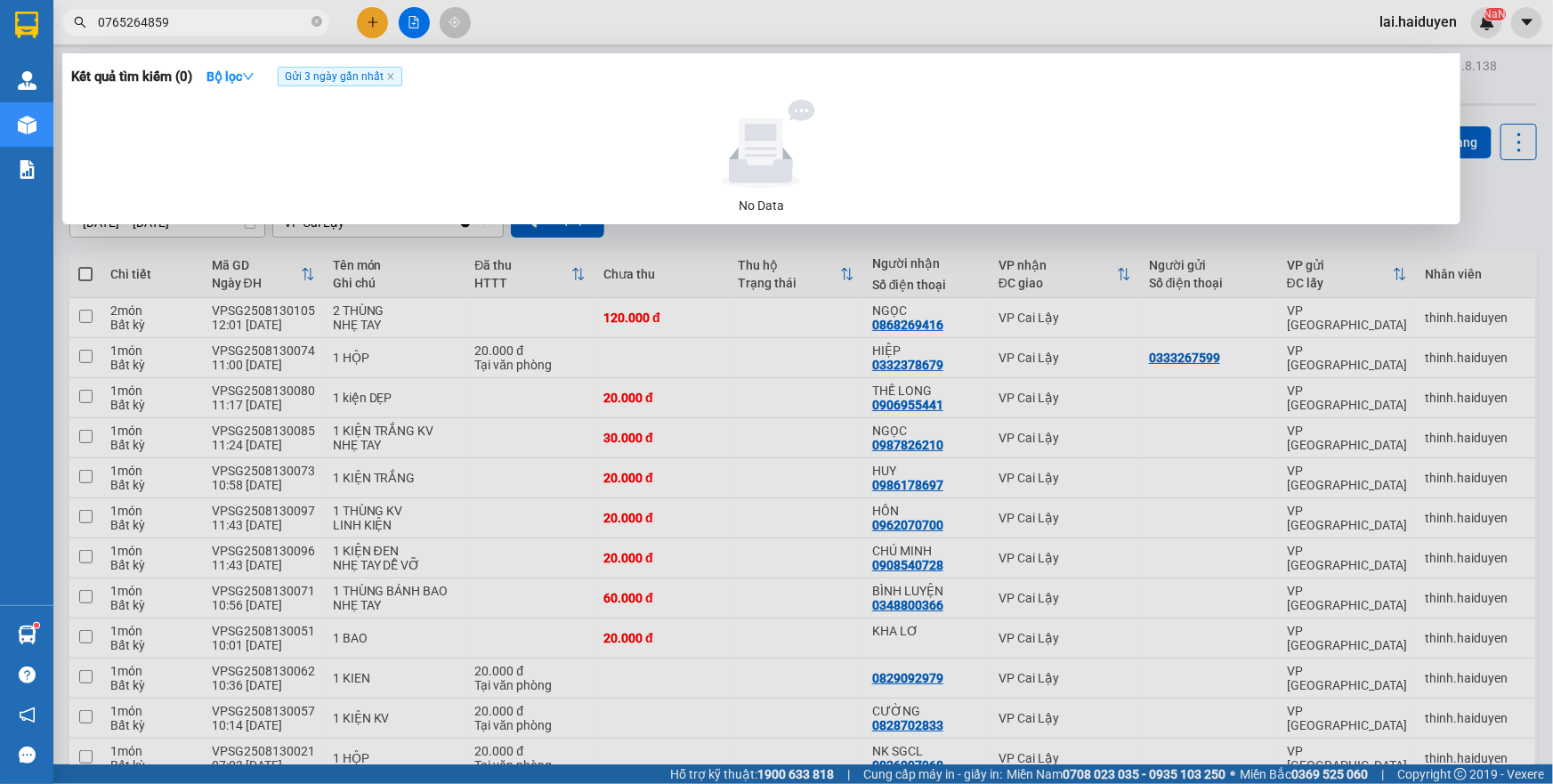
click at [560, 17] on div at bounding box center [776, 392] width 1553 height 784
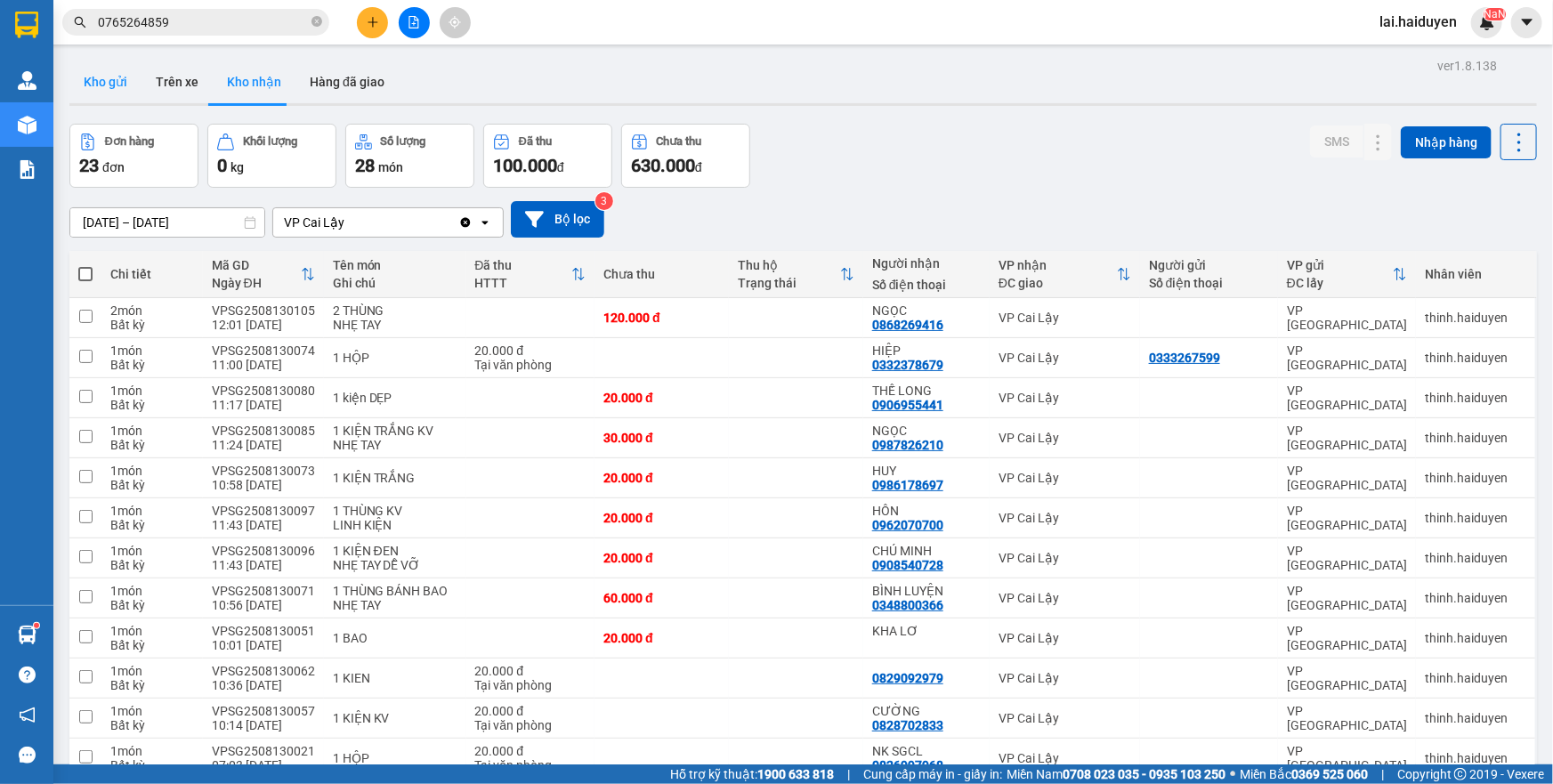
click at [120, 87] on button "Kho gửi" at bounding box center [105, 82] width 72 height 43
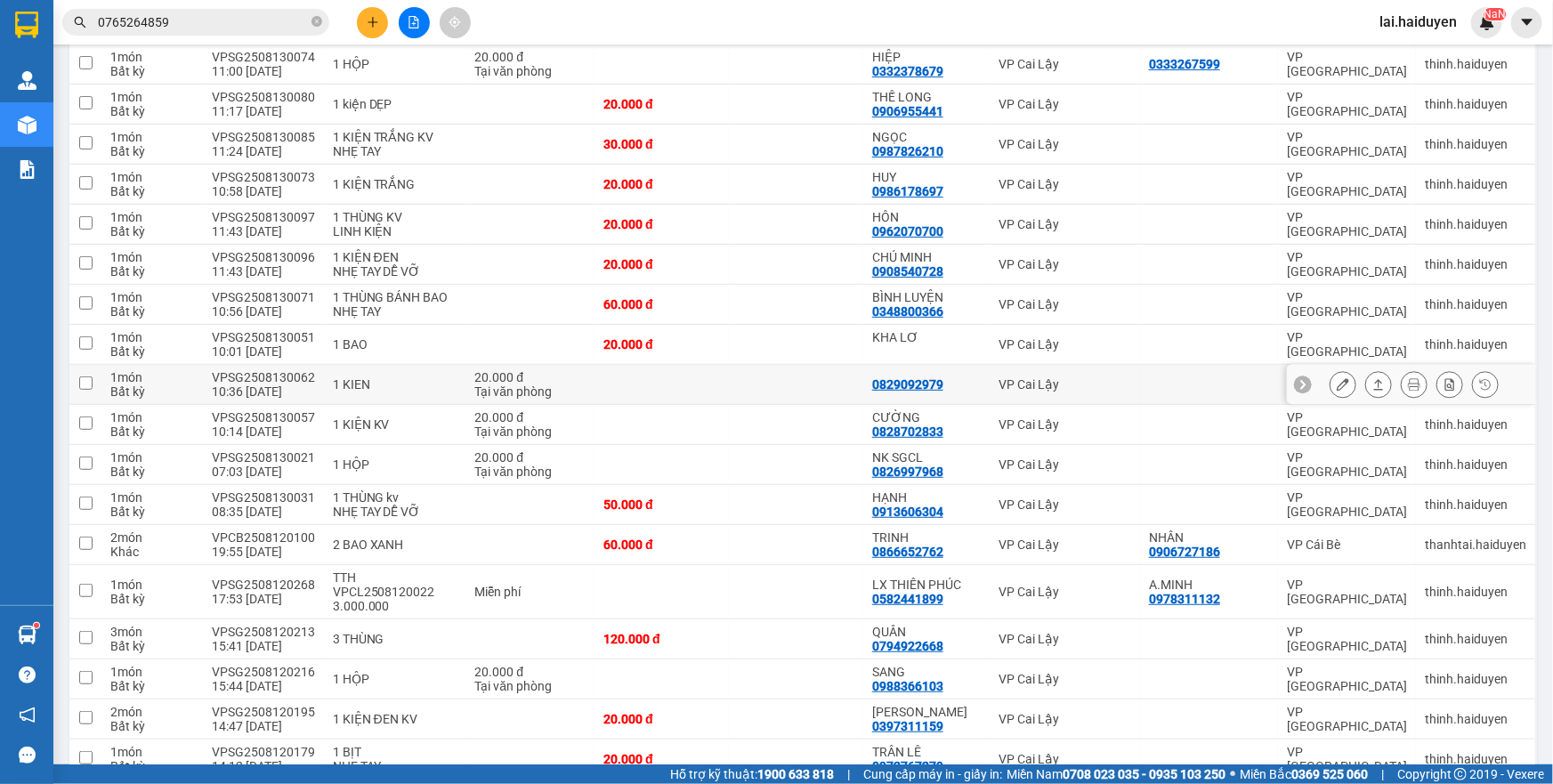
scroll to position [525, 0]
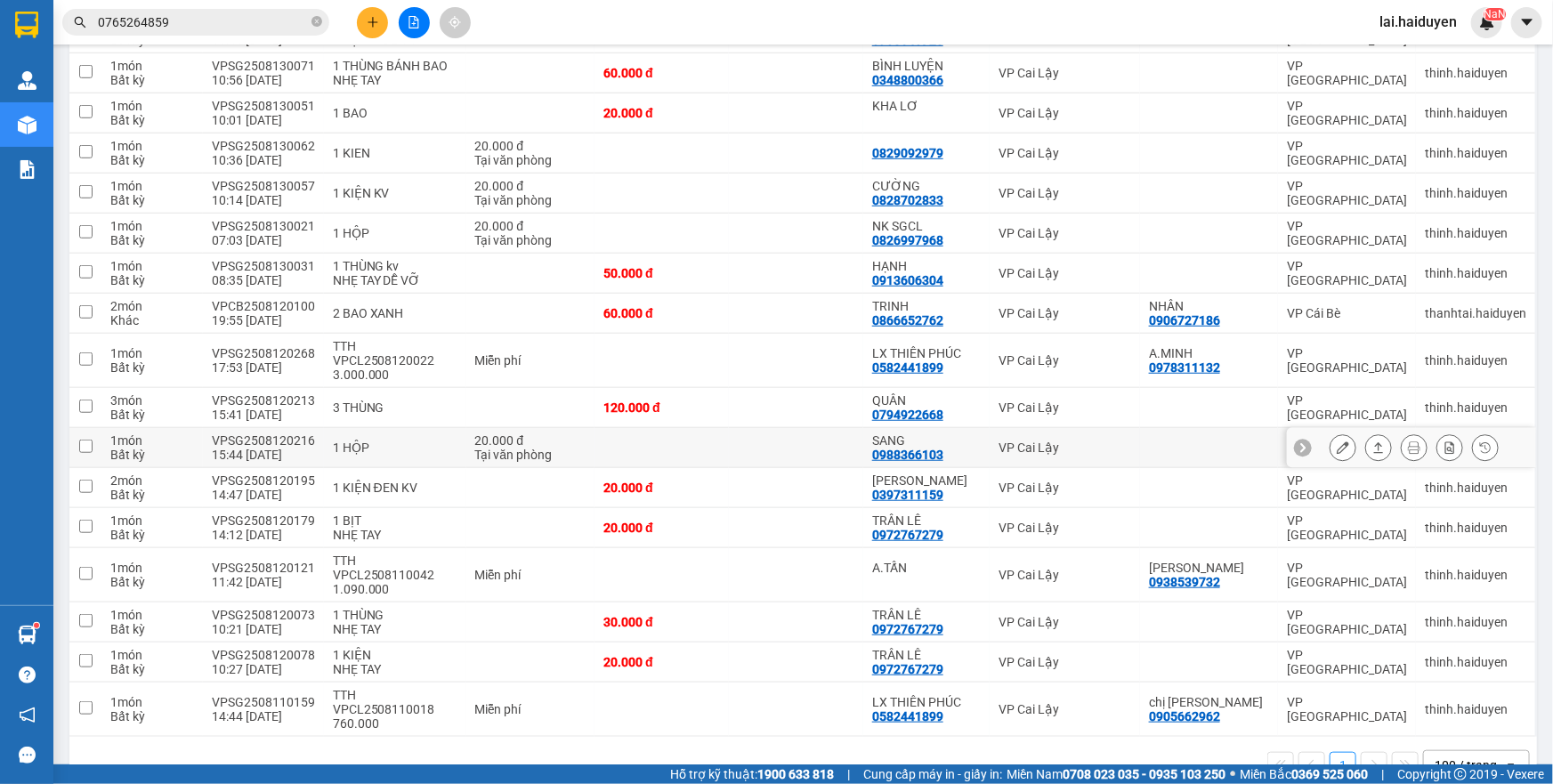
click at [915, 447] on div "0988366103" at bounding box center [908, 455] width 72 height 15
copy div "0988366103"
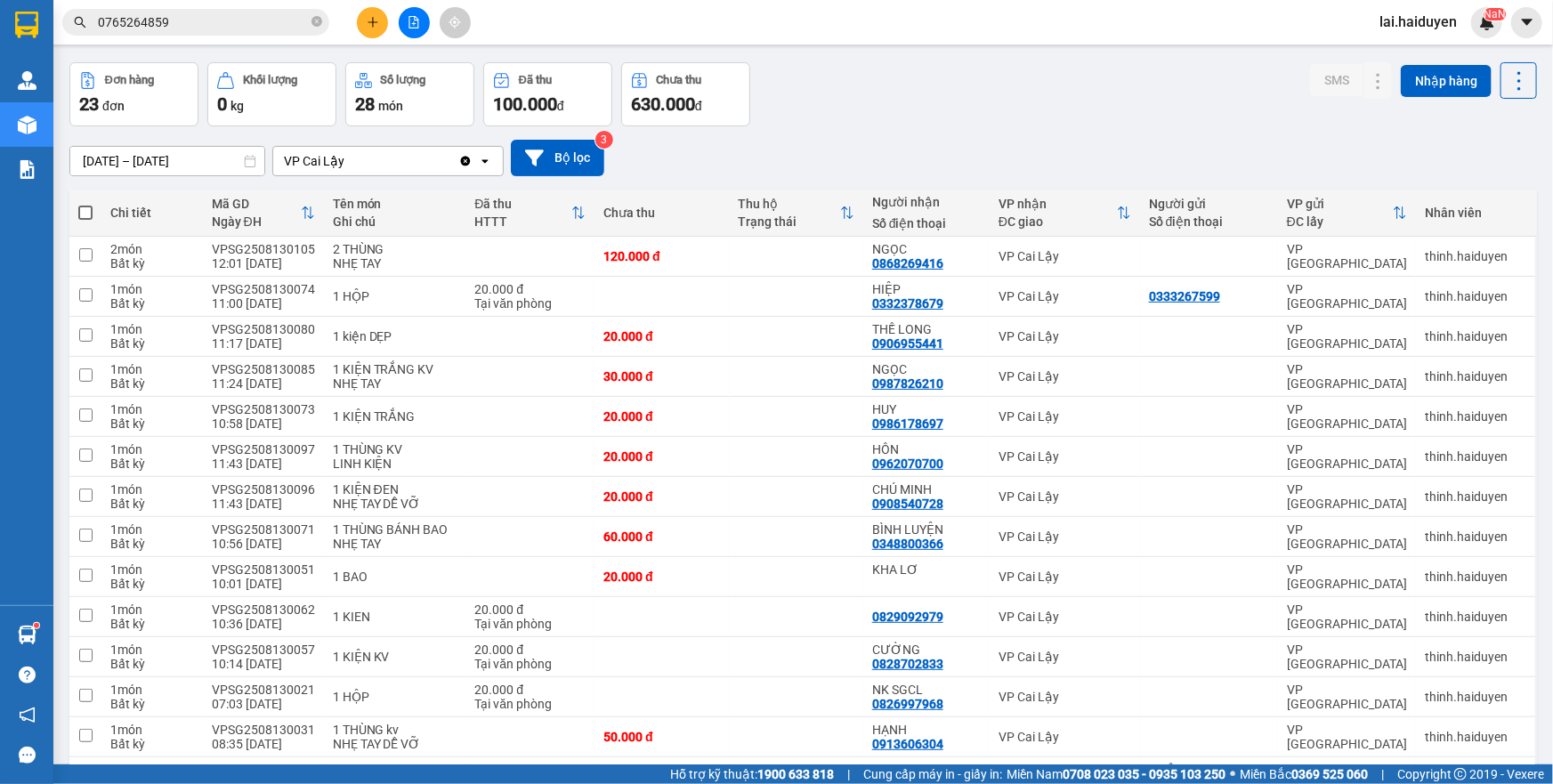
scroll to position [0, 0]
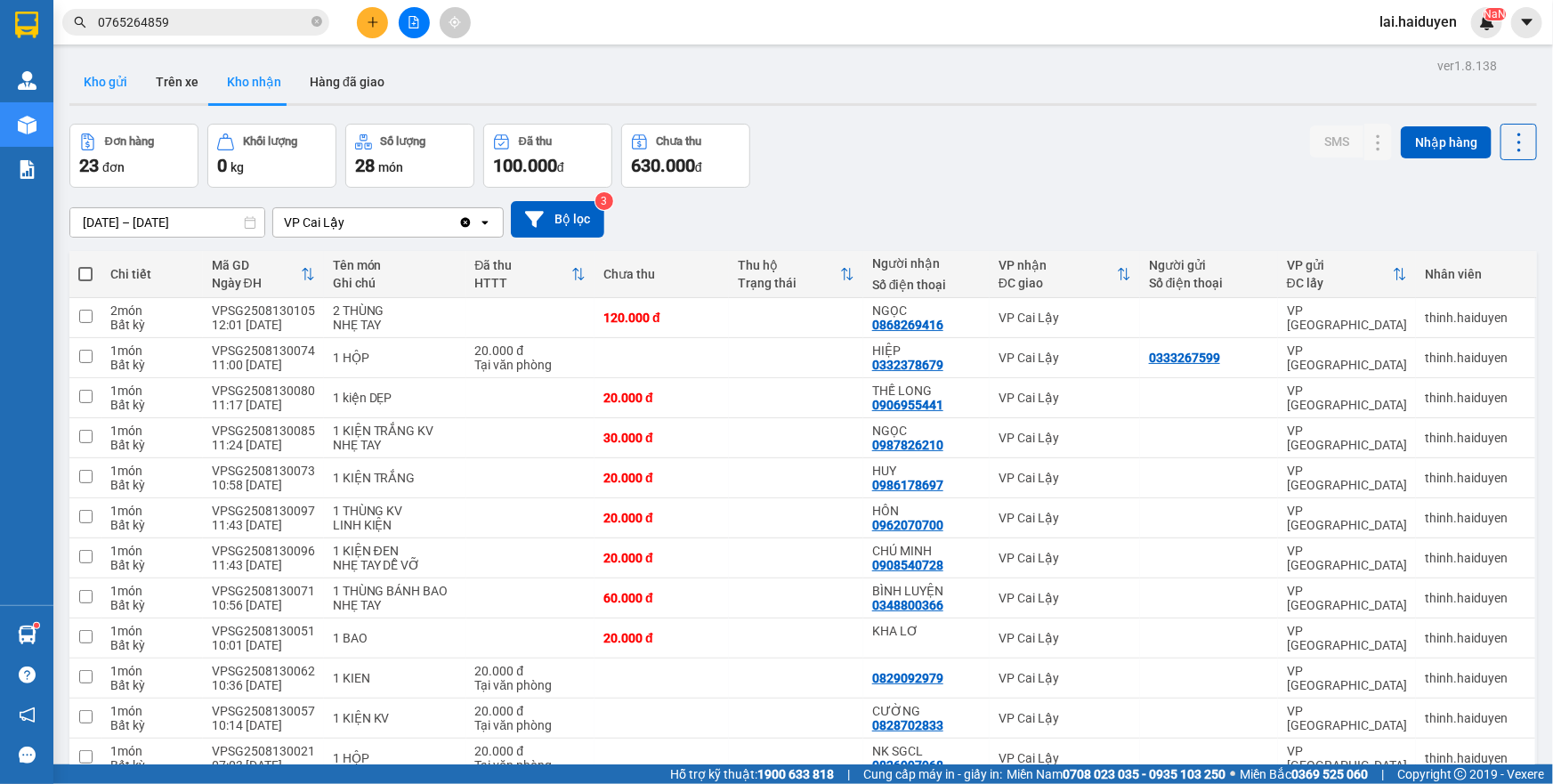
click at [95, 84] on button "Kho gửi" at bounding box center [105, 82] width 72 height 43
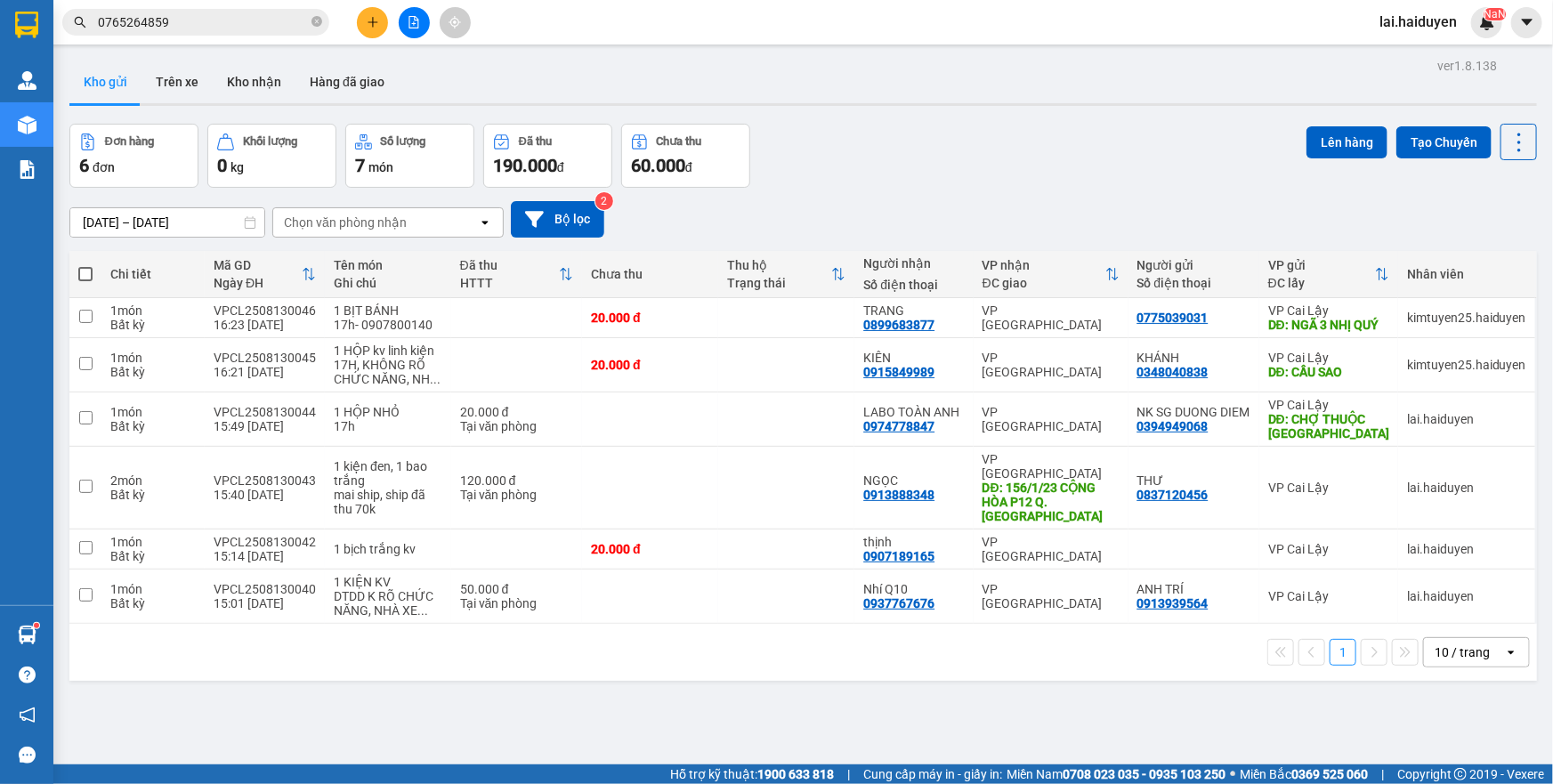
click at [236, 29] on input "0765264859" at bounding box center [203, 22] width 210 height 19
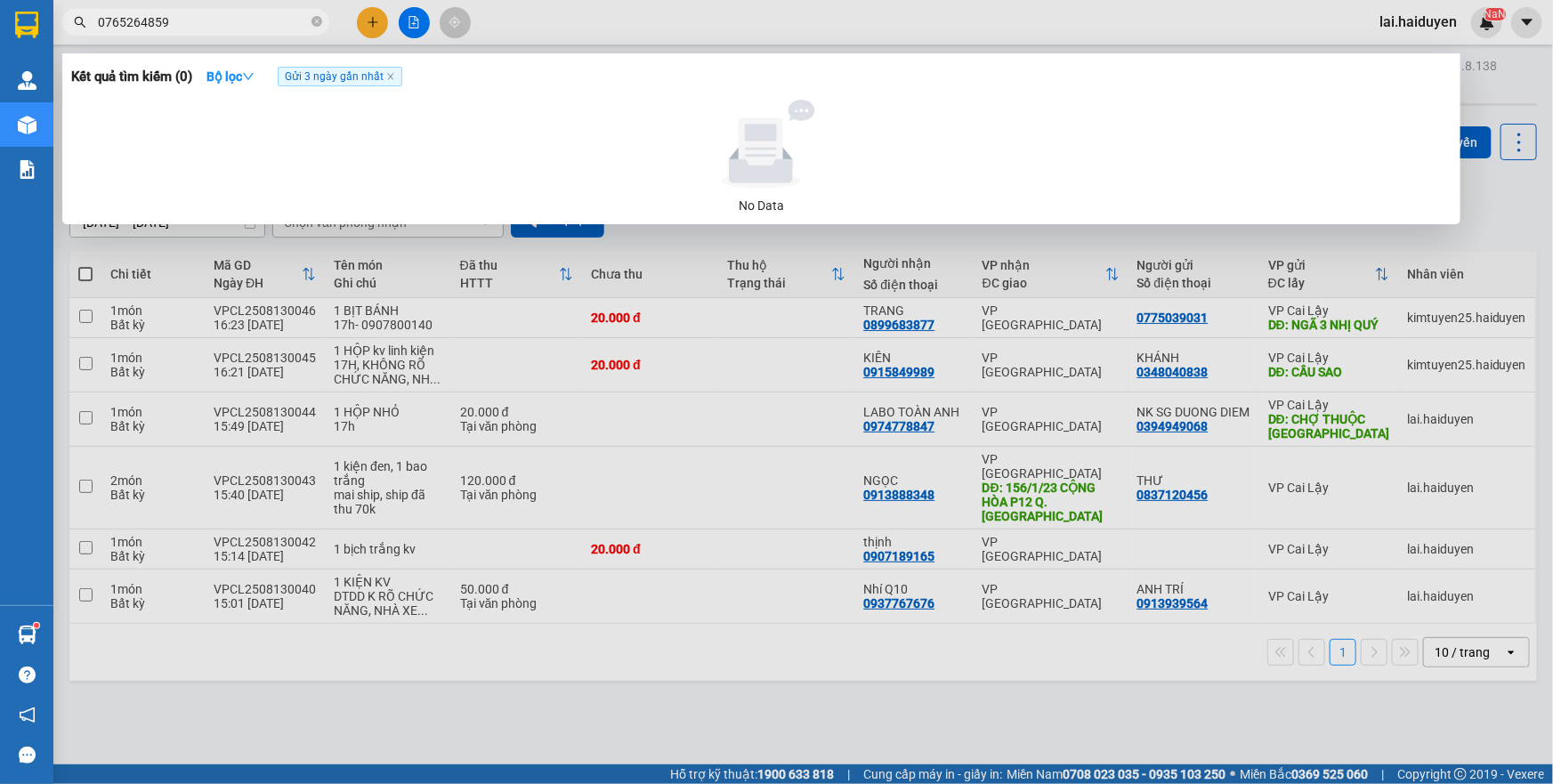
click at [236, 29] on input "0765264859" at bounding box center [203, 22] width 210 height 19
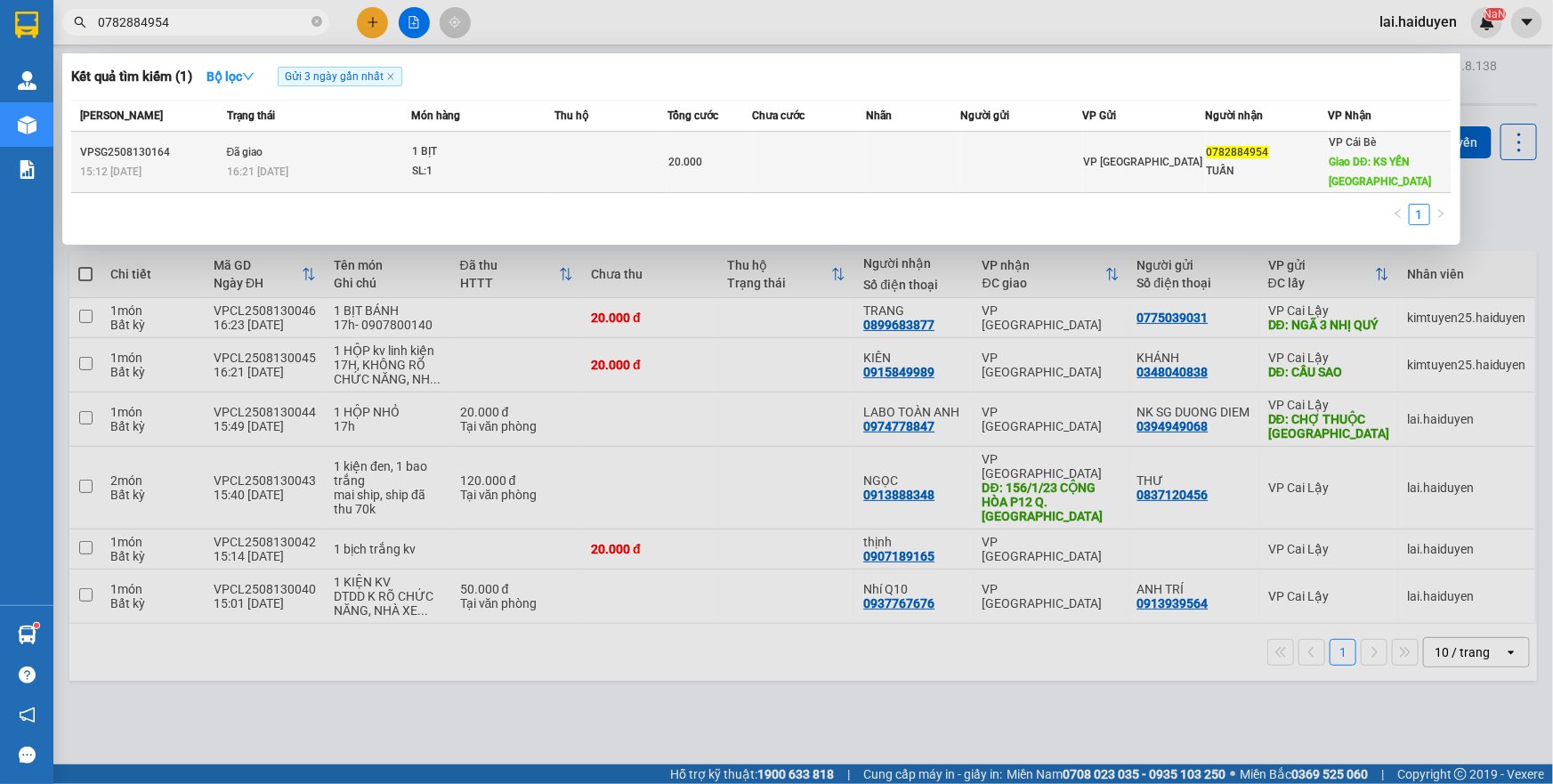
type input "0782884954"
click at [562, 145] on td at bounding box center [611, 162] width 113 height 61
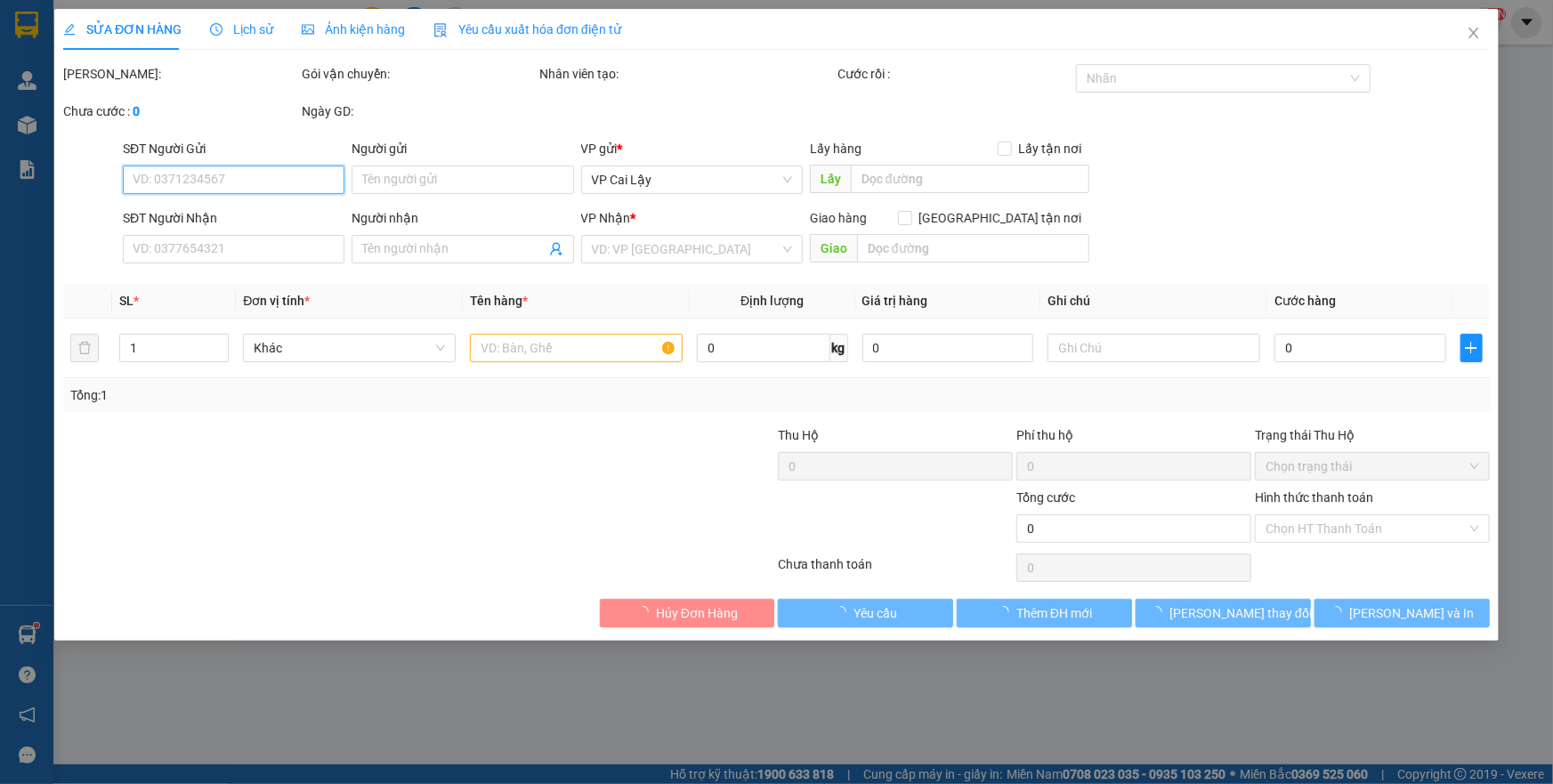
type input "0782884954"
type input "TUẤN"
type input "KS YẾN NGA"
type input "20.000"
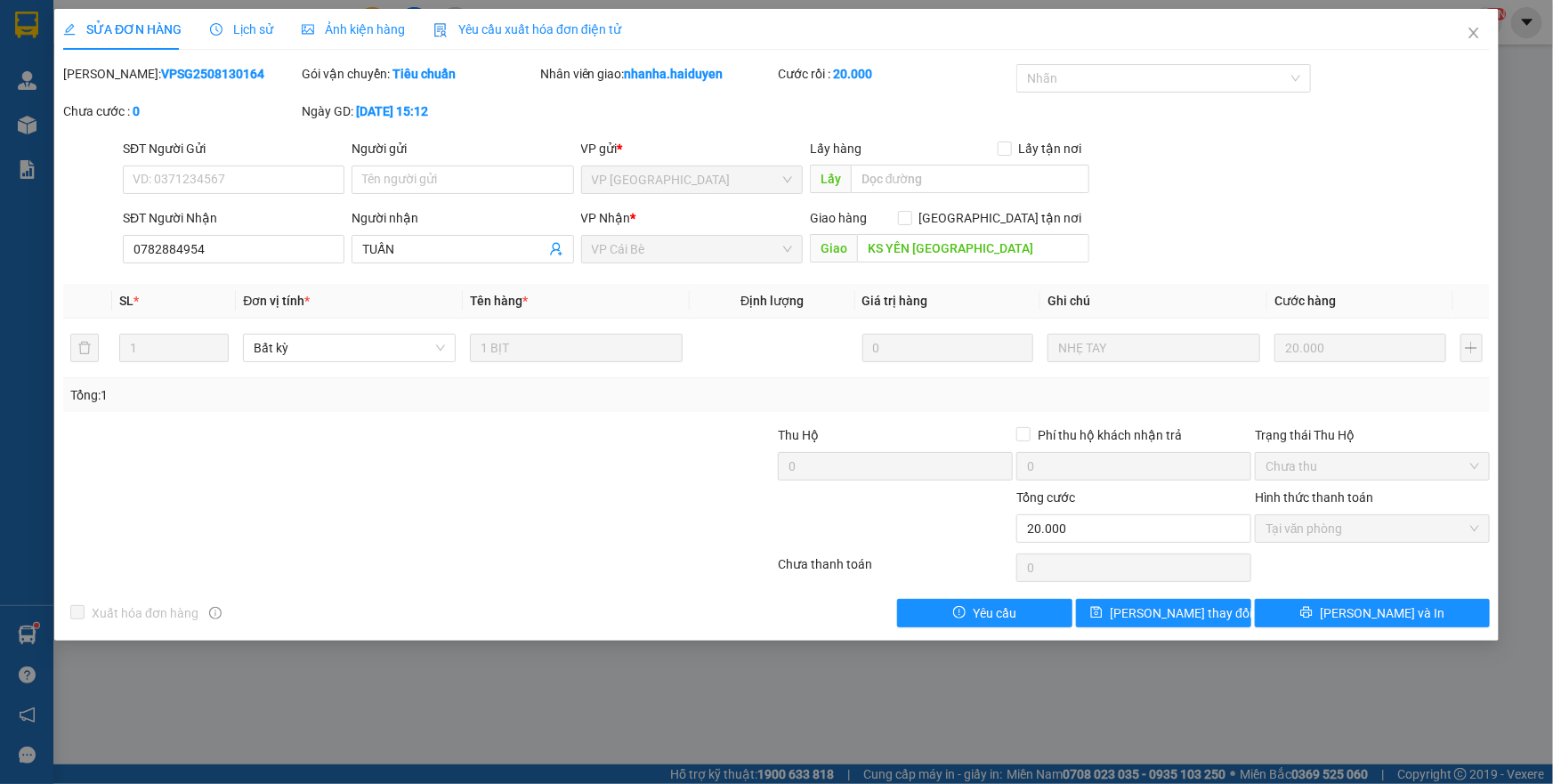
click at [245, 33] on span "Lịch sử" at bounding box center [241, 29] width 63 height 15
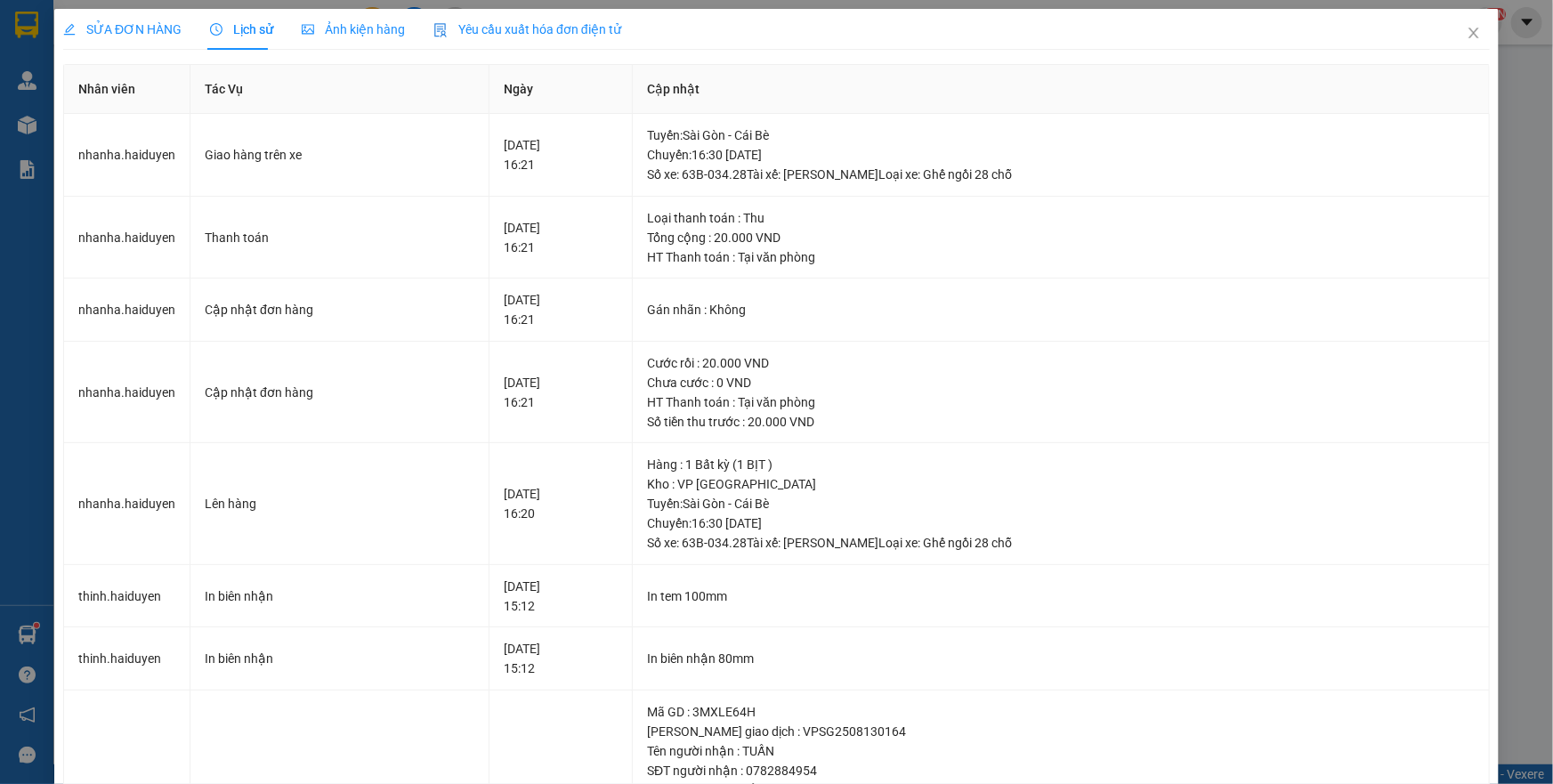
click at [153, 31] on span "SỬA ĐƠN HÀNG" at bounding box center [122, 29] width 118 height 15
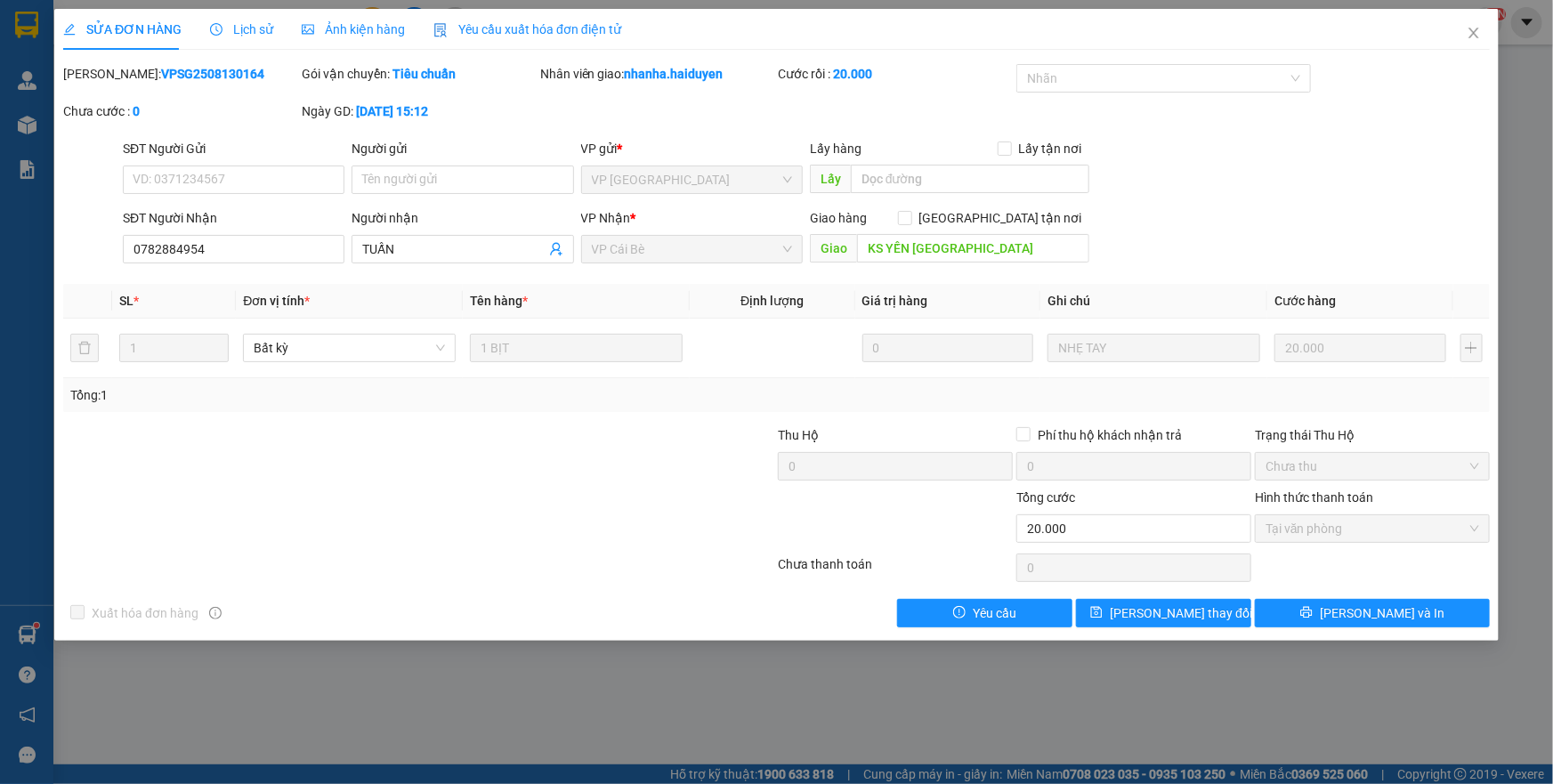
click at [240, 35] on span "Lịch sử" at bounding box center [241, 29] width 63 height 15
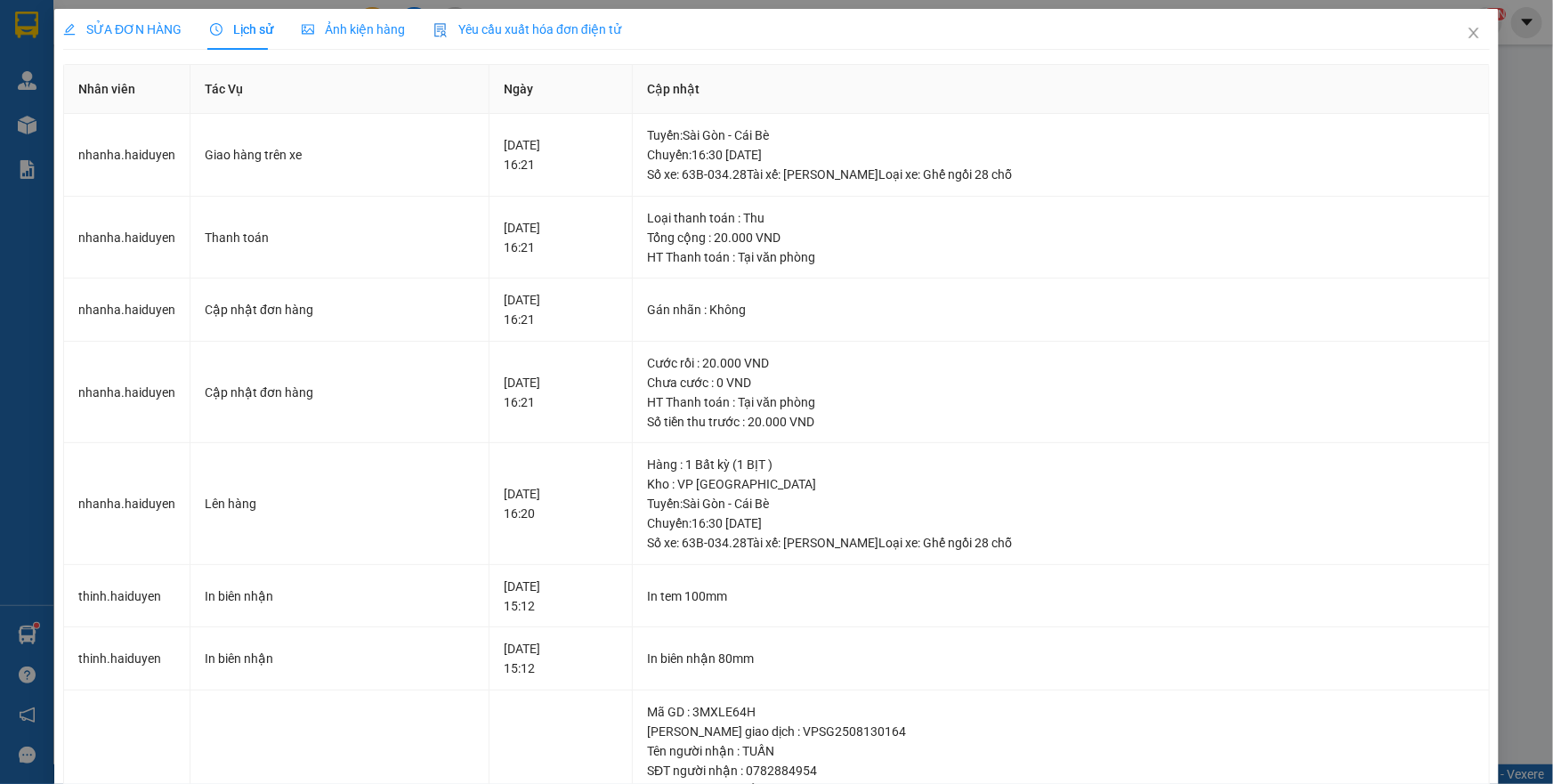
click at [97, 41] on div "SỬA ĐƠN HÀNG" at bounding box center [122, 29] width 118 height 41
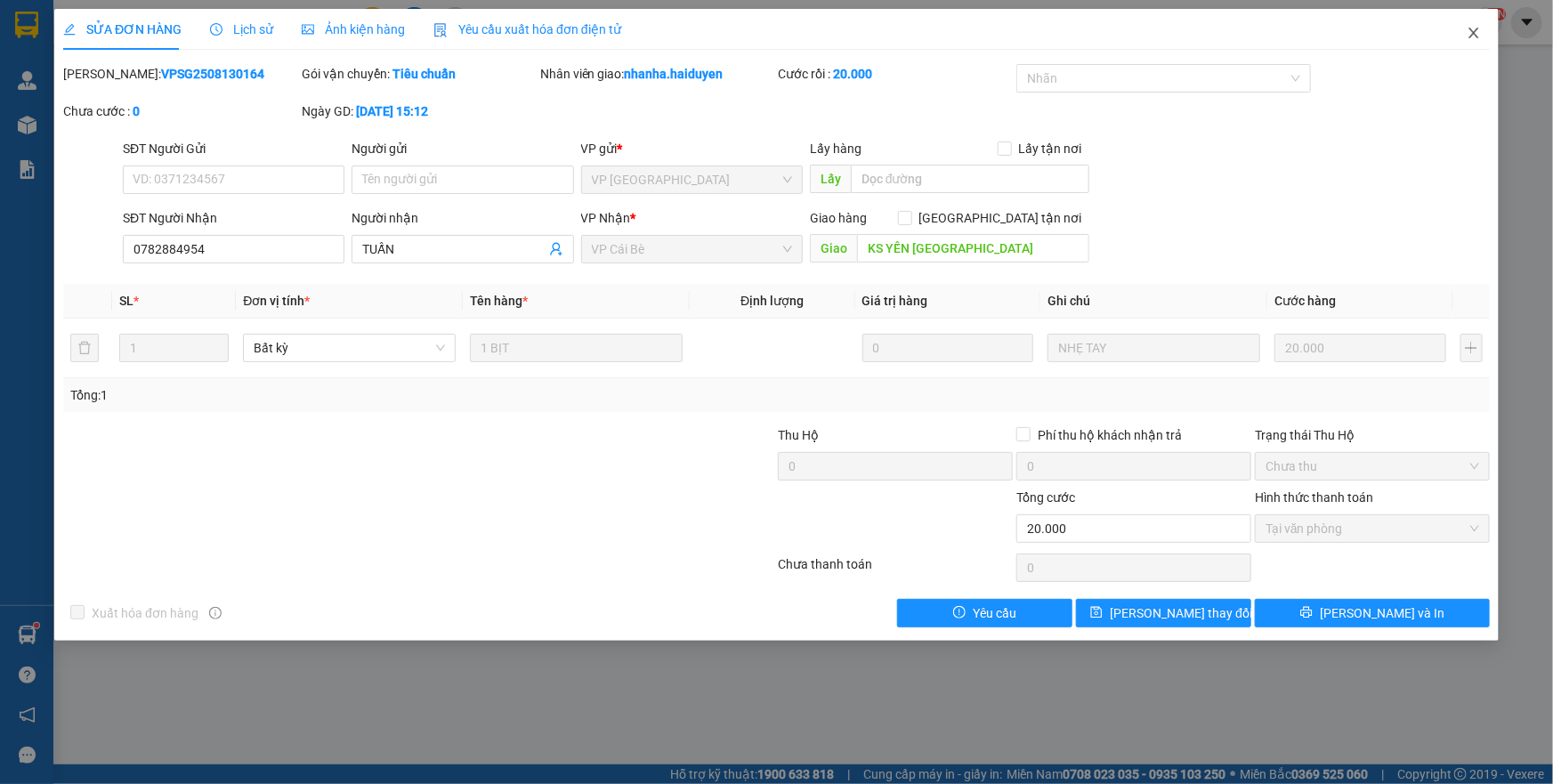
click at [1470, 30] on icon "close" at bounding box center [1474, 33] width 15 height 15
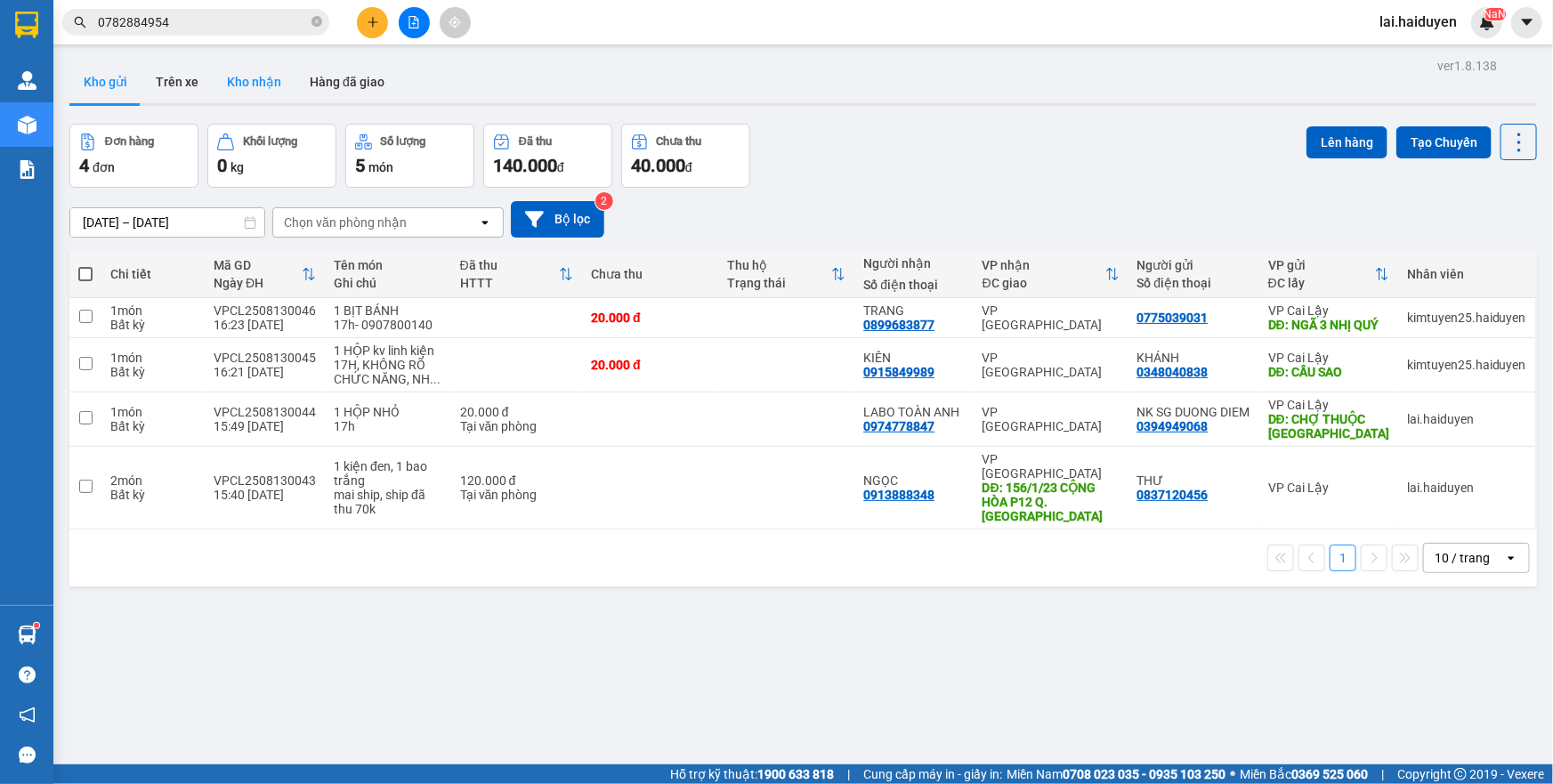
click at [238, 80] on button "Kho nhận" at bounding box center [254, 82] width 83 height 43
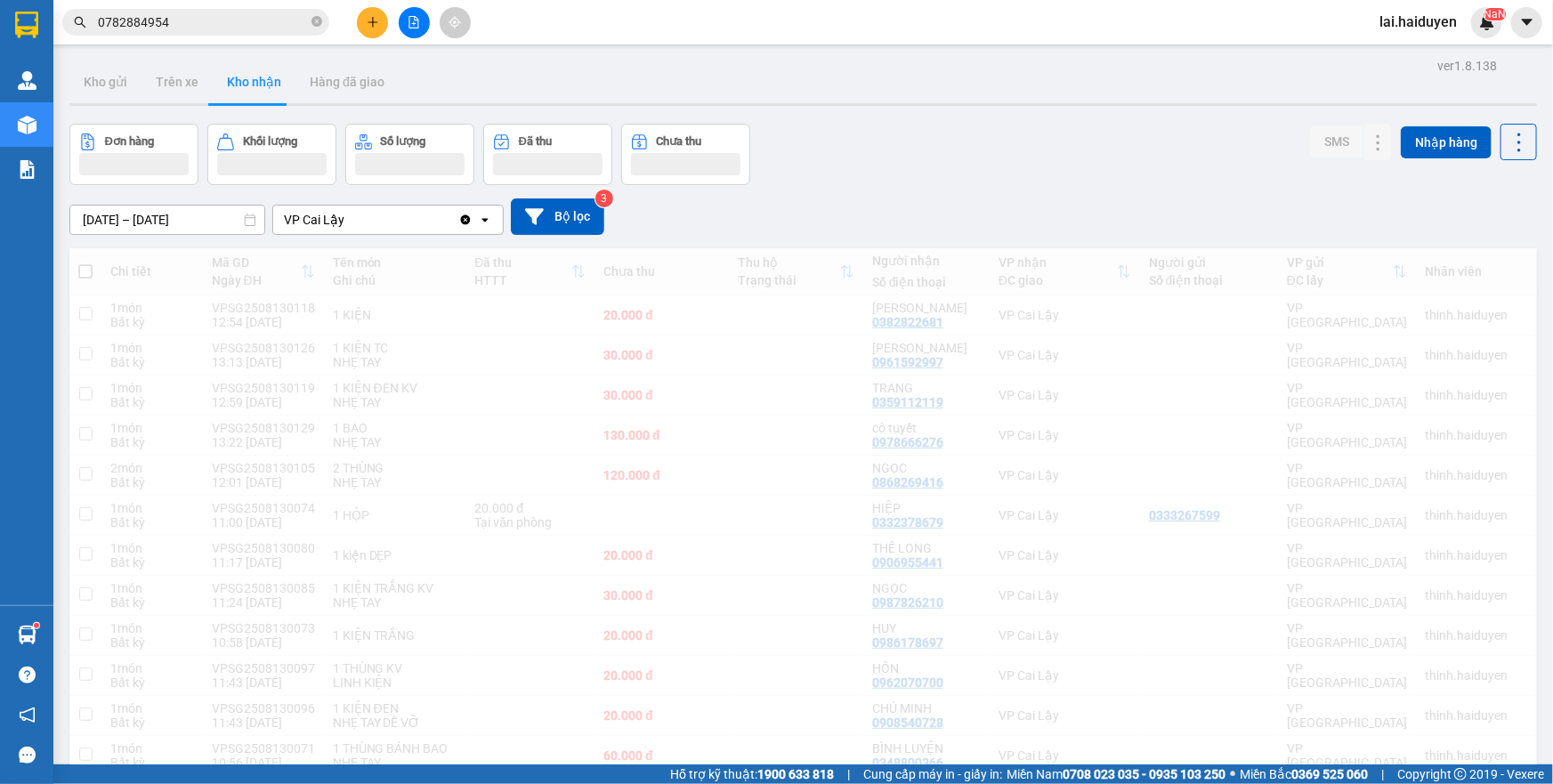
click at [123, 86] on button "Kho gửi" at bounding box center [105, 82] width 72 height 43
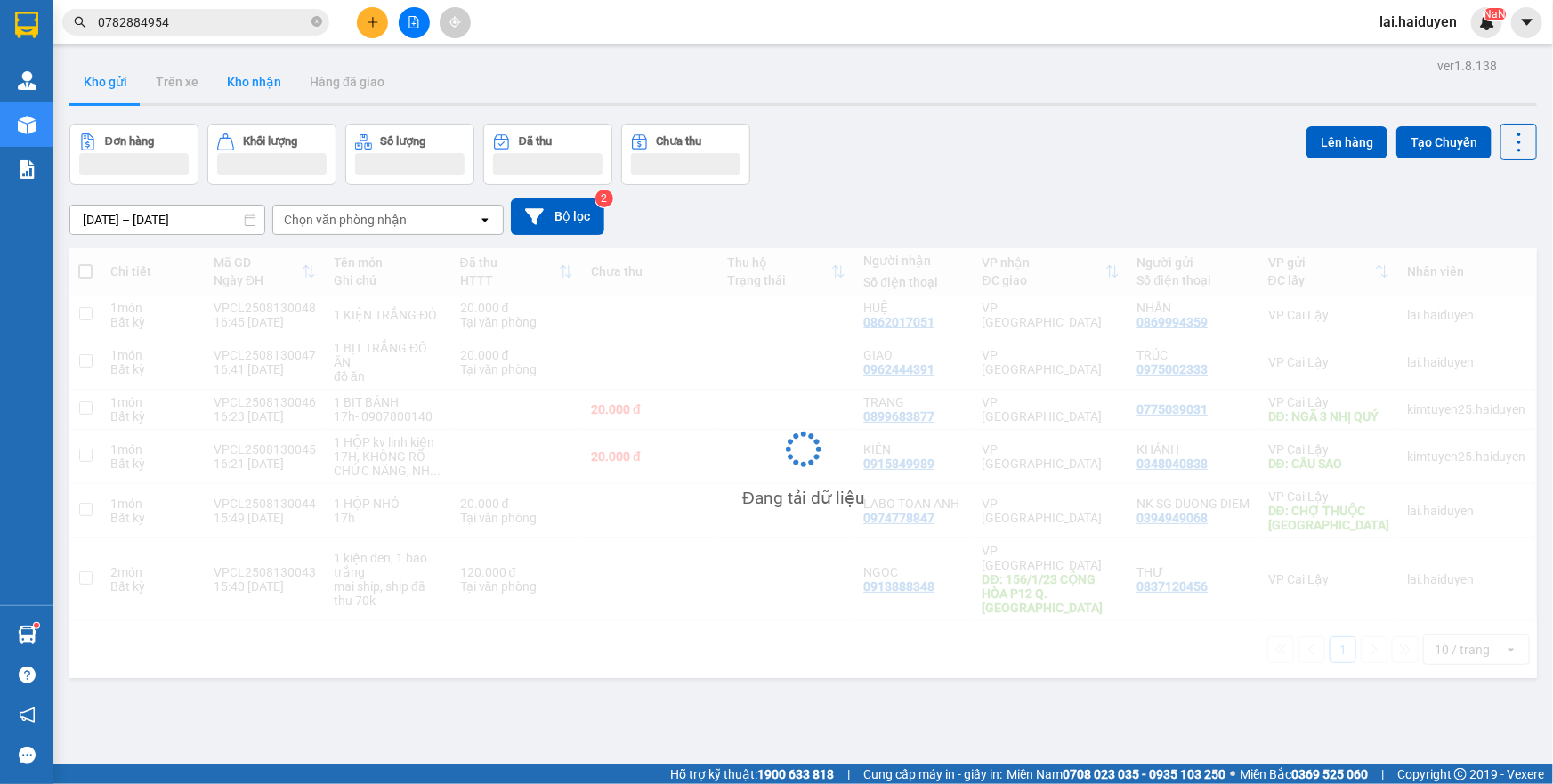
click at [123, 86] on button "Kho gửi" at bounding box center [105, 82] width 72 height 43
drag, startPoint x: 207, startPoint y: 80, endPoint x: 123, endPoint y: 86, distance: 84.2
click at [123, 86] on button "Kho gửi" at bounding box center [105, 82] width 72 height 43
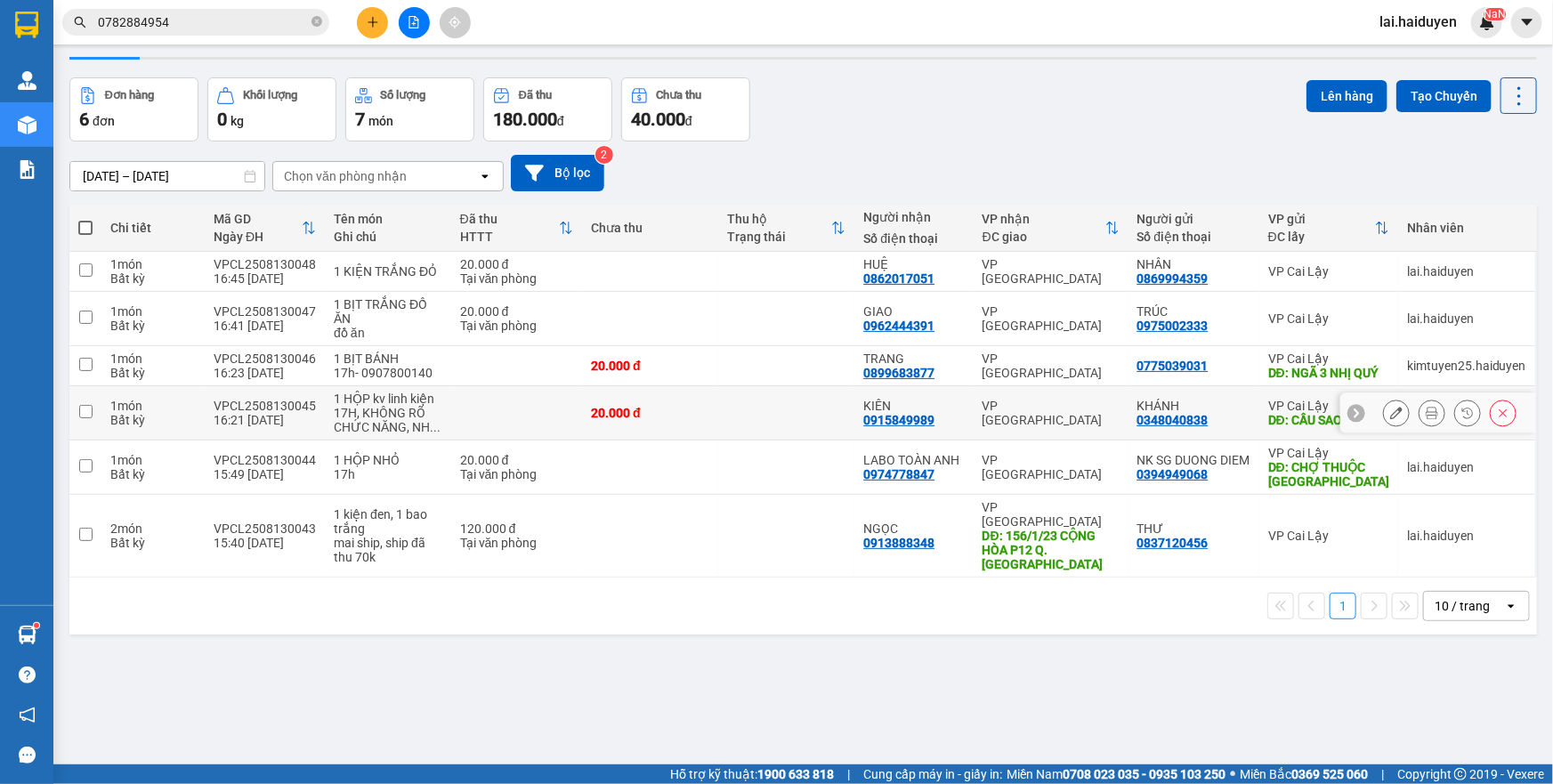
scroll to position [81, 0]
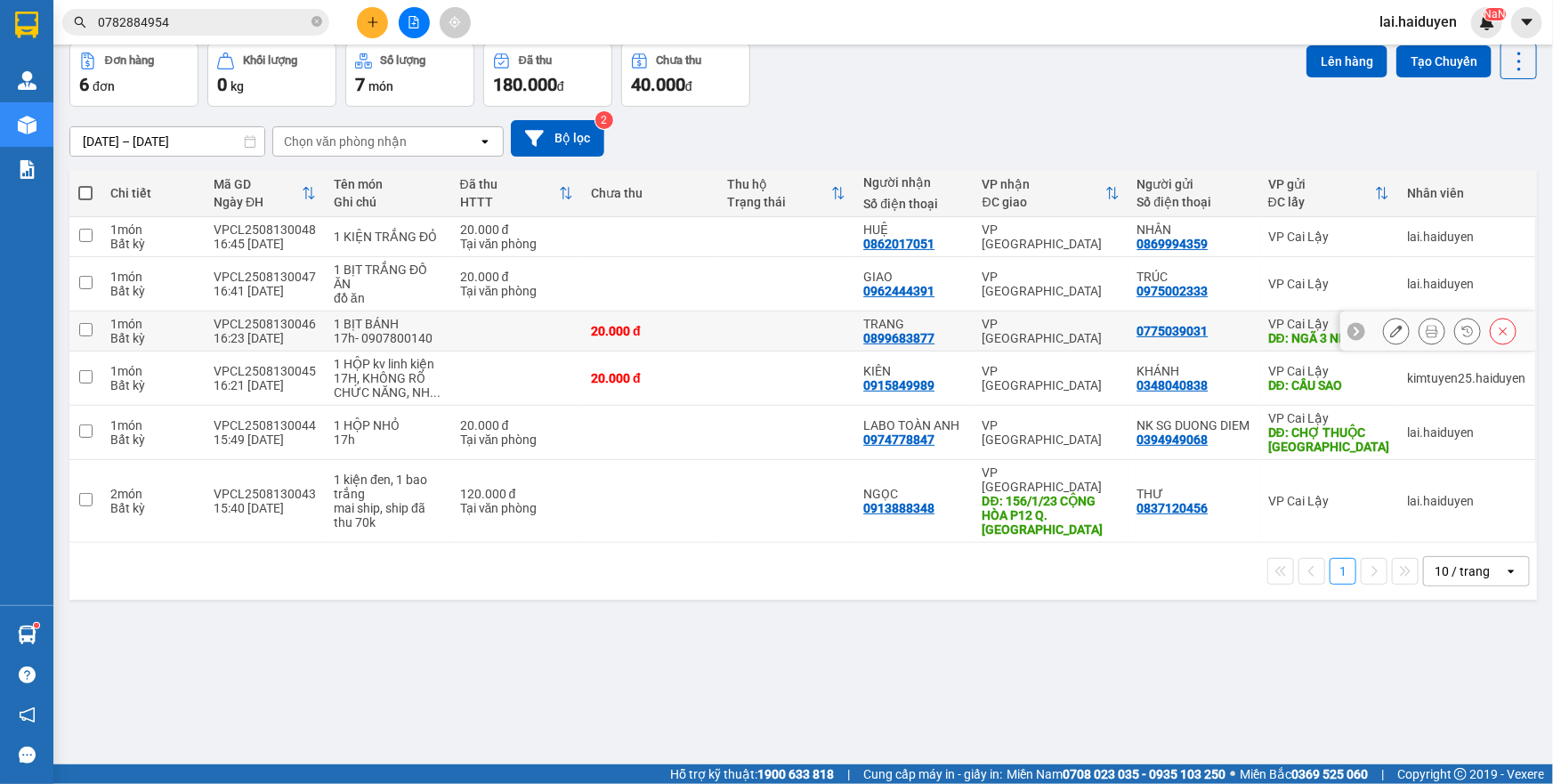
click at [738, 347] on td at bounding box center [786, 332] width 136 height 40
checkbox input "true"
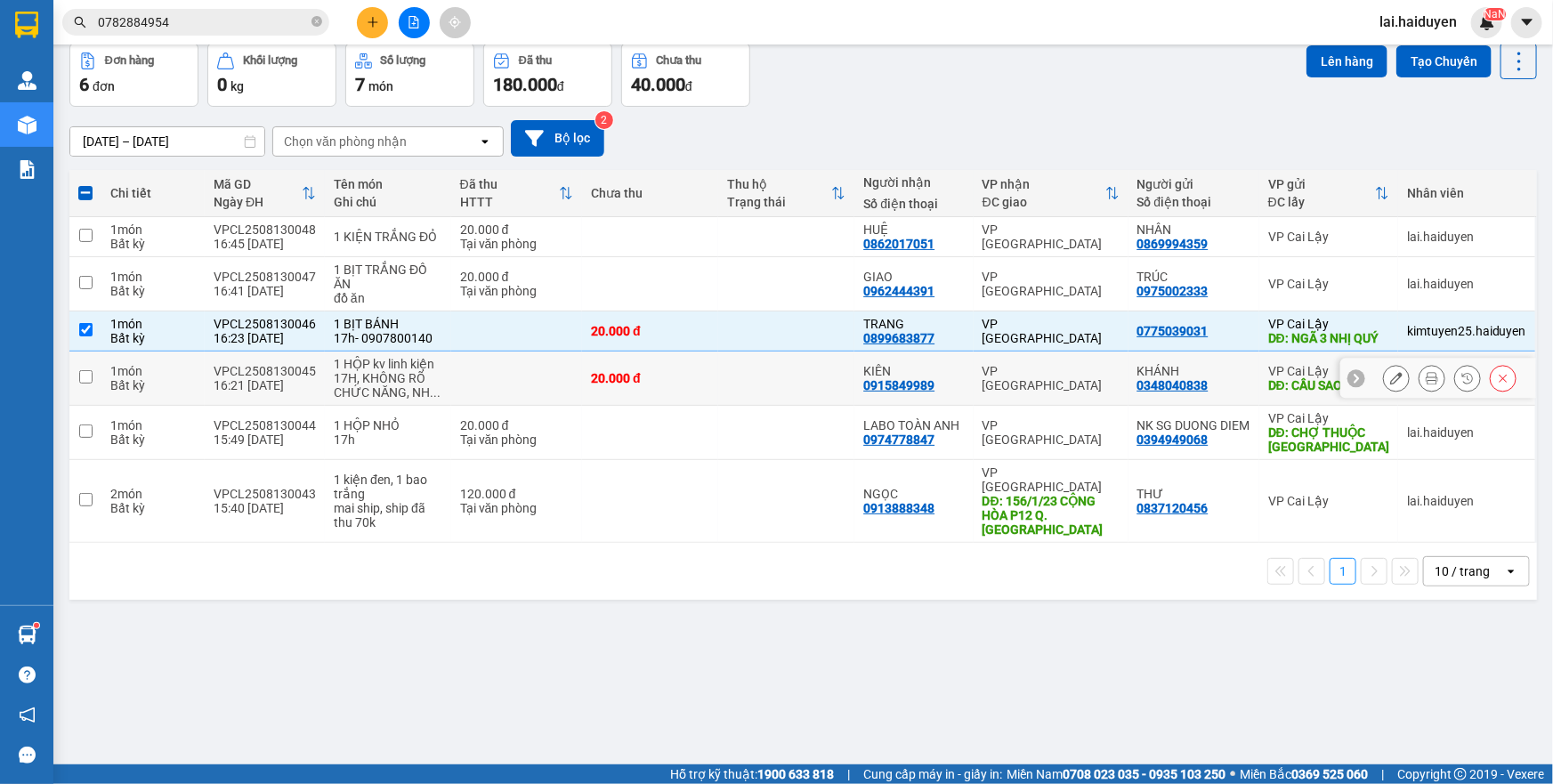
click at [718, 398] on td at bounding box center [786, 378] width 136 height 54
checkbox input "true"
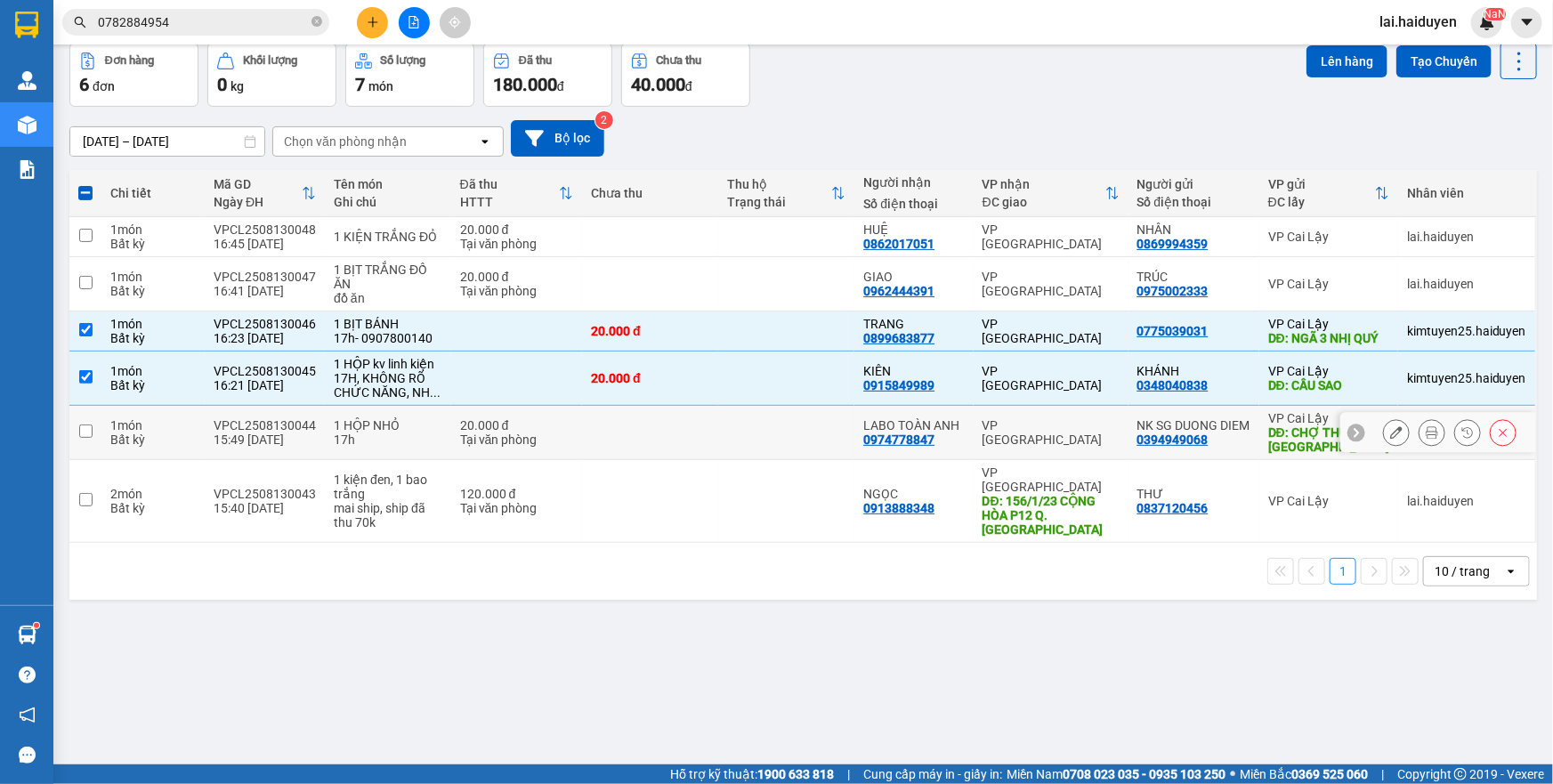
click at [725, 455] on td at bounding box center [786, 433] width 136 height 54
checkbox input "true"
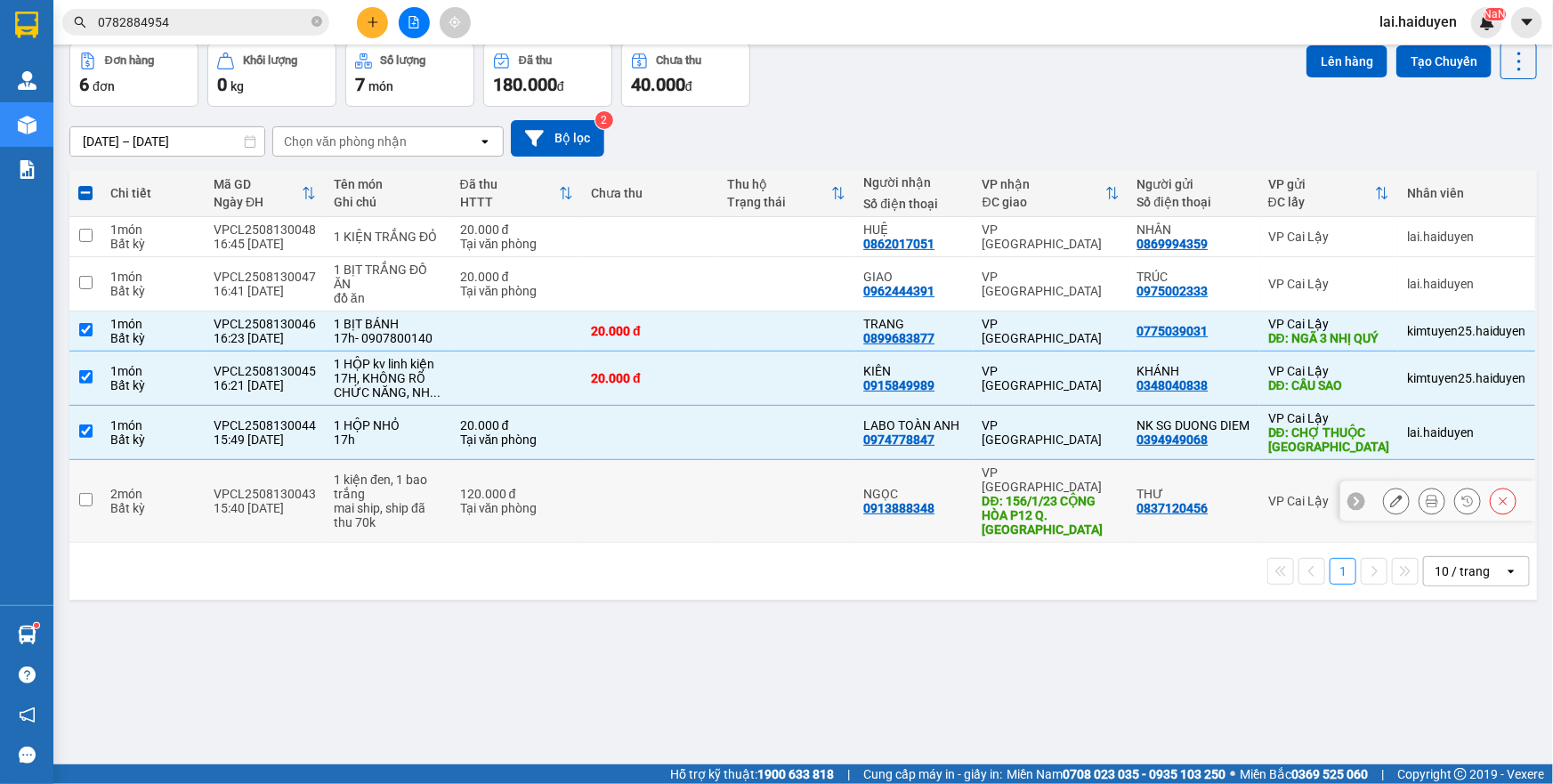
click at [641, 504] on td at bounding box center [650, 502] width 136 height 83
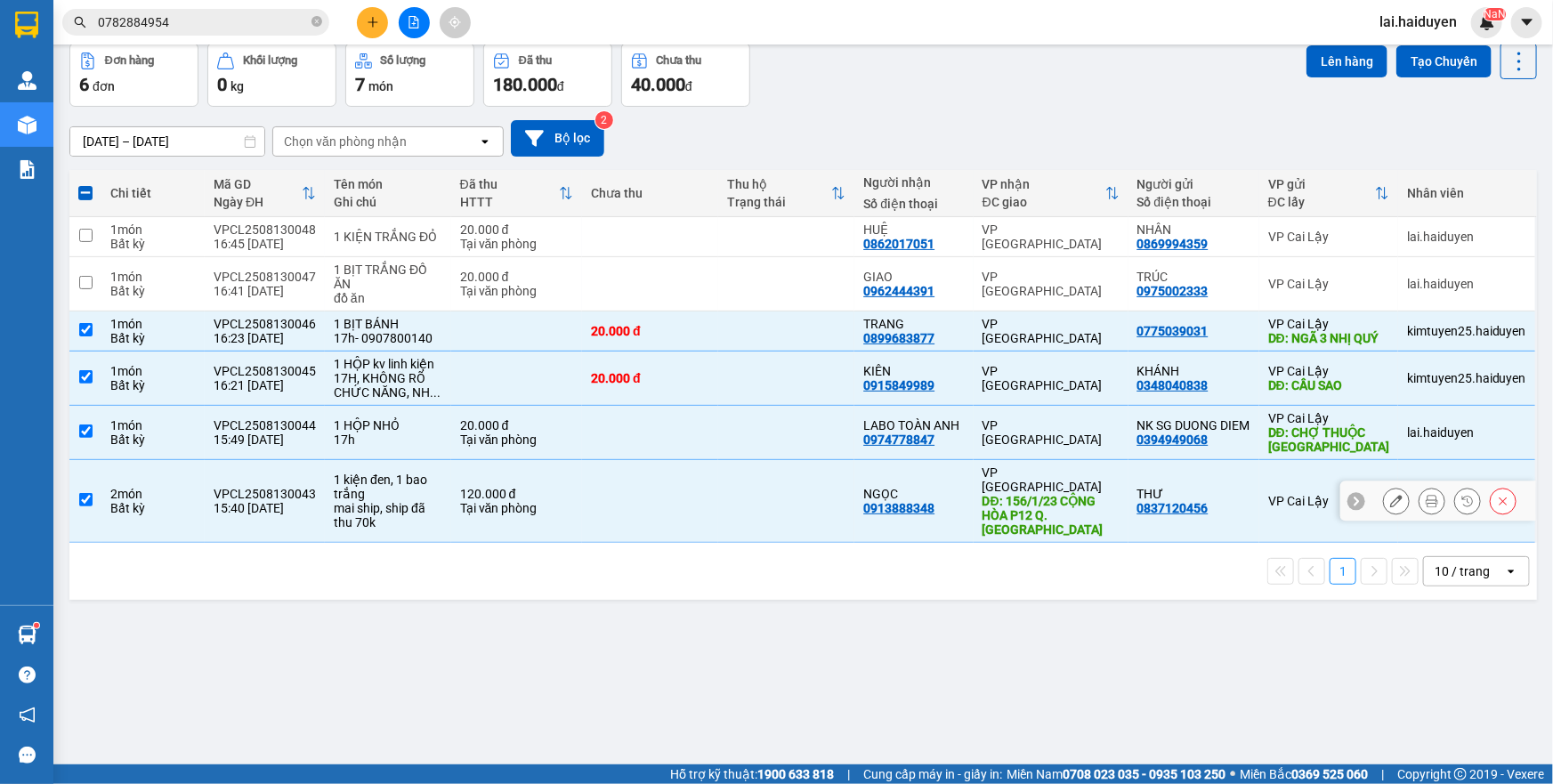
click at [614, 508] on td at bounding box center [650, 502] width 136 height 83
checkbox input "false"
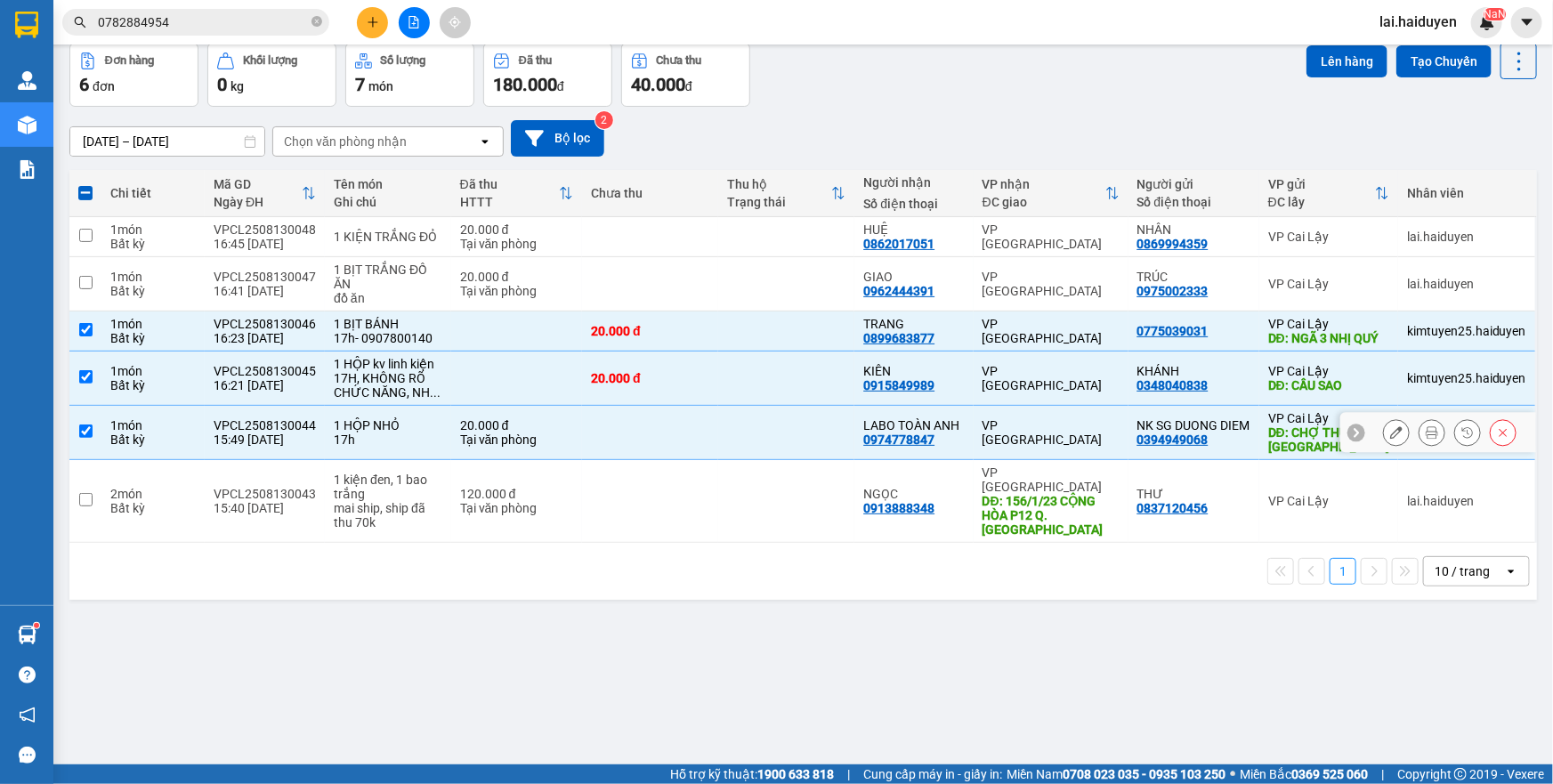
click at [663, 438] on td at bounding box center [650, 433] width 136 height 54
checkbox input "false"
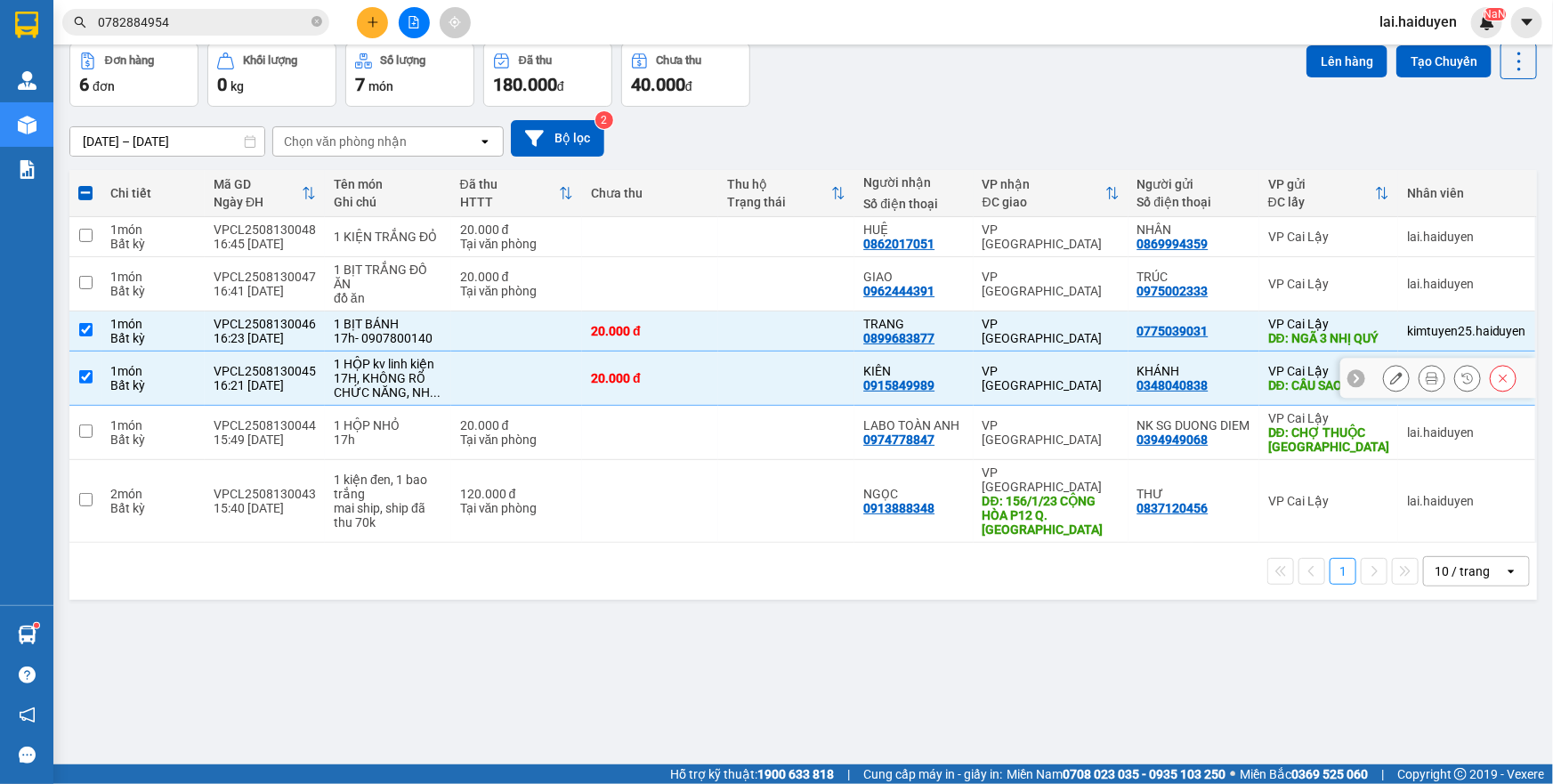
click at [682, 401] on td "20.000 đ" at bounding box center [650, 378] width 136 height 54
checkbox input "false"
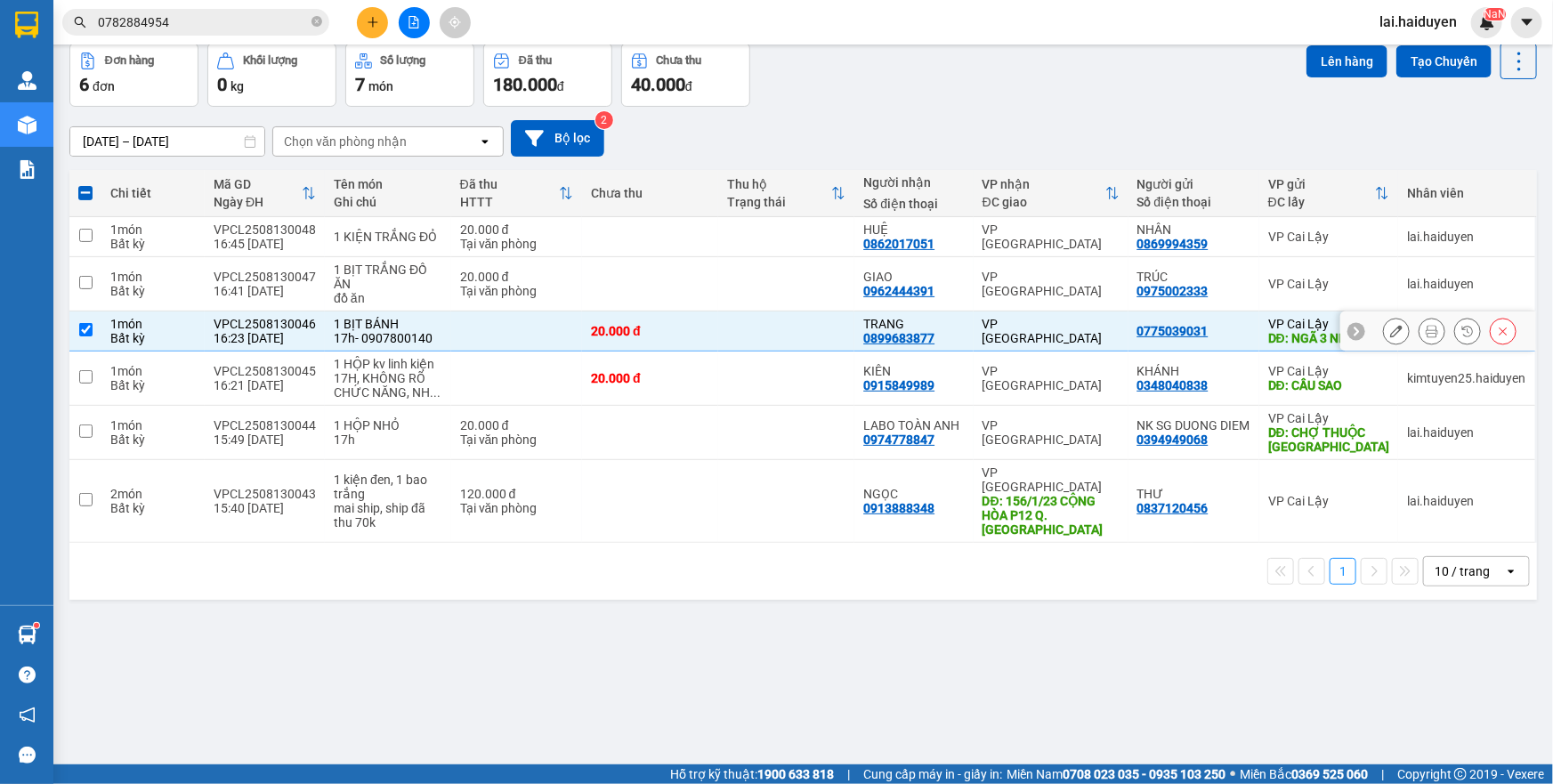
click at [704, 351] on td "20.000 đ" at bounding box center [650, 332] width 136 height 40
checkbox input "false"
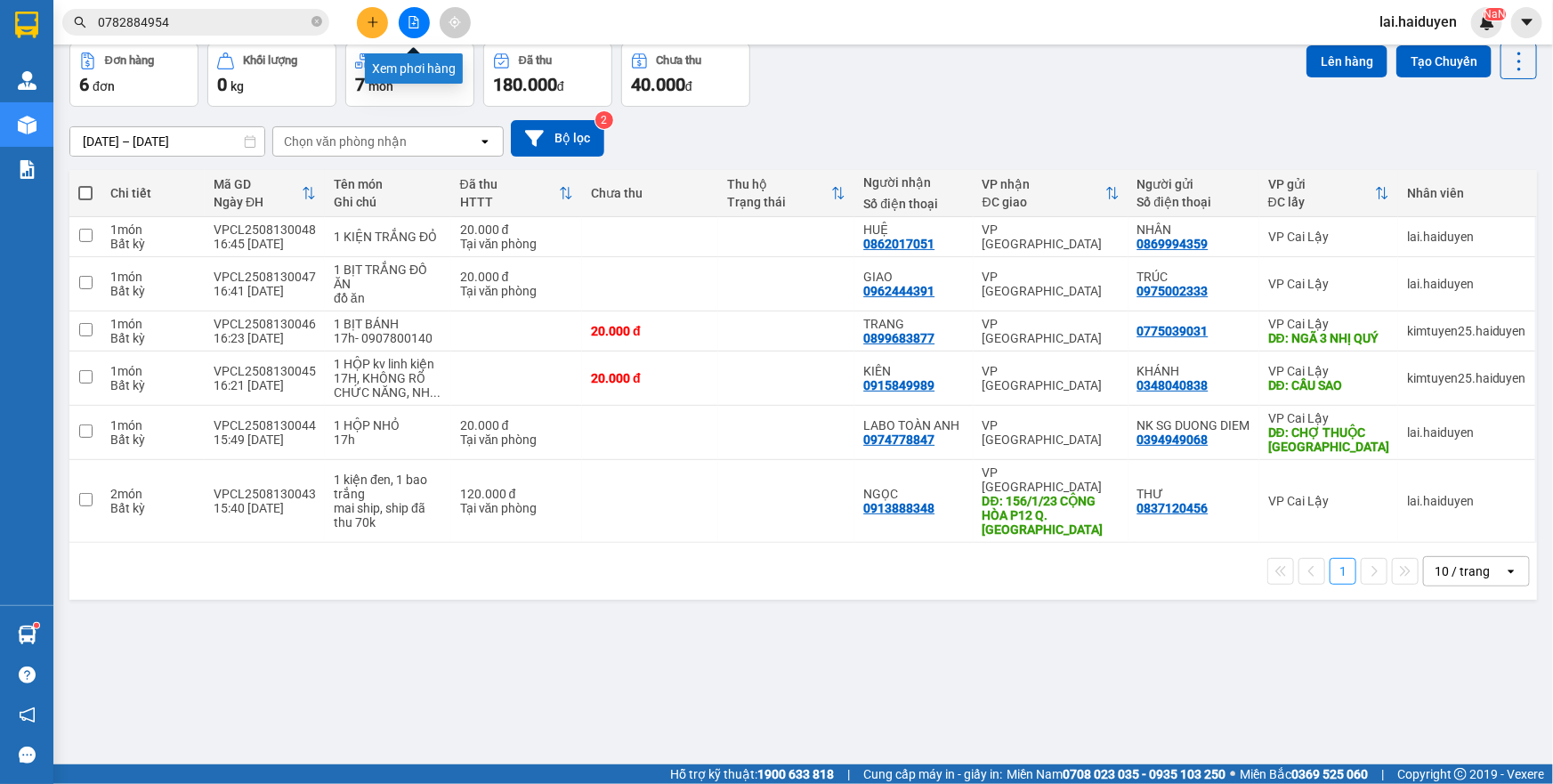
click at [417, 26] on icon "file-add" at bounding box center [414, 22] width 13 height 13
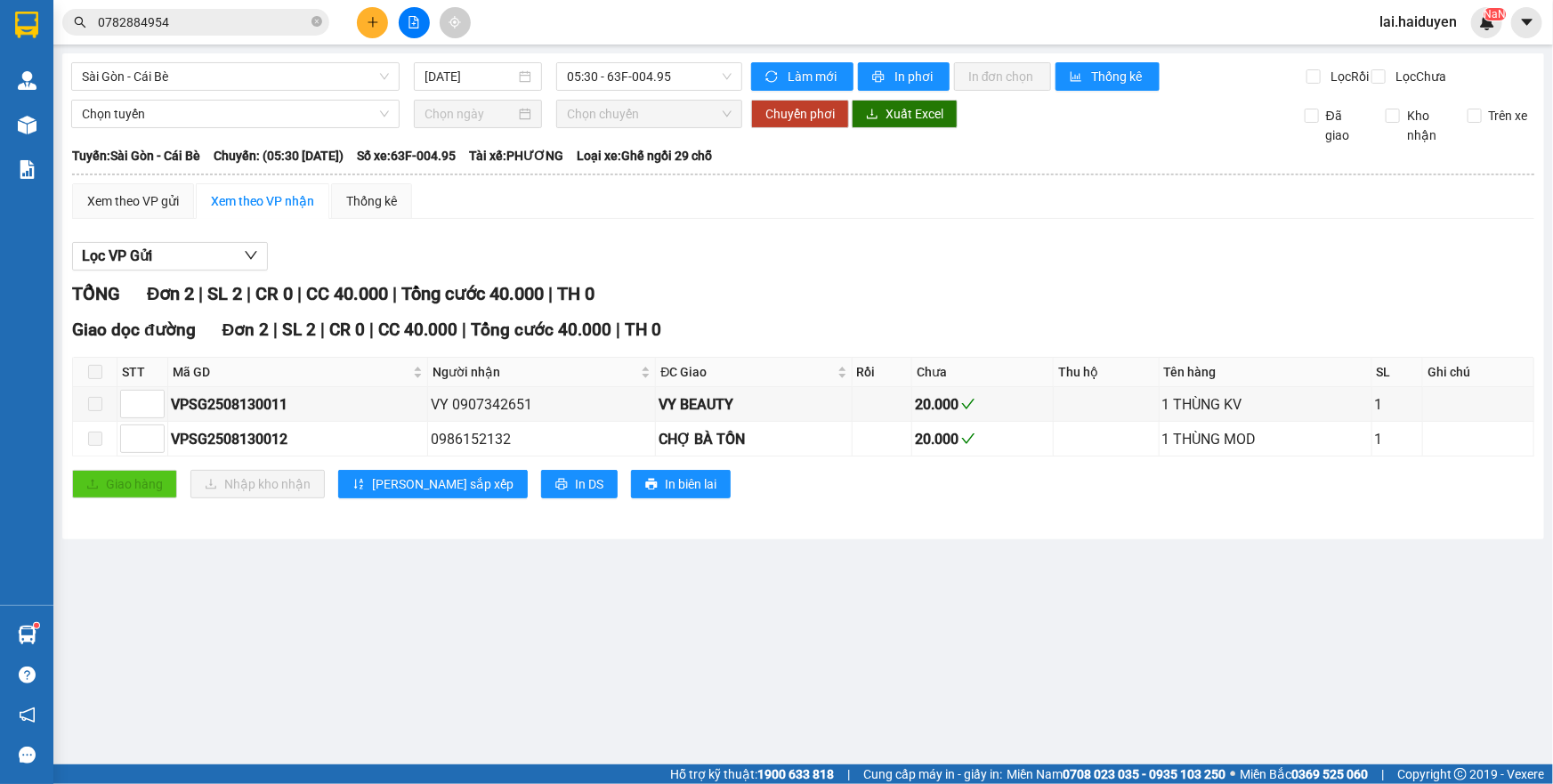
click at [302, 91] on div "Sài Gòn - Cái Bè 13/08/2025 05:30 - 63F-004.95" at bounding box center [407, 76] width 671 height 28
click at [355, 77] on span "Sài Gòn - Cái Bè" at bounding box center [235, 76] width 307 height 27
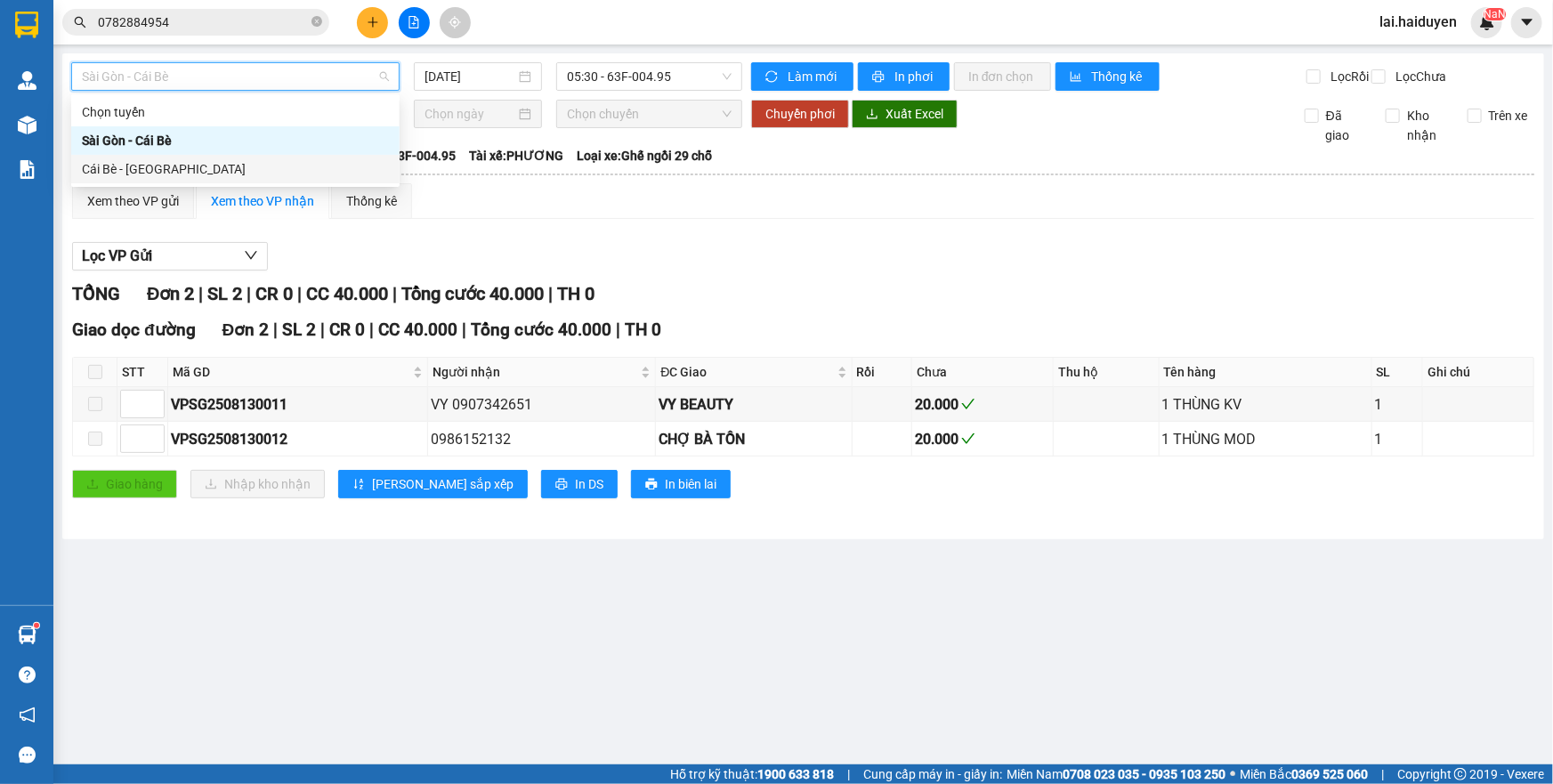
click at [315, 169] on div "Cái Bè - [GEOGRAPHIC_DATA]" at bounding box center [235, 169] width 307 height 19
type input "[DATE]"
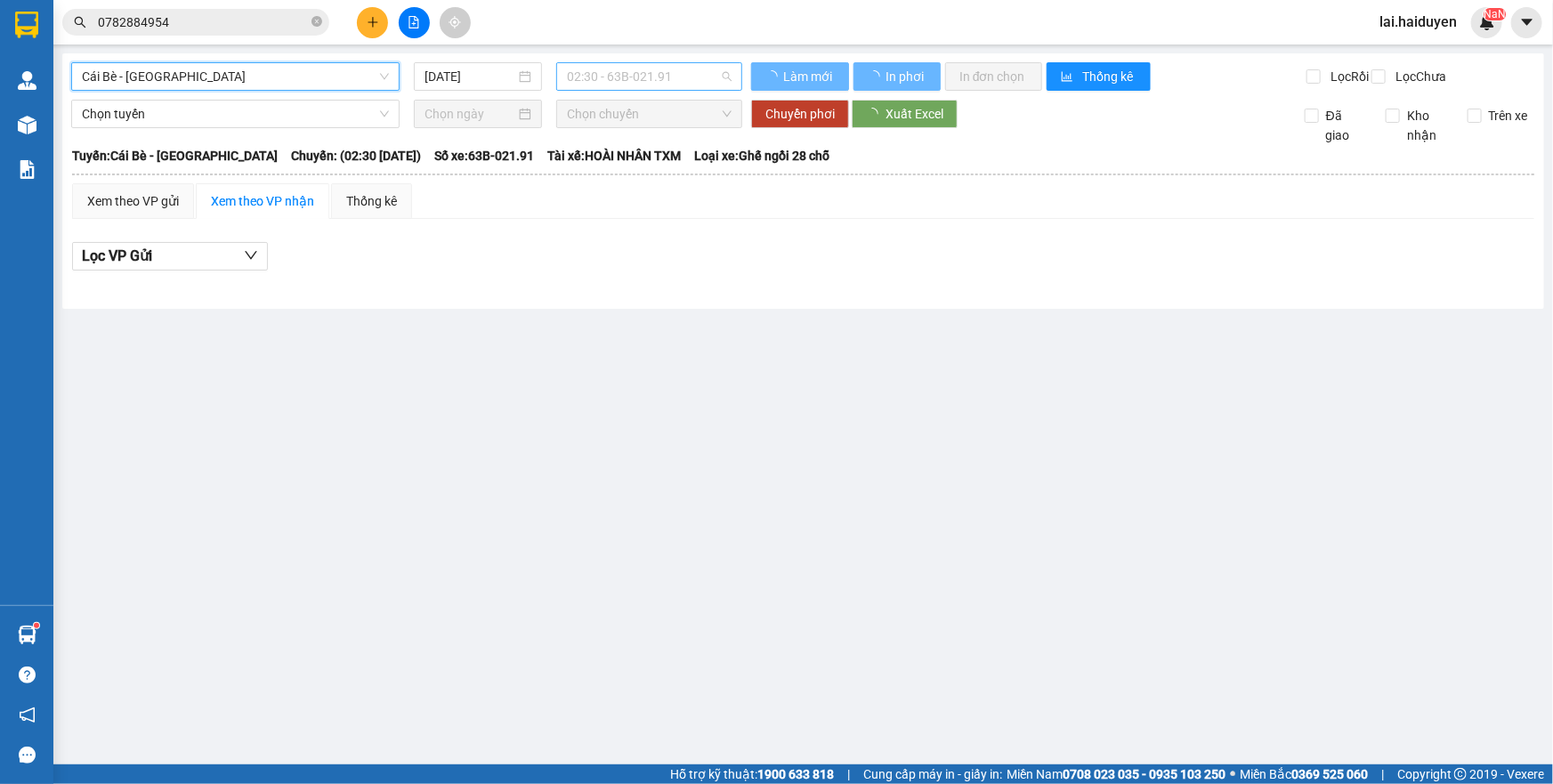
click at [632, 77] on span "02:30 - 63B-021.91" at bounding box center [649, 76] width 165 height 27
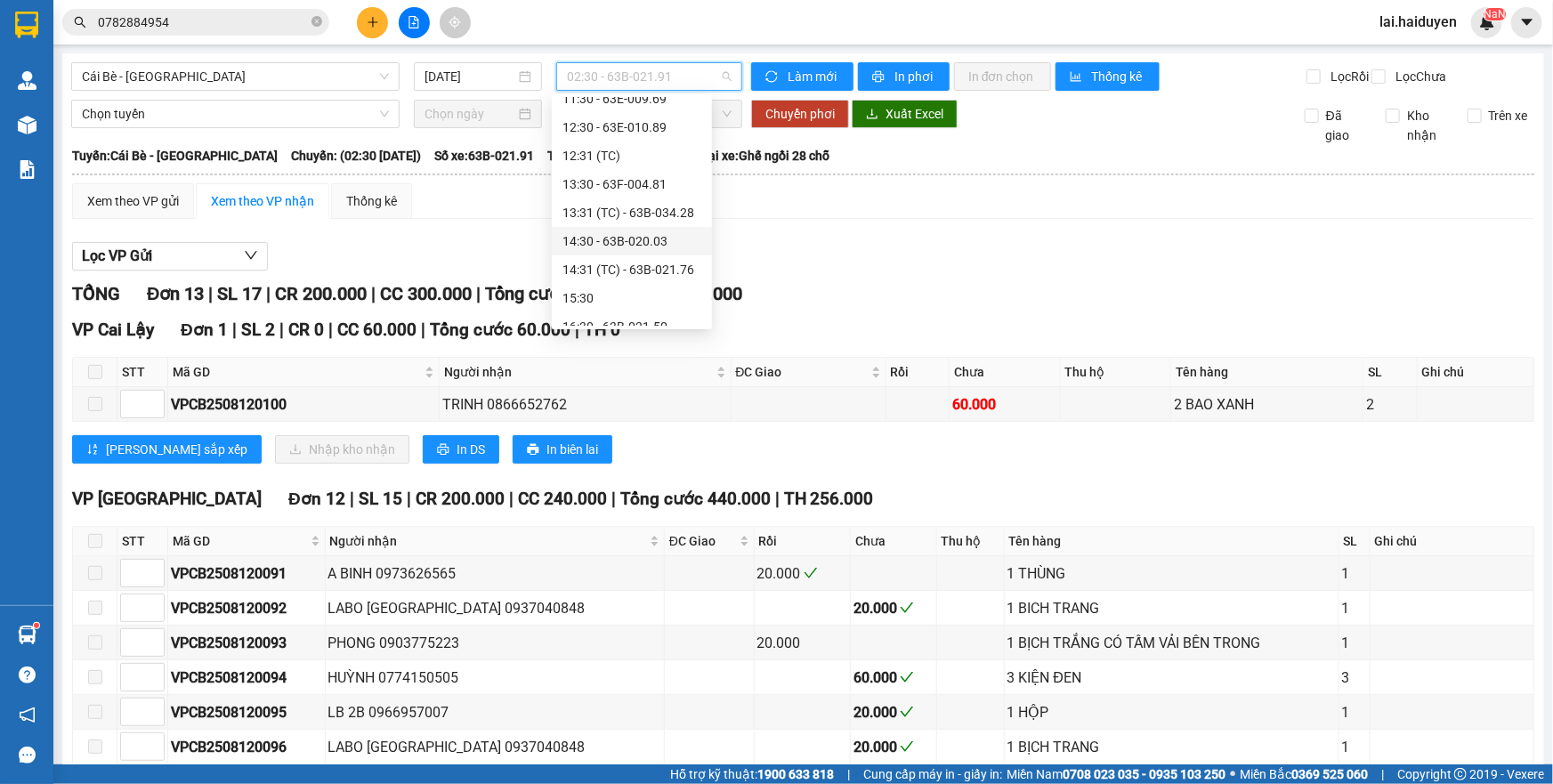
scroll to position [454, 0]
click at [624, 312] on div "16:30 - 63B-021.50" at bounding box center [631, 313] width 139 height 19
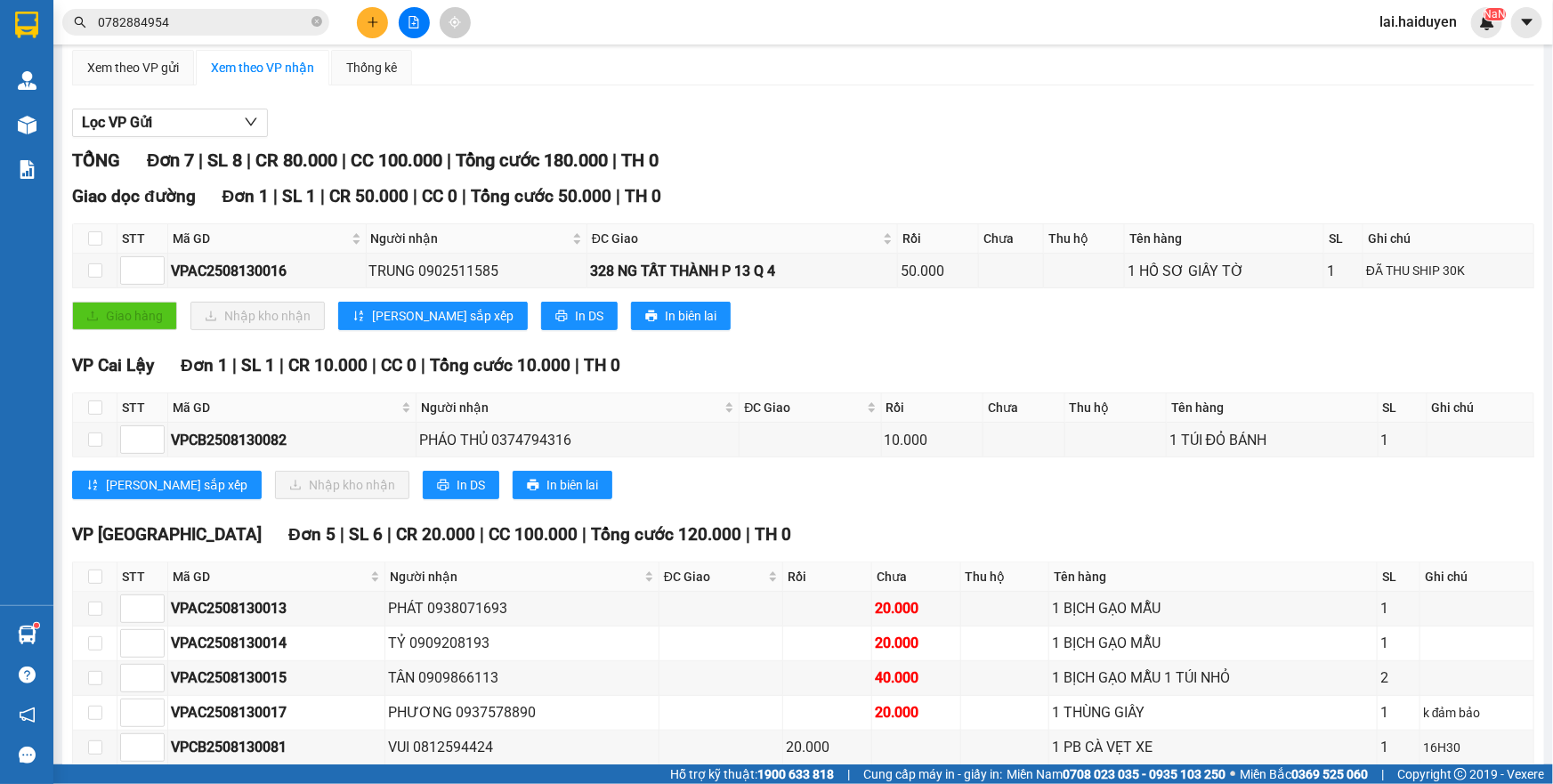
scroll to position [238, 0]
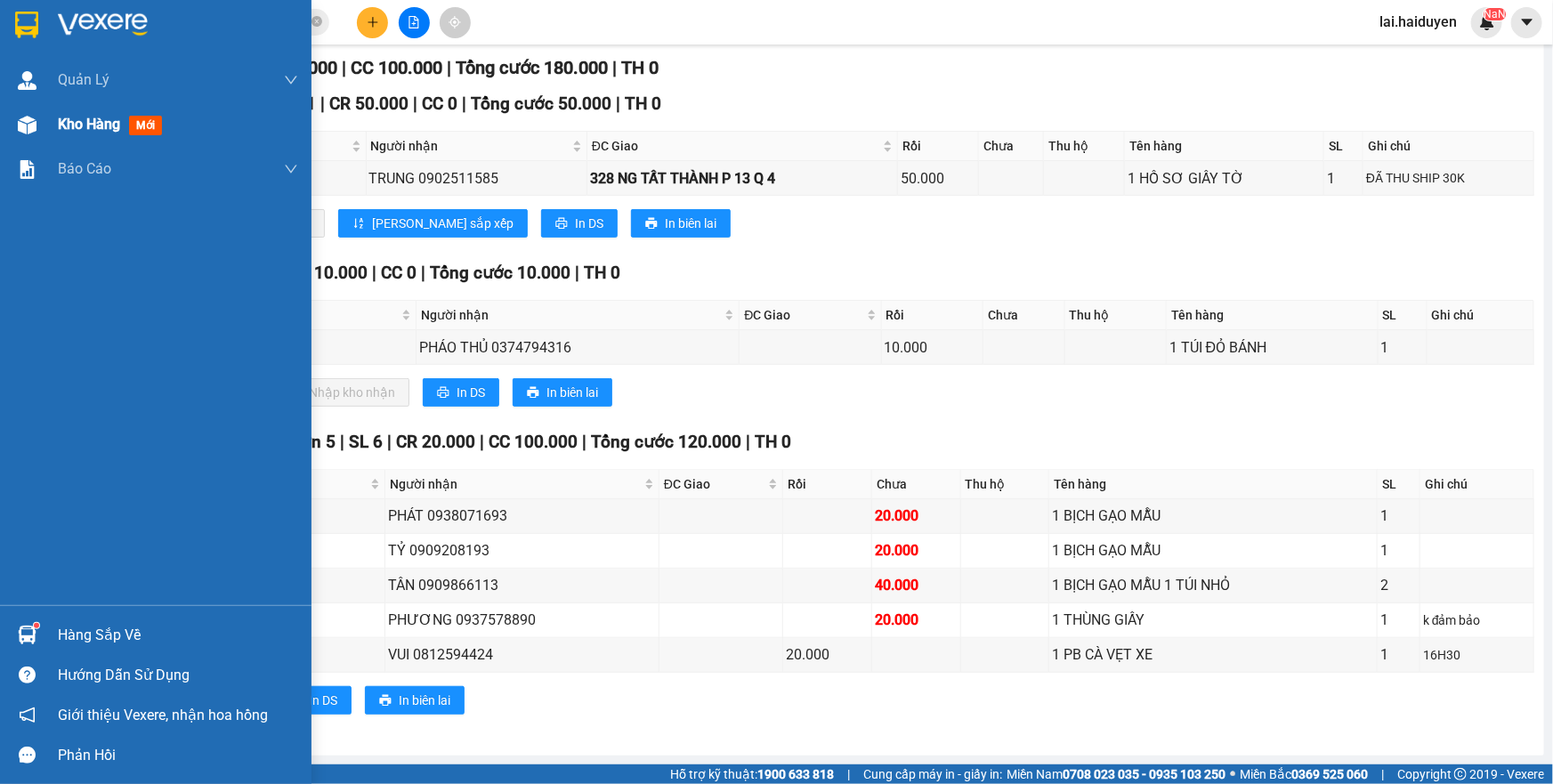
click at [91, 124] on span "Kho hàng" at bounding box center [89, 124] width 62 height 17
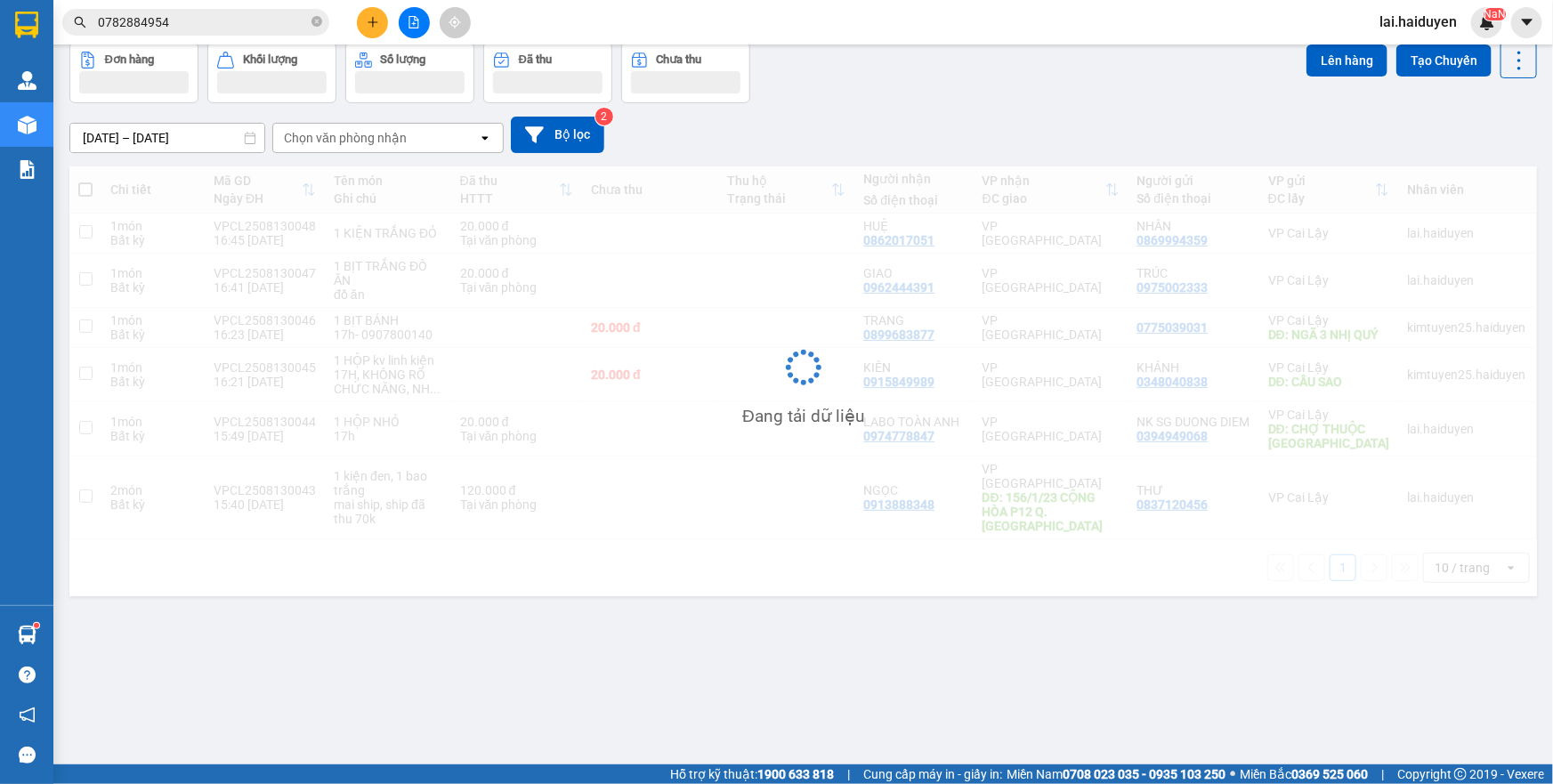
scroll to position [81, 0]
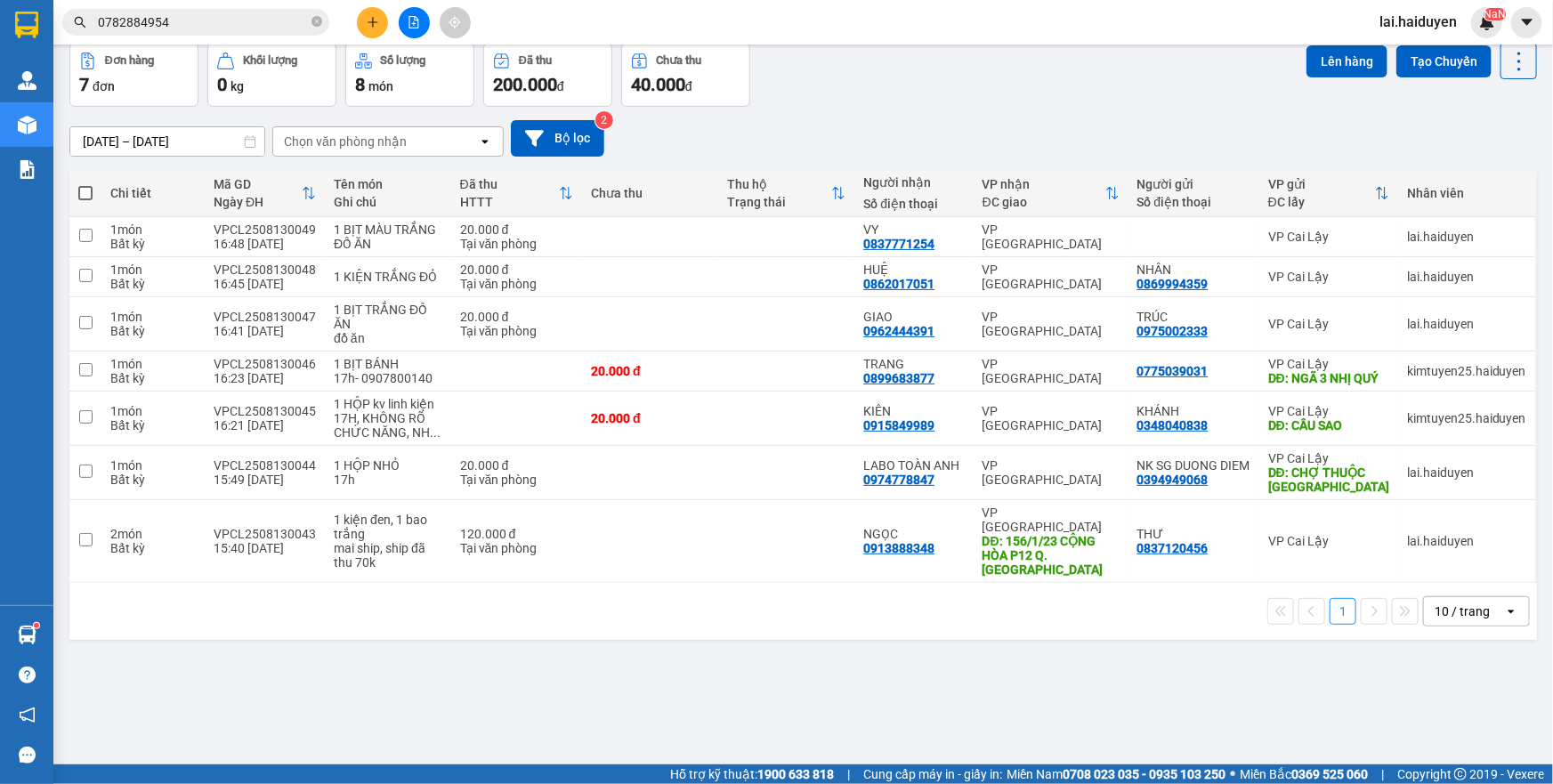
click at [255, 17] on input "0782884954" at bounding box center [203, 22] width 210 height 19
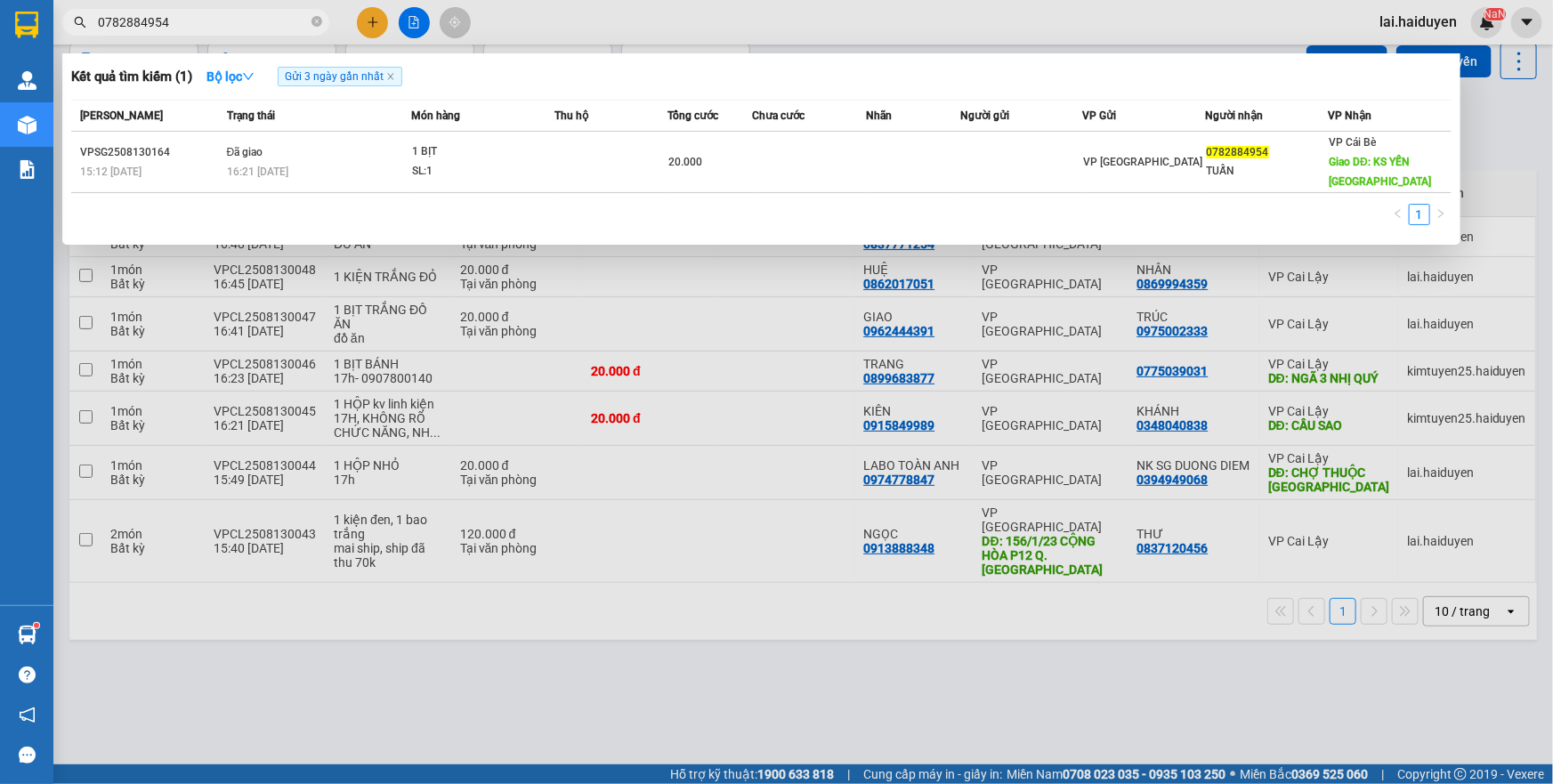
click at [255, 17] on input "0782884954" at bounding box center [203, 22] width 210 height 19
type input "2"
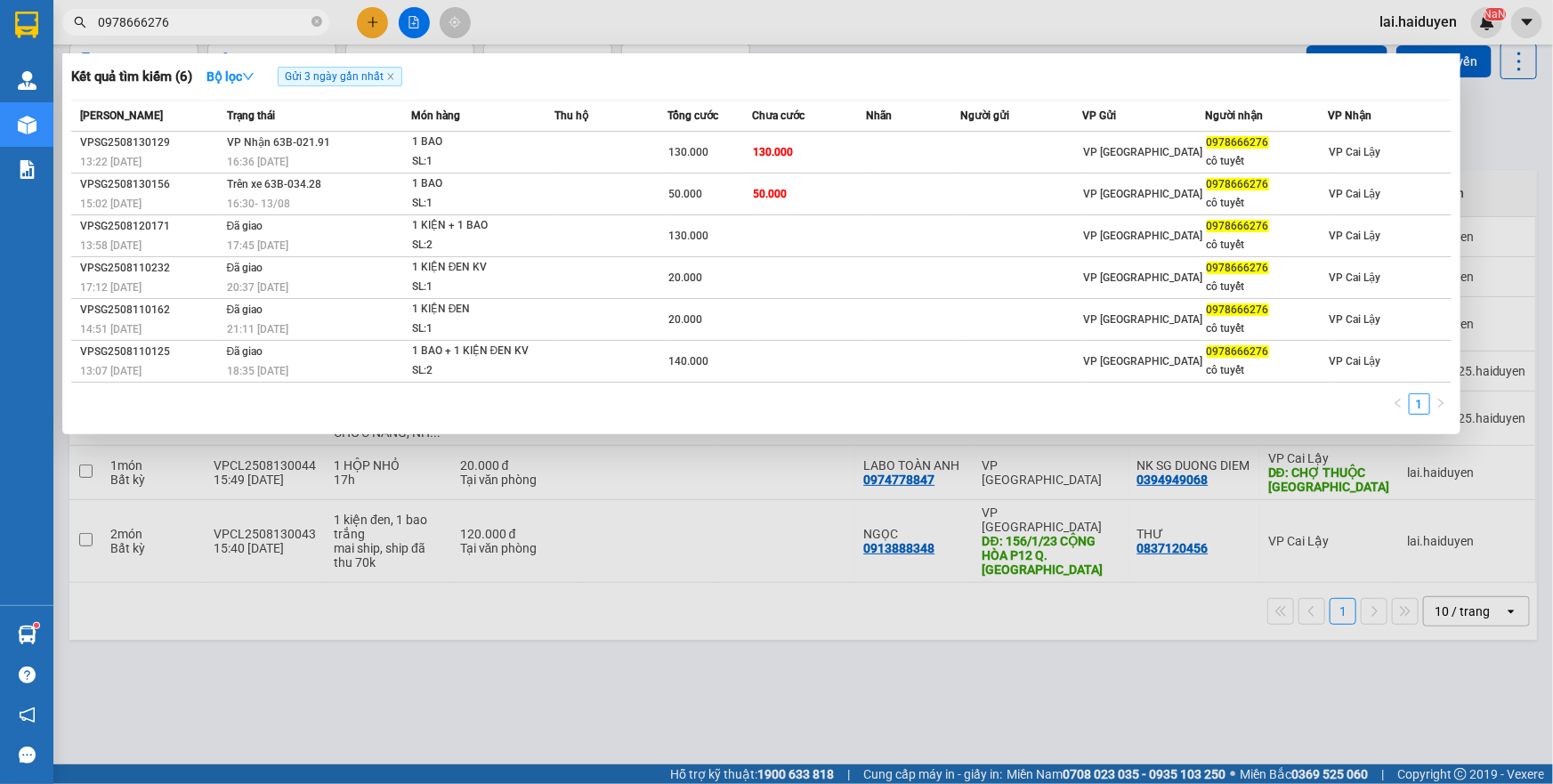
type input "0978666276"
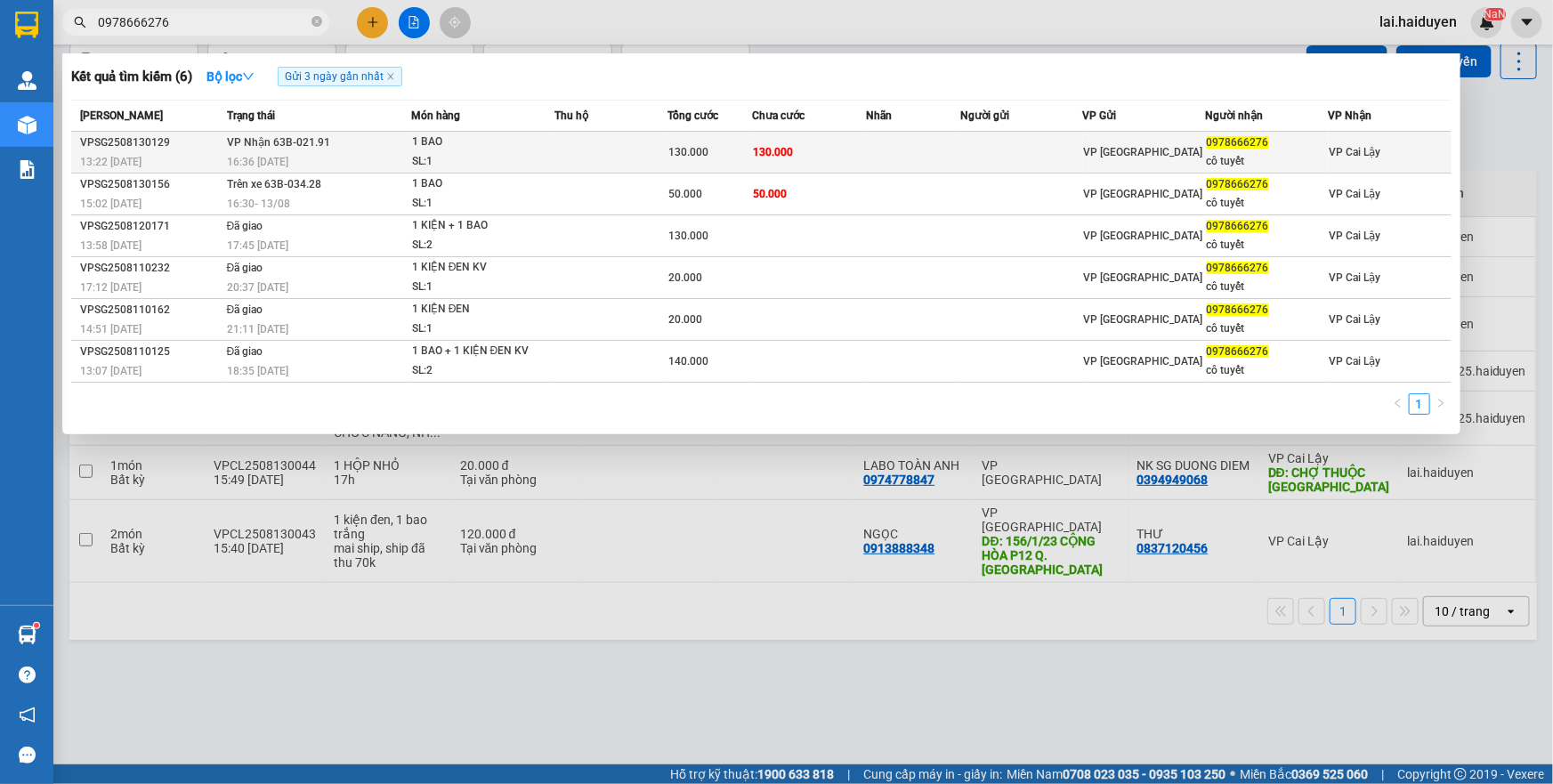
click at [892, 148] on td at bounding box center [913, 153] width 94 height 42
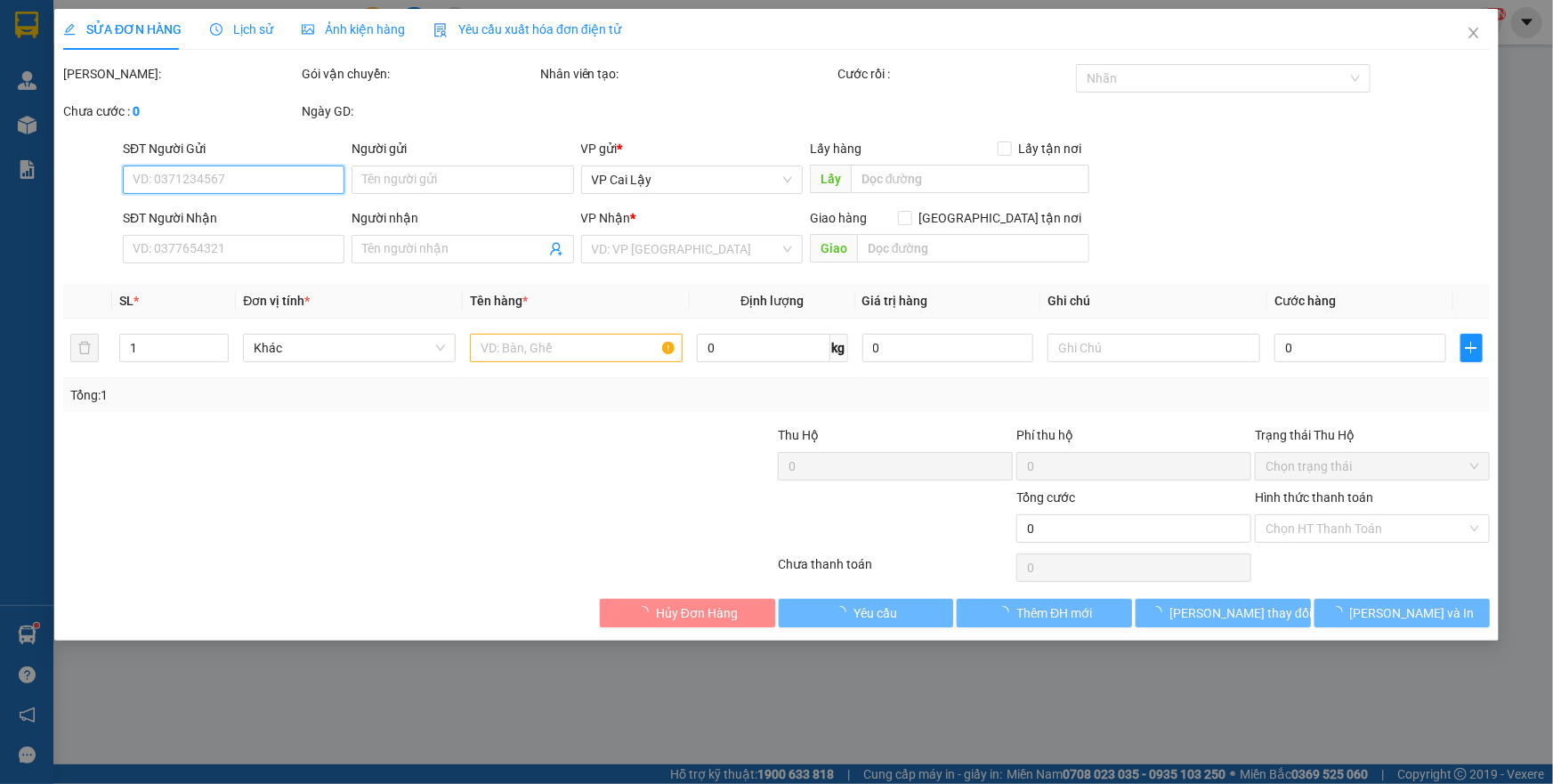
type input "0978666276"
type input "cô tuyết"
type input "130.000"
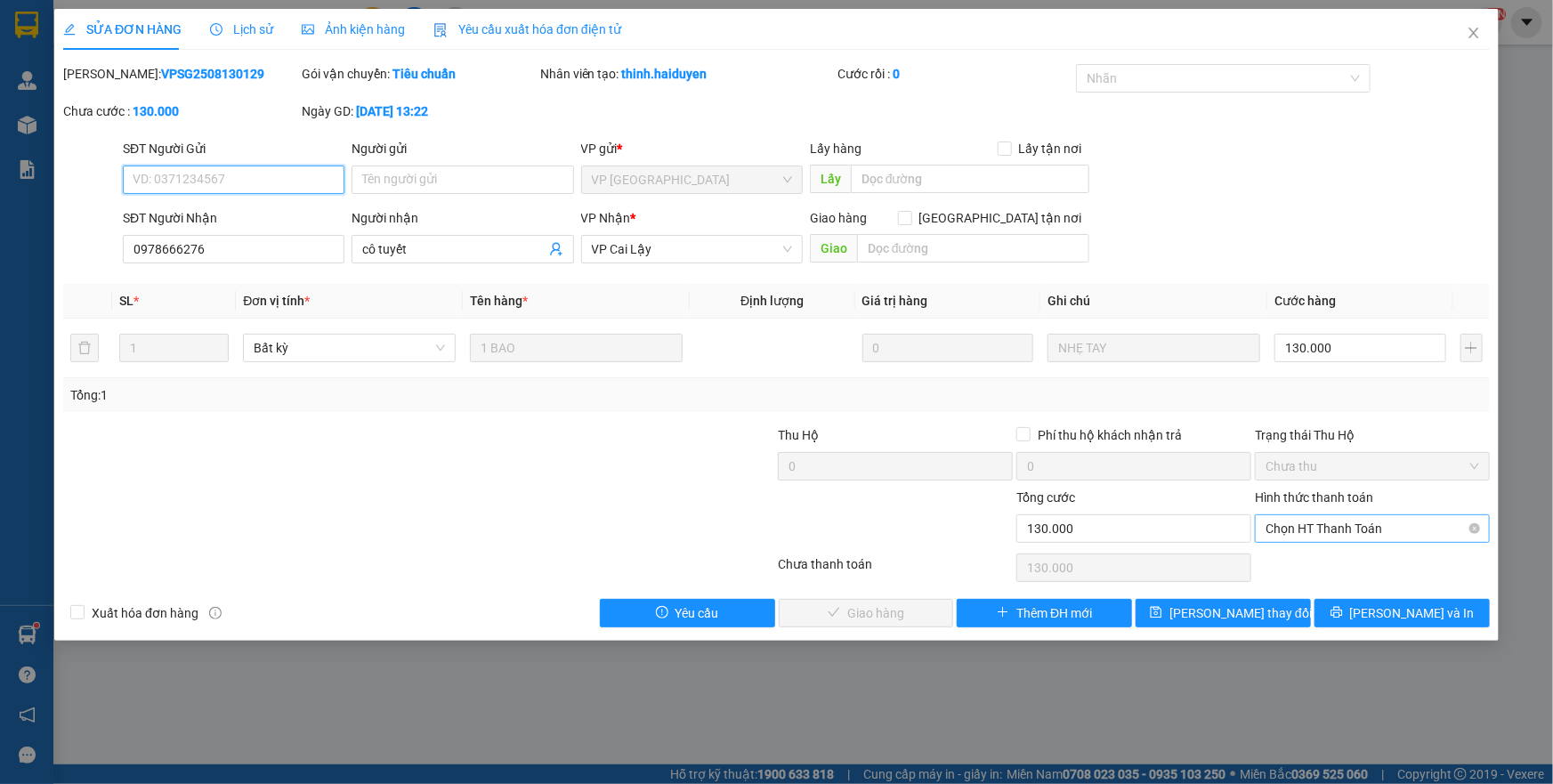
click at [1306, 527] on span "Chọn HT Thanh Toán" at bounding box center [1372, 528] width 214 height 27
drag, startPoint x: 1309, startPoint y: 564, endPoint x: 1027, endPoint y: 563, distance: 282.0
click at [1291, 564] on div "Tại văn phòng" at bounding box center [1372, 563] width 214 height 19
type input "0"
click at [827, 525] on div at bounding box center [895, 519] width 238 height 62
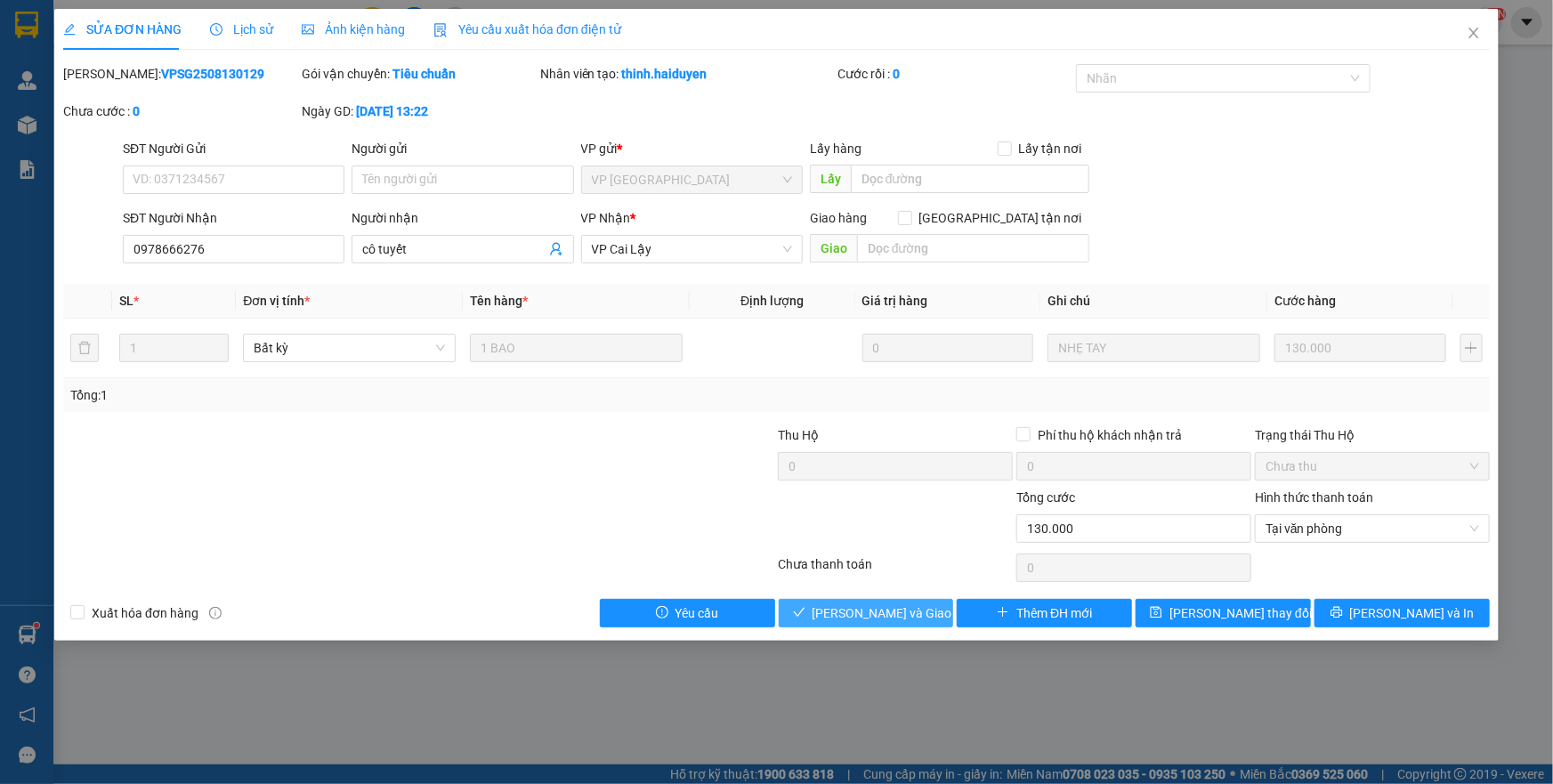
click at [845, 608] on span "[PERSON_NAME] và Giao hàng" at bounding box center [898, 613] width 171 height 19
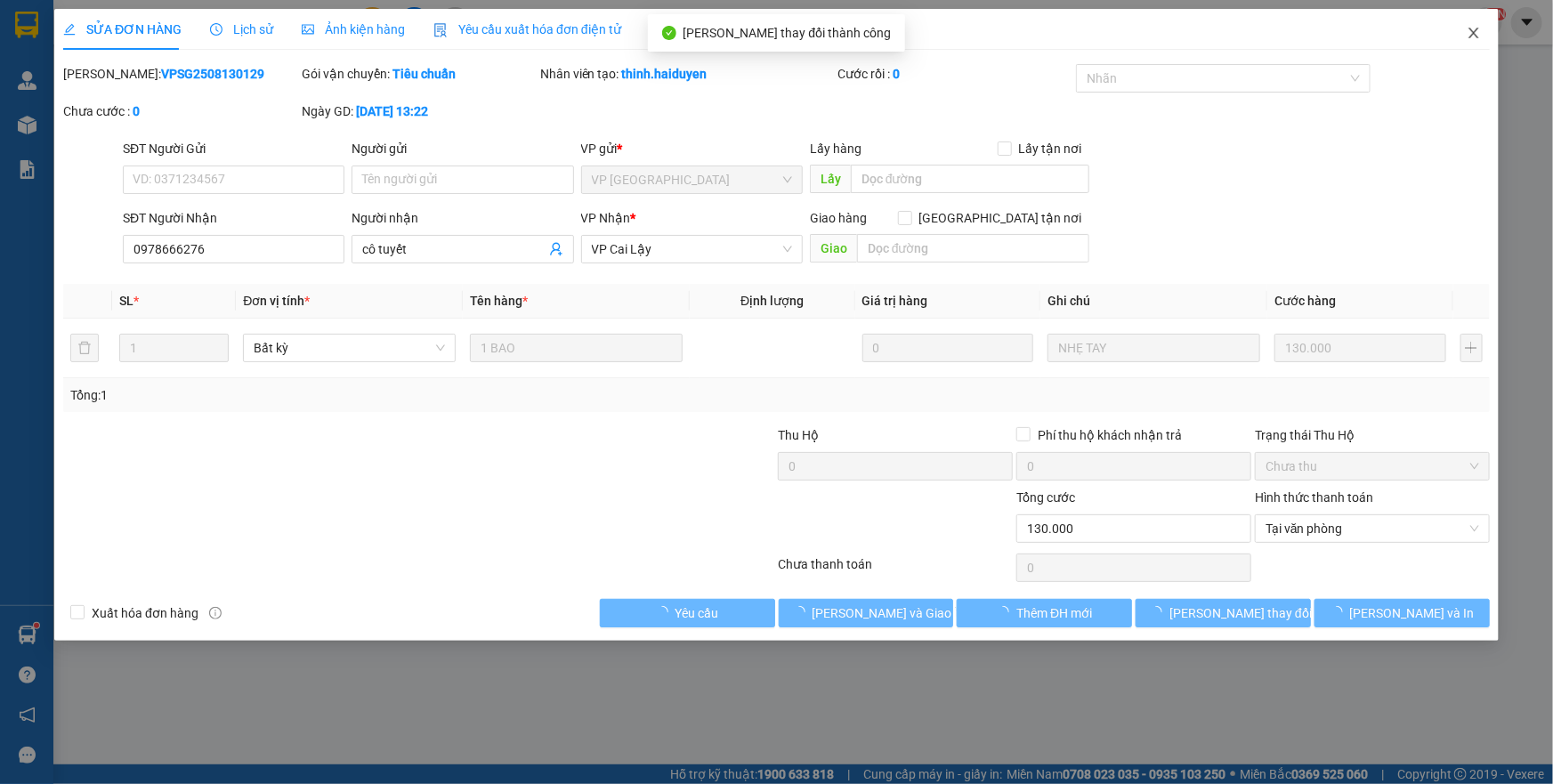
click at [1471, 35] on icon "close" at bounding box center [1474, 33] width 15 height 15
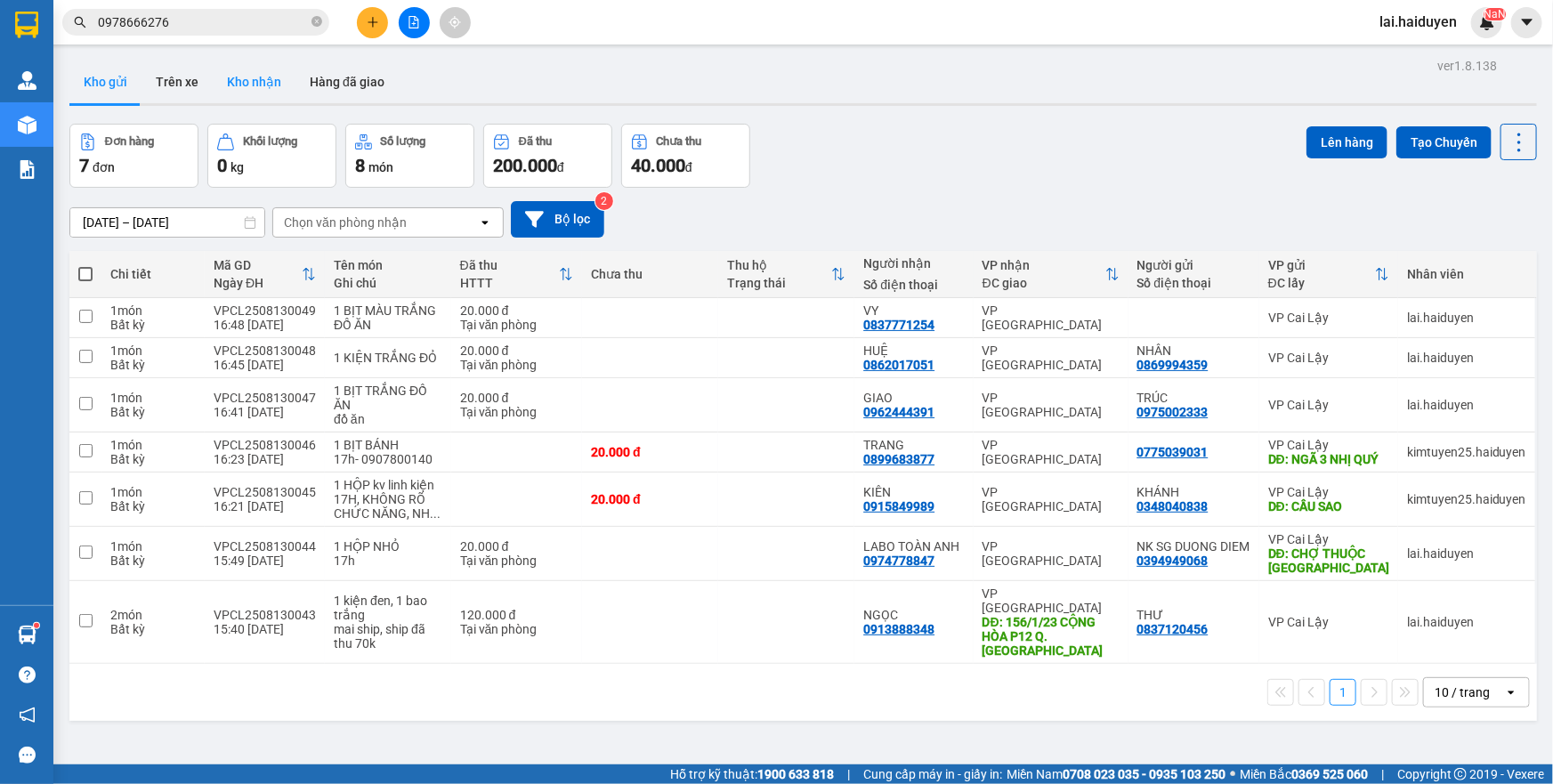
click at [254, 86] on button "Kho nhận" at bounding box center [254, 82] width 83 height 43
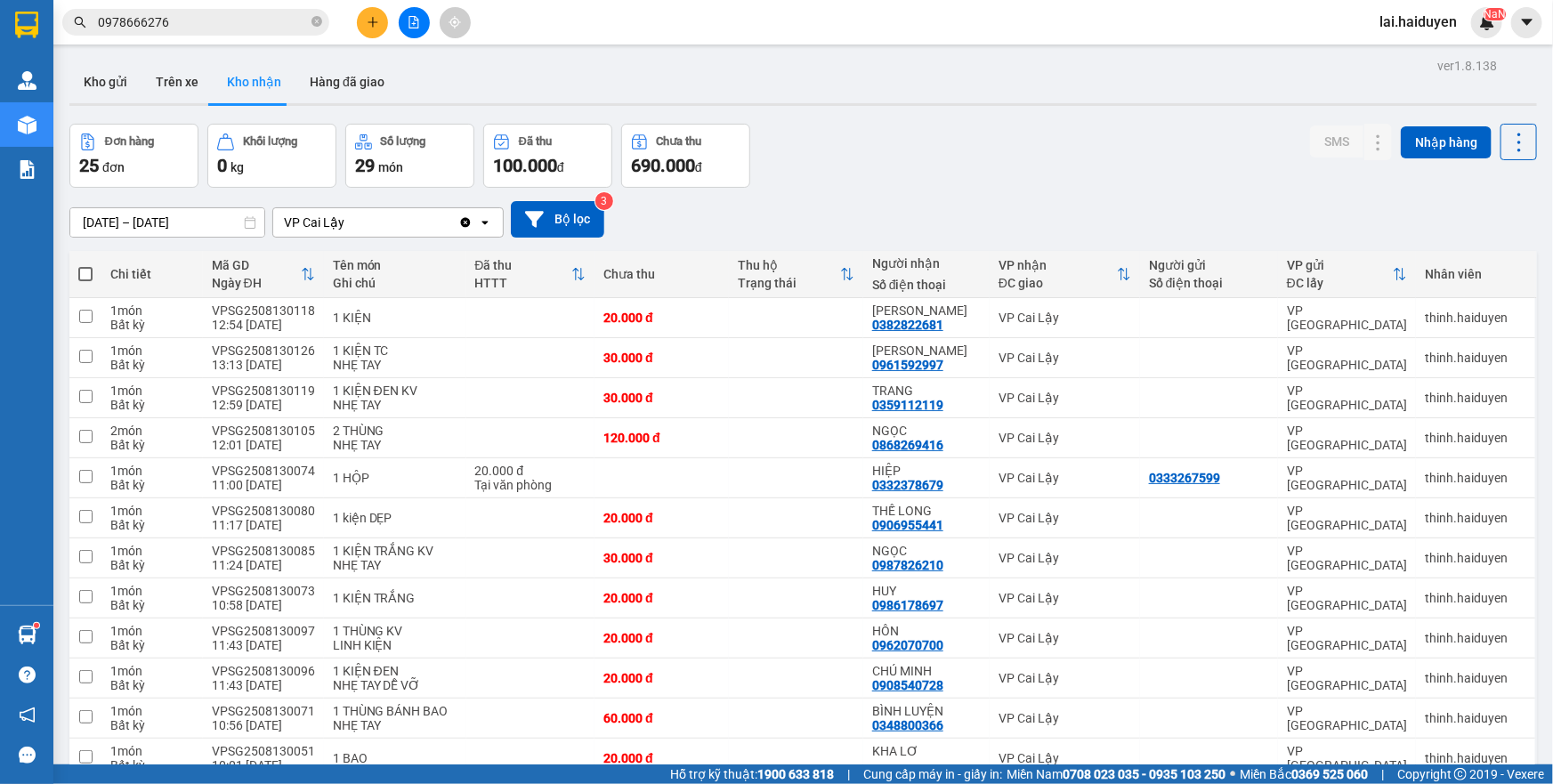
click at [94, 89] on button "Kho gửi" at bounding box center [105, 82] width 72 height 43
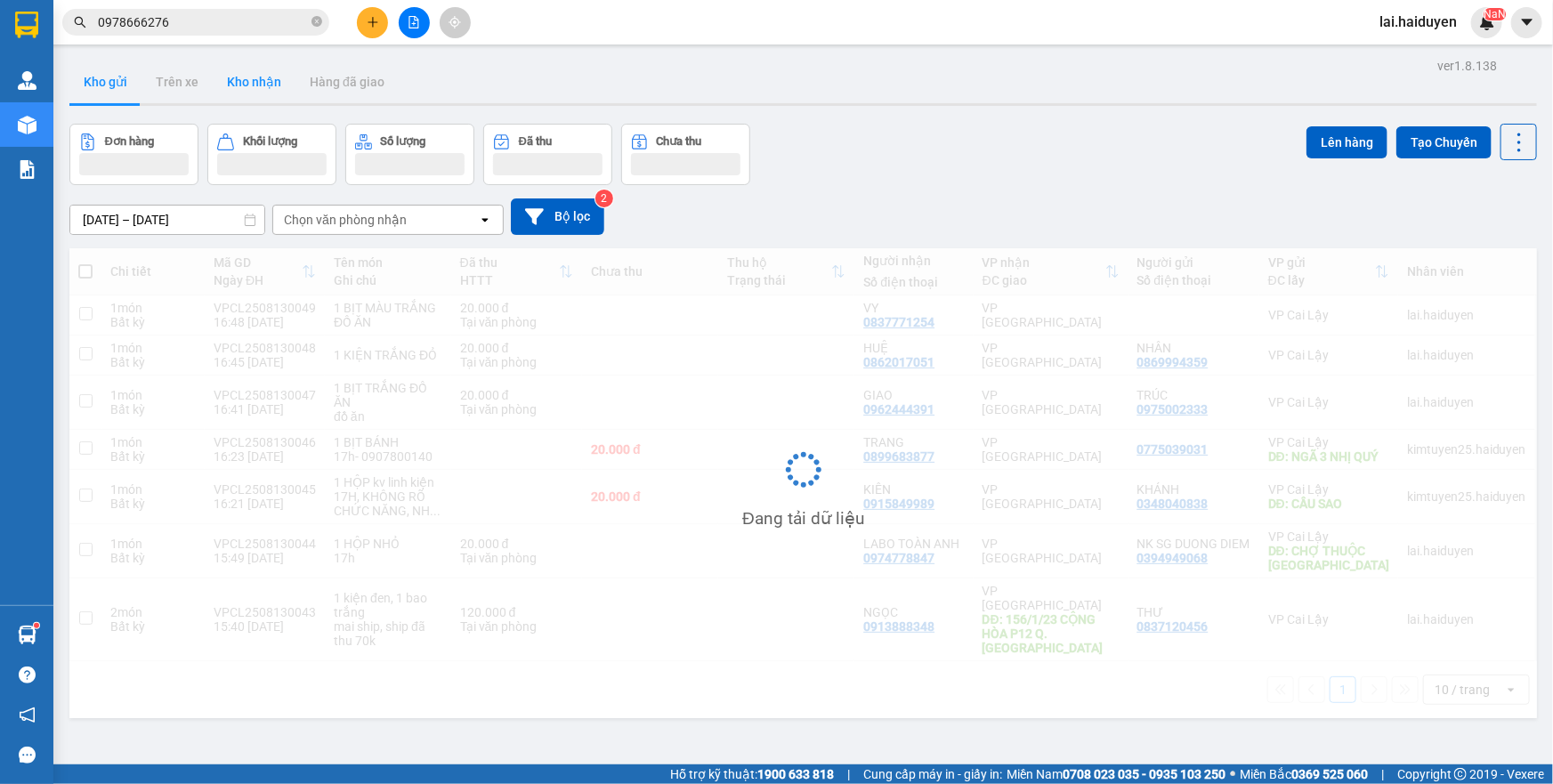
click at [94, 89] on button "Kho gửi" at bounding box center [105, 82] width 72 height 43
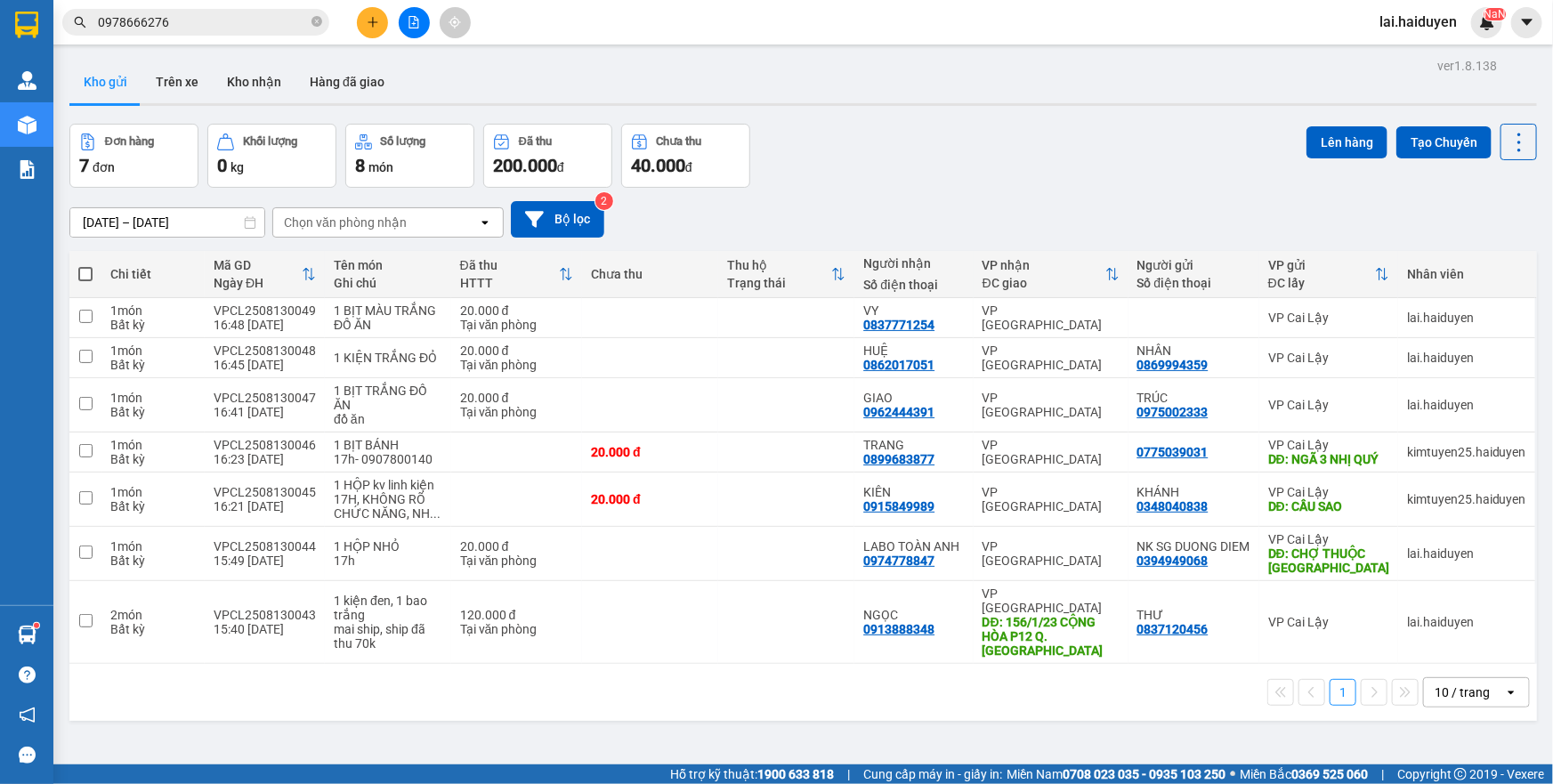
click at [961, 160] on div "Đơn hàng 7 đơn Khối lượng 0 kg Số lượng 8 món Đã thu 200.000 đ Chưa thu 40.000 …" at bounding box center [804, 156] width 1468 height 64
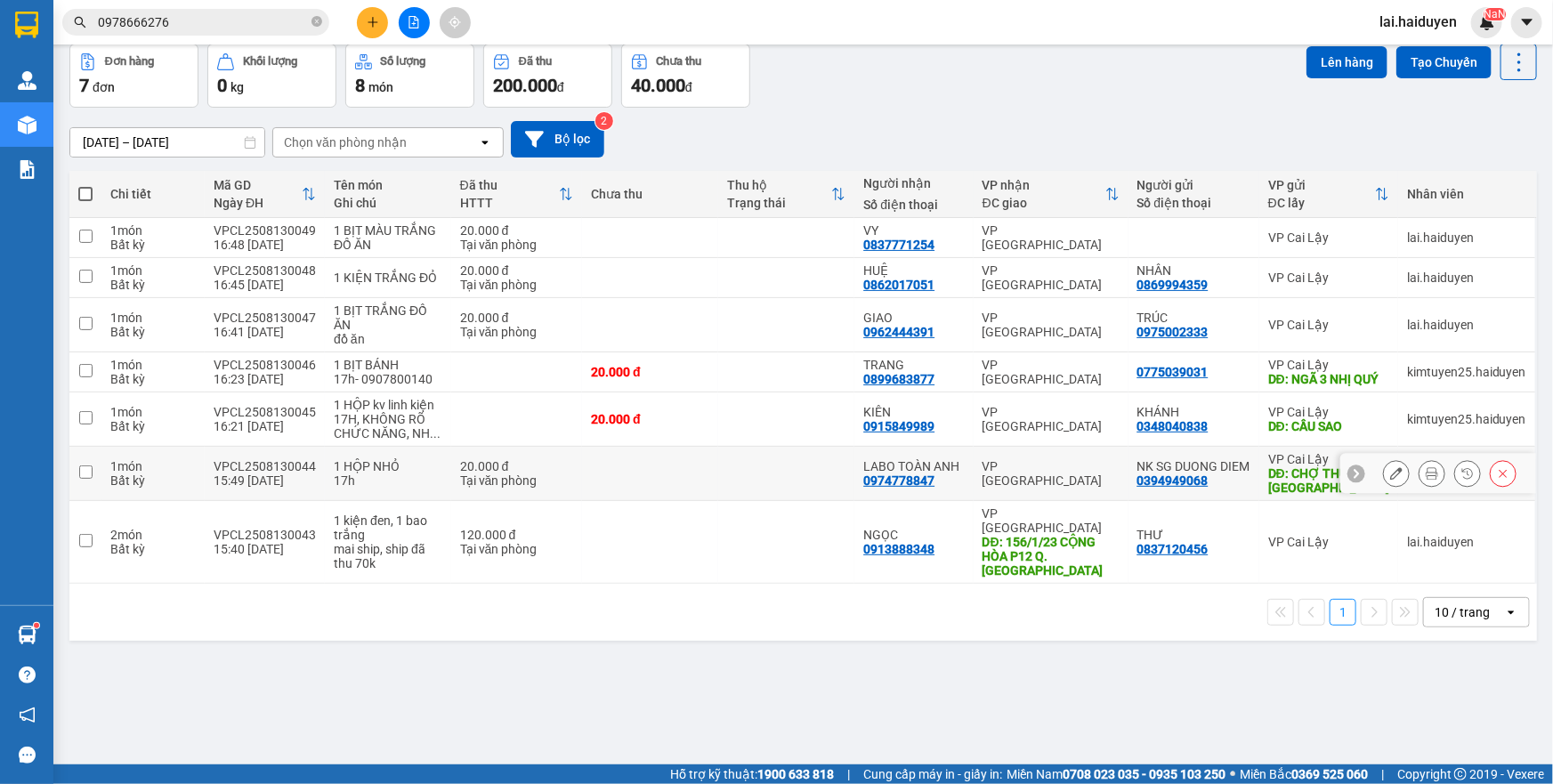
scroll to position [81, 0]
click at [215, 27] on input "0978666276" at bounding box center [203, 22] width 210 height 19
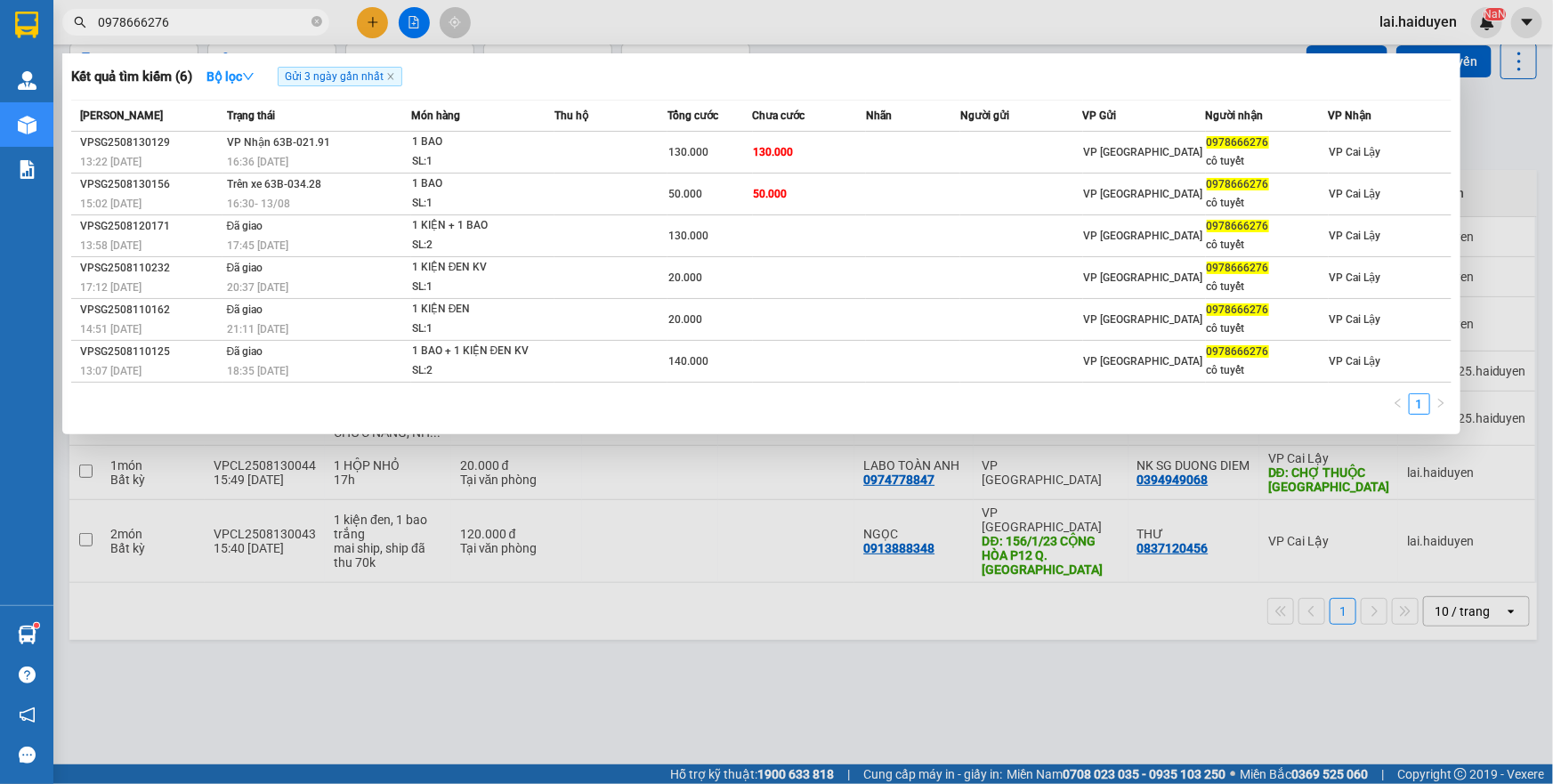
click at [215, 27] on input "0978666276" at bounding box center [203, 22] width 210 height 19
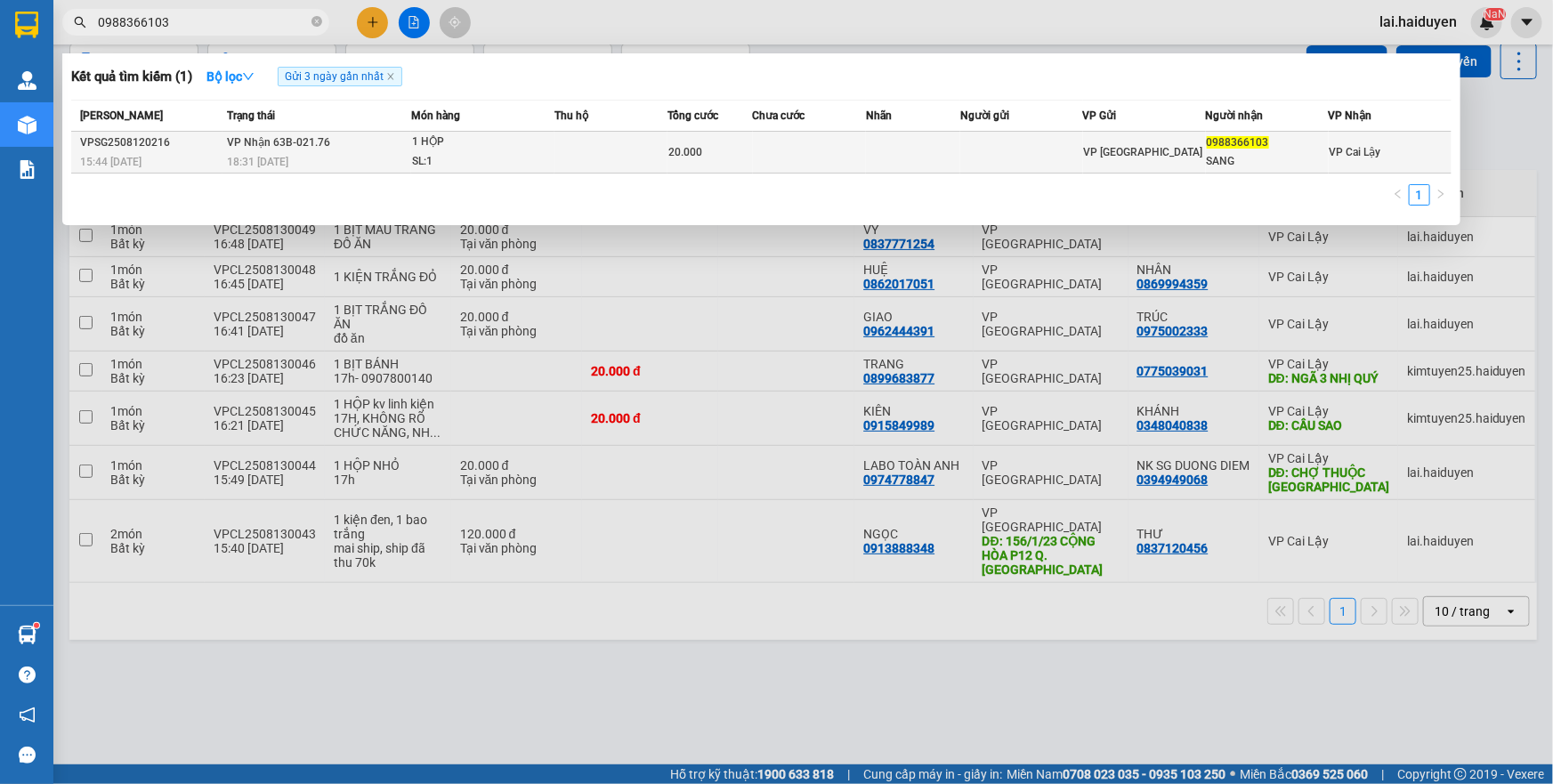
type input "0988366103"
click at [501, 141] on div "1 HỘP" at bounding box center [479, 142] width 134 height 19
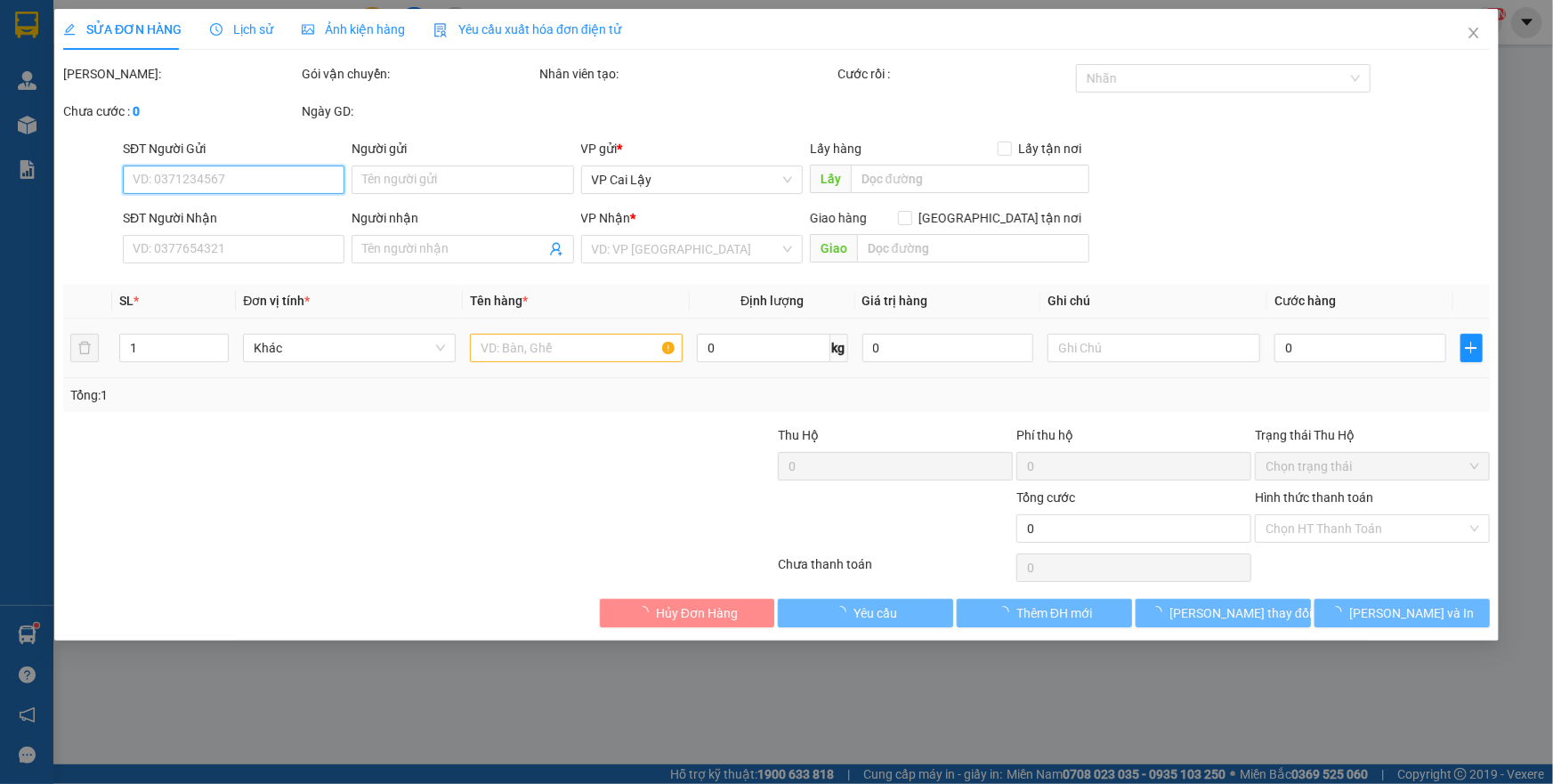
type input "0988366103"
type input "SANG"
type input "20.000"
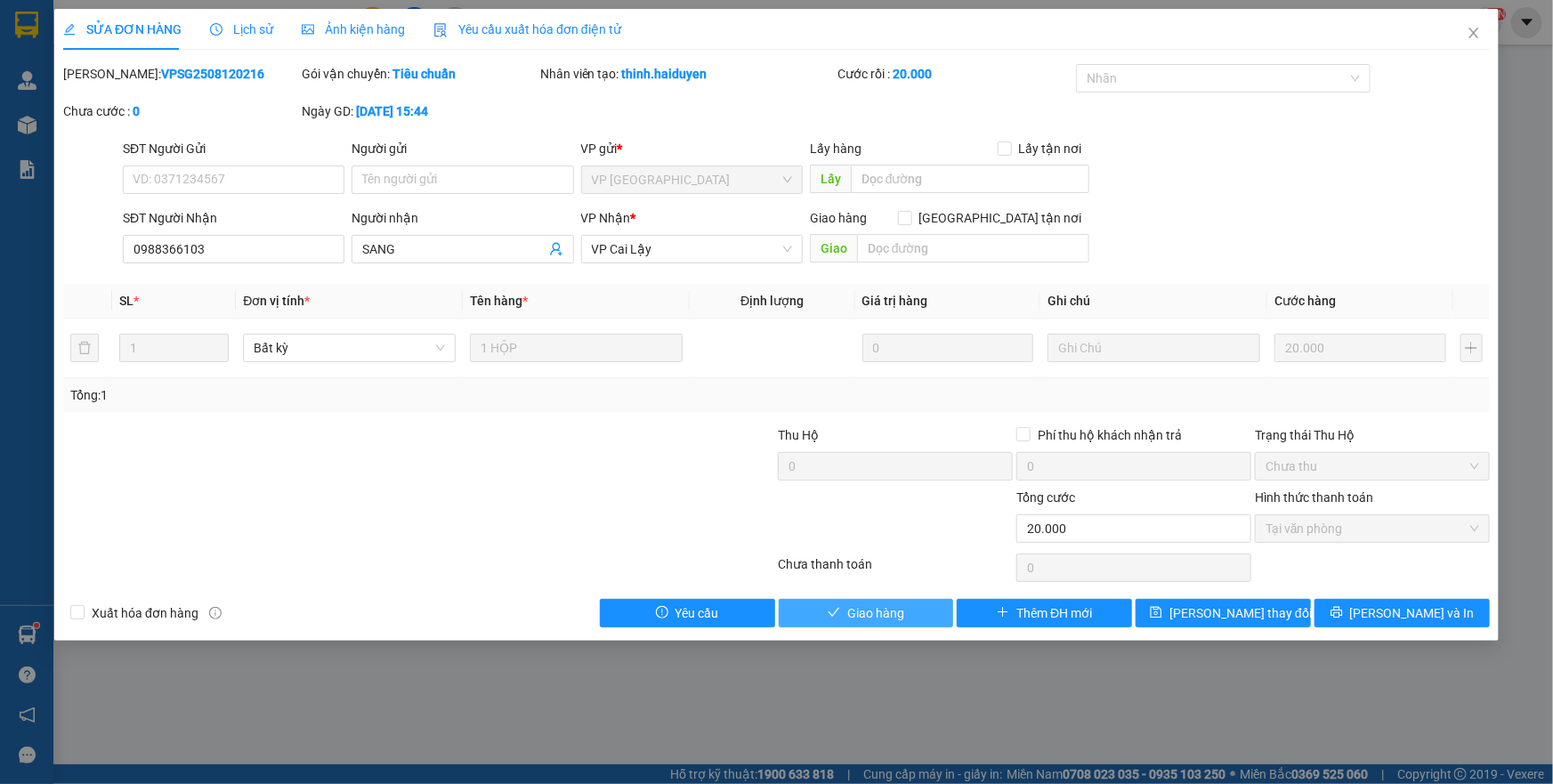
click at [859, 613] on span "Giao hàng" at bounding box center [876, 613] width 57 height 19
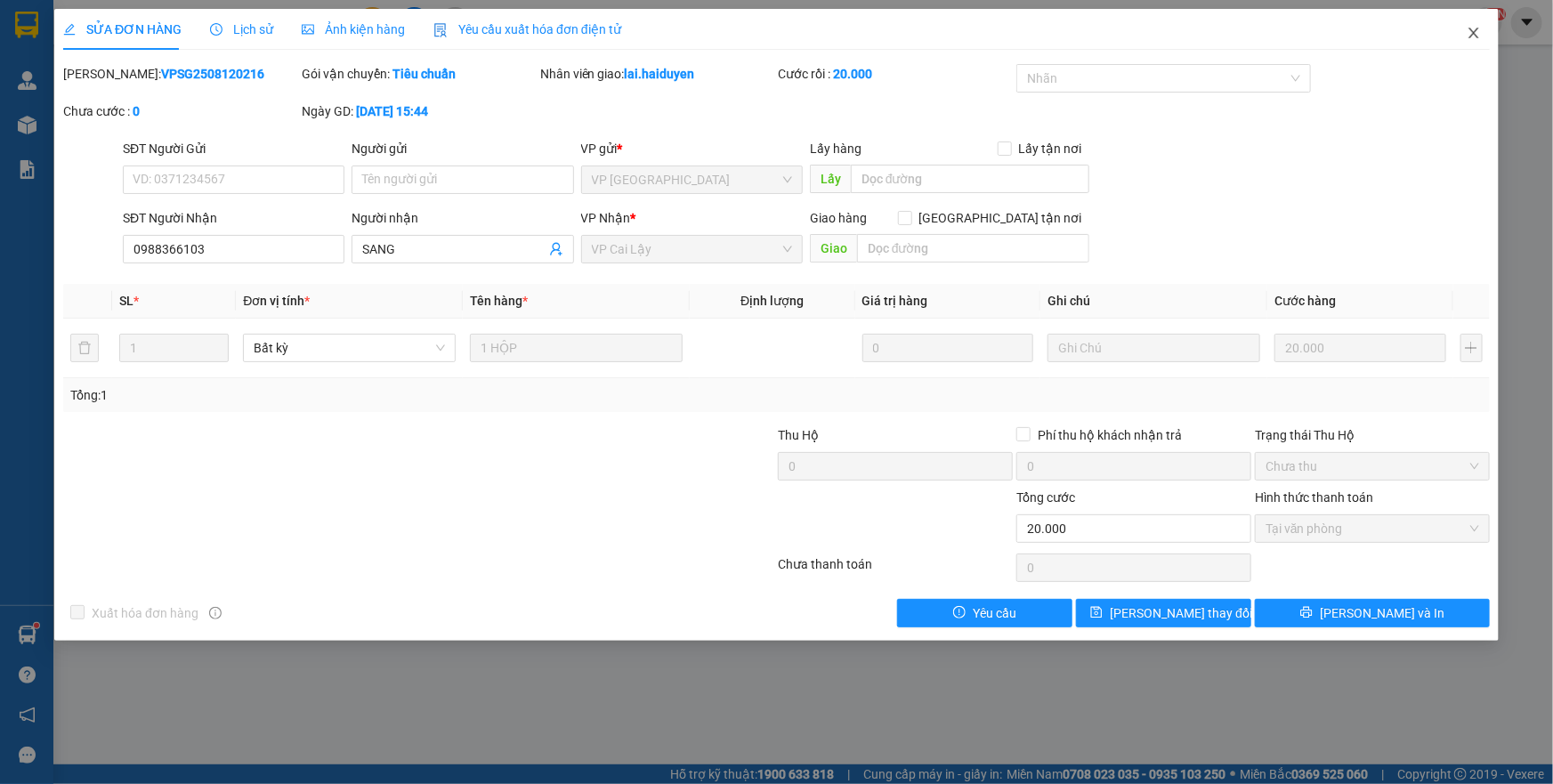
click at [1472, 38] on icon "close" at bounding box center [1474, 33] width 15 height 15
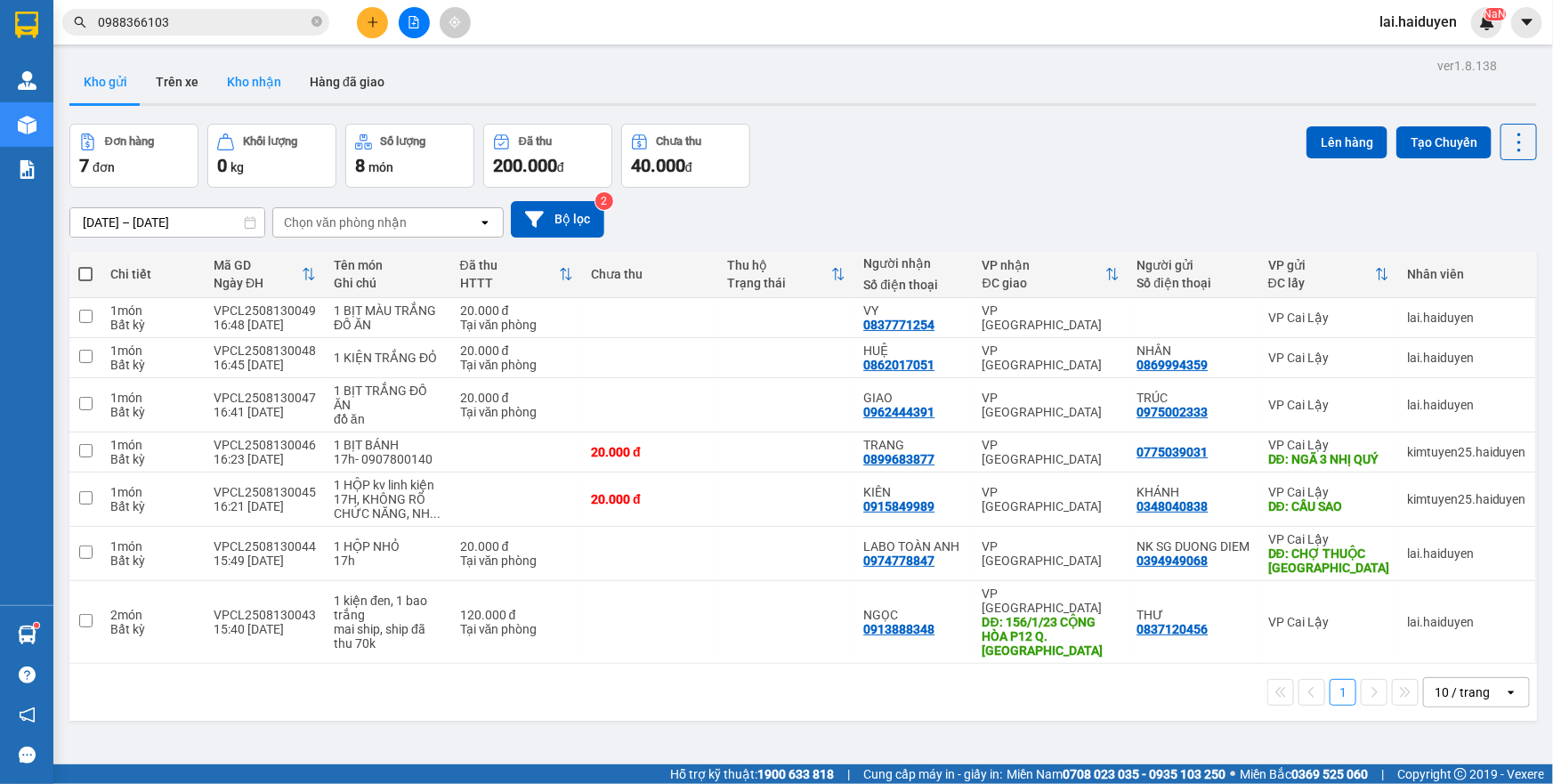
click at [225, 86] on button "Kho nhận" at bounding box center [254, 82] width 83 height 43
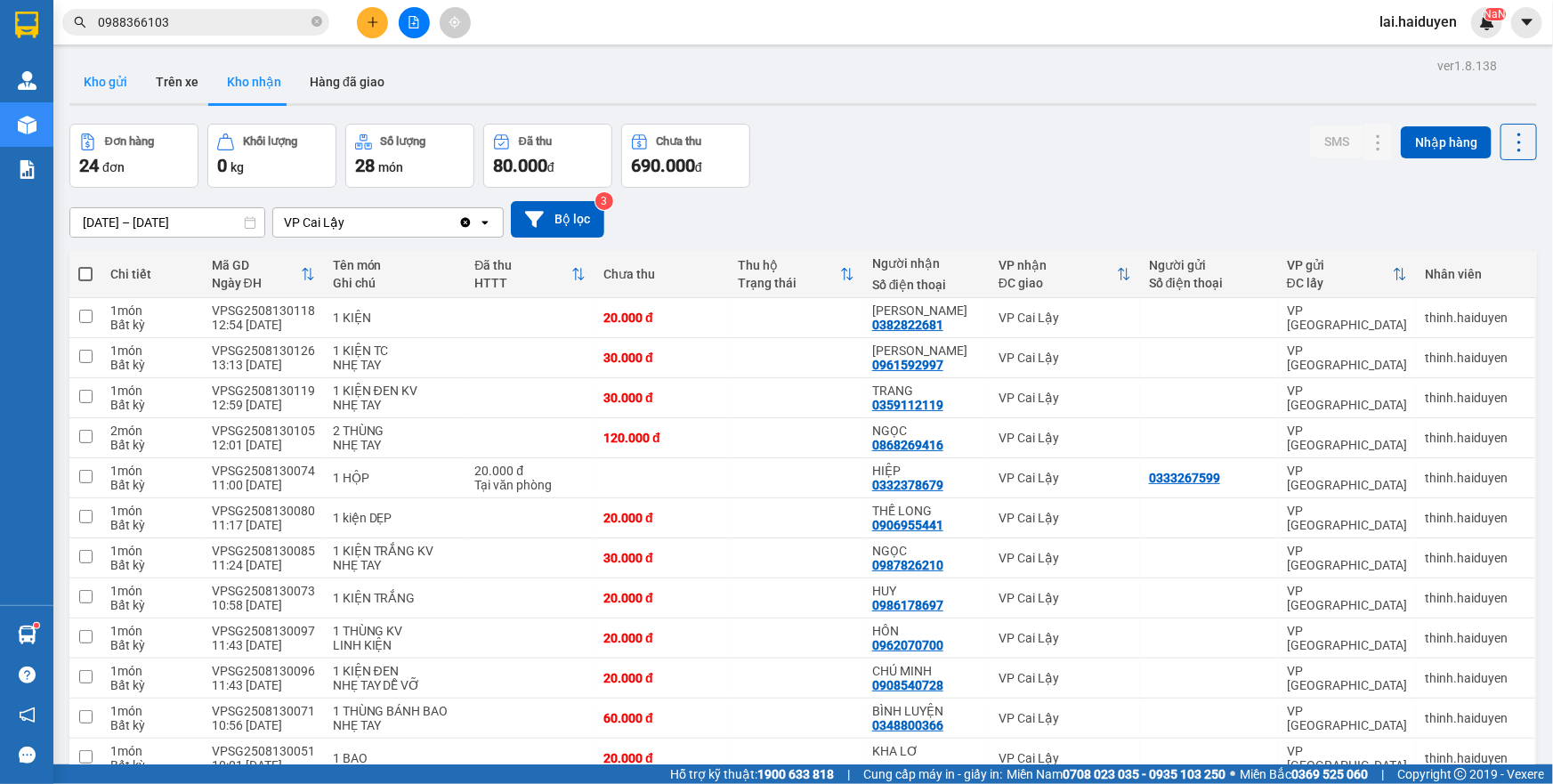
click at [107, 66] on button "Kho gửi" at bounding box center [105, 82] width 72 height 43
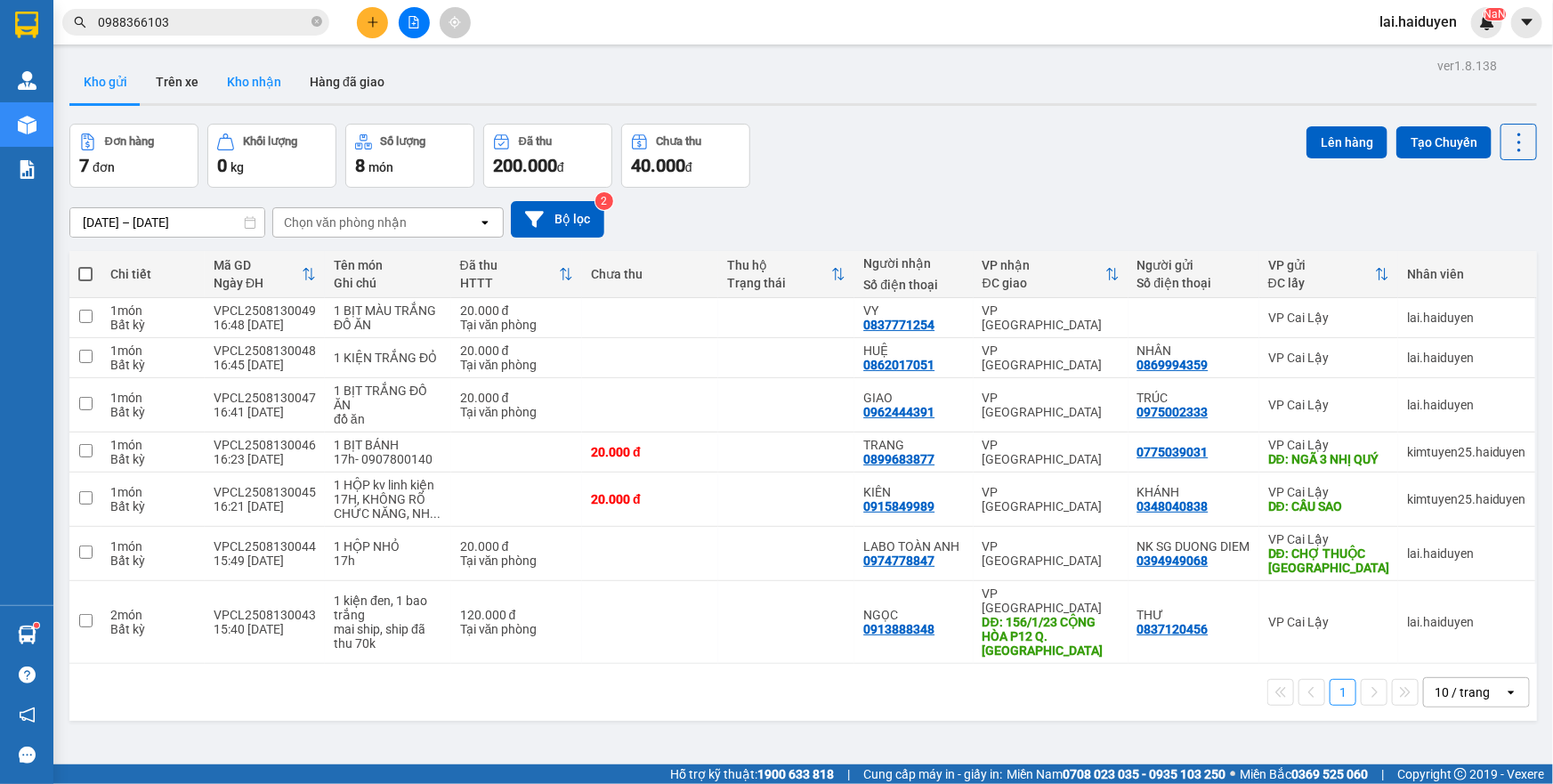
click at [227, 76] on button "Kho nhận" at bounding box center [254, 82] width 83 height 43
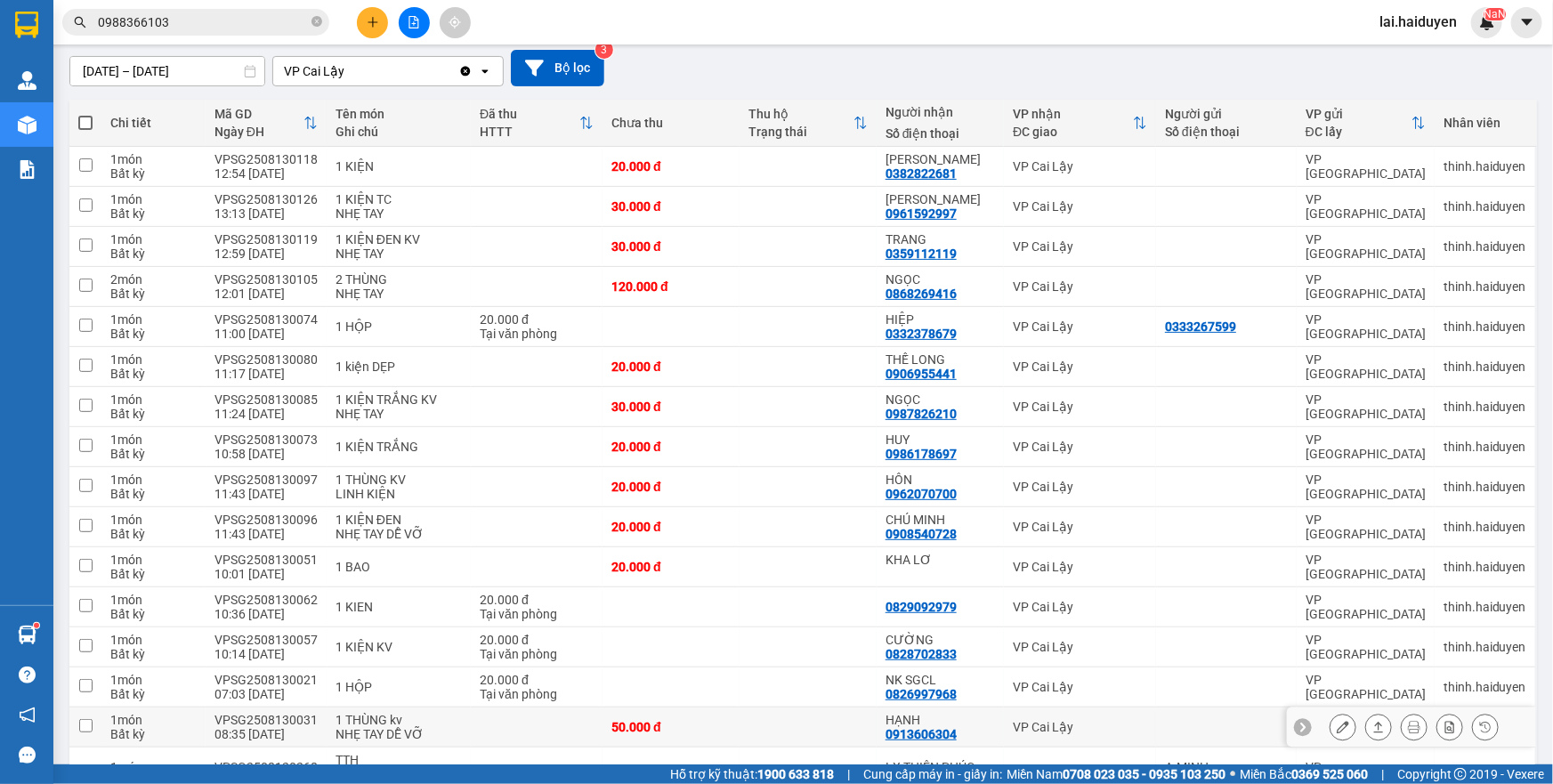
scroll to position [323, 0]
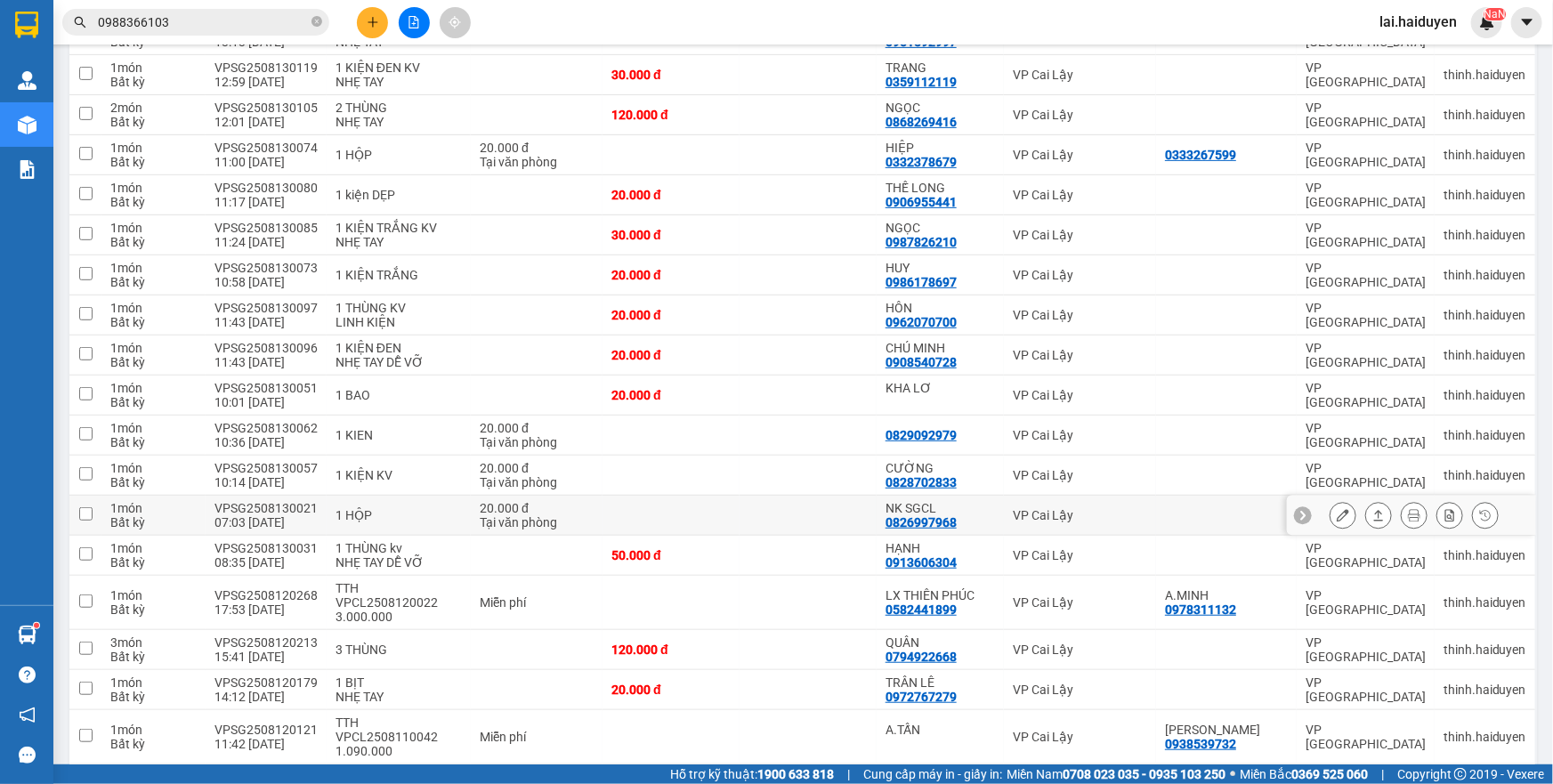
click at [1048, 512] on div "VP Cai Lậy" at bounding box center [1080, 515] width 135 height 15
checkbox input "true"
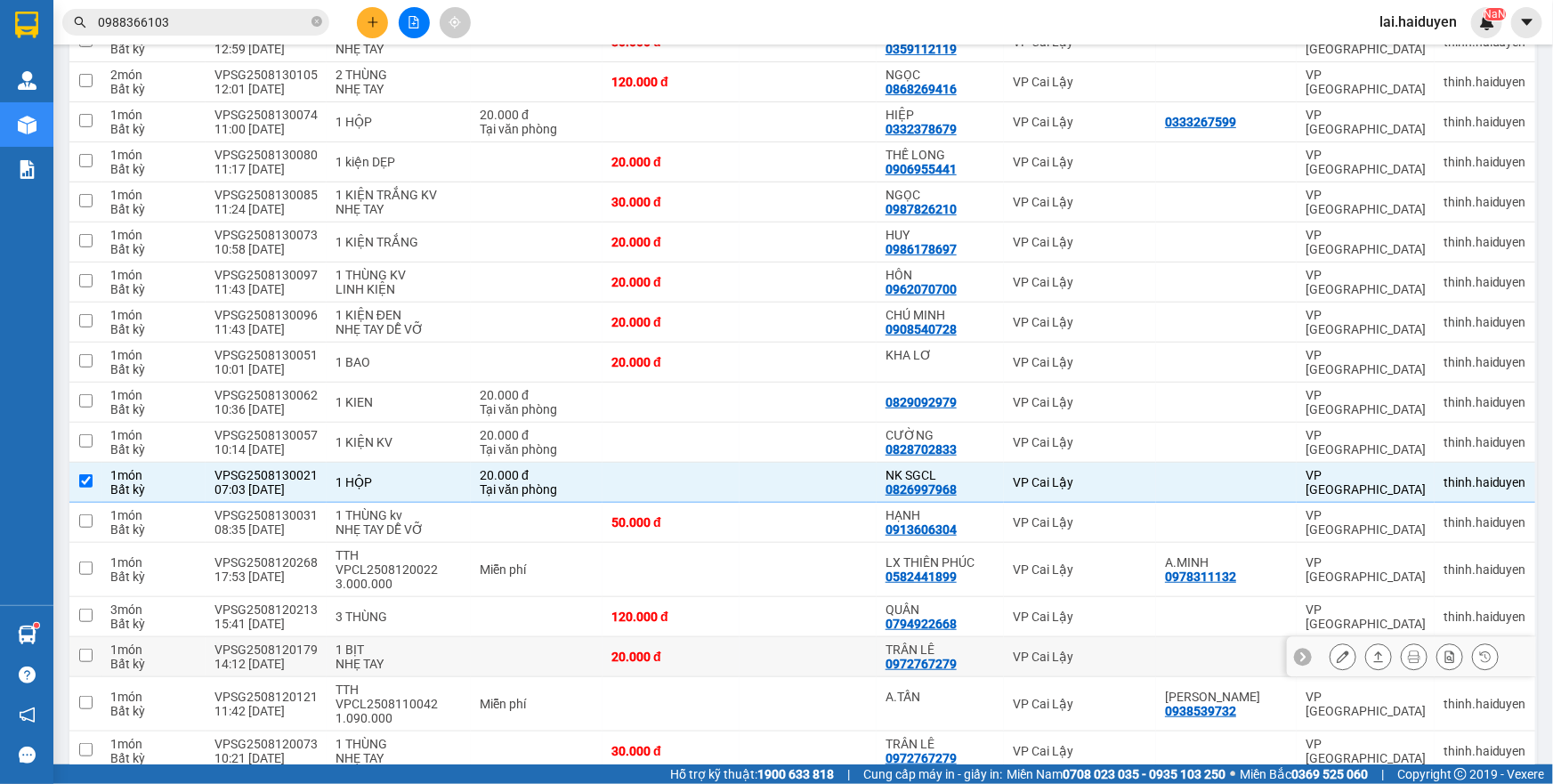
scroll to position [485, 0]
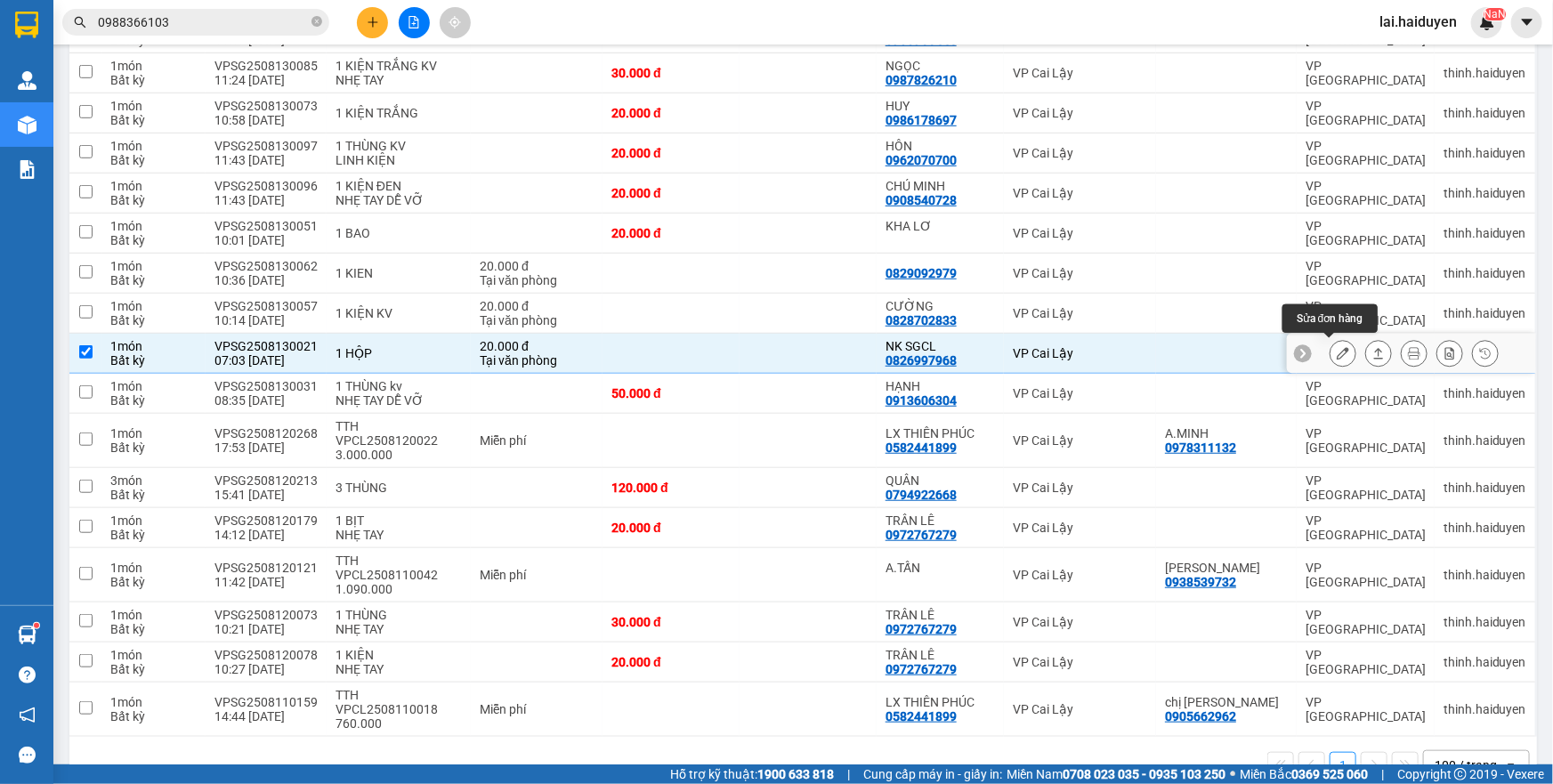
click at [1337, 348] on icon at bounding box center [1344, 353] width 13 height 13
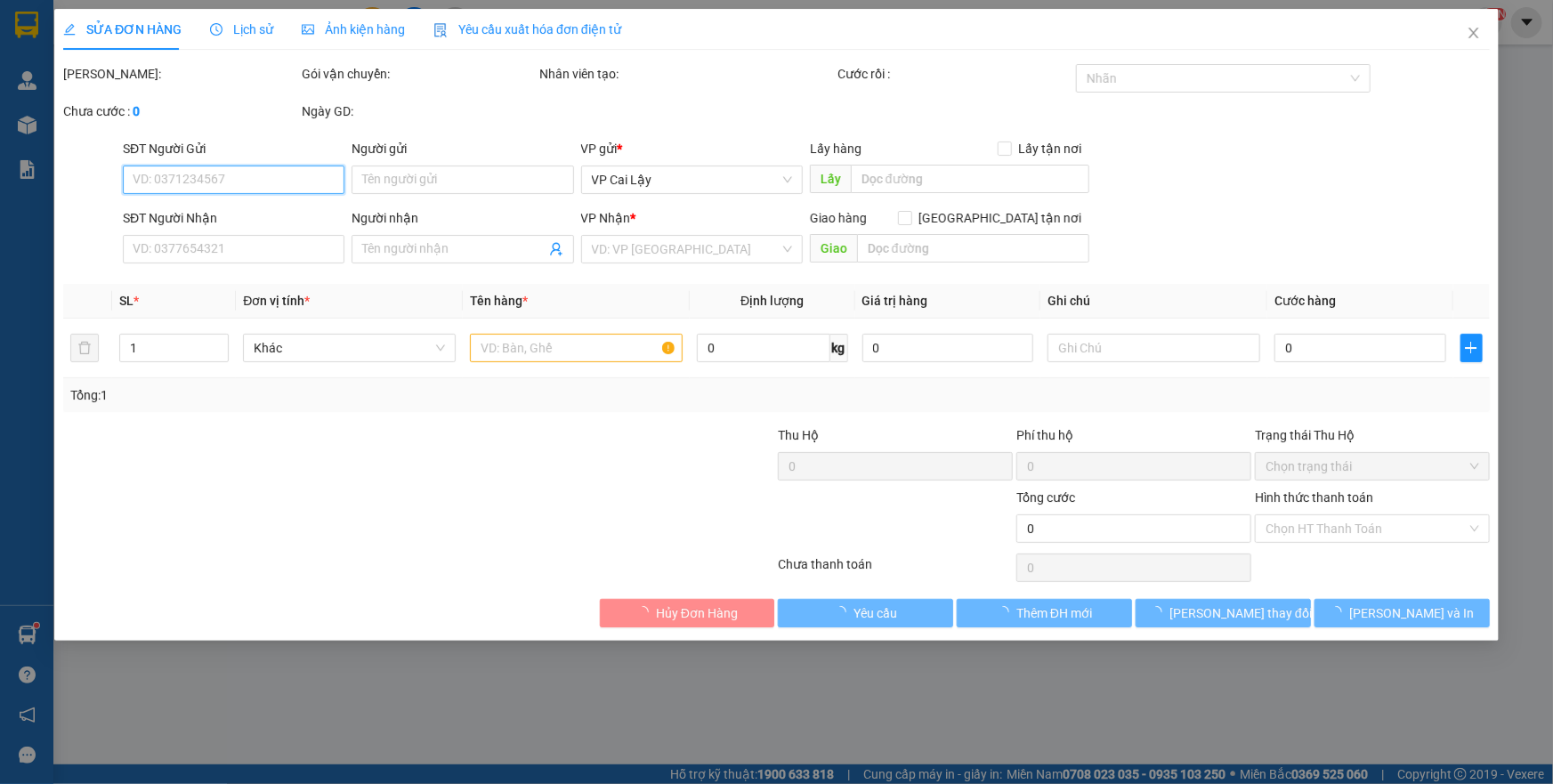
type input "0826997968"
type input "NK SGCL"
type input "20.000"
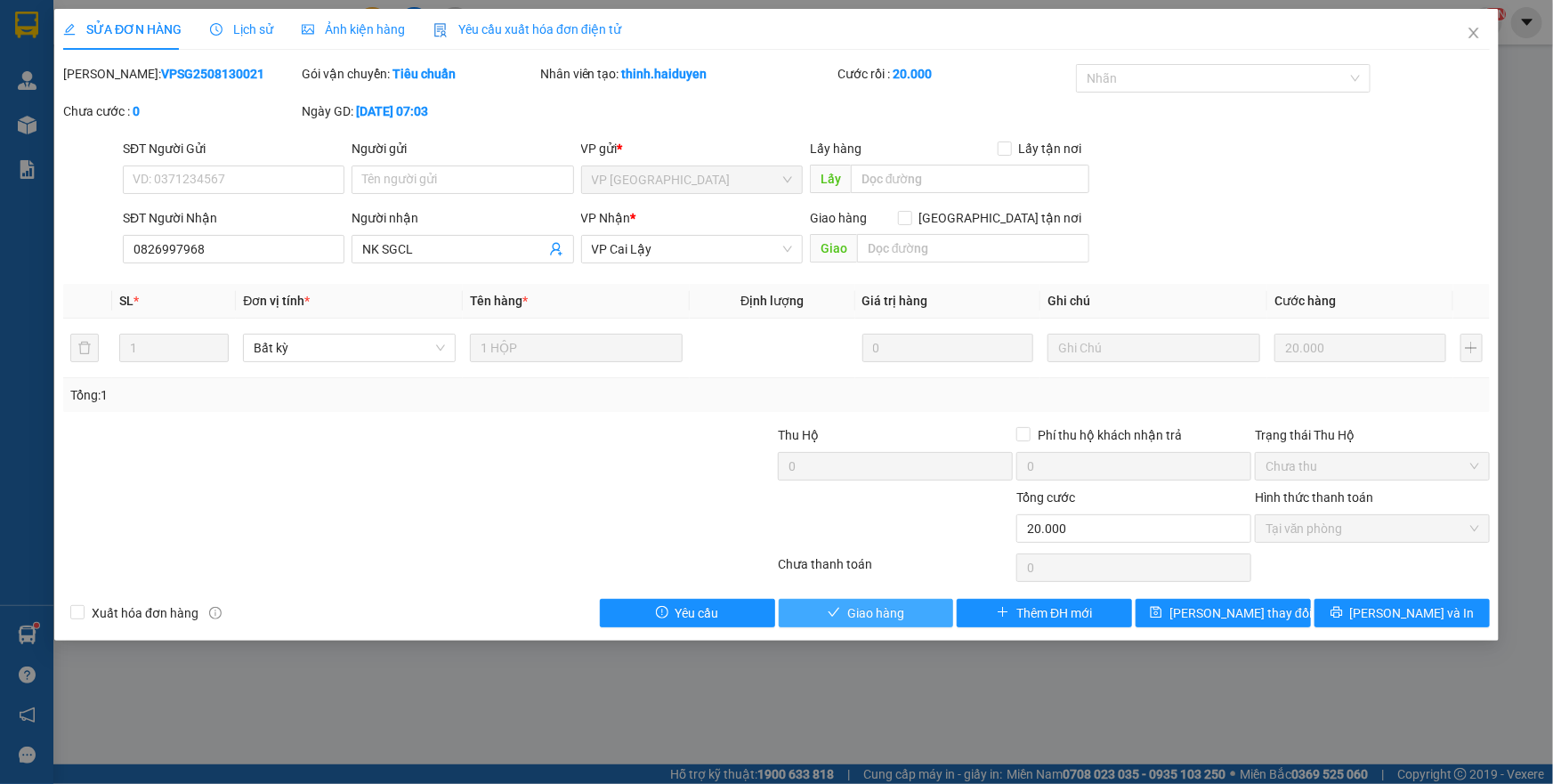
drag, startPoint x: 860, startPoint y: 609, endPoint x: 870, endPoint y: 595, distance: 17.2
click at [861, 609] on span "Giao hàng" at bounding box center [876, 613] width 57 height 19
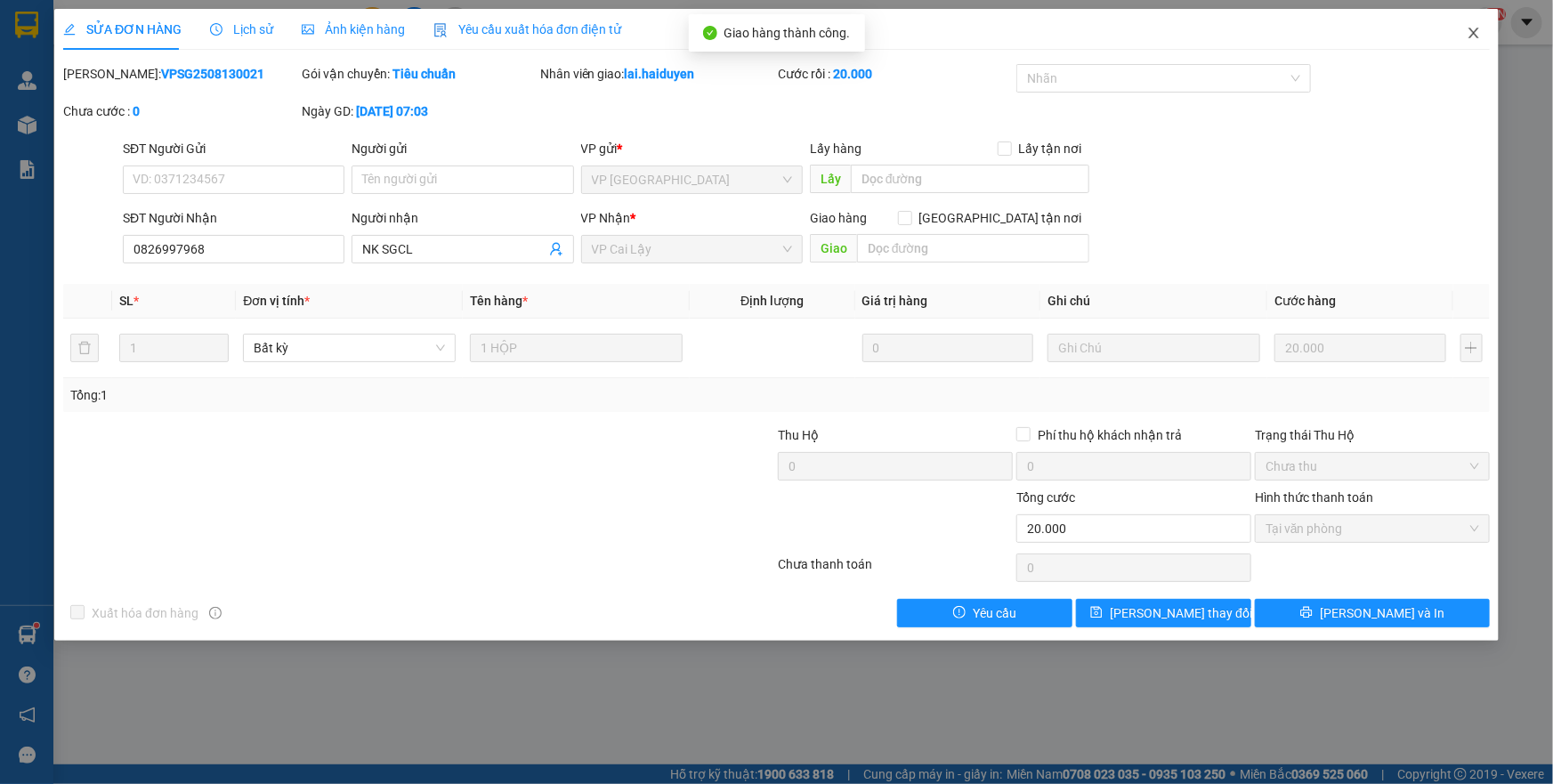
click at [1470, 42] on span "Close" at bounding box center [1474, 34] width 50 height 50
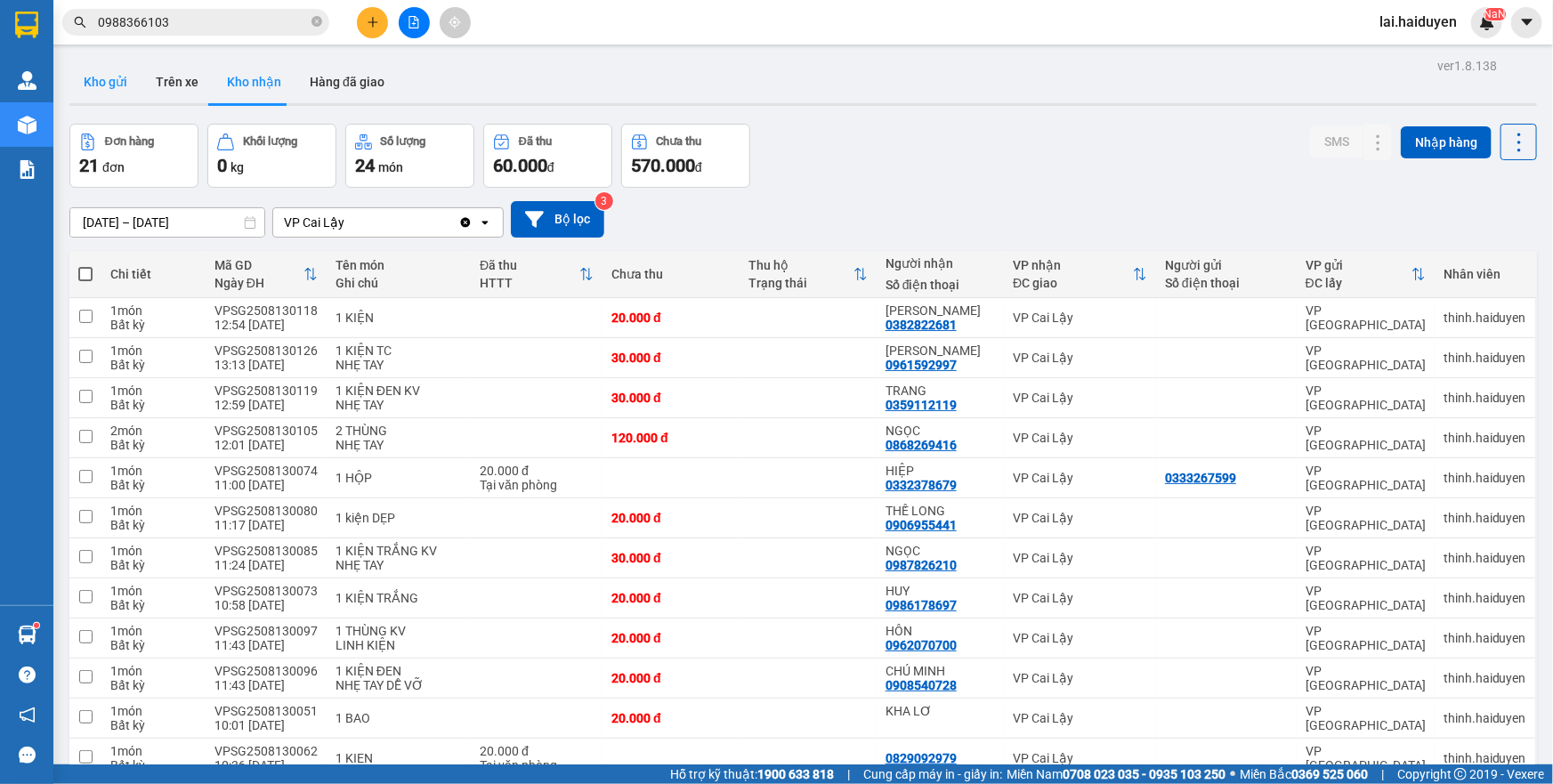
click at [109, 78] on button "Kho gửi" at bounding box center [105, 82] width 72 height 43
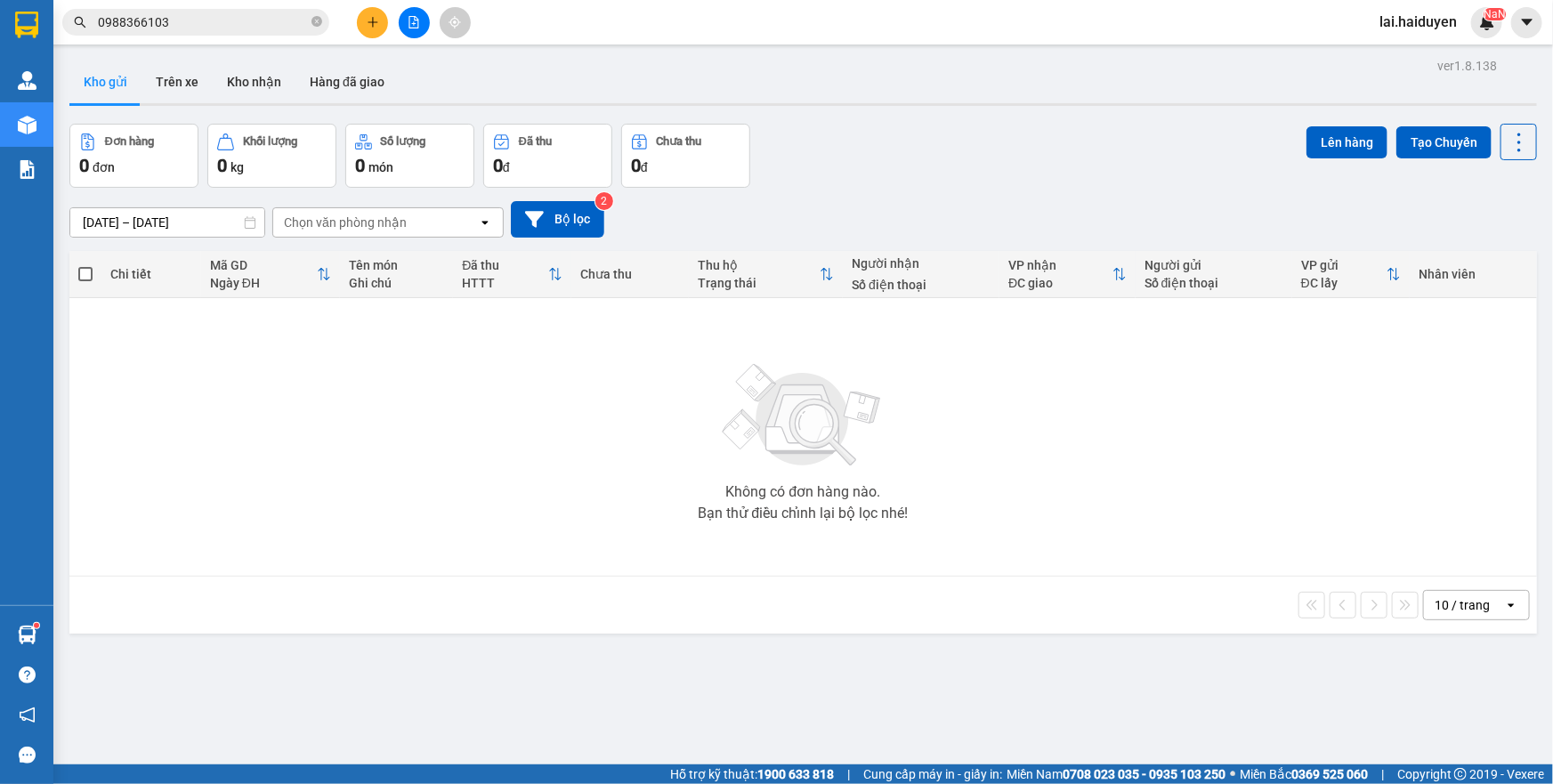
click at [191, 17] on input "0988366103" at bounding box center [203, 22] width 210 height 19
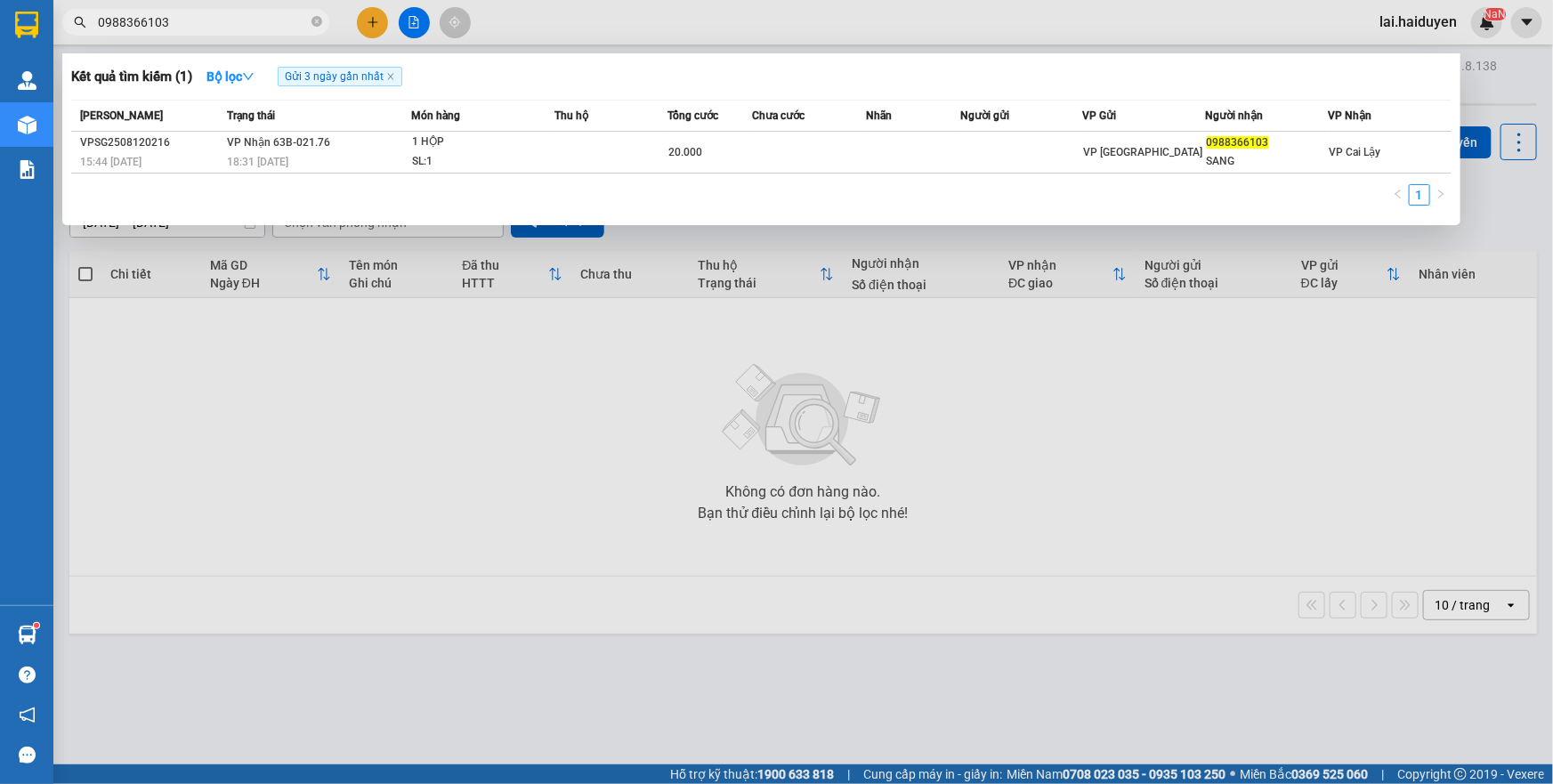
click at [191, 17] on input "0988366103" at bounding box center [203, 22] width 210 height 19
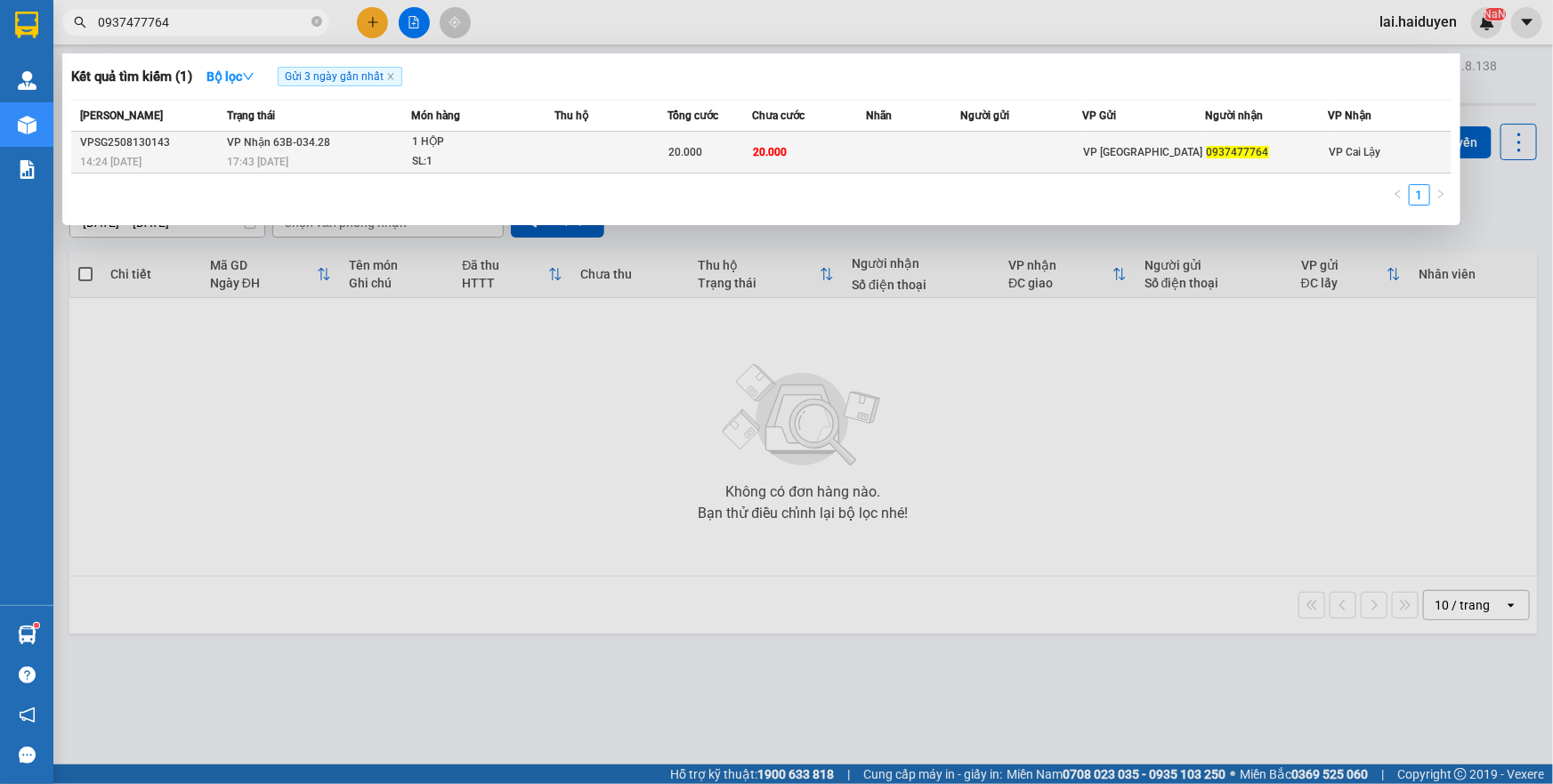
type input "0937477764"
click at [682, 155] on span "20.000" at bounding box center [685, 152] width 34 height 13
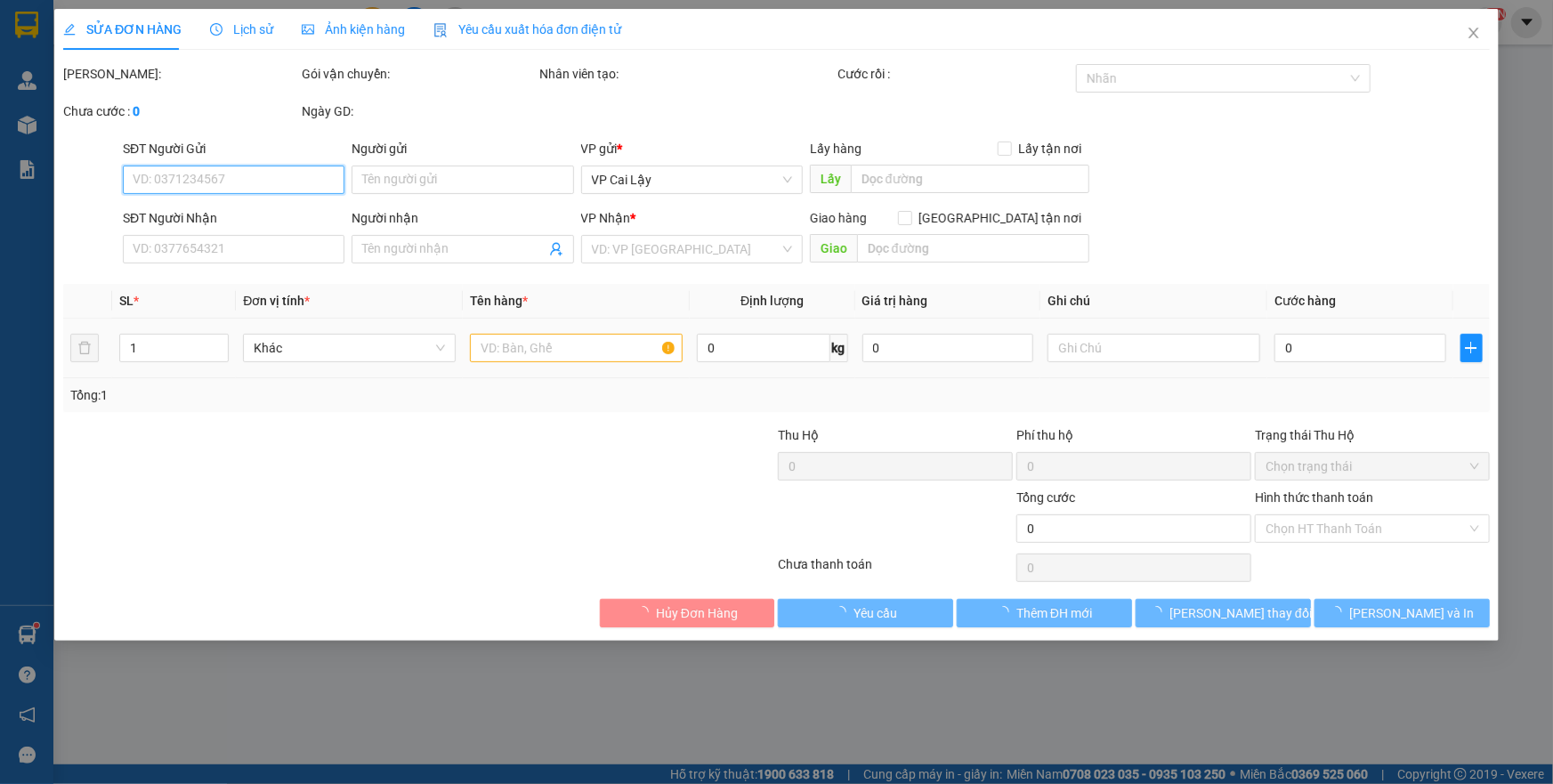
type input "0937477764"
type input "20.000"
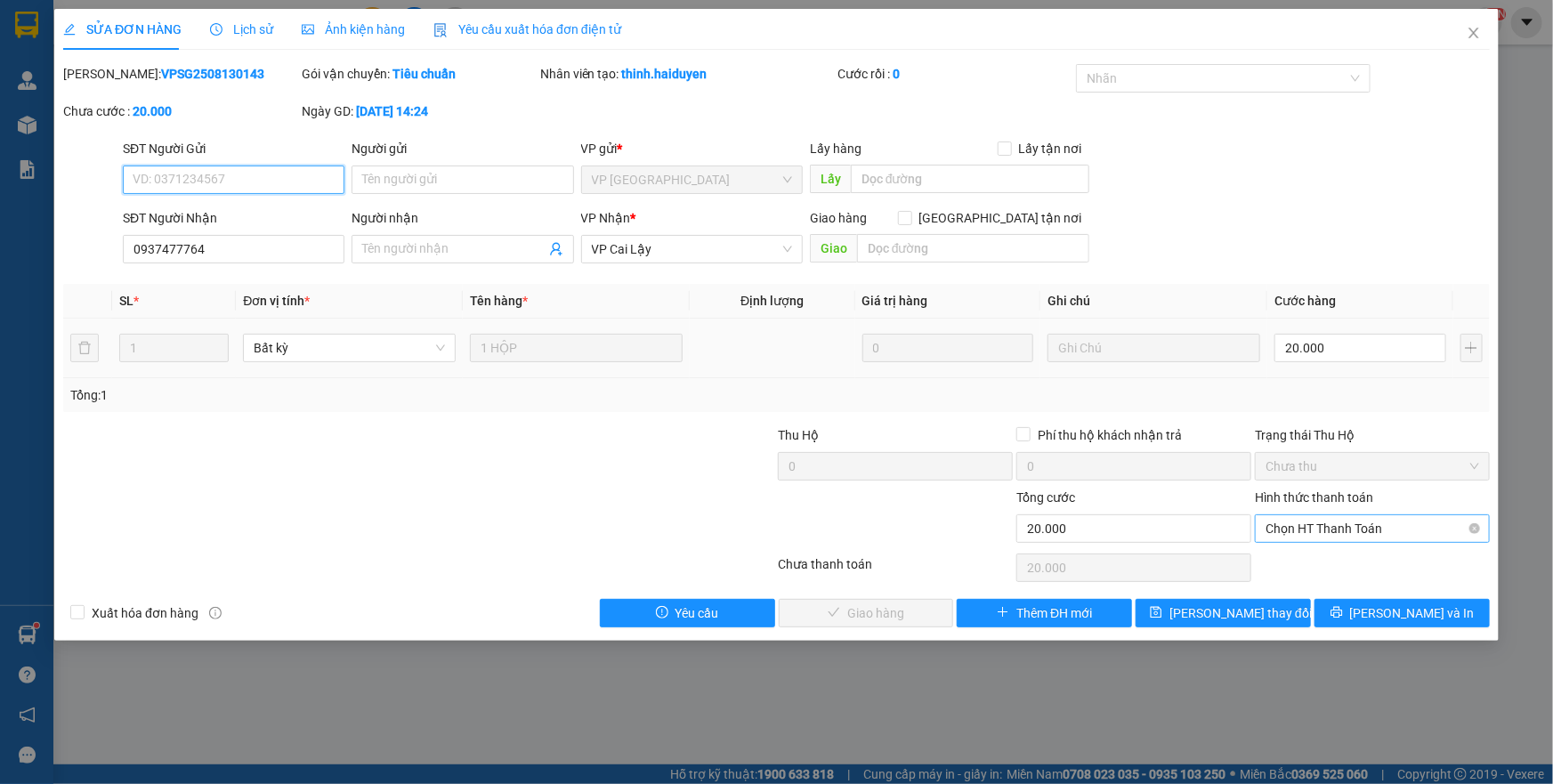
click at [1292, 534] on span "Chọn HT Thanh Toán" at bounding box center [1372, 528] width 214 height 27
click at [1287, 573] on div "Tại văn phòng" at bounding box center [1372, 563] width 235 height 28
type input "0"
click at [889, 619] on span "[PERSON_NAME] và Giao hàng" at bounding box center [898, 613] width 171 height 19
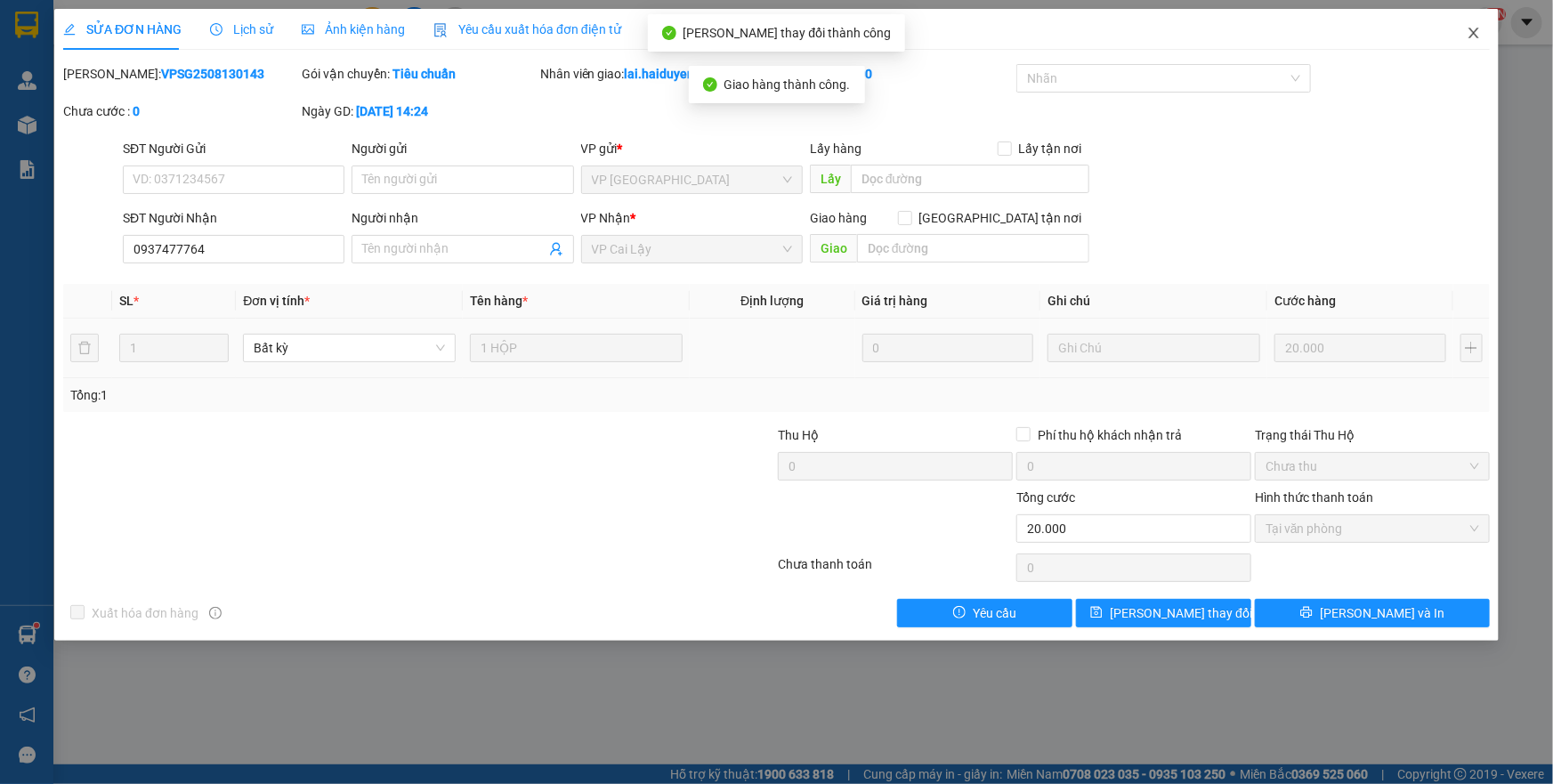
click at [1473, 35] on icon "close" at bounding box center [1473, 33] width 10 height 11
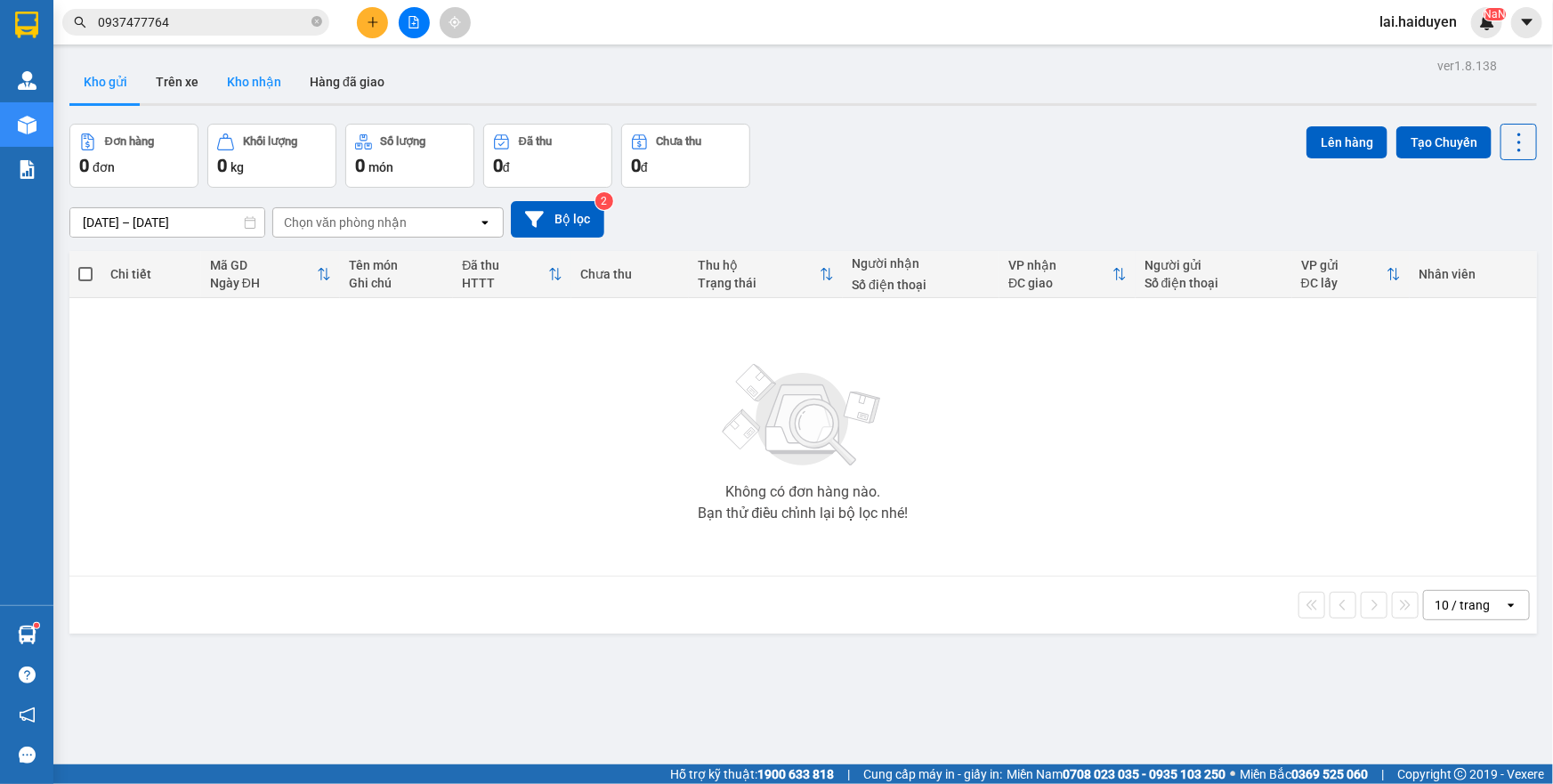
click at [240, 80] on button "Kho nhận" at bounding box center [254, 82] width 83 height 43
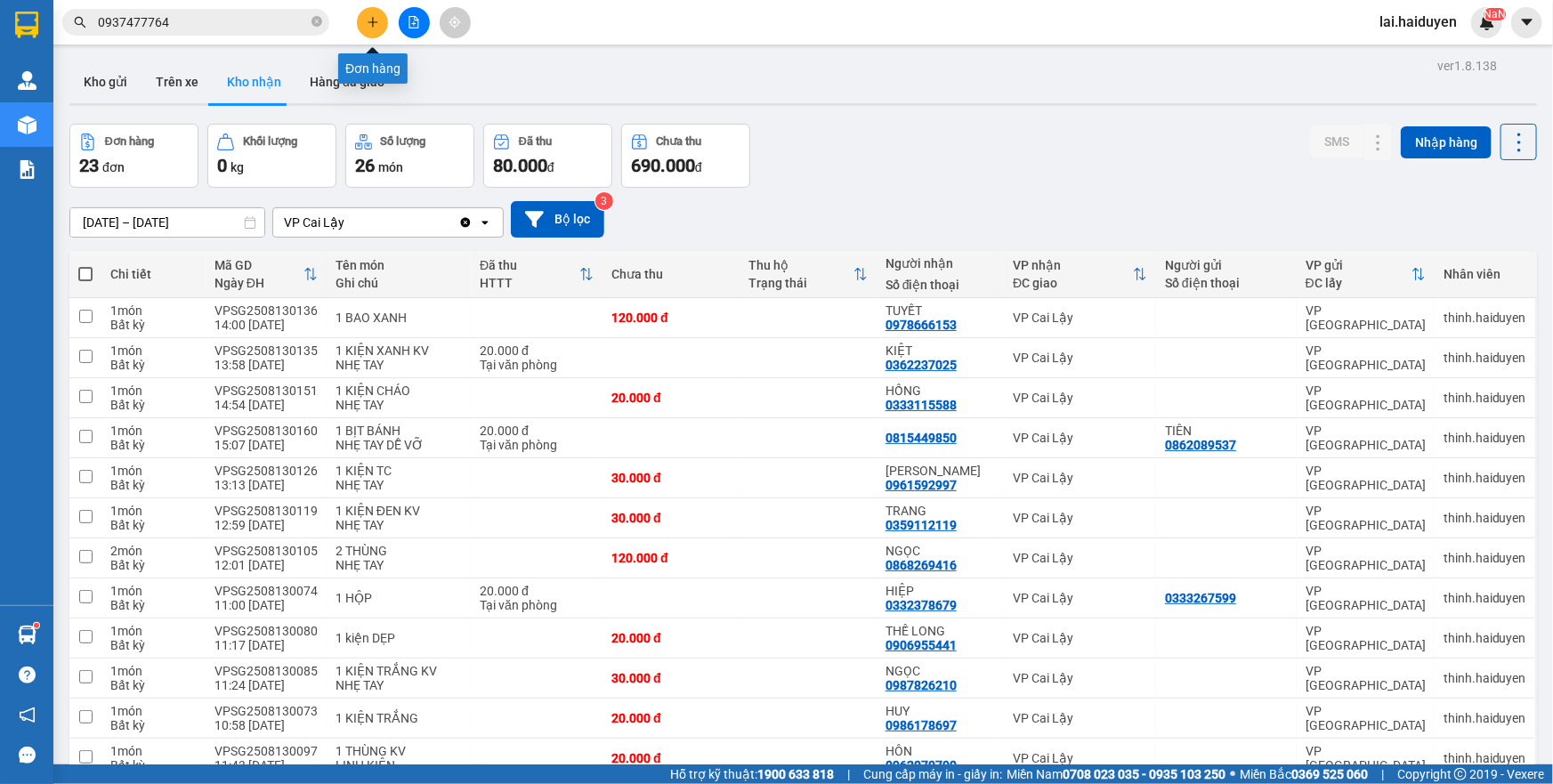
click at [375, 19] on icon "plus" at bounding box center [373, 22] width 13 height 13
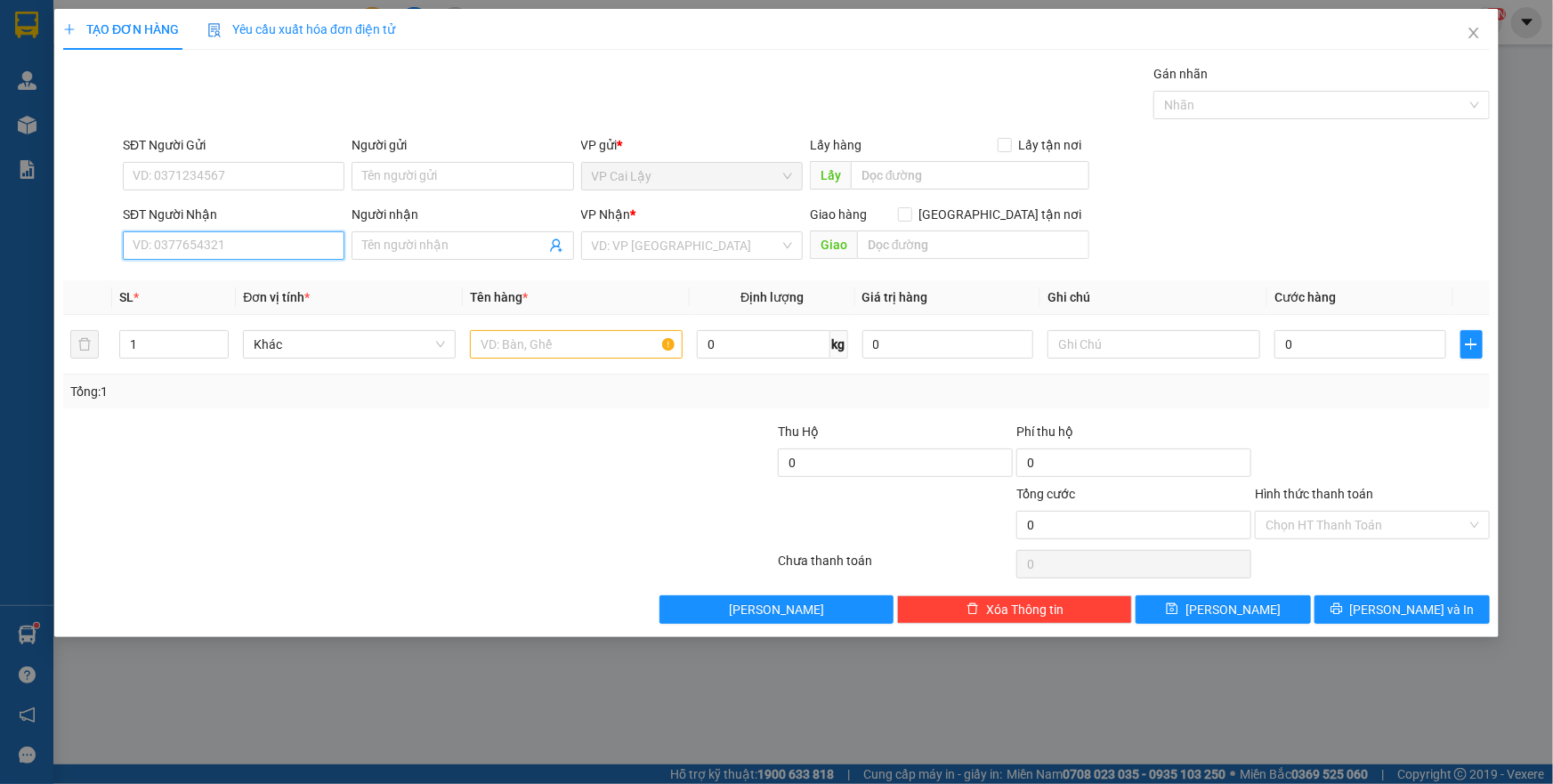
click at [158, 239] on input "SĐT Người Nhận" at bounding box center [234, 245] width 222 height 28
type input "0932926696"
click at [194, 286] on div "0932926696 - MAI" at bounding box center [234, 281] width 200 height 19
type input "MAI"
type input "20.000"
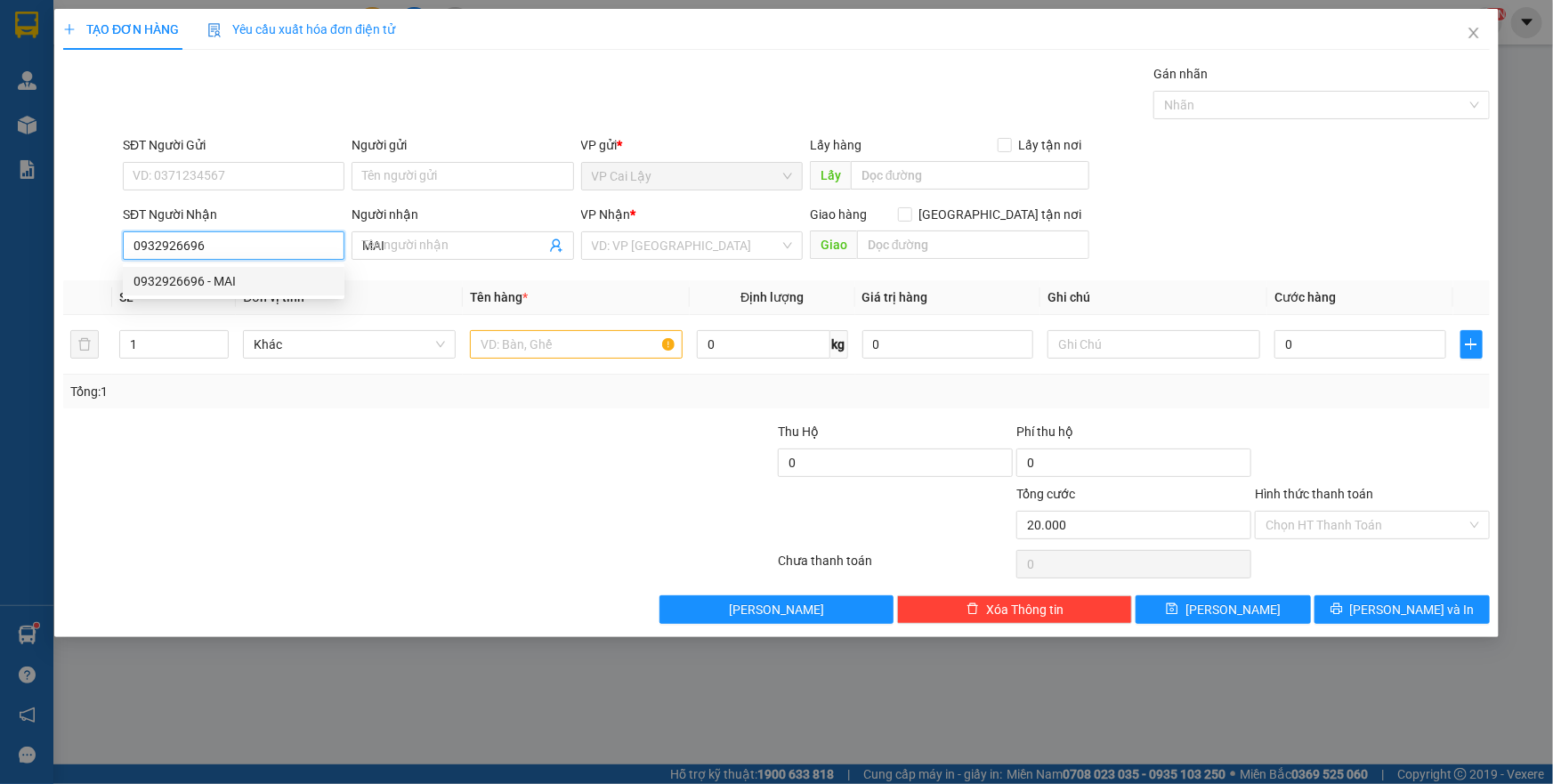
type input "20.000"
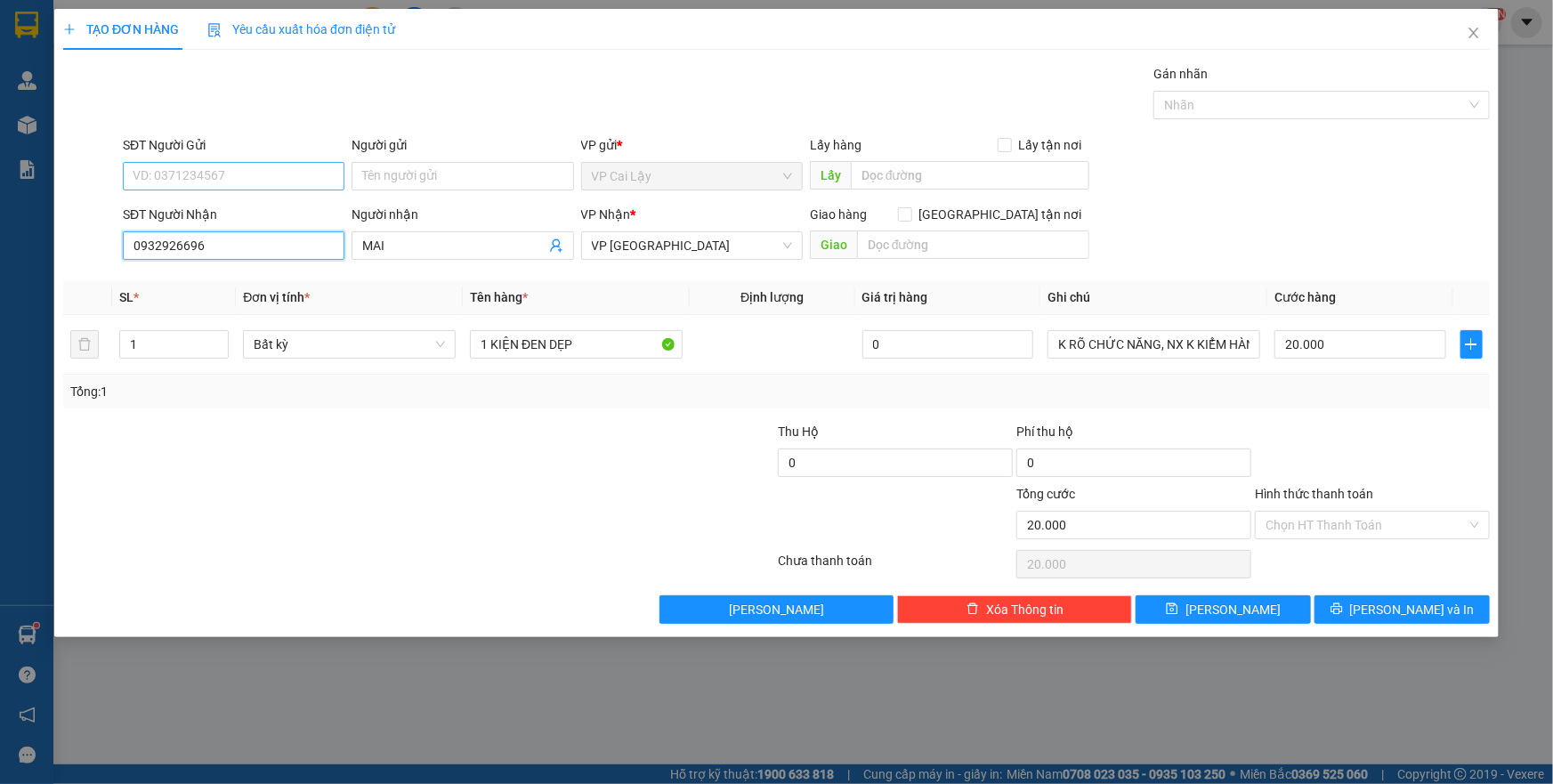
type input "0932926696"
click at [179, 167] on input "SĐT Người Gửi" at bounding box center [234, 176] width 222 height 28
click at [441, 101] on div "Gói vận chuyển * Tiêu chuẩn Gán nhãn Nhãn" at bounding box center [806, 95] width 1374 height 62
drag, startPoint x: 597, startPoint y: 340, endPoint x: 491, endPoint y: 346, distance: 106.2
click at [491, 346] on input "1 KIỆN ĐEN DẸP" at bounding box center [576, 344] width 213 height 28
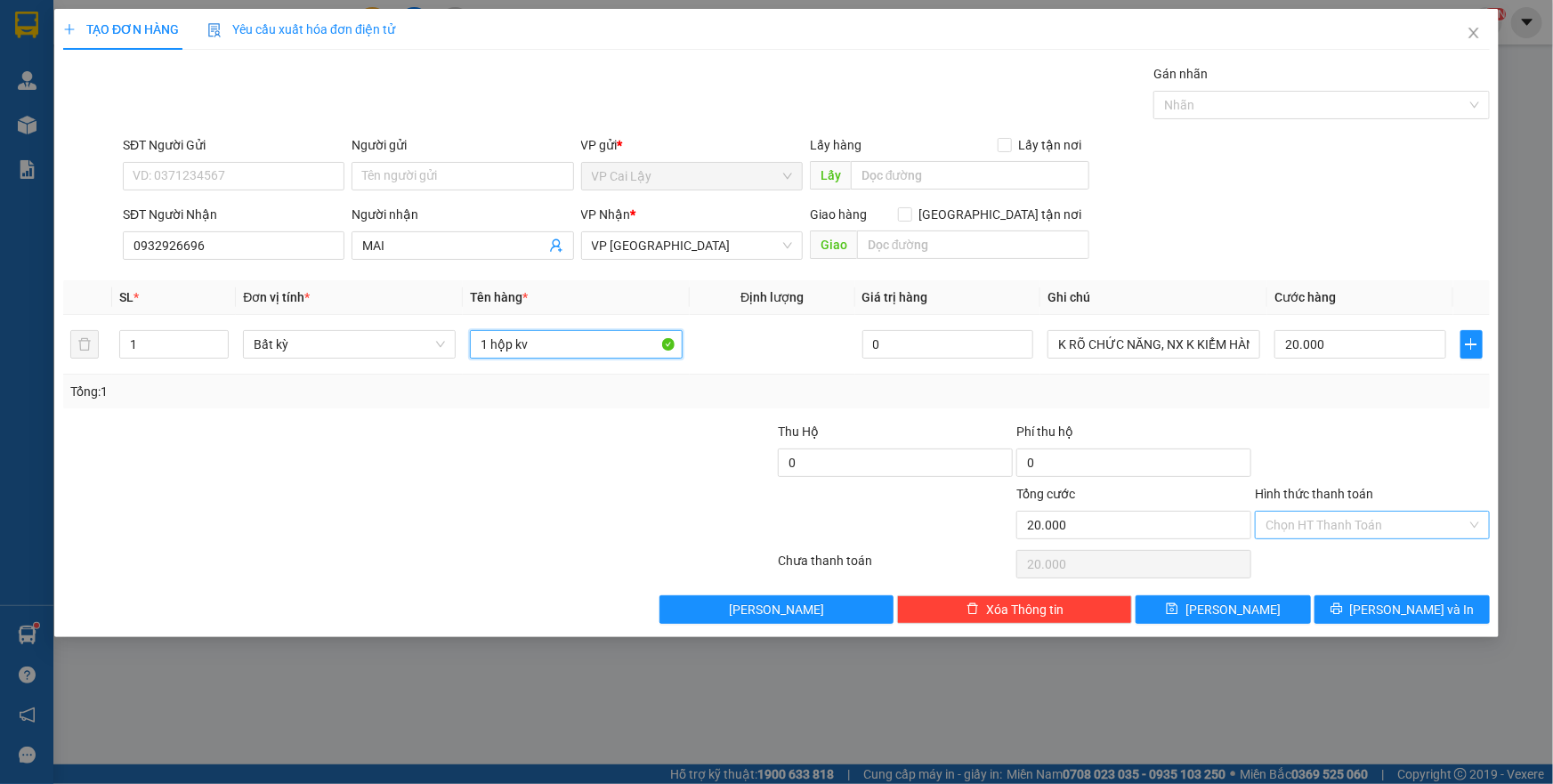
type input "1 hộp kv"
click at [1362, 525] on input "Hình thức thanh toán" at bounding box center [1366, 525] width 201 height 27
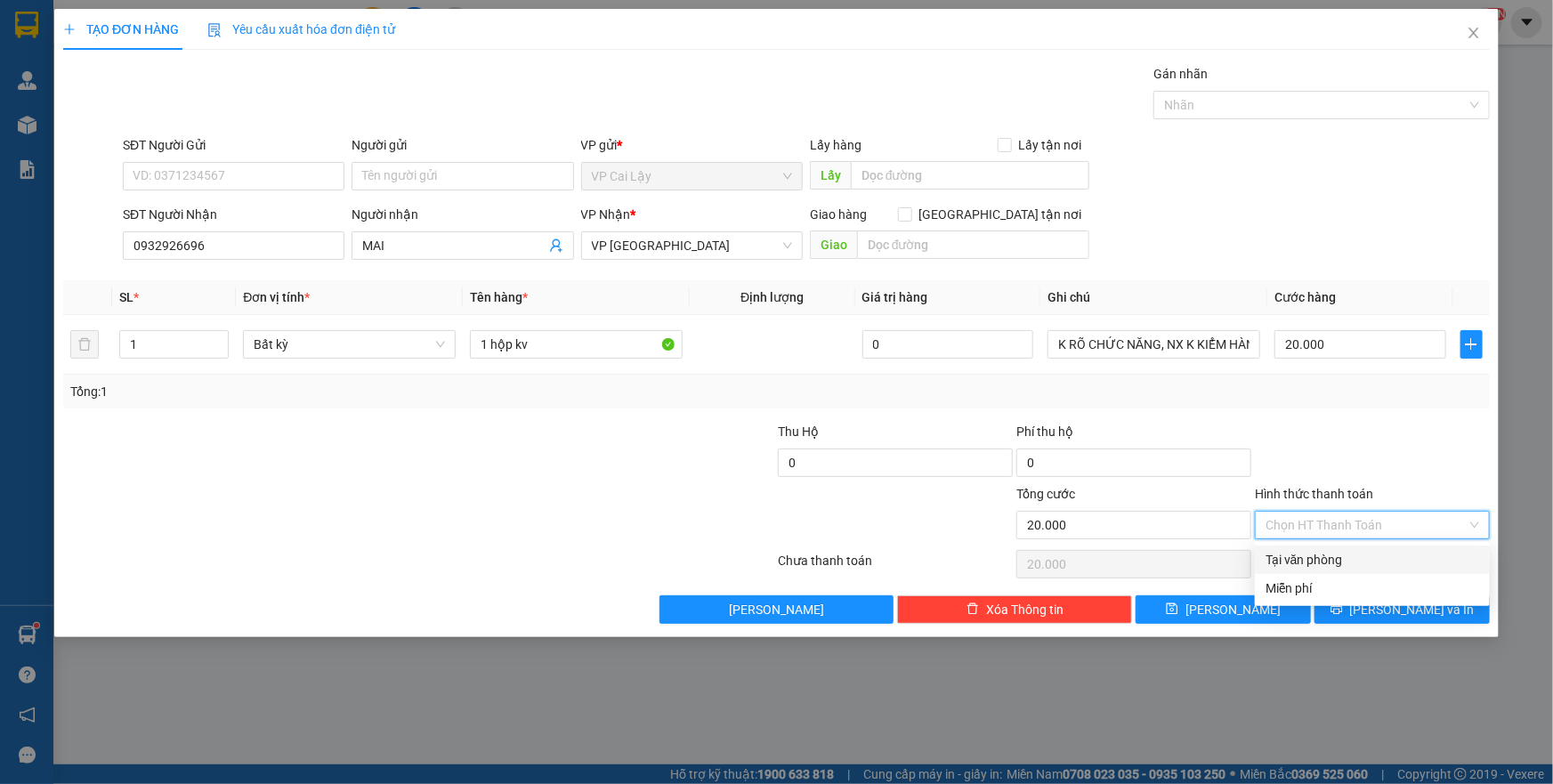
click at [1345, 563] on div "Tại văn phòng" at bounding box center [1372, 559] width 214 height 19
type input "0"
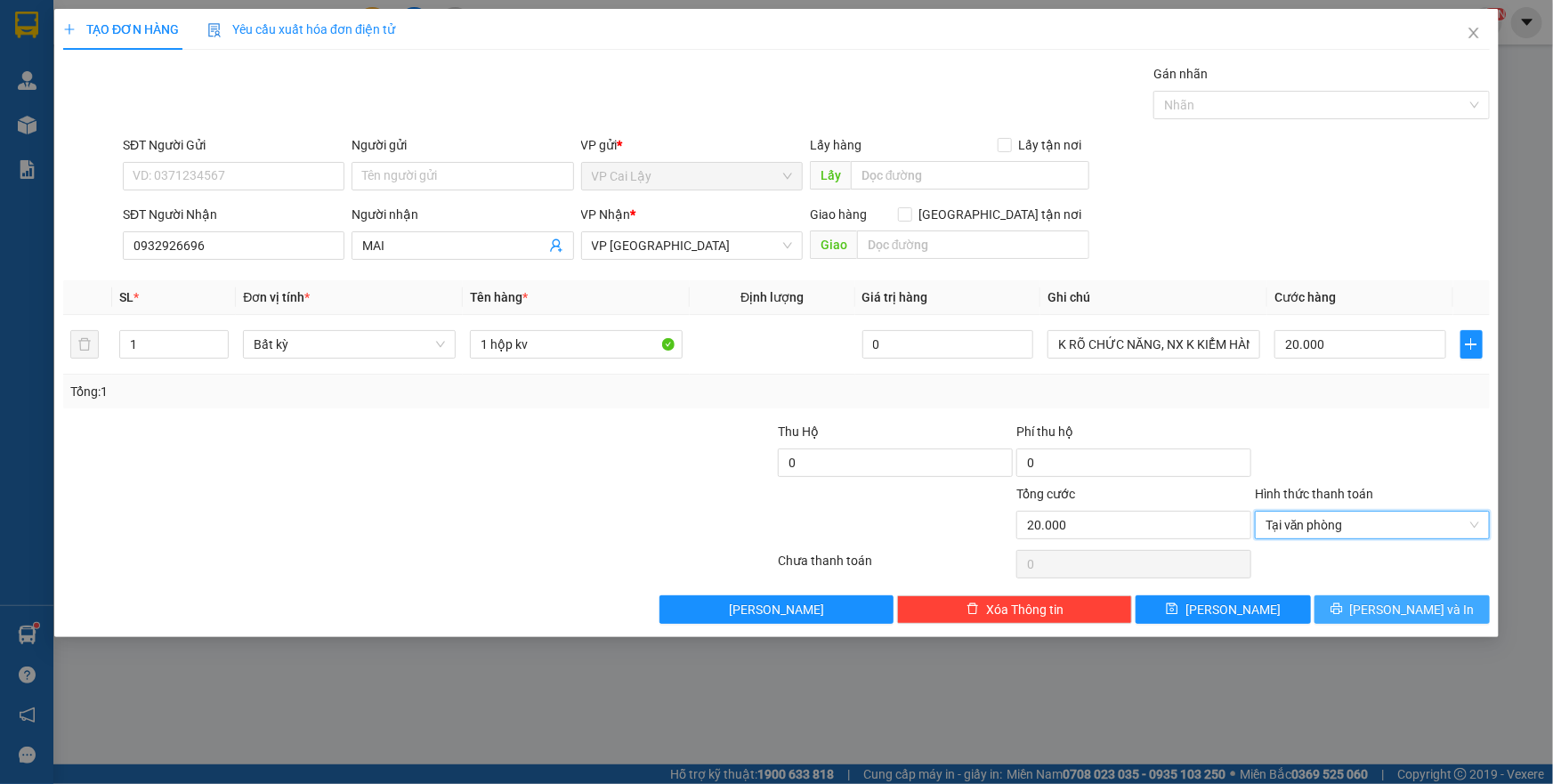
click at [1343, 605] on icon "printer" at bounding box center [1337, 609] width 13 height 13
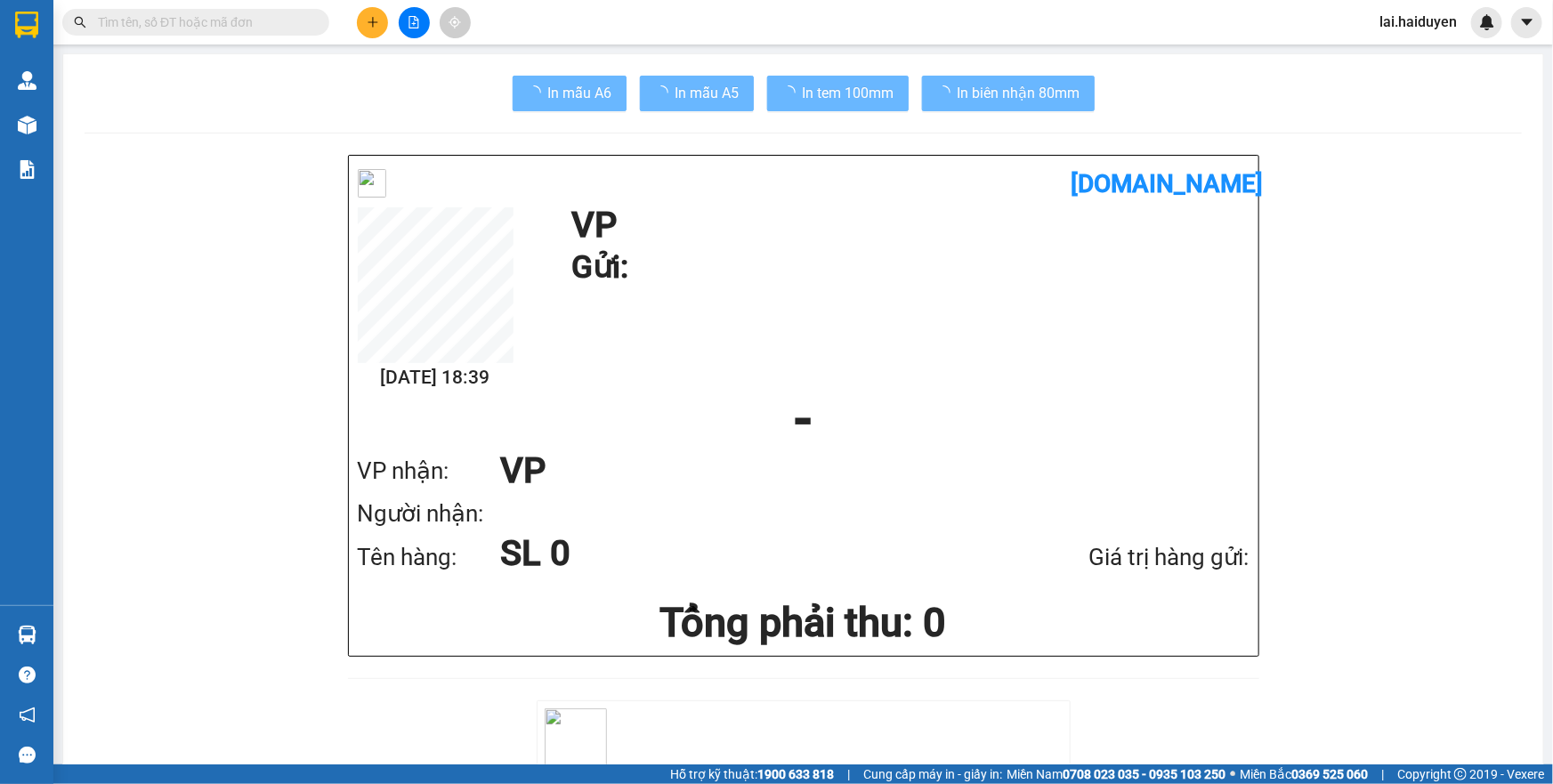
click at [242, 20] on input "text" at bounding box center [203, 22] width 210 height 19
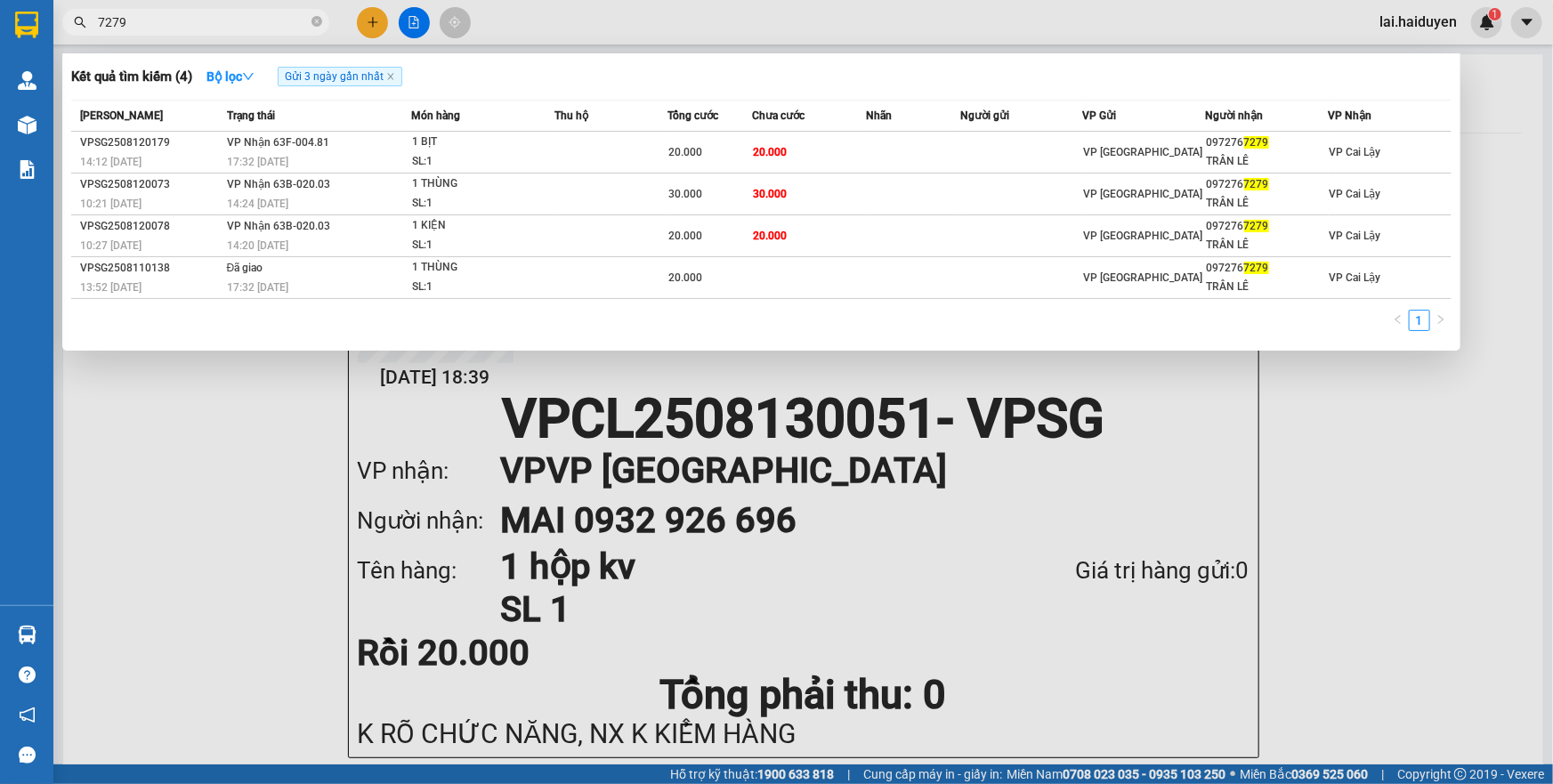
type input "7279"
click at [549, 17] on div at bounding box center [776, 392] width 1553 height 784
click at [312, 27] on span at bounding box center [317, 23] width 11 height 17
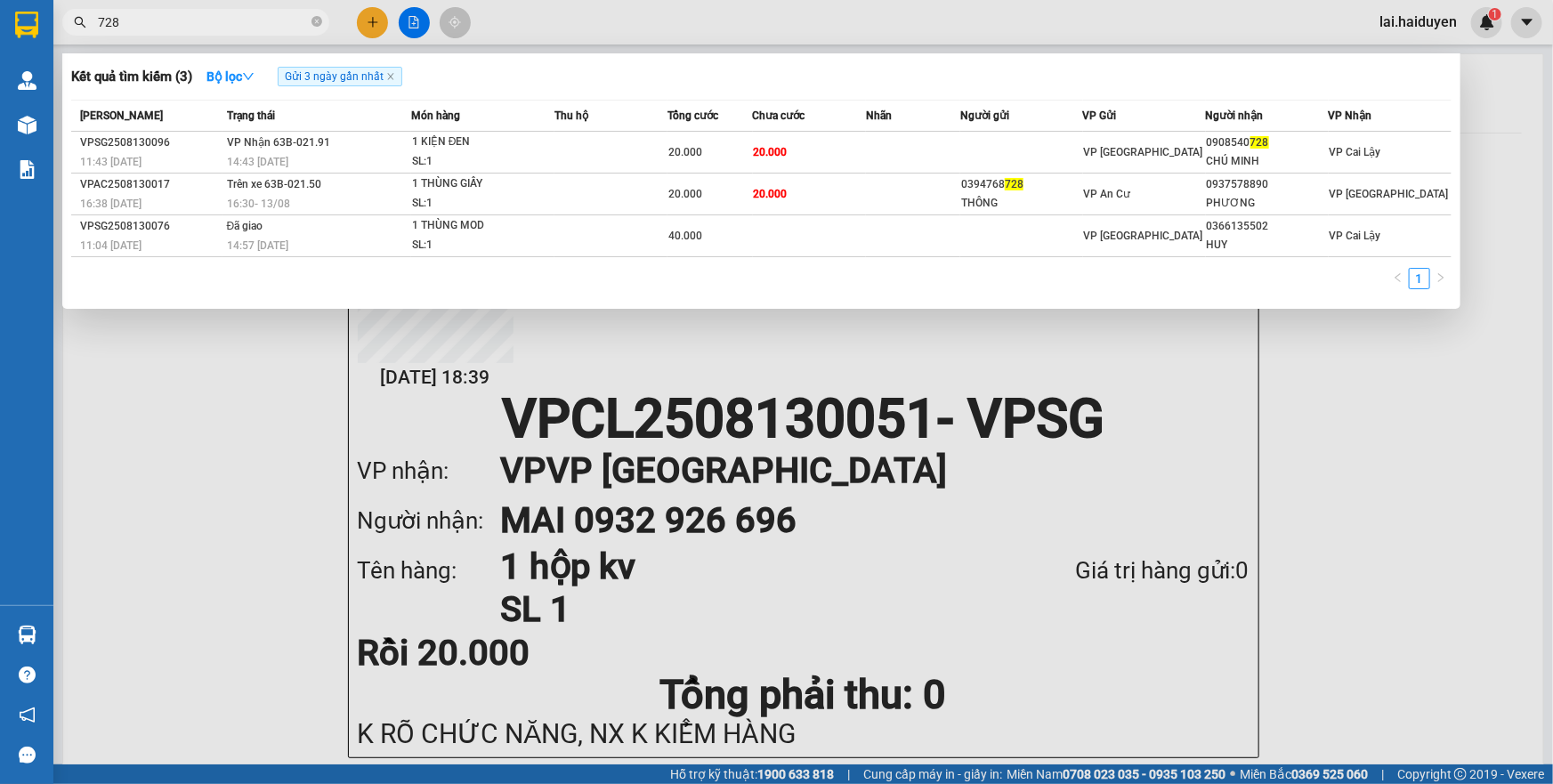
click at [400, 365] on div at bounding box center [776, 392] width 1553 height 784
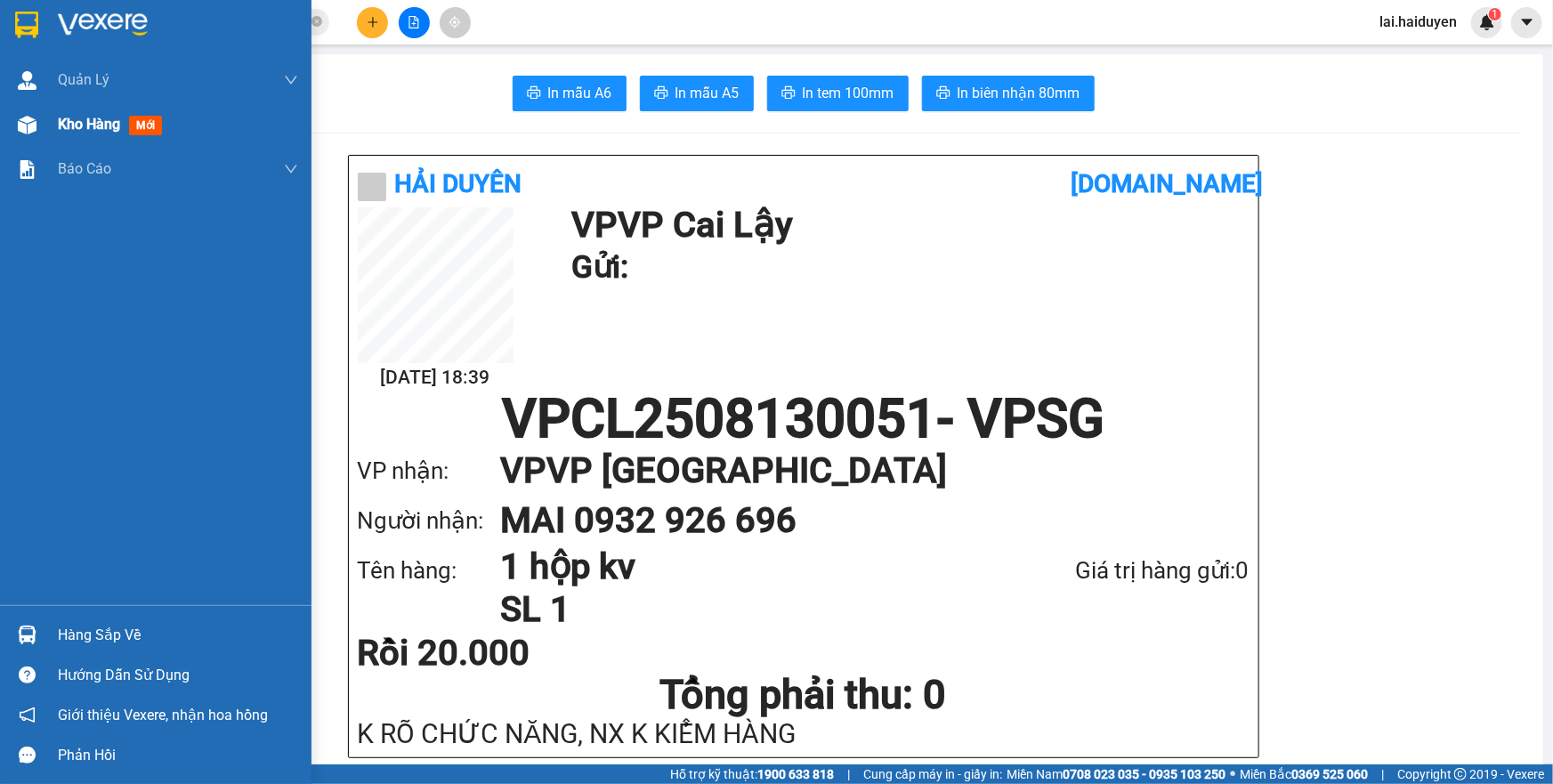
click at [60, 128] on span "Kho hàng" at bounding box center [89, 124] width 62 height 17
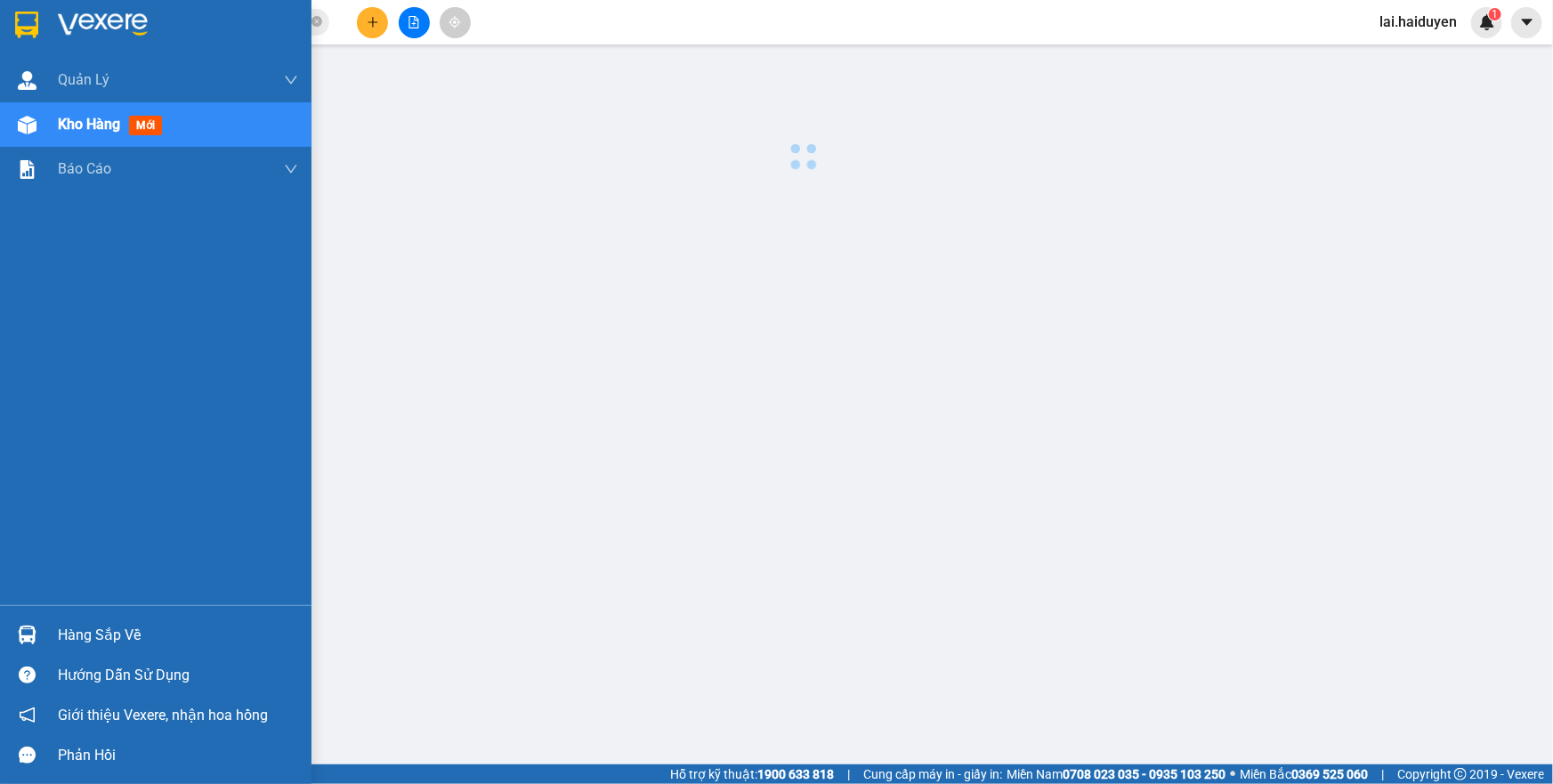
click at [60, 128] on span "Kho hàng" at bounding box center [89, 124] width 62 height 17
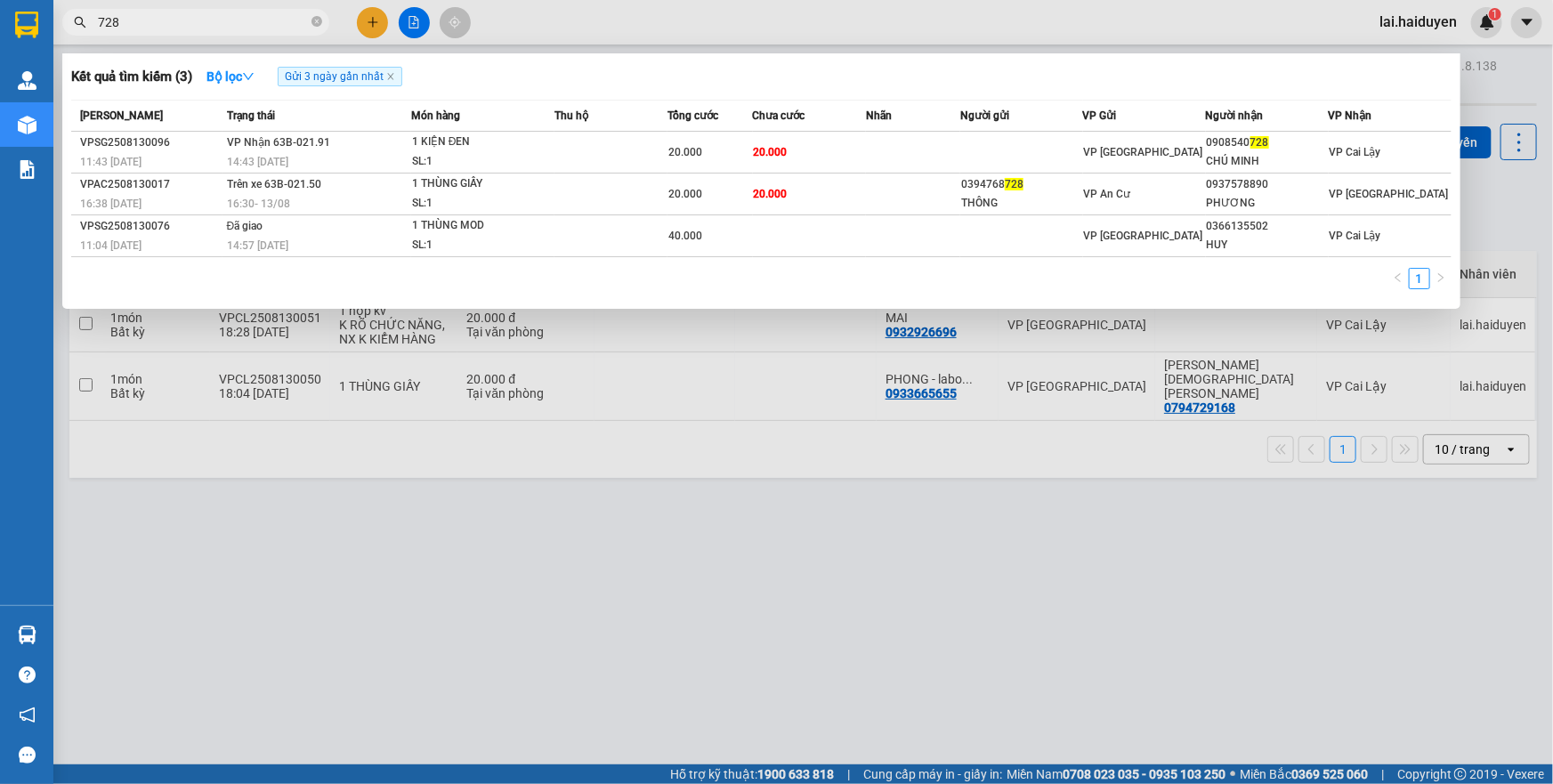
click at [167, 17] on input "728" at bounding box center [203, 22] width 210 height 19
type input "2191"
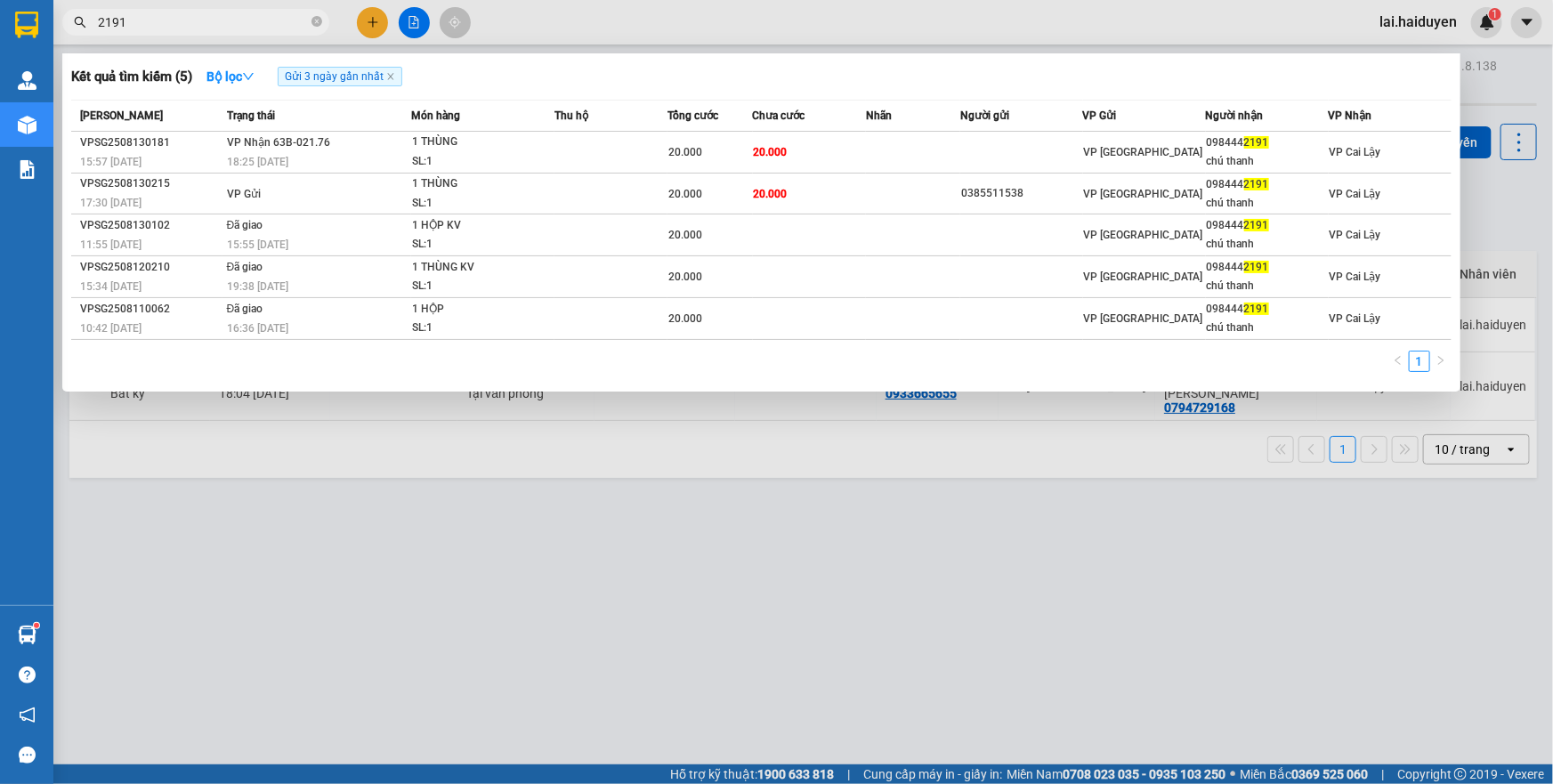
click at [250, 28] on input "2191" at bounding box center [203, 22] width 210 height 19
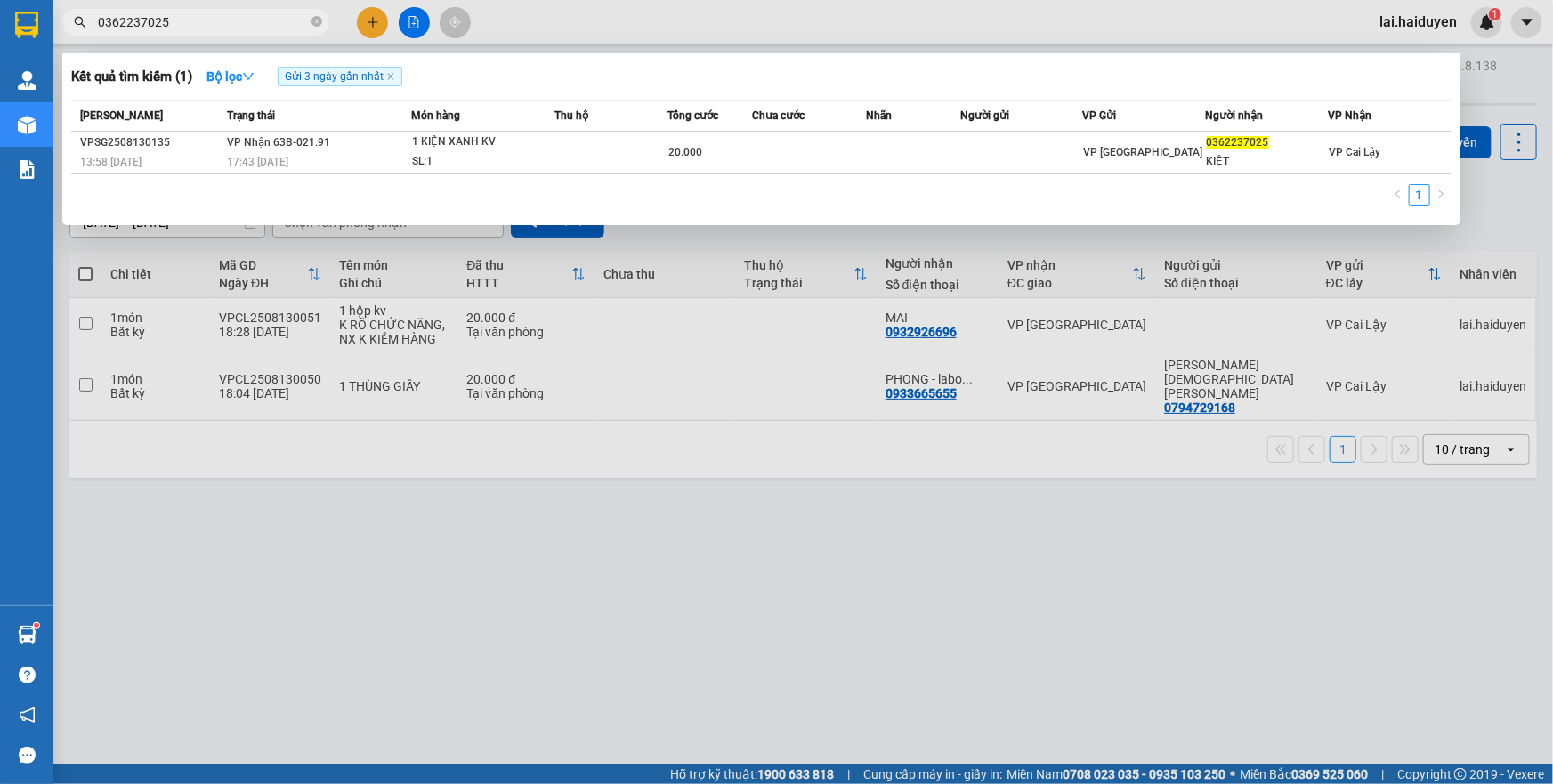
type input "0362237025"
